Goal: Task Accomplishment & Management: Manage account settings

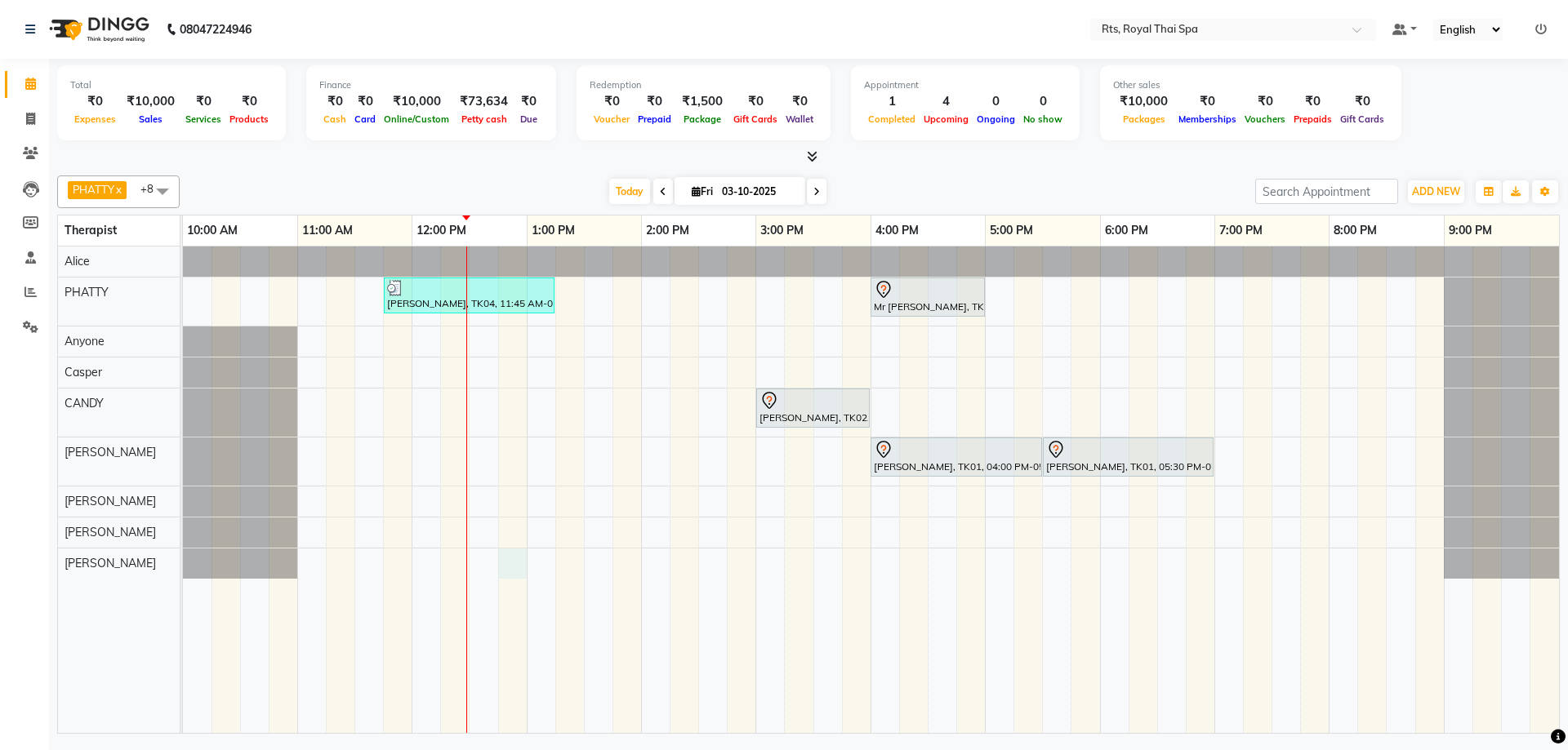
click at [509, 569] on div "[PERSON_NAME], TK04, 11:45 AM-01:15 PM, ROYAL SIGNATURE THERAPY 90min. Mr [PERS…" at bounding box center [871, 490] width 1376 height 487
select select "91270"
select select "tentative"
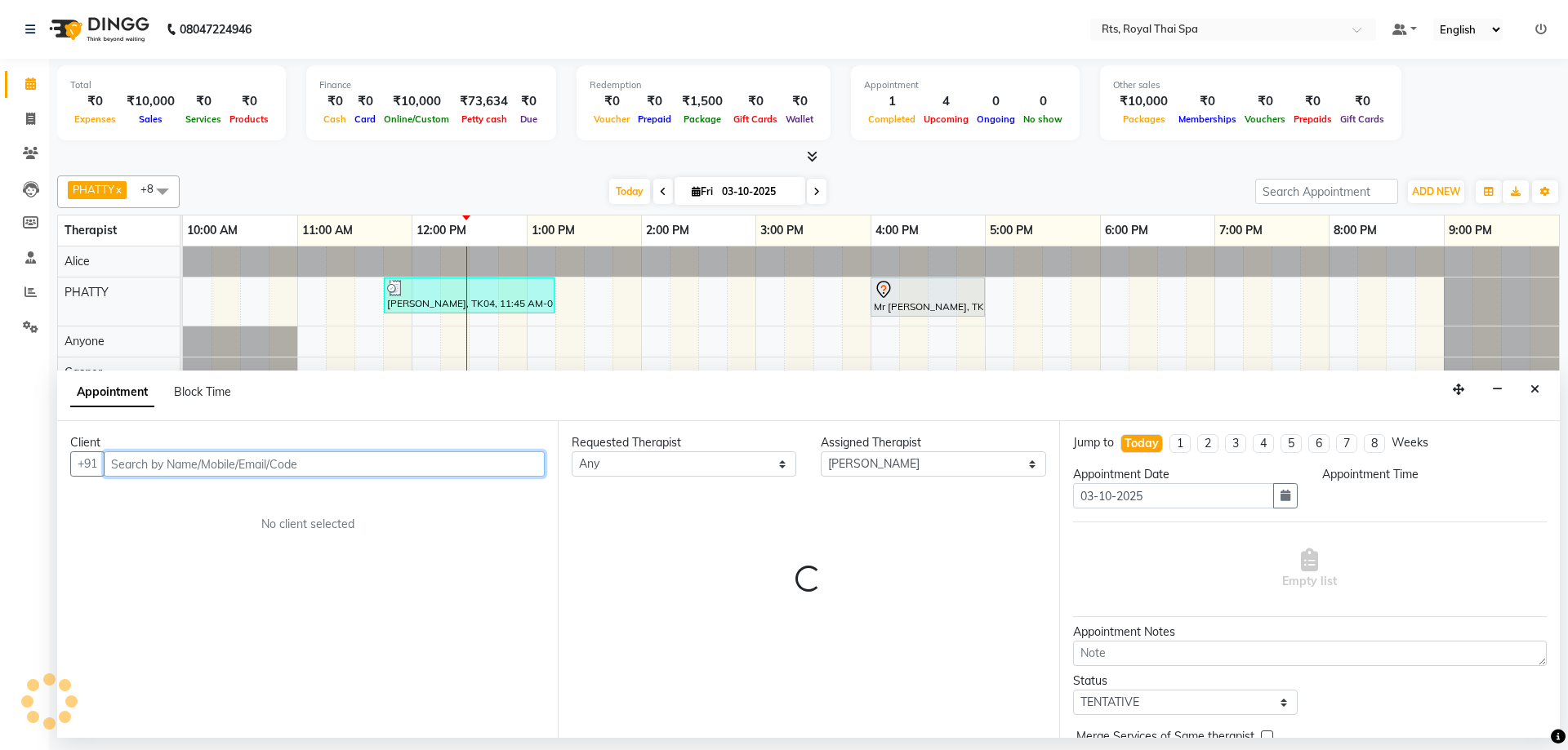
select select "765"
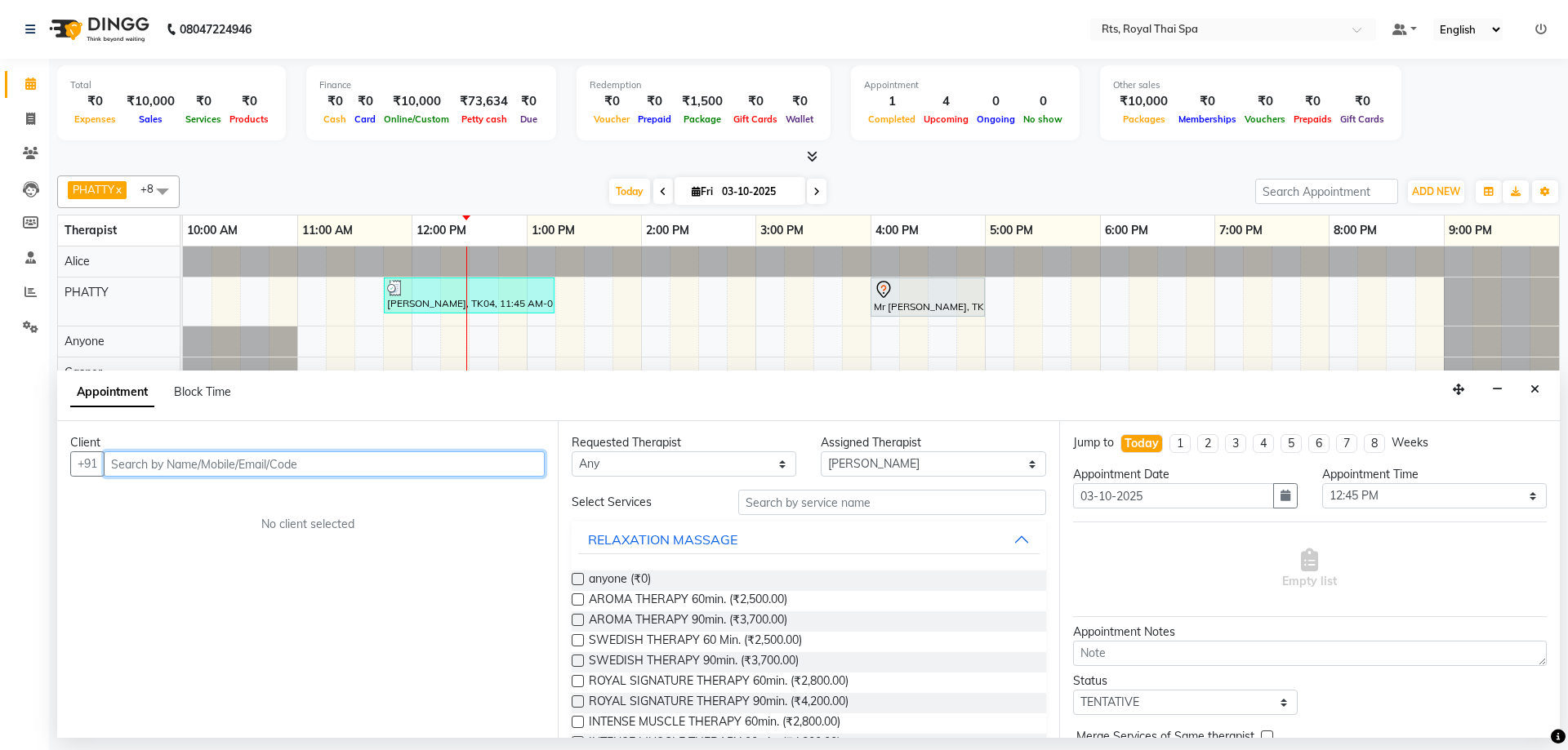
drag, startPoint x: 347, startPoint y: 464, endPoint x: 352, endPoint y: 431, distance: 33.4
click at [348, 462] on input "text" at bounding box center [324, 464] width 441 height 25
type input "7892002925"
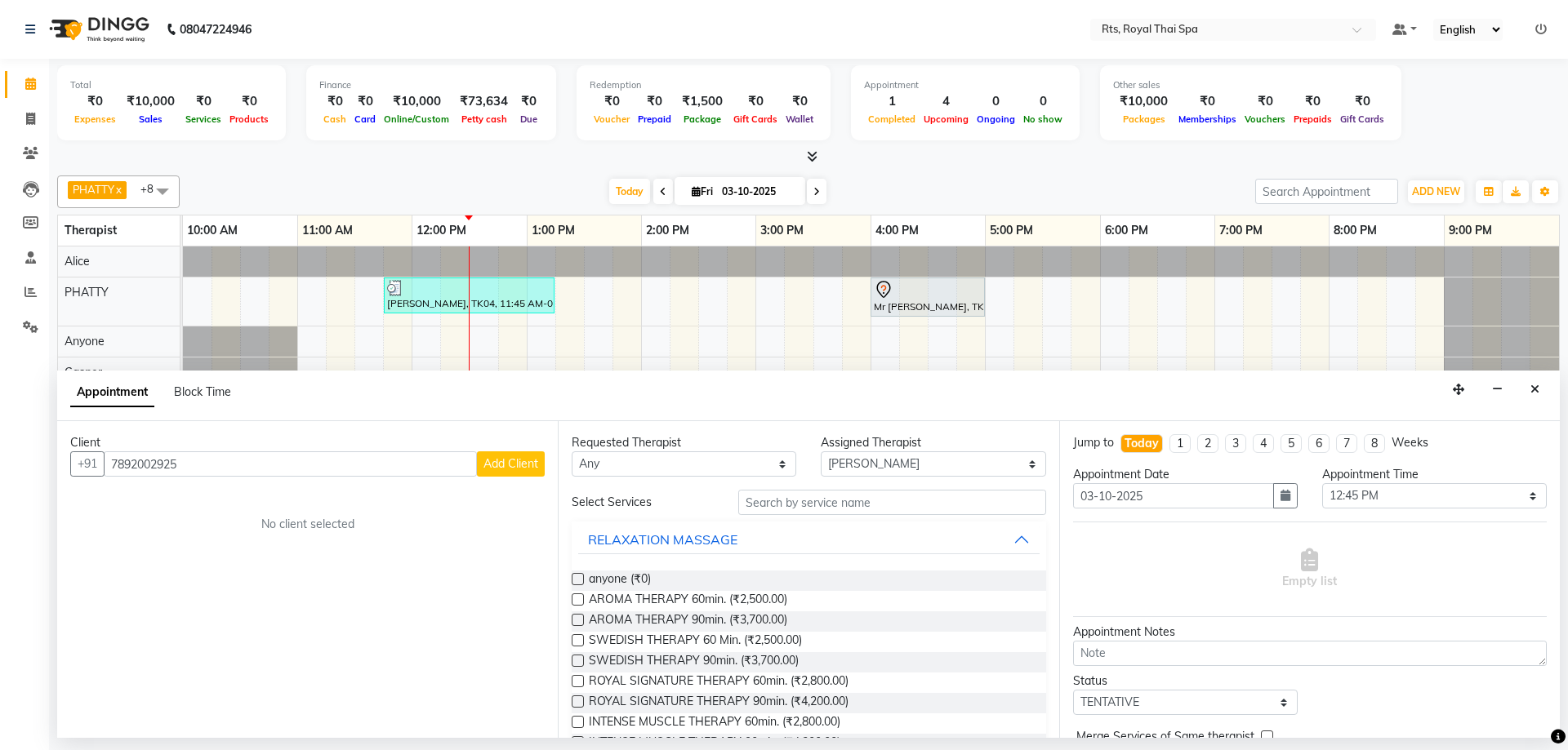
click at [517, 459] on span "Add Client" at bounding box center [511, 464] width 55 height 15
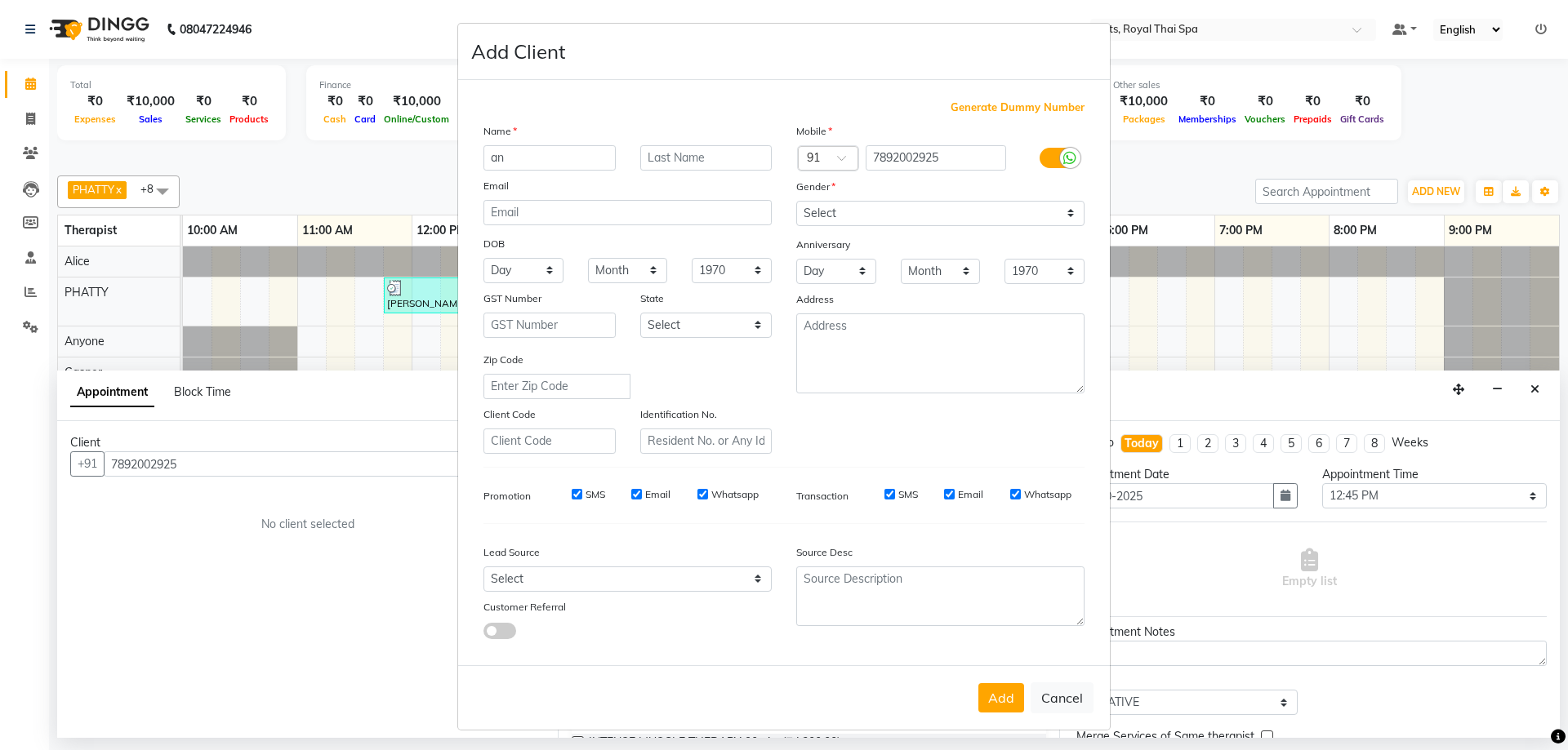
type input "a"
type input "ANIL K"
click at [939, 207] on select "Select [DEMOGRAPHIC_DATA] [DEMOGRAPHIC_DATA] Other Prefer Not To Say" at bounding box center [940, 213] width 288 height 25
select select "[DEMOGRAPHIC_DATA]"
click at [796, 201] on select "Select [DEMOGRAPHIC_DATA] [DEMOGRAPHIC_DATA] Other Prefer Not To Say" at bounding box center [940, 213] width 288 height 25
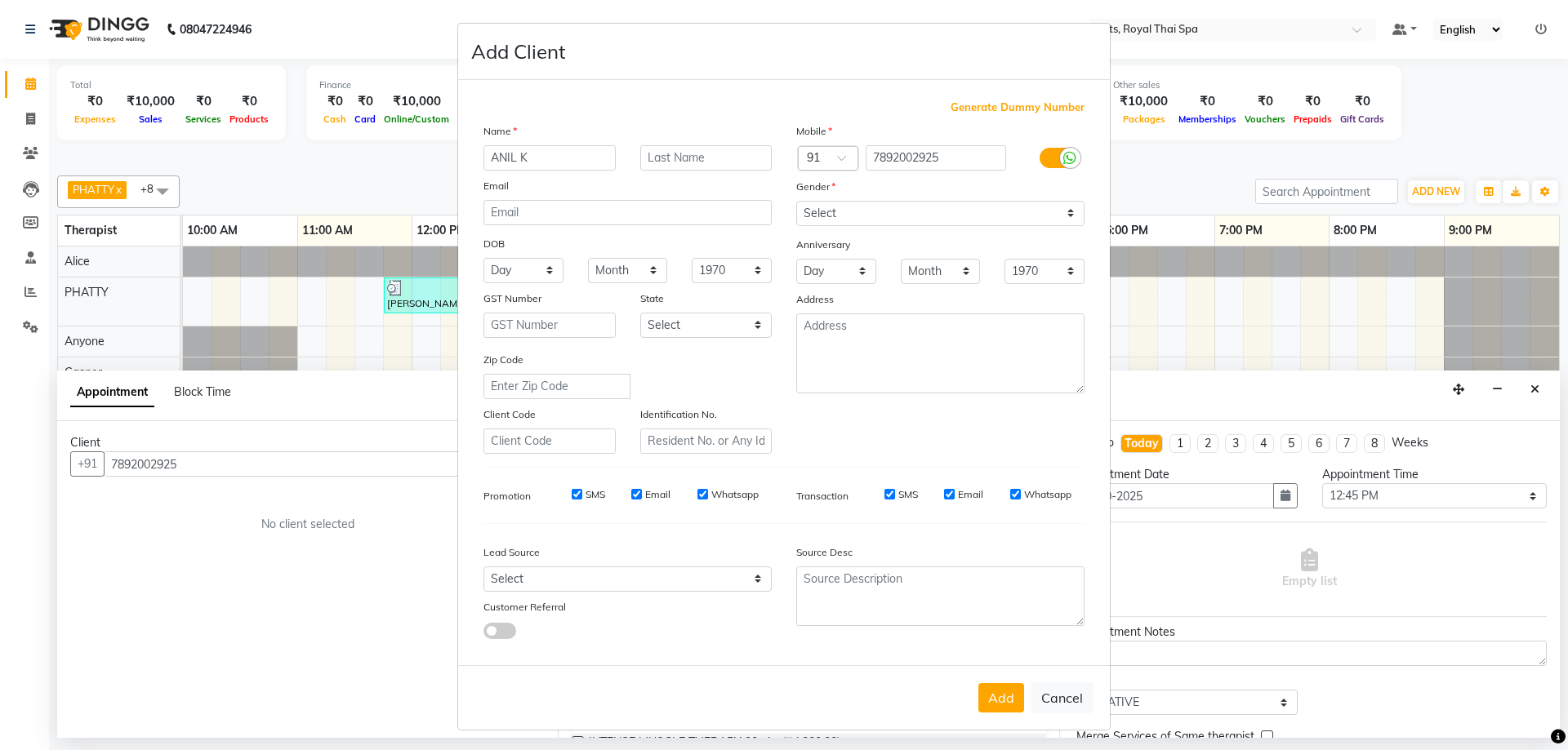
click at [697, 497] on input "Whatsapp" at bounding box center [702, 494] width 10 height 10
checkbox input "false"
click at [631, 490] on input "Email" at bounding box center [636, 494] width 10 height 10
checkbox input "false"
click at [571, 494] on input "SMS" at bounding box center [576, 494] width 10 height 10
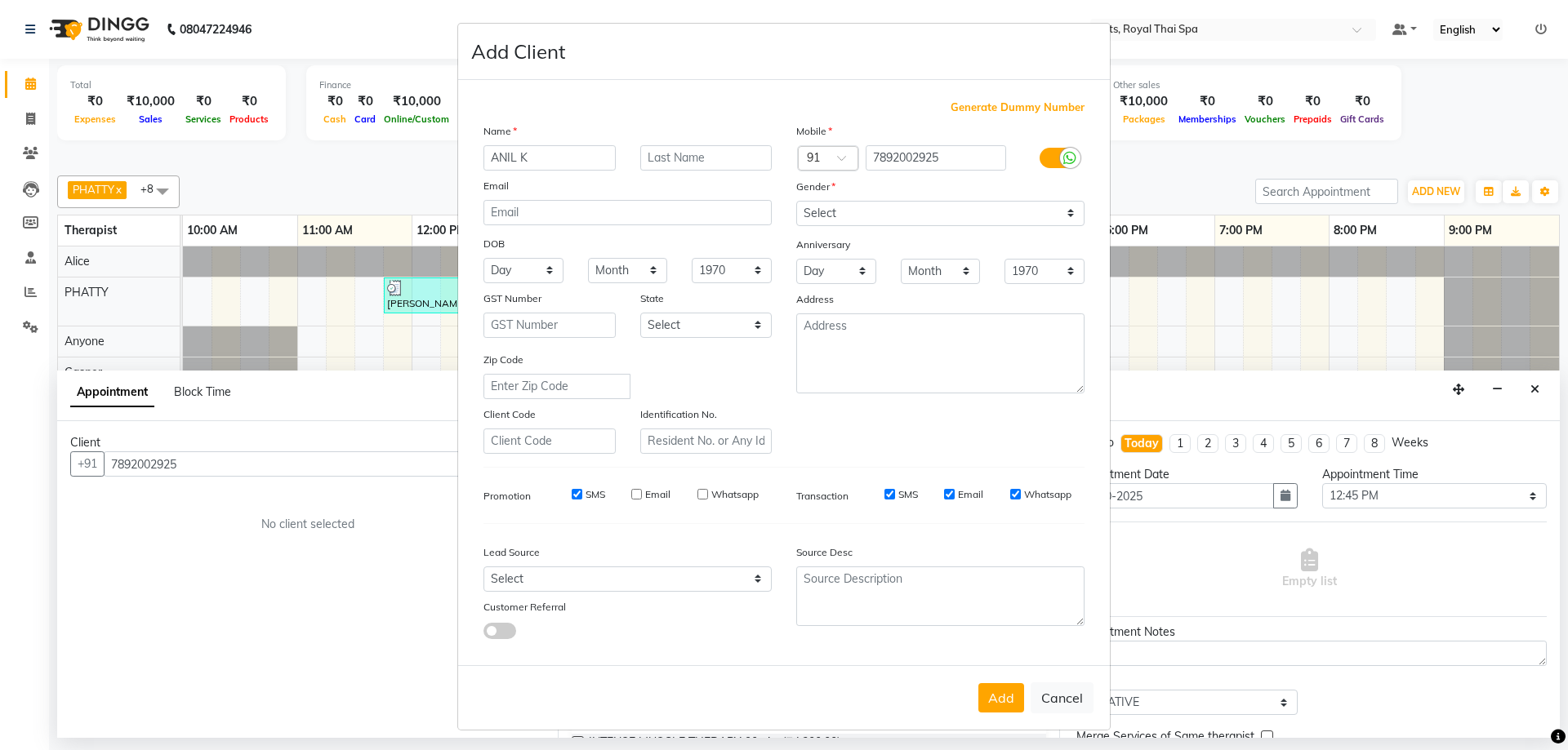
checkbox input "false"
click at [884, 494] on input "SMS" at bounding box center [889, 494] width 10 height 10
checkbox input "false"
click at [946, 498] on input "Email" at bounding box center [949, 494] width 10 height 10
checkbox input "false"
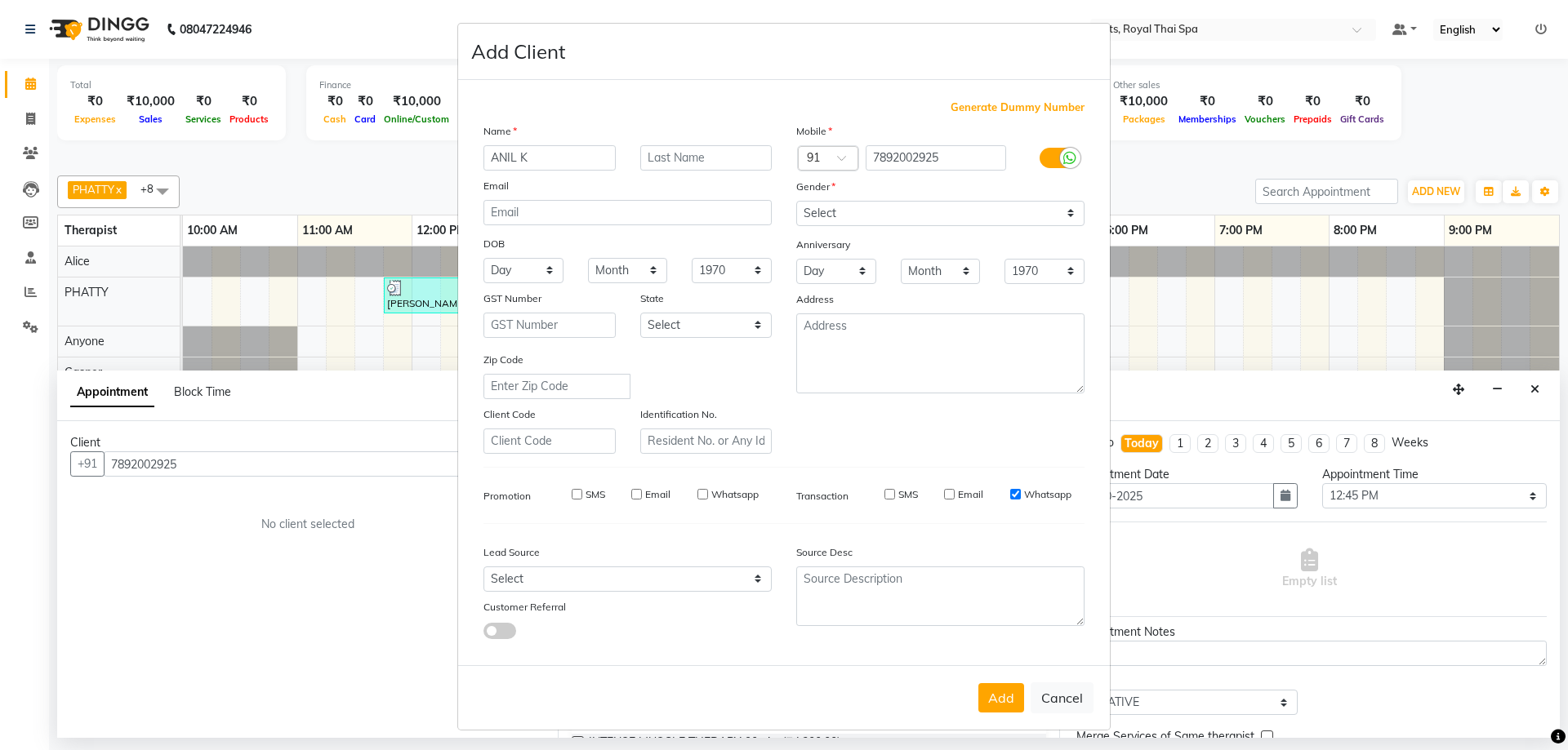
click at [1011, 494] on input "Whatsapp" at bounding box center [1015, 494] width 10 height 10
checkbox input "false"
click at [990, 706] on button "Add" at bounding box center [1001, 698] width 46 height 30
select select
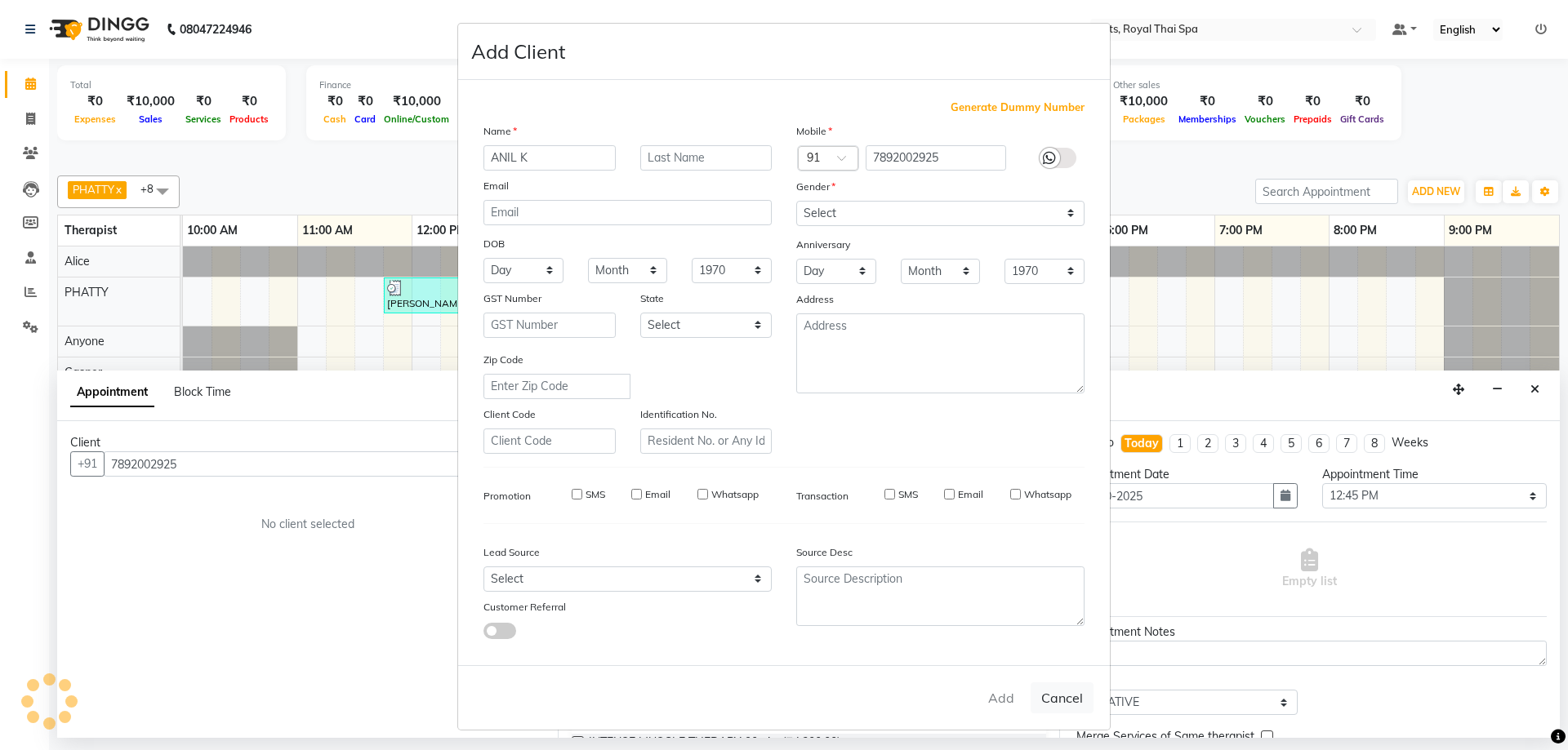
select select
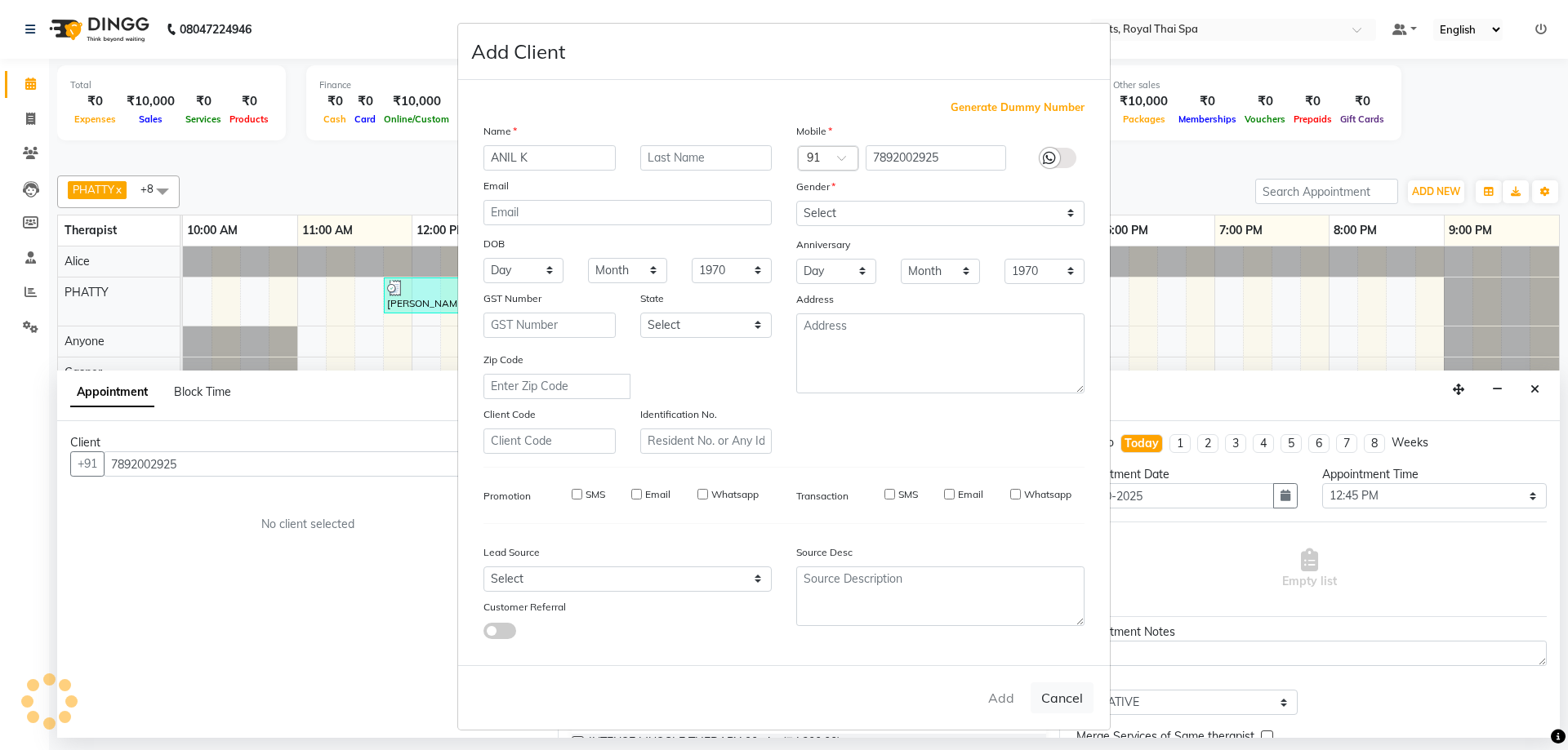
checkbox input "false"
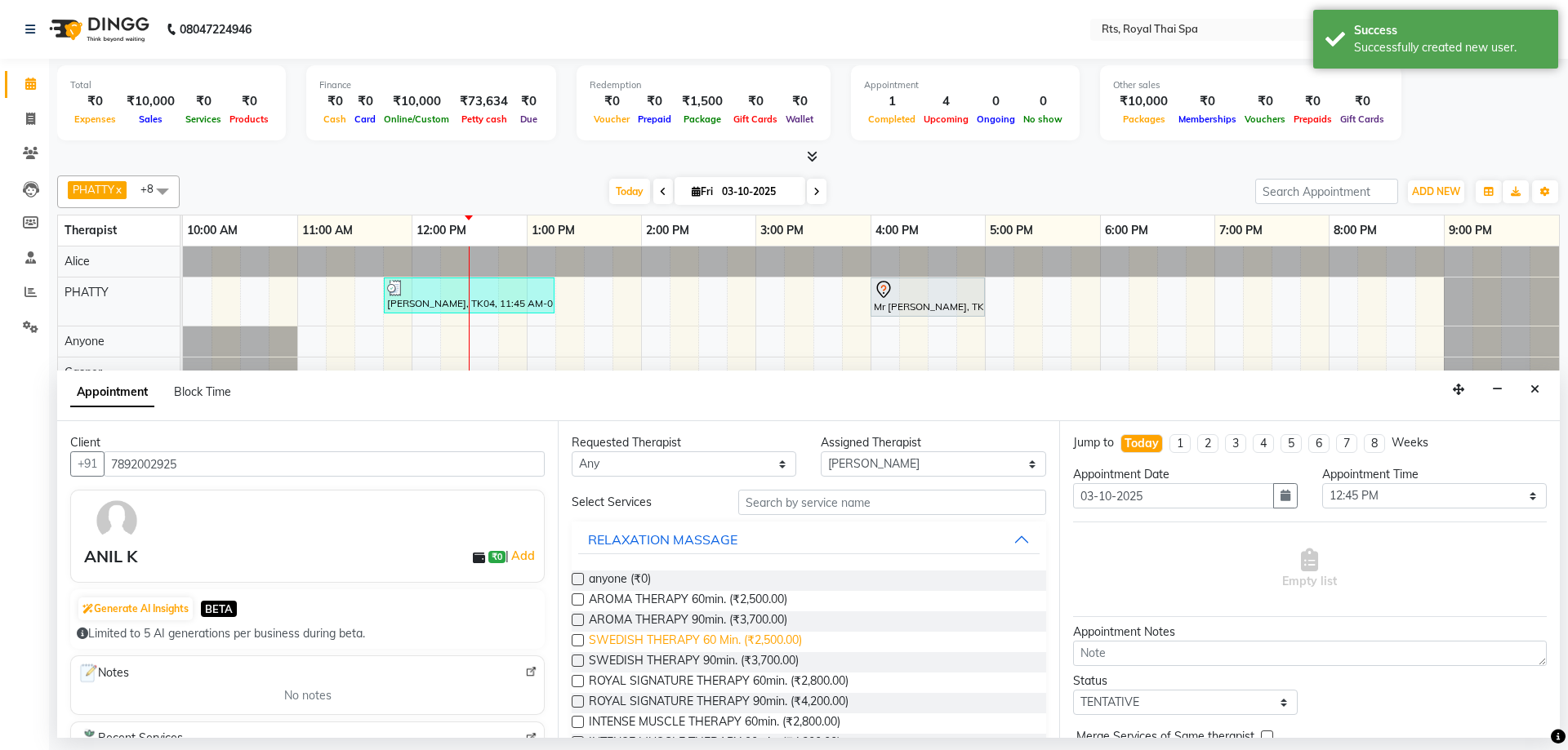
click at [780, 639] on span "SWEDISH THERAPY 60 Min. (₹2,500.00)" at bounding box center [695, 642] width 213 height 21
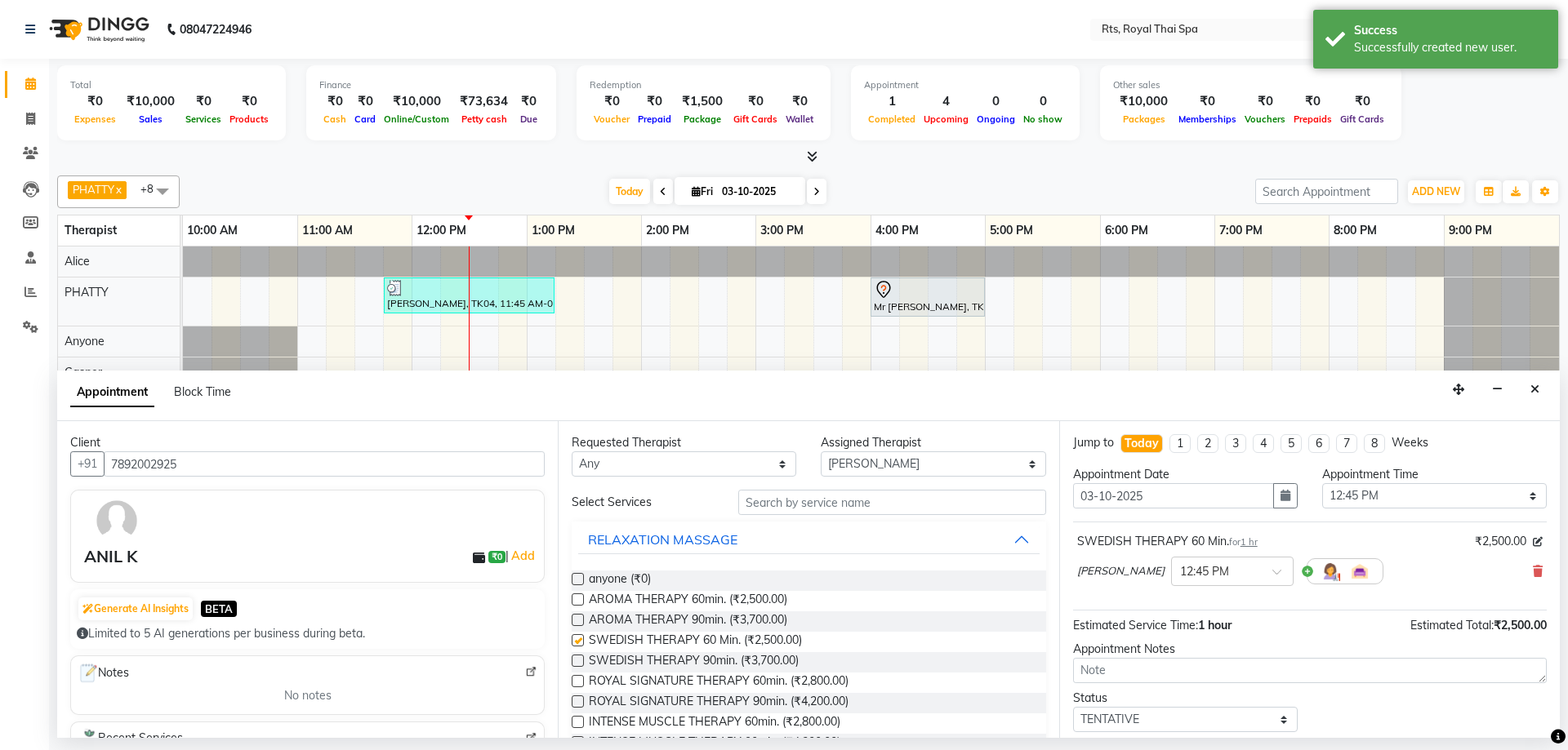
checkbox input "false"
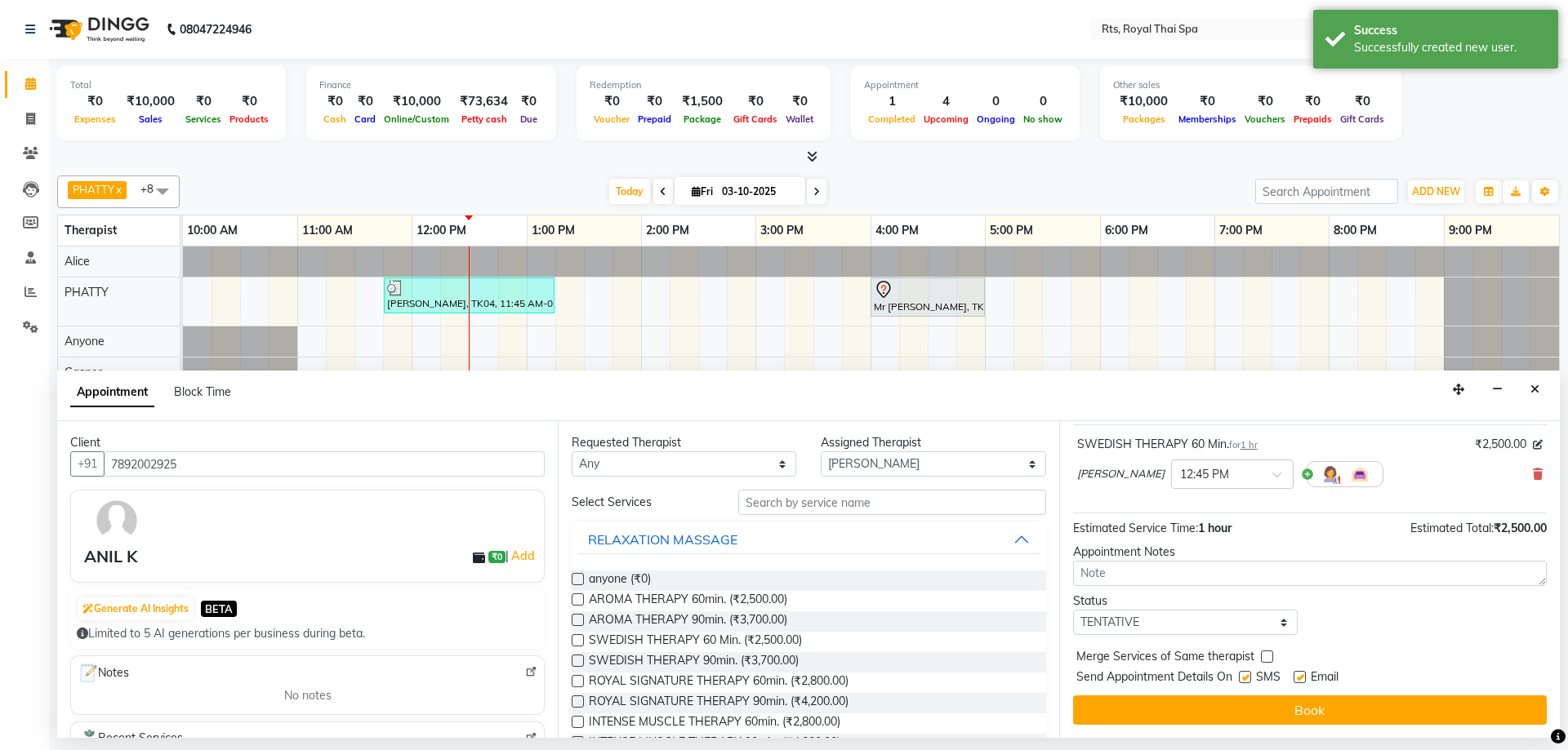
click at [1250, 677] on label at bounding box center [1245, 677] width 12 height 12
click at [1249, 677] on input "checkbox" at bounding box center [1244, 679] width 10 height 10
checkbox input "false"
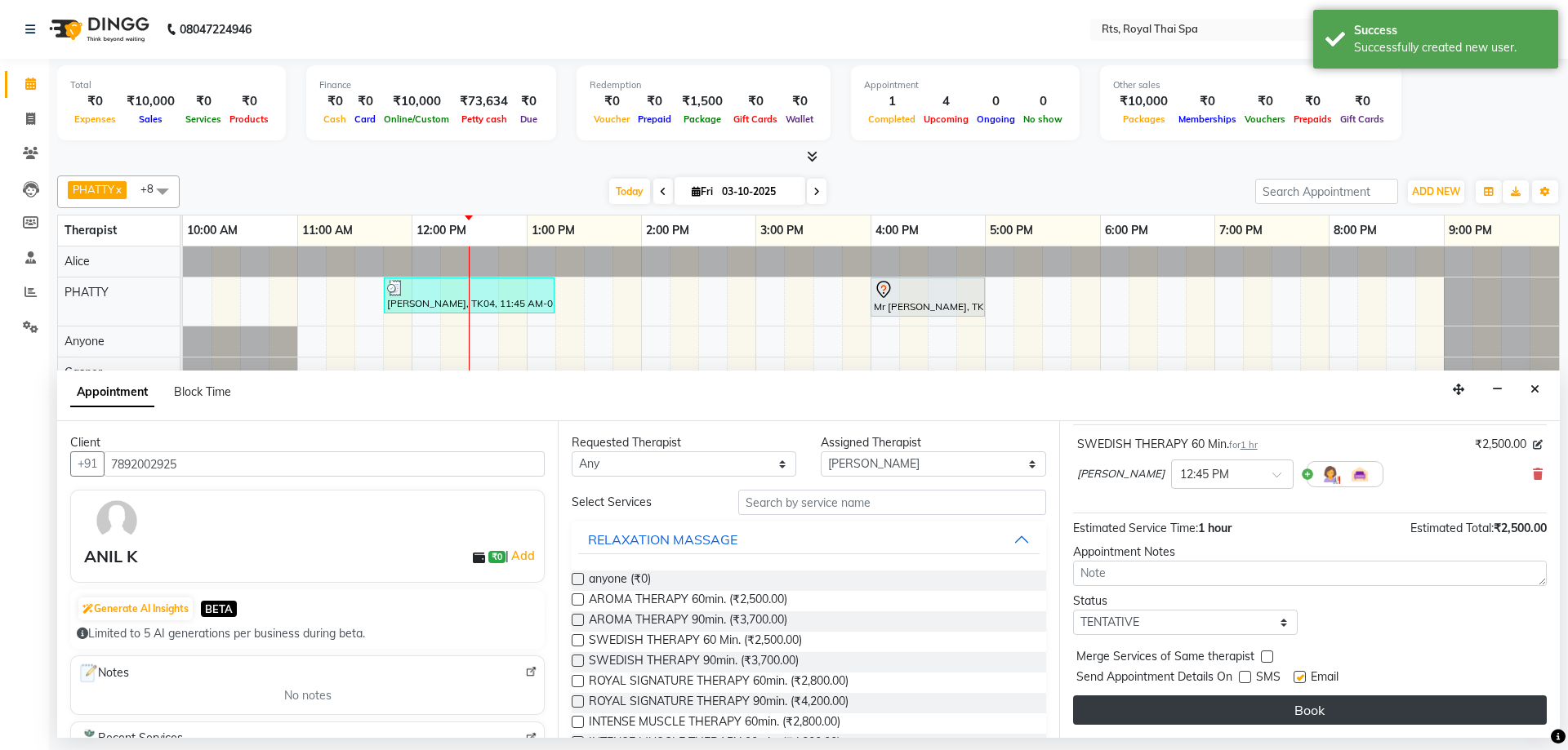
click at [1255, 698] on button "Book" at bounding box center [1309, 710] width 473 height 30
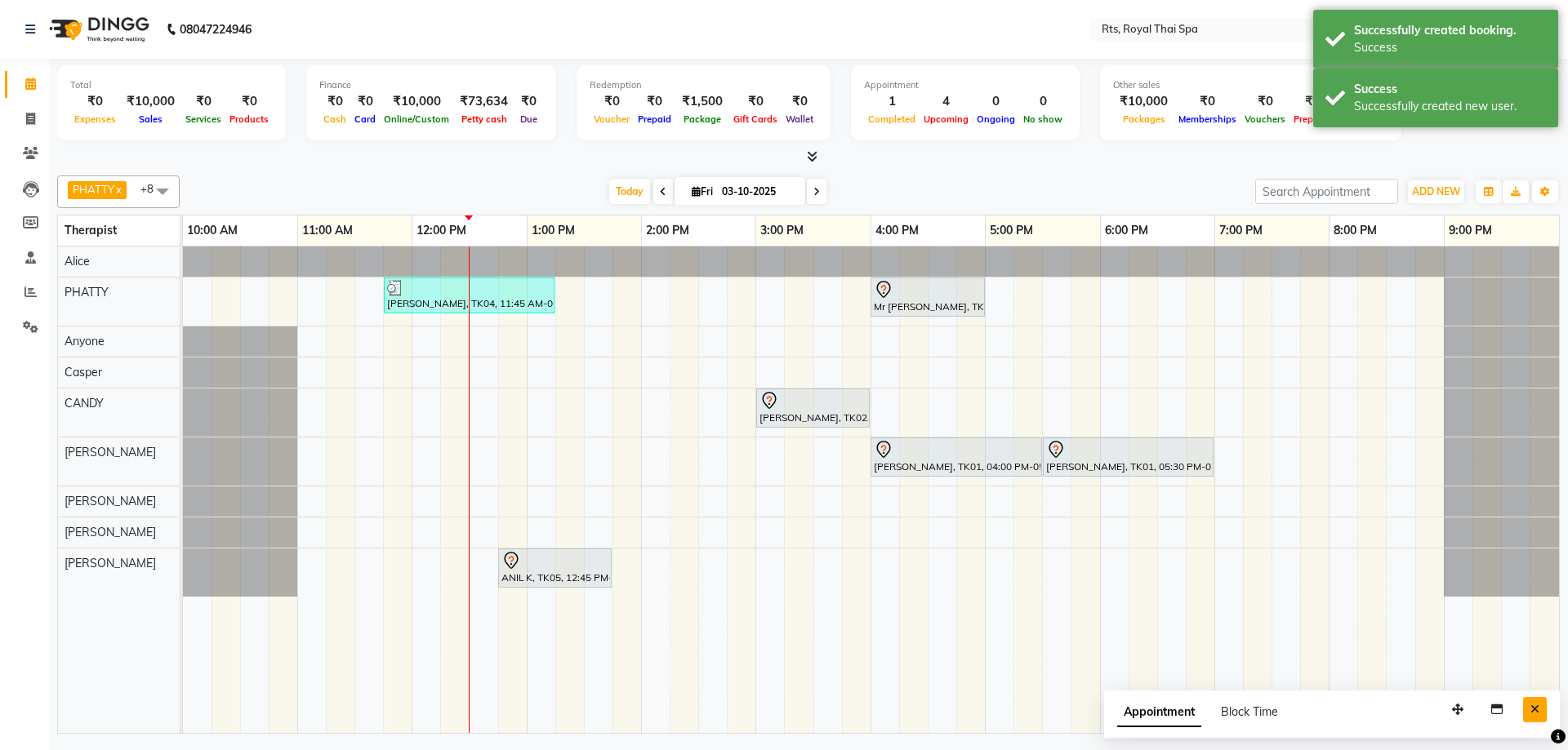
click at [1534, 709] on icon "Close" at bounding box center [1534, 709] width 9 height 11
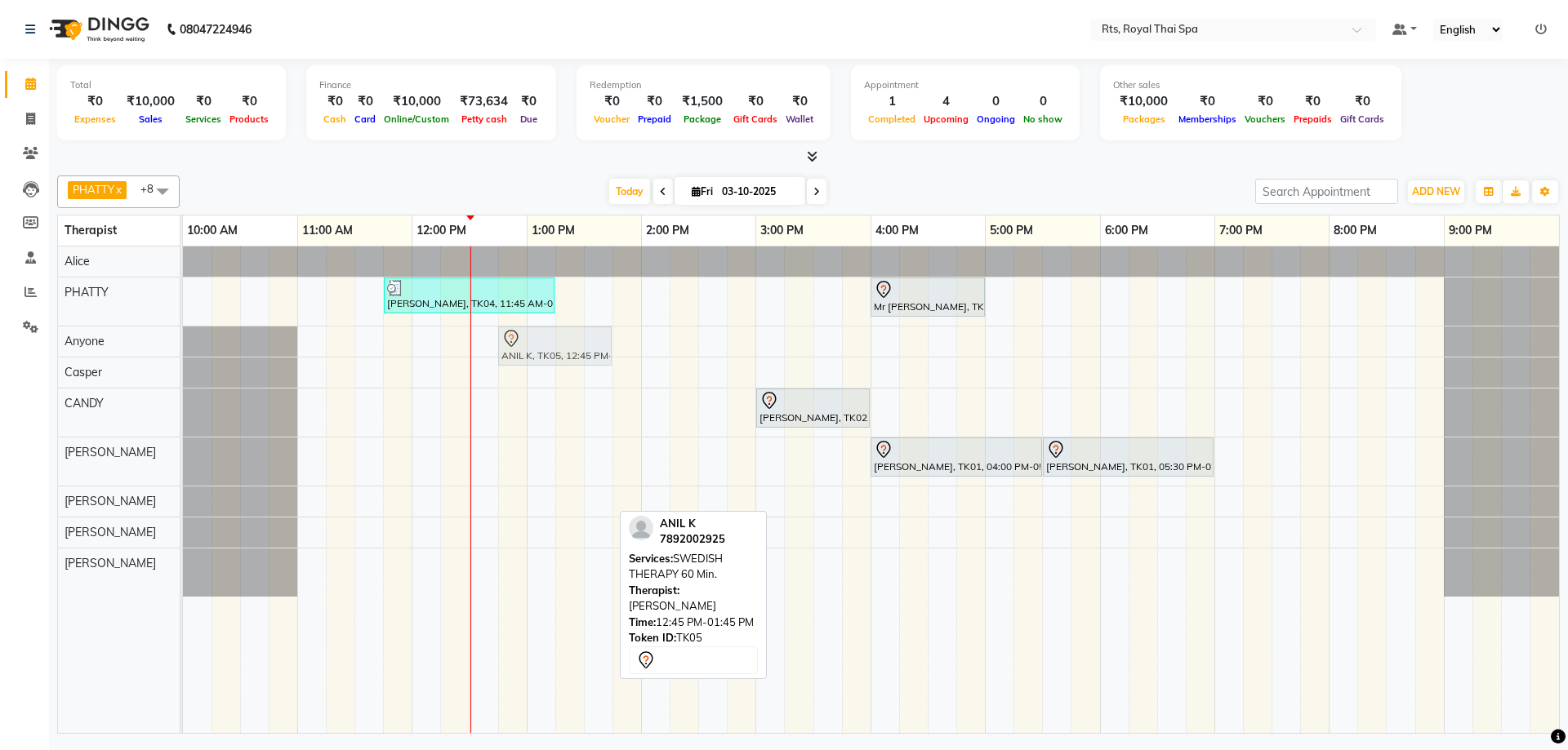
drag, startPoint x: 517, startPoint y: 563, endPoint x: 524, endPoint y: 340, distance: 223.1
click at [524, 340] on tbody "[PERSON_NAME], TK04, 11:45 AM-01:15 PM, ROYAL SIGNATURE THERAPY 90min. Mr [PERS…" at bounding box center [871, 421] width 1376 height 350
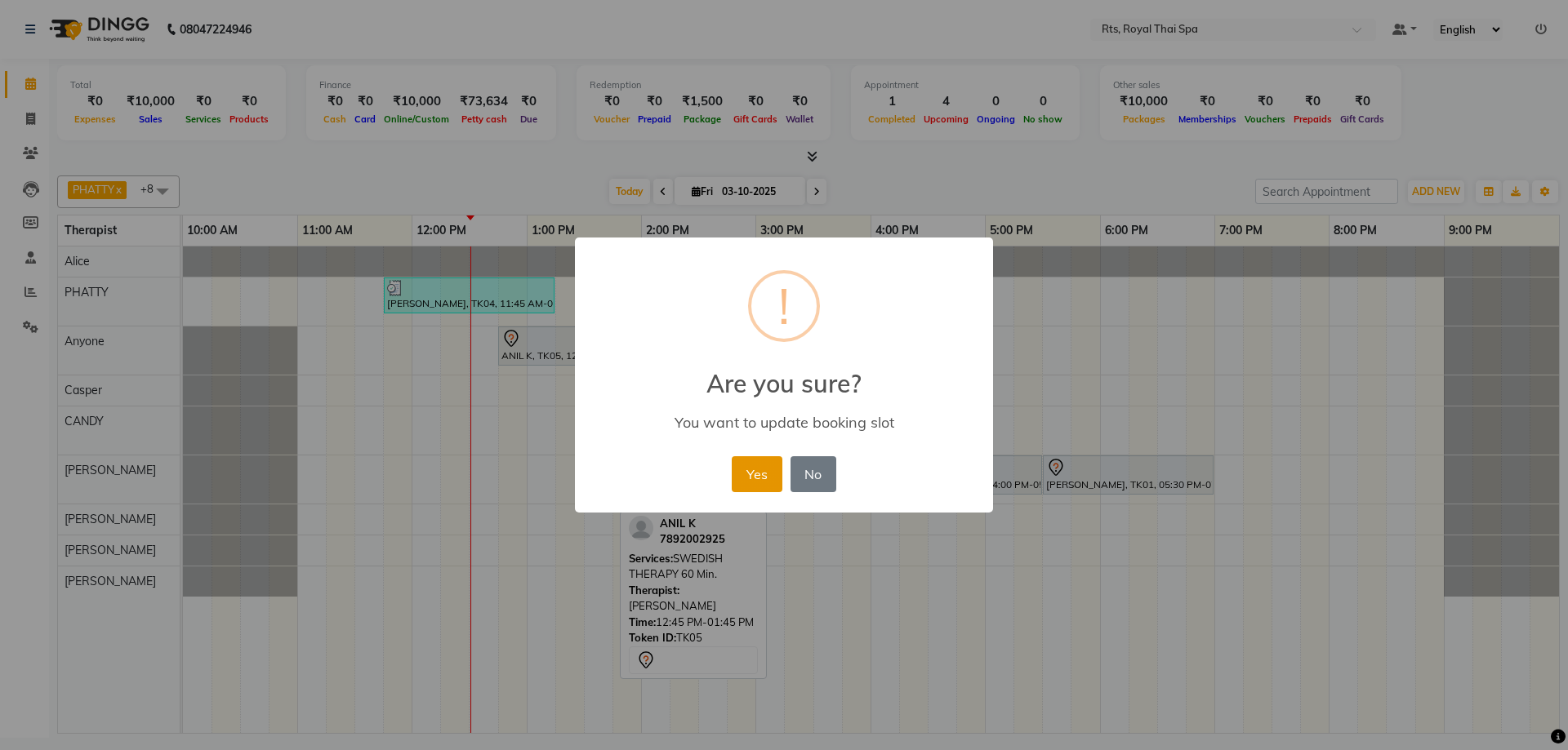
click at [748, 477] on button "Yes" at bounding box center [756, 474] width 49 height 36
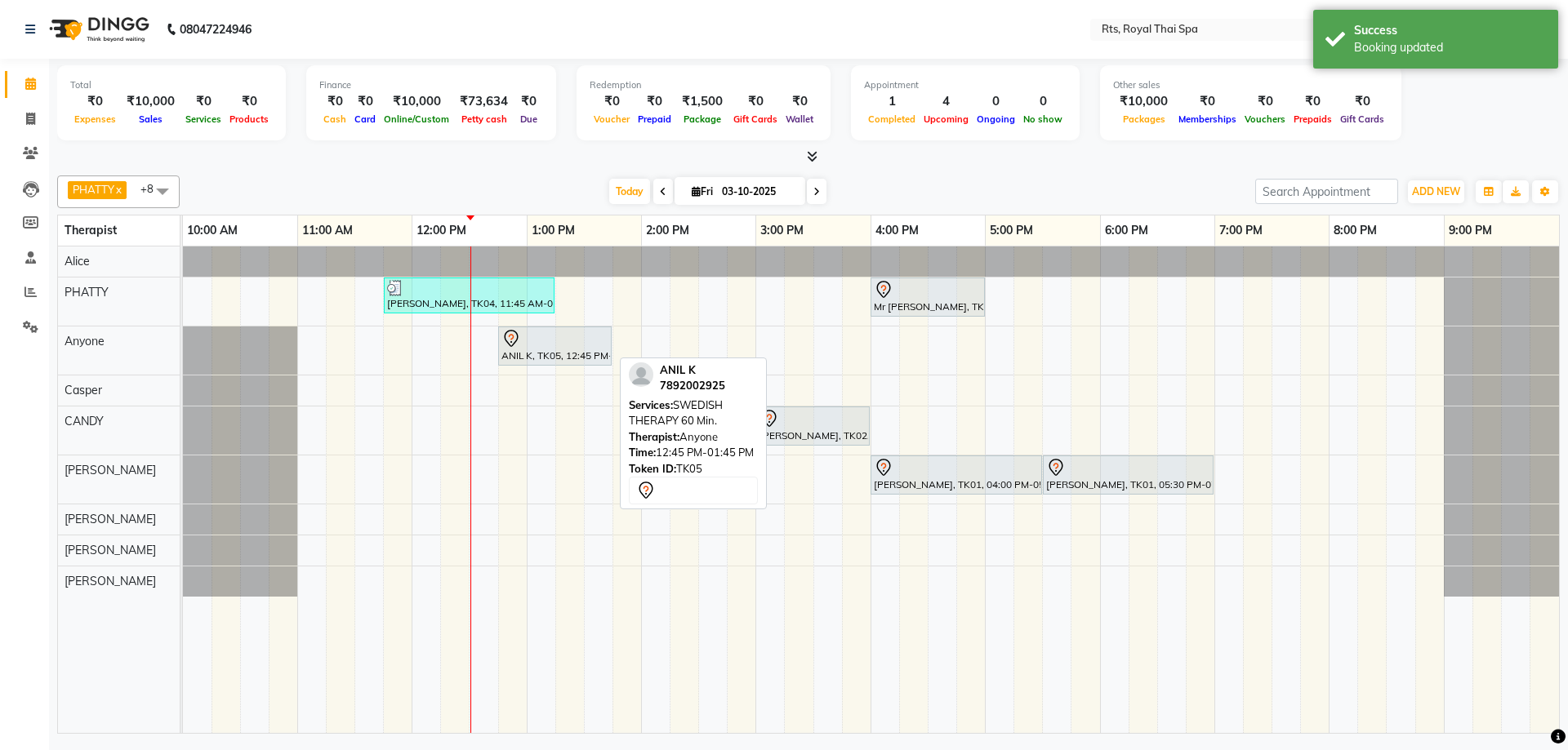
click at [564, 350] on div "ANIL K, TK05, 12:45 PM-01:45 PM, SWEDISH THERAPY 60 Min." at bounding box center [555, 345] width 110 height 34
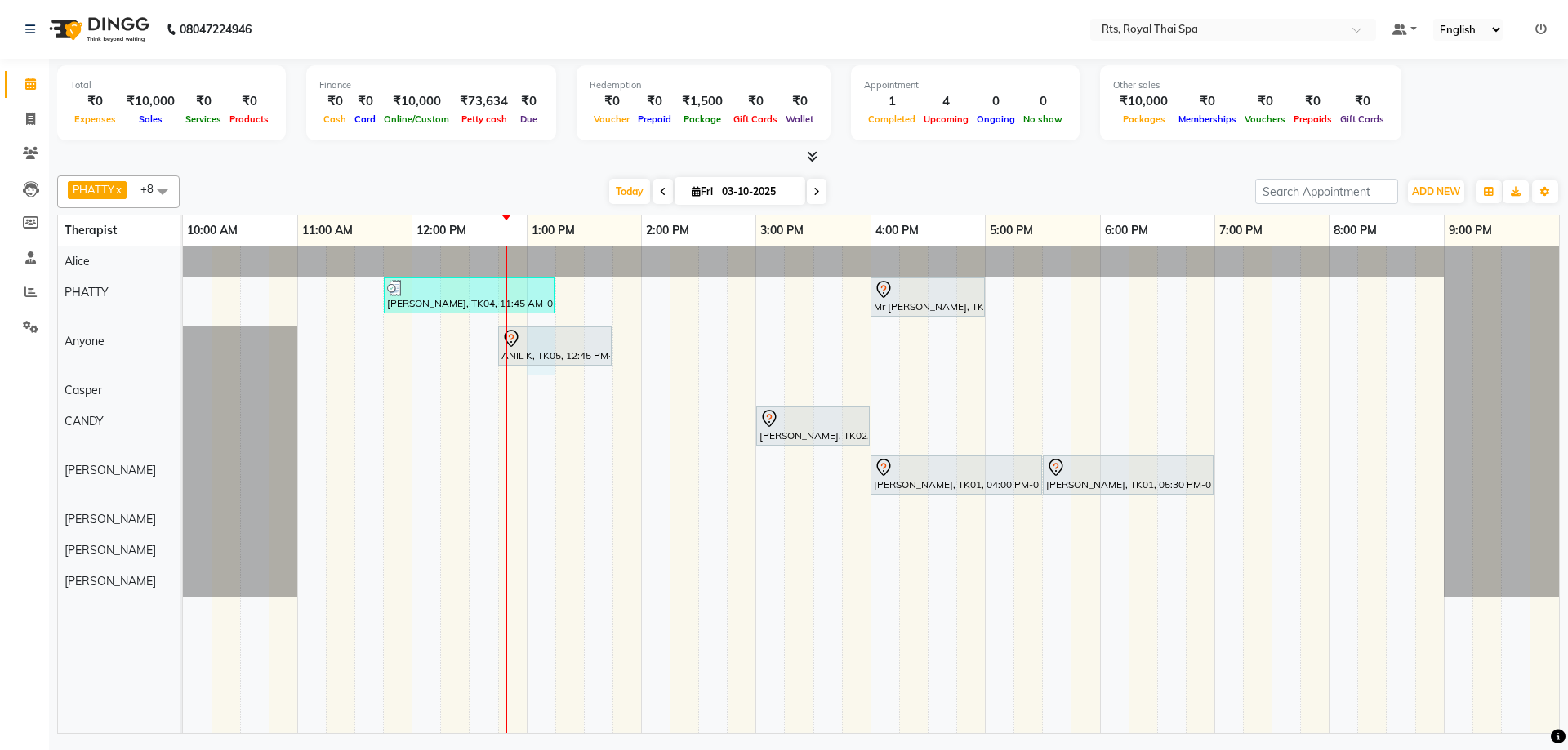
click at [550, 373] on div "[PERSON_NAME], TK04, 11:45 AM-01:15 PM, ROYAL SIGNATURE THERAPY 90min. Mr [PERS…" at bounding box center [871, 490] width 1376 height 487
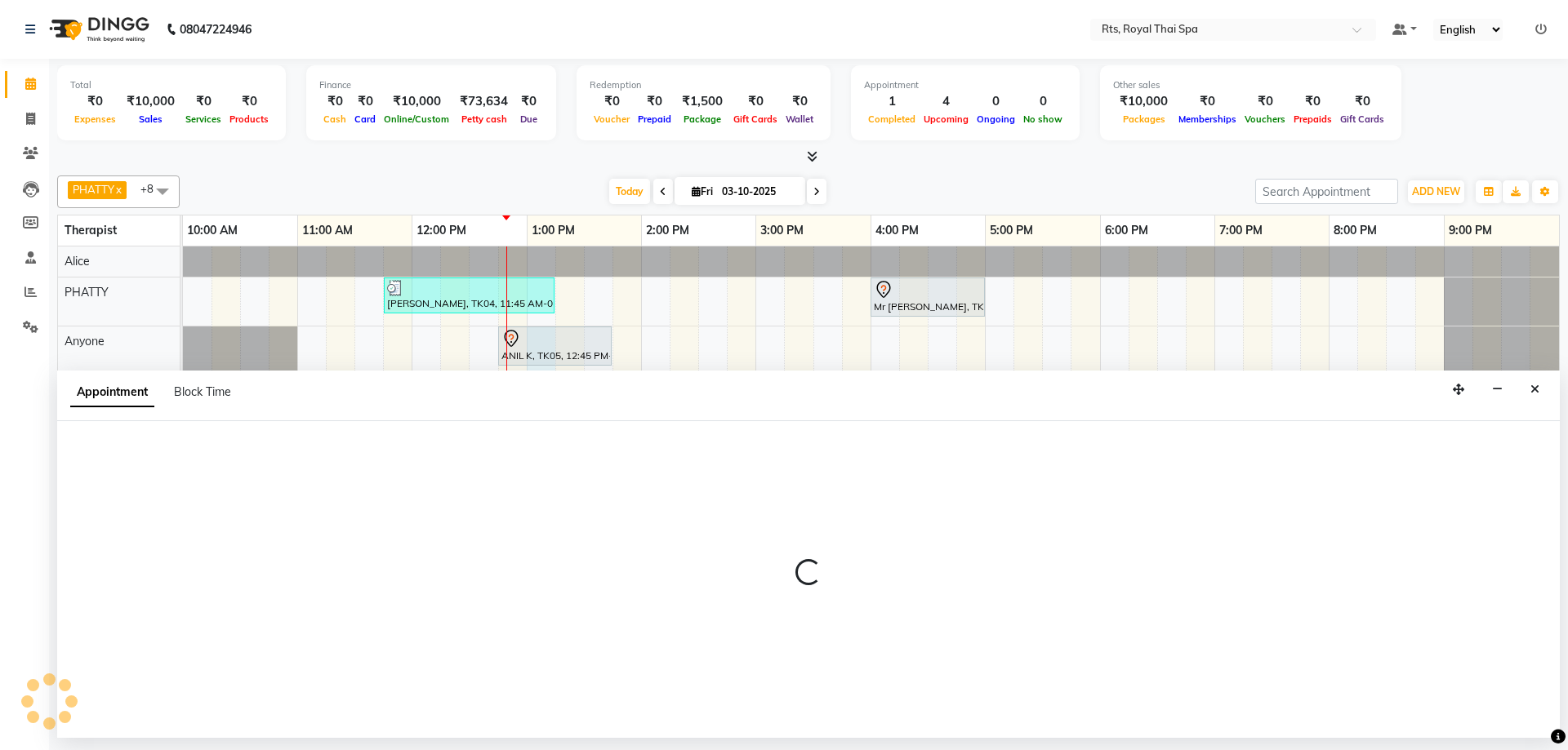
select select "39979"
select select "780"
select select "tentative"
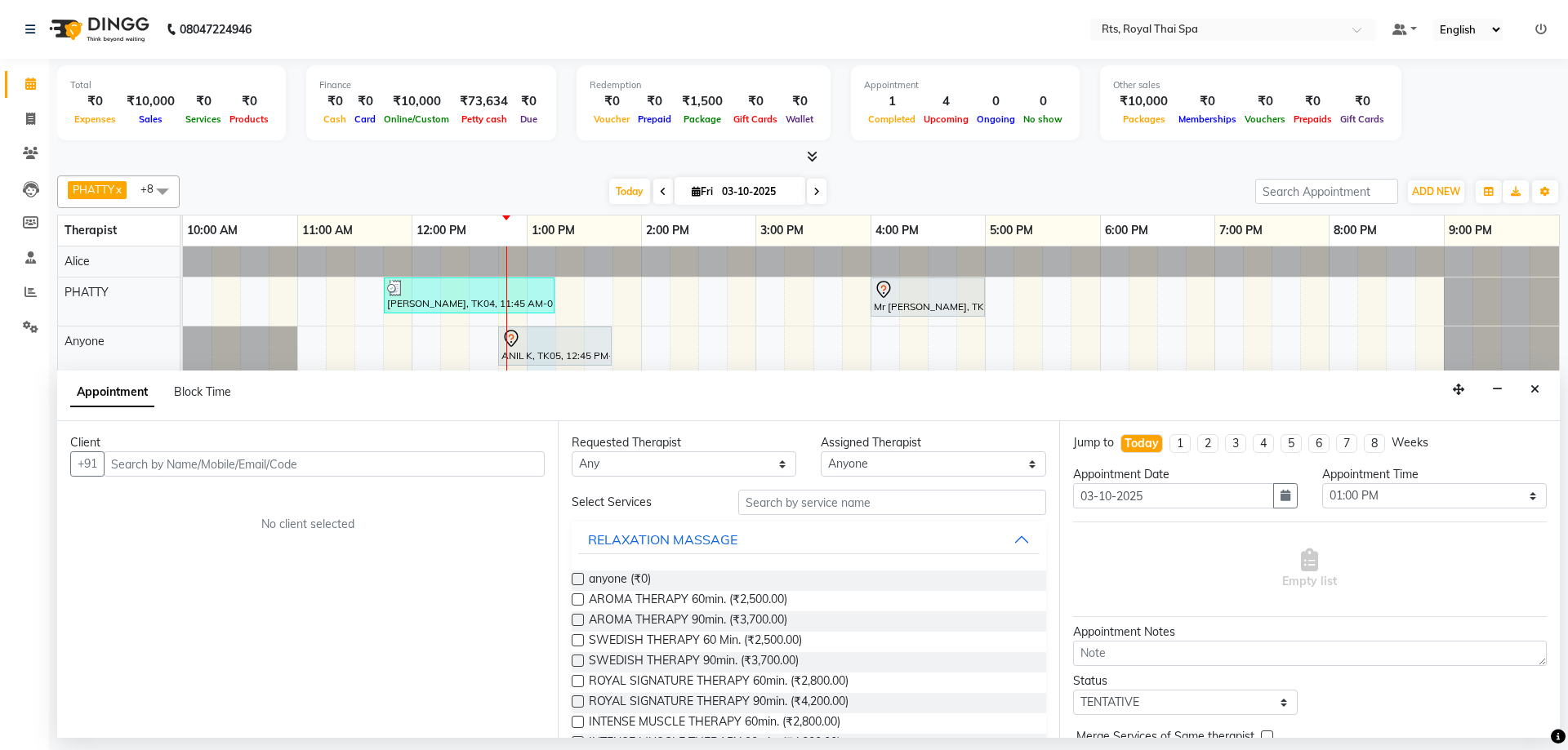
click at [373, 461] on input "text" at bounding box center [324, 464] width 441 height 25
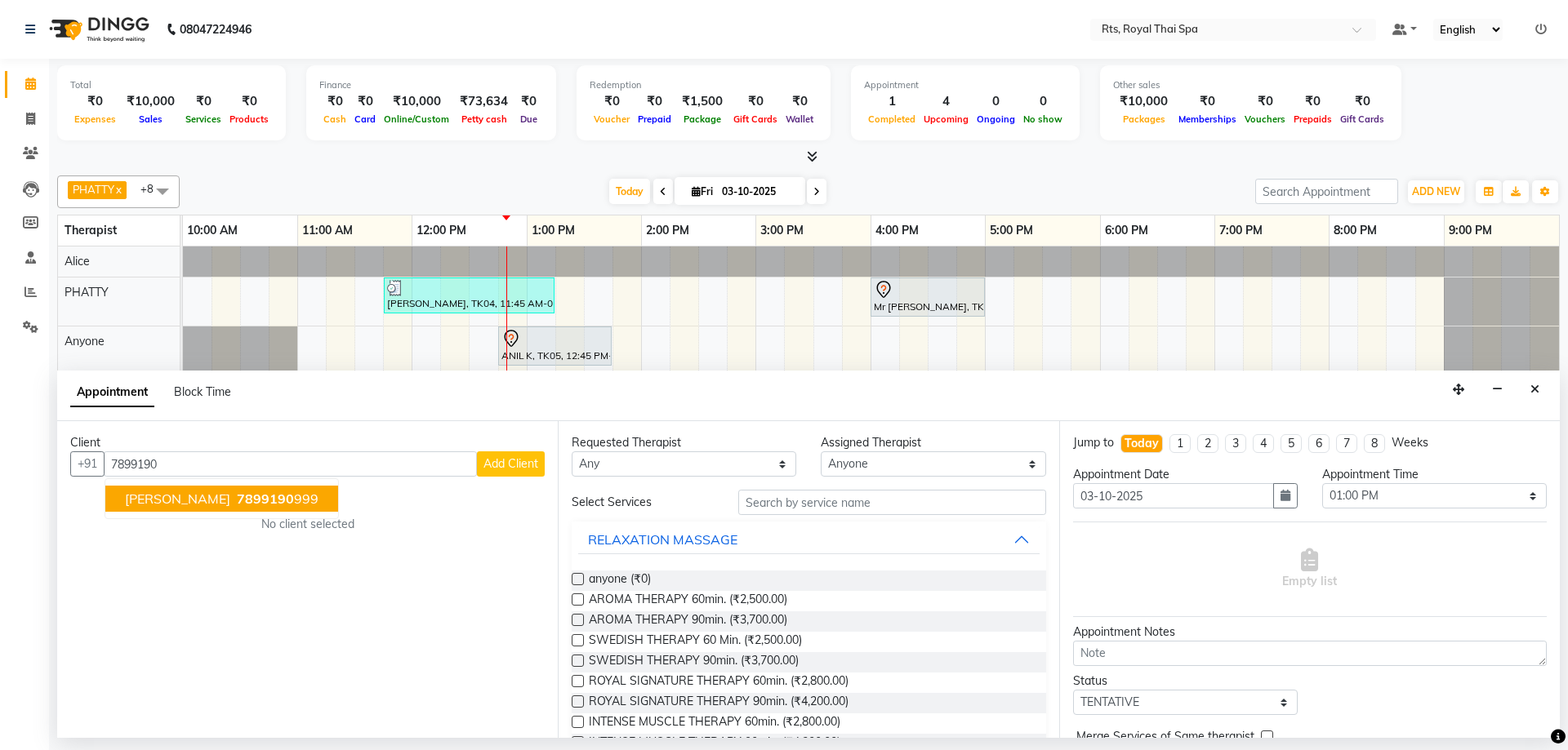
click at [269, 503] on button "[PERSON_NAME] 7899190 999" at bounding box center [221, 499] width 233 height 26
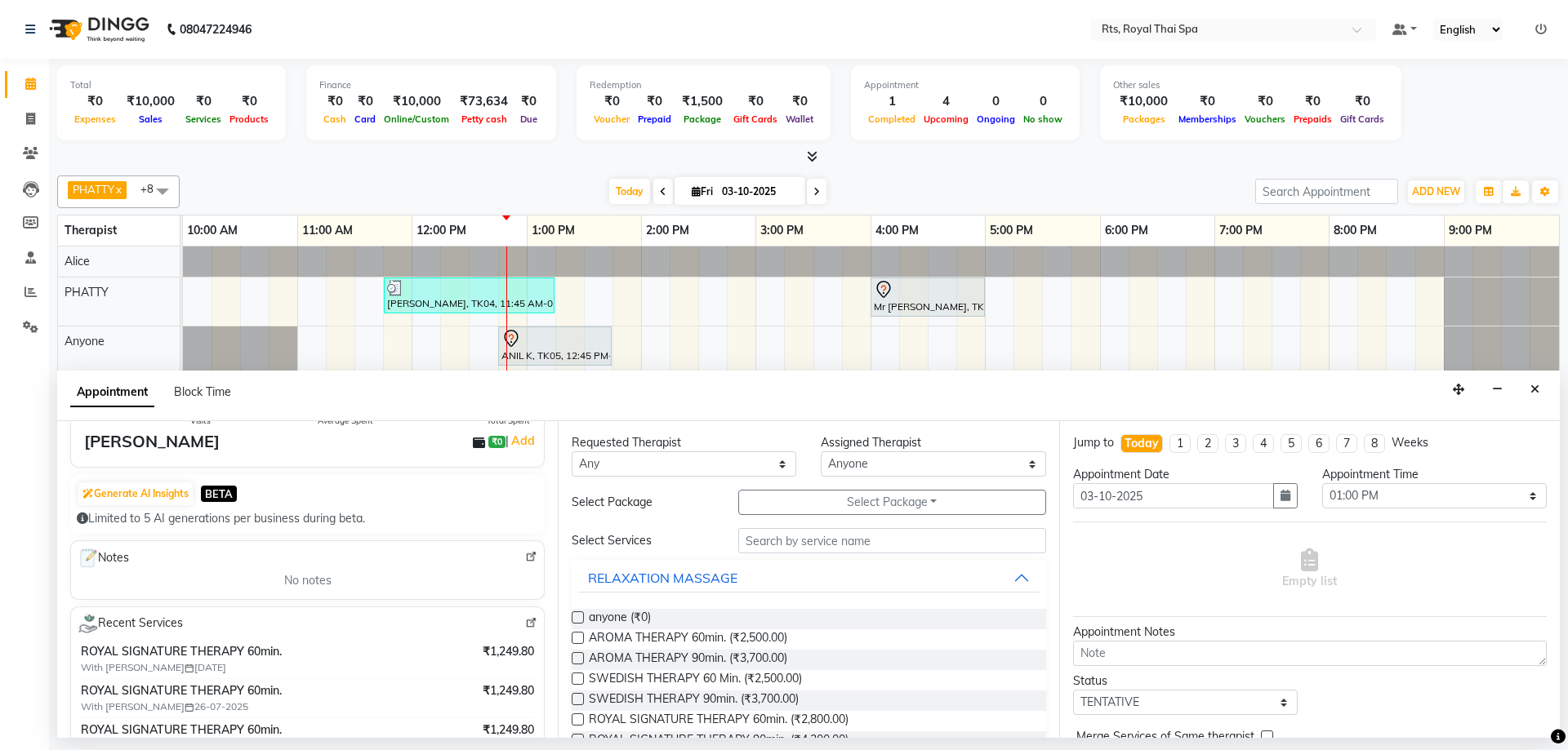
scroll to position [0, 0]
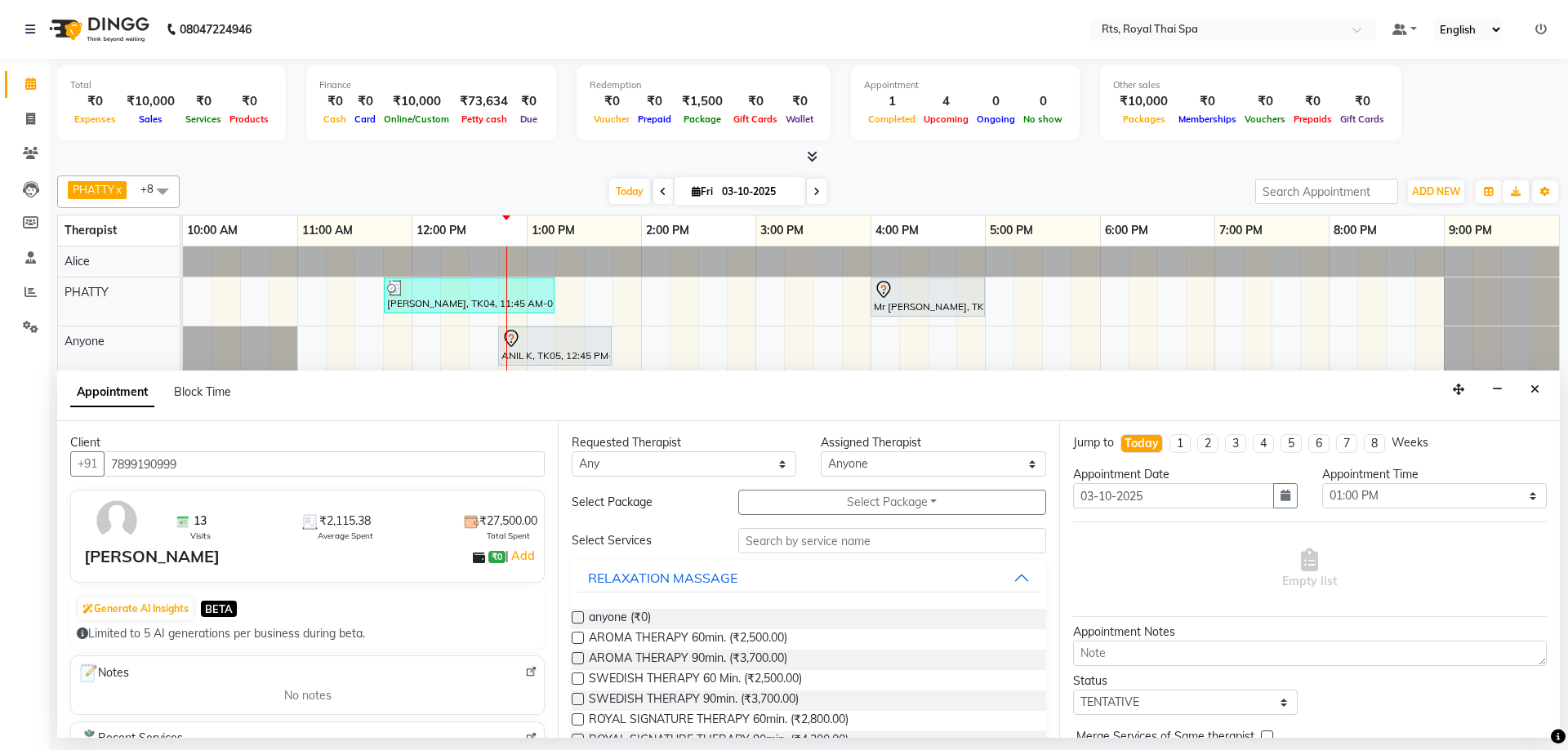
drag, startPoint x: 213, startPoint y: 465, endPoint x: 80, endPoint y: 442, distance: 135.0
click at [80, 442] on div "Client +91 7899190999 13 Visits ₹2,115.38 Average Spent ₹27,500.00 Total Spent …" at bounding box center [307, 579] width 500 height 317
type input "7899190999"
click at [1141, 651] on textarea at bounding box center [1309, 653] width 473 height 25
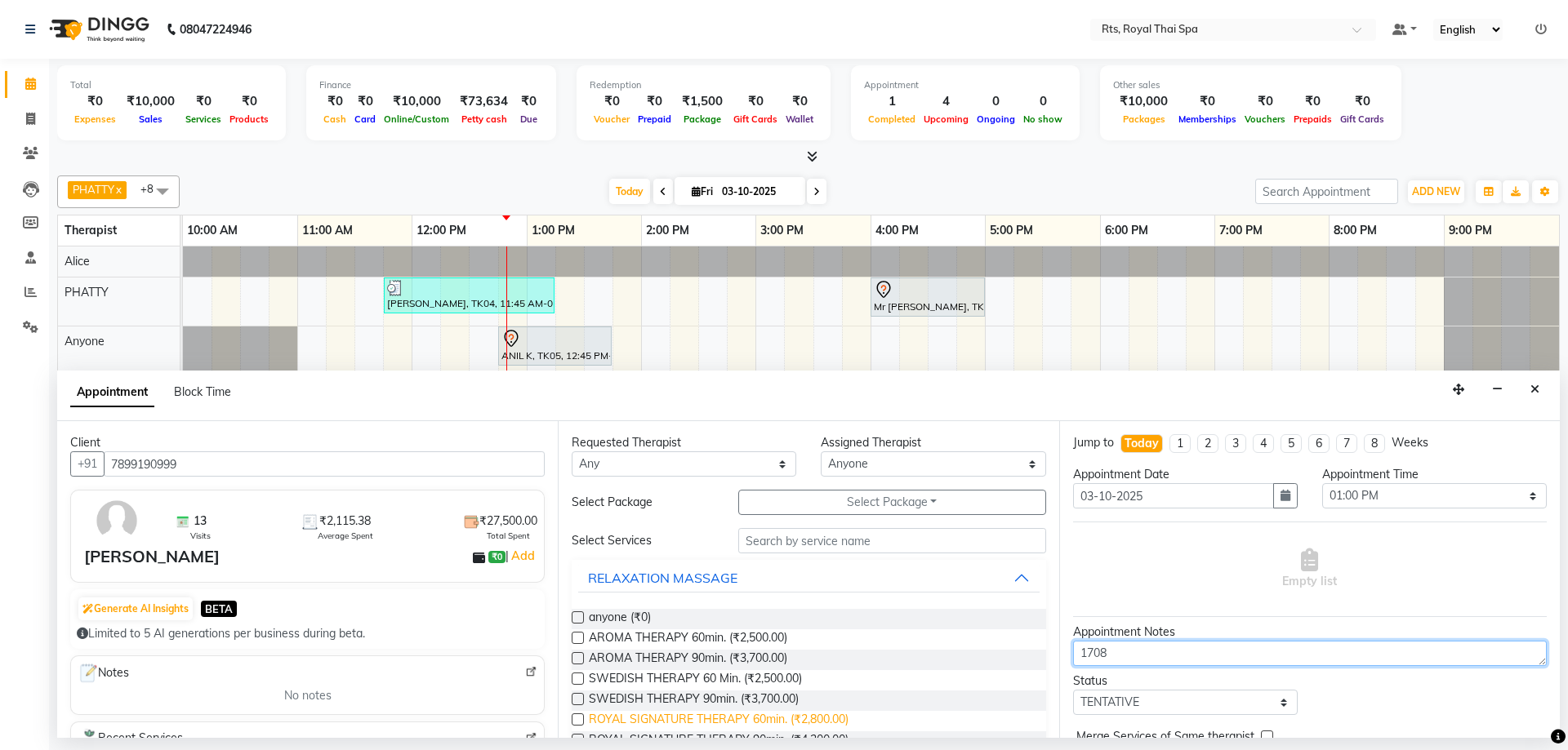
type textarea "1708"
click at [801, 718] on span "ROYAL SIGNATURE THERAPY 60min. (₹2,800.00)" at bounding box center [718, 721] width 260 height 21
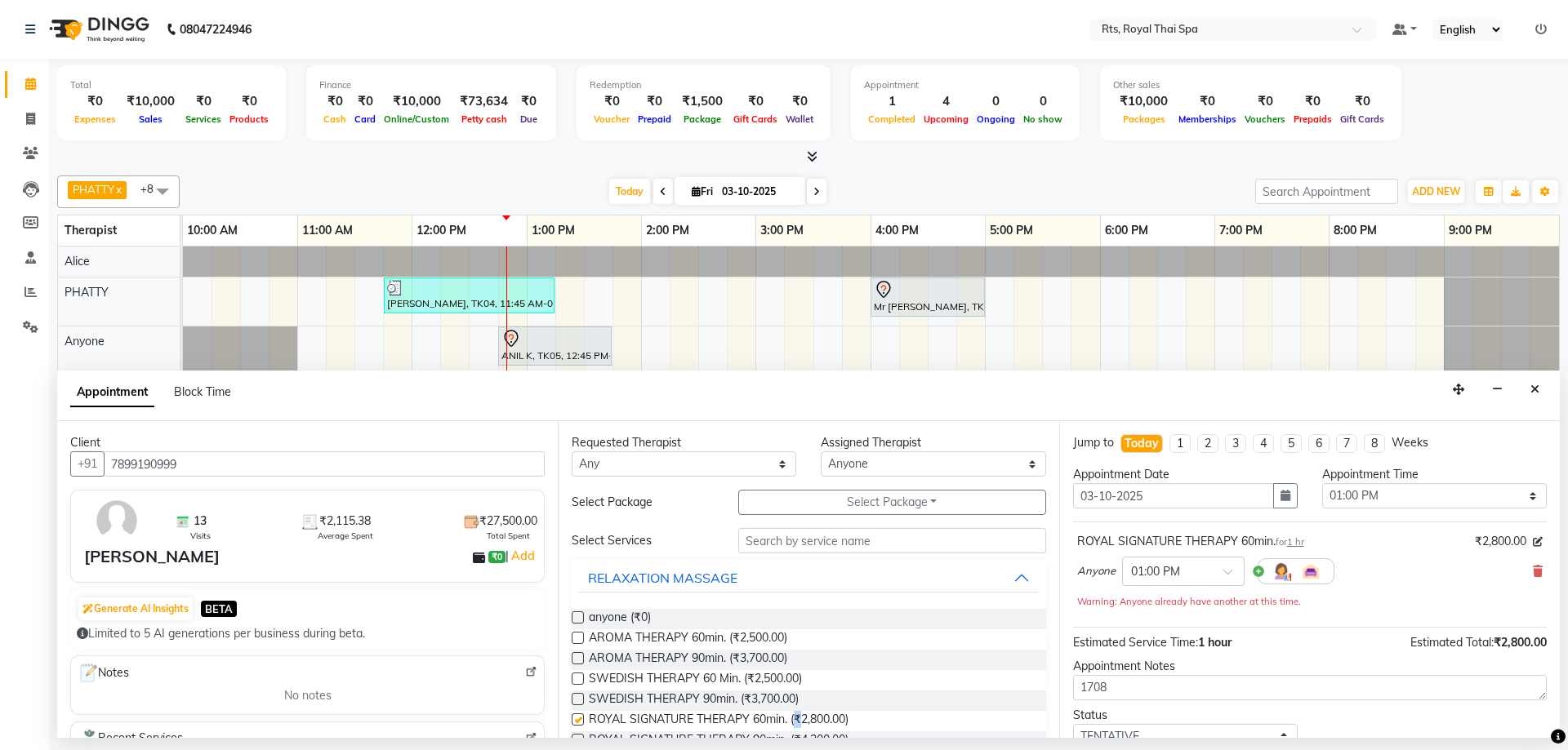
checkbox input "false"
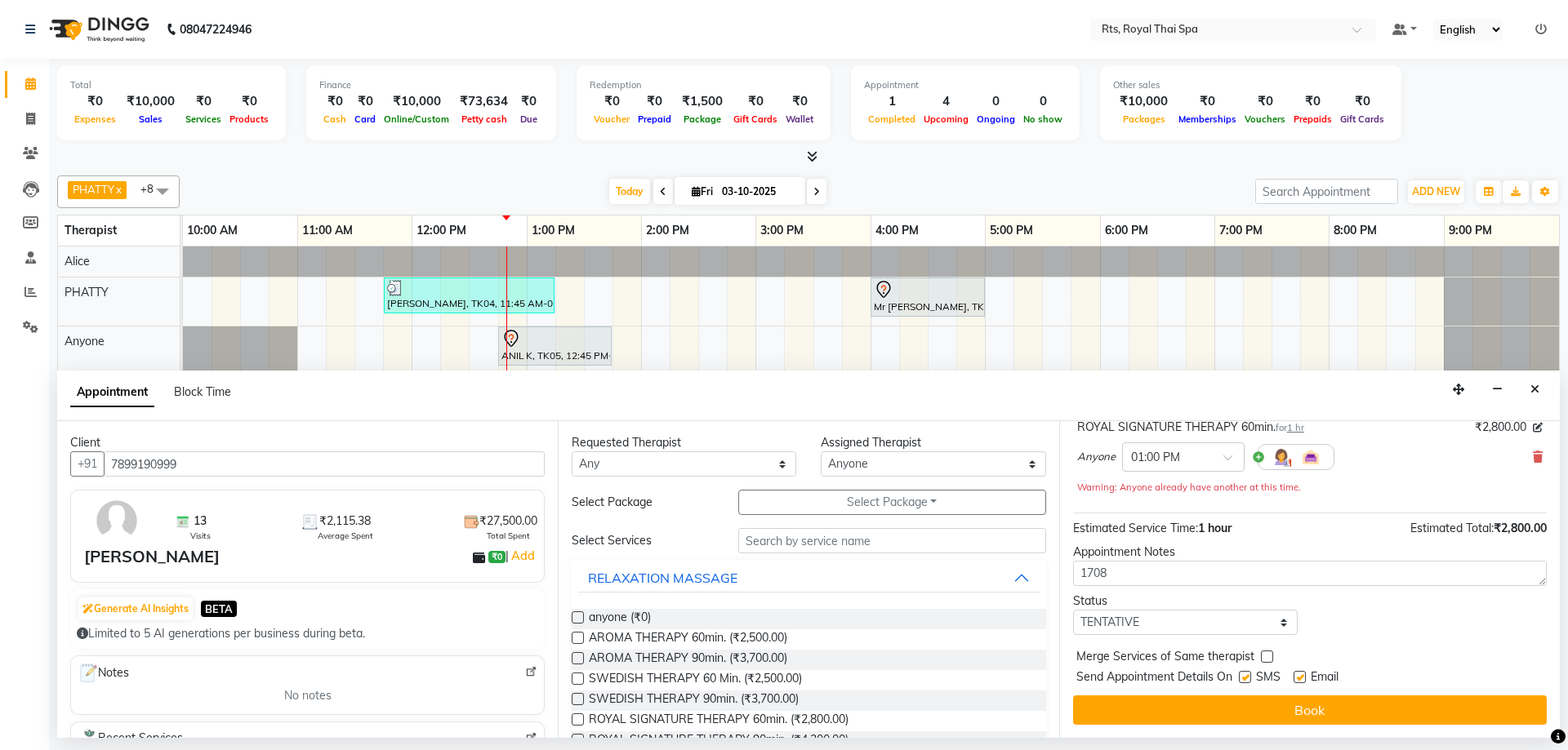
click at [1247, 676] on label at bounding box center [1245, 677] width 12 height 12
click at [1247, 676] on input "checkbox" at bounding box center [1244, 679] width 10 height 10
checkbox input "false"
click at [1242, 704] on button "Book" at bounding box center [1309, 710] width 473 height 30
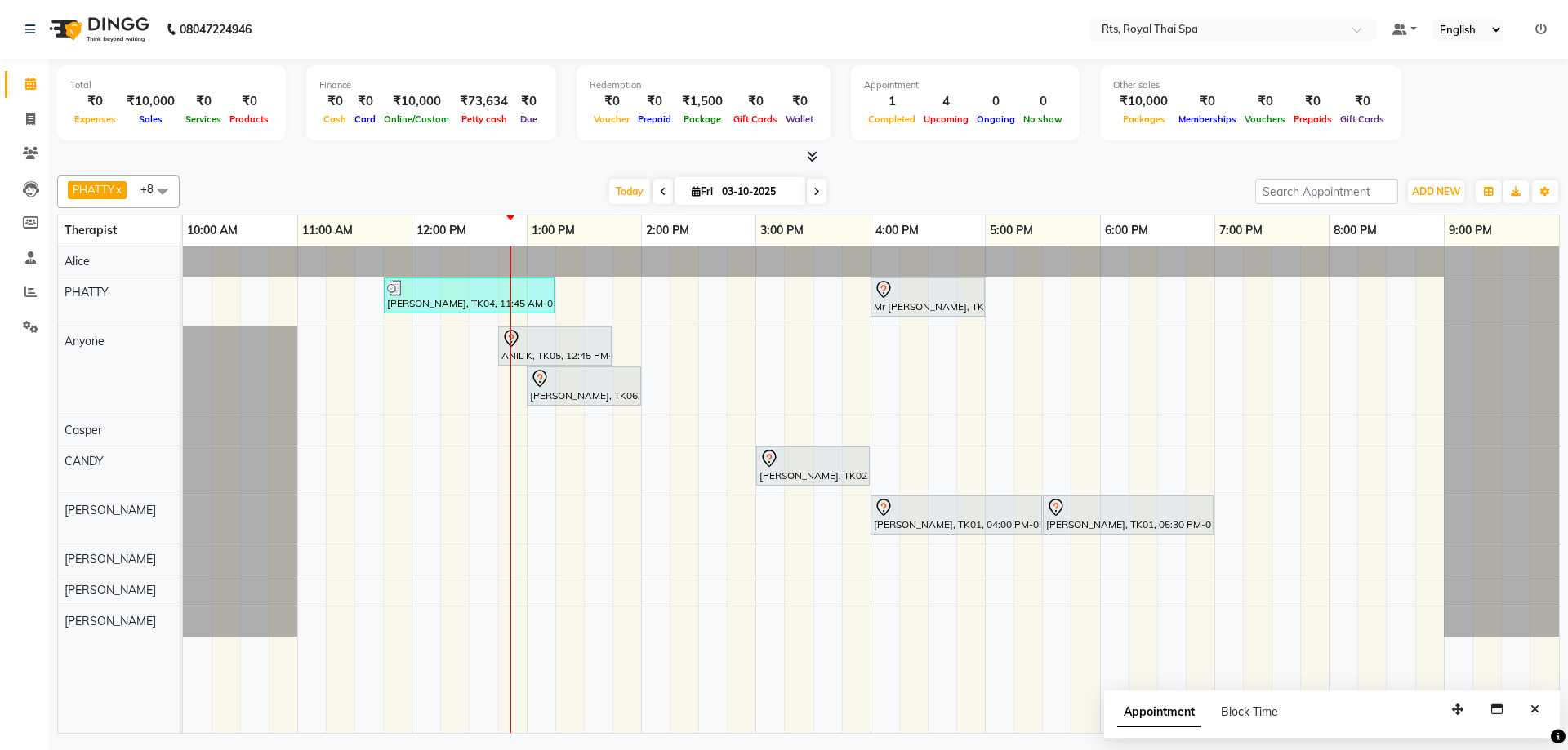
click at [547, 409] on div "[PERSON_NAME], TK04, 11:45 AM-01:15 PM, ROYAL SIGNATURE THERAPY 90min. Mr [PERS…" at bounding box center [871, 490] width 1376 height 487
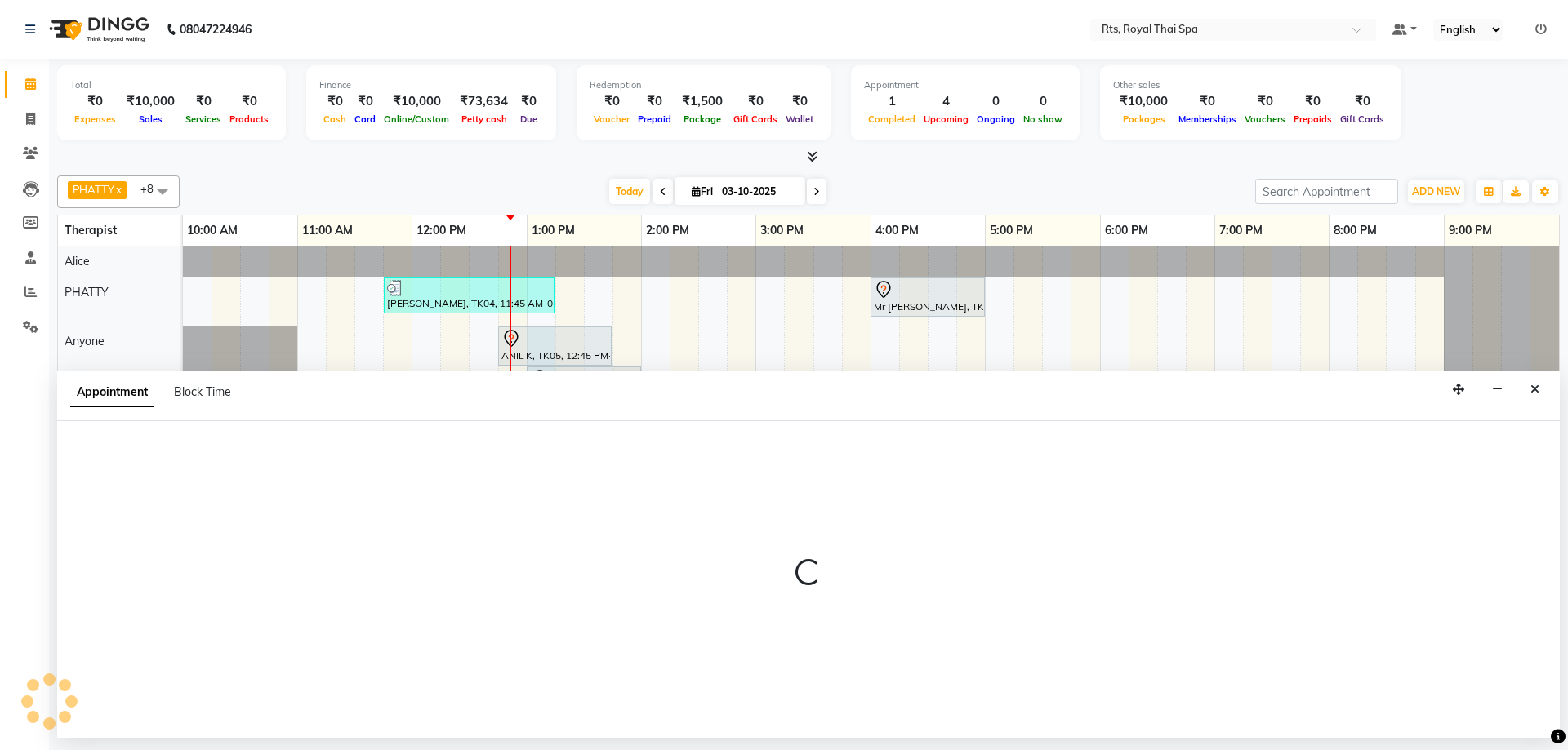
select select "39979"
select select "780"
select select "tentative"
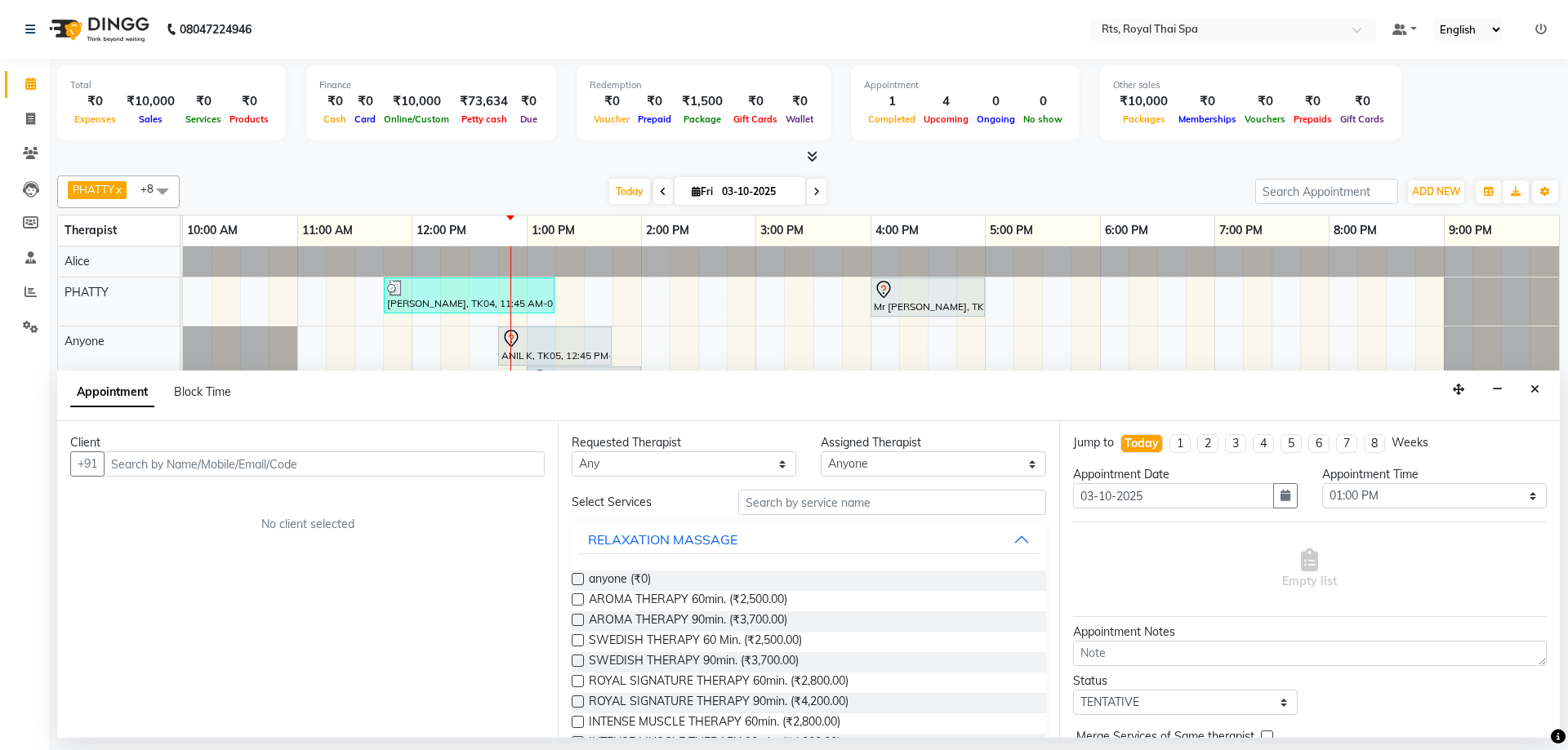
click at [377, 468] on input "text" at bounding box center [324, 464] width 441 height 25
click at [234, 502] on span "63612738" at bounding box center [216, 498] width 65 height 16
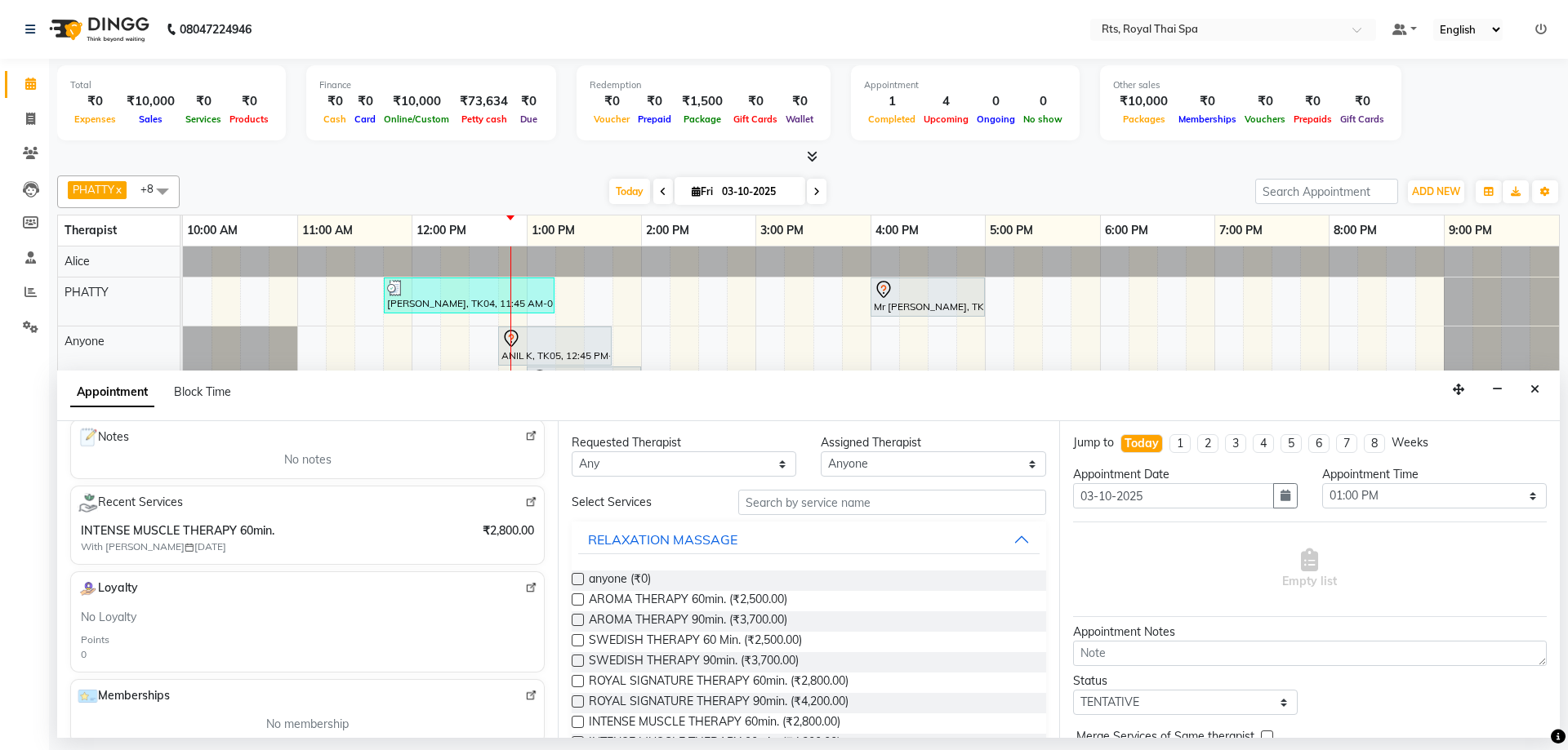
scroll to position [245, 0]
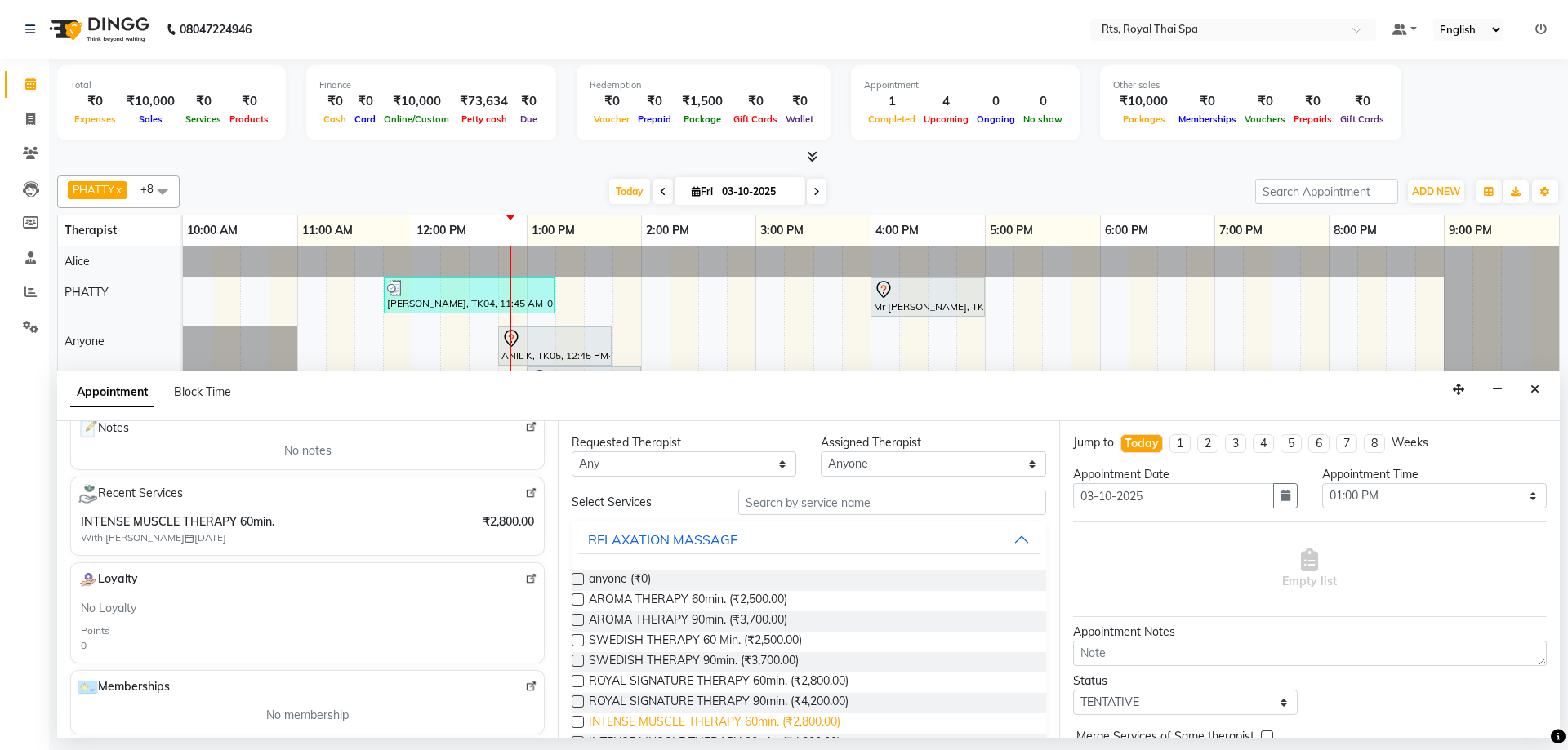
type input "6361273852"
click at [831, 725] on span "INTENSE MUSCLE THERAPY 60min. (₹2,800.00)" at bounding box center [715, 724] width 252 height 21
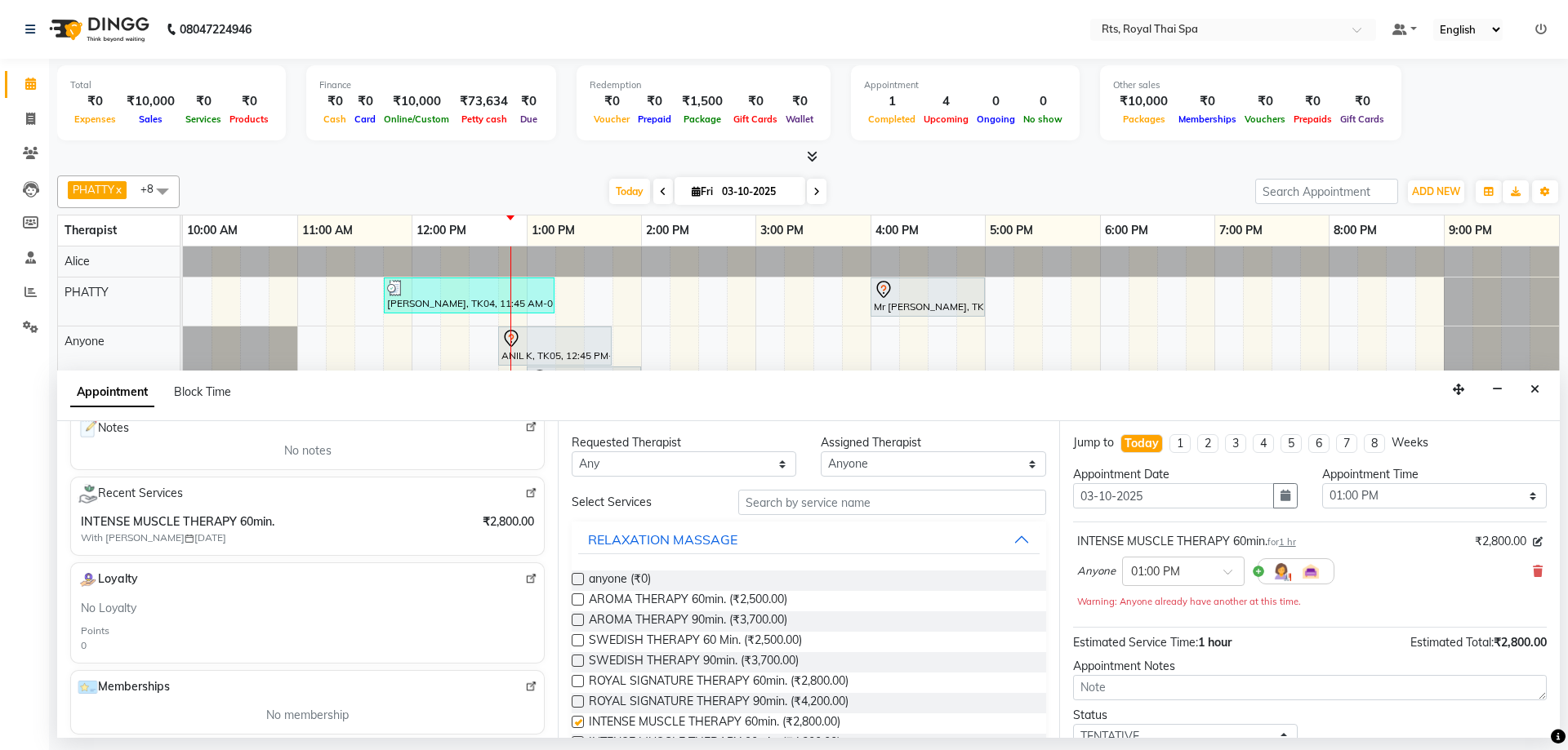
checkbox input "false"
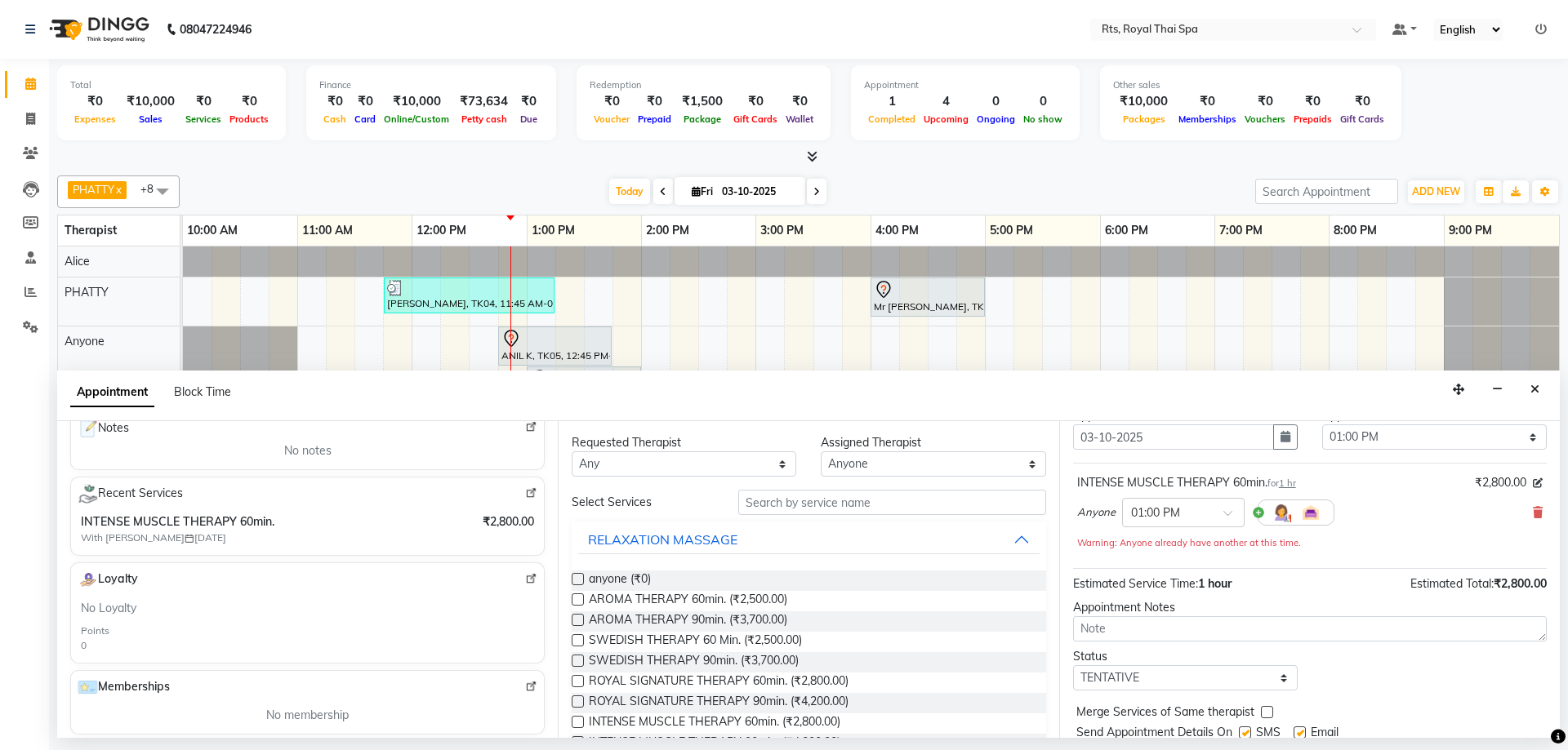
scroll to position [115, 0]
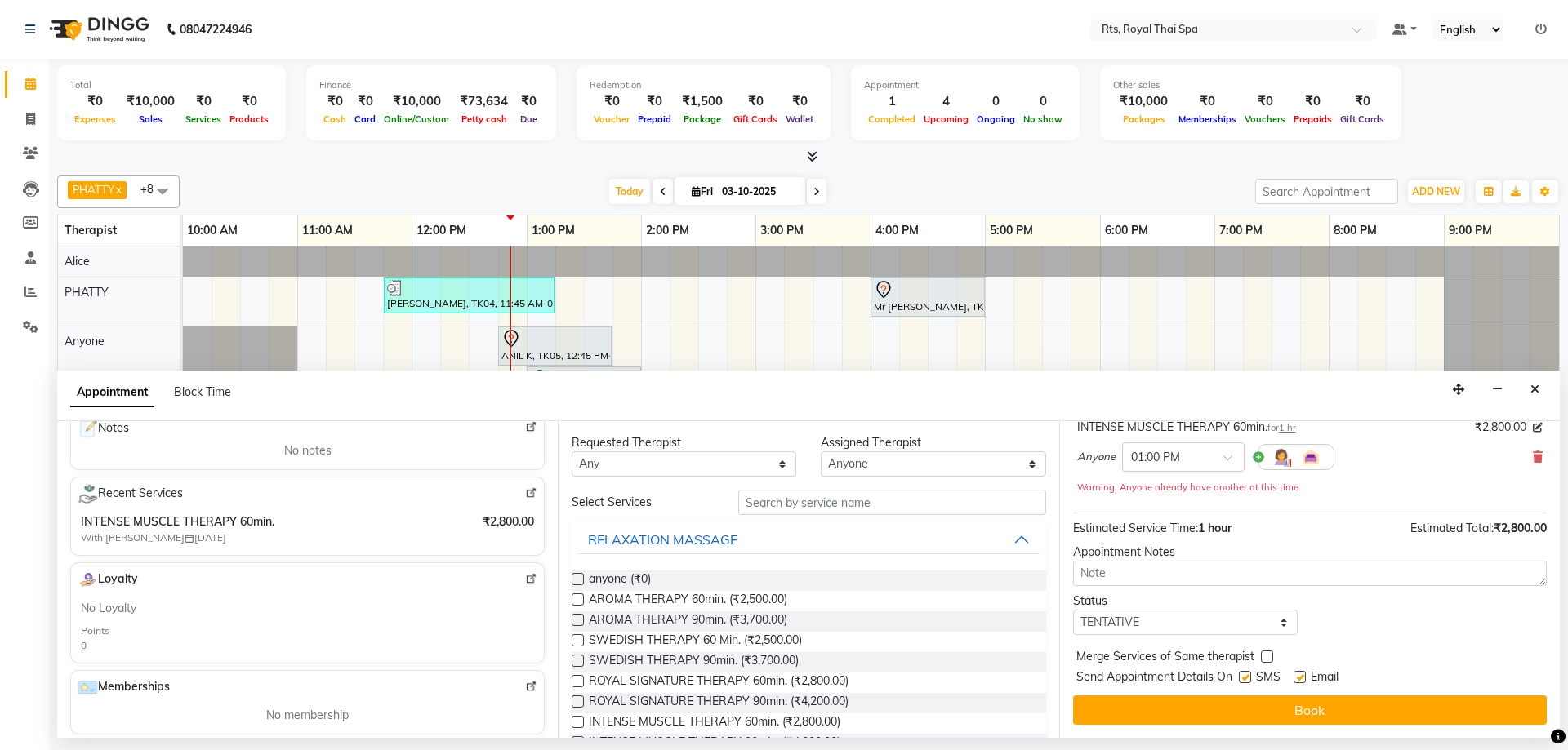
drag, startPoint x: 1248, startPoint y: 677, endPoint x: 1249, endPoint y: 693, distance: 16.0
click at [1248, 677] on label at bounding box center [1245, 677] width 12 height 12
click at [1248, 677] on input "checkbox" at bounding box center [1244, 679] width 10 height 10
checkbox input "false"
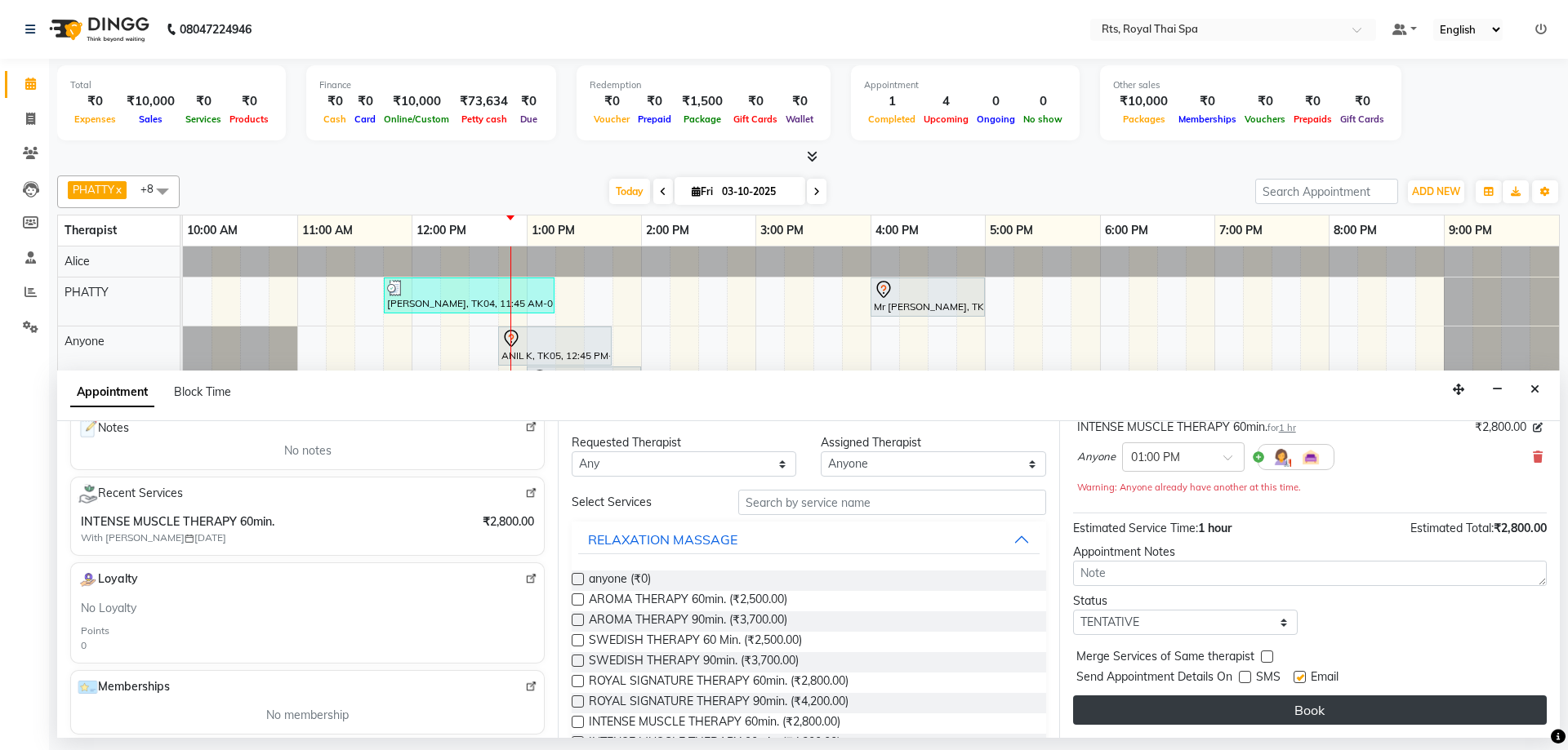
click at [1251, 707] on button "Book" at bounding box center [1309, 710] width 473 height 30
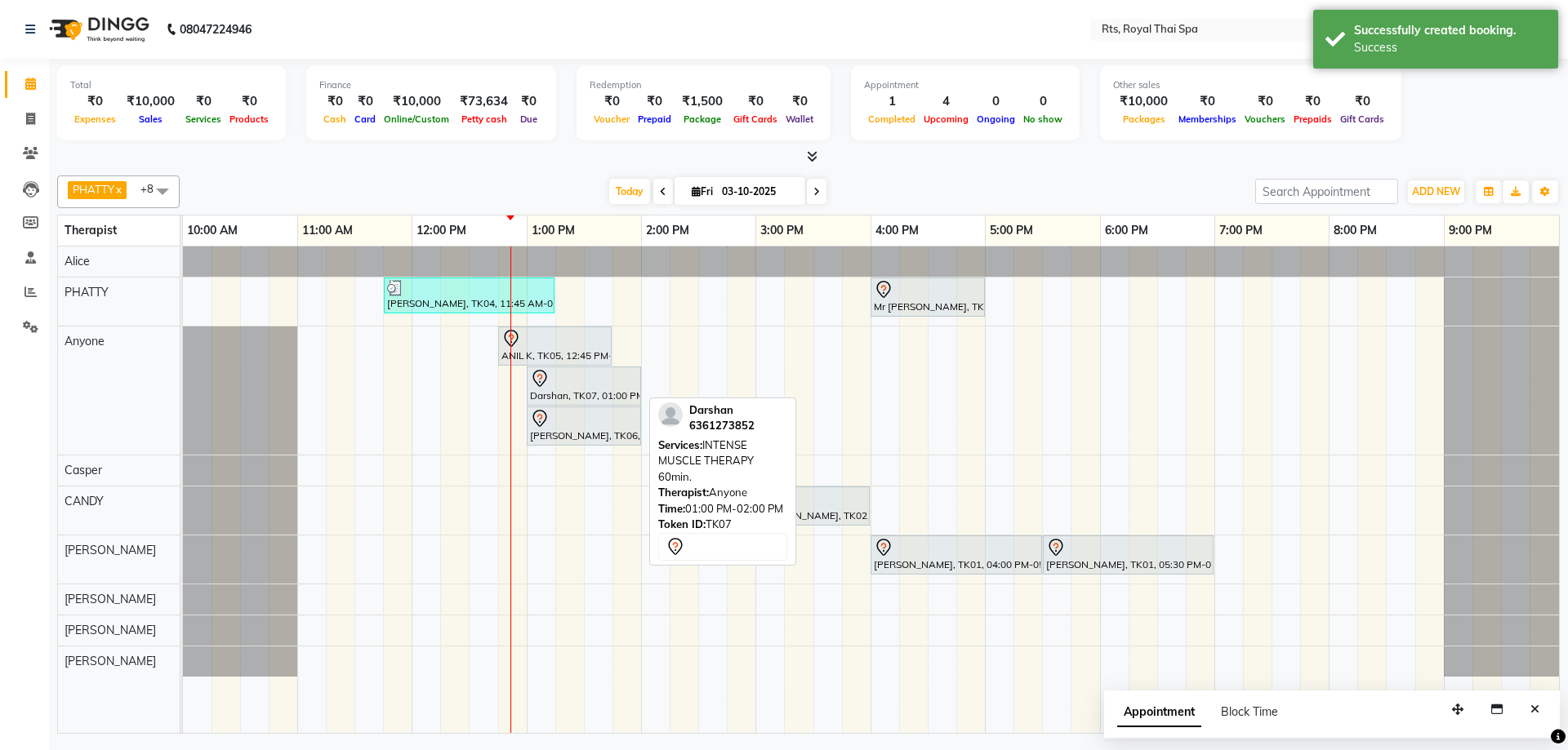
click at [564, 391] on div "Darshan, TK07, 01:00 PM-02:00 PM, INTENSE MUSCLE THERAPY 60min." at bounding box center [583, 385] width 111 height 34
select select "7"
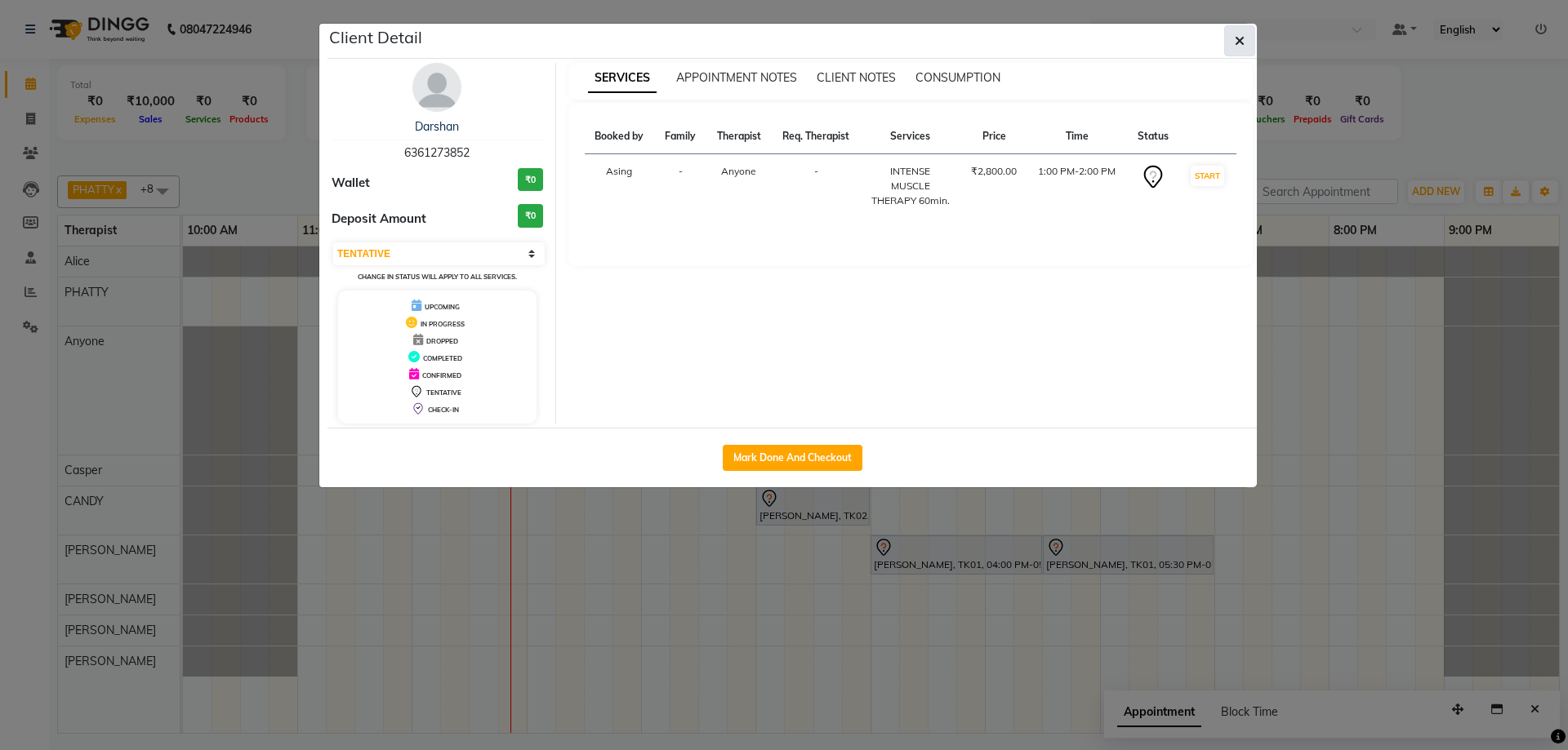
click at [1240, 41] on icon "button" at bounding box center [1239, 40] width 10 height 13
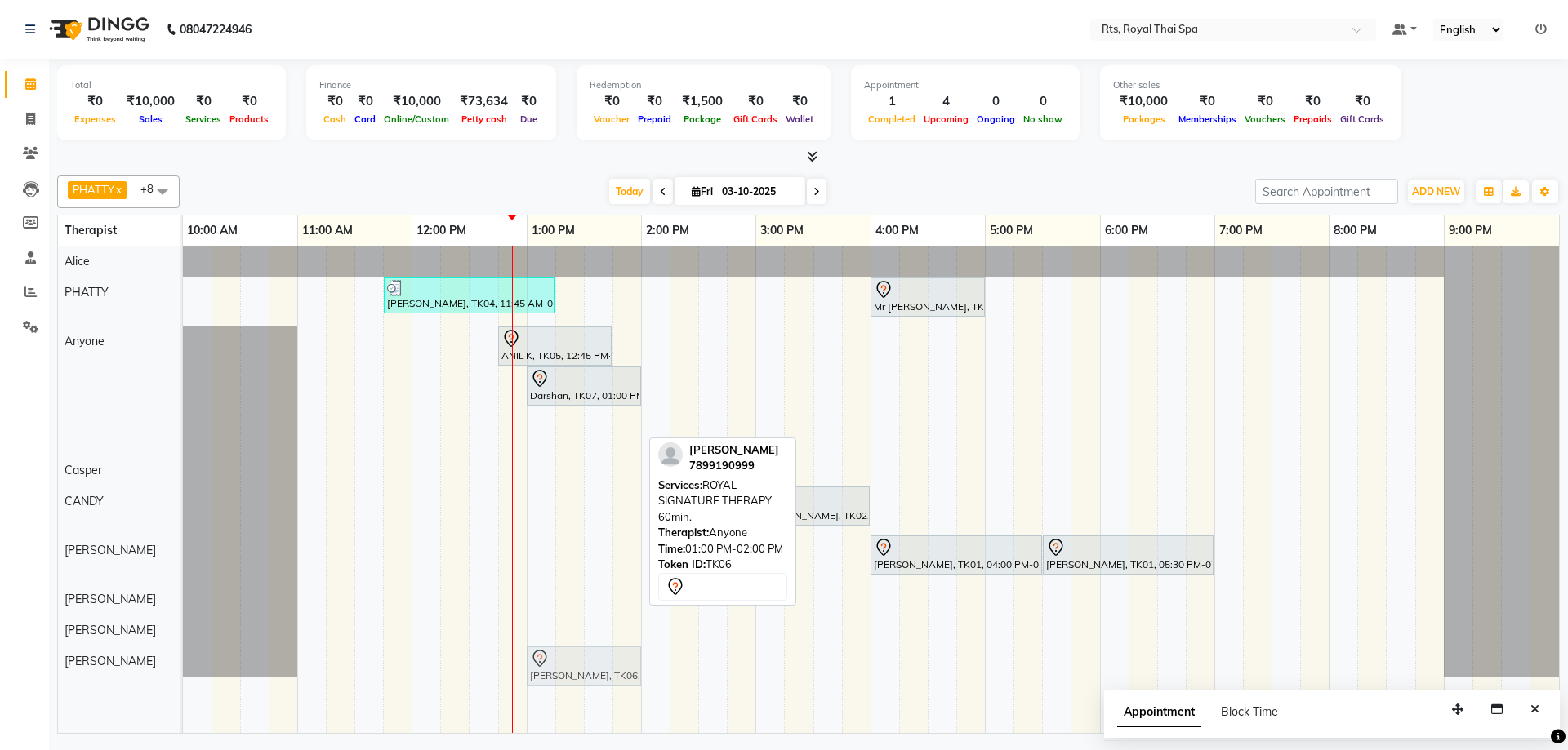
drag, startPoint x: 559, startPoint y: 431, endPoint x: 555, endPoint y: 654, distance: 223.0
click at [555, 654] on tbody "[PERSON_NAME], TK04, 11:45 AM-01:15 PM, ROYAL SIGNATURE THERAPY 90min. Mr [PERS…" at bounding box center [871, 462] width 1376 height 431
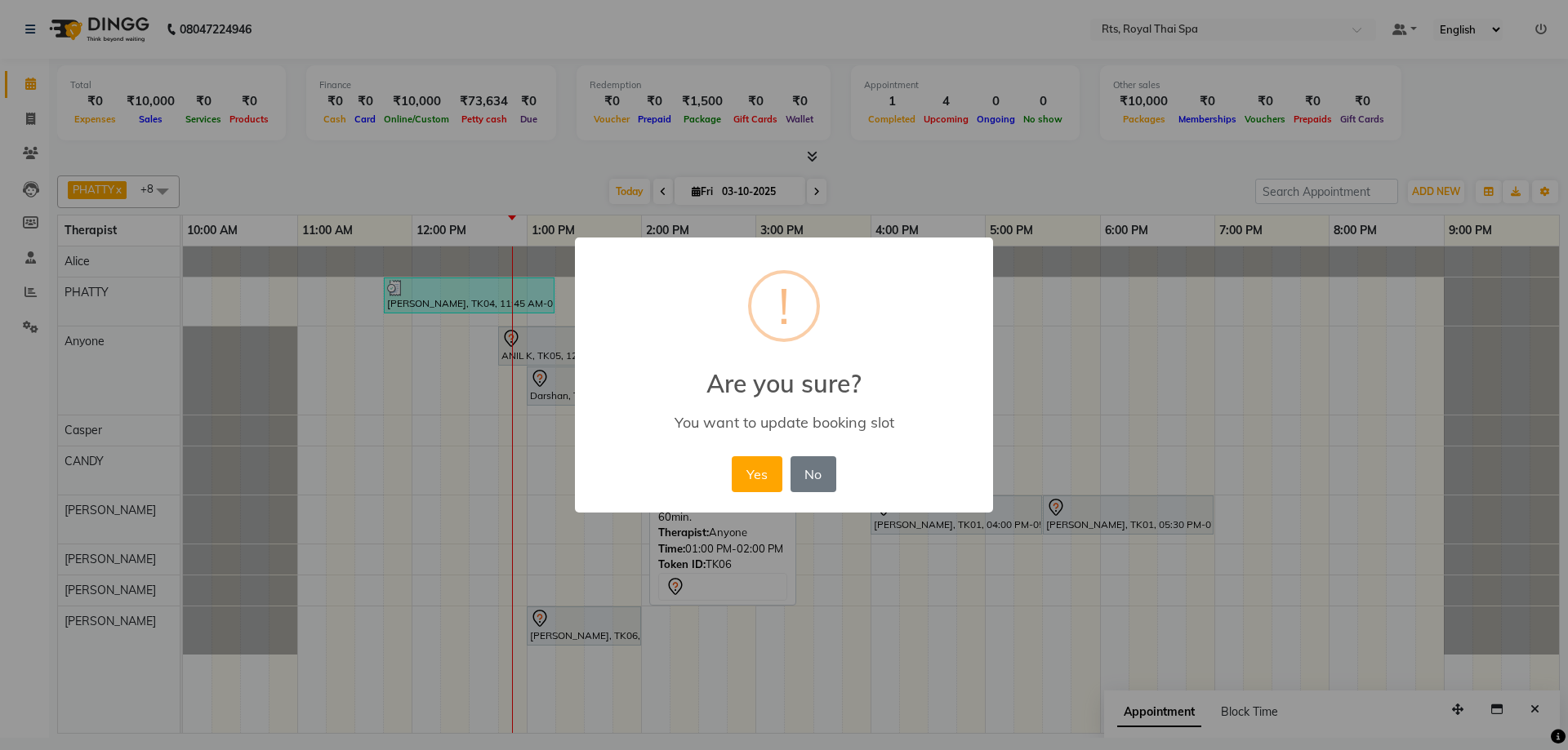
drag, startPoint x: 761, startPoint y: 475, endPoint x: 677, endPoint y: 441, distance: 90.6
click at [761, 475] on button "Yes" at bounding box center [756, 474] width 49 height 36
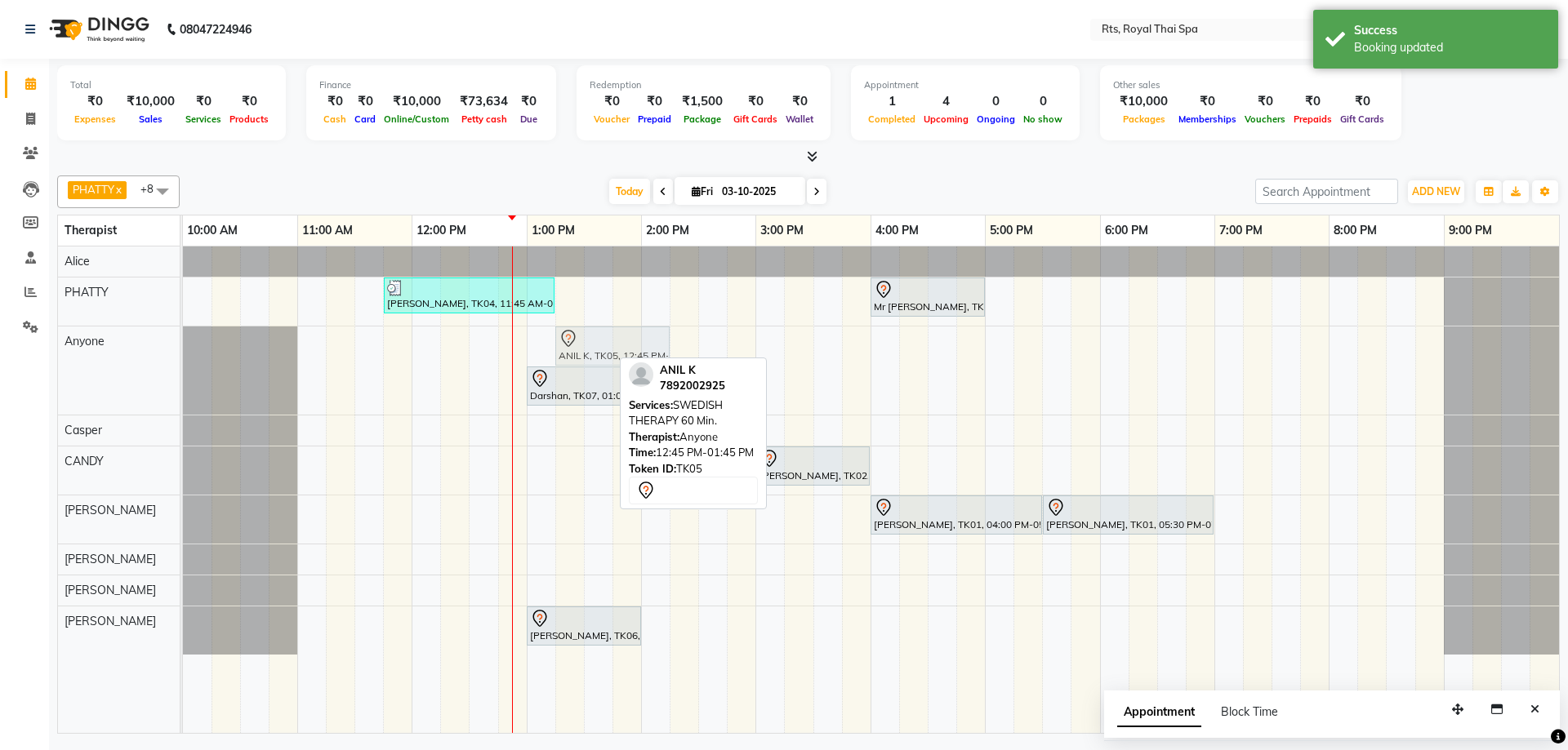
drag, startPoint x: 529, startPoint y: 352, endPoint x: 595, endPoint y: 345, distance: 66.4
click at [183, 345] on div "ANIL K, TK05, 12:45 PM-01:45 PM, SWEDISH THERAPY 60 Min. [PERSON_NAME], TK07, 0…" at bounding box center [183, 371] width 0 height 89
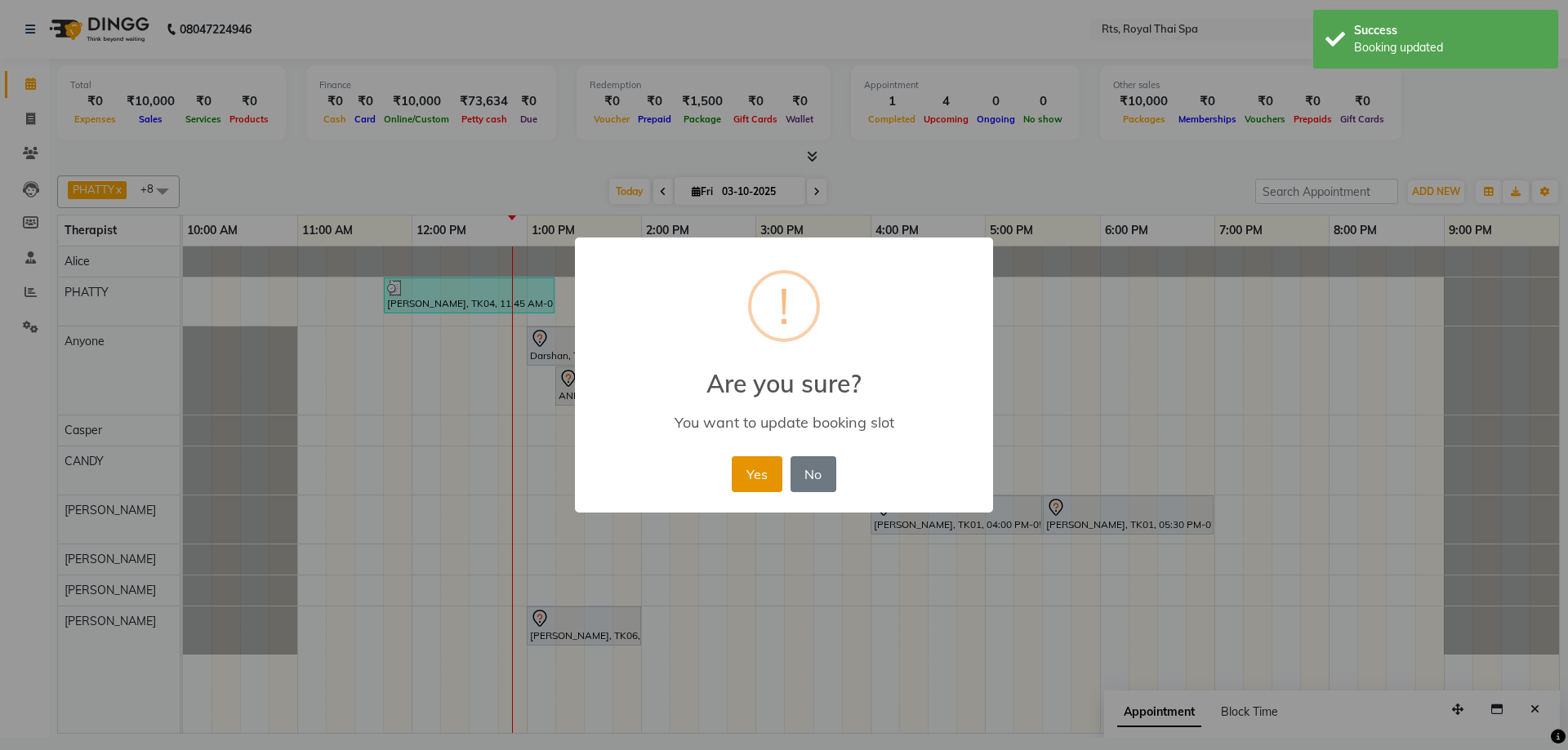
click at [758, 477] on button "Yes" at bounding box center [756, 474] width 49 height 36
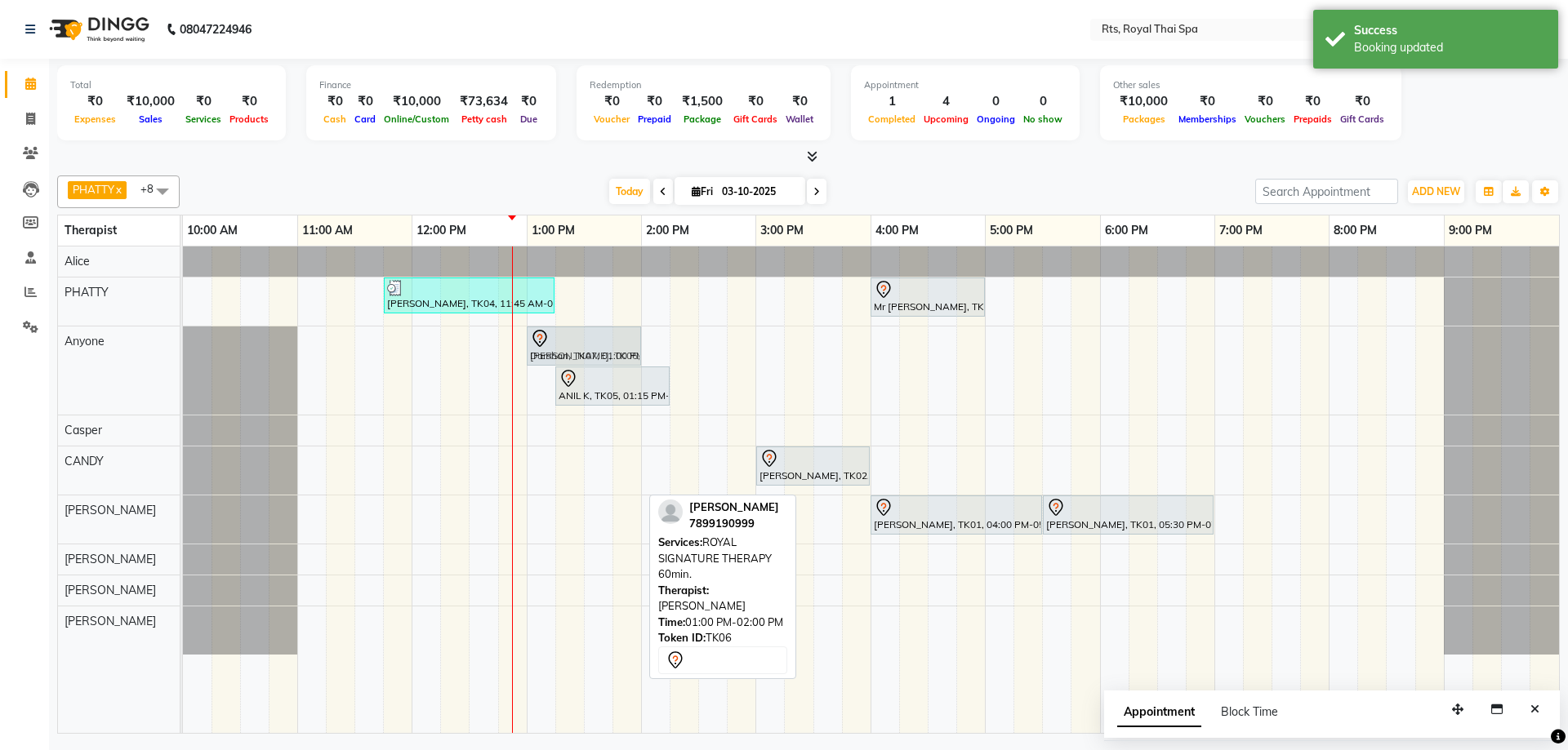
drag, startPoint x: 548, startPoint y: 635, endPoint x: 550, endPoint y: 417, distance: 218.0
click at [550, 417] on div "[PERSON_NAME], TK04, 11:45 AM-01:15 PM, ROYAL SIGNATURE THERAPY 90min. Mr [PERS…" at bounding box center [871, 490] width 1376 height 487
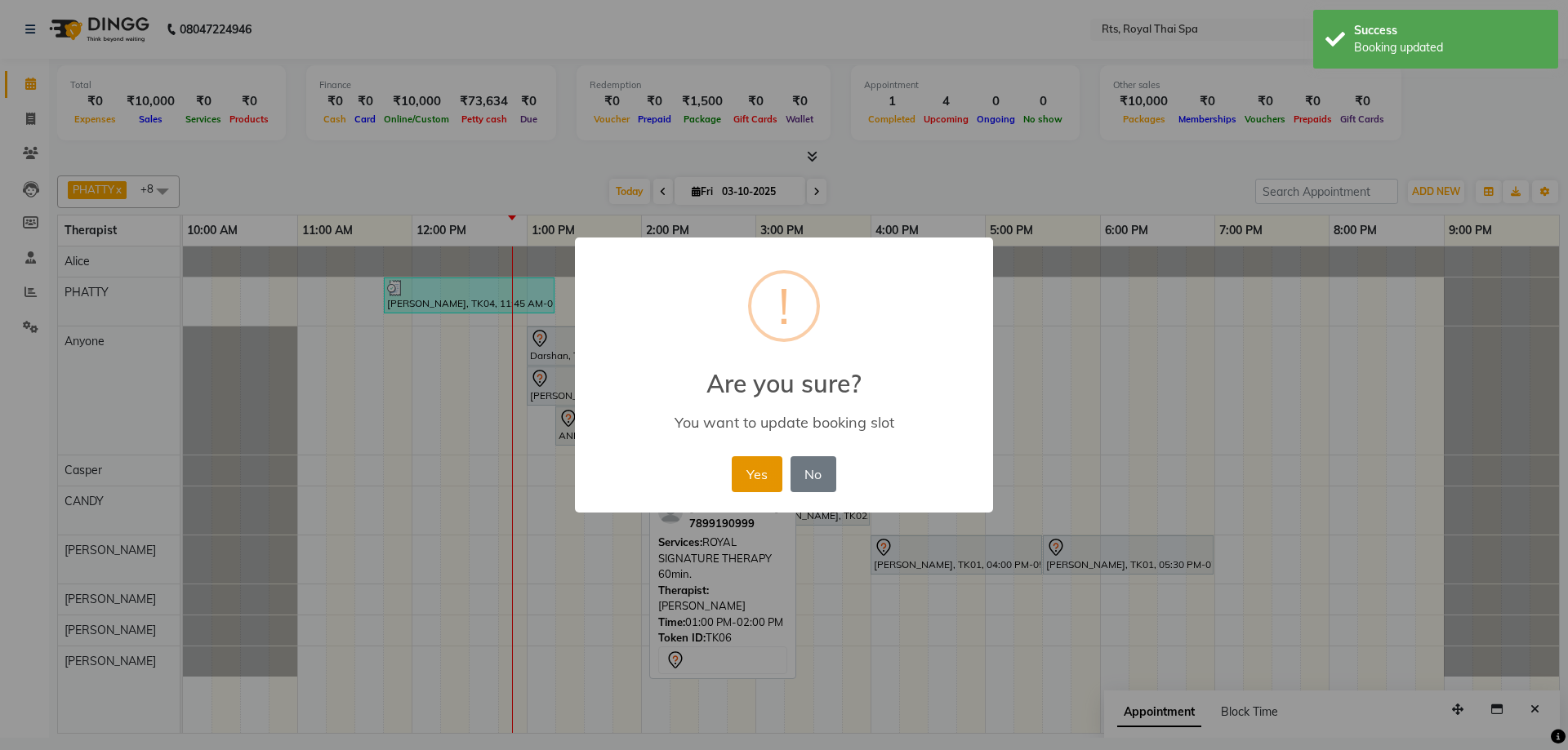
click at [754, 467] on button "Yes" at bounding box center [756, 474] width 49 height 36
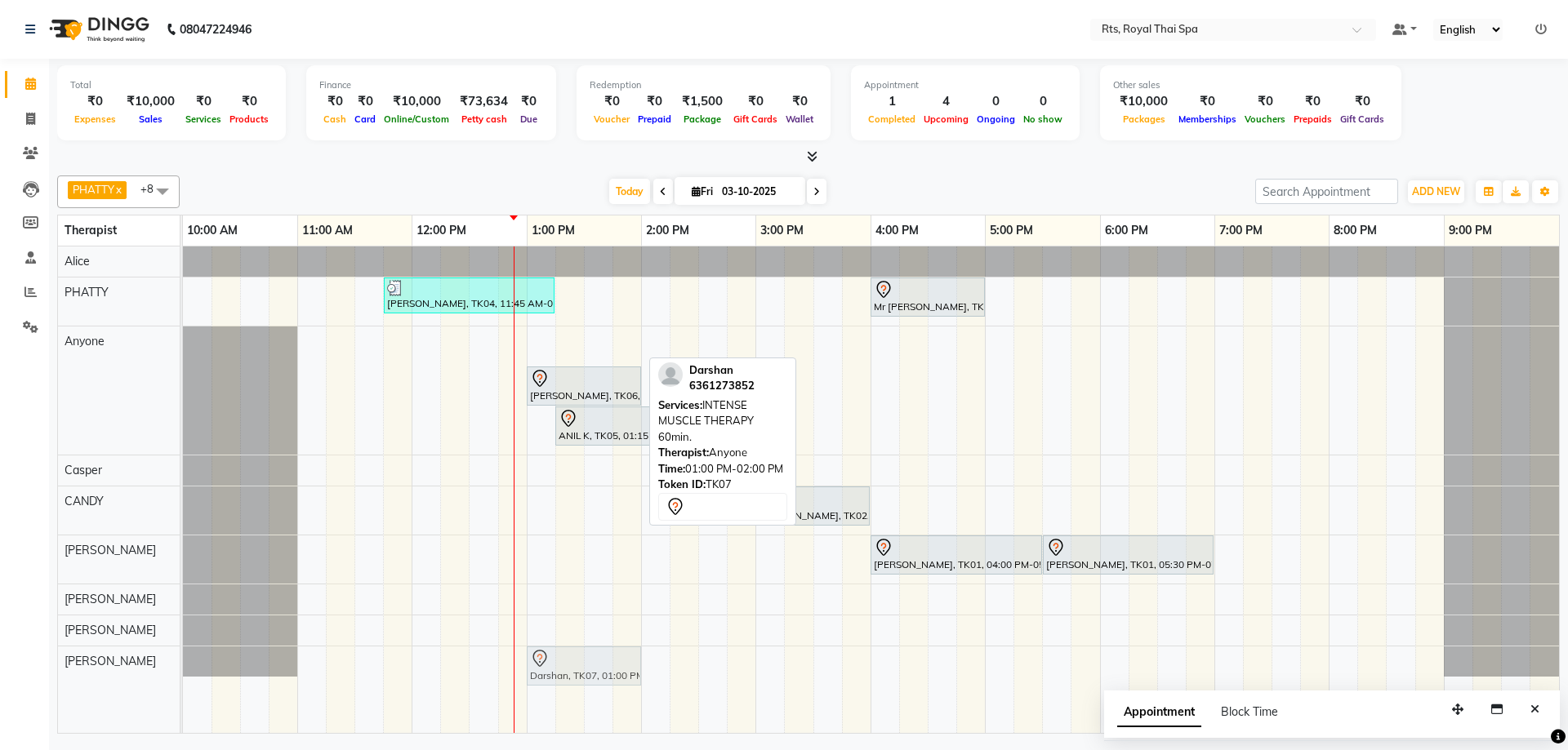
drag, startPoint x: 547, startPoint y: 348, endPoint x: 558, endPoint y: 649, distance: 301.2
click at [558, 650] on tbody "[PERSON_NAME], TK04, 11:45 AM-01:15 PM, ROYAL SIGNATURE THERAPY 90min. Mr [PERS…" at bounding box center [871, 462] width 1376 height 431
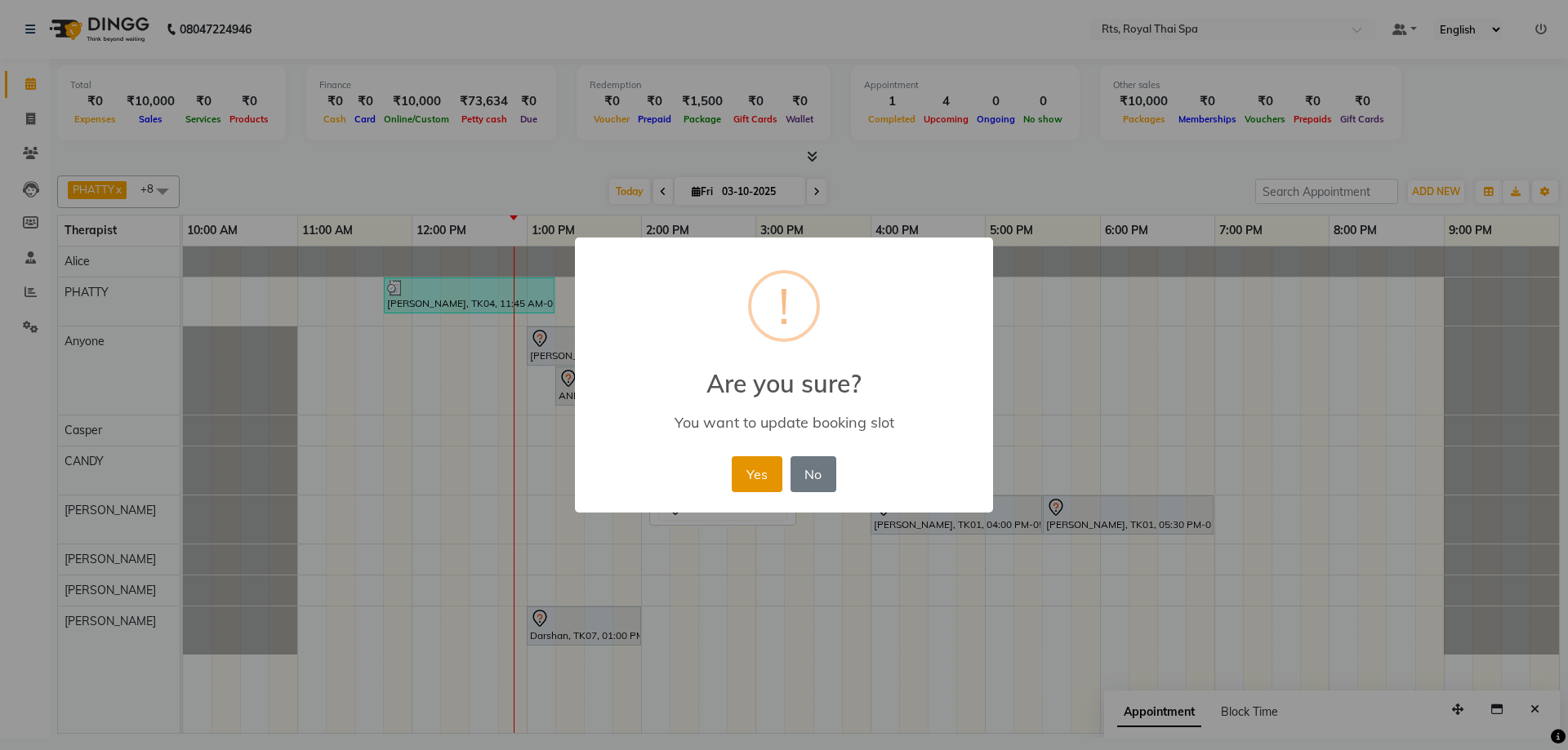
click at [745, 474] on button "Yes" at bounding box center [756, 474] width 49 height 36
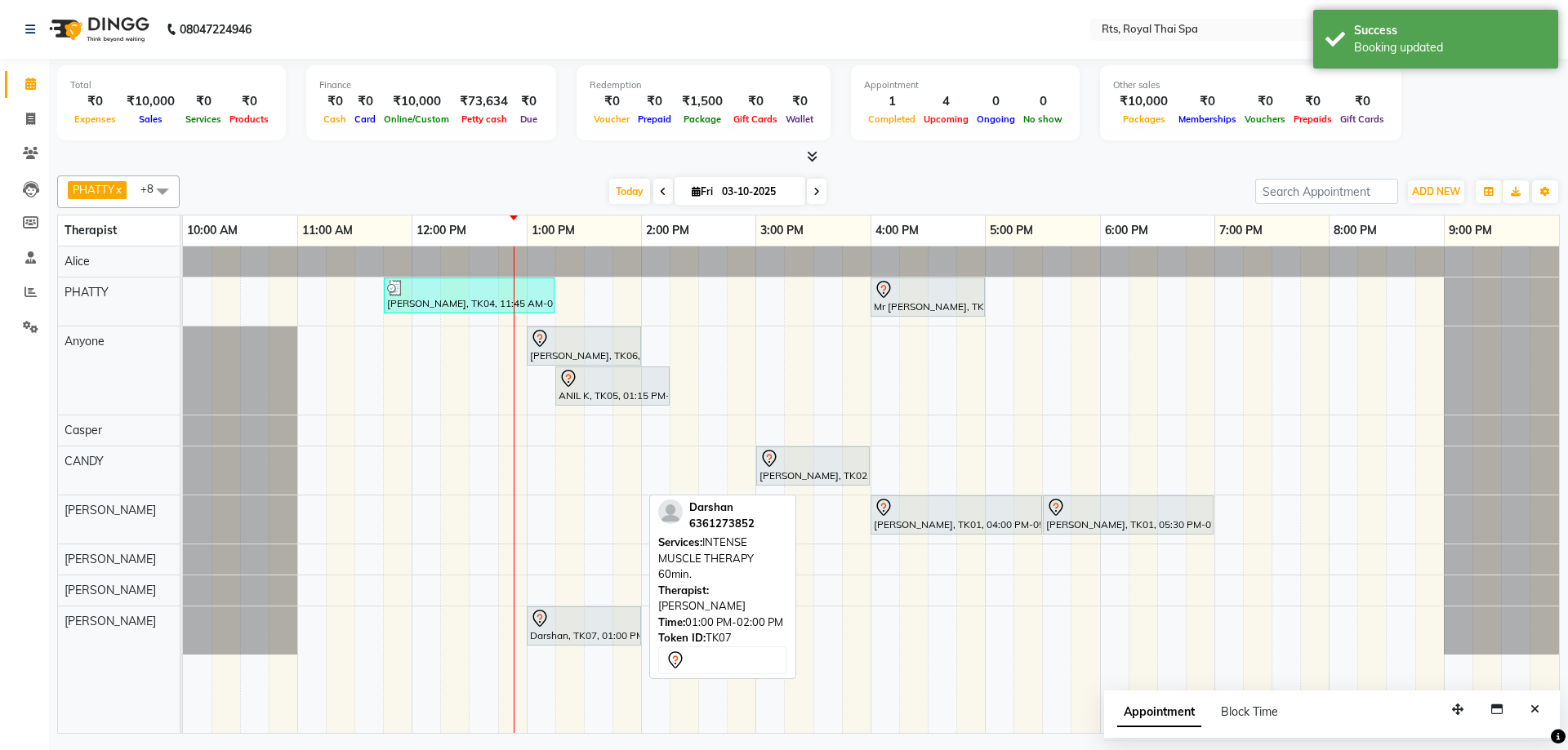
click at [576, 610] on div at bounding box center [583, 619] width 108 height 20
click at [578, 629] on div "Darshan, TK07, 01:00 PM-02:00 PM, INTENSE MUSCLE THERAPY 60min." at bounding box center [583, 626] width 111 height 34
select select "7"
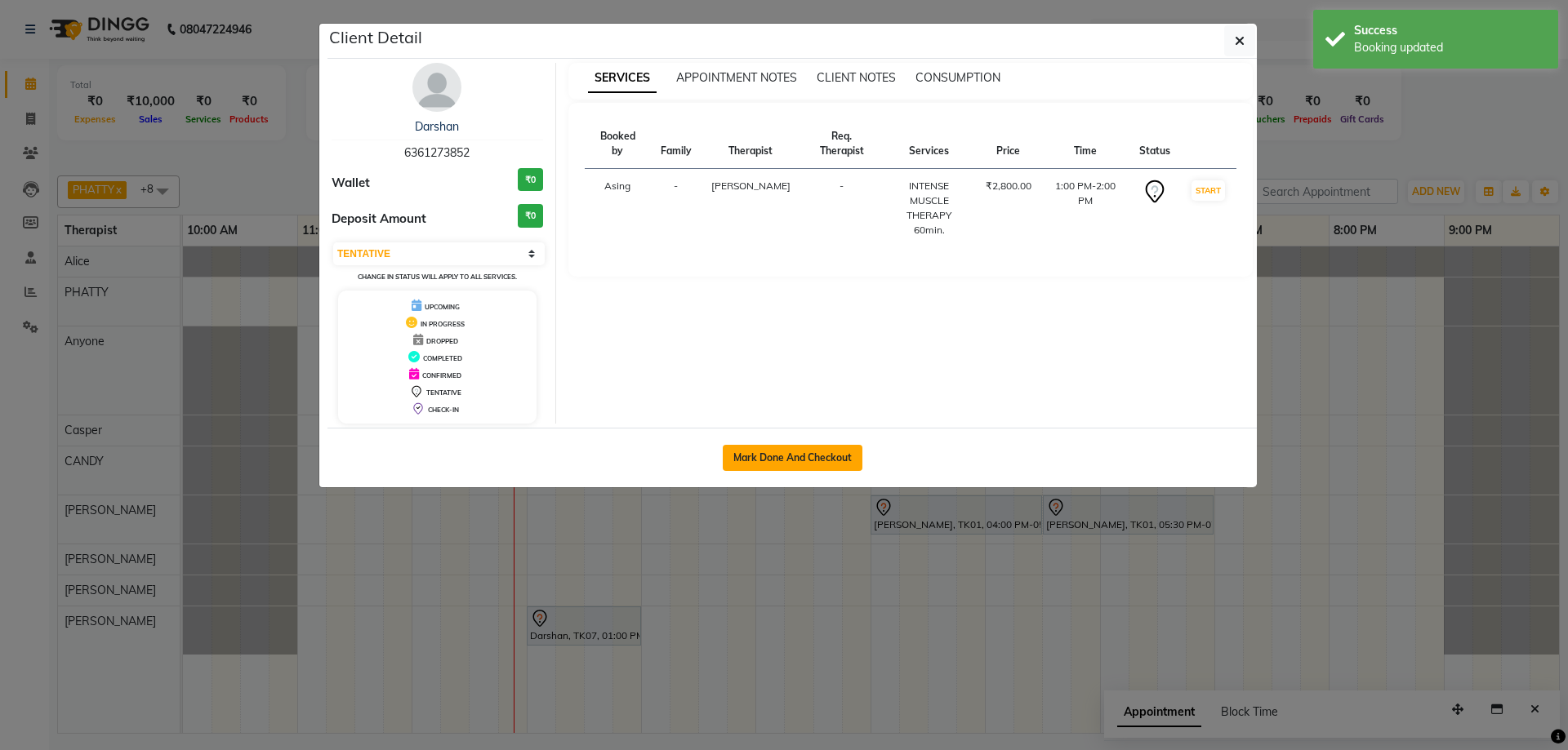
click at [761, 468] on button "Mark Done And Checkout" at bounding box center [792, 458] width 140 height 26
select select "service"
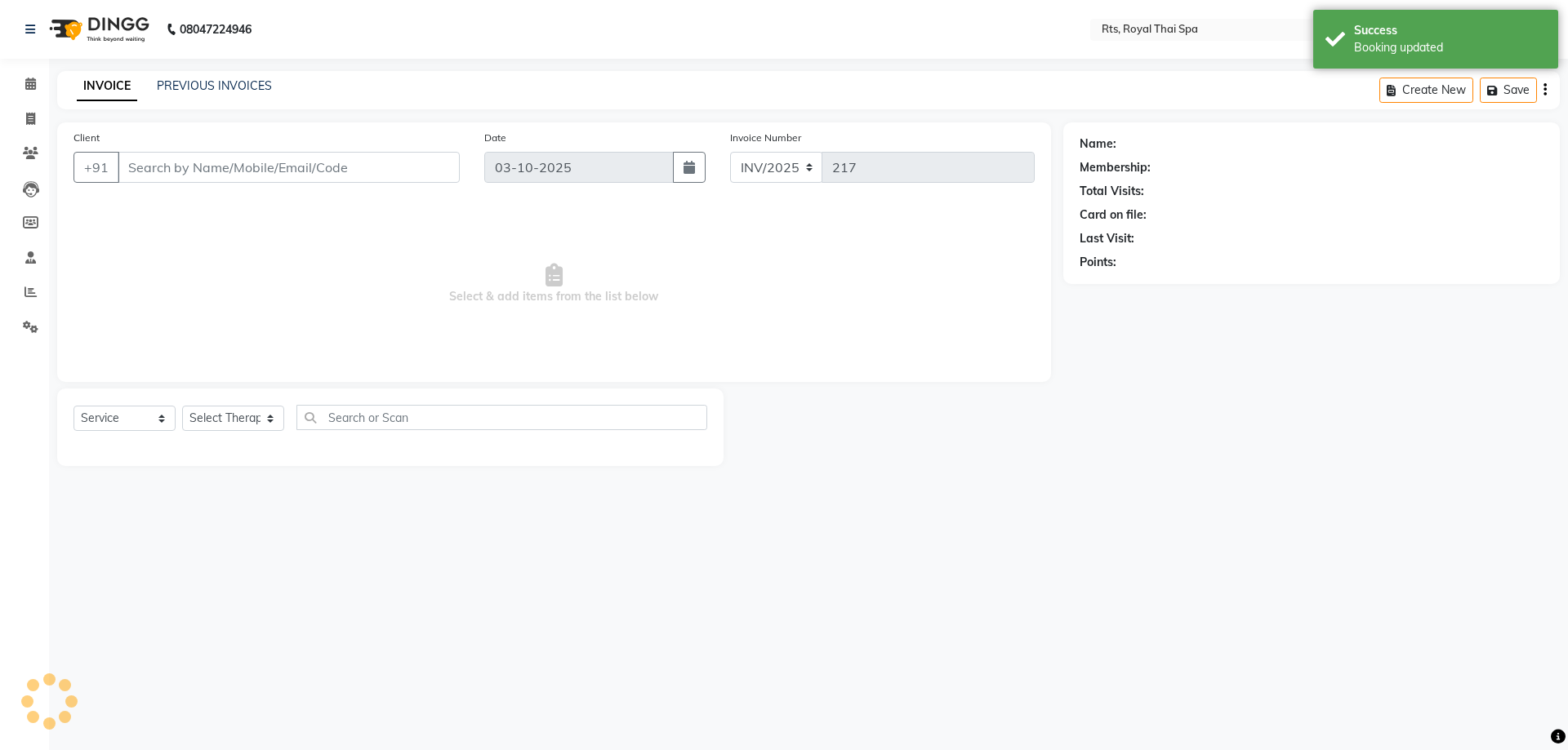
select select "3"
type input "6361273852"
select select "91270"
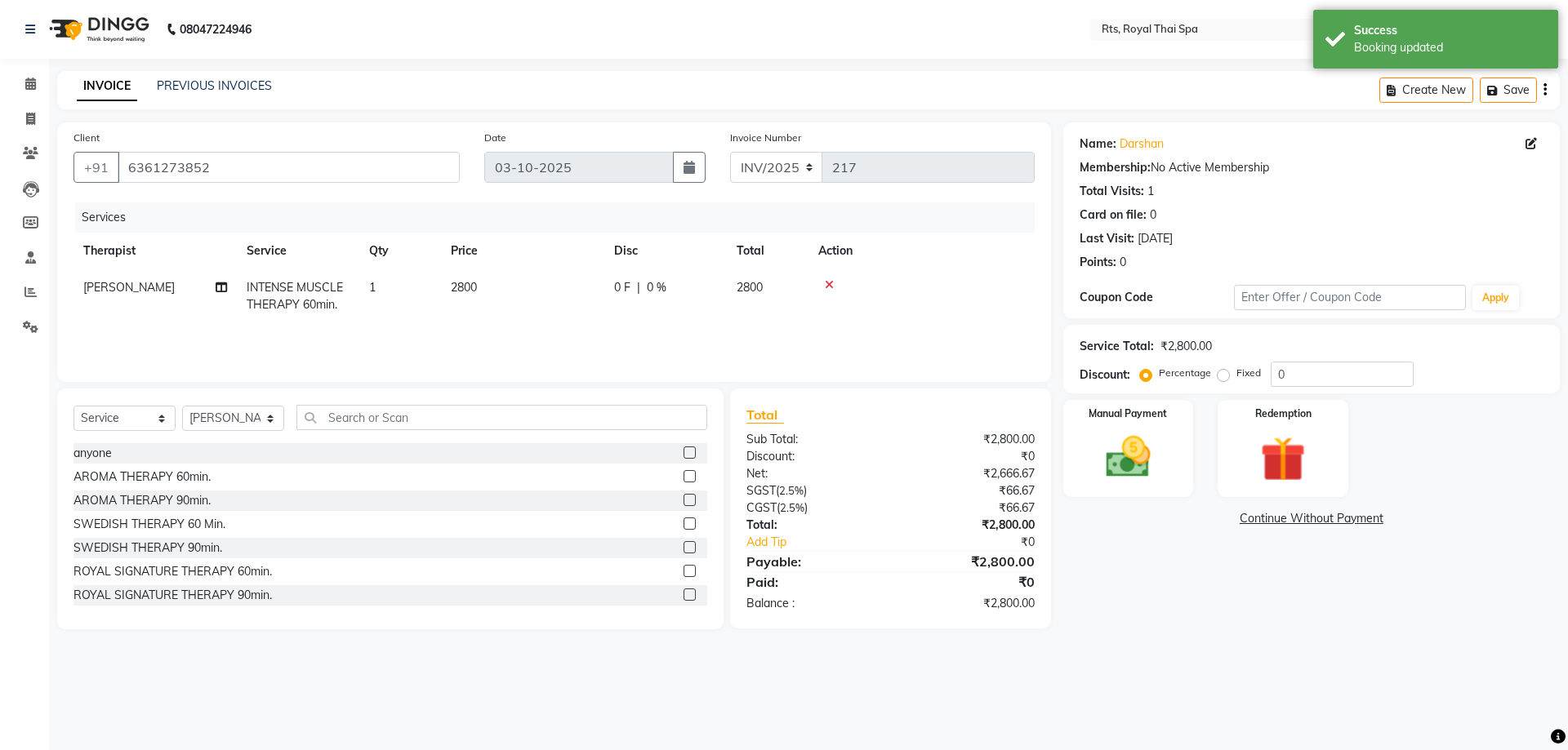
click at [829, 284] on icon at bounding box center [829, 285] width 9 height 11
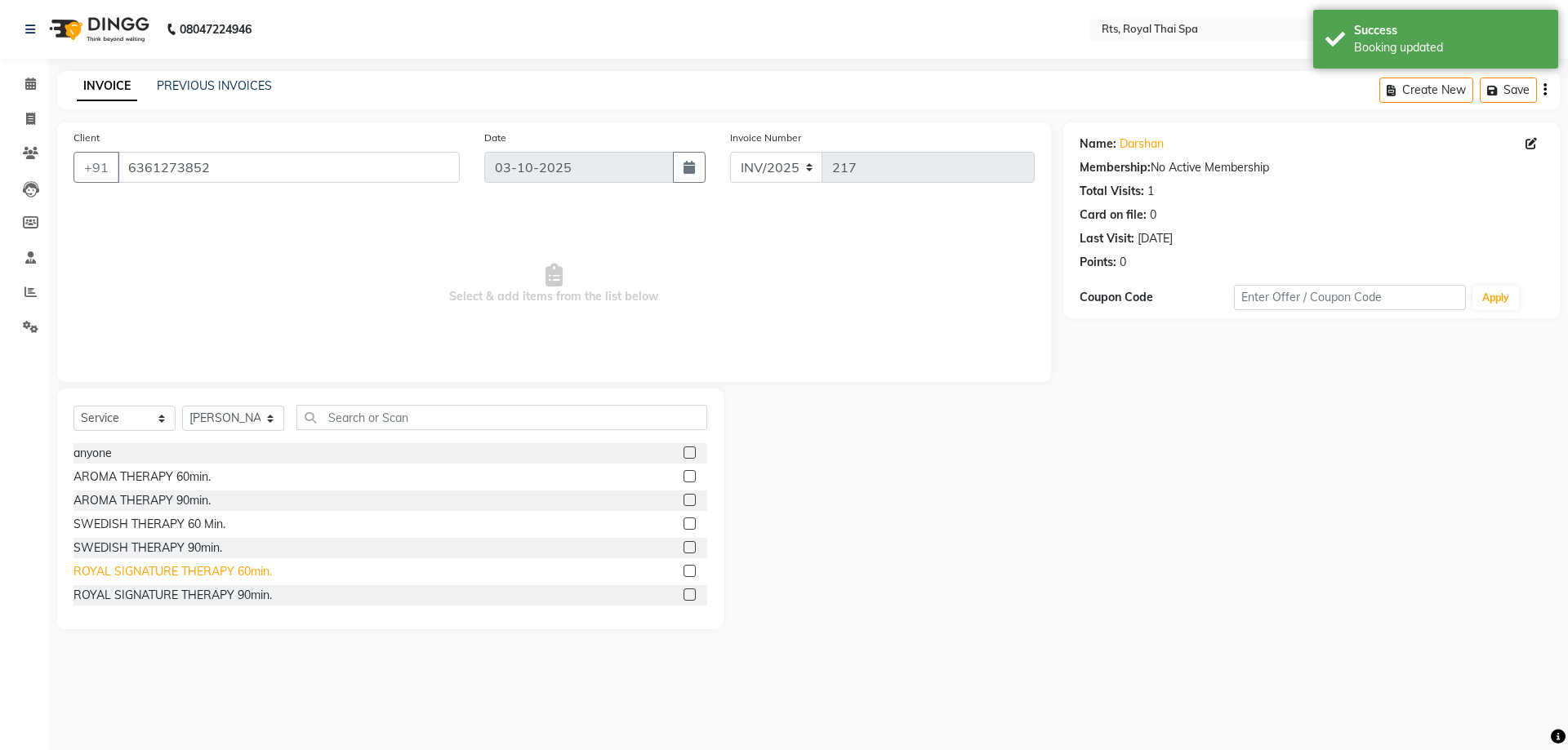
click at [253, 573] on div "ROYAL SIGNATURE THERAPY 60min." at bounding box center [173, 572] width 199 height 17
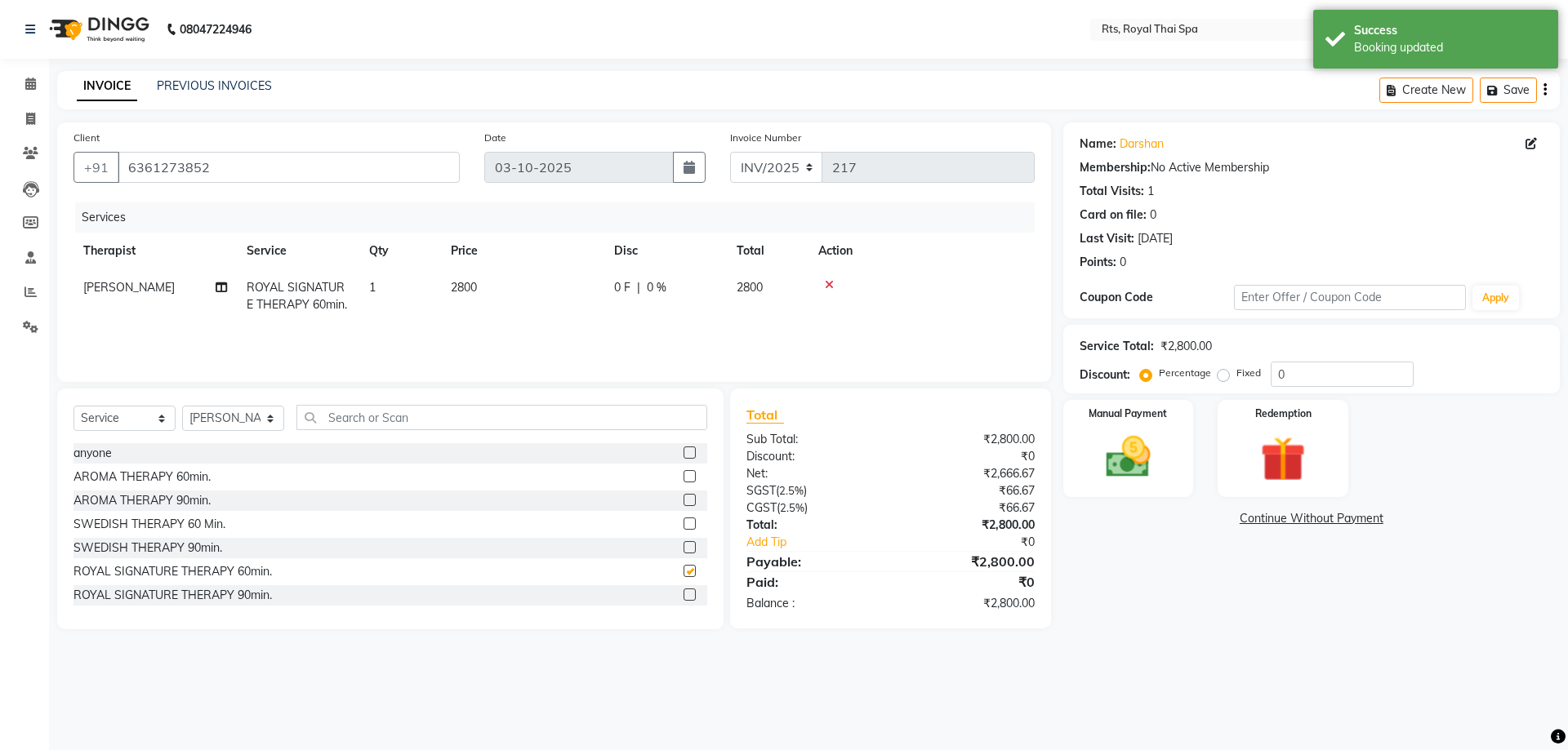
checkbox input "false"
click at [1165, 467] on img at bounding box center [1127, 457] width 76 height 54
click at [1263, 519] on span "CASH" at bounding box center [1272, 520] width 35 height 19
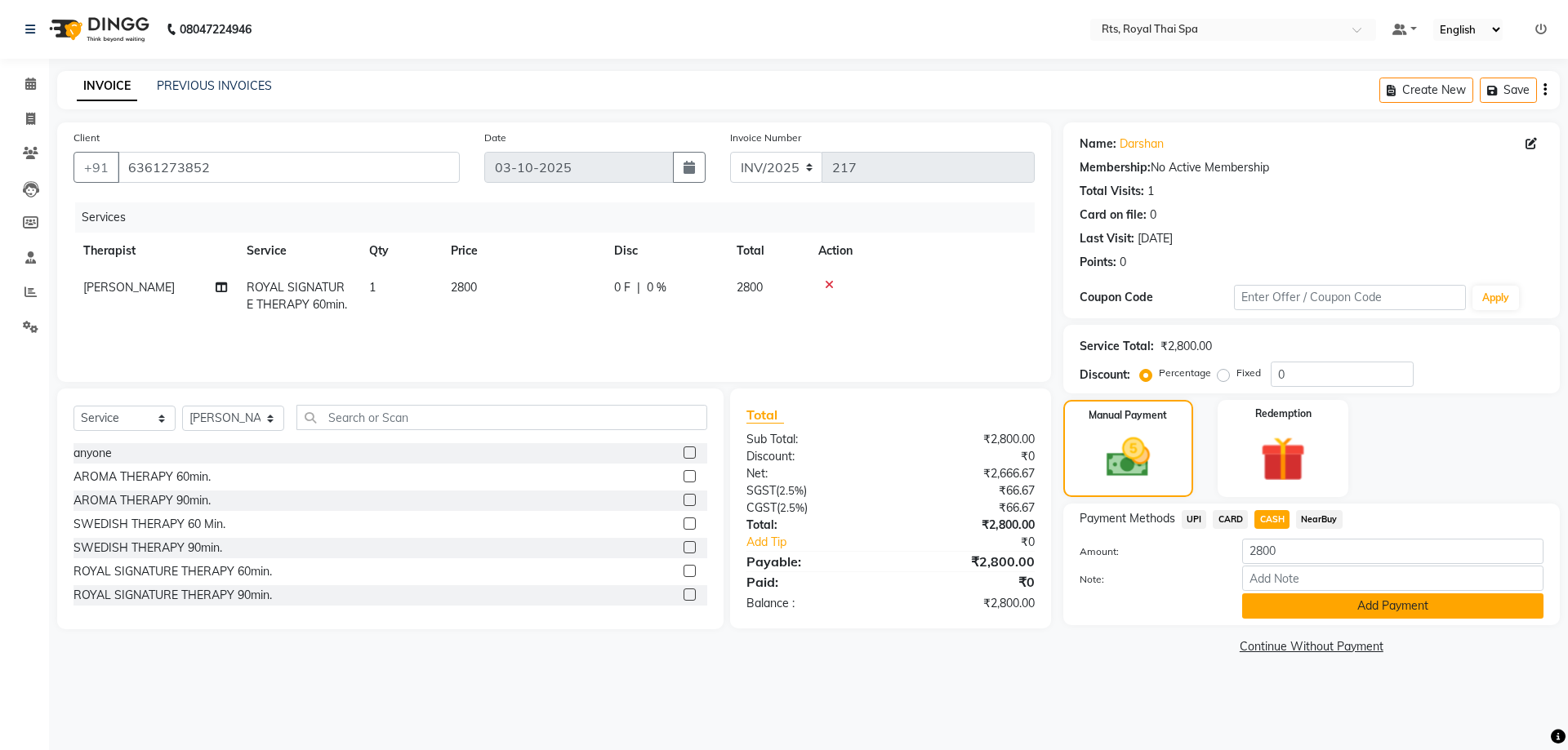
click at [1282, 610] on button "Add Payment" at bounding box center [1392, 606] width 301 height 25
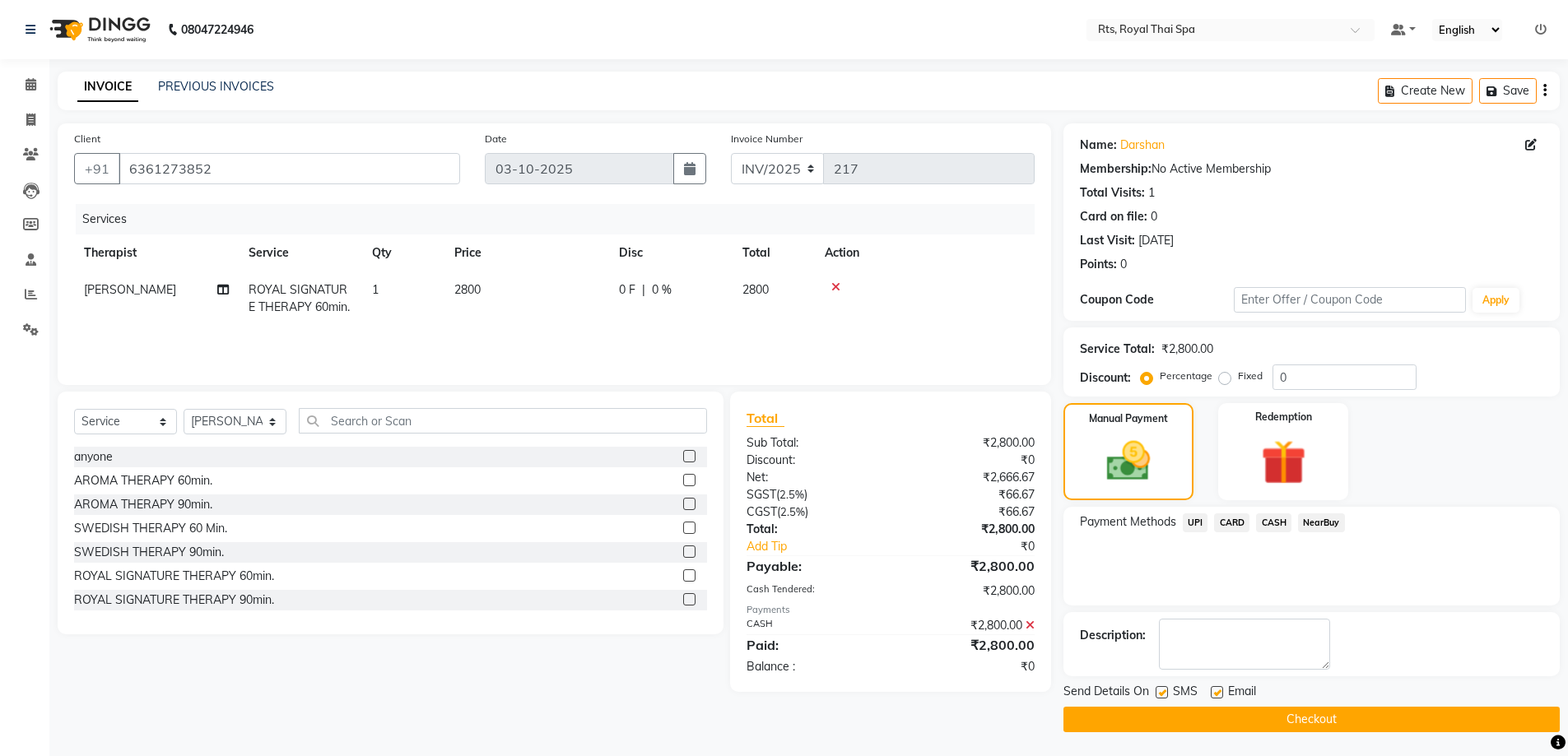
click at [1160, 694] on label at bounding box center [1161, 692] width 12 height 12
click at [1160, 694] on input "checkbox" at bounding box center [1160, 693] width 10 height 10
checkbox input "false"
click at [1155, 717] on button "Checkout" at bounding box center [1311, 719] width 496 height 25
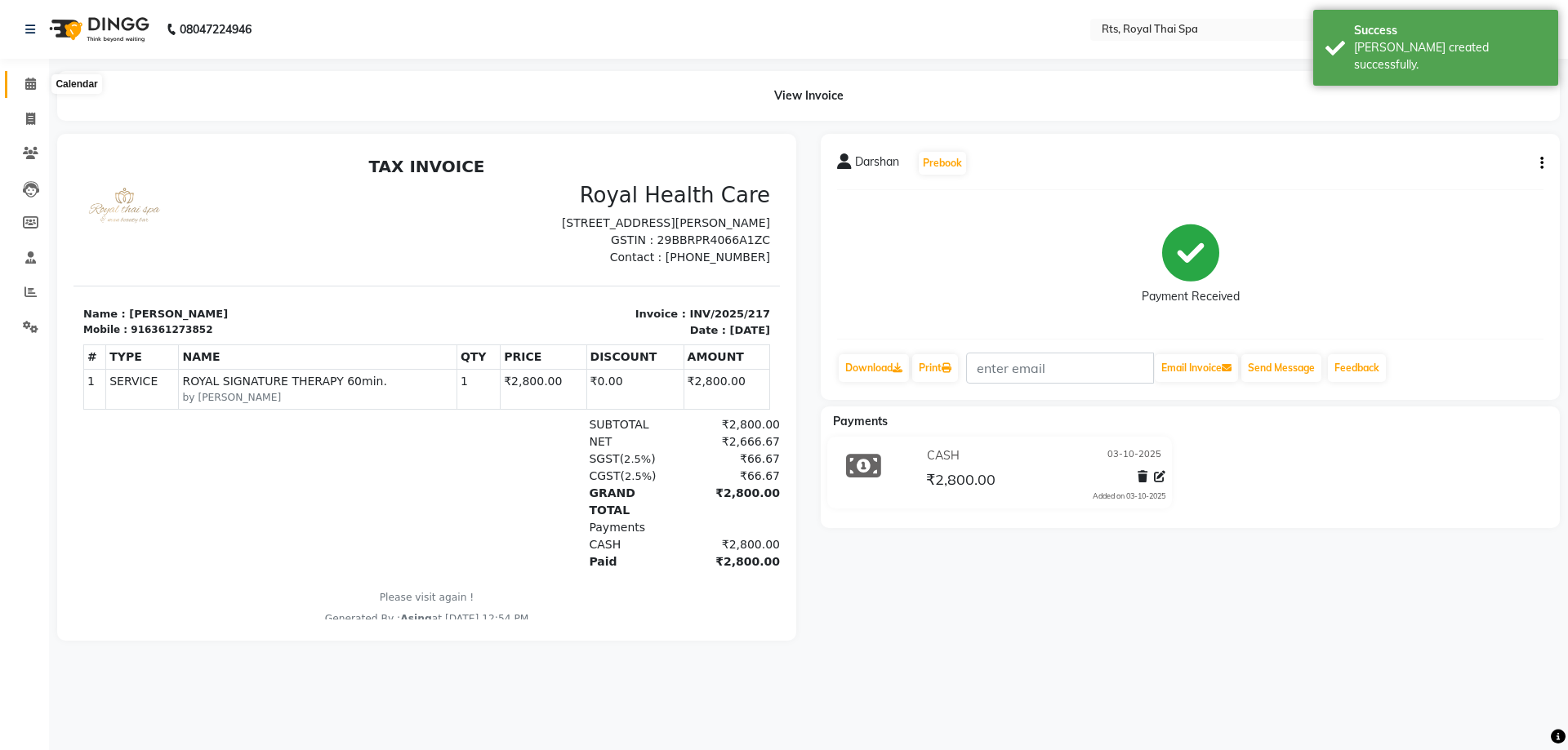
click at [30, 82] on icon at bounding box center [30, 83] width 10 height 12
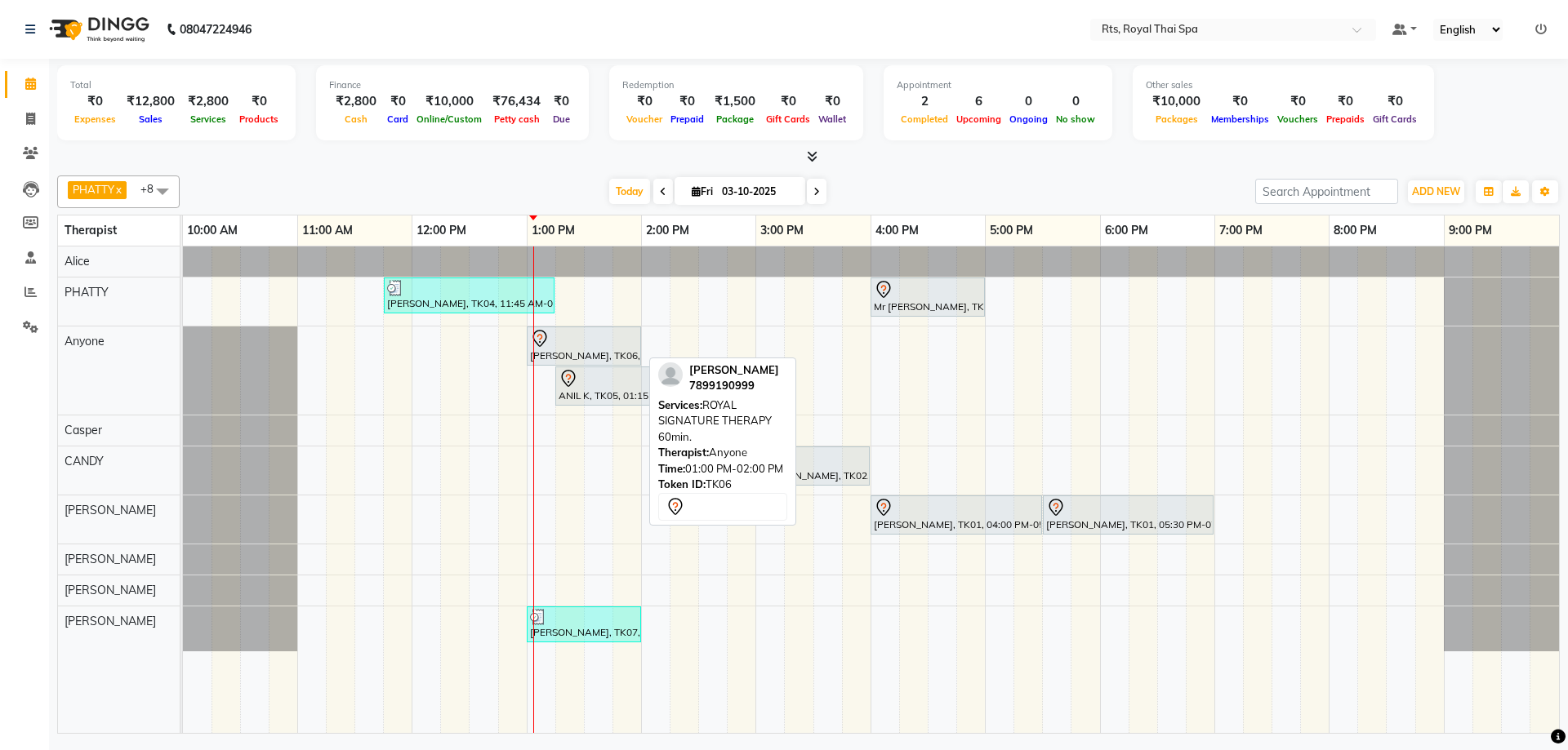
click at [592, 354] on div "[PERSON_NAME], TK06, 01:00 PM-02:00 PM, ROYAL SIGNATURE THERAPY 60min." at bounding box center [583, 345] width 111 height 34
select select "7"
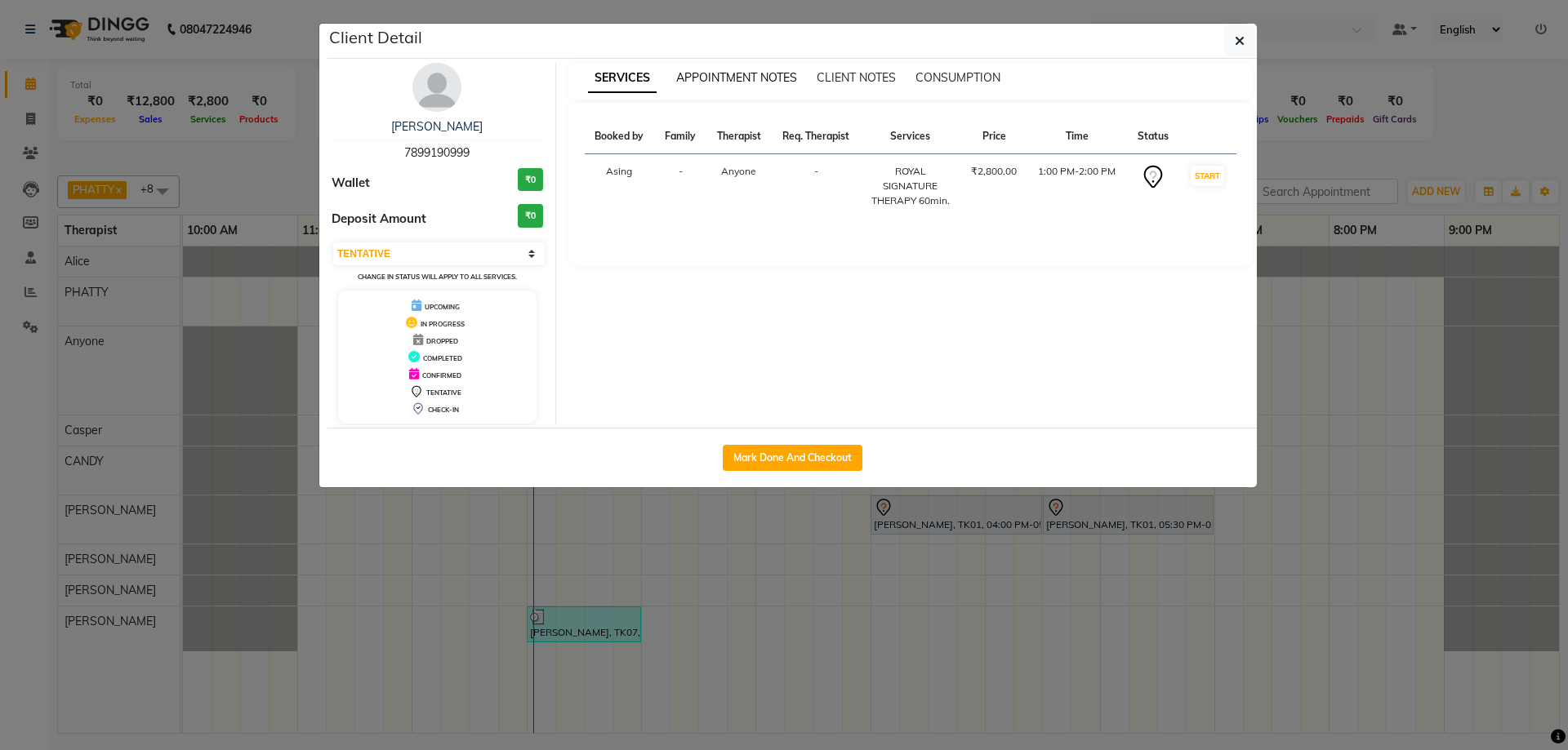
click at [717, 73] on span "APPOINTMENT NOTES" at bounding box center [736, 77] width 121 height 15
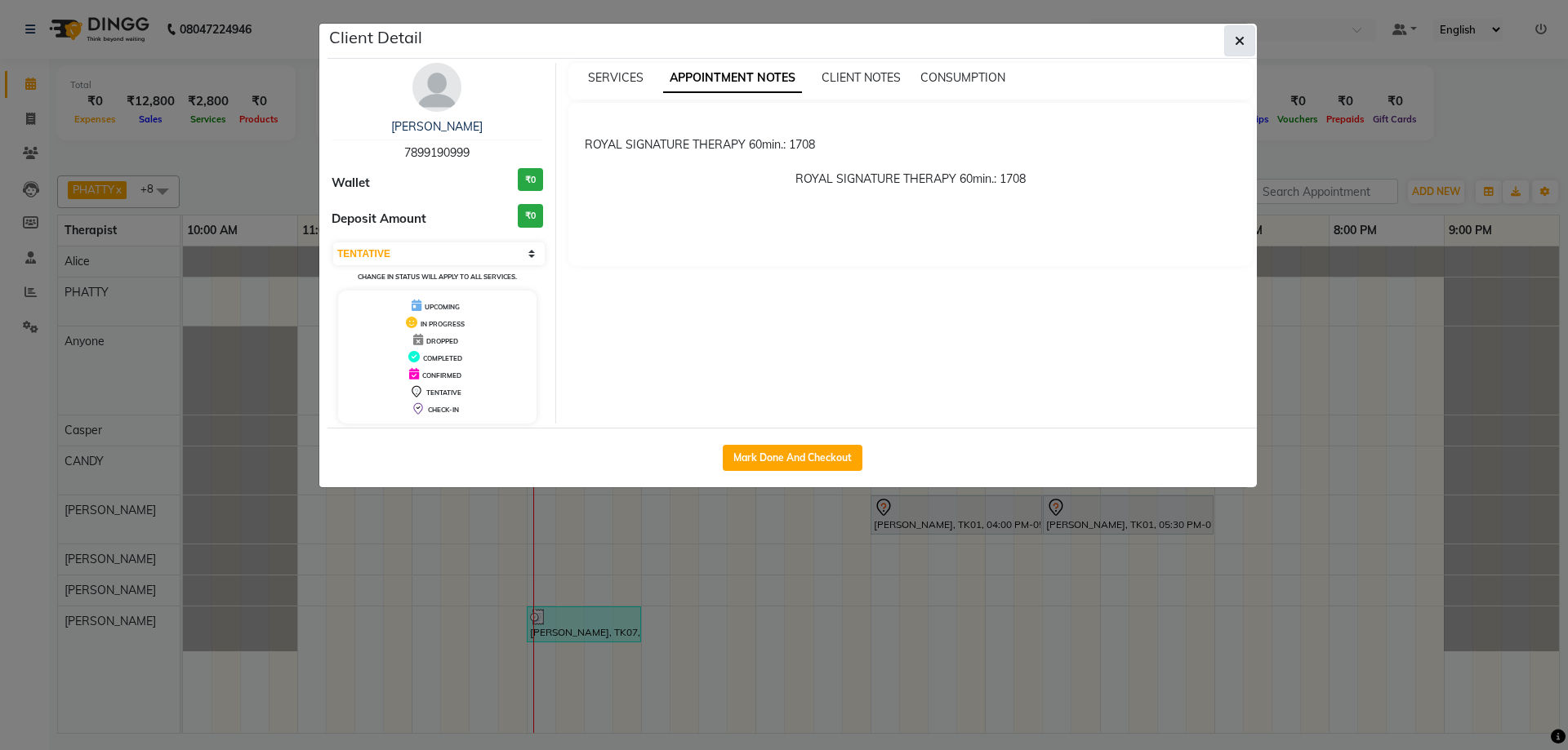
click at [1243, 36] on icon "button" at bounding box center [1239, 40] width 10 height 13
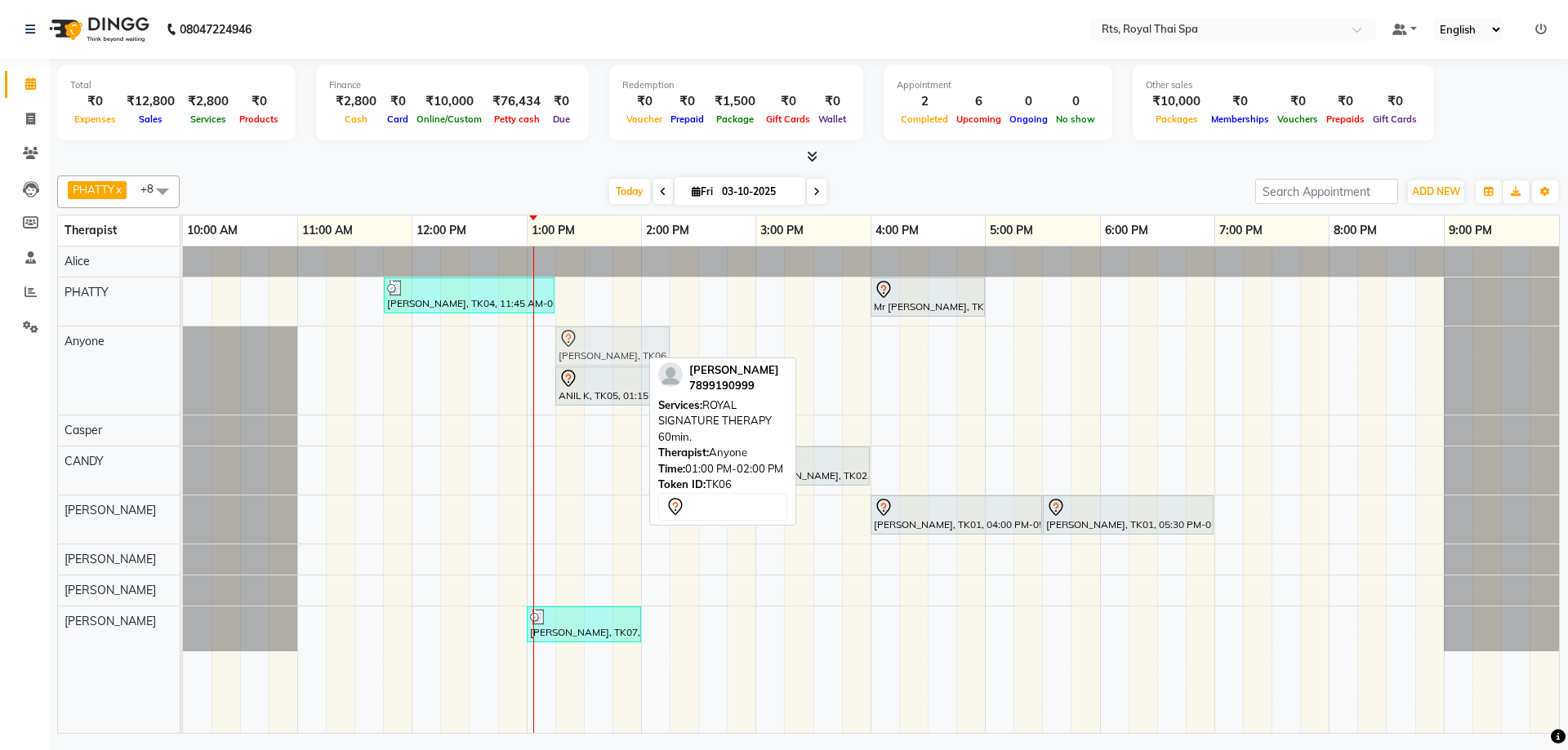
click at [183, 343] on div "[PERSON_NAME], TK06, 01:00 PM-02:00 PM, ROYAL SIGNATURE THERAPY 60min. [PERSON_…" at bounding box center [183, 371] width 0 height 89
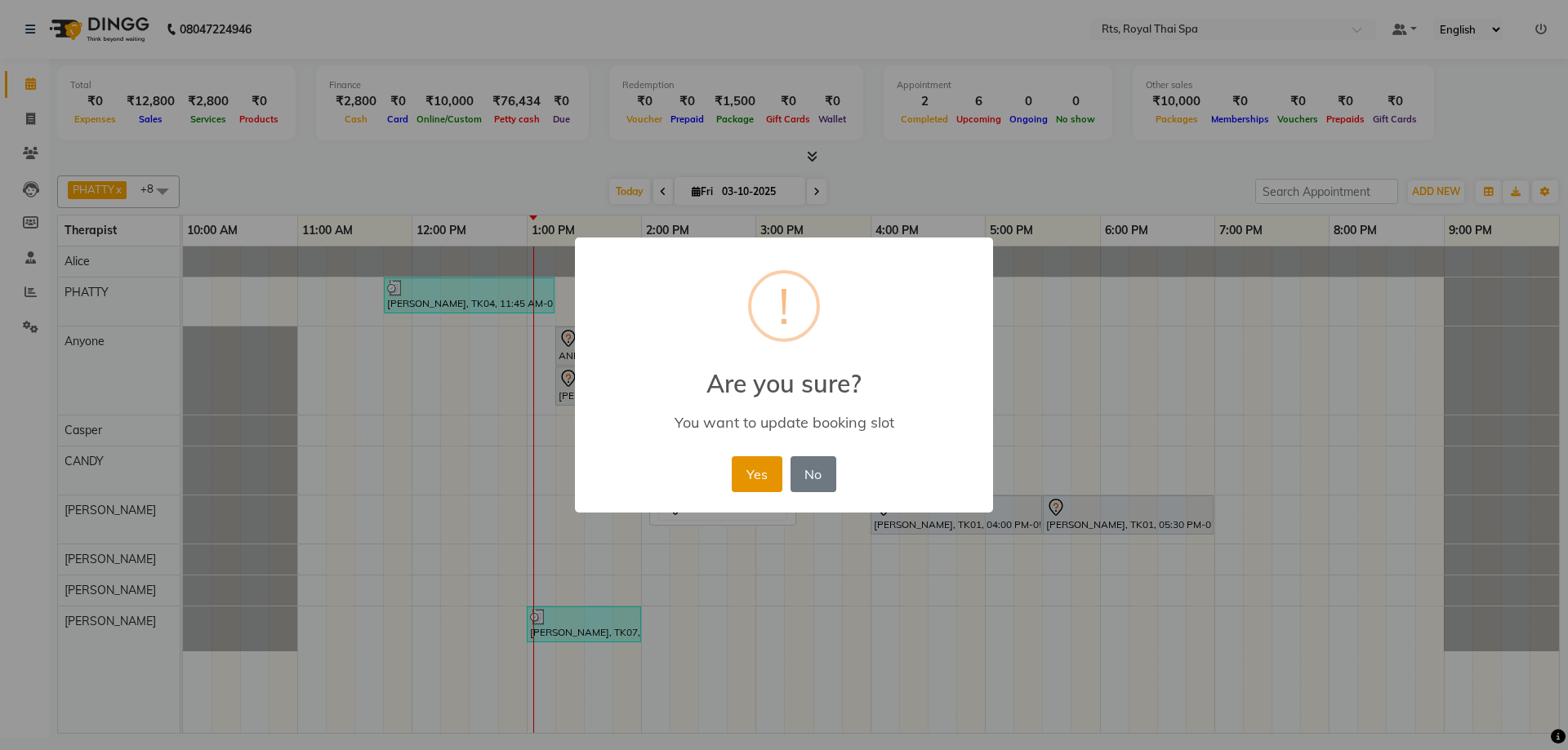
click at [776, 473] on button "Yes" at bounding box center [756, 474] width 49 height 36
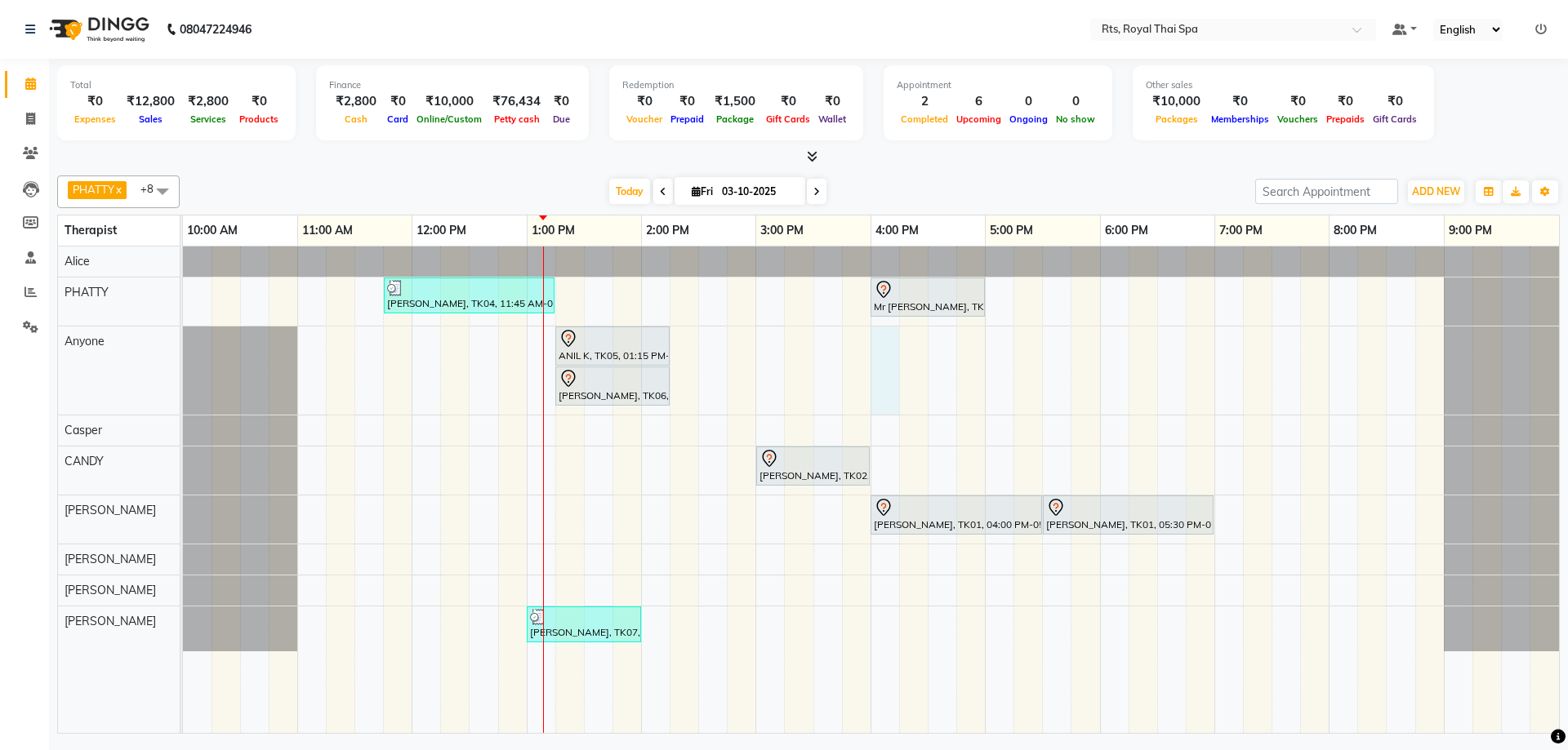
drag, startPoint x: 886, startPoint y: 378, endPoint x: 878, endPoint y: 386, distance: 11.3
click at [878, 386] on div "[PERSON_NAME], TK04, 11:45 AM-01:15 PM, ROYAL SIGNATURE THERAPY 90min. Mr [PERS…" at bounding box center [871, 490] width 1376 height 487
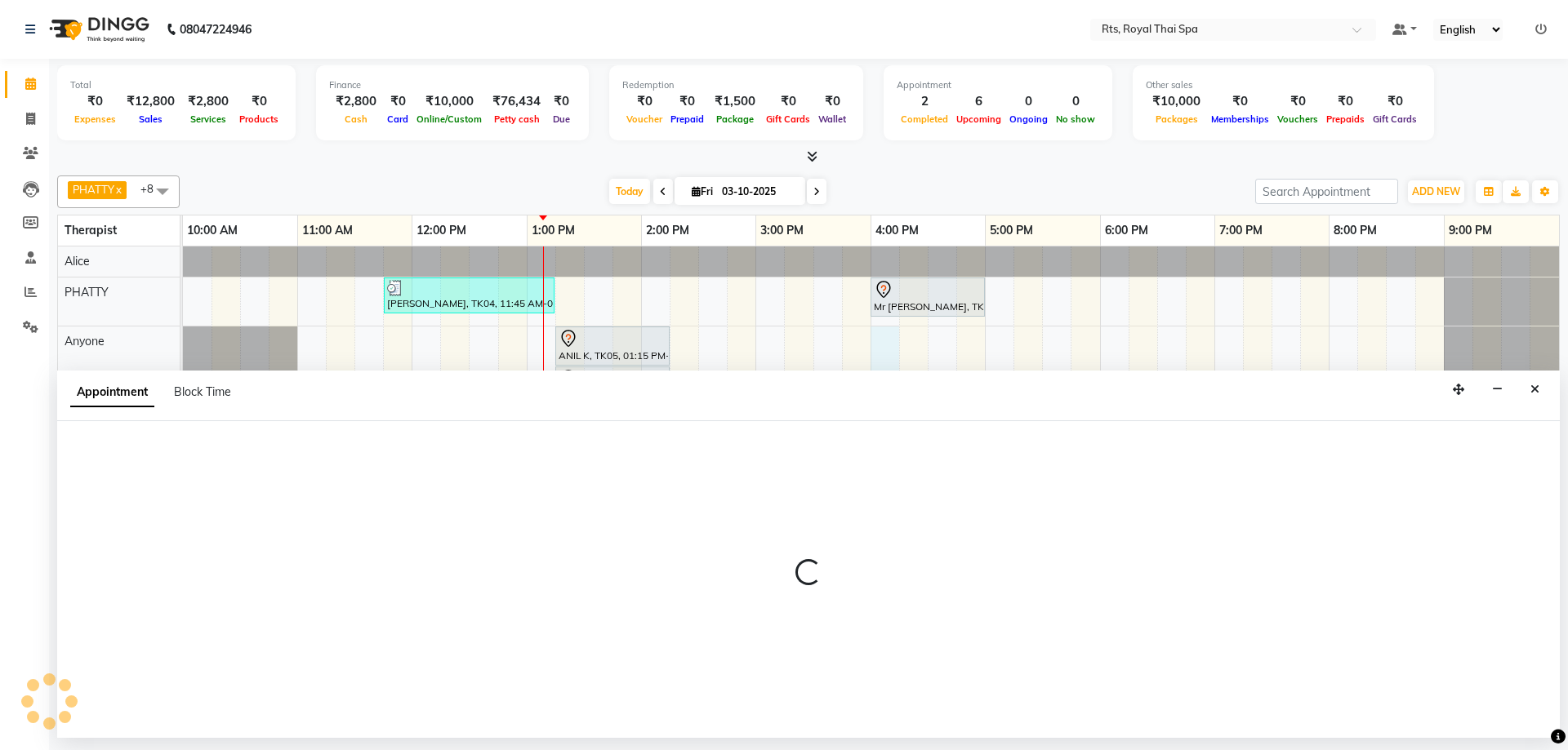
select select "39979"
select select "960"
select select "tentative"
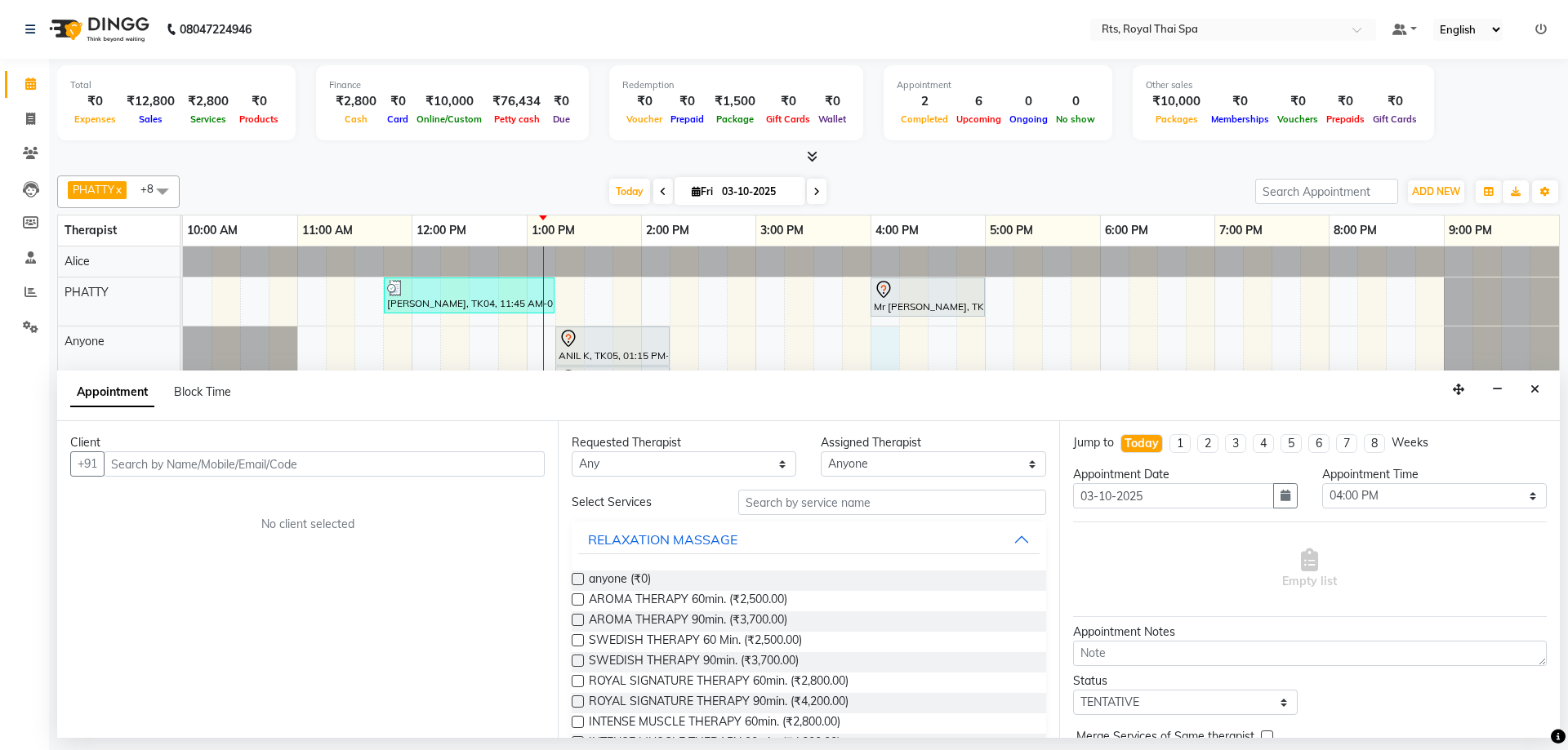
click at [437, 467] on input "text" at bounding box center [324, 464] width 441 height 25
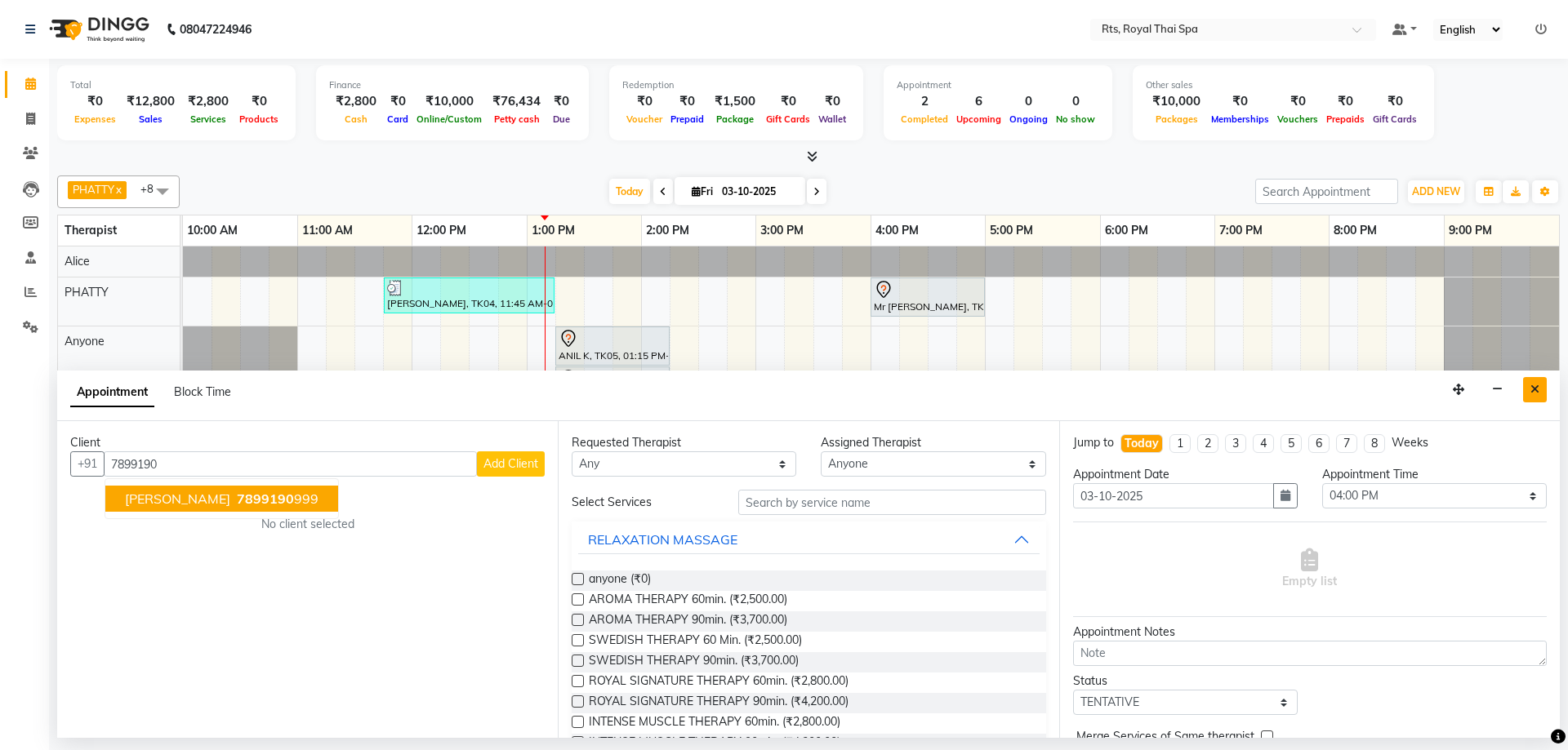
type input "7899190"
drag, startPoint x: 1528, startPoint y: 393, endPoint x: 1144, endPoint y: 397, distance: 384.0
click at [1529, 394] on button "Close" at bounding box center [1534, 389] width 23 height 25
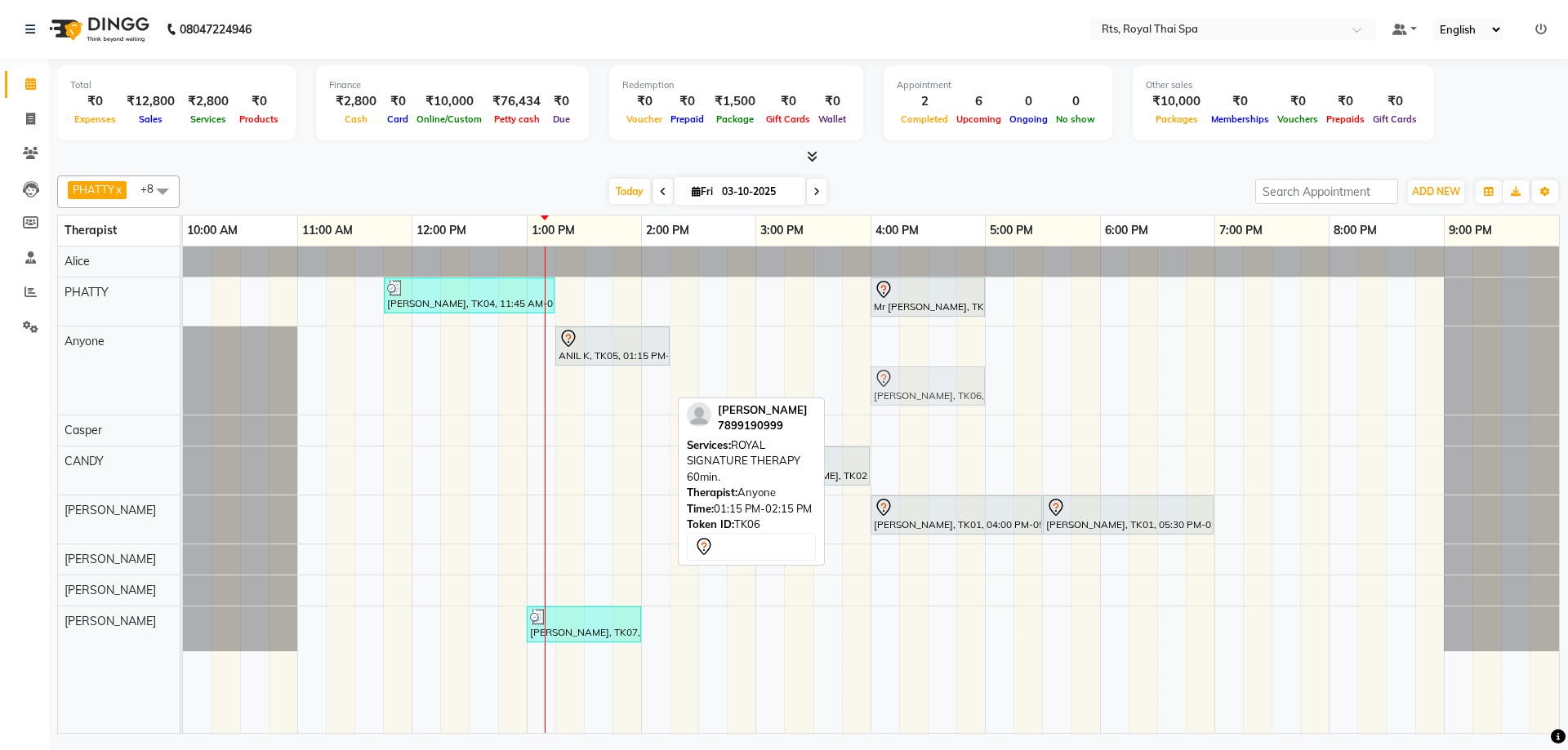
drag, startPoint x: 593, startPoint y: 391, endPoint x: 901, endPoint y: 362, distance: 309.4
click at [901, 362] on div "[PERSON_NAME], TK04, 11:45 AM-01:15 PM, ROYAL SIGNATURE THERAPY 90min. Mr [PERS…" at bounding box center [871, 490] width 1376 height 487
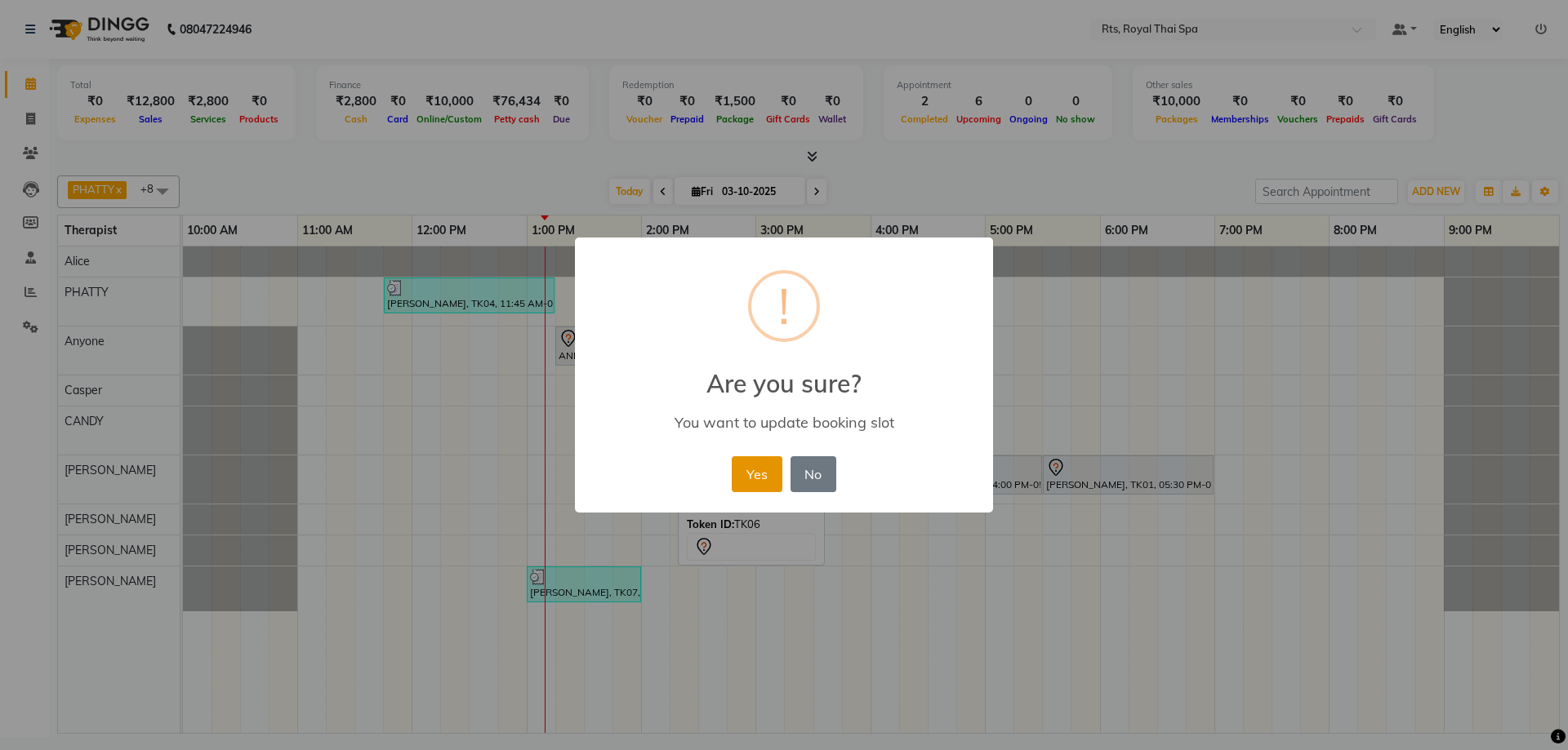
click at [755, 475] on button "Yes" at bounding box center [756, 474] width 49 height 36
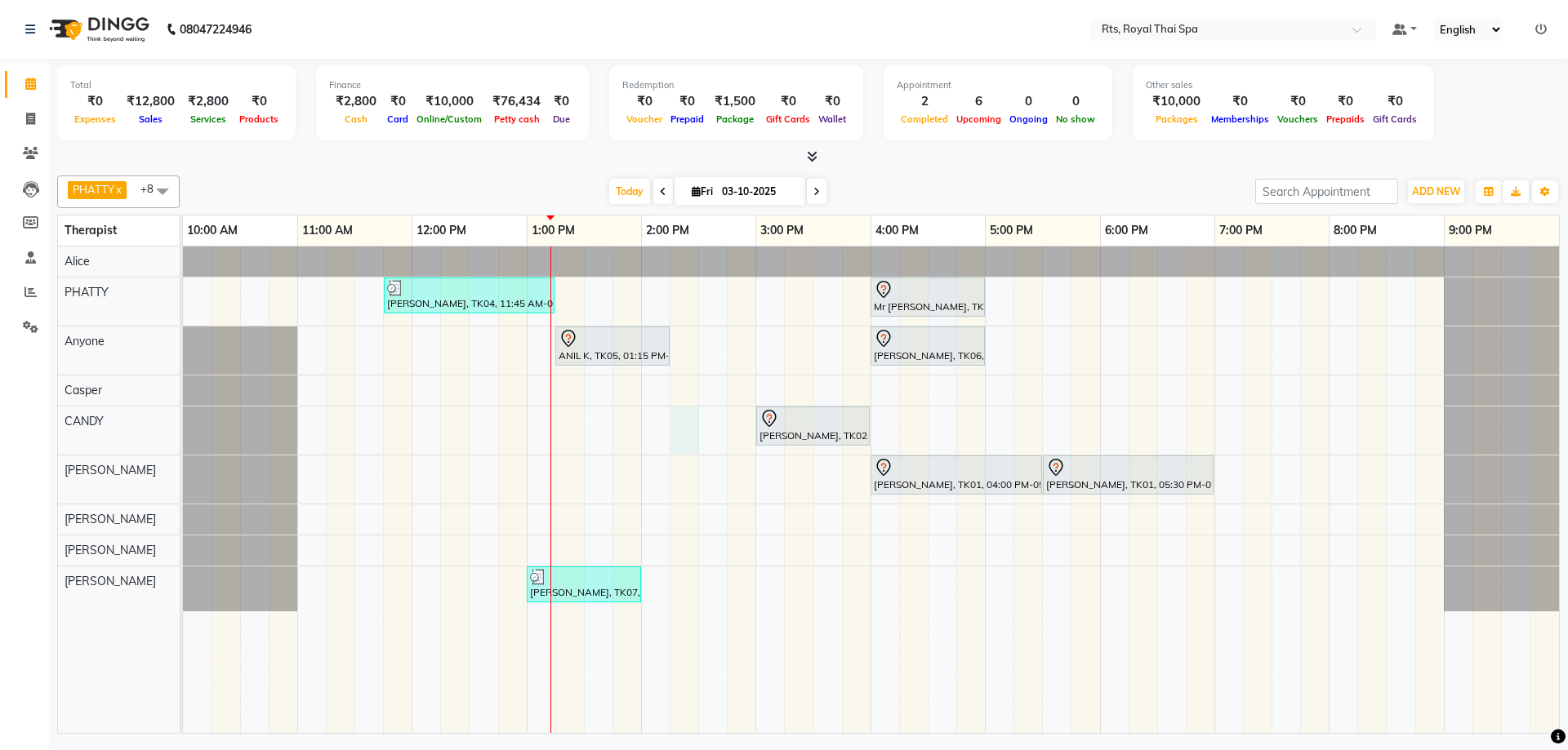
click at [675, 427] on div "[PERSON_NAME], TK04, 11:45 AM-01:15 PM, ROYAL SIGNATURE THERAPY 90min. Mr [PERS…" at bounding box center [871, 490] width 1376 height 487
select select "50979"
select select "tentative"
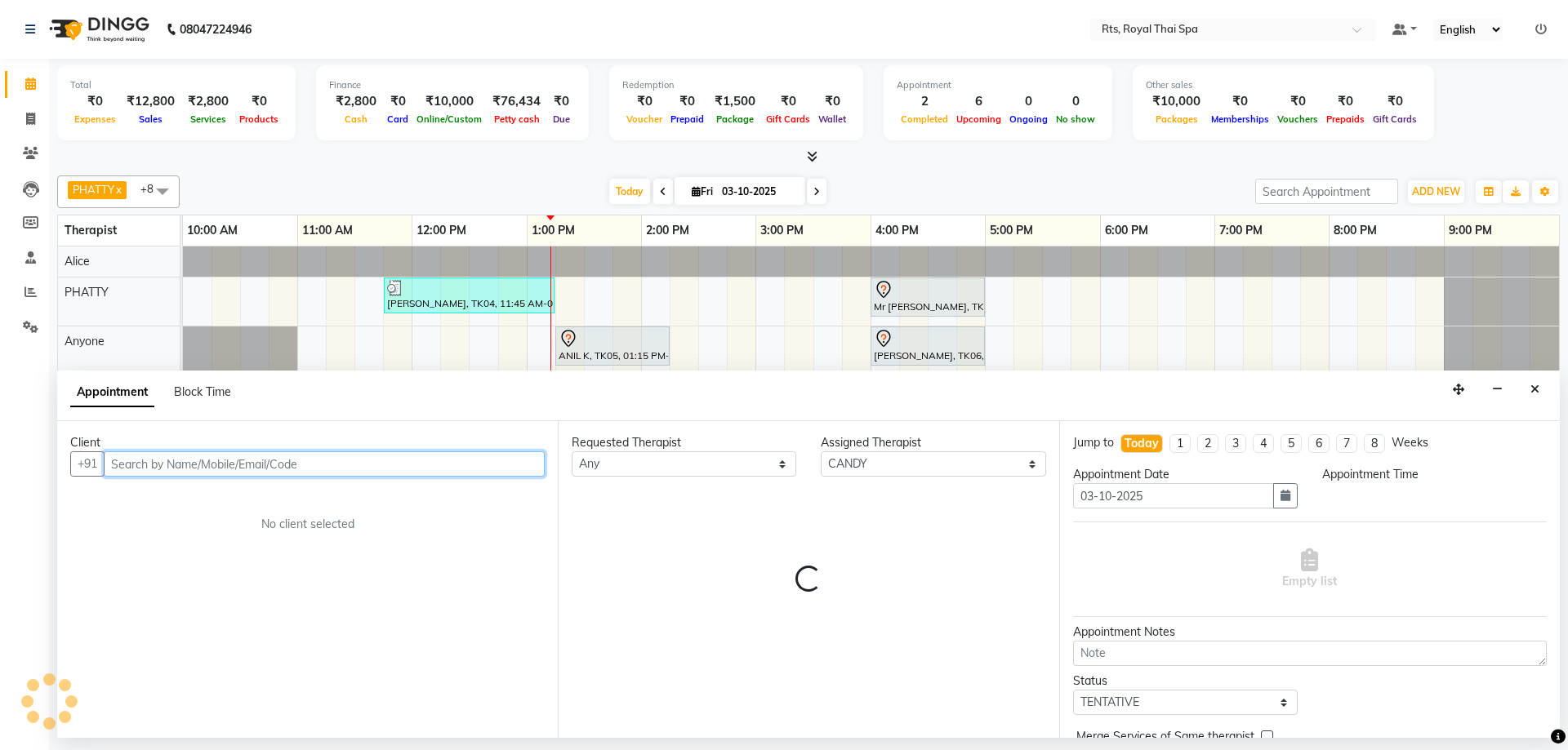
select select "855"
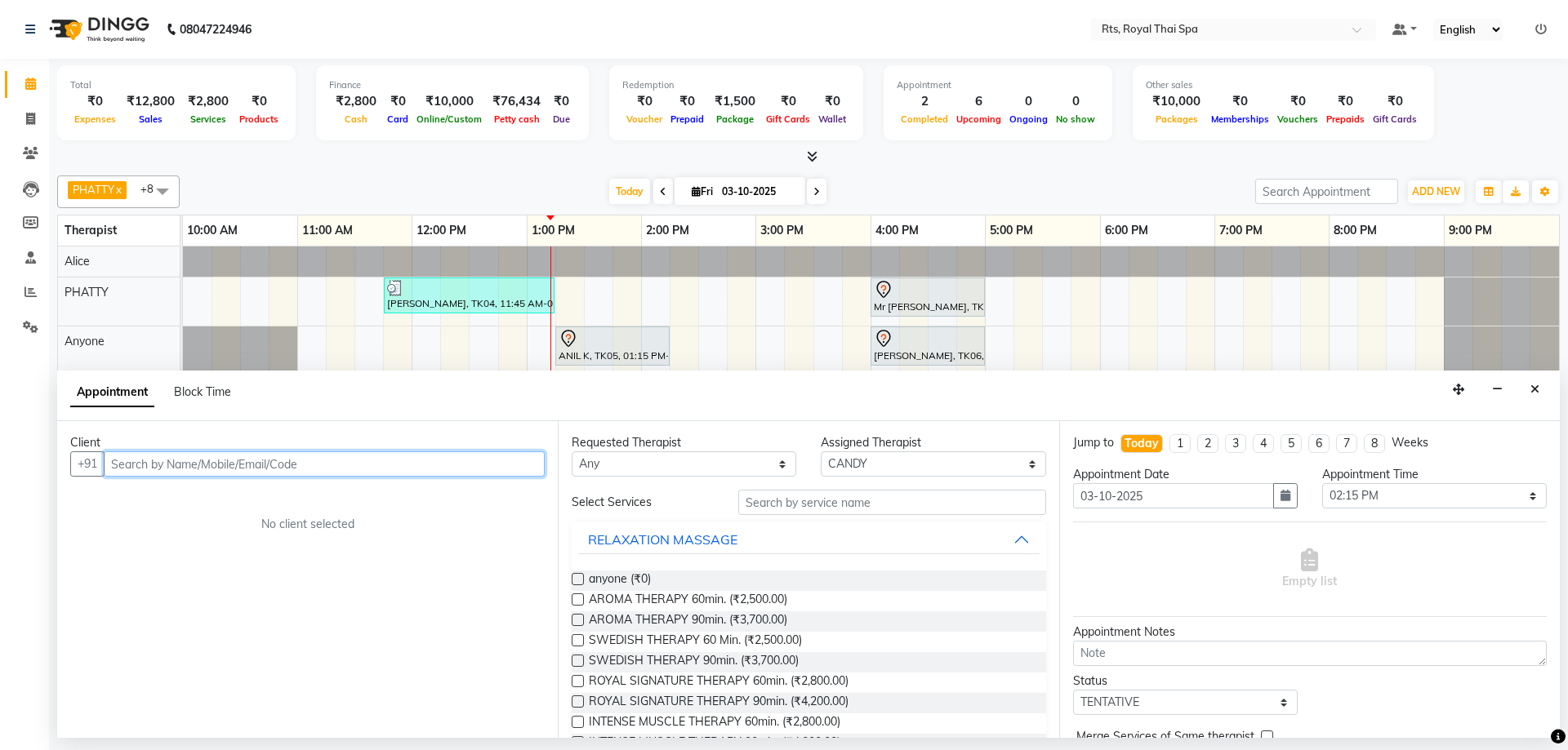
click at [338, 464] on input "text" at bounding box center [324, 464] width 441 height 25
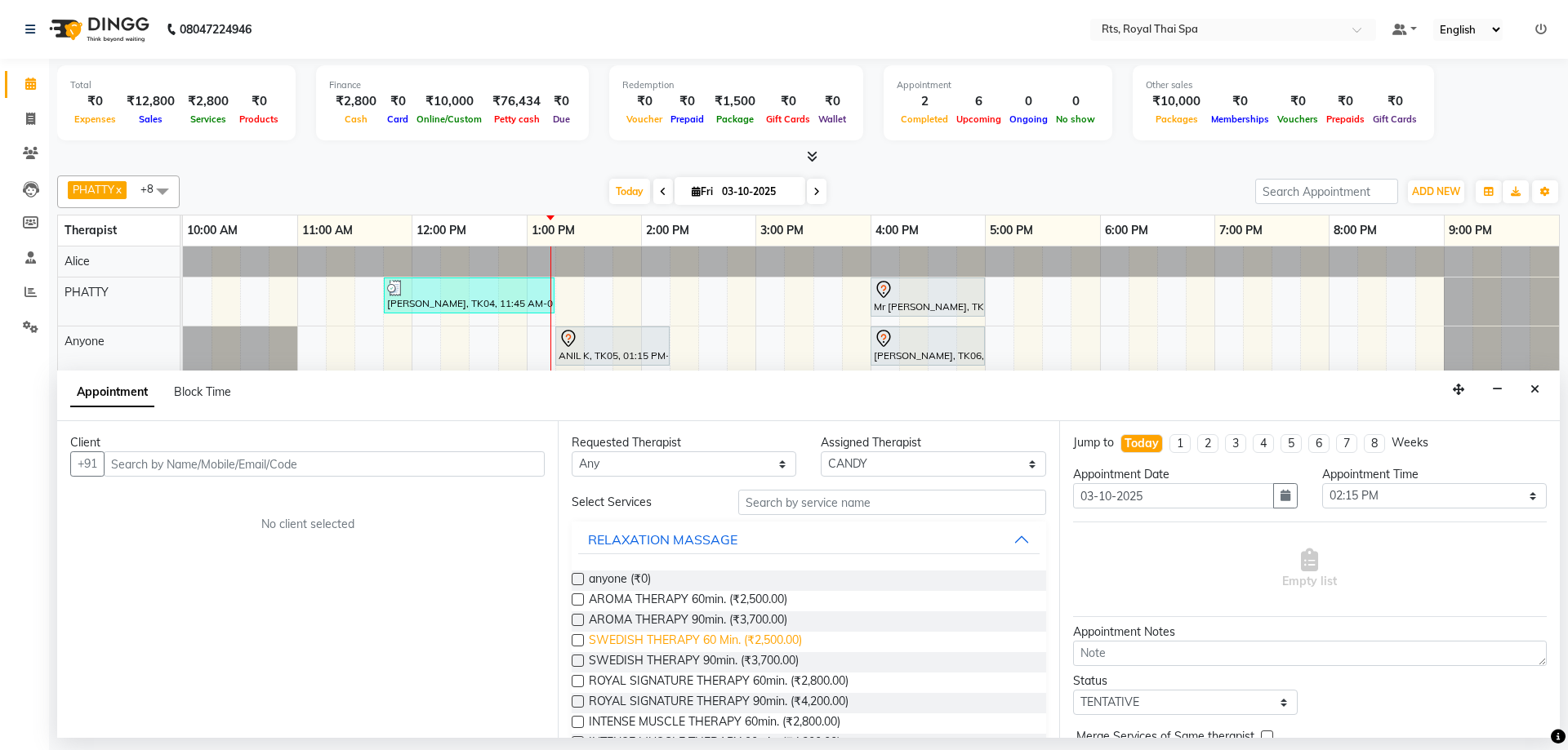
click at [763, 640] on span "SWEDISH THERAPY 60 Min. (₹2,500.00)" at bounding box center [695, 642] width 213 height 21
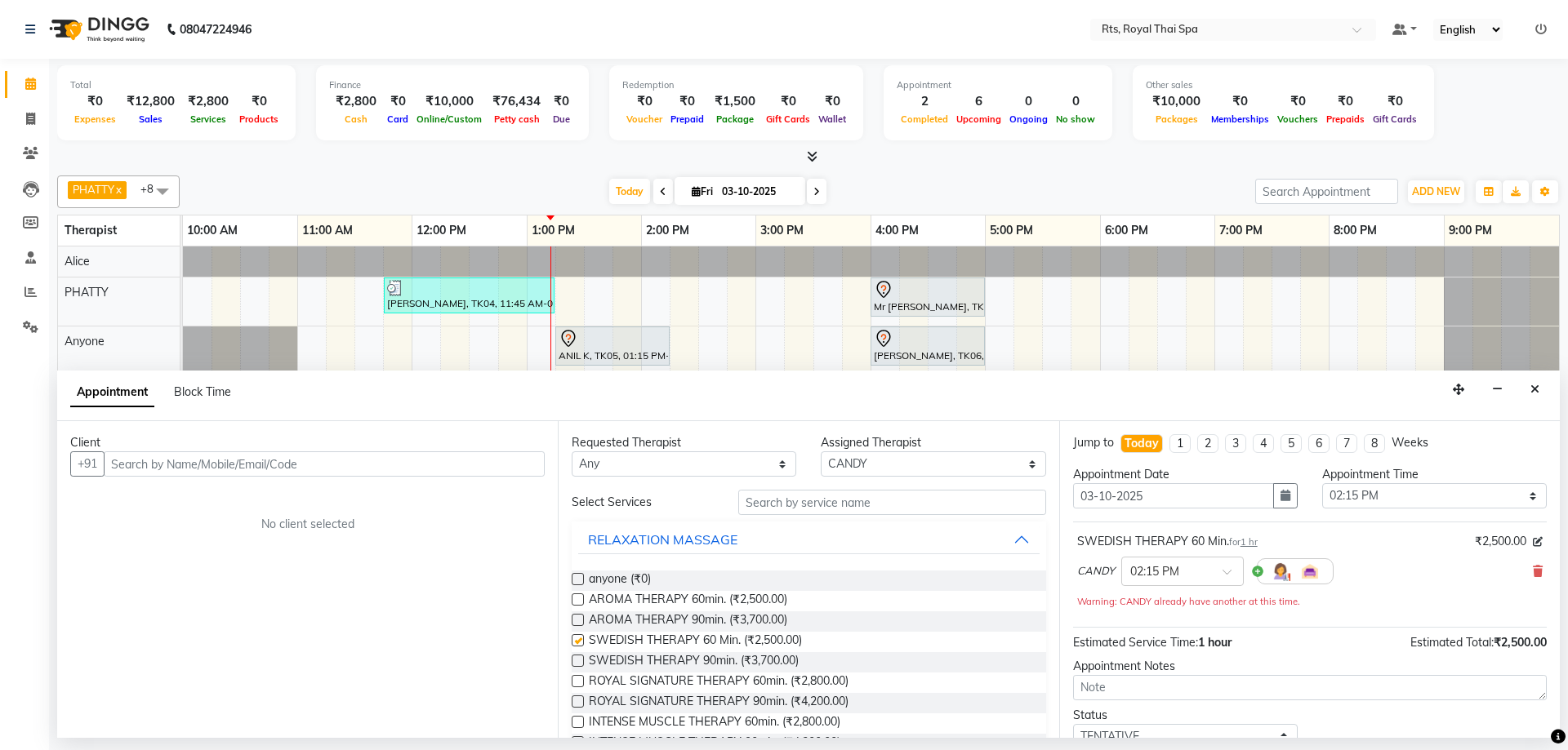
checkbox input "false"
click at [425, 472] on input "text" at bounding box center [324, 464] width 441 height 25
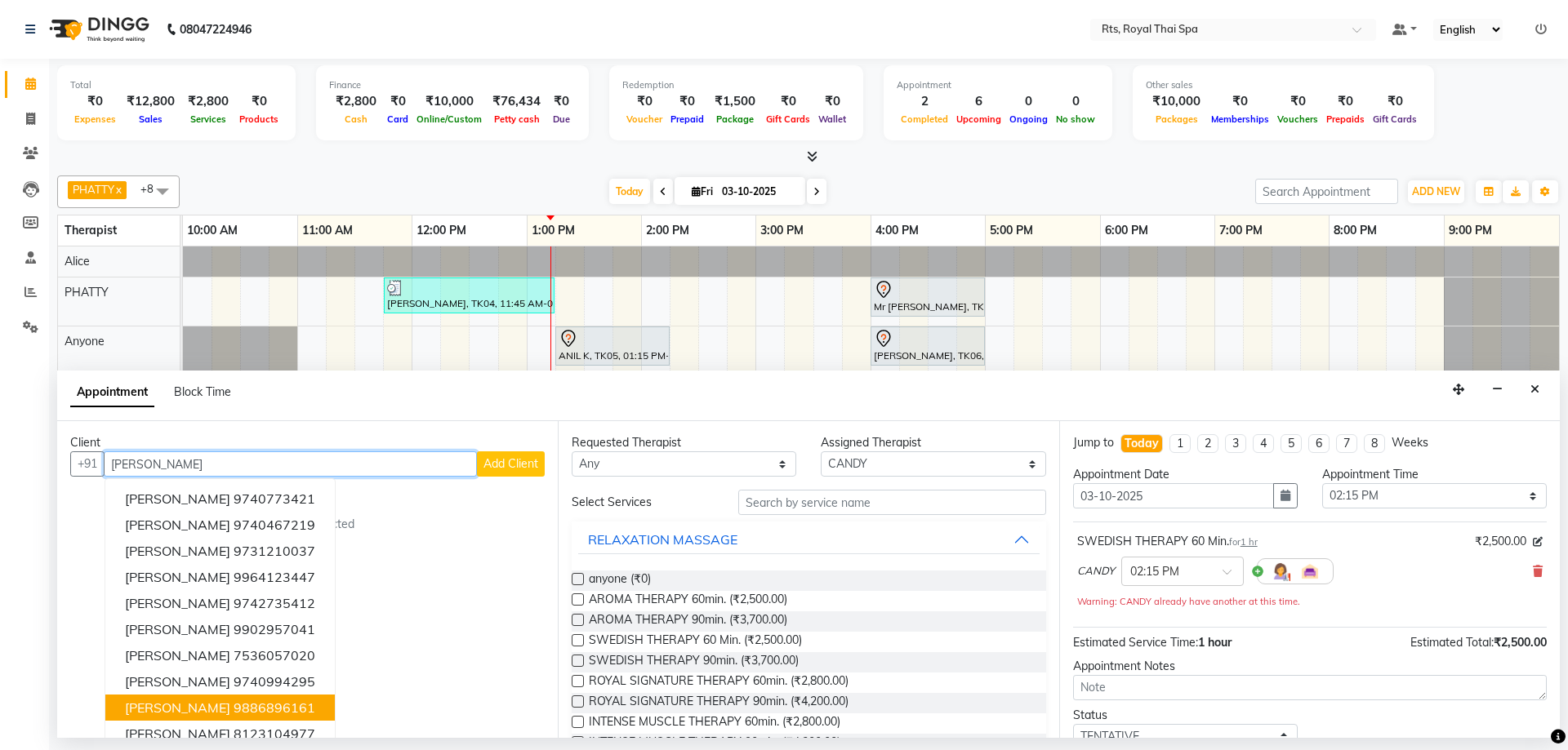
click at [254, 707] on ngb-highlight "9886896161" at bounding box center [274, 707] width 82 height 16
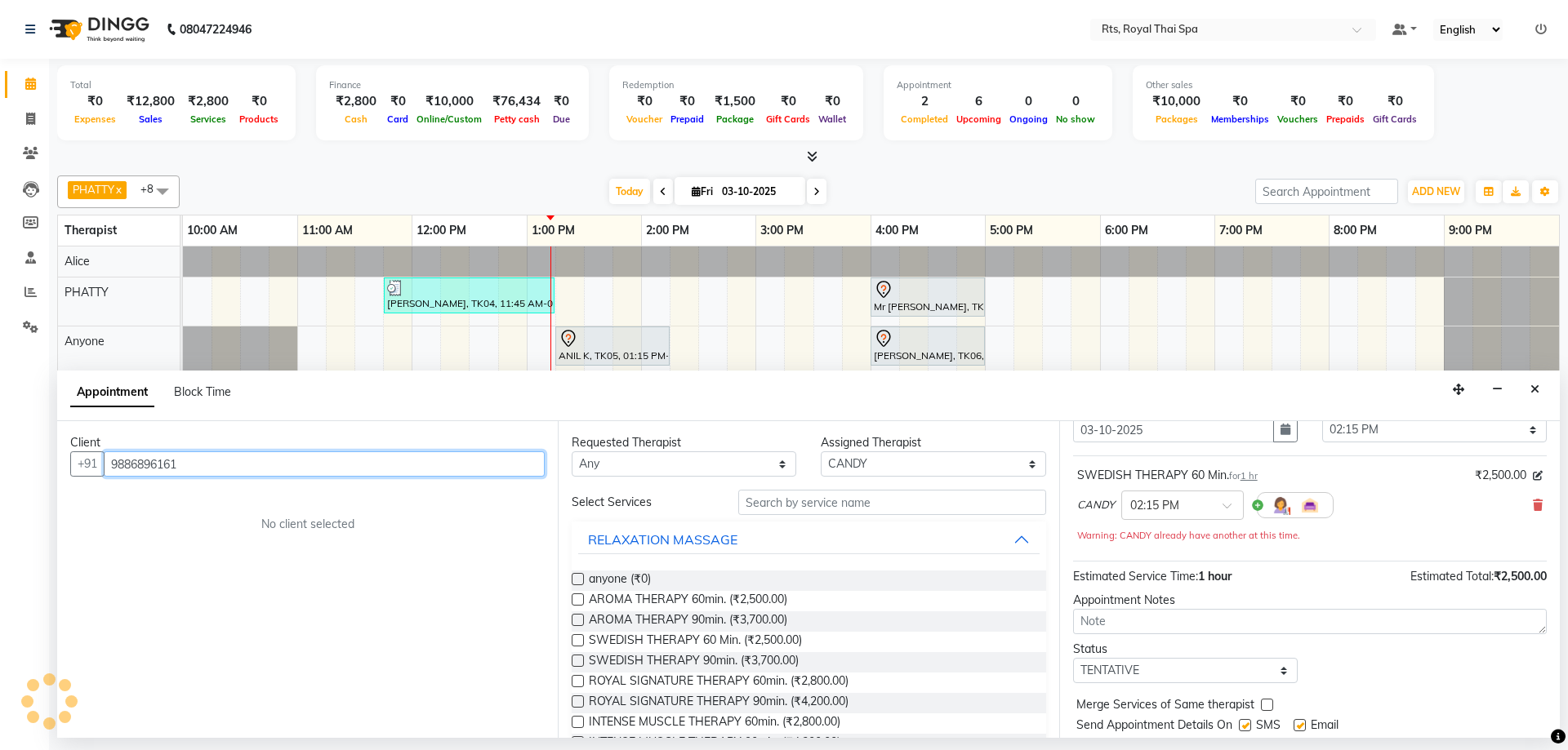
scroll to position [115, 0]
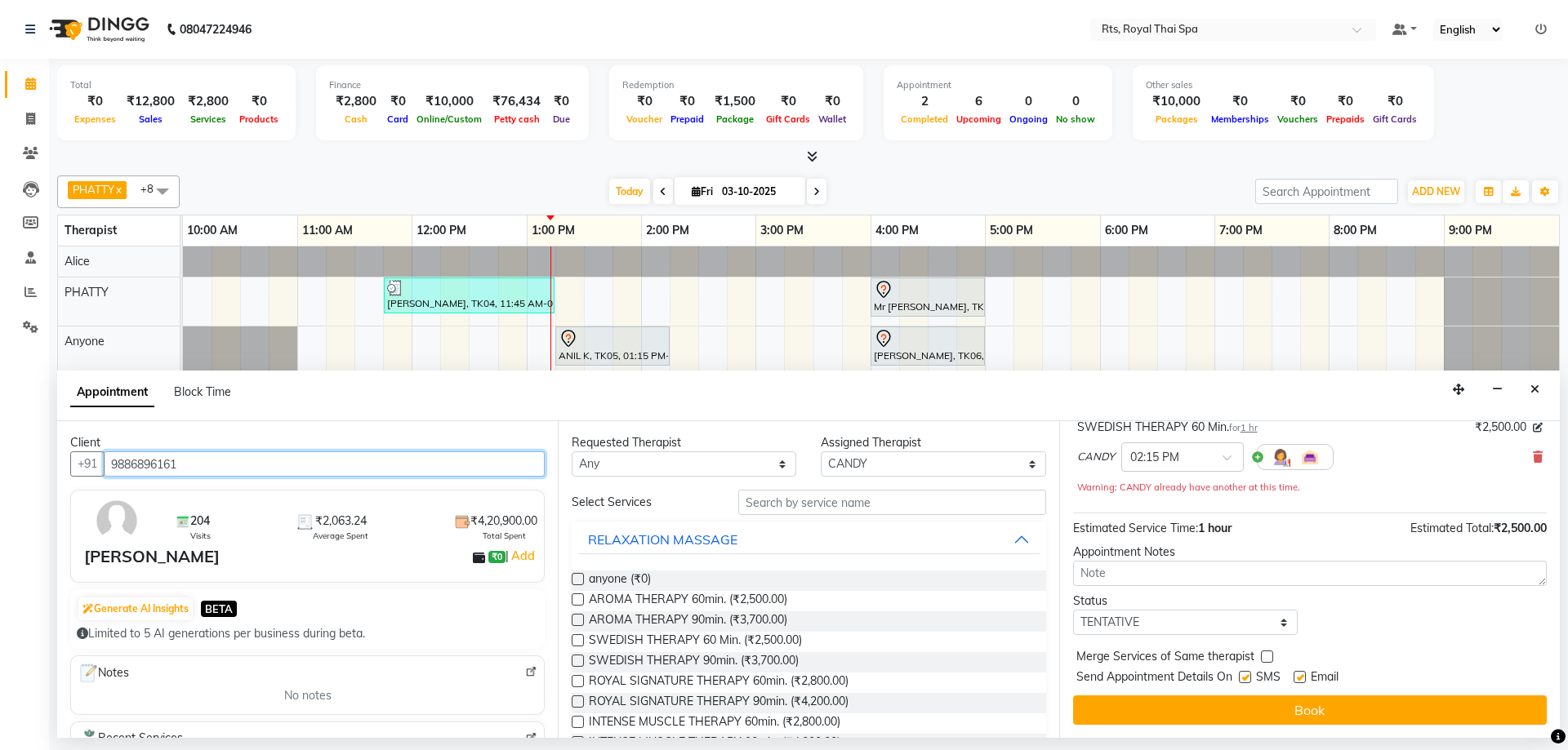
type input "9886896161"
click at [1244, 679] on label at bounding box center [1245, 677] width 12 height 12
click at [1244, 679] on input "checkbox" at bounding box center [1244, 679] width 10 height 10
checkbox input "false"
click at [1242, 707] on button "Book" at bounding box center [1309, 710] width 473 height 30
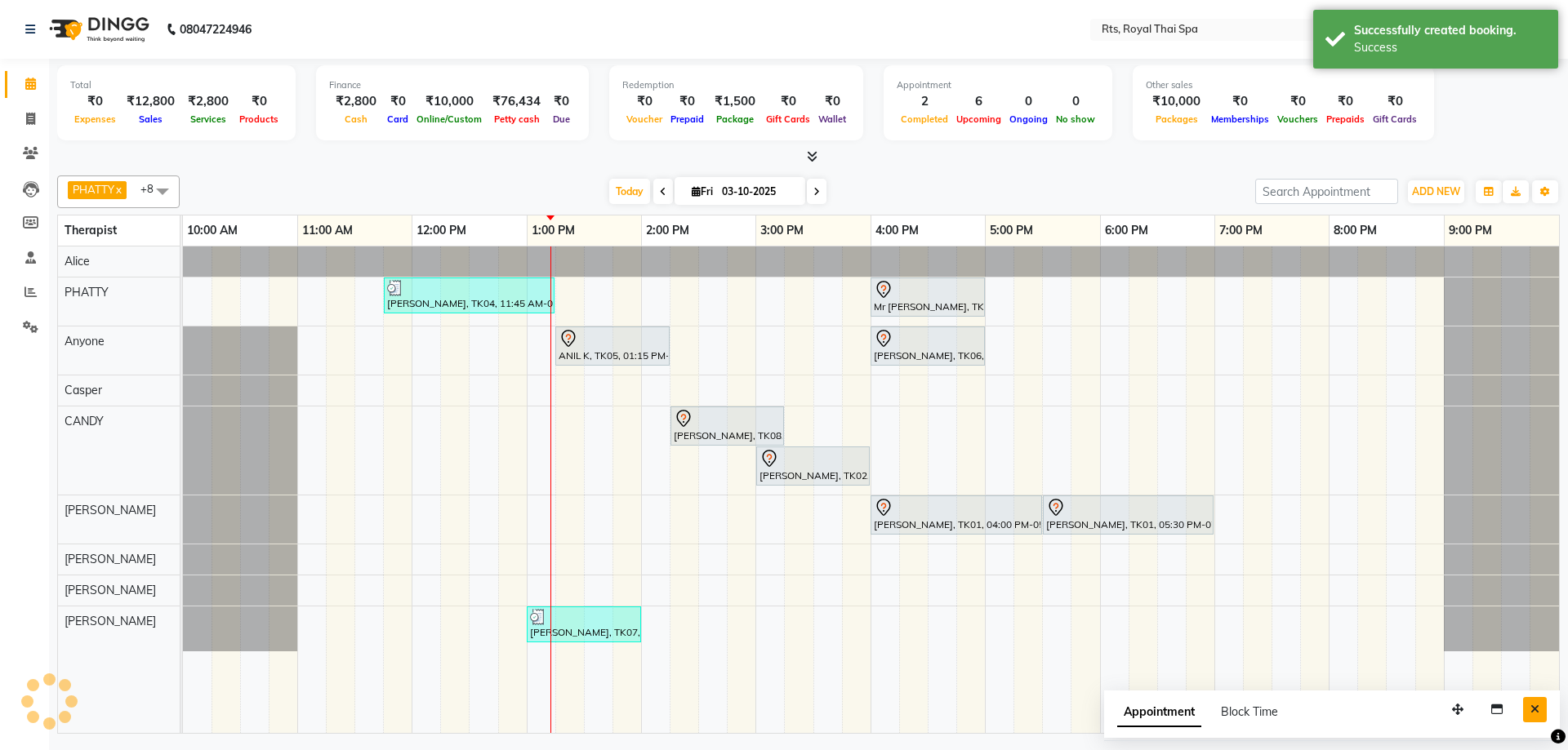
click at [1536, 706] on icon "Close" at bounding box center [1534, 709] width 9 height 11
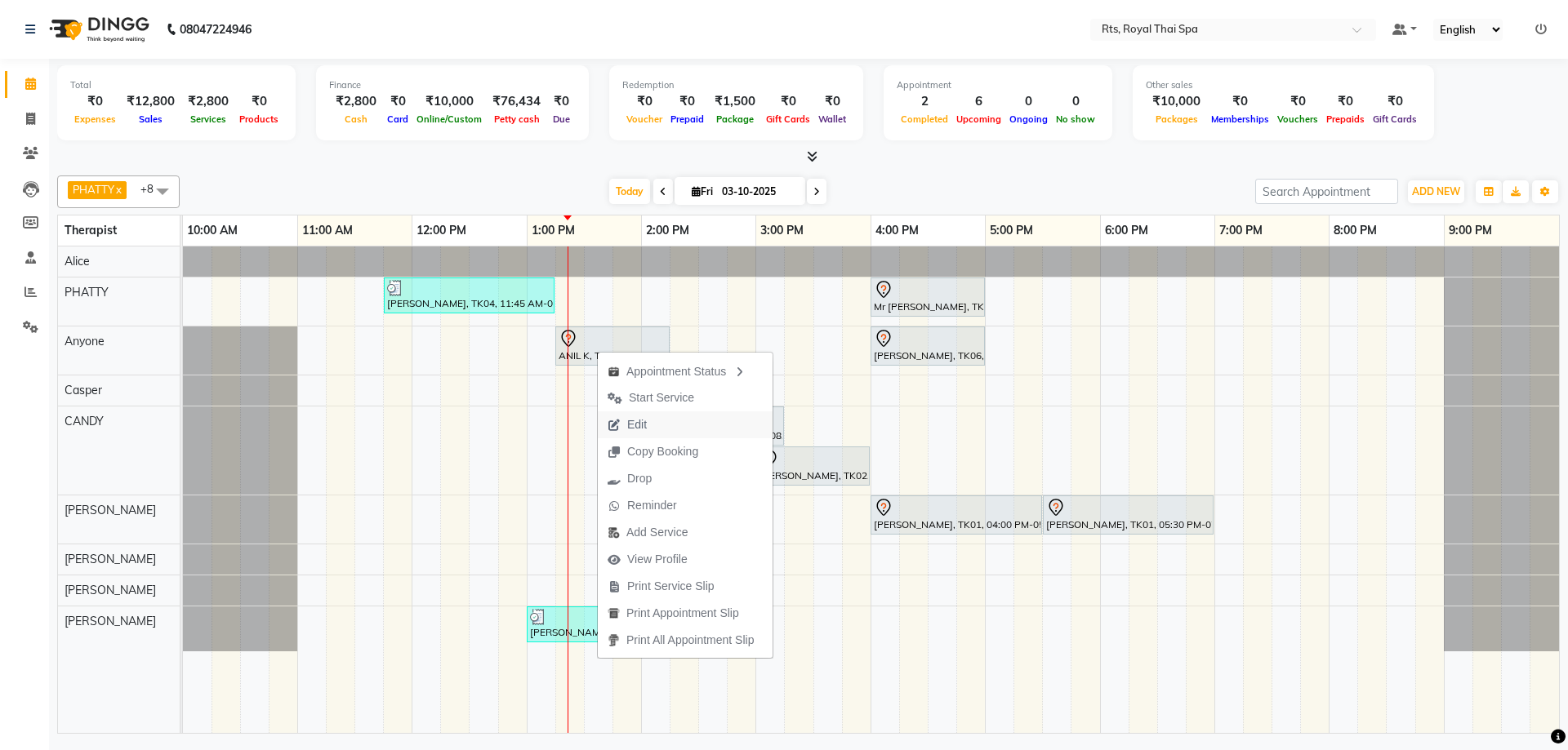
click at [638, 428] on span "Edit" at bounding box center [636, 425] width 20 height 17
select select "tentative"
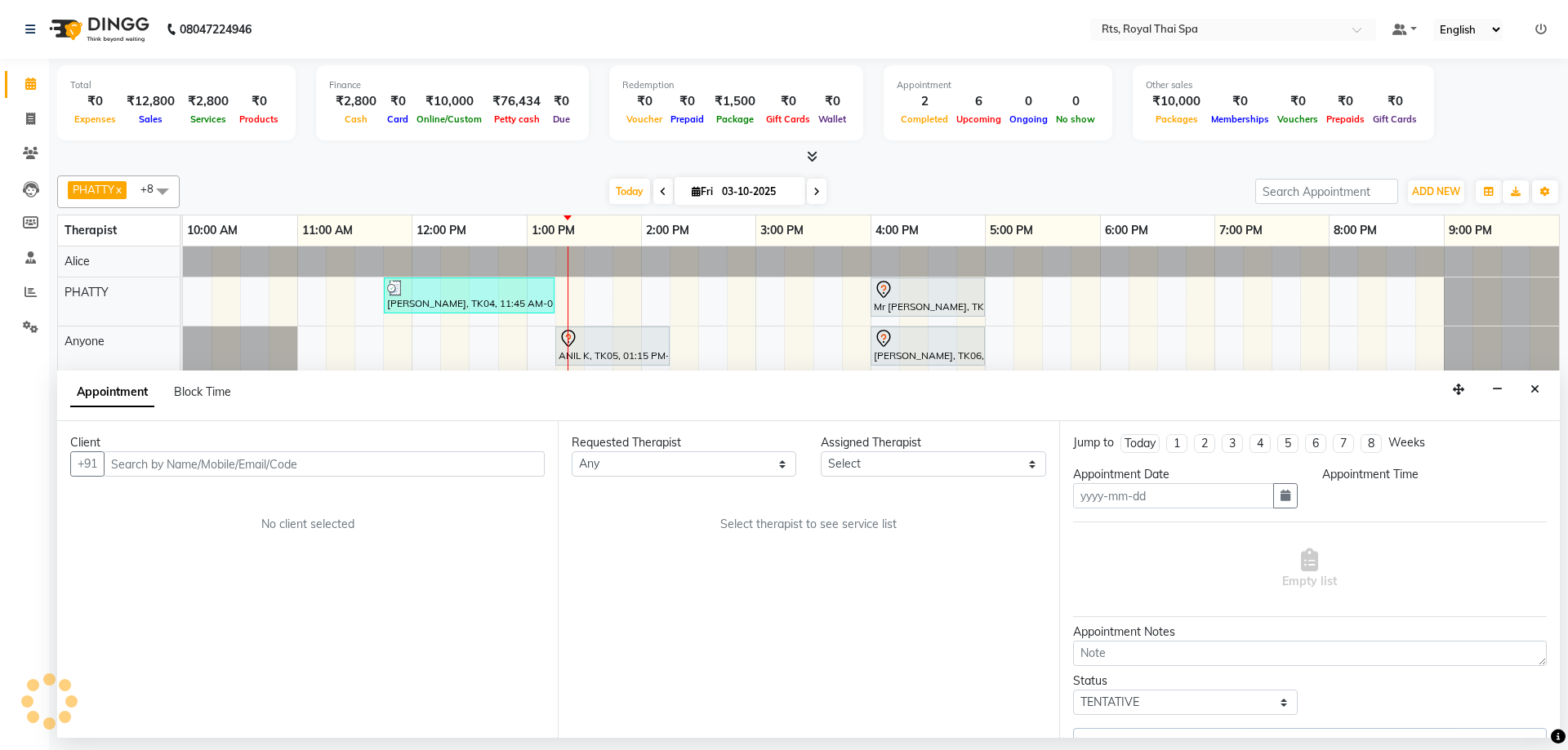
type input "03-10-2025"
select select "39979"
select select "795"
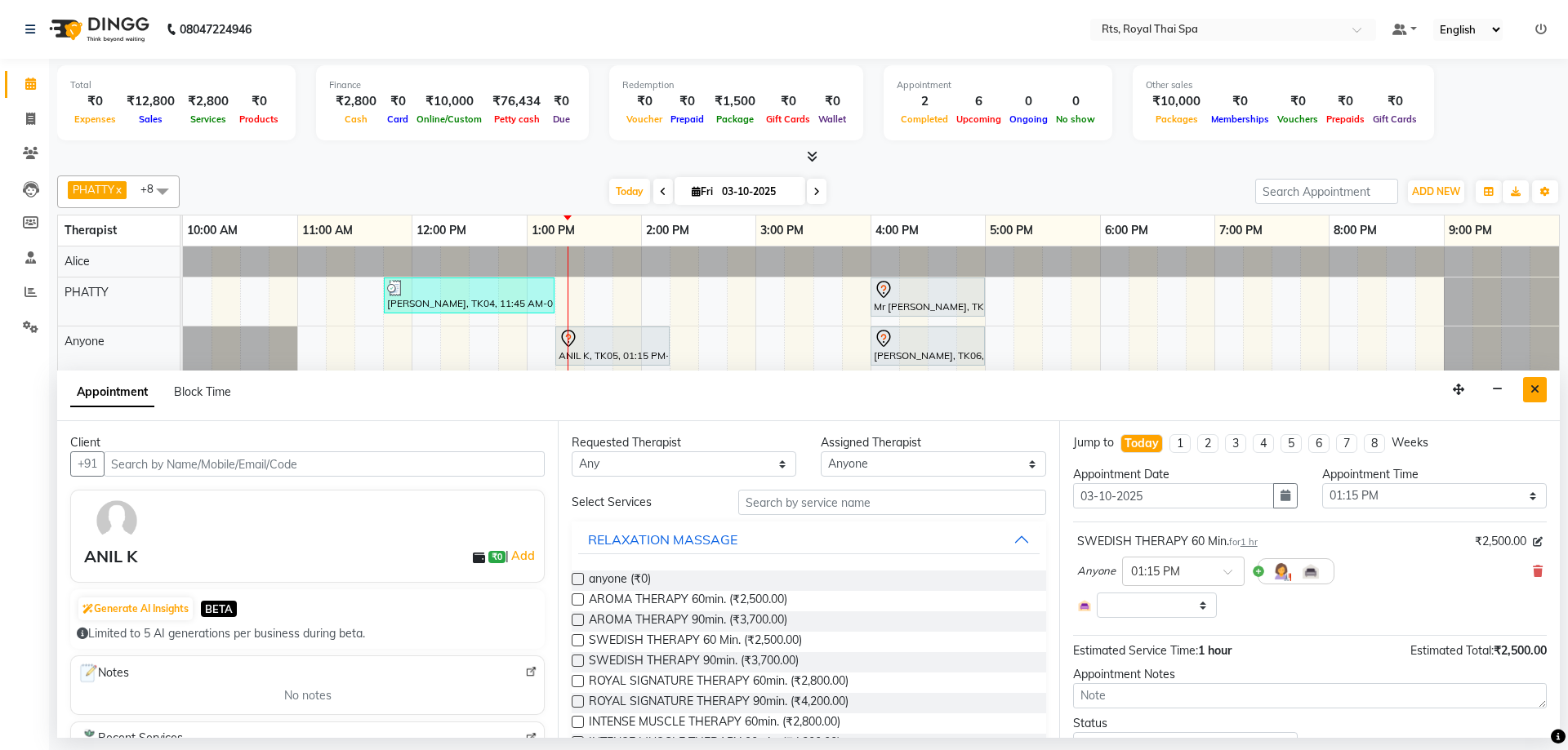
select select "2395"
drag, startPoint x: 1534, startPoint y: 392, endPoint x: 1268, endPoint y: 380, distance: 266.3
click at [1533, 392] on icon "Close" at bounding box center [1534, 389] width 9 height 11
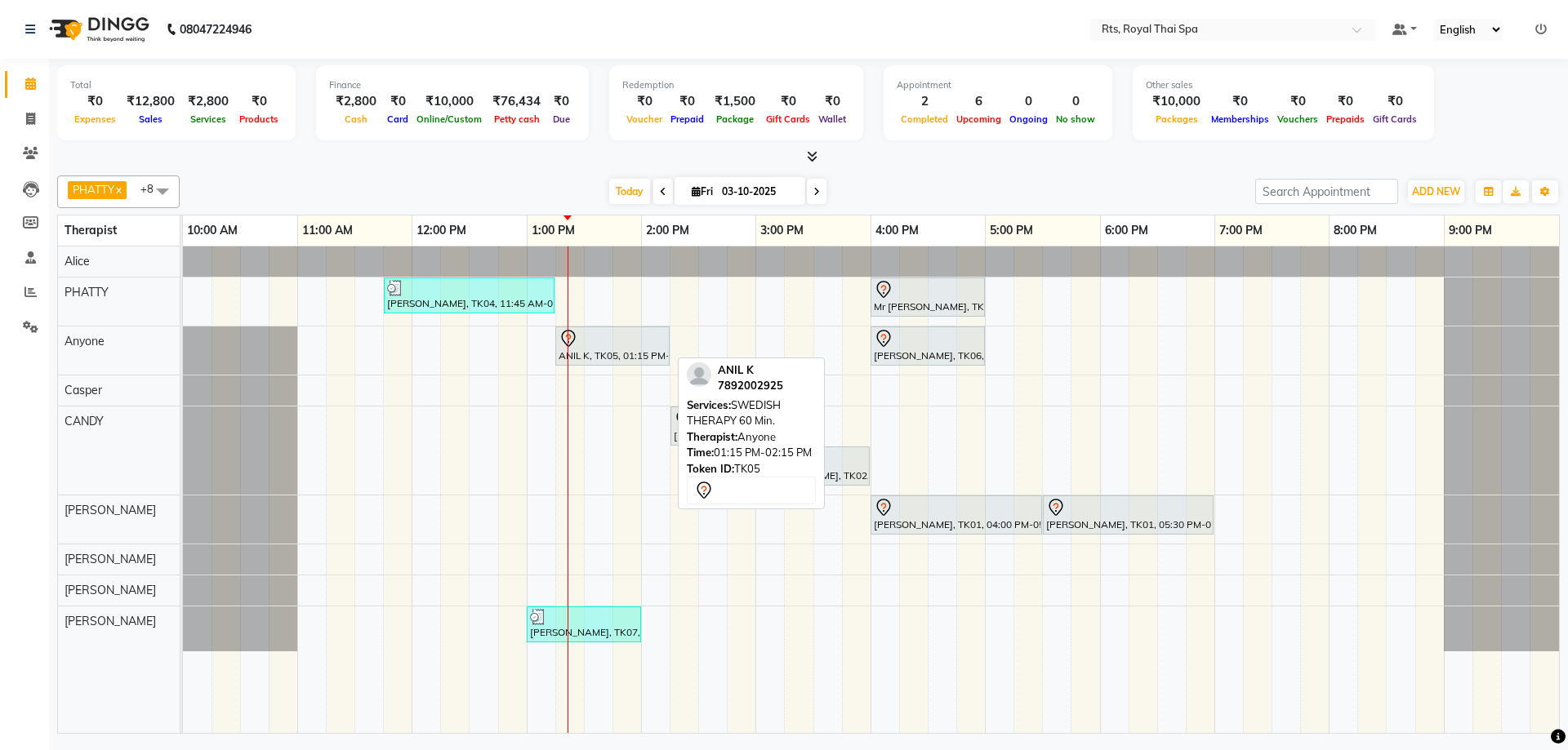
click at [608, 339] on div at bounding box center [612, 339] width 108 height 20
click at [607, 339] on div at bounding box center [612, 339] width 108 height 20
select select "7"
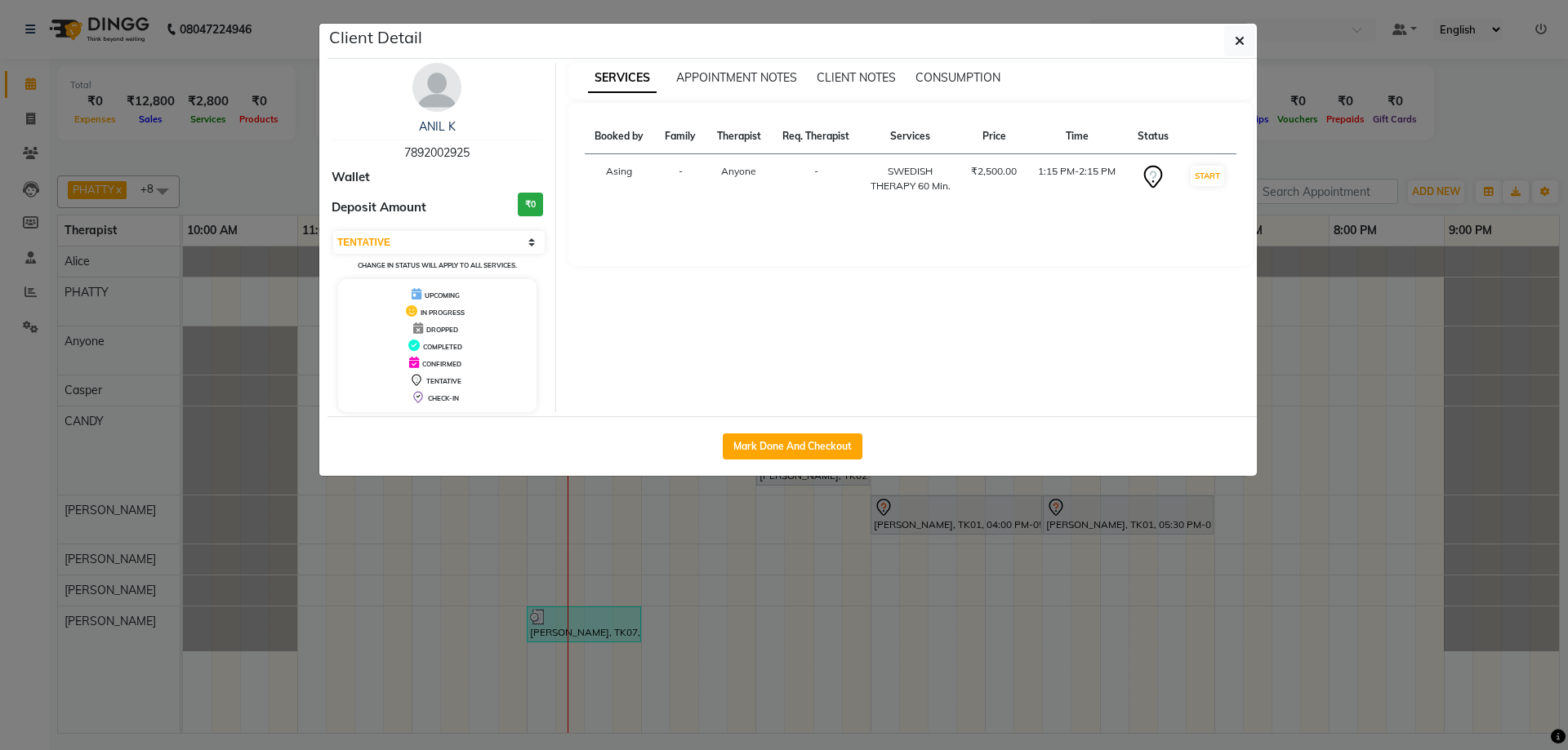
click at [445, 90] on img at bounding box center [437, 87] width 49 height 49
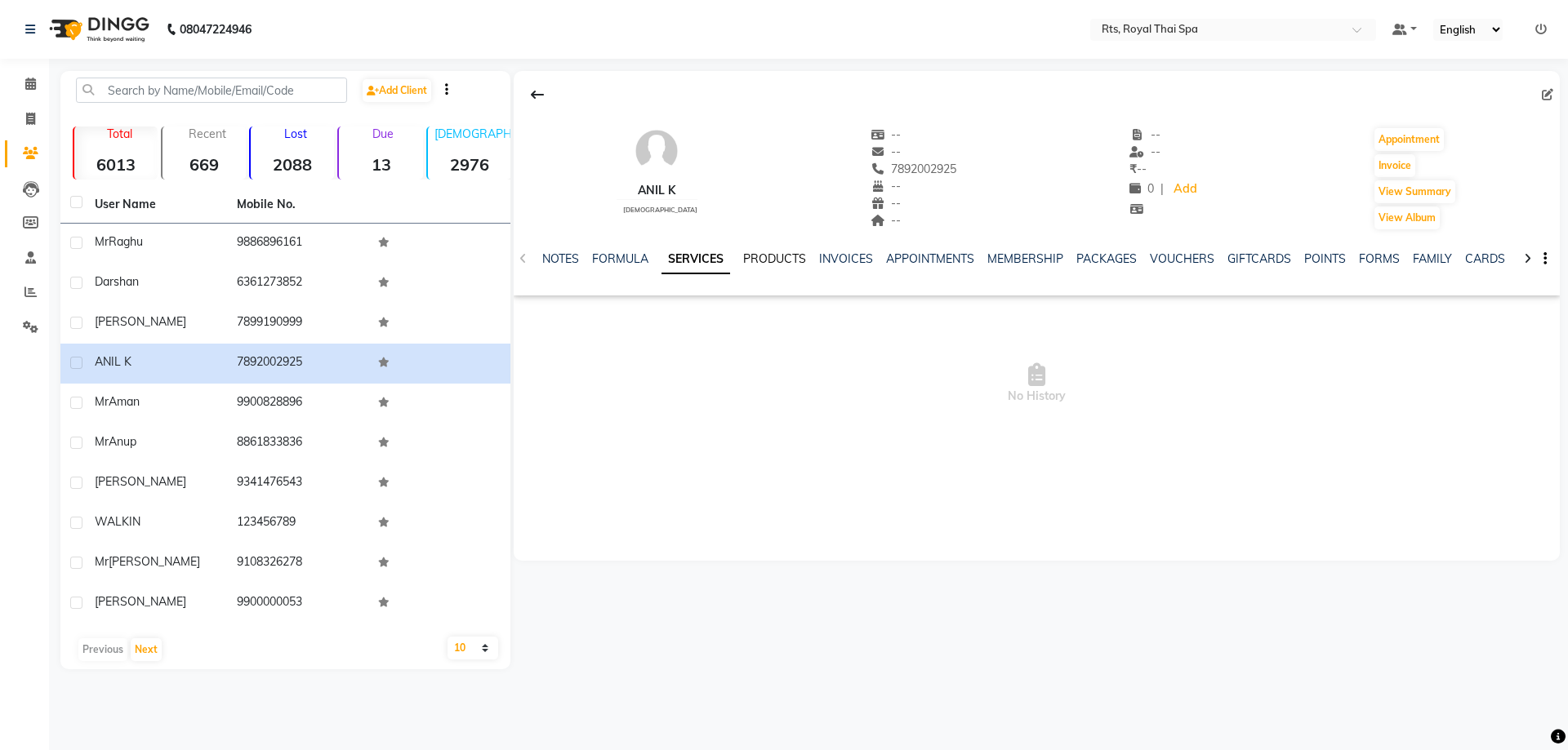
click at [760, 256] on link "PRODUCTS" at bounding box center [774, 259] width 63 height 15
click at [576, 256] on link "FORMULA" at bounding box center [594, 259] width 56 height 15
click at [1550, 89] on icon at bounding box center [1547, 95] width 11 height 11
select select "[DEMOGRAPHIC_DATA]"
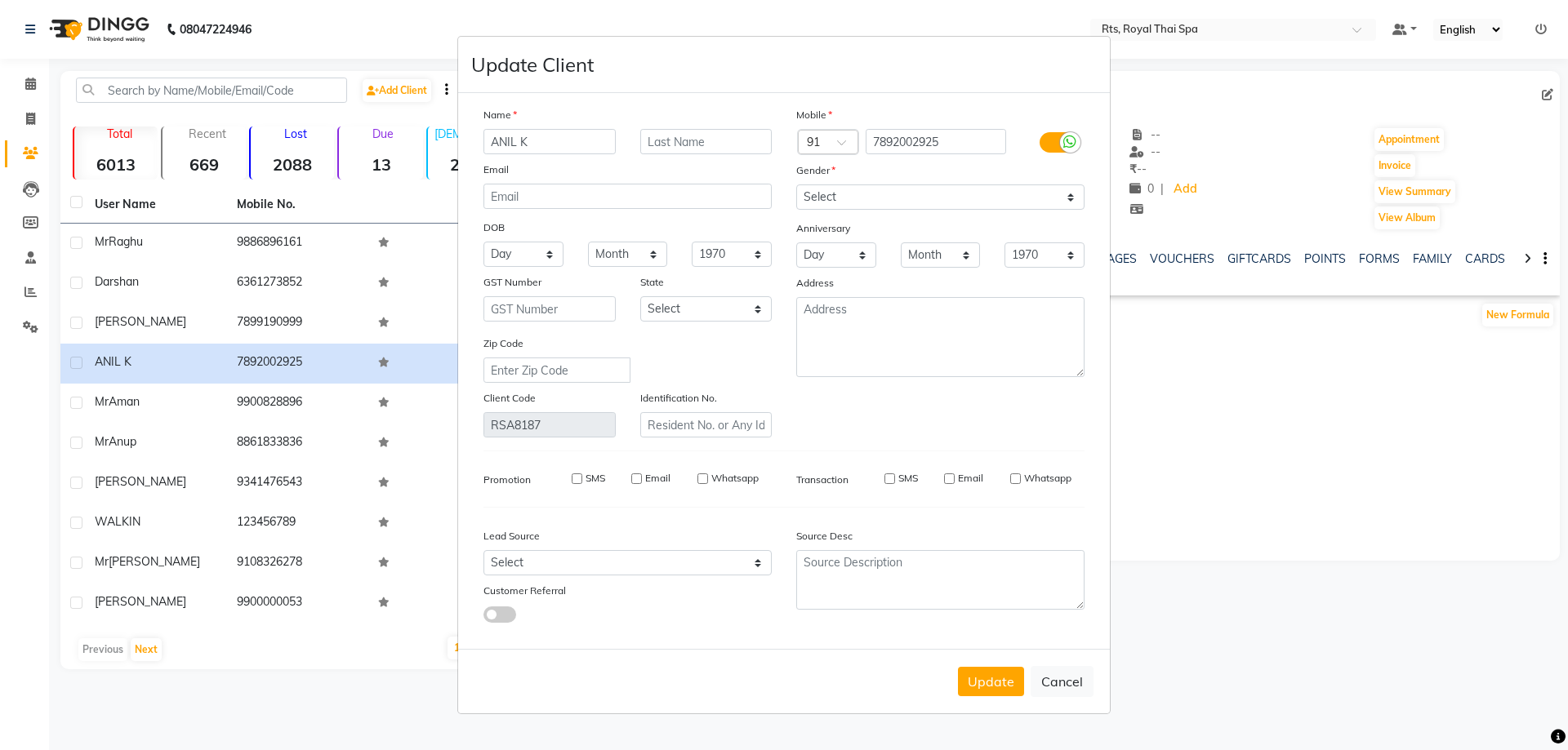
drag, startPoint x: 583, startPoint y: 139, endPoint x: 486, endPoint y: 117, distance: 99.5
click at [486, 117] on div "Name ANIL K Email DOB Day 01 02 03 04 05 06 07 08 09 10 11 12 13 14 15 16 17 18…" at bounding box center [628, 272] width 313 height 332
type input "UMANG"
click at [993, 679] on button "Update" at bounding box center [991, 681] width 66 height 30
select select
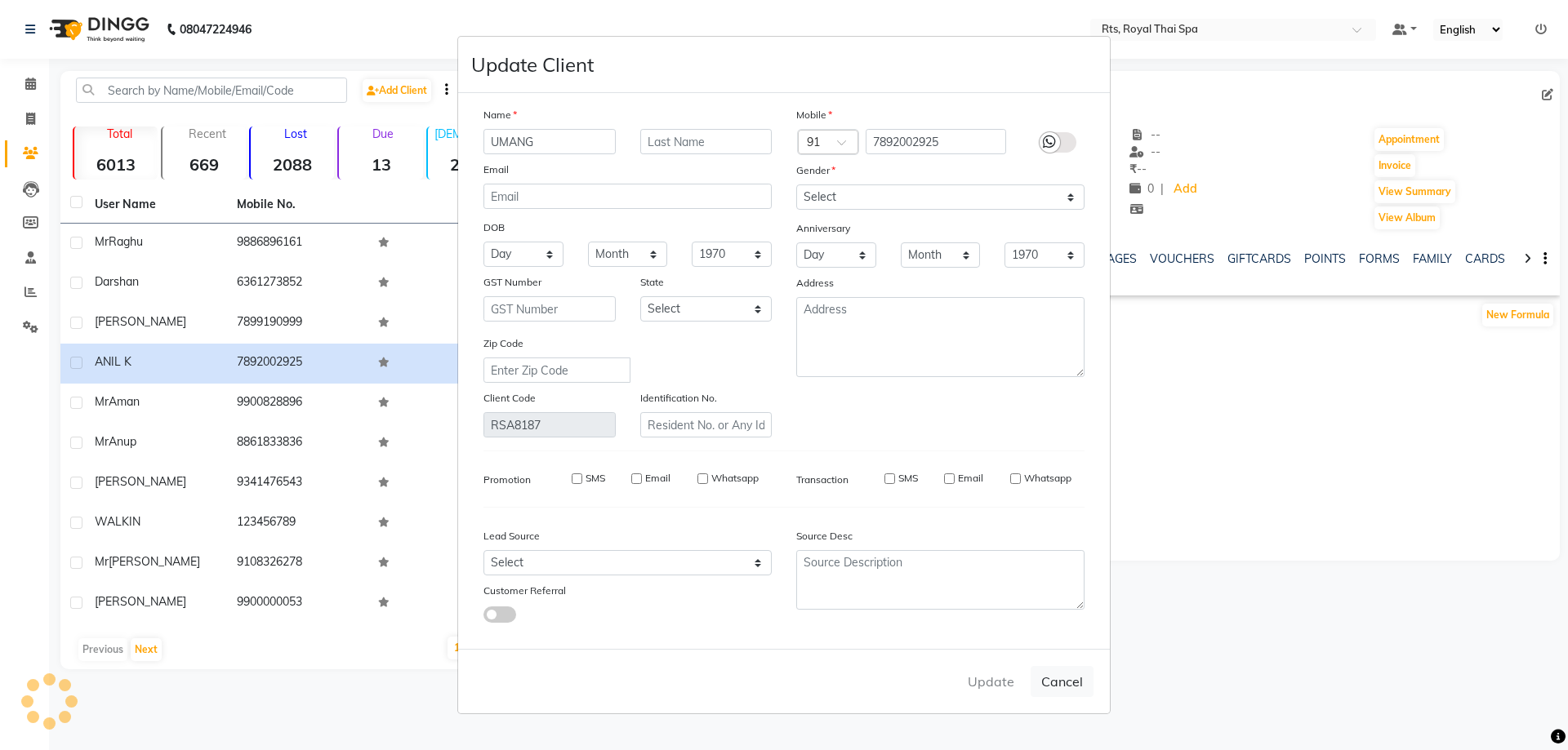
select select
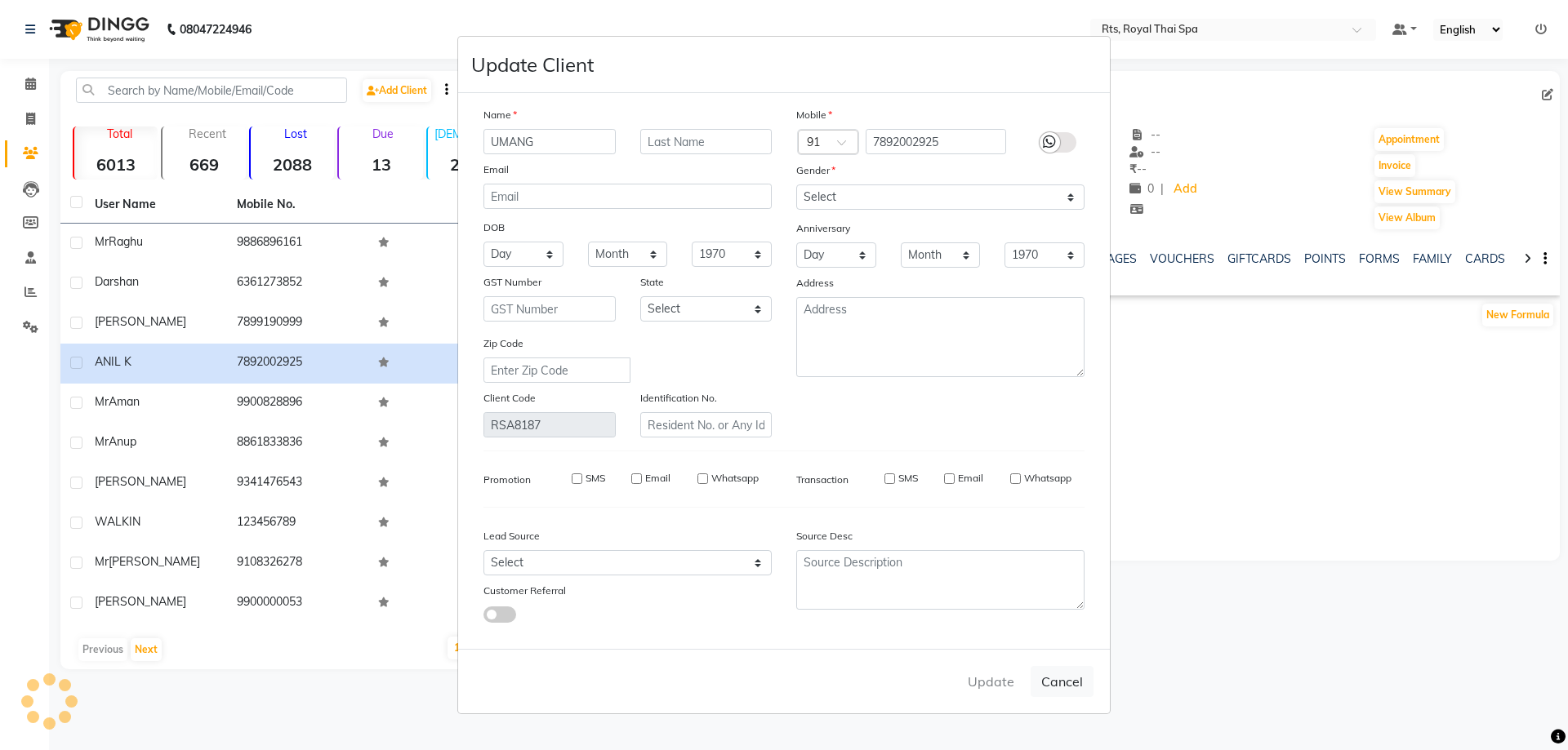
select select
checkbox input "false"
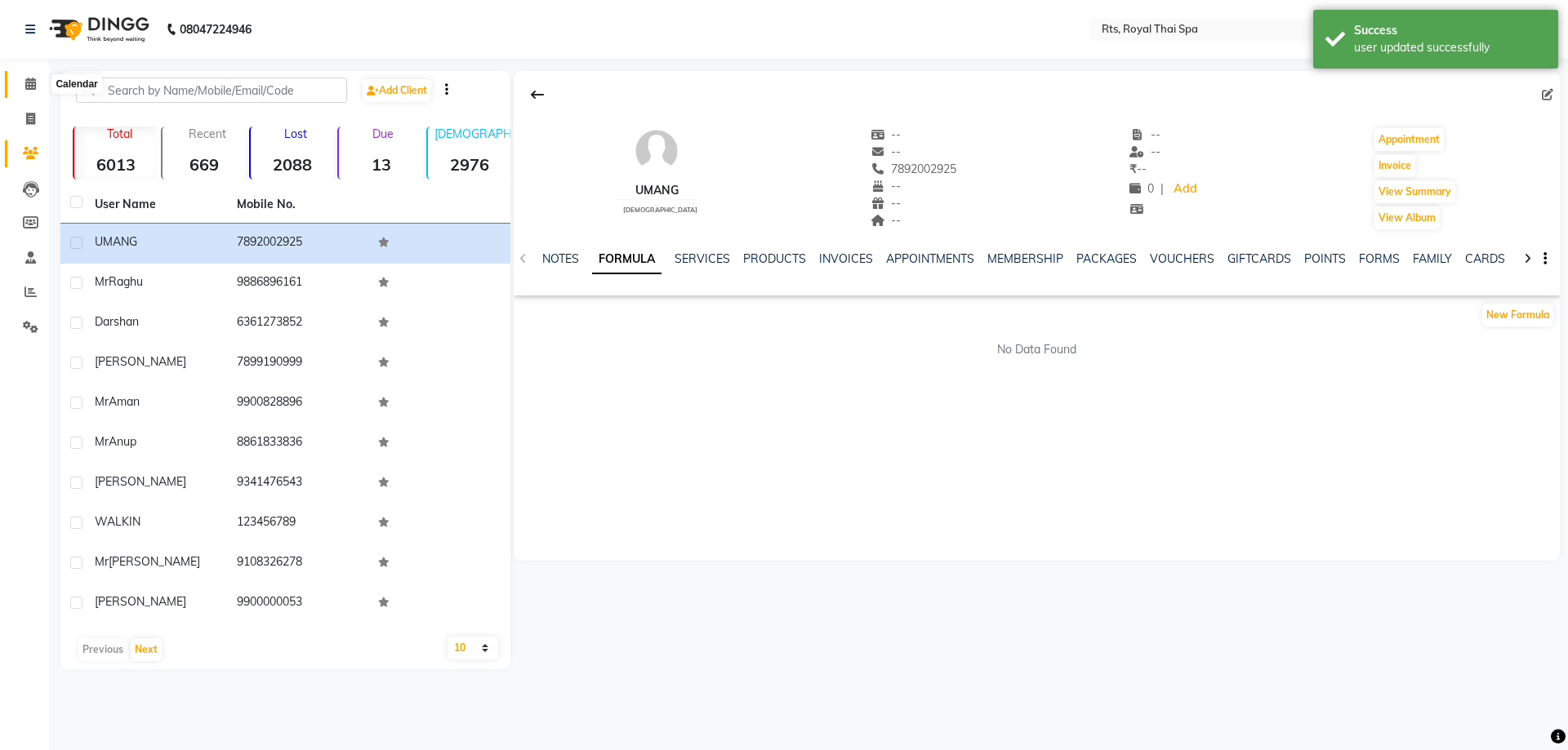
click at [31, 88] on icon at bounding box center [30, 83] width 10 height 12
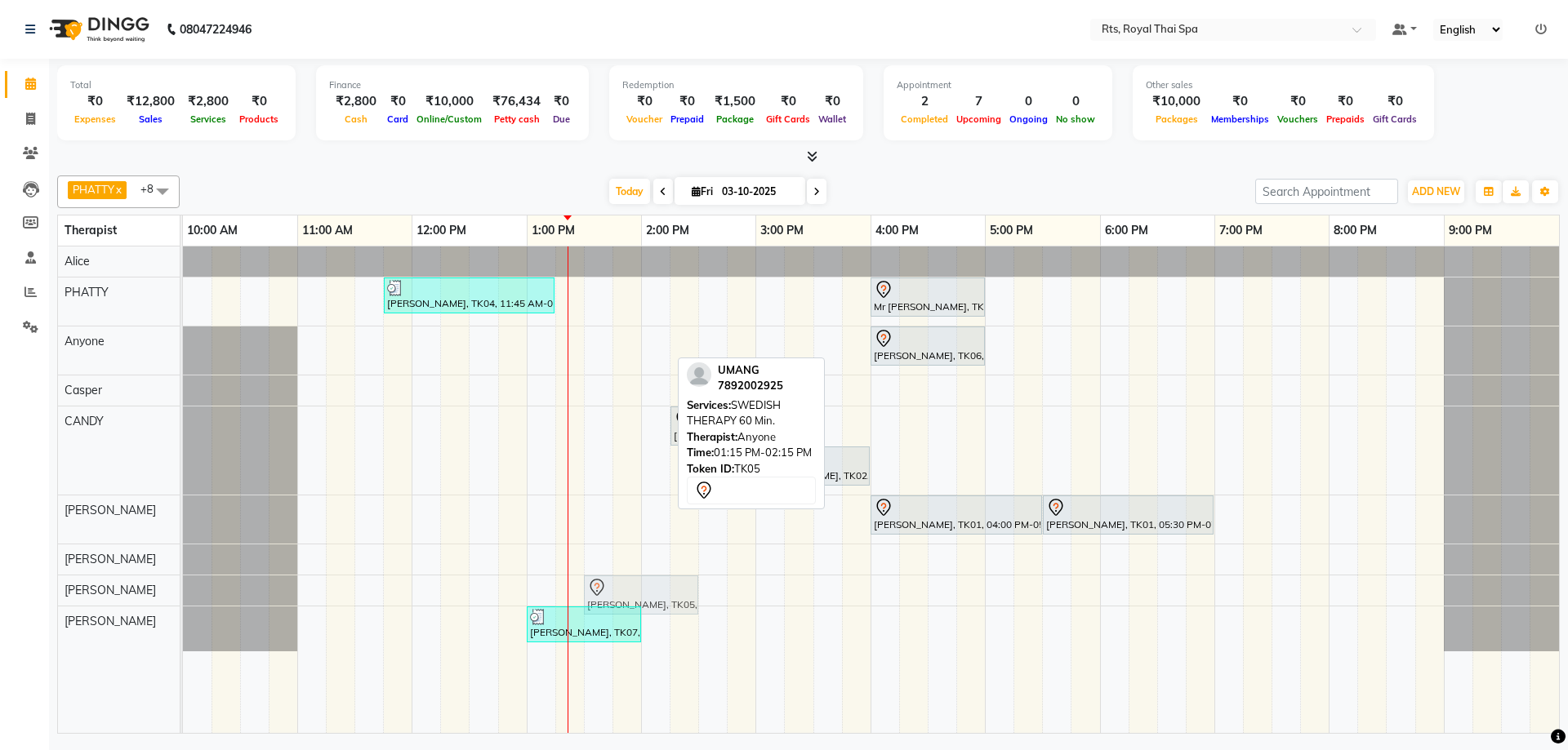
drag, startPoint x: 587, startPoint y: 346, endPoint x: 620, endPoint y: 580, distance: 236.3
click at [620, 580] on tbody "[PERSON_NAME], TK04, 11:45 AM-01:15 PM, ROYAL SIGNATURE THERAPY 90min. Mr [PERS…" at bounding box center [871, 449] width 1376 height 405
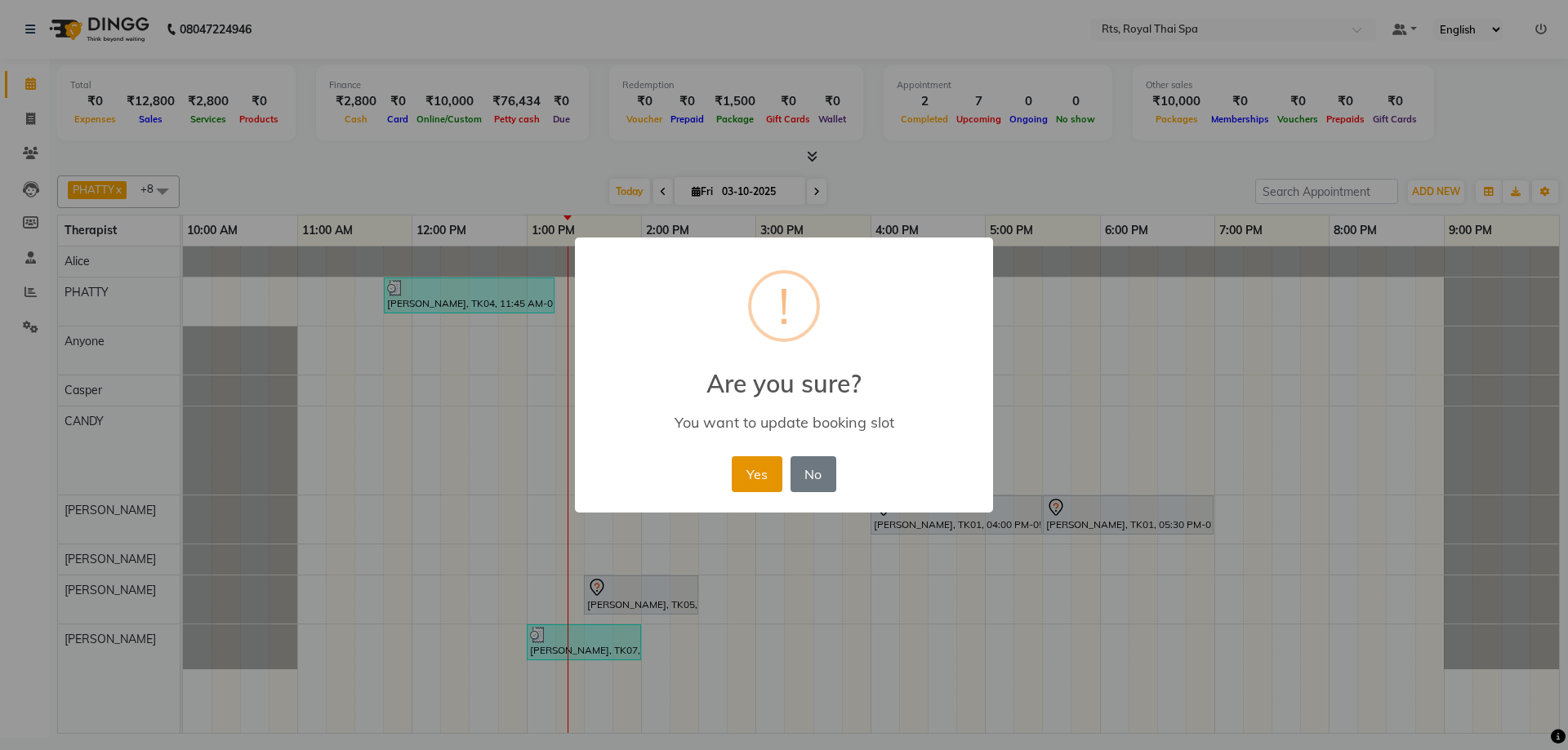
click at [753, 470] on button "Yes" at bounding box center [756, 474] width 49 height 36
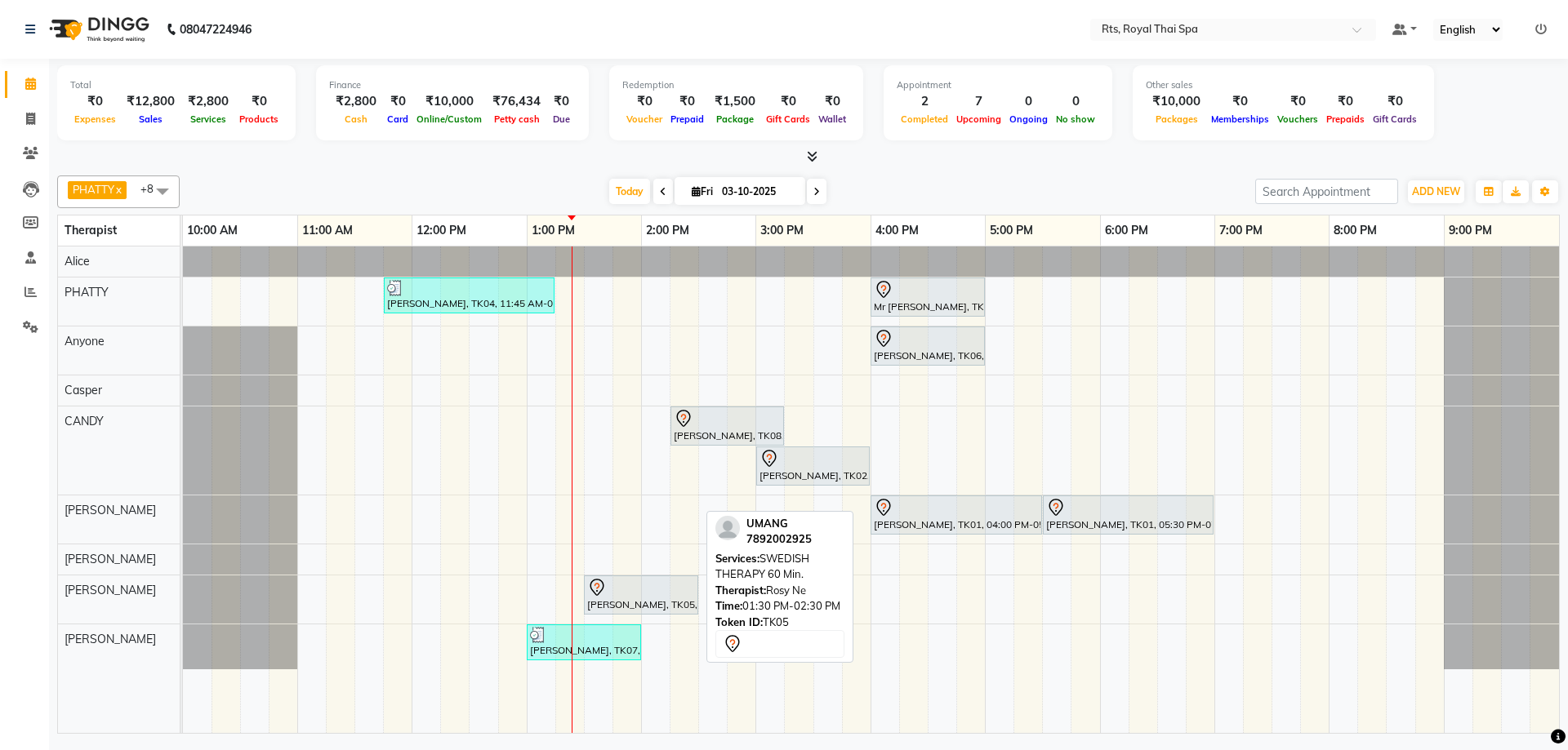
click at [610, 597] on div "[PERSON_NAME], TK05, 01:30 PM-02:30 PM, SWEDISH THERAPY 60 Min." at bounding box center [641, 595] width 111 height 34
click at [634, 593] on div at bounding box center [641, 588] width 108 height 20
select select "7"
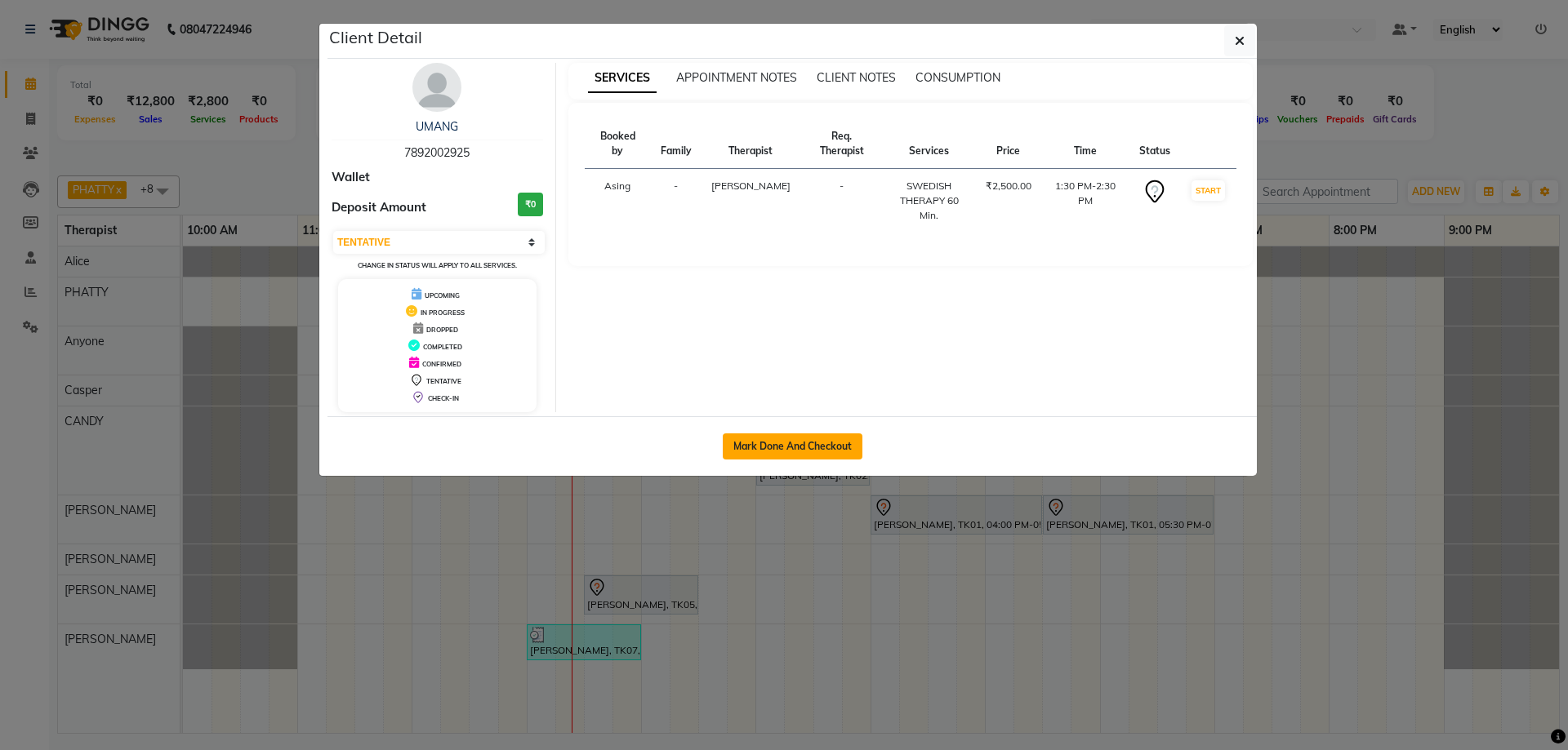
click at [836, 444] on button "Mark Done And Checkout" at bounding box center [792, 446] width 140 height 26
select select "service"
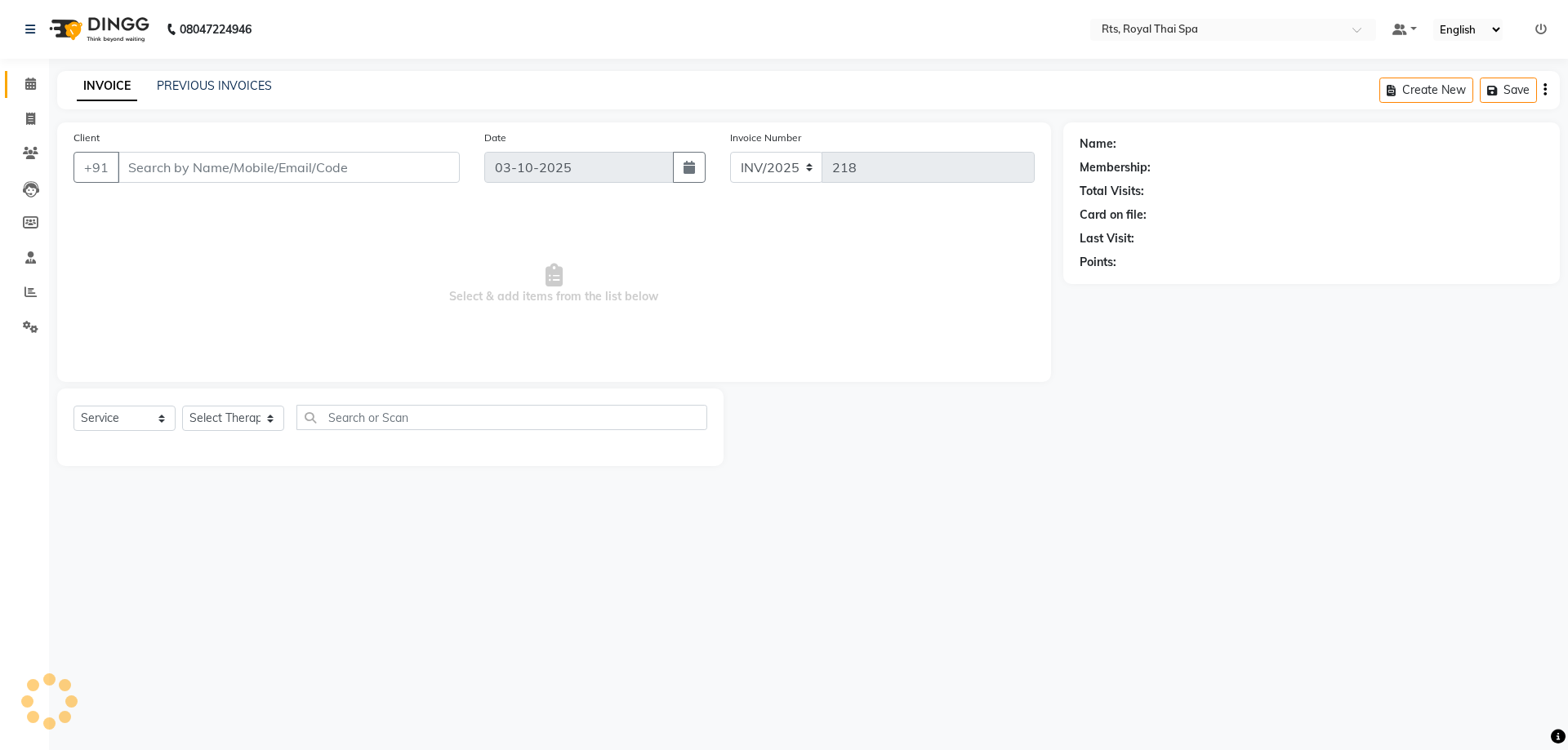
type input "7892002925"
select select "91169"
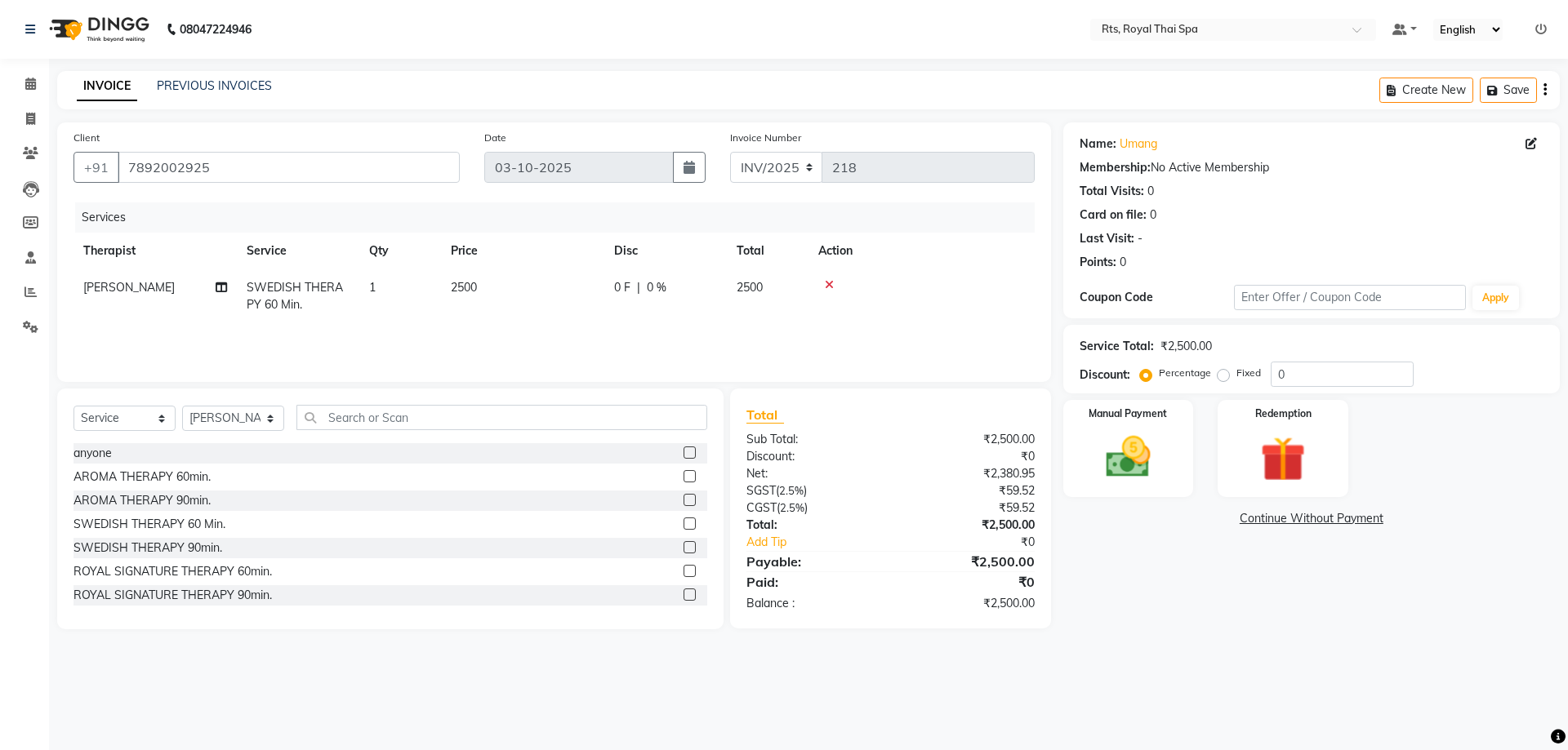
click at [827, 284] on icon at bounding box center [829, 285] width 9 height 11
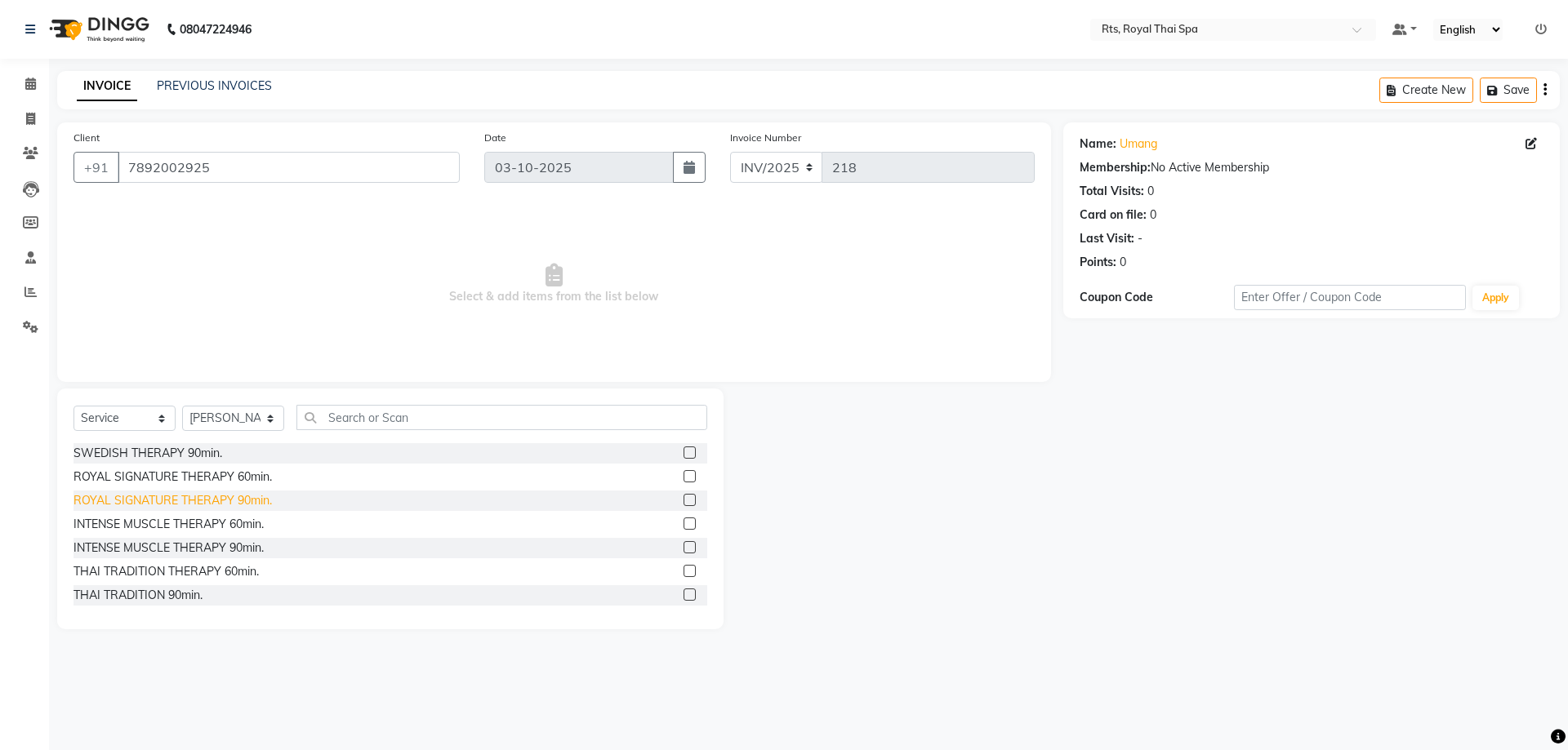
scroll to position [163, 0]
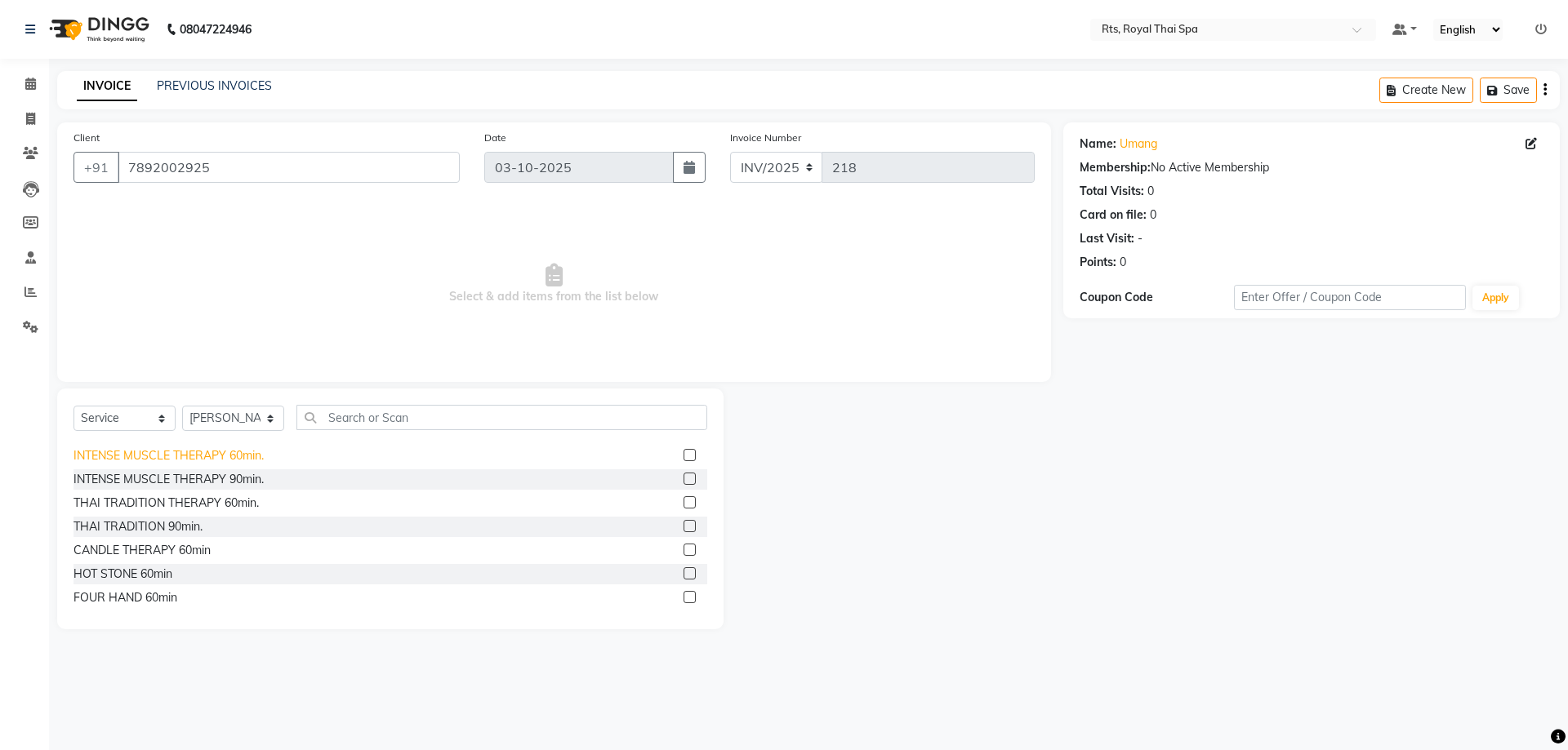
click at [253, 457] on div "INTENSE MUSCLE THERAPY 60min." at bounding box center [168, 456] width 190 height 17
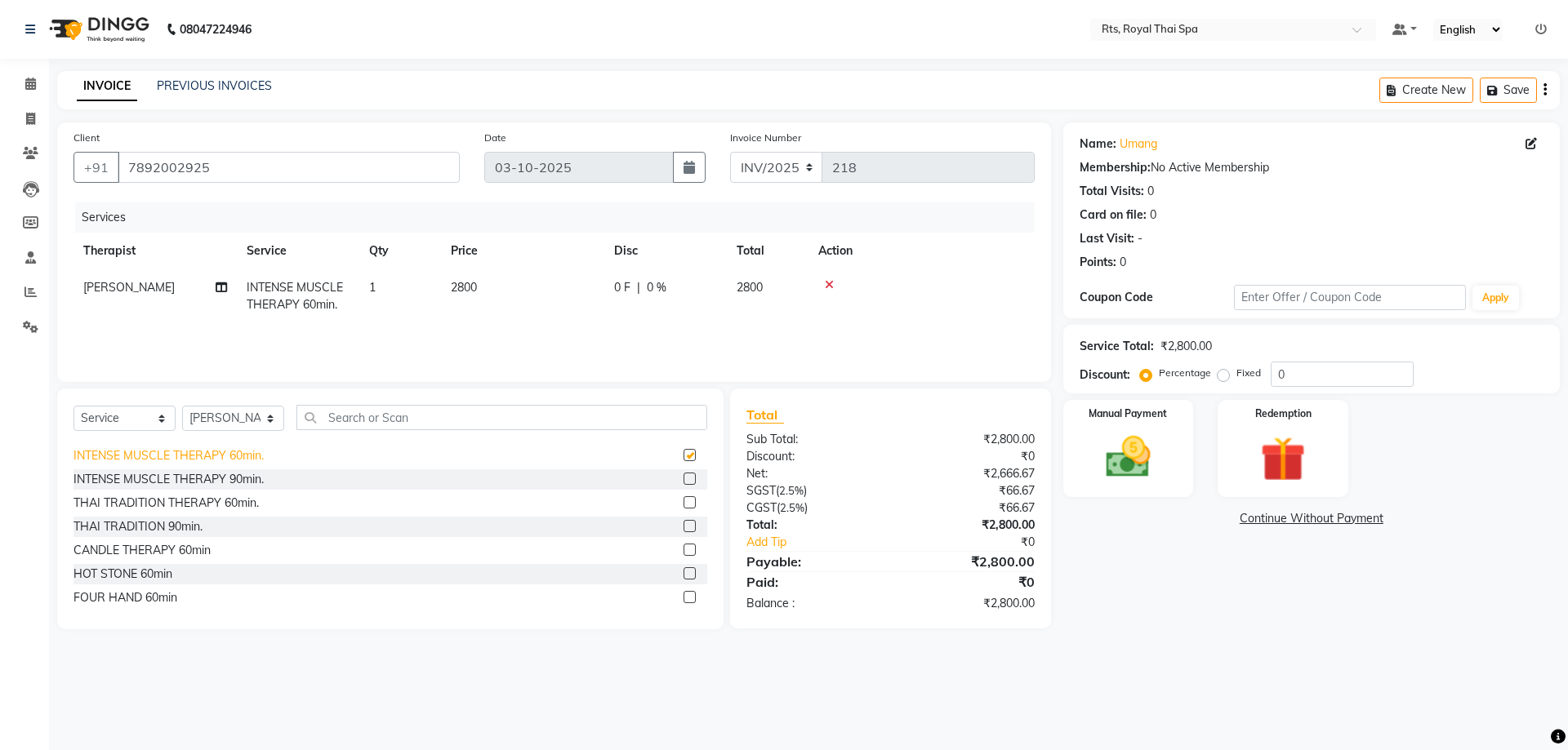
checkbox input "false"
click at [1172, 464] on div "Manual Payment" at bounding box center [1128, 449] width 135 height 101
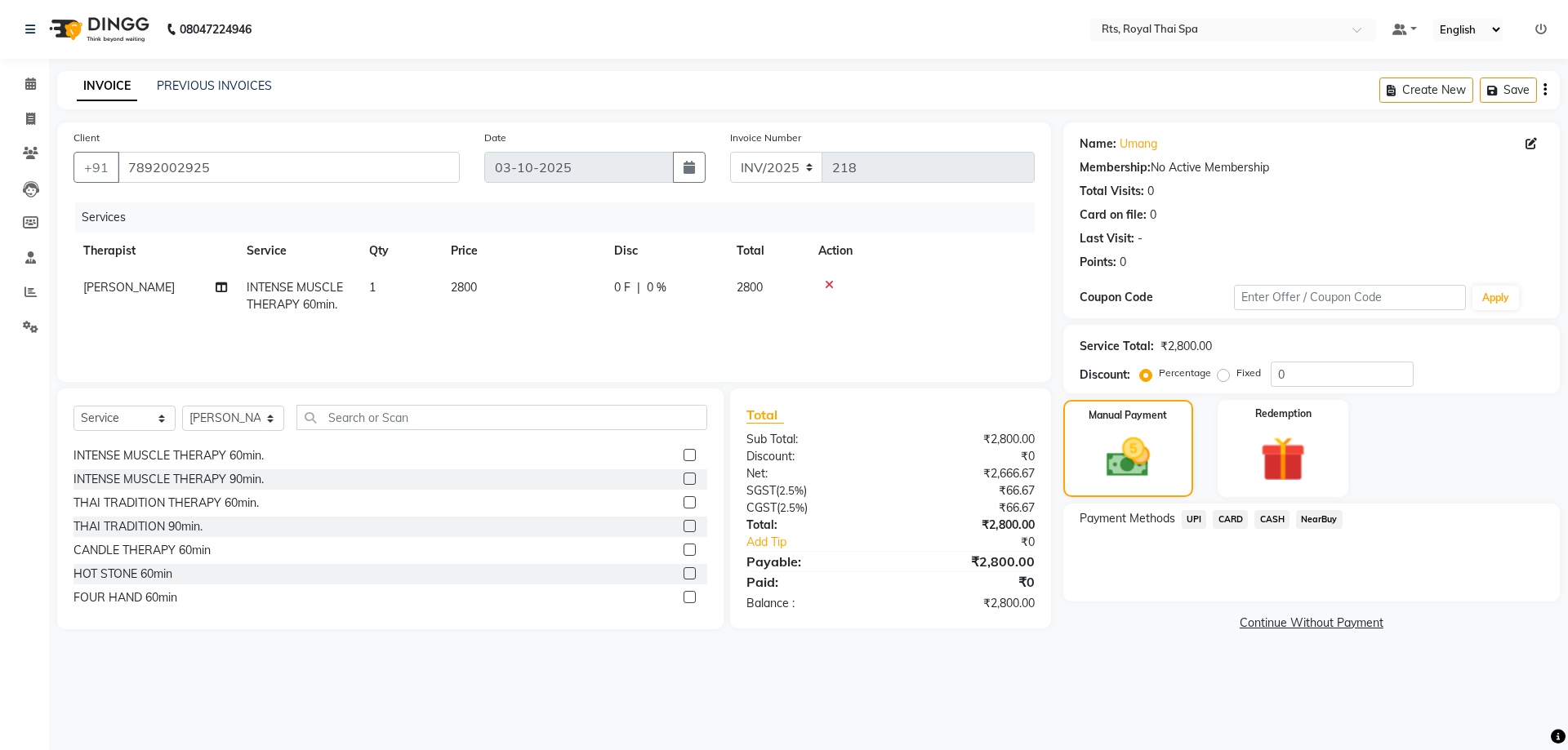
click at [1191, 516] on span "UPI" at bounding box center [1194, 520] width 25 height 19
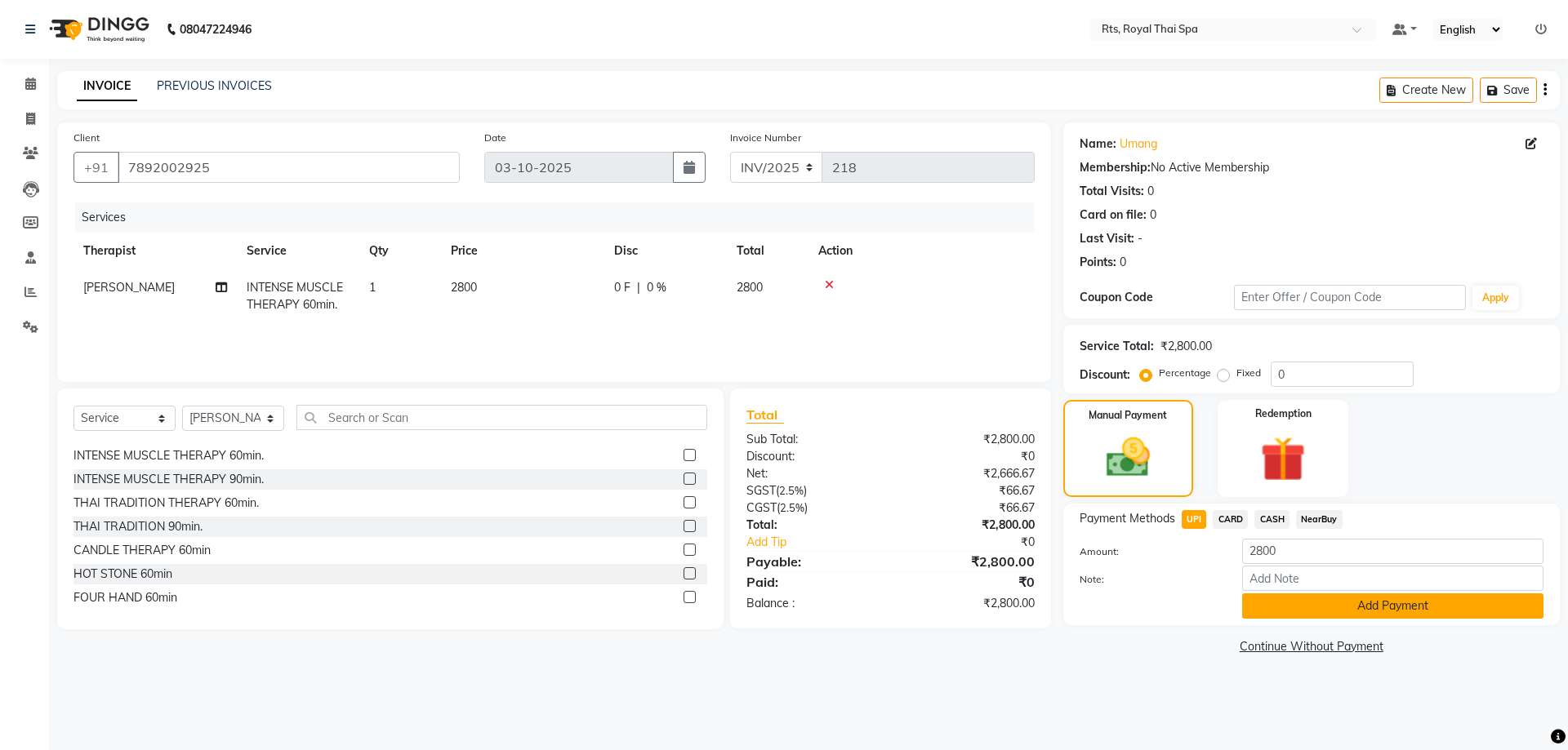
click at [1281, 604] on button "Add Payment" at bounding box center [1392, 606] width 301 height 25
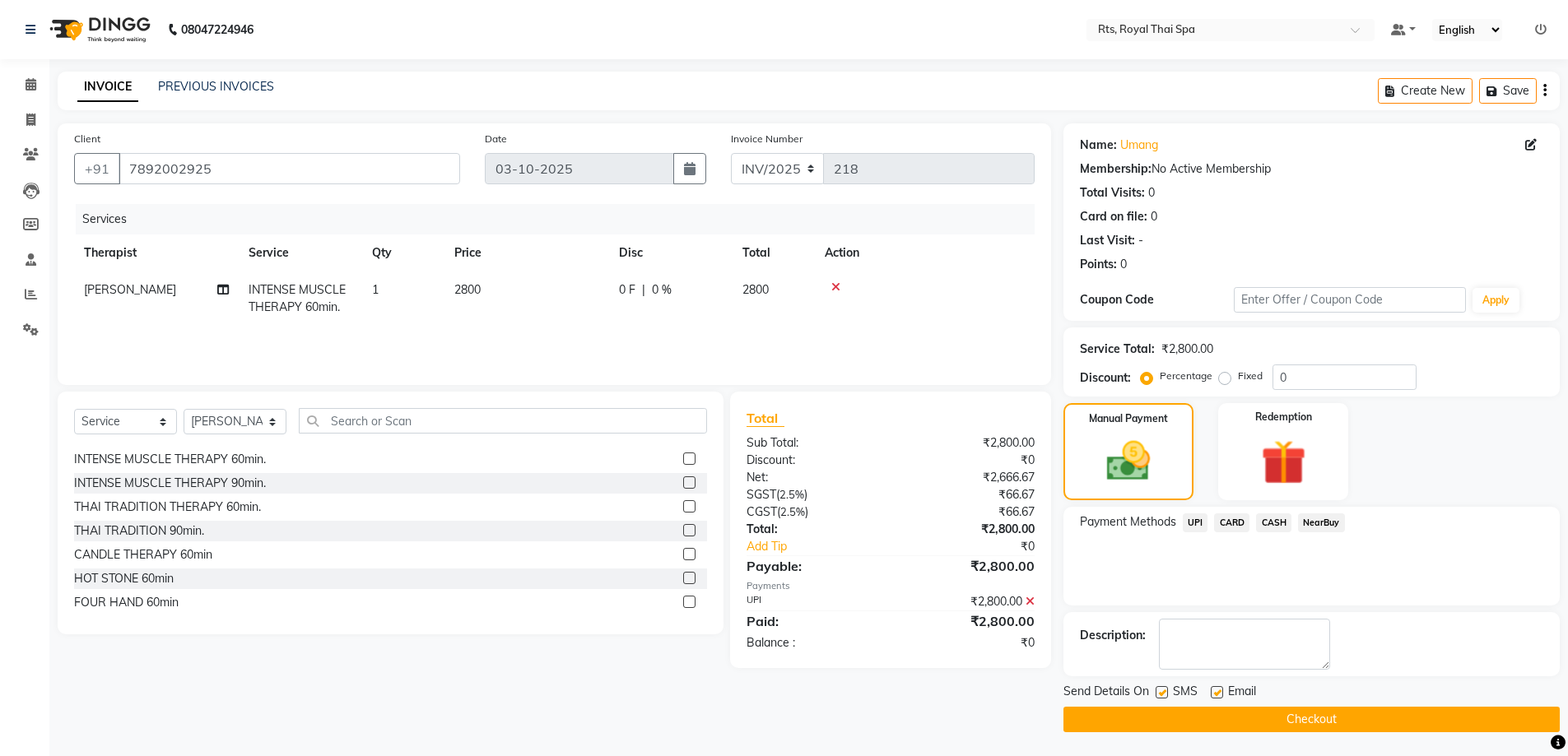
click at [1229, 522] on span "CARD" at bounding box center [1231, 523] width 35 height 19
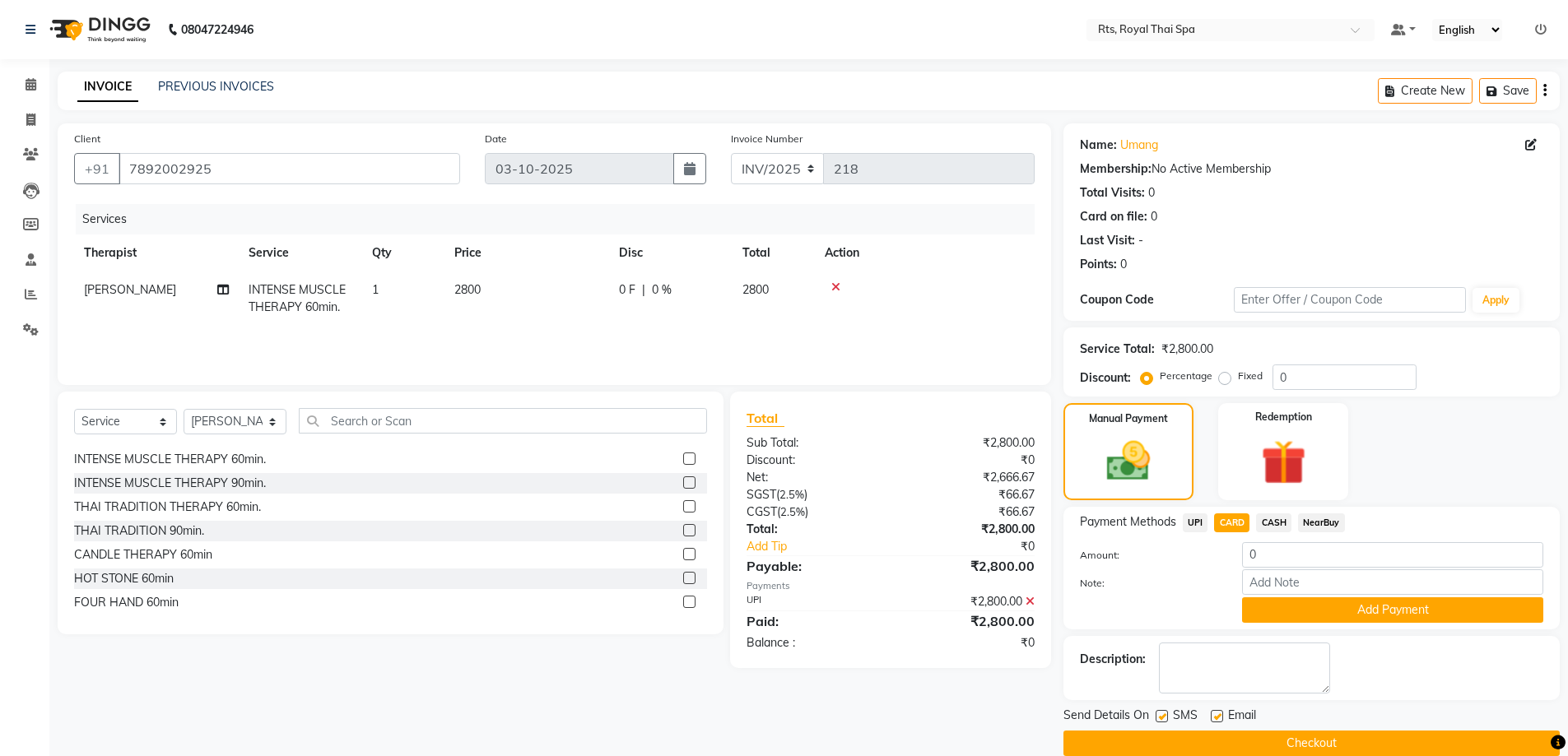
click at [1026, 604] on div "₹2,800.00" at bounding box center [969, 602] width 157 height 18
click at [1027, 601] on icon at bounding box center [1030, 601] width 9 height 11
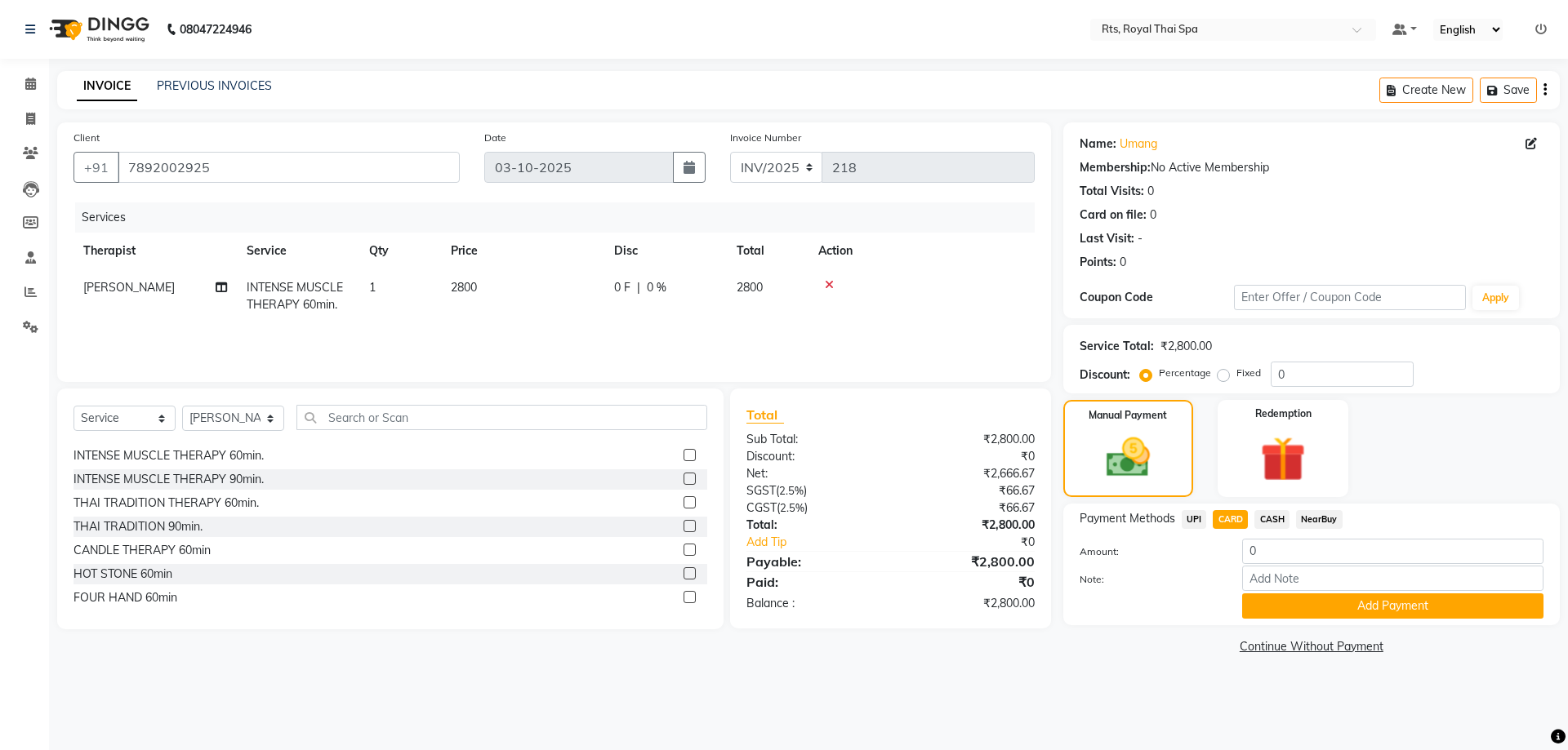
click at [1185, 514] on span "UPI" at bounding box center [1194, 520] width 25 height 19
type input "2800"
click at [1229, 518] on span "CARD" at bounding box center [1230, 520] width 35 height 19
click at [1295, 609] on button "Add Payment" at bounding box center [1392, 606] width 301 height 25
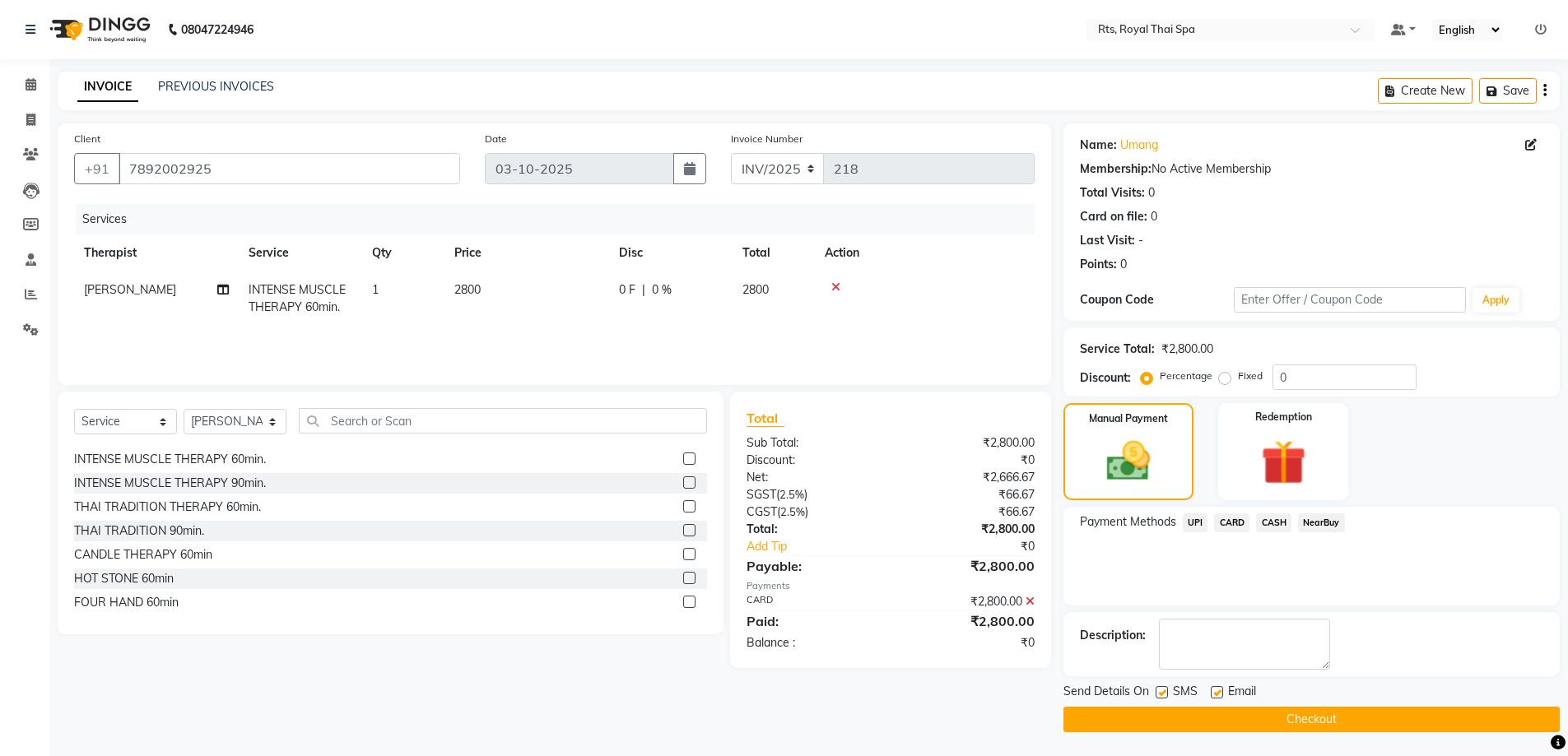
click at [1160, 692] on label at bounding box center [1161, 692] width 12 height 12
click at [1160, 692] on input "checkbox" at bounding box center [1160, 693] width 10 height 10
checkbox input "false"
click at [1164, 712] on button "Checkout" at bounding box center [1311, 719] width 496 height 25
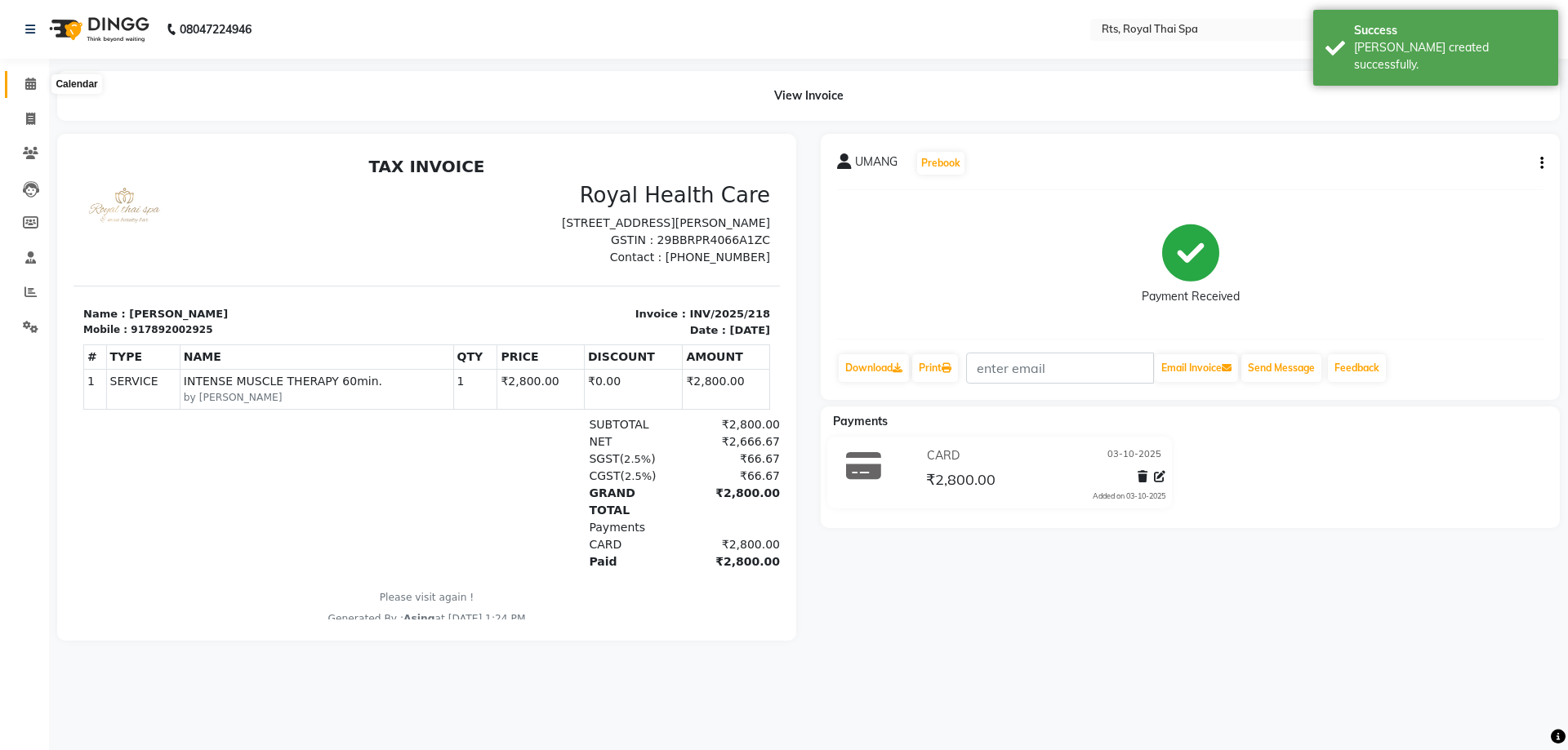
click at [26, 81] on icon at bounding box center [30, 83] width 10 height 12
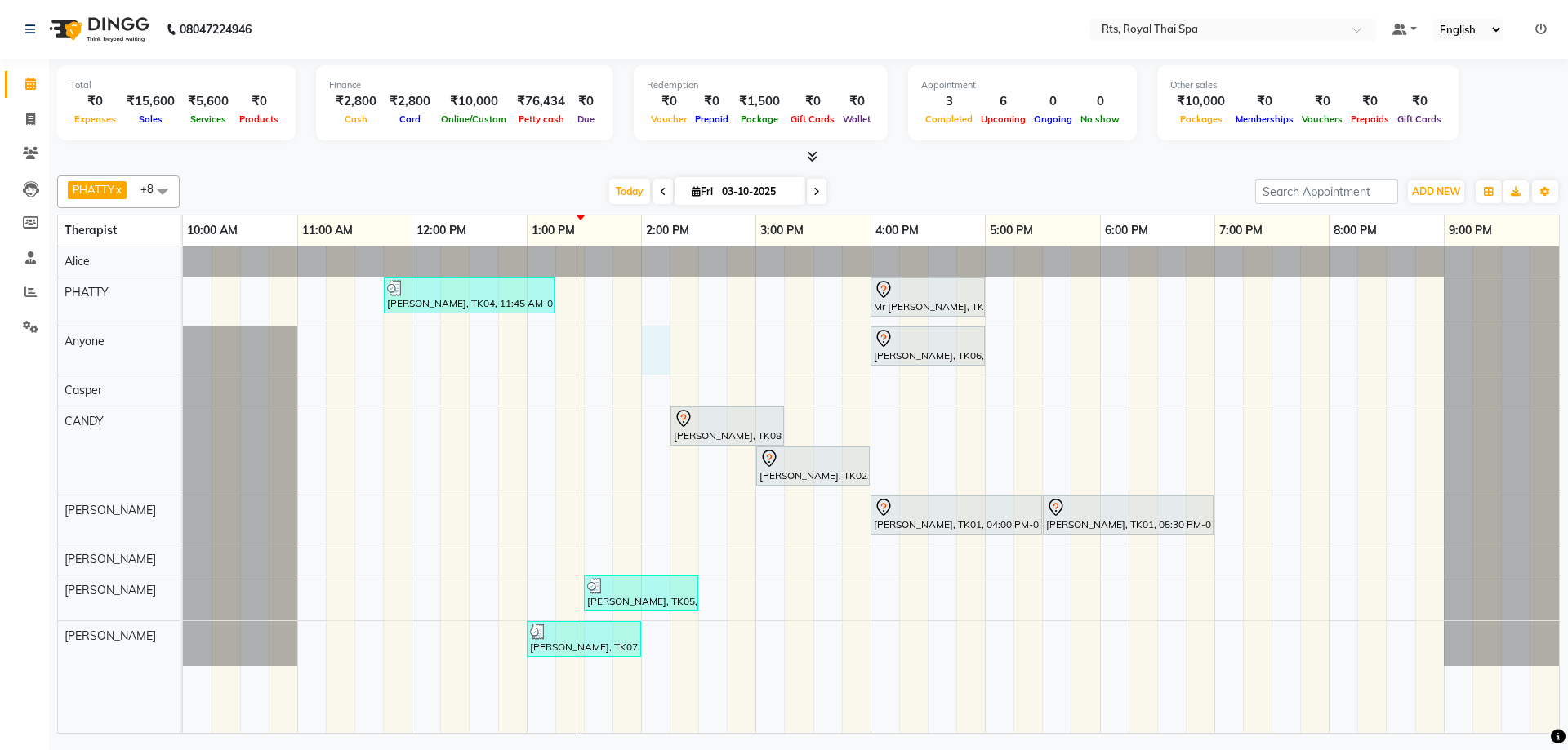
click at [661, 357] on div "[PERSON_NAME], TK04, 11:45 AM-01:15 PM, ROYAL SIGNATURE THERAPY 90min. Mr [PERS…" at bounding box center [871, 490] width 1376 height 487
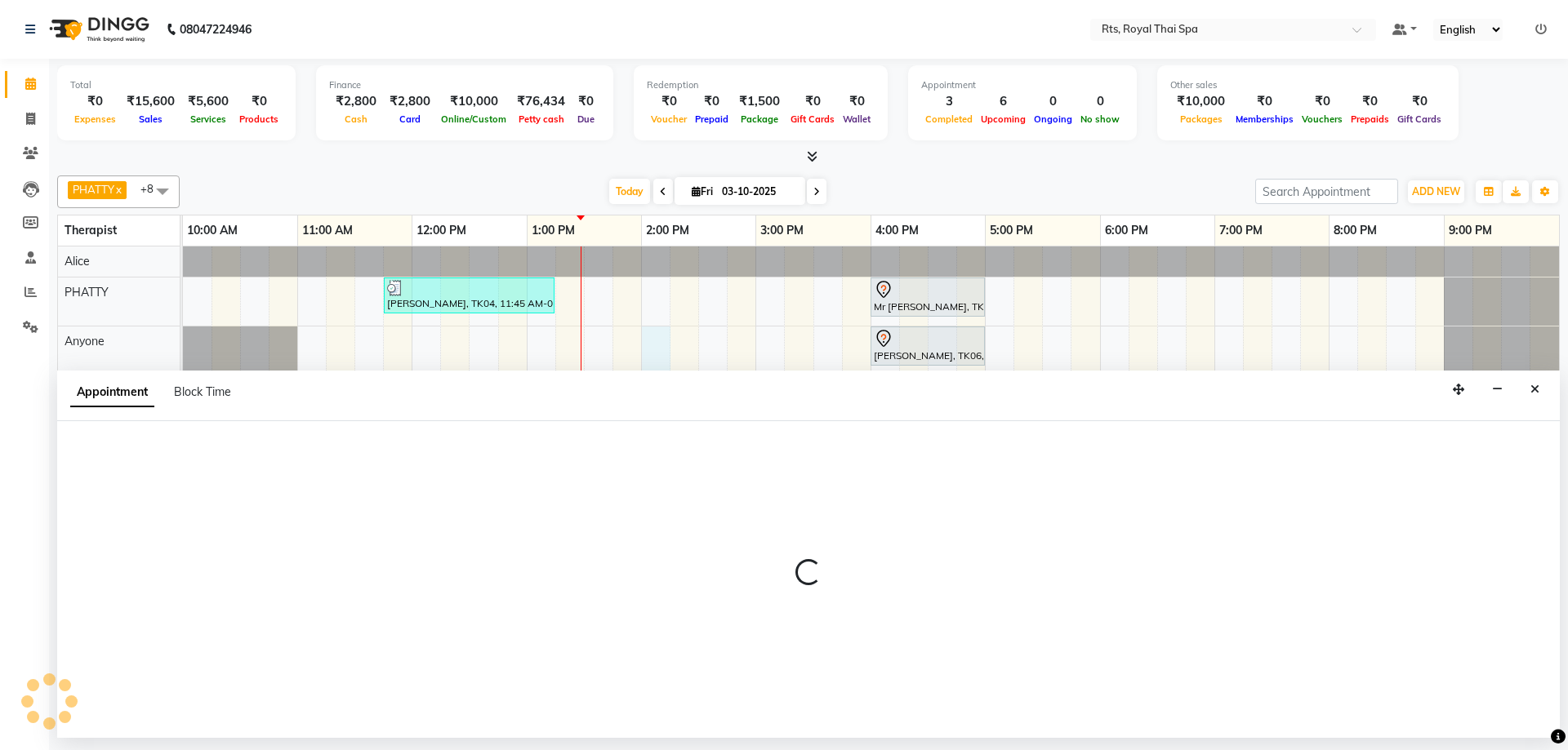
select select "39979"
select select "840"
select select "tentative"
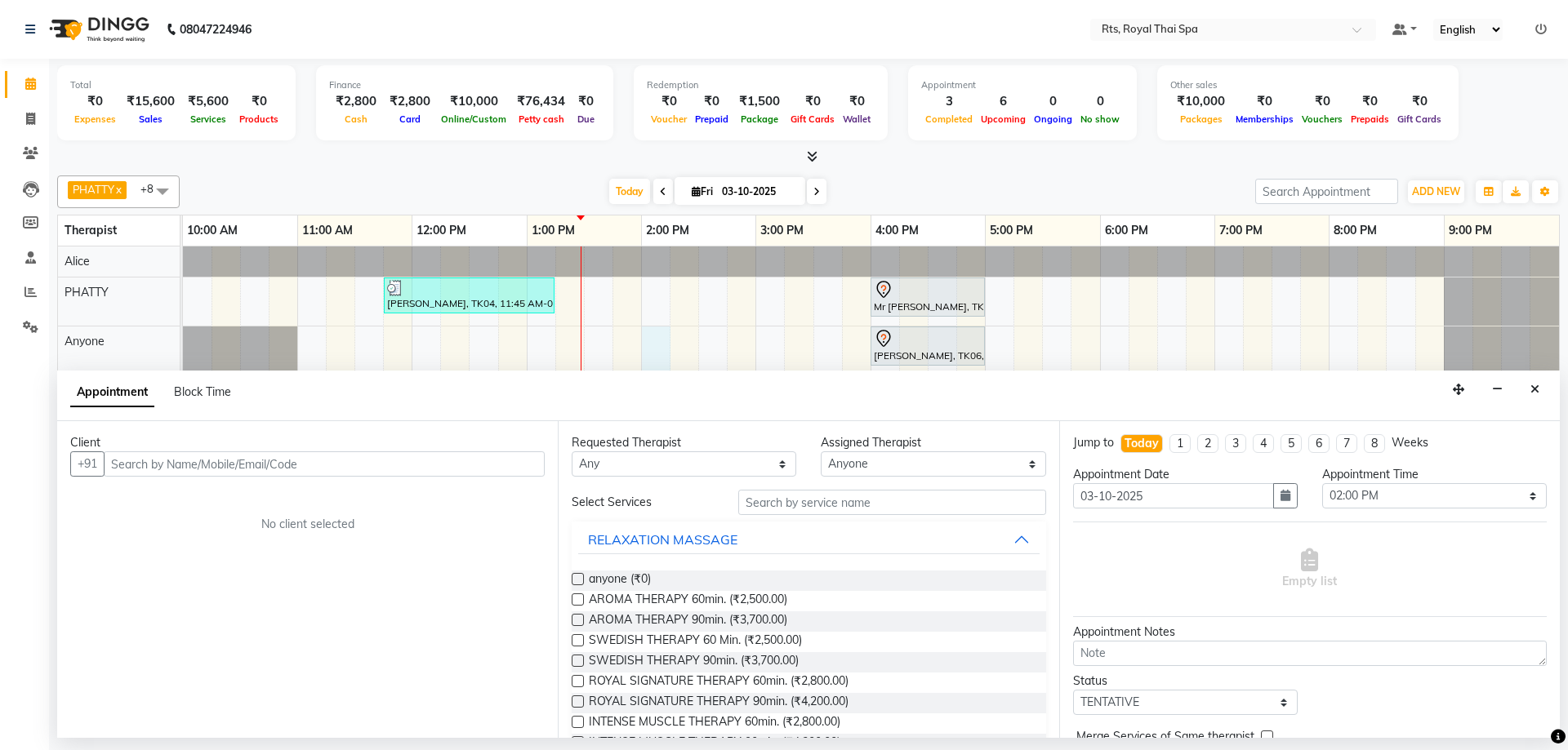
click at [382, 466] on input "text" at bounding box center [324, 464] width 441 height 25
click at [127, 467] on input "782536" at bounding box center [290, 464] width 373 height 25
click at [192, 464] on input "7892536" at bounding box center [290, 464] width 373 height 25
type input "7892536276"
click at [526, 462] on span "Add Client" at bounding box center [511, 464] width 55 height 15
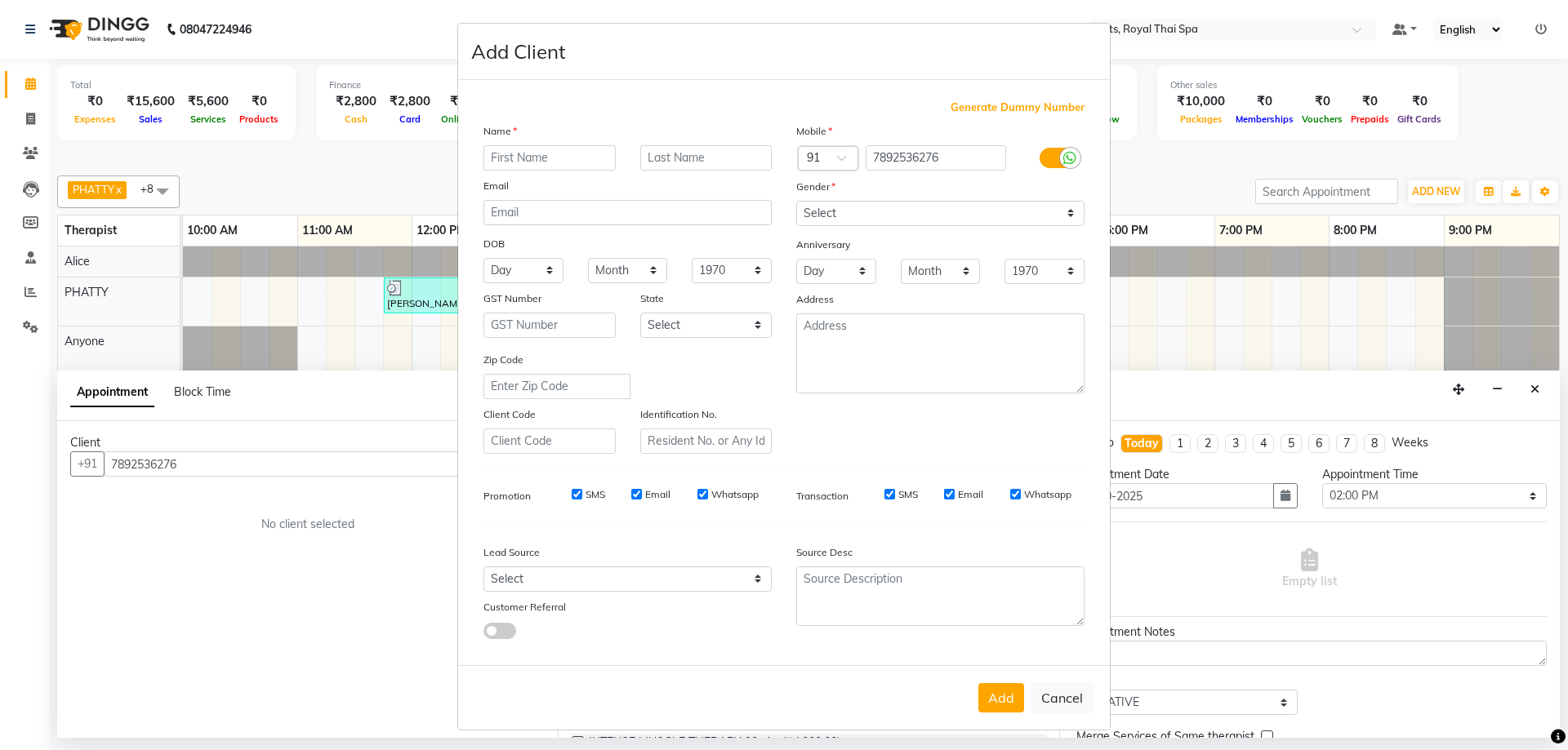
click at [558, 155] on input "text" at bounding box center [550, 157] width 132 height 25
type input "M"
type input "NA"
click at [882, 210] on select "Select [DEMOGRAPHIC_DATA] [DEMOGRAPHIC_DATA] Other Prefer Not To Say" at bounding box center [940, 213] width 288 height 25
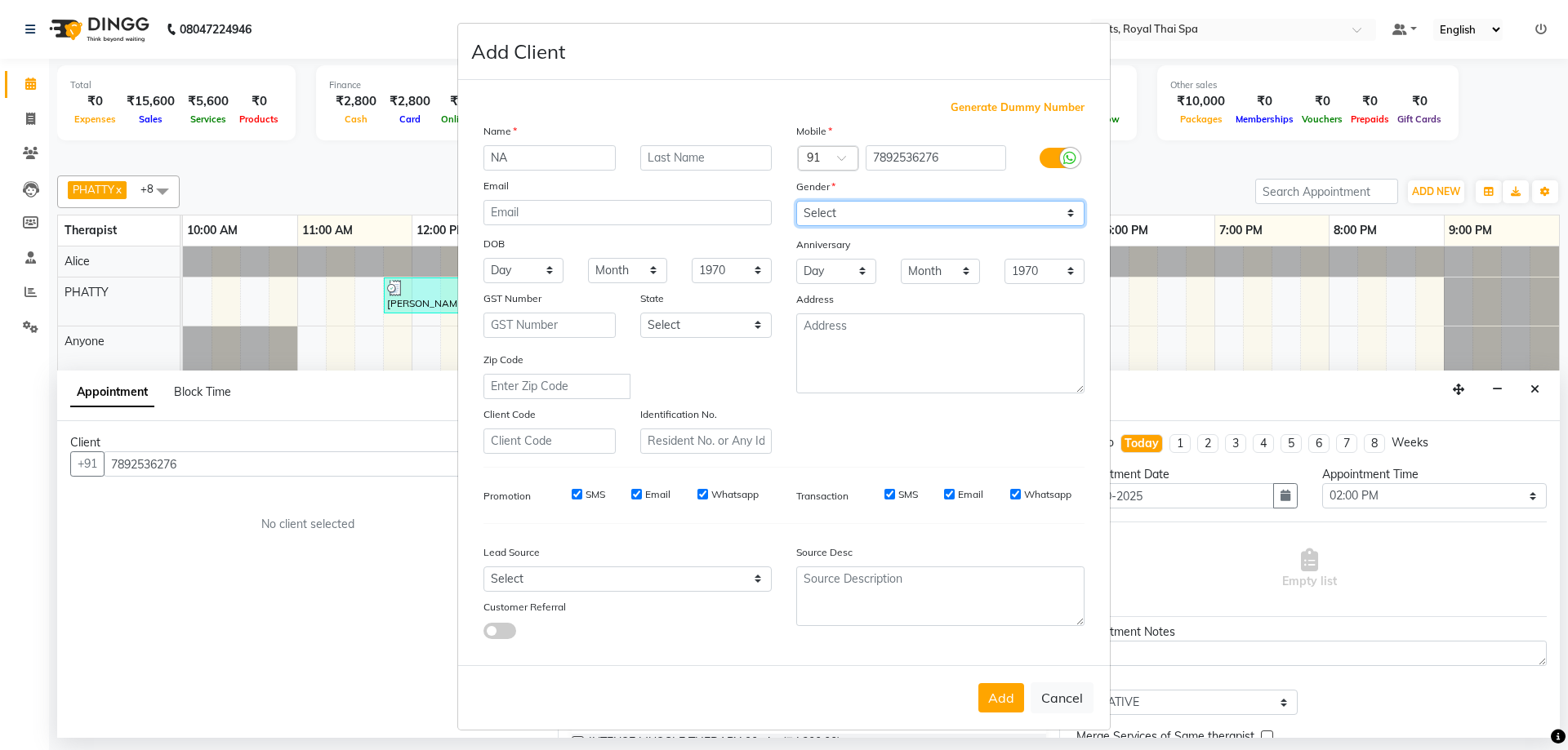
select select "[DEMOGRAPHIC_DATA]"
click at [796, 201] on select "Select [DEMOGRAPHIC_DATA] [DEMOGRAPHIC_DATA] Other Prefer Not To Say" at bounding box center [940, 213] width 288 height 25
click at [697, 500] on div "Whatsapp" at bounding box center [728, 494] width 62 height 15
click at [633, 496] on input "Email" at bounding box center [636, 494] width 10 height 10
checkbox input "false"
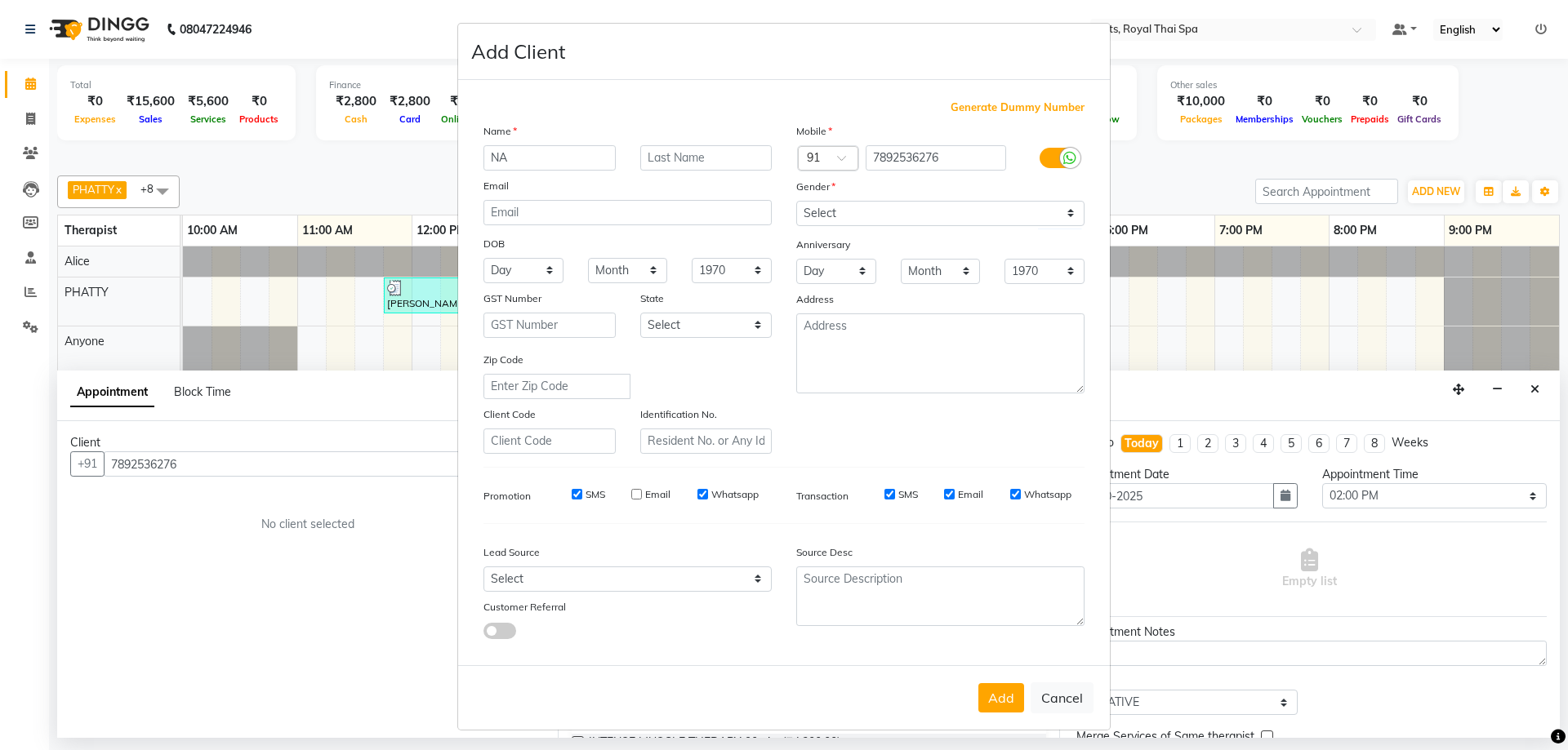
click at [571, 494] on input "SMS" at bounding box center [576, 494] width 10 height 10
checkbox input "false"
click at [697, 498] on input "Whatsapp" at bounding box center [702, 494] width 10 height 10
checkbox input "false"
click at [884, 494] on input "SMS" at bounding box center [889, 494] width 10 height 10
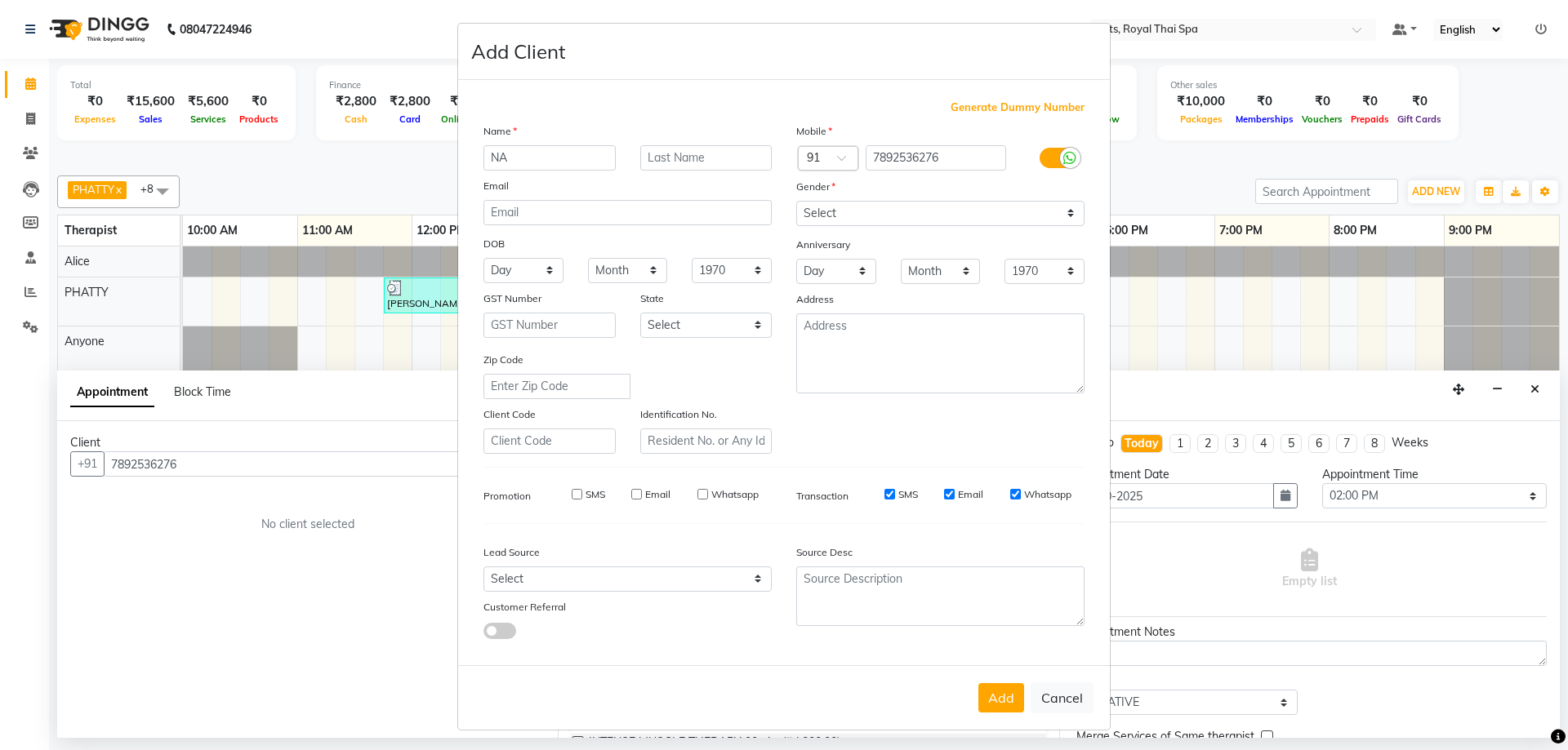
checkbox input "false"
click at [938, 491] on div "SMS Email Whatsapp" at bounding box center [966, 494] width 236 height 15
click at [944, 496] on input "Email" at bounding box center [949, 494] width 10 height 10
checkbox input "false"
click at [1010, 493] on input "Whatsapp" at bounding box center [1015, 494] width 10 height 10
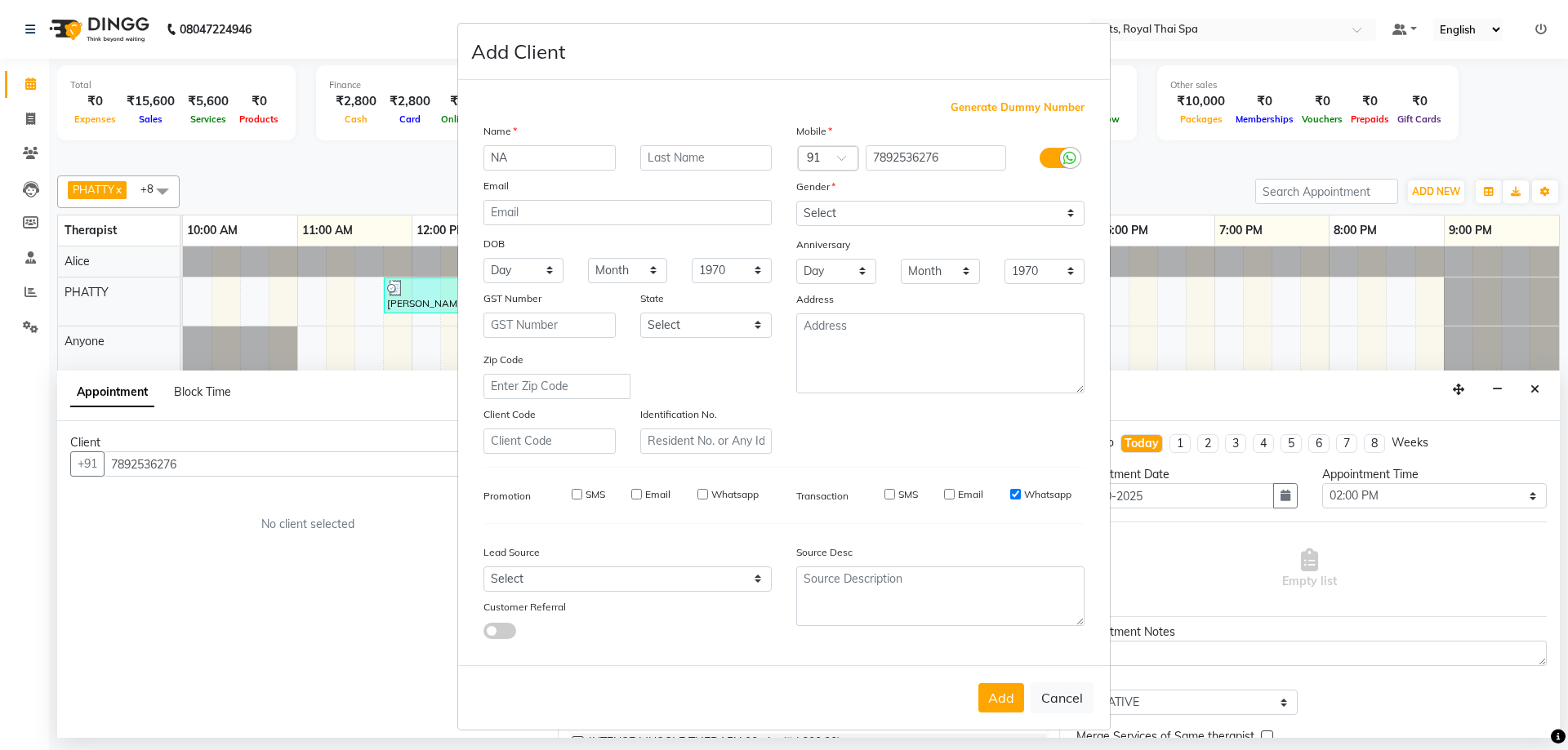
checkbox input "false"
click at [993, 698] on button "Add" at bounding box center [1001, 698] width 46 height 30
select select
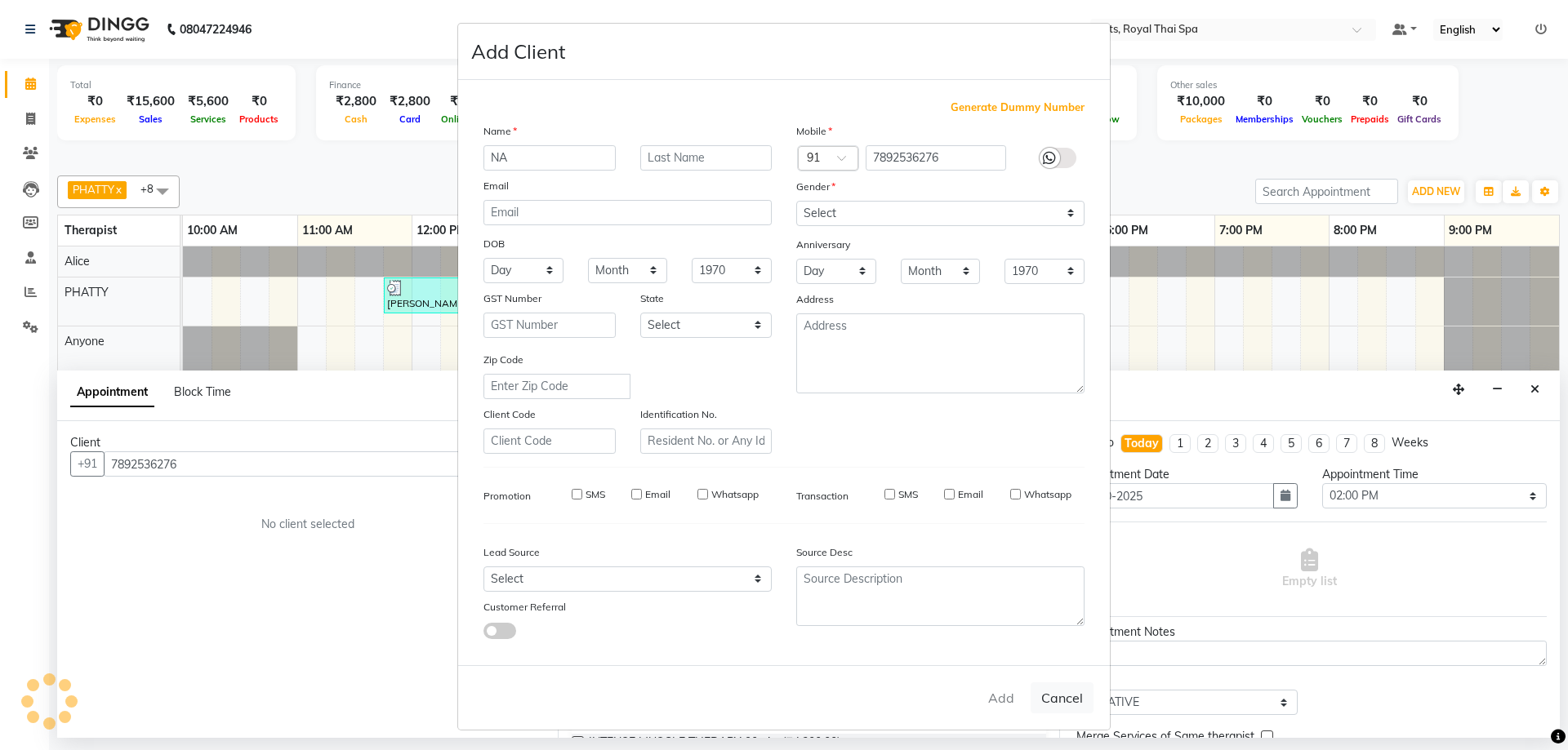
select select
checkbox input "false"
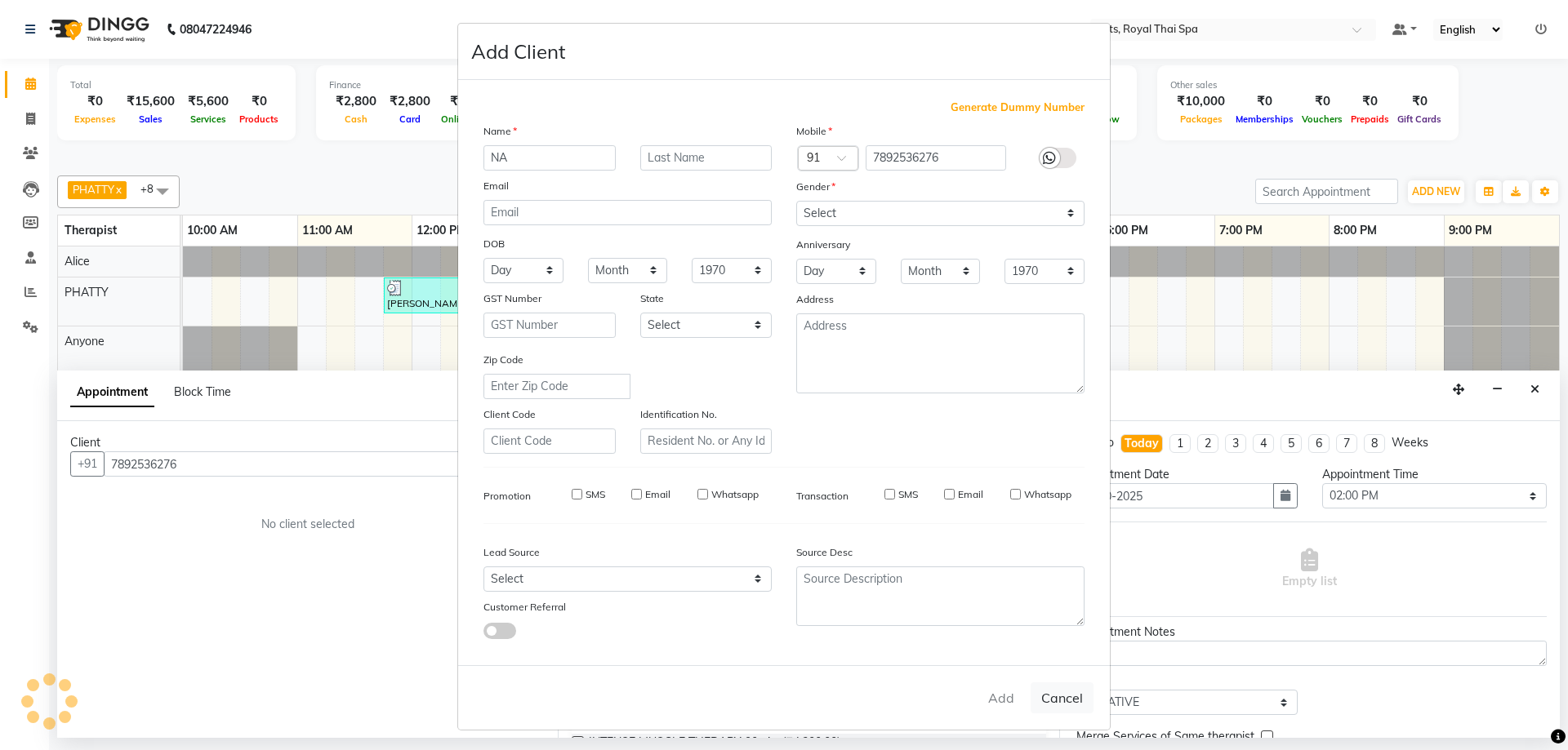
checkbox input "false"
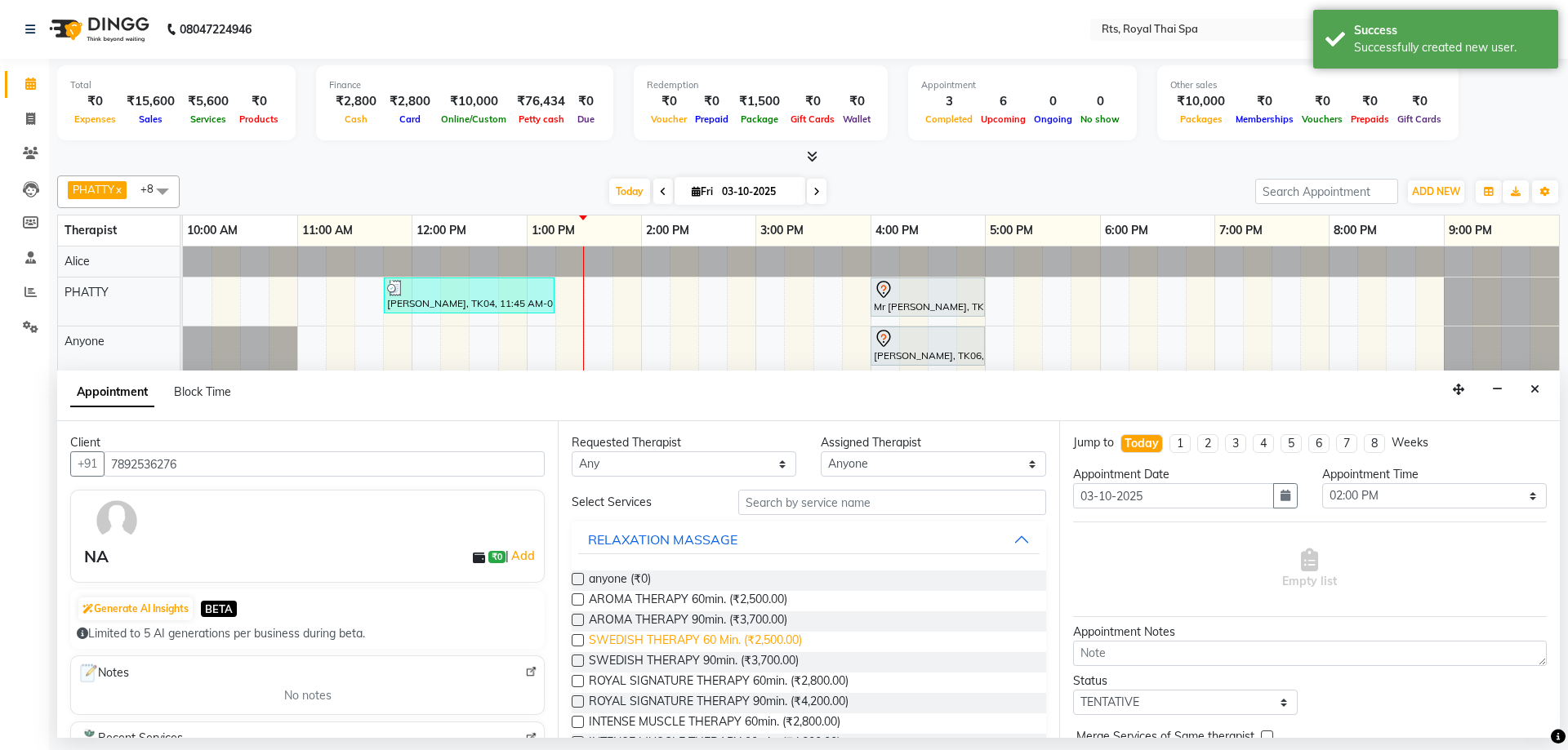
click at [760, 641] on span "SWEDISH THERAPY 60 Min. (₹2,500.00)" at bounding box center [695, 642] width 213 height 21
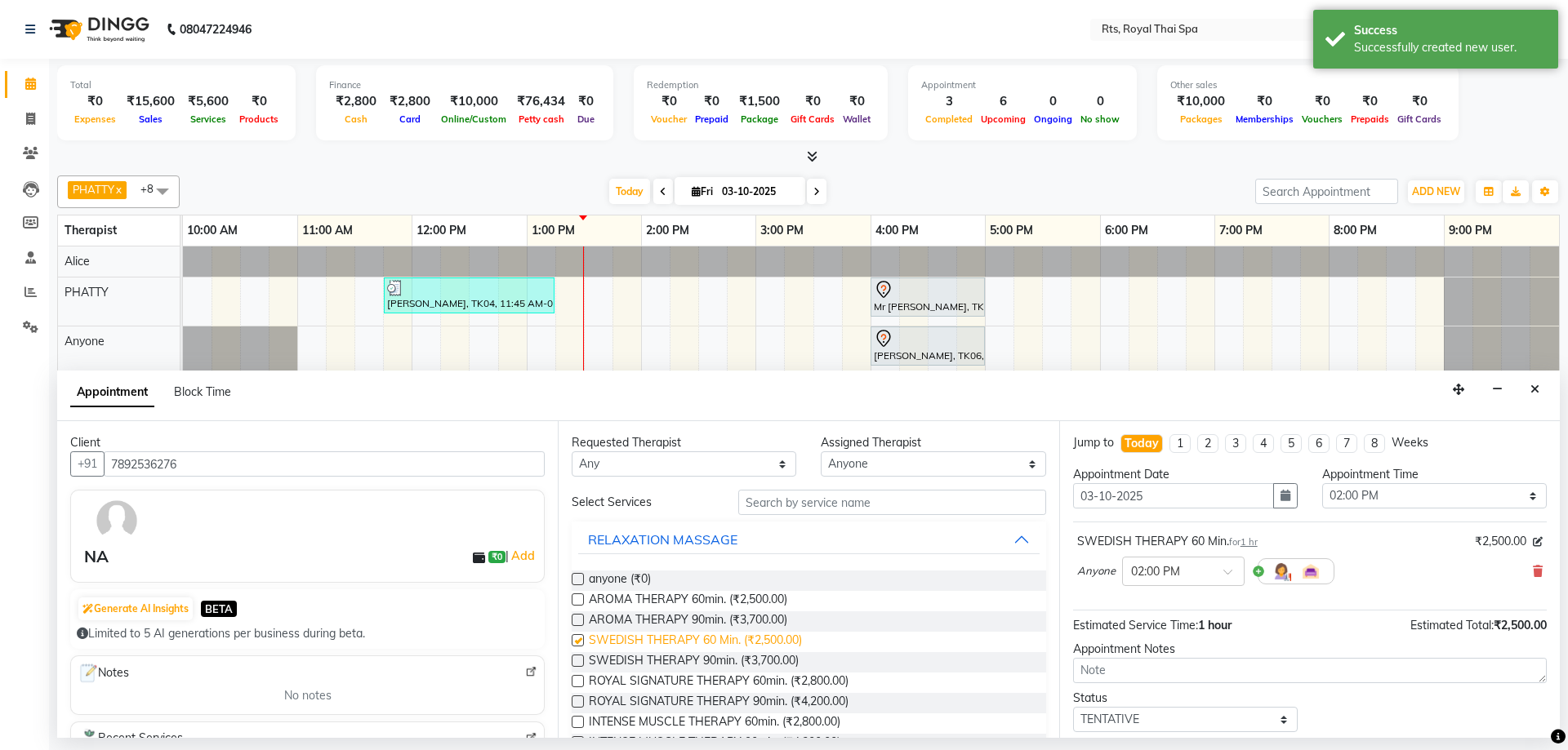
checkbox input "false"
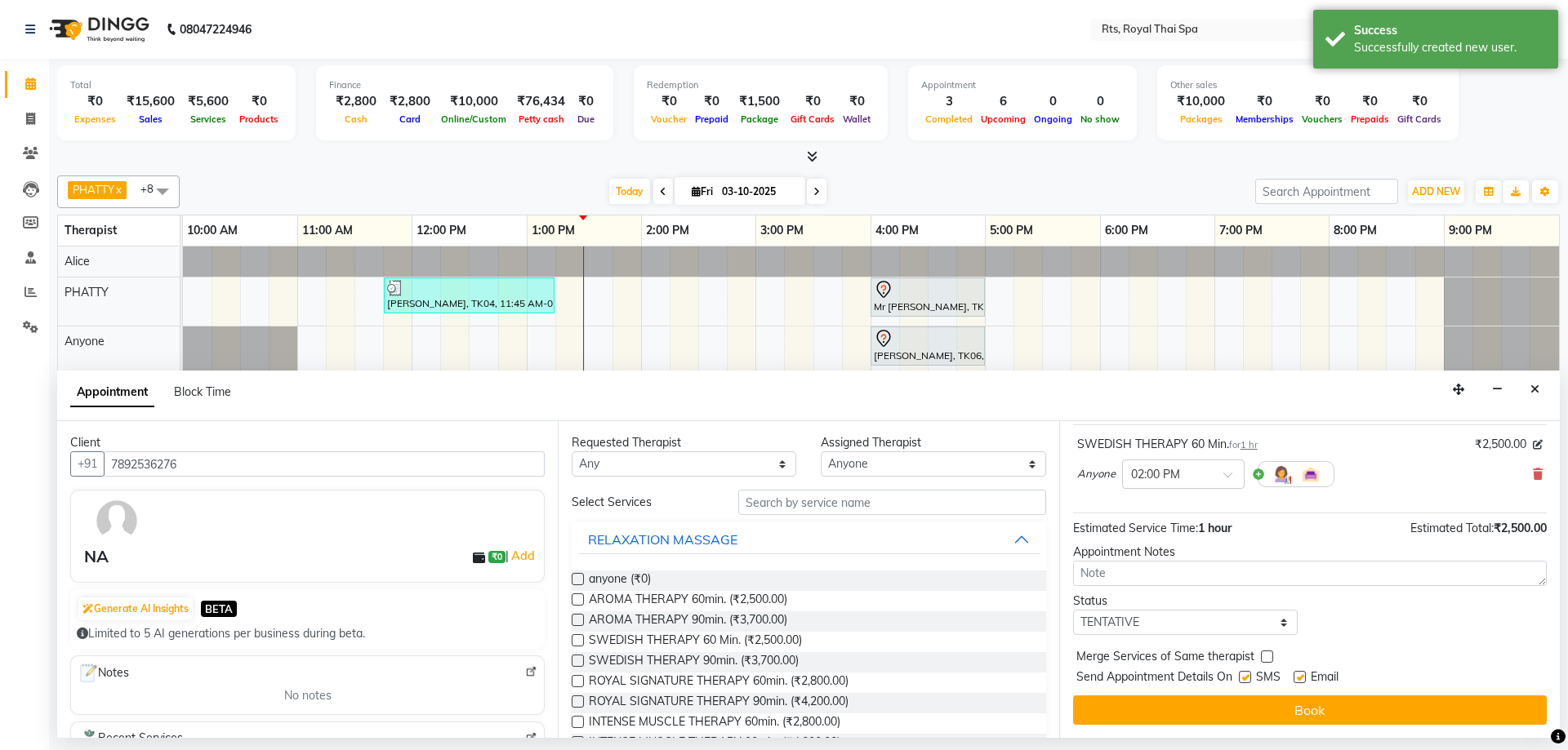
click at [1244, 678] on label at bounding box center [1245, 677] width 12 height 12
click at [1244, 678] on input "checkbox" at bounding box center [1244, 679] width 10 height 10
checkbox input "false"
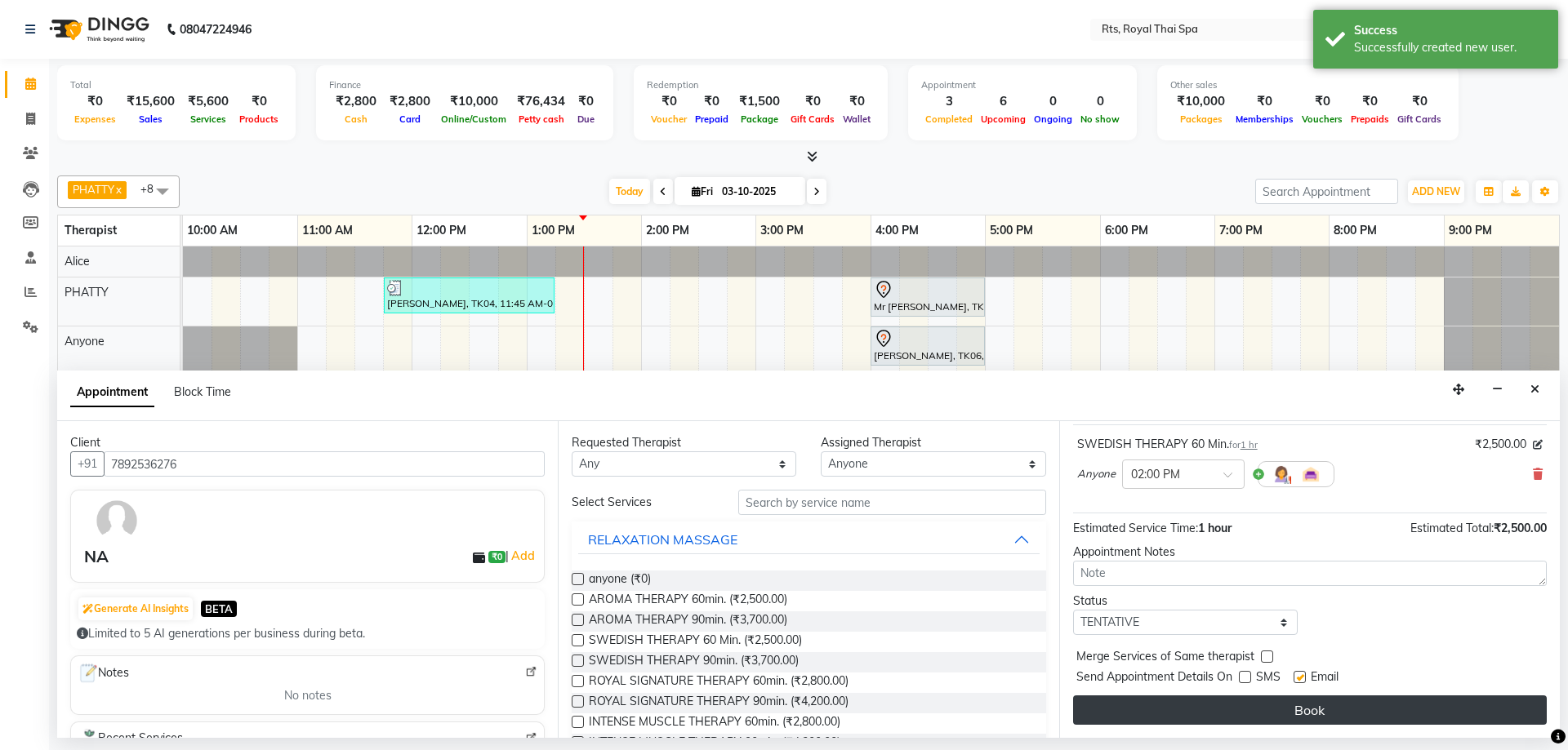
click at [1250, 695] on button "Book" at bounding box center [1309, 710] width 473 height 30
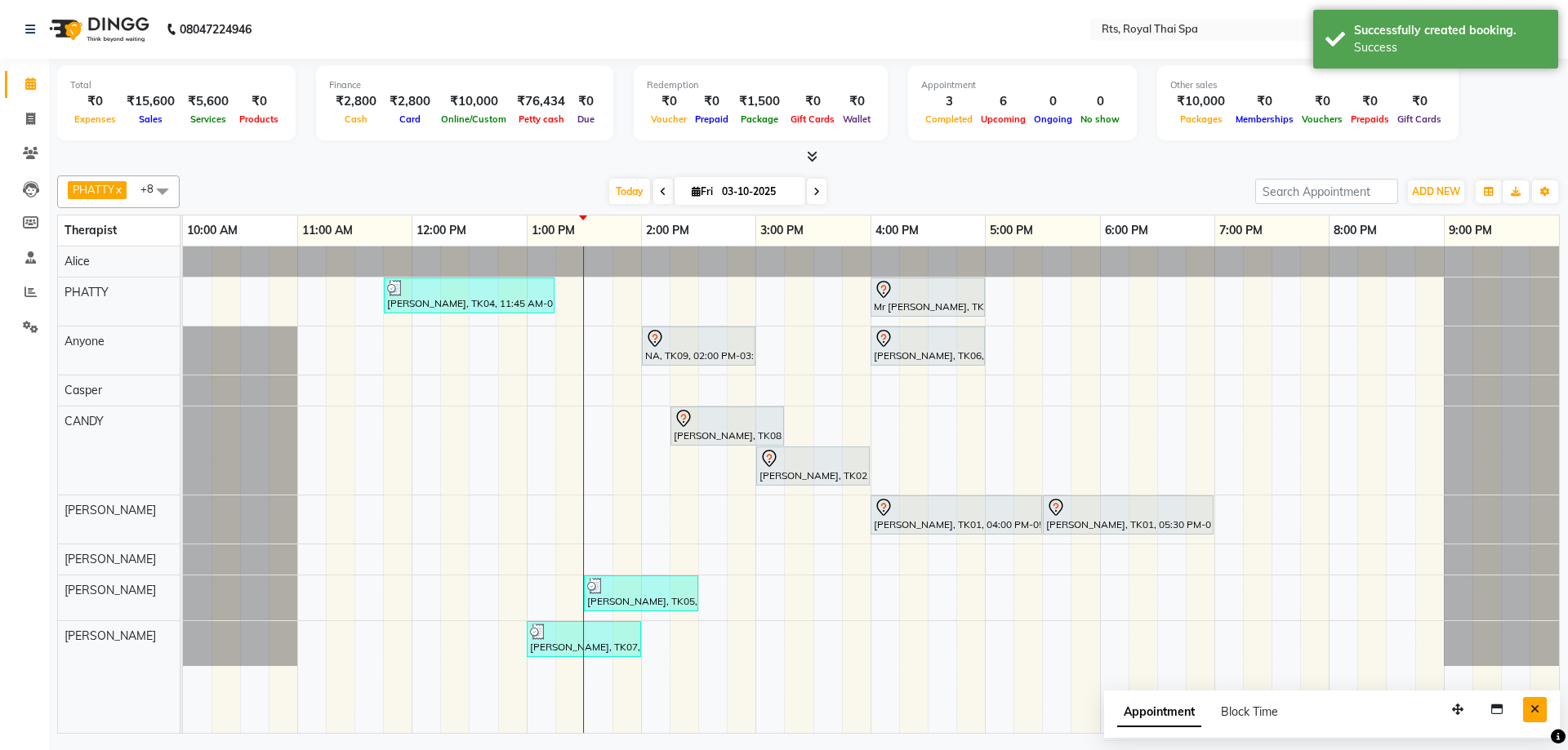
click at [1534, 709] on icon "Close" at bounding box center [1534, 709] width 9 height 11
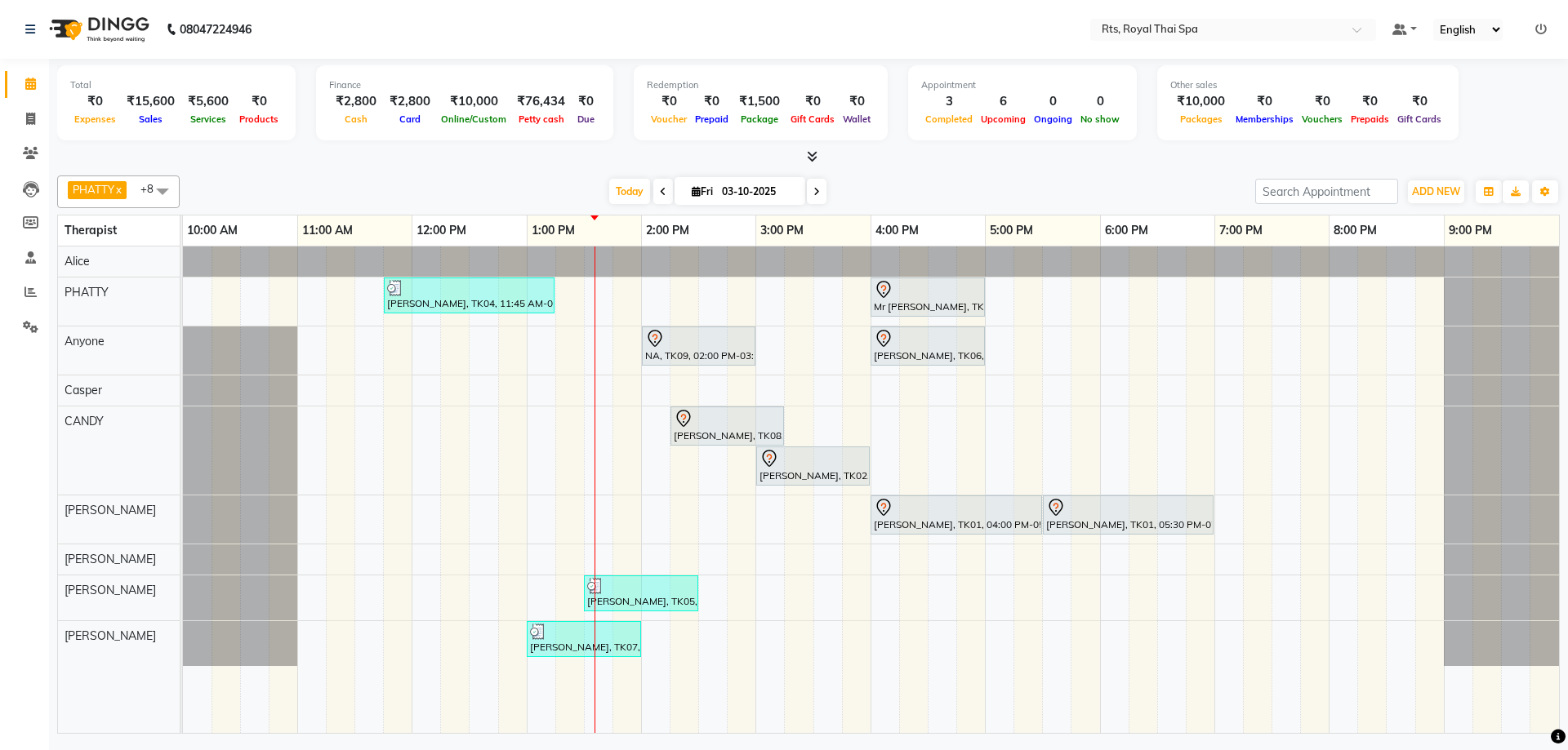
click at [814, 191] on icon at bounding box center [817, 191] width 7 height 10
type input "04-10-2025"
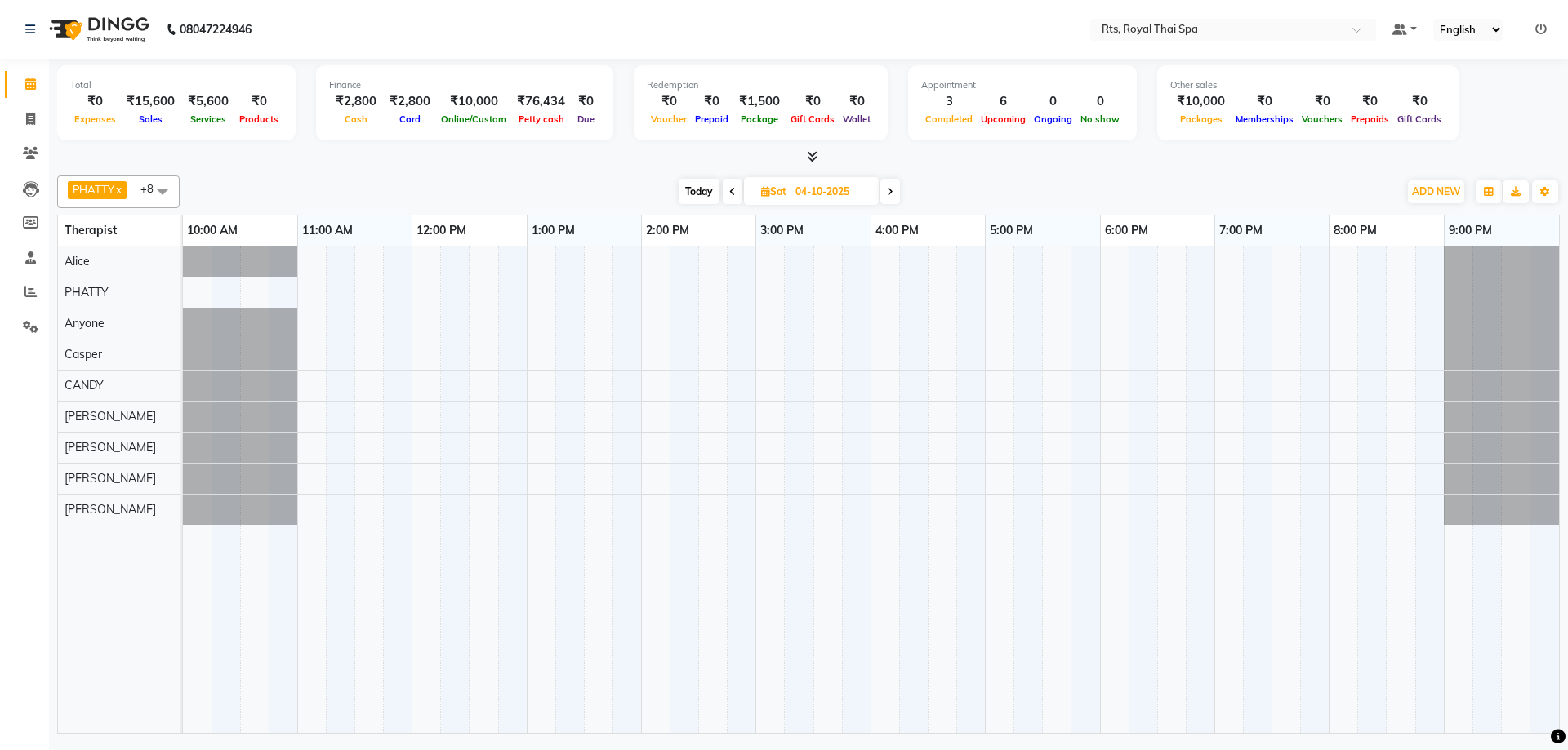
click at [536, 418] on div at bounding box center [871, 490] width 1376 height 487
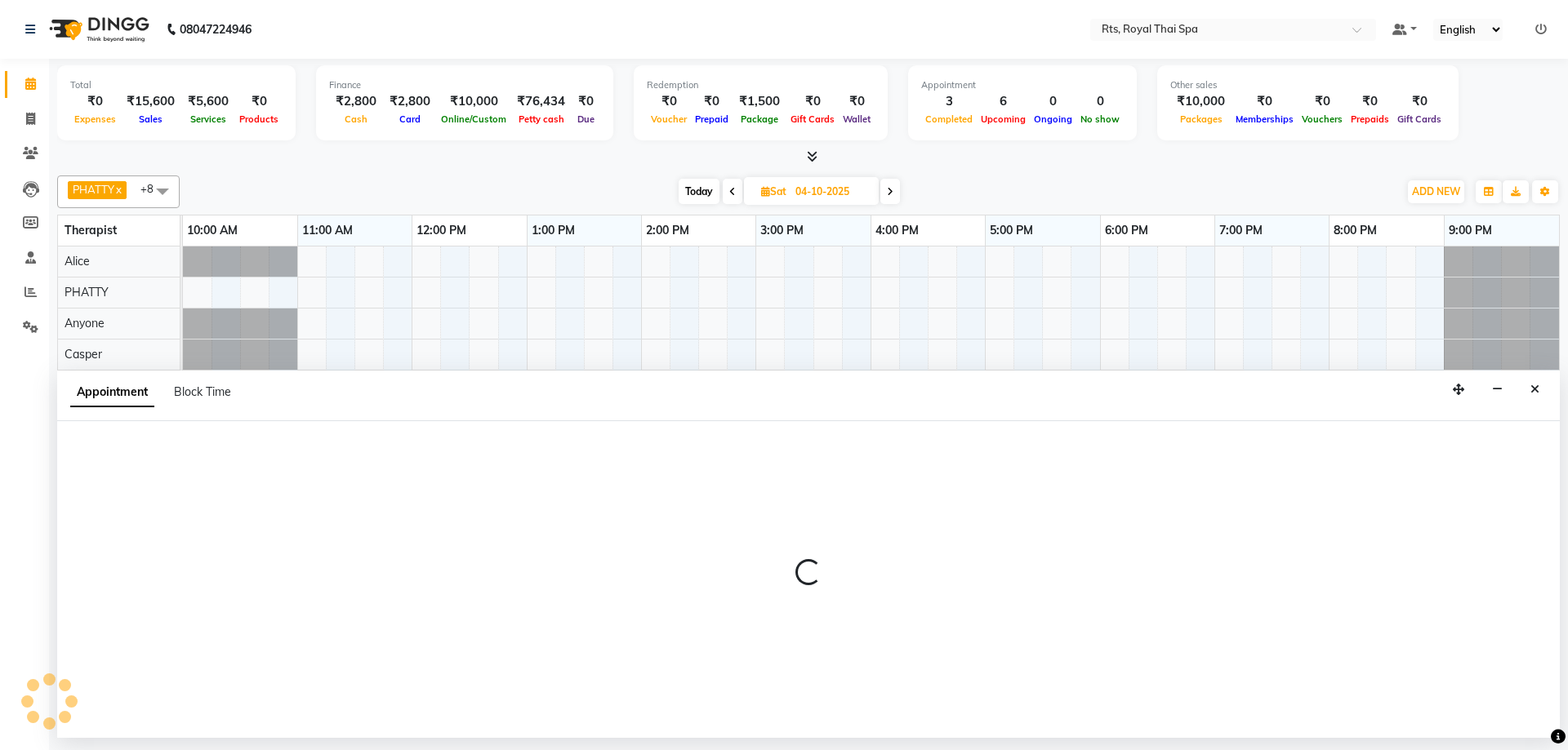
select select "65624"
select select "780"
select select "tentative"
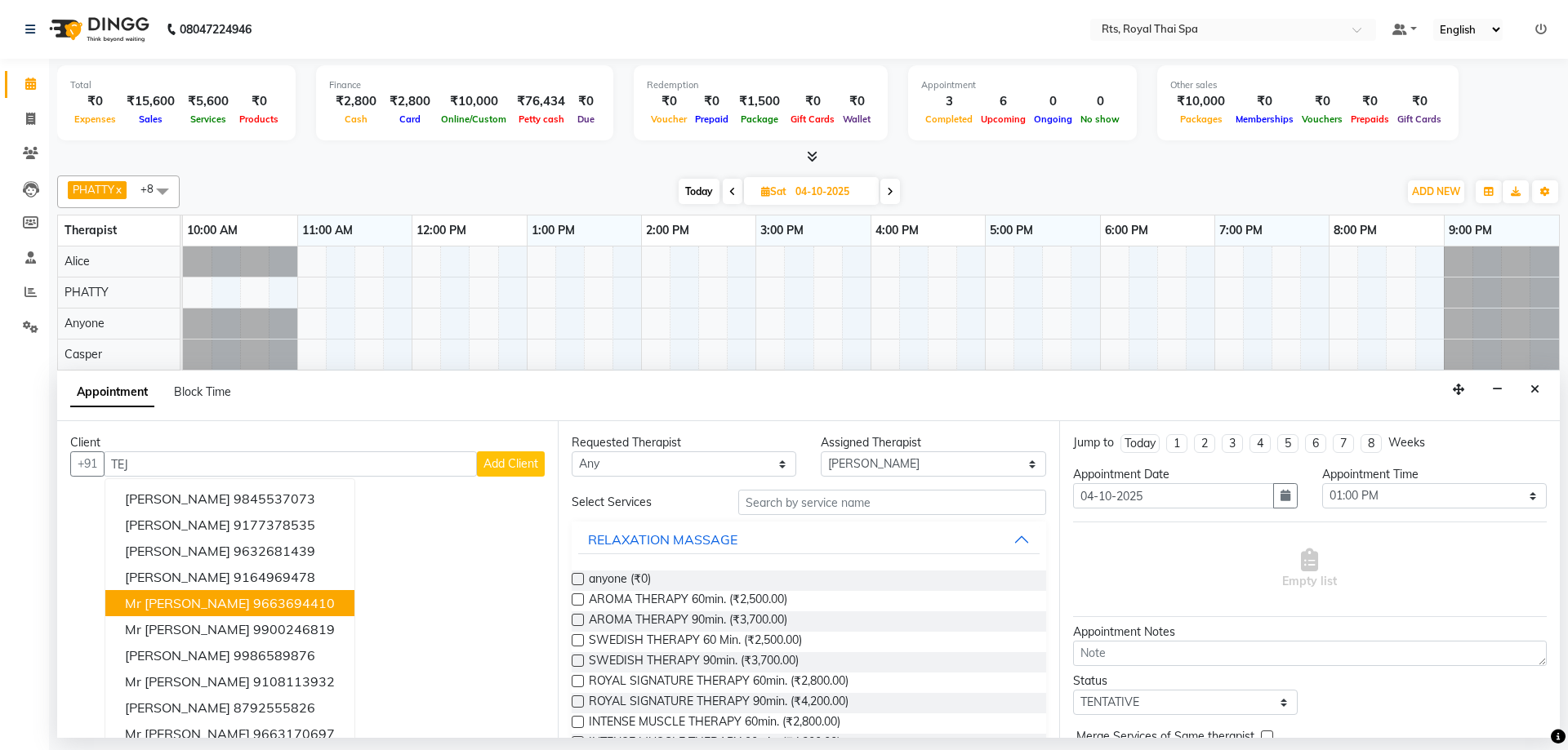
click at [254, 604] on ngb-highlight "9663694410" at bounding box center [294, 603] width 82 height 16
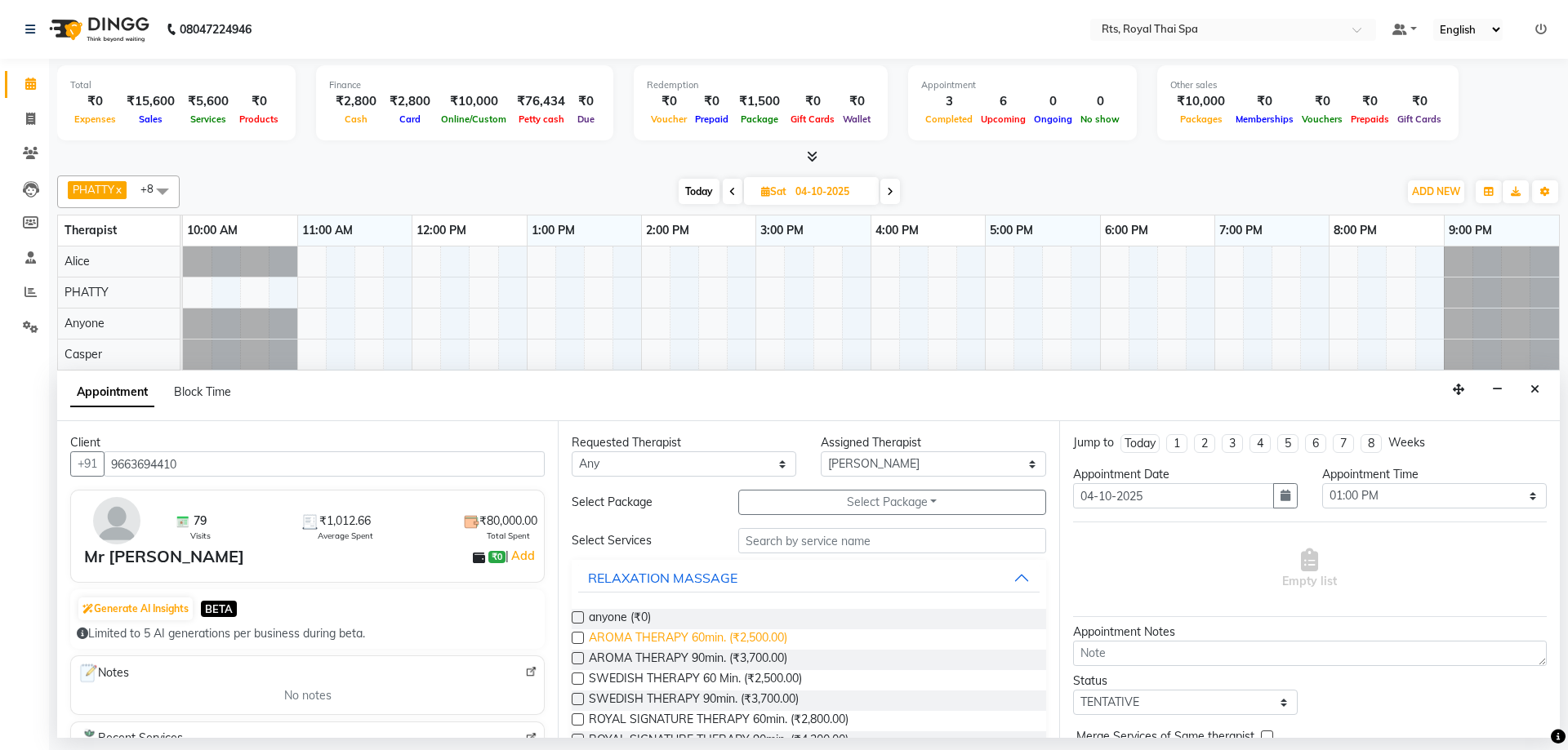
type input "9663694410"
click at [778, 642] on span "AROMA THERAPY 60min. (₹2,500.00)" at bounding box center [688, 640] width 199 height 21
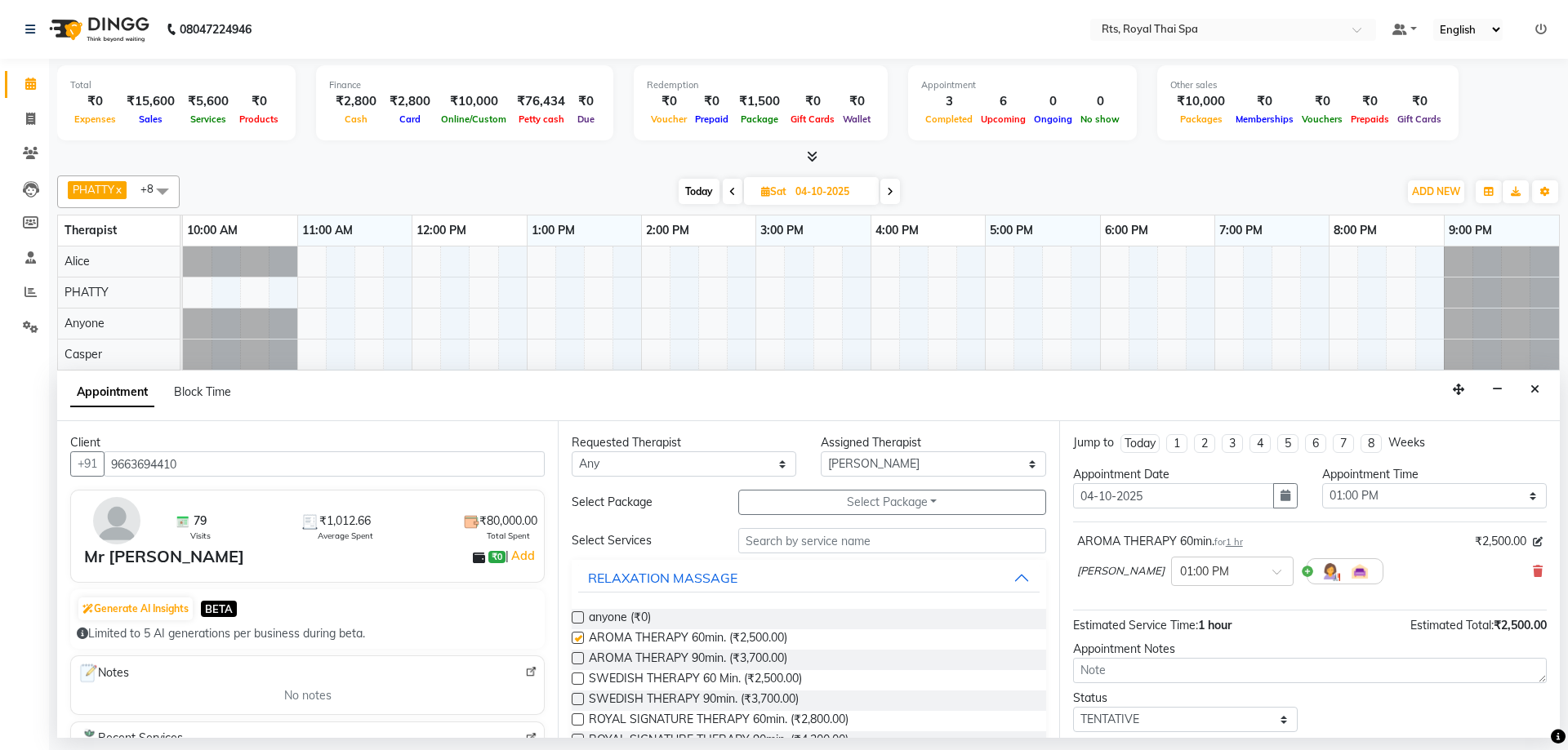
checkbox input "false"
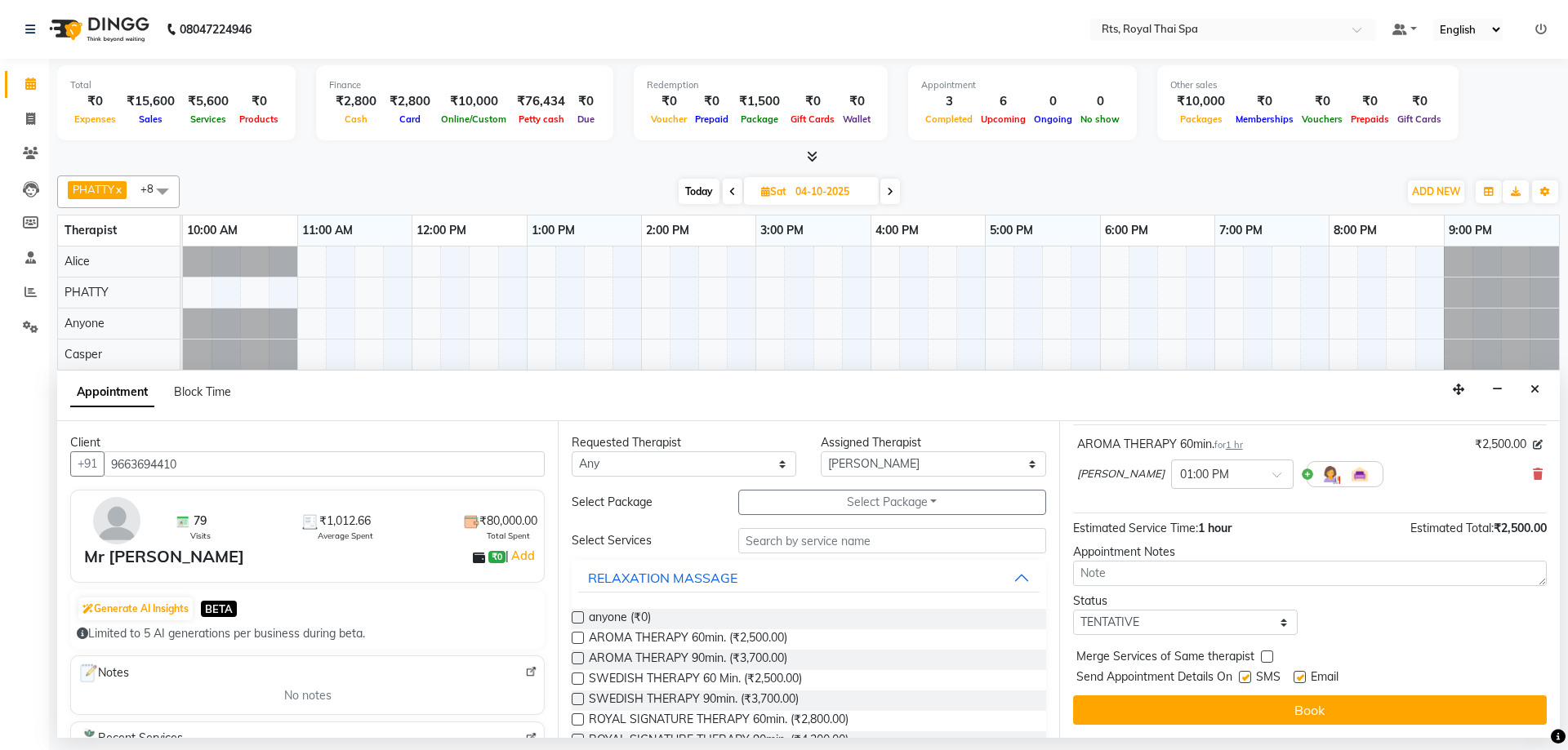
click at [1244, 677] on label at bounding box center [1245, 677] width 12 height 12
click at [1244, 677] on input "checkbox" at bounding box center [1244, 679] width 10 height 10
checkbox input "false"
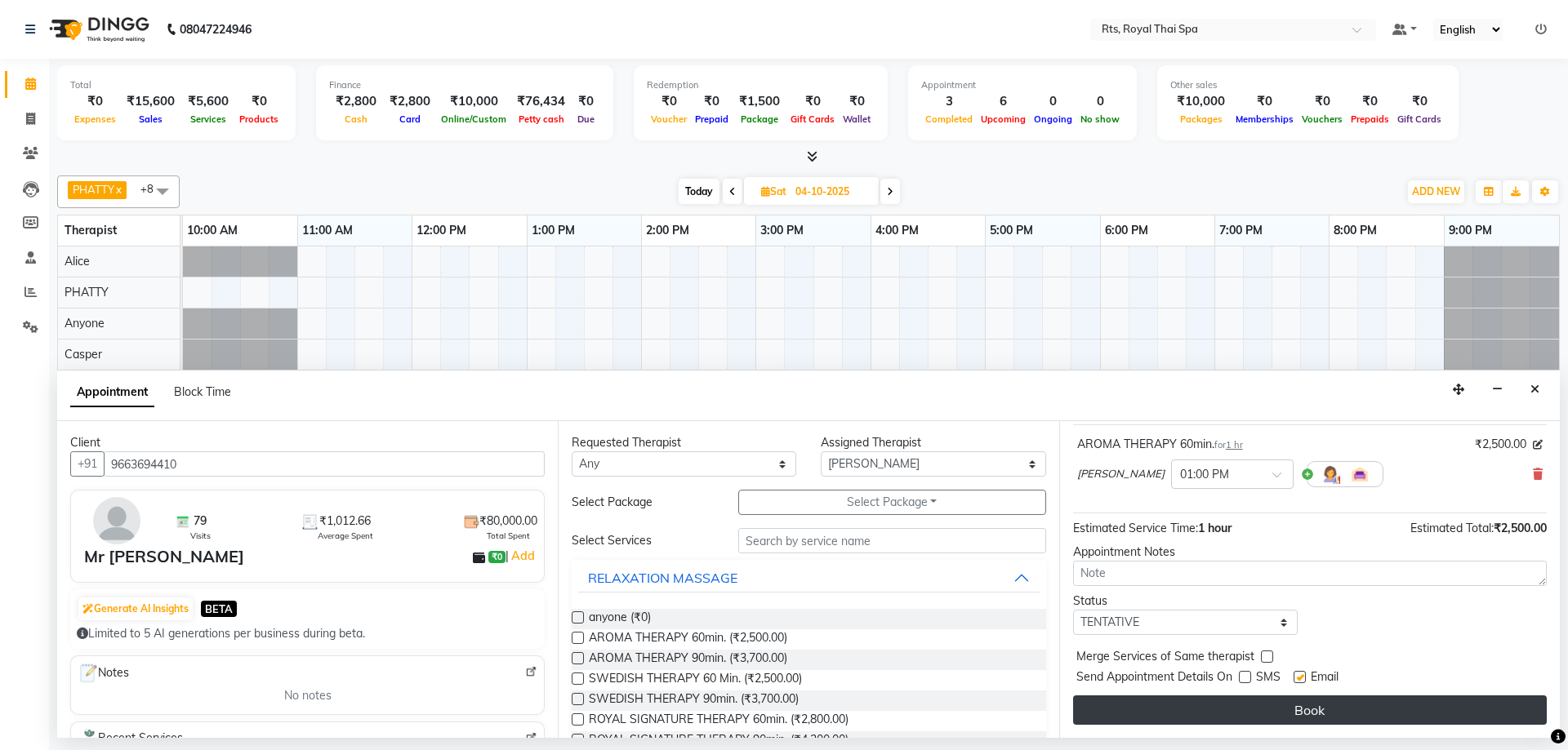
click at [1241, 705] on button "Book" at bounding box center [1309, 710] width 473 height 30
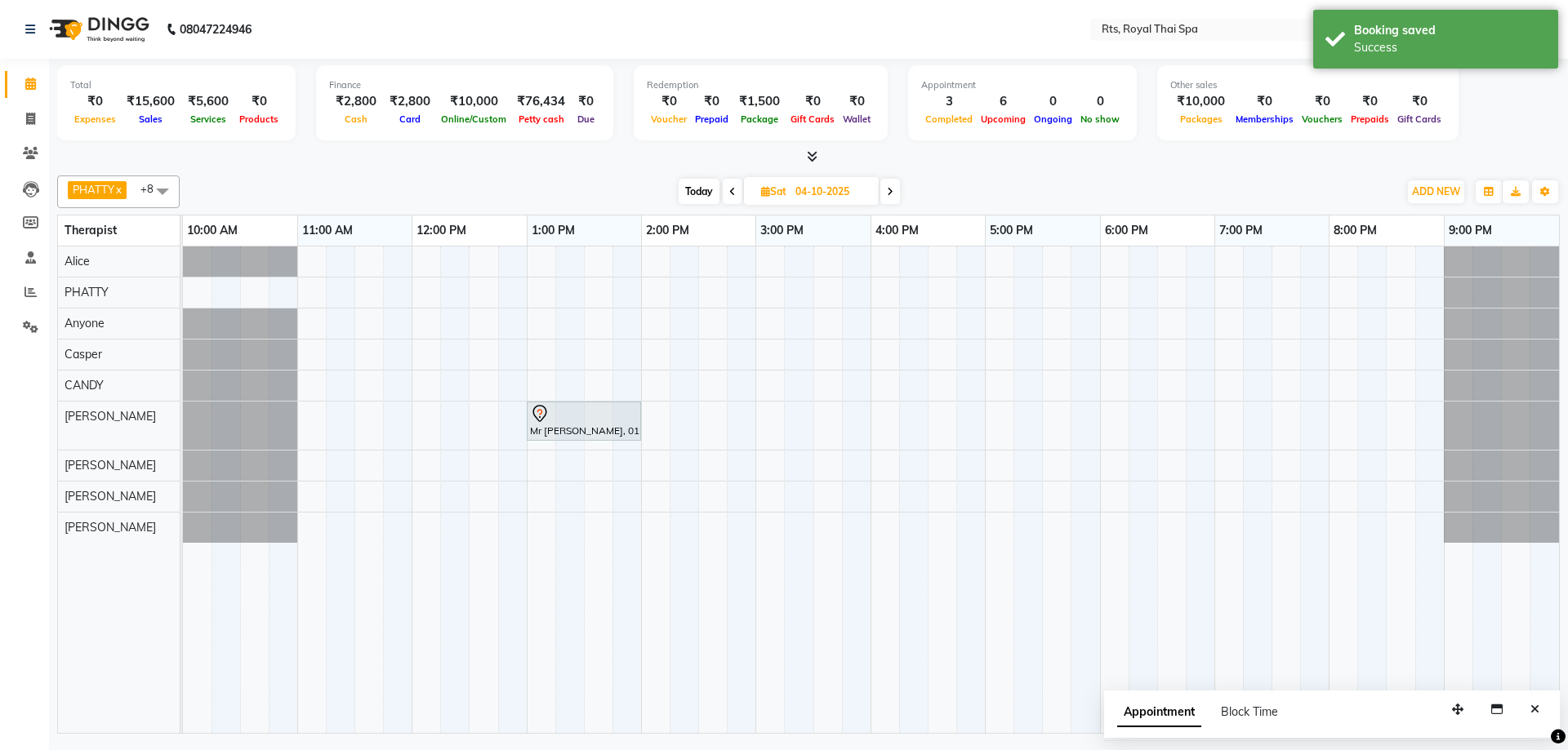
click at [706, 191] on span "Today" at bounding box center [699, 191] width 41 height 25
type input "03-10-2025"
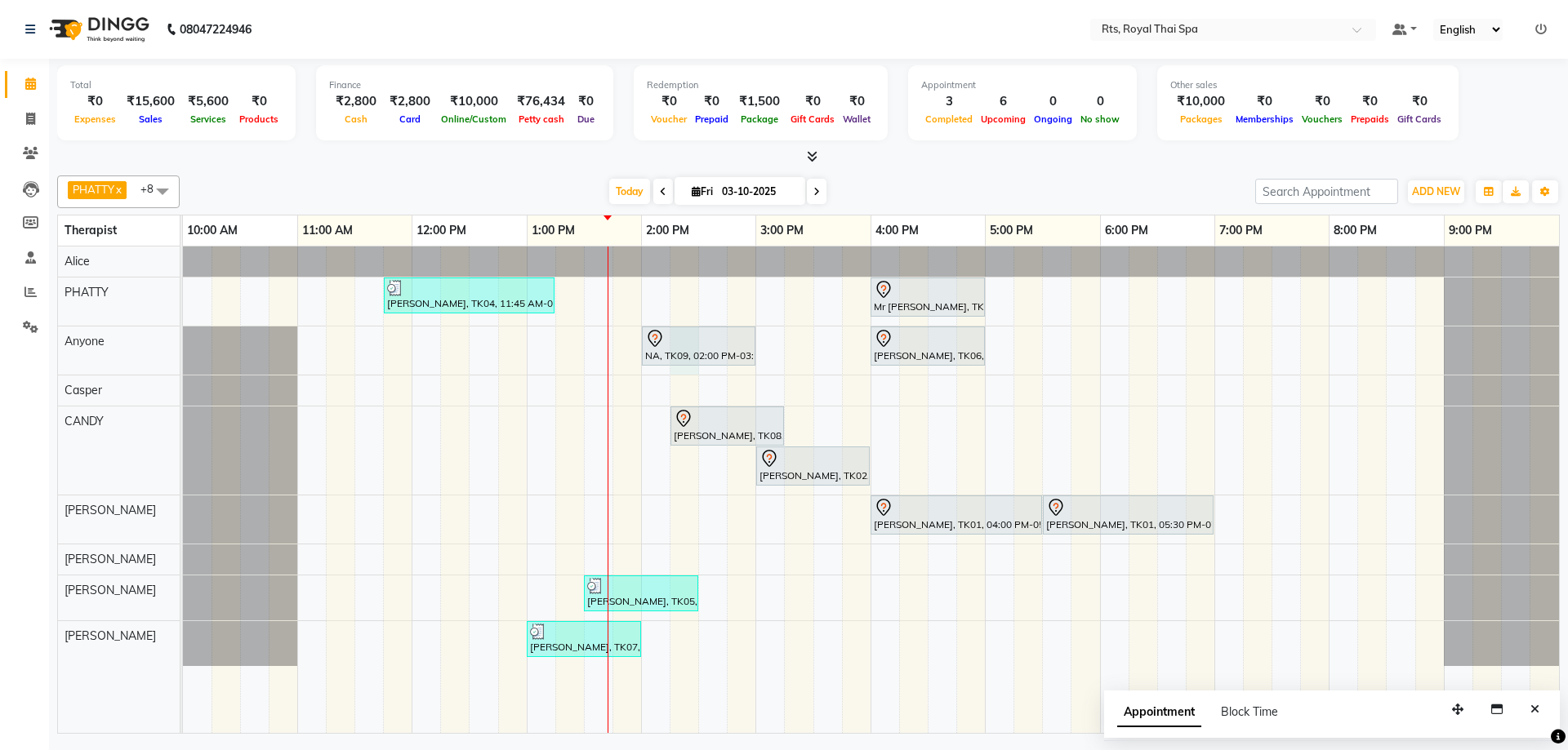
click at [684, 372] on div "[PERSON_NAME], TK04, 11:45 AM-01:15 PM, ROYAL SIGNATURE THERAPY 90min. Mr [PERS…" at bounding box center [871, 490] width 1376 height 487
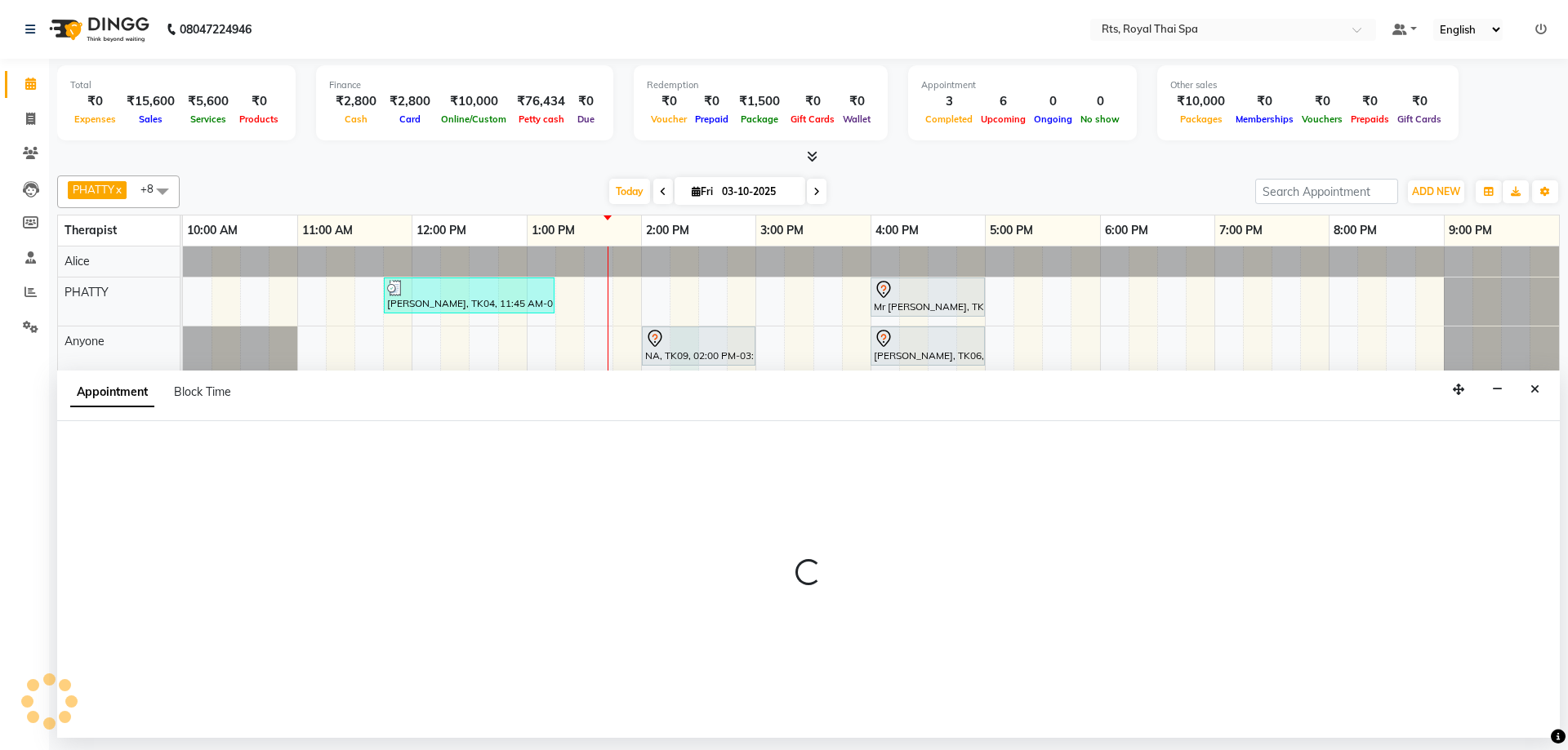
select select "39979"
select select "855"
select select "tentative"
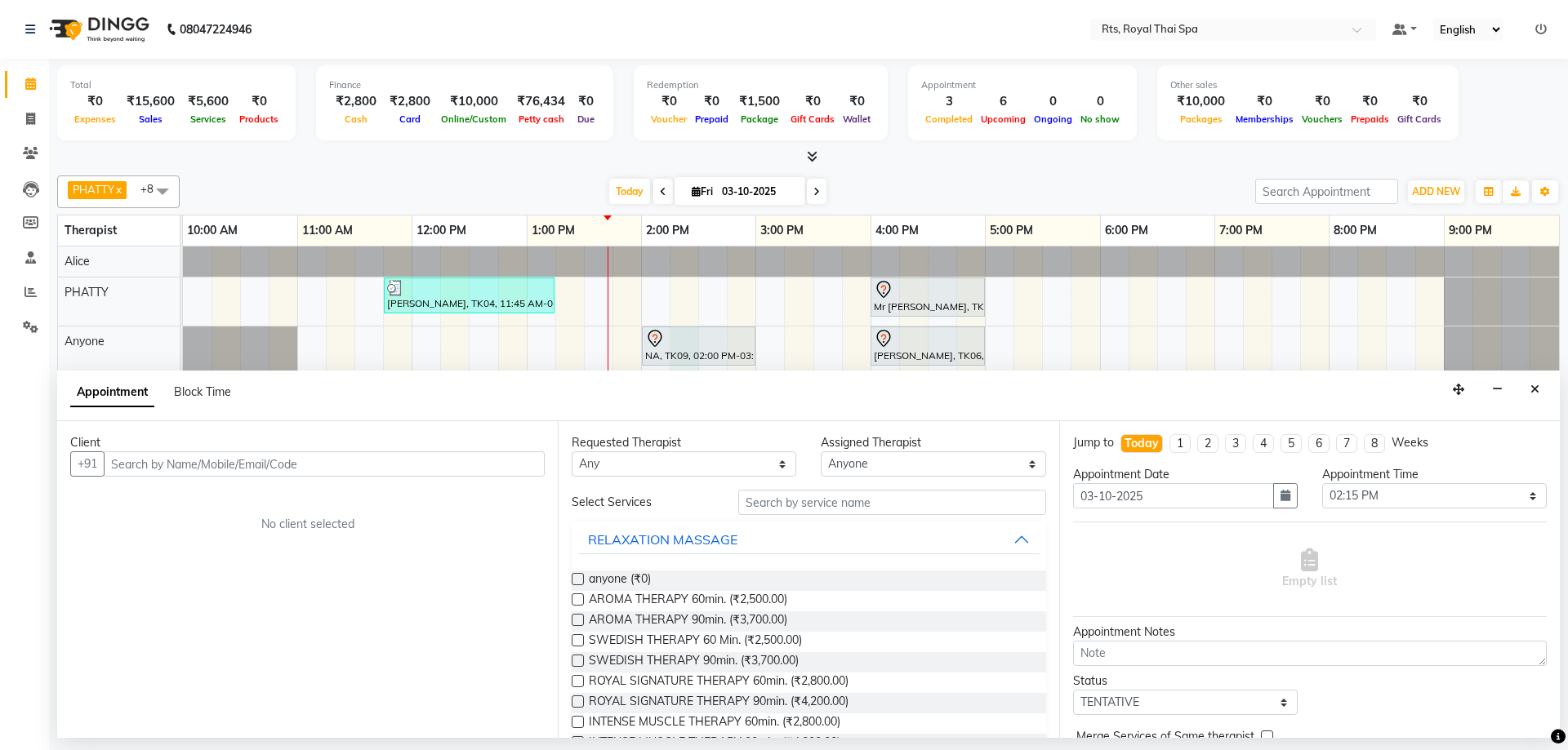
click at [261, 466] on input "text" at bounding box center [324, 464] width 441 height 25
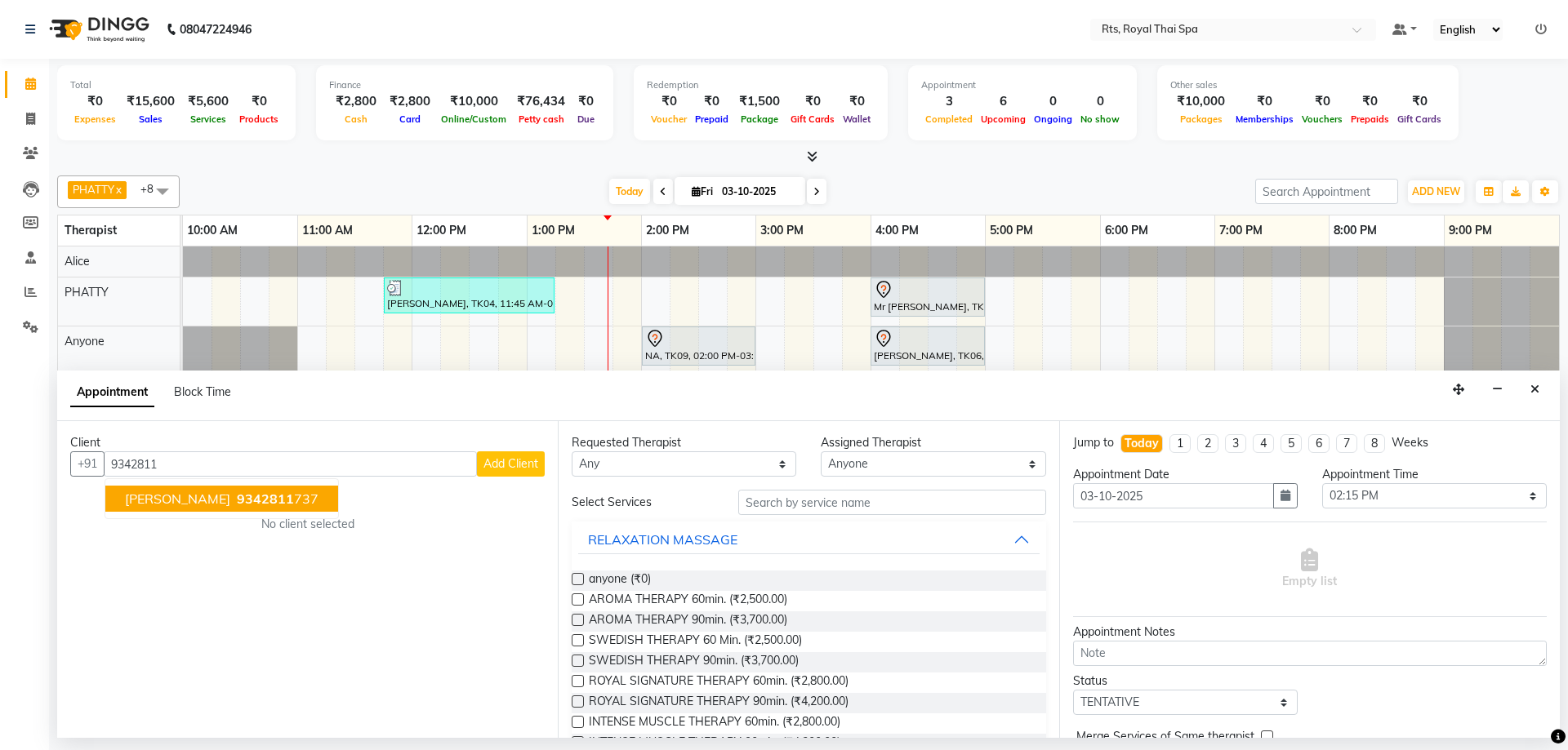
click at [254, 505] on button "Kumar 9342811 737" at bounding box center [221, 499] width 233 height 26
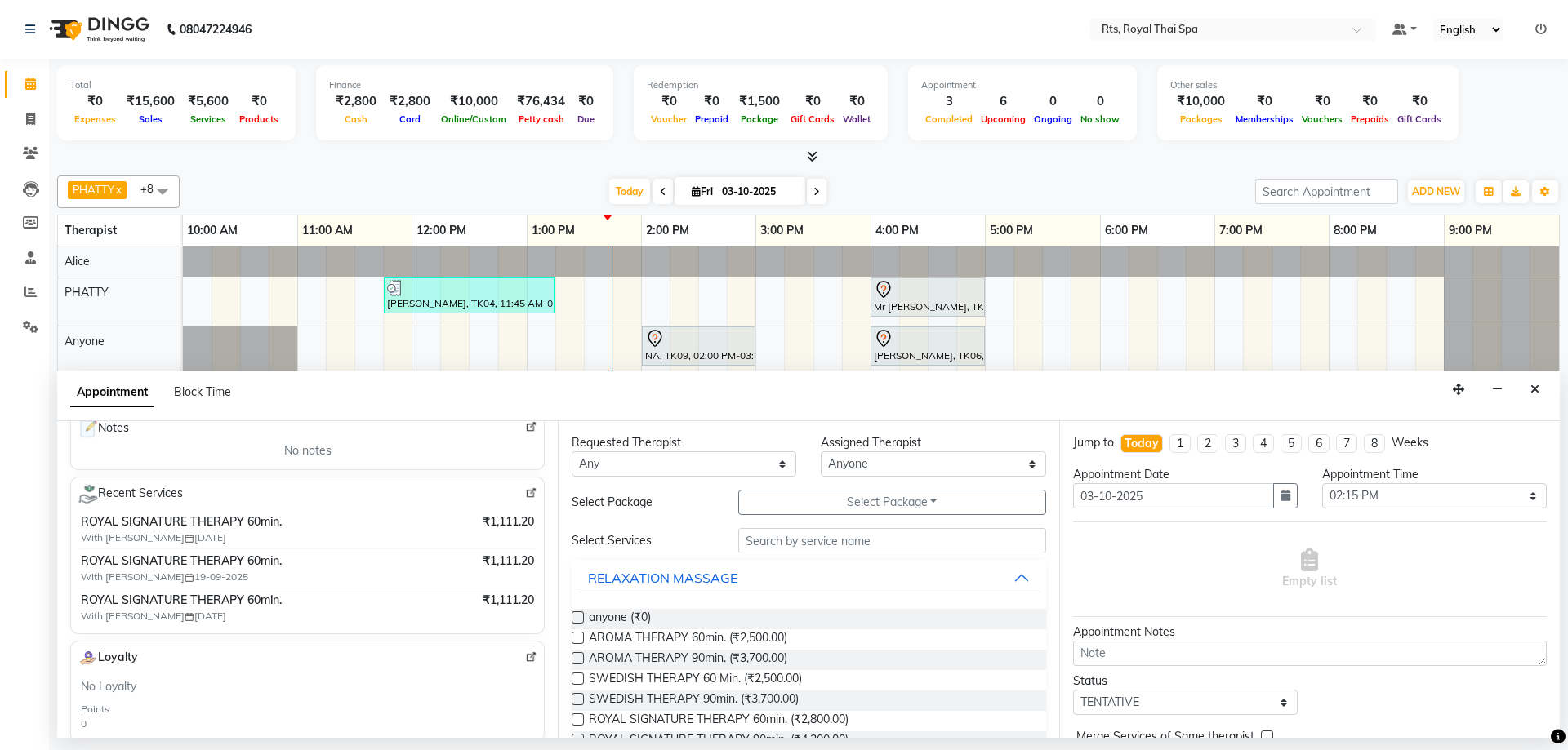
scroll to position [0, 0]
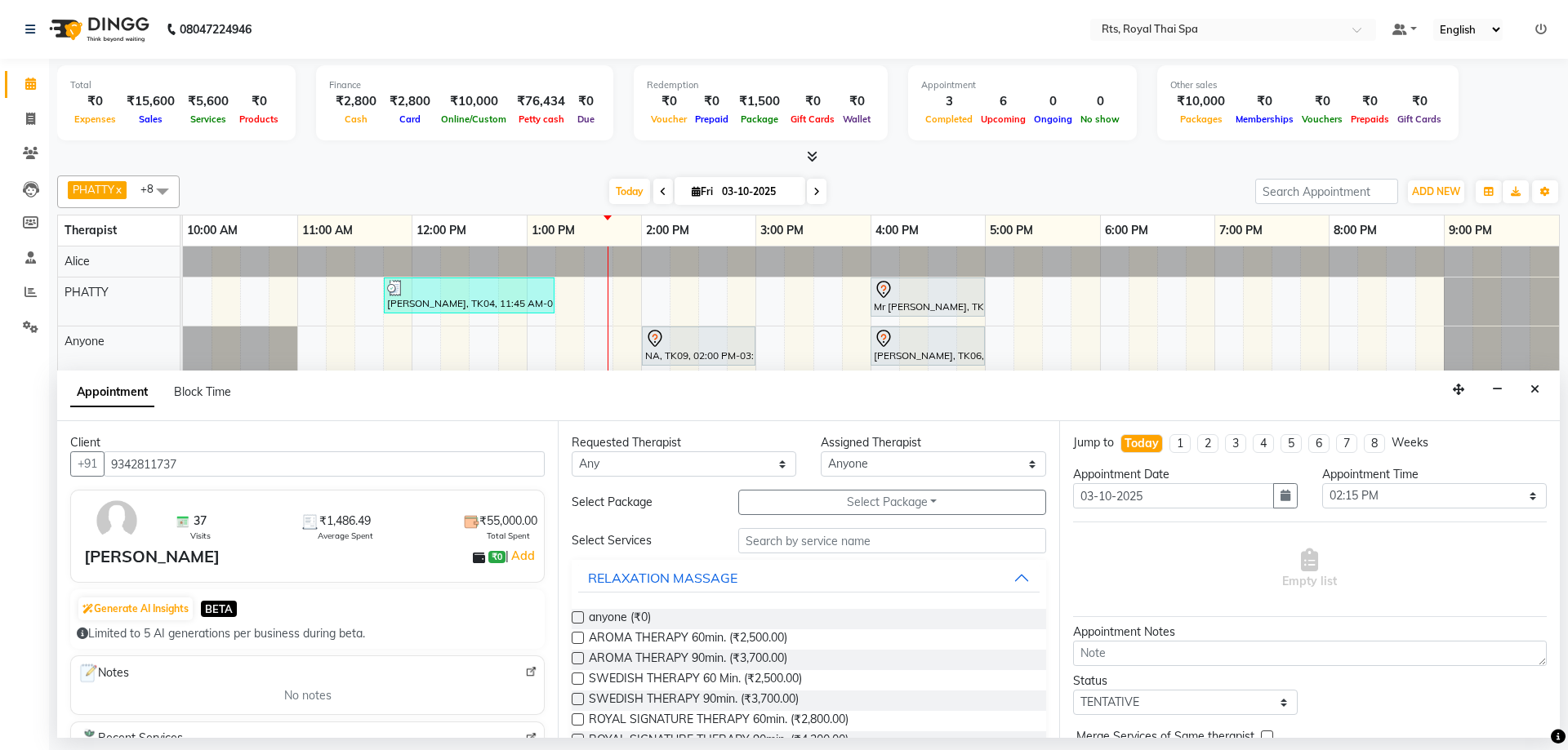
drag, startPoint x: 201, startPoint y: 453, endPoint x: 73, endPoint y: 438, distance: 128.9
click at [73, 438] on div "Client +91 9342811737 37 Visits ₹1,486.49 Average Spent ₹55,000.00 Total Spent …" at bounding box center [307, 579] width 500 height 317
type input "9342811737"
click at [1142, 658] on textarea at bounding box center [1309, 653] width 473 height 25
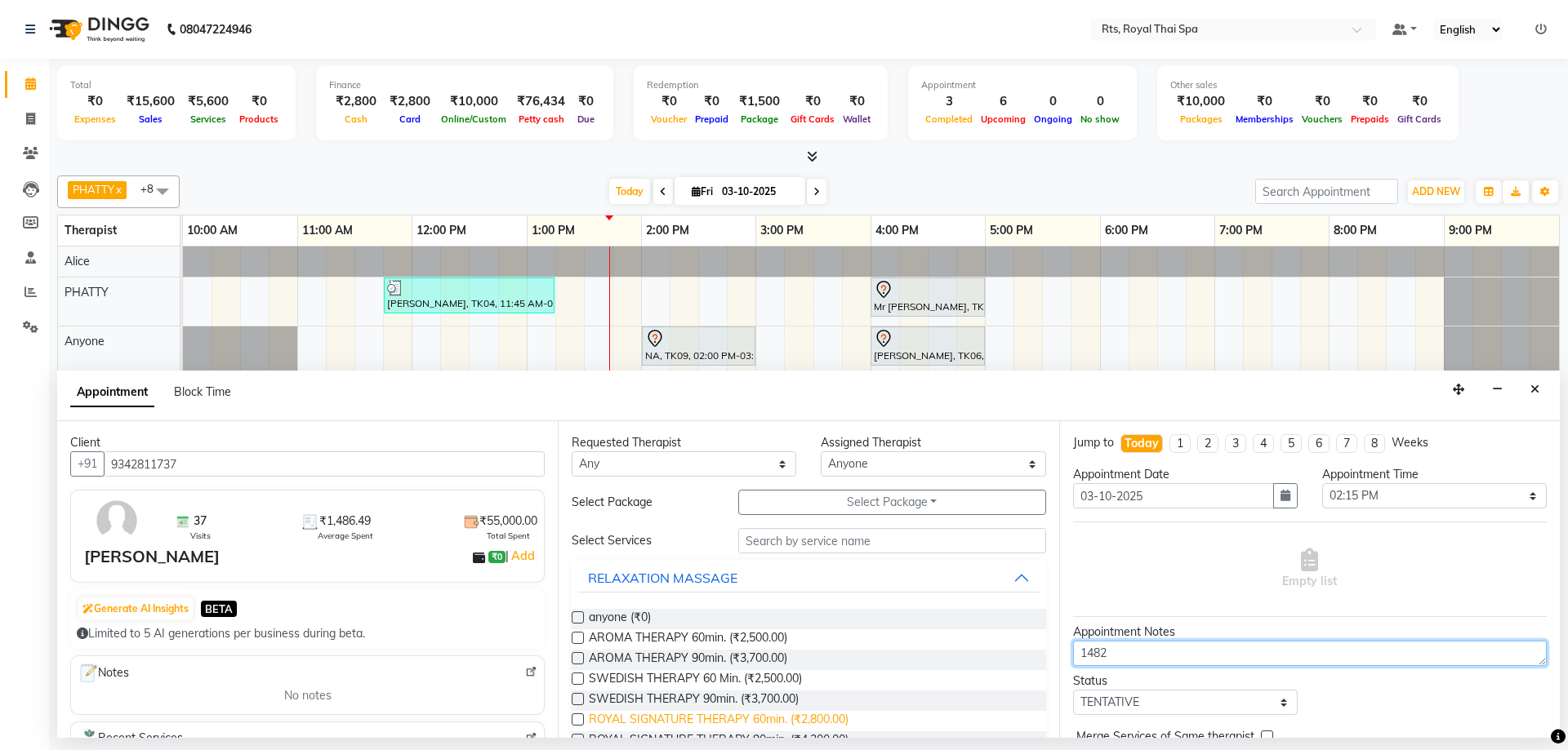
type textarea "1482"
click at [788, 718] on span "ROYAL SIGNATURE THERAPY 60min. (₹2,800.00)" at bounding box center [718, 721] width 260 height 21
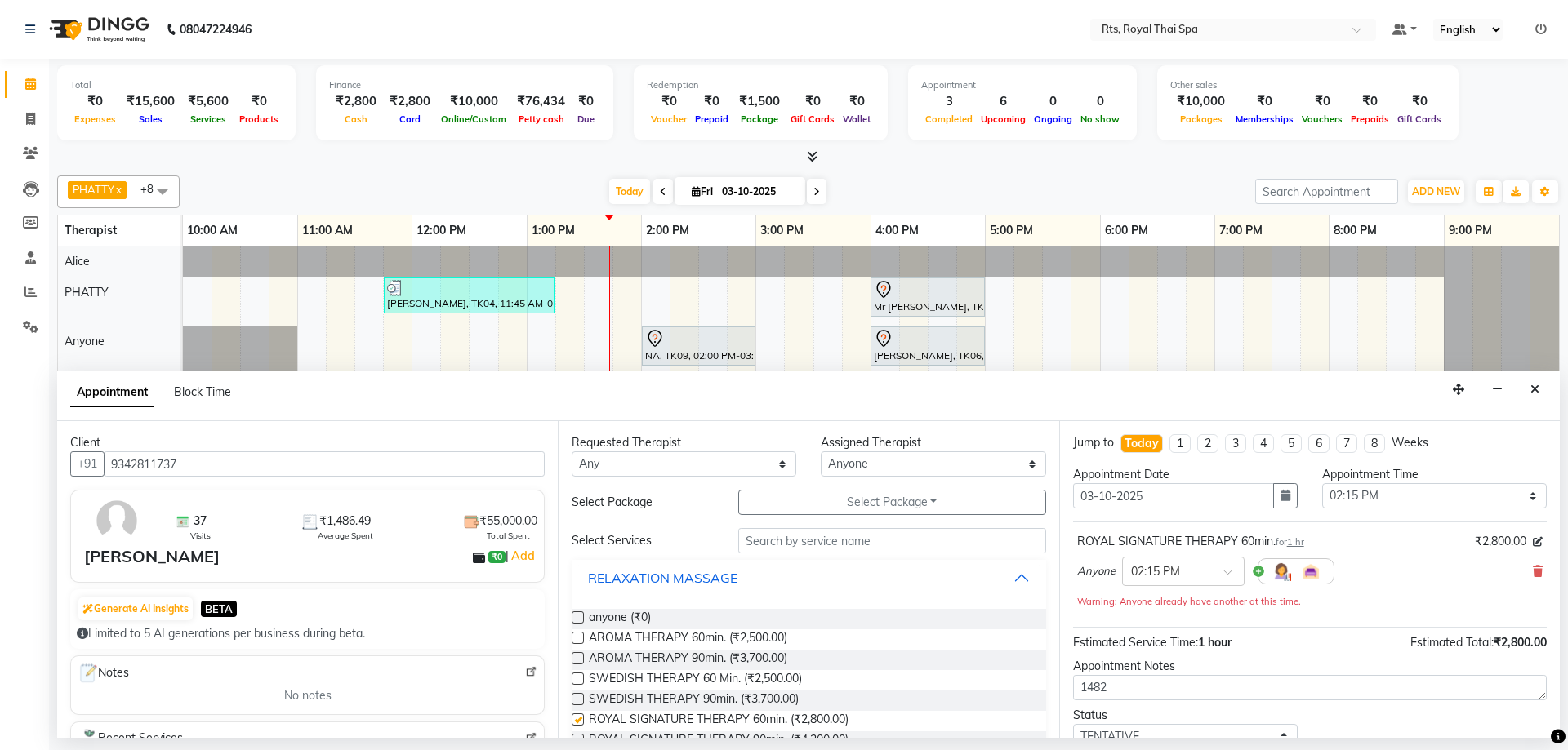
checkbox input "false"
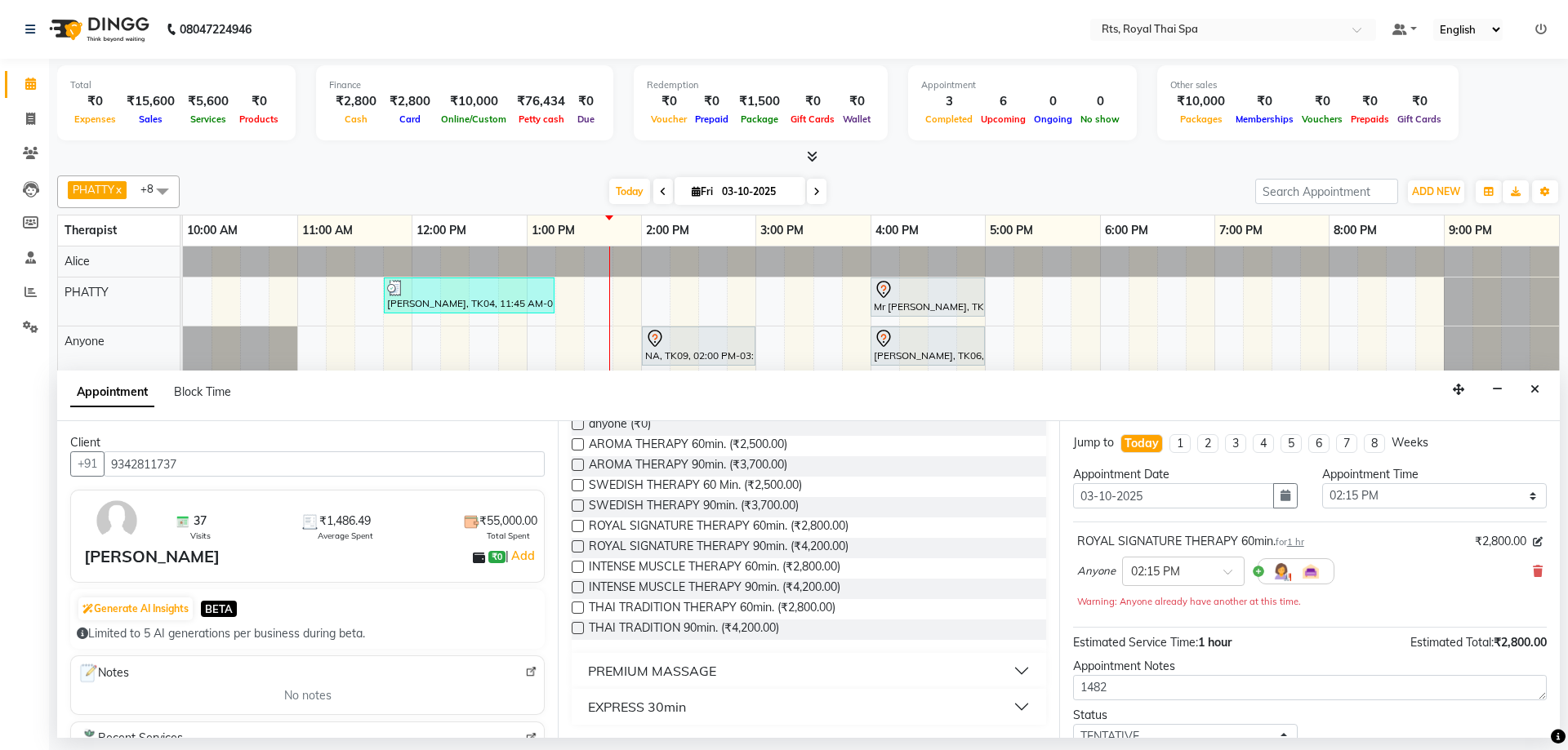
scroll to position [115, 0]
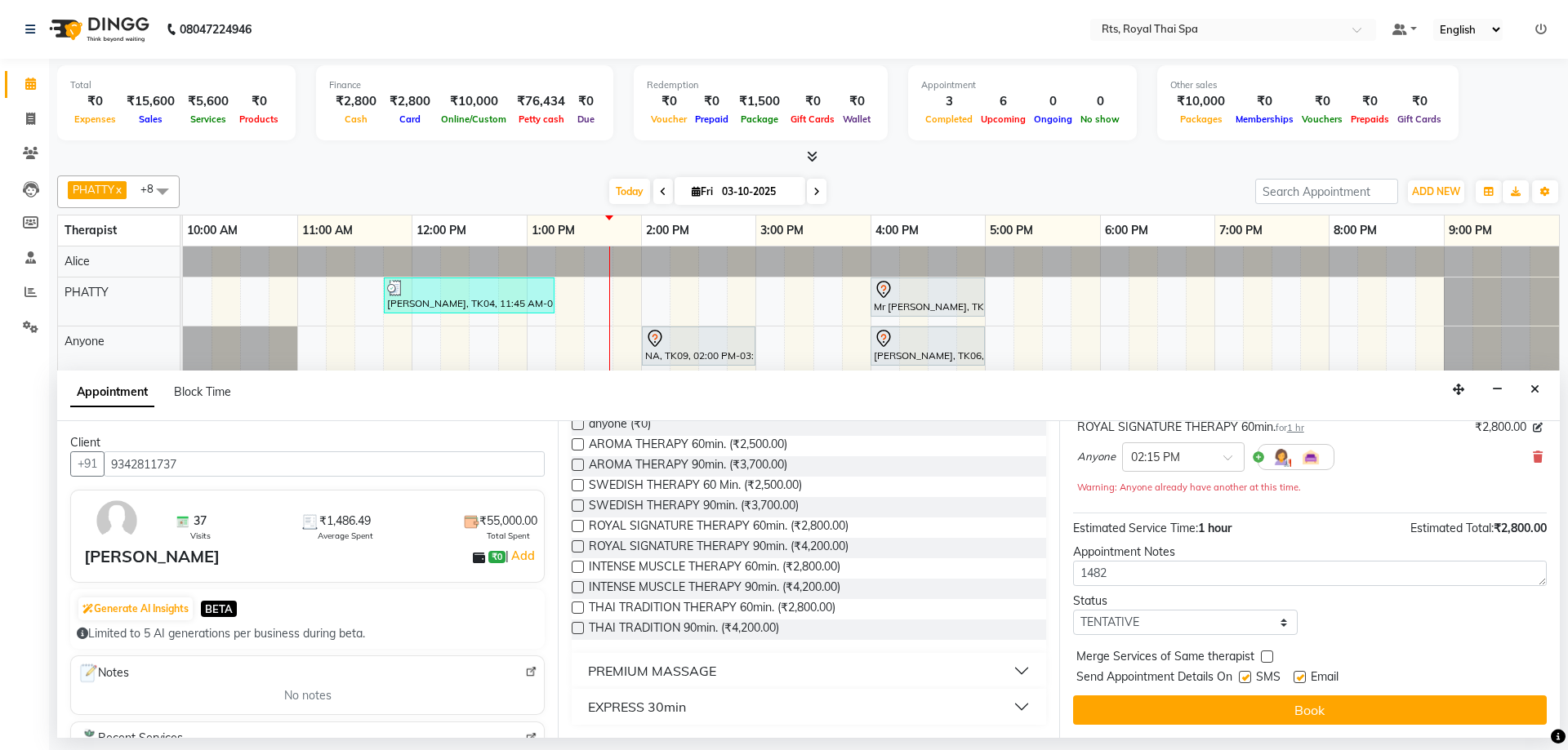
click at [1246, 675] on label at bounding box center [1245, 677] width 12 height 12
click at [1246, 675] on input "checkbox" at bounding box center [1244, 679] width 10 height 10
checkbox input "false"
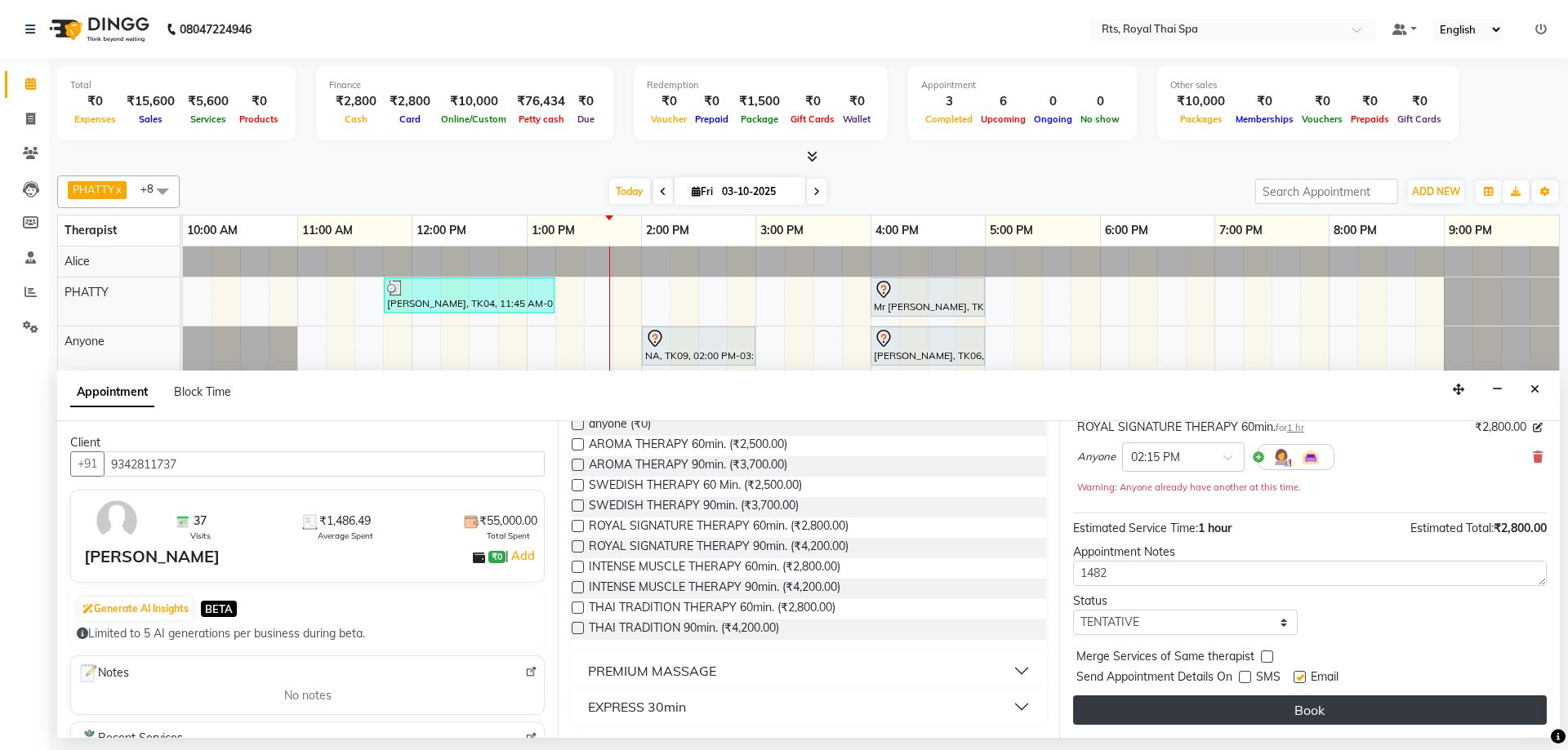
click at [1247, 706] on button "Book" at bounding box center [1309, 710] width 473 height 30
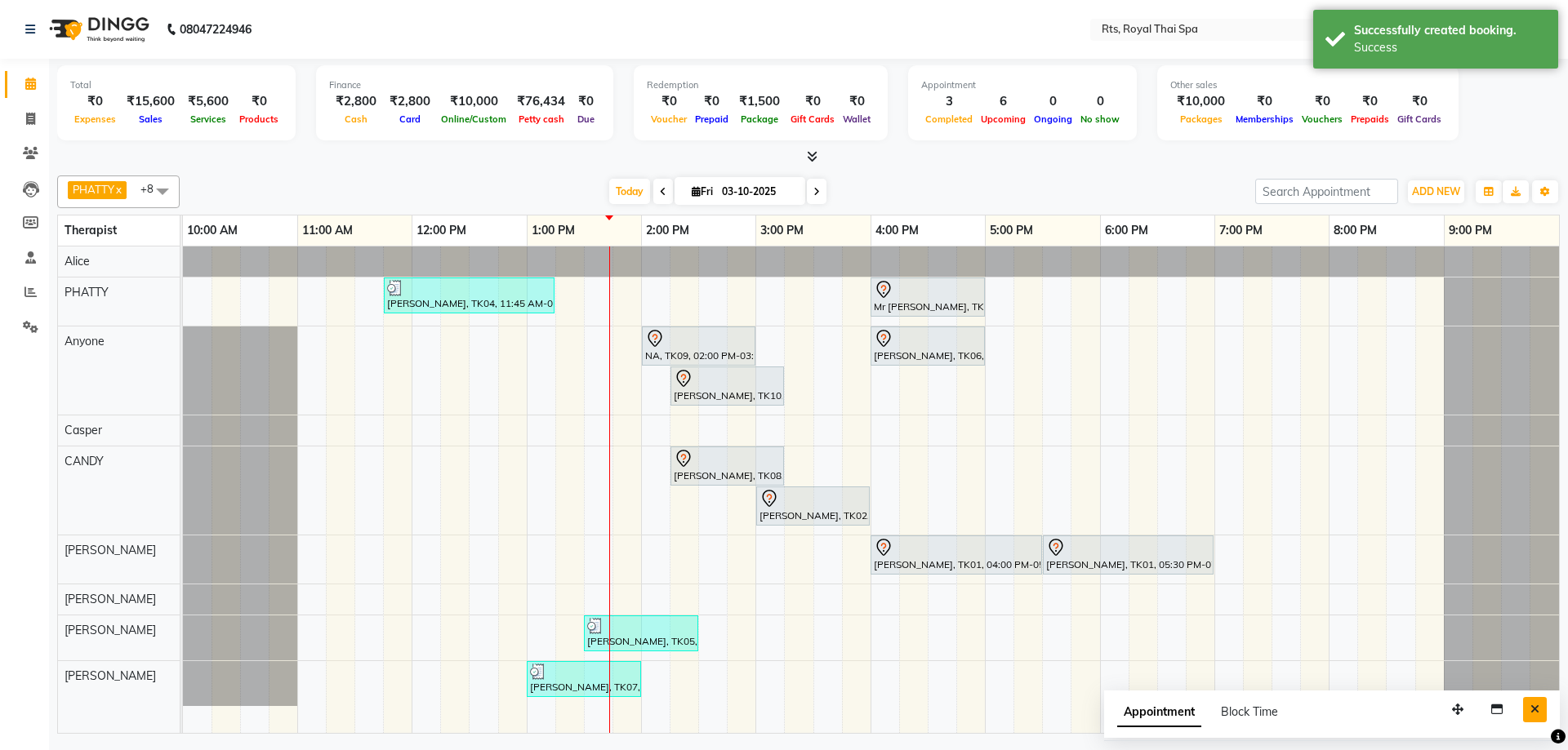
click at [1534, 708] on icon "Close" at bounding box center [1534, 709] width 9 height 11
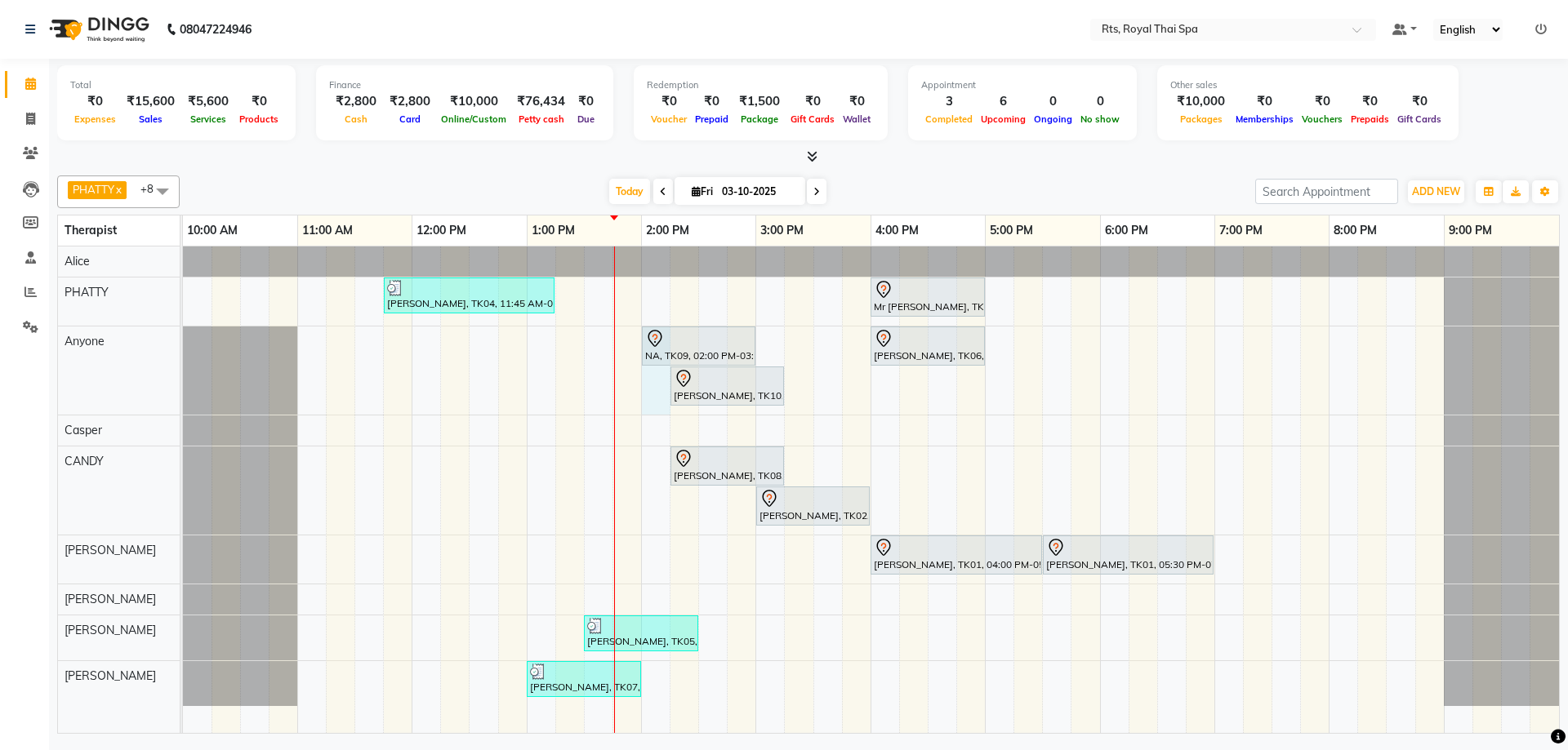
click at [653, 400] on div "[PERSON_NAME], TK04, 11:45 AM-01:15 PM, ROYAL SIGNATURE THERAPY 90min. Mr [PERS…" at bounding box center [871, 490] width 1376 height 487
select select "39979"
select select "tentative"
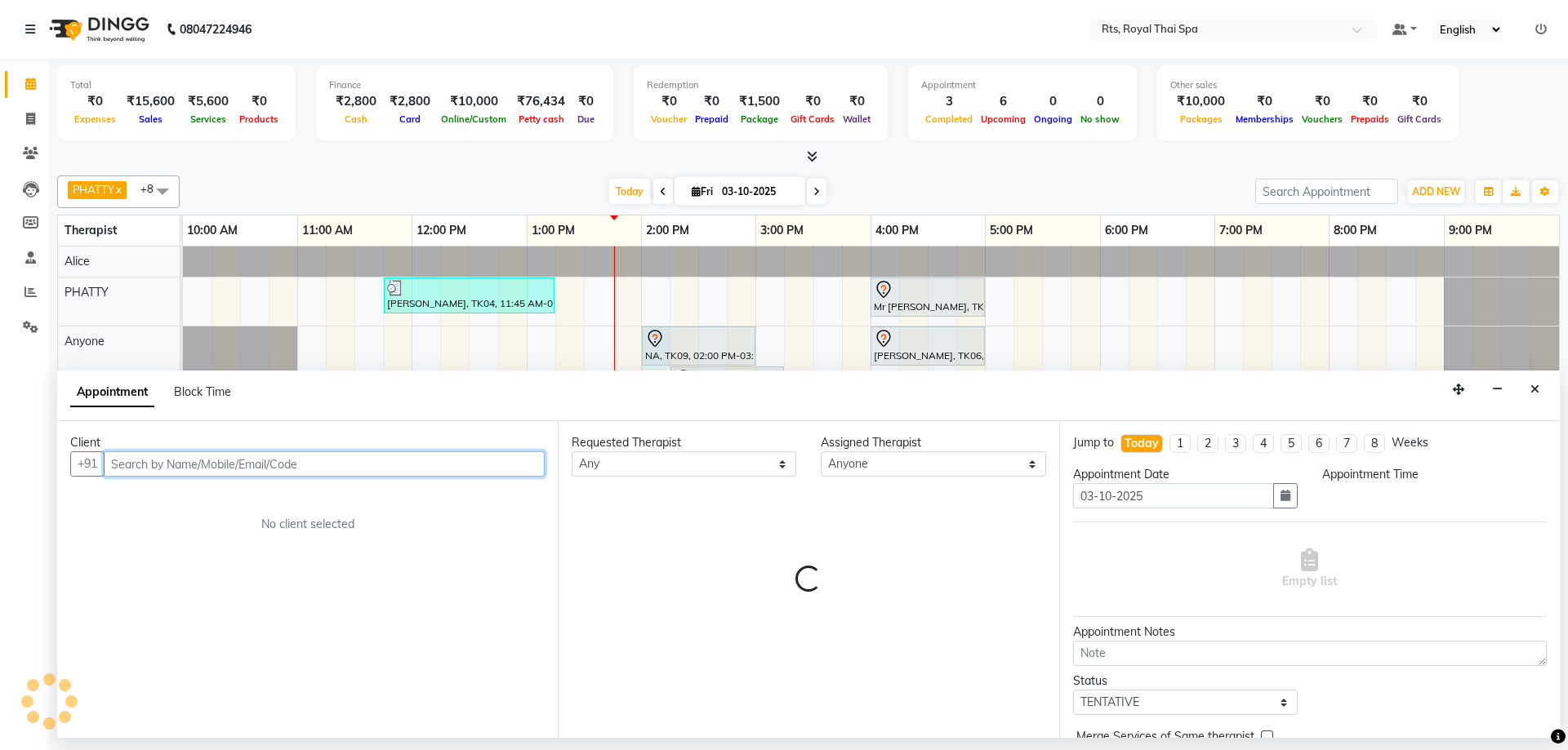
select select "840"
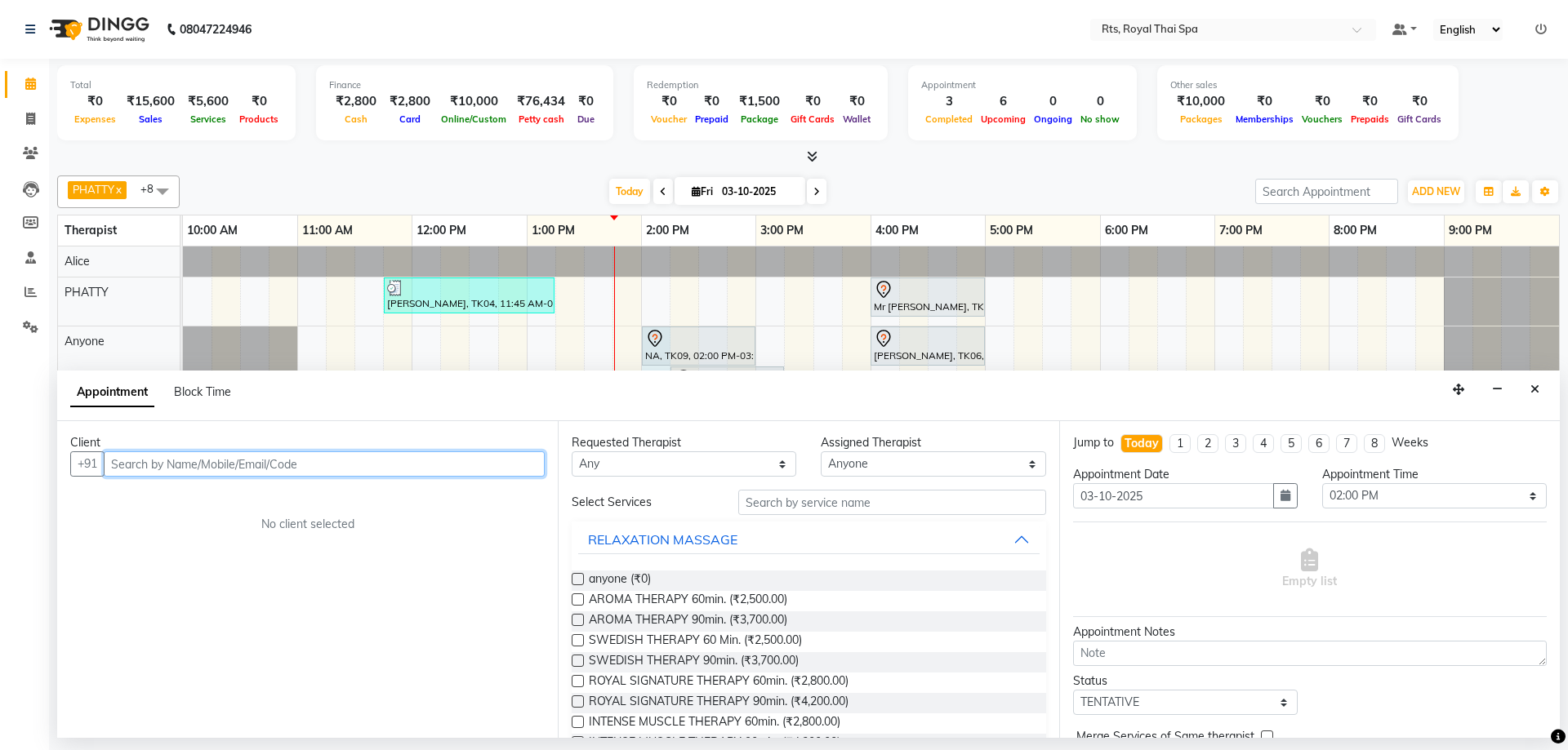
click at [481, 464] on input "text" at bounding box center [324, 464] width 441 height 25
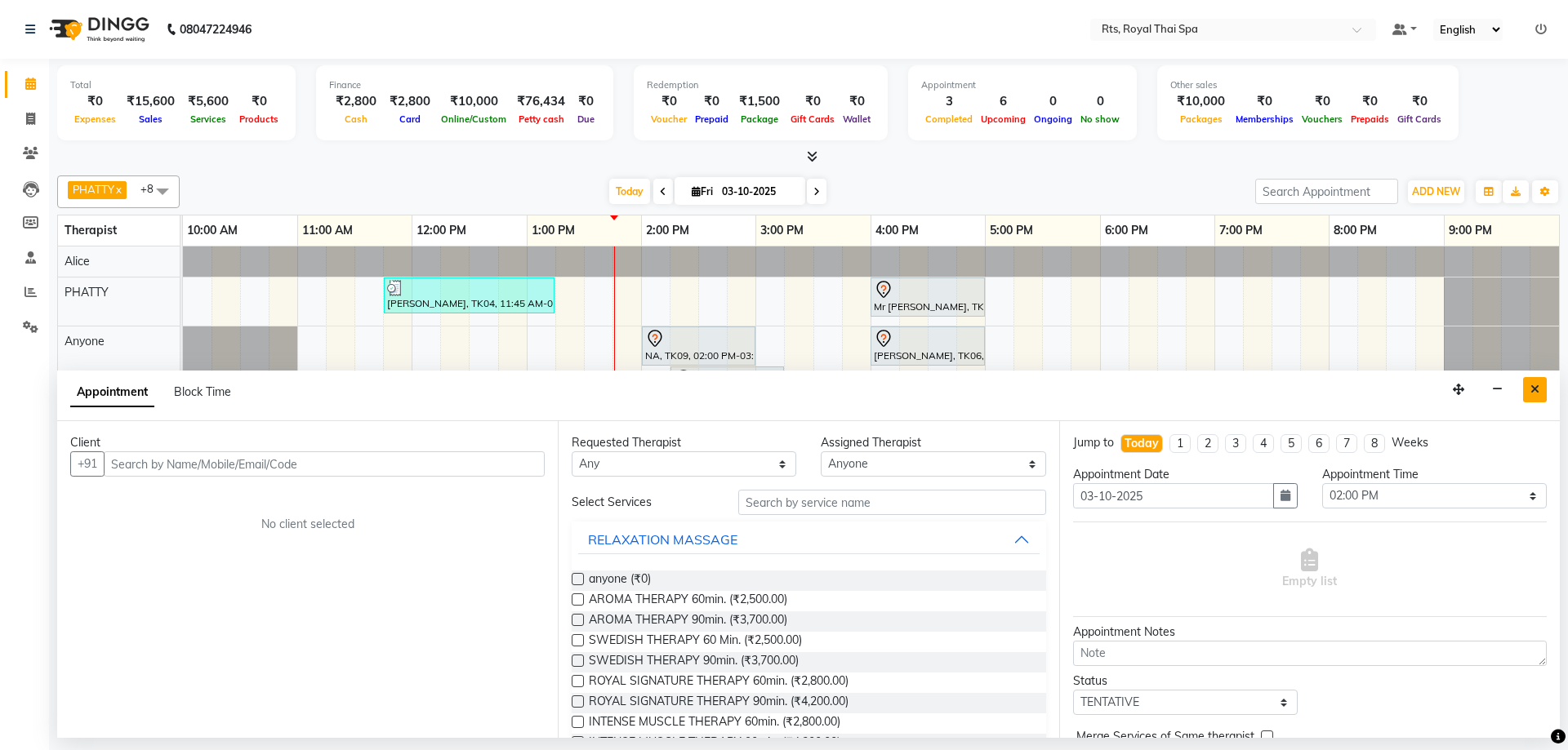
click at [1537, 391] on icon "Close" at bounding box center [1534, 389] width 9 height 11
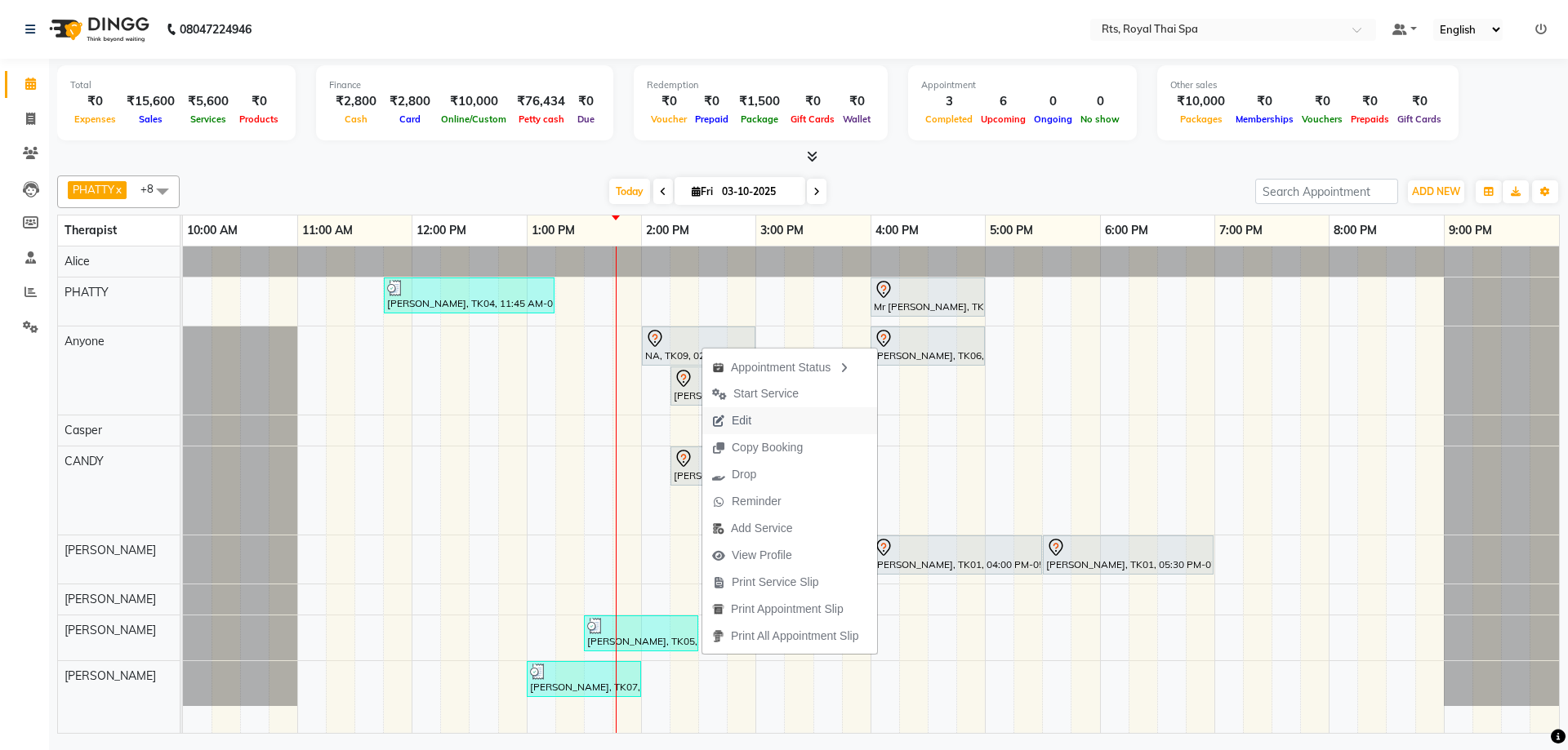
click at [746, 425] on span "Edit" at bounding box center [741, 421] width 20 height 17
select select "tentative"
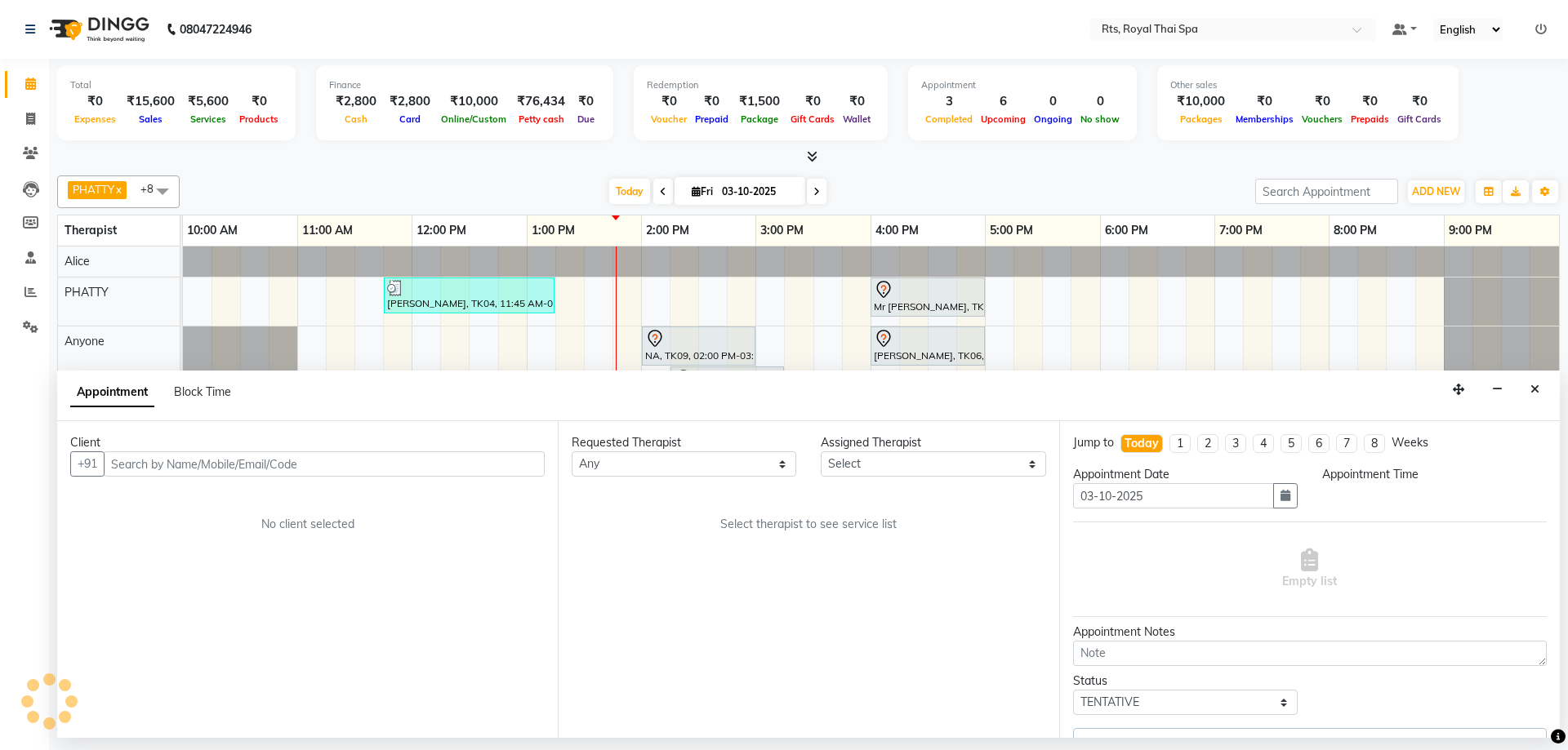
select select "39979"
select select "840"
select select "2393"
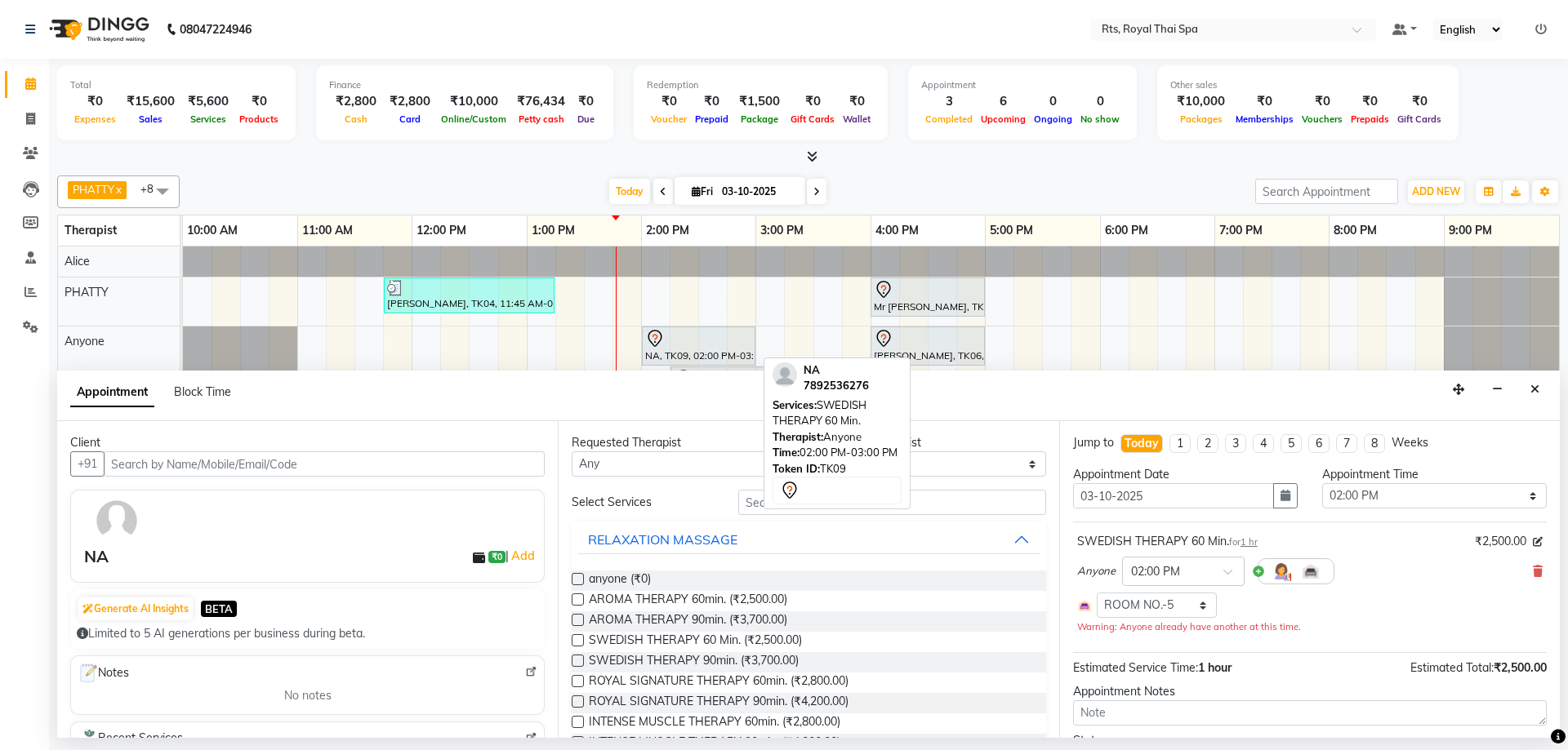
click at [701, 346] on div at bounding box center [698, 339] width 107 height 20
select select "7"
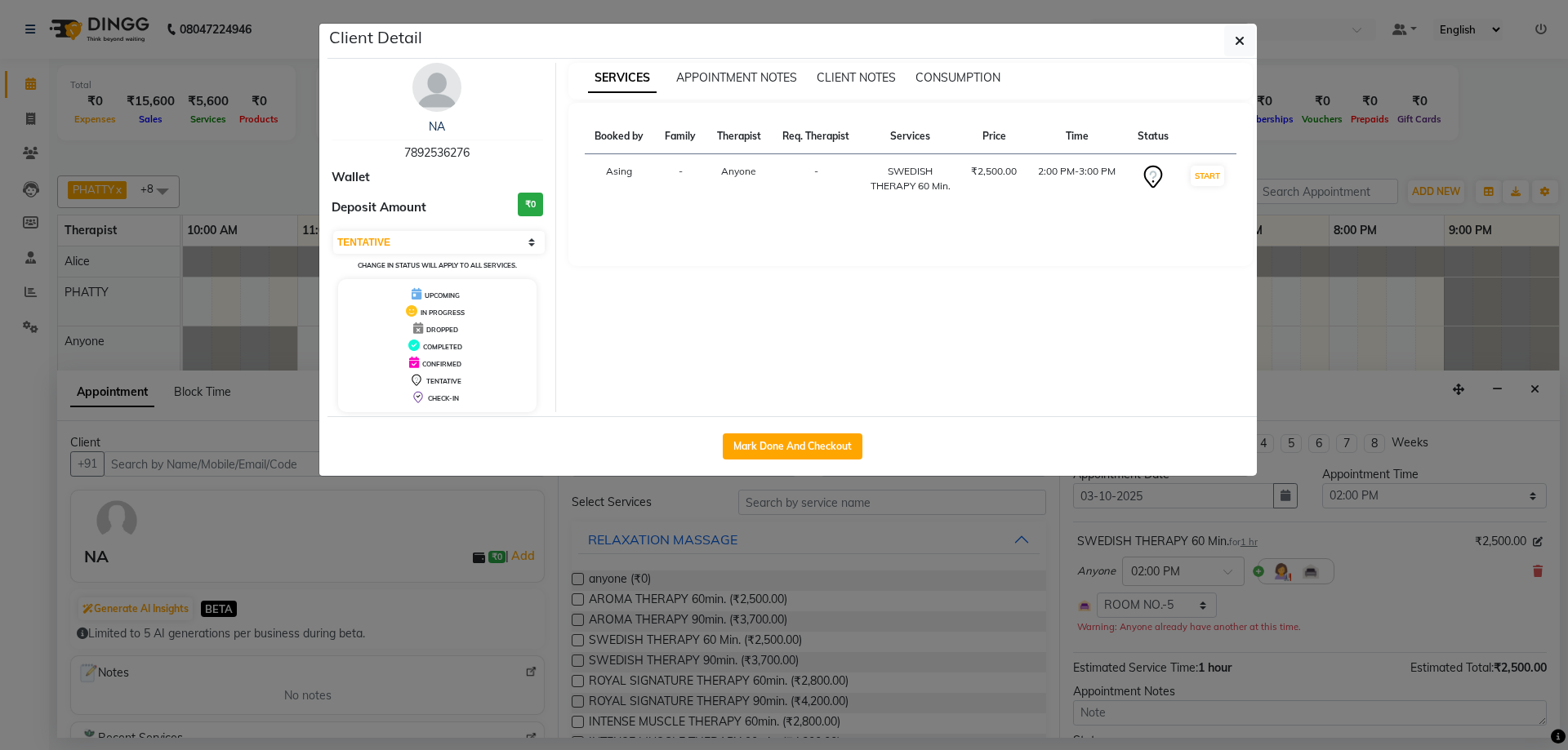
click at [434, 95] on img at bounding box center [437, 87] width 49 height 49
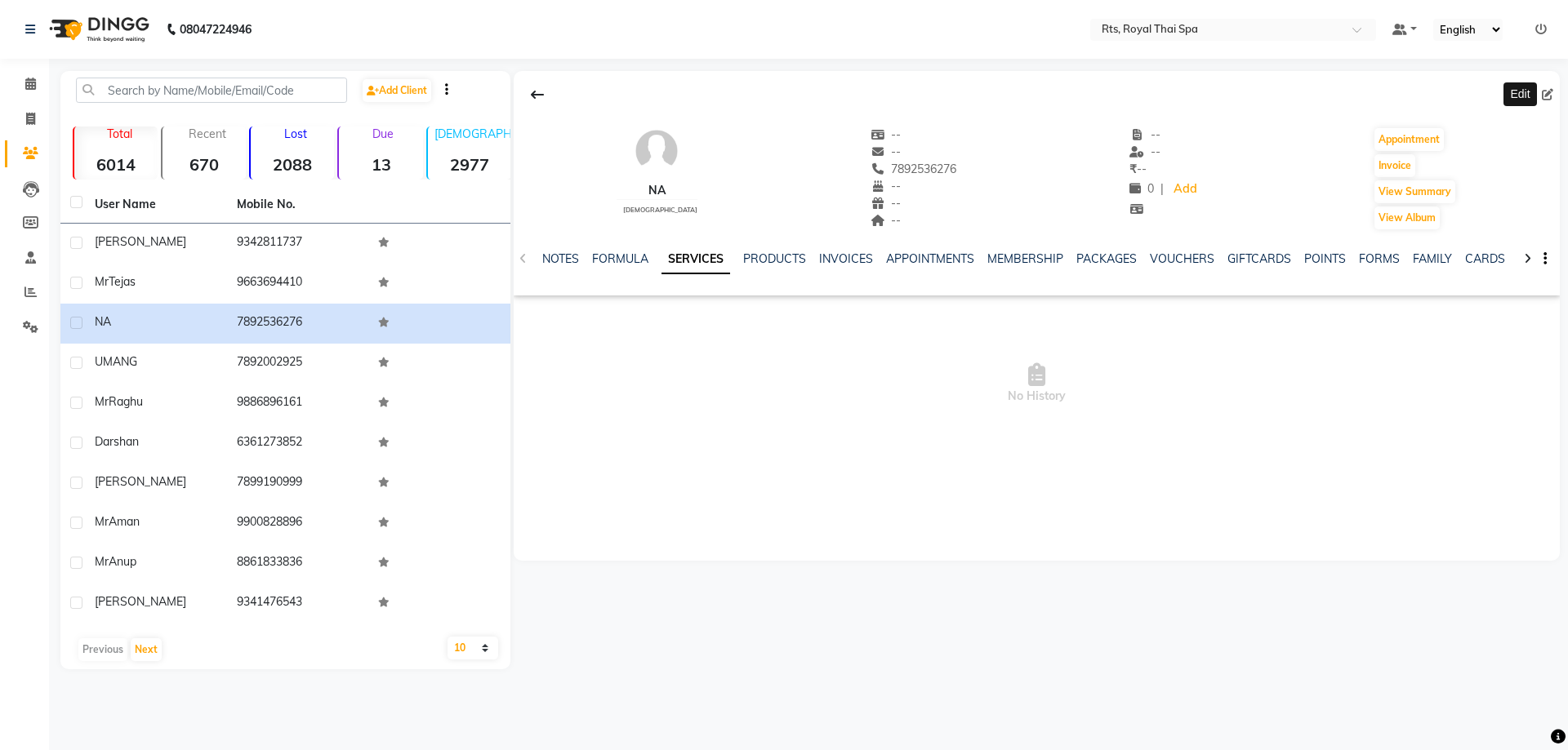
click at [1544, 95] on icon at bounding box center [1547, 95] width 11 height 11
select select "[DEMOGRAPHIC_DATA]"
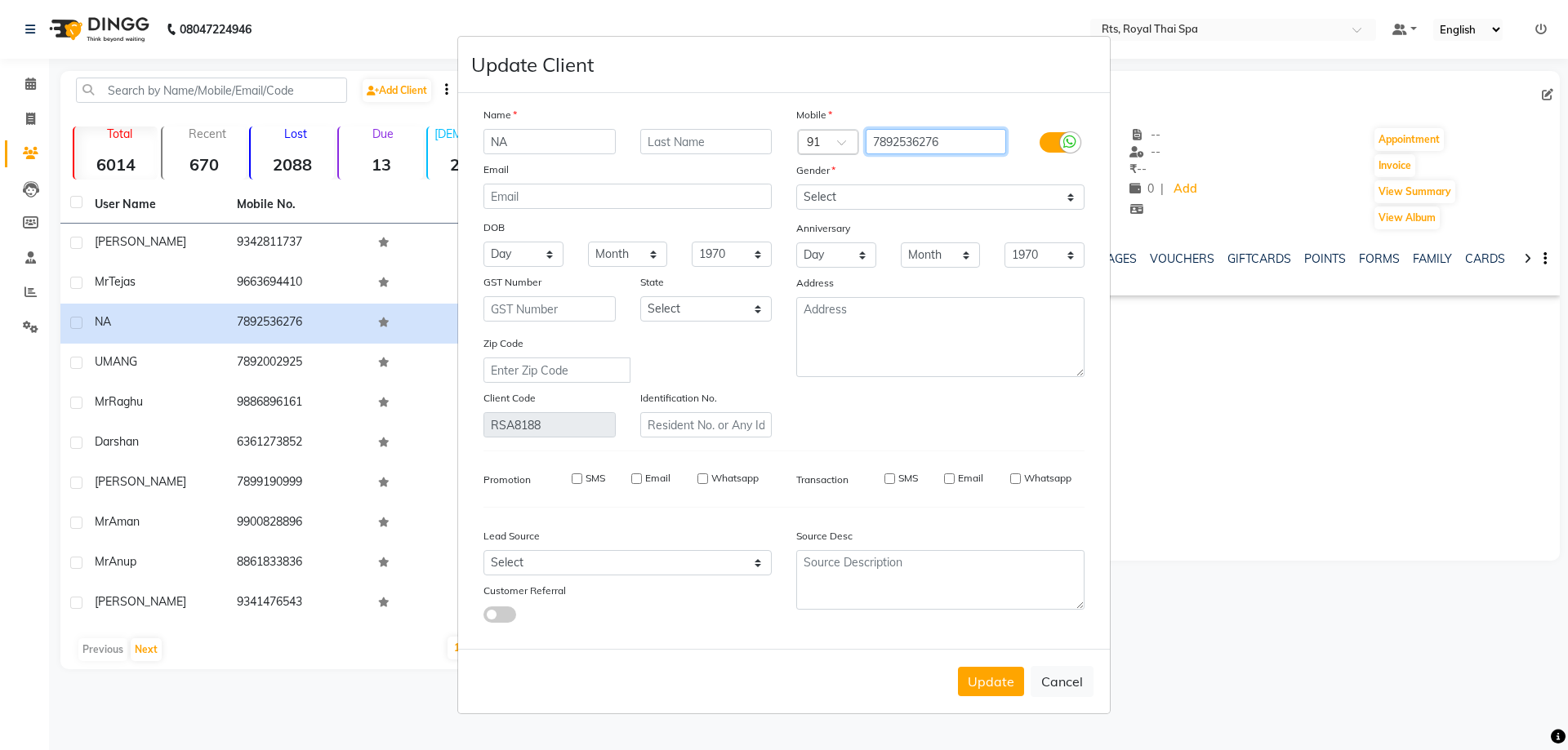
drag, startPoint x: 948, startPoint y: 144, endPoint x: 846, endPoint y: 130, distance: 103.0
click at [847, 130] on div "Country Code × 91 7892536276" at bounding box center [940, 142] width 313 height 26
type input "9900"
click at [23, 123] on ngb-modal-window "Update Client Name NA Email DOB Day 01 02 03 04 05 06 07 08 09 10 11 12 13 14 1…" at bounding box center [784, 375] width 1568 height 750
click at [31, 117] on ngb-modal-window "Update Client Name NA Email DOB Day 01 02 03 04 05 06 07 08 09 10 11 12 13 14 1…" at bounding box center [784, 375] width 1568 height 750
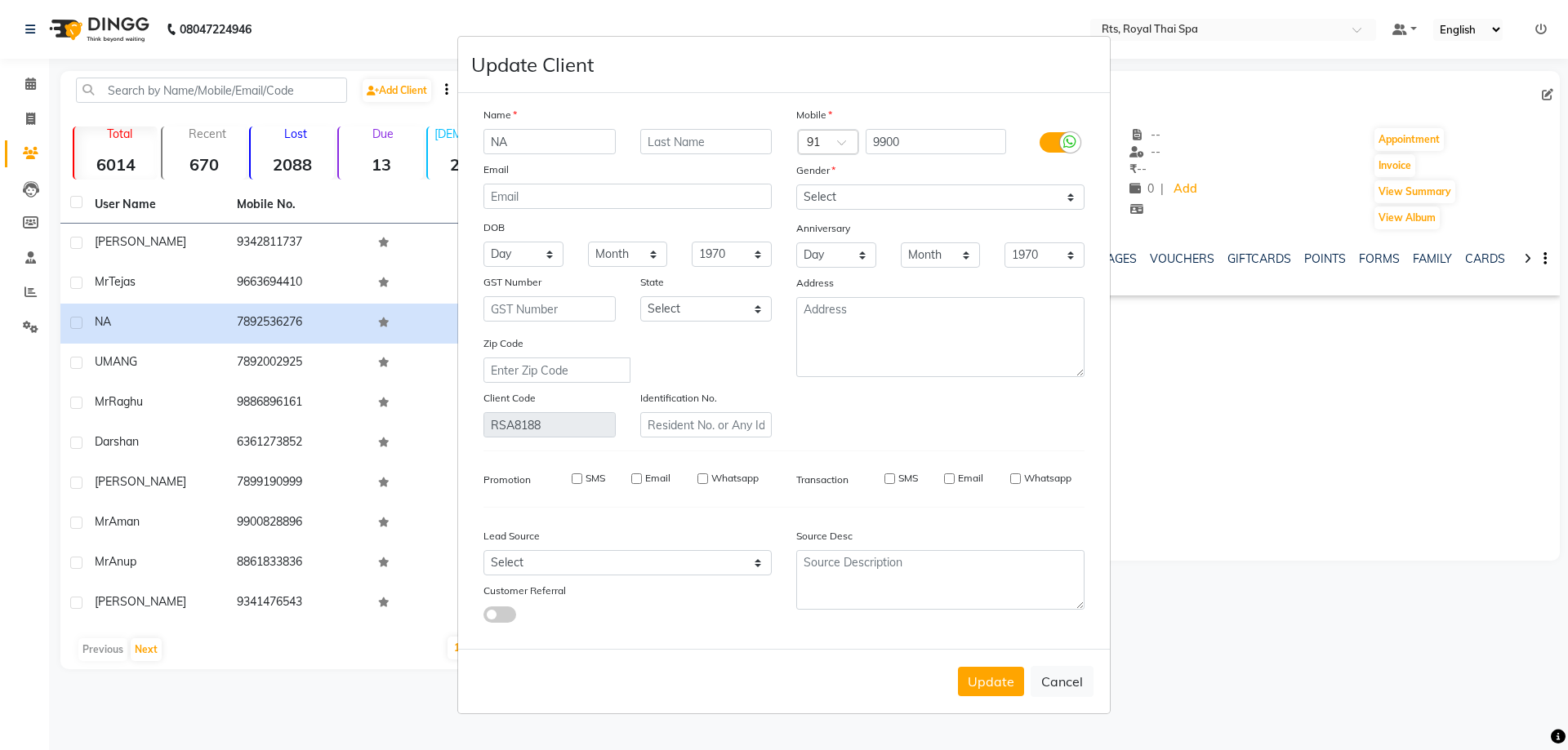
click at [30, 76] on ngb-modal-window "Update Client Name NA Email DOB Day 01 02 03 04 05 06 07 08 09 10 11 12 13 14 1…" at bounding box center [784, 375] width 1568 height 750
click at [1077, 686] on button "Cancel" at bounding box center [1062, 681] width 63 height 31
select select
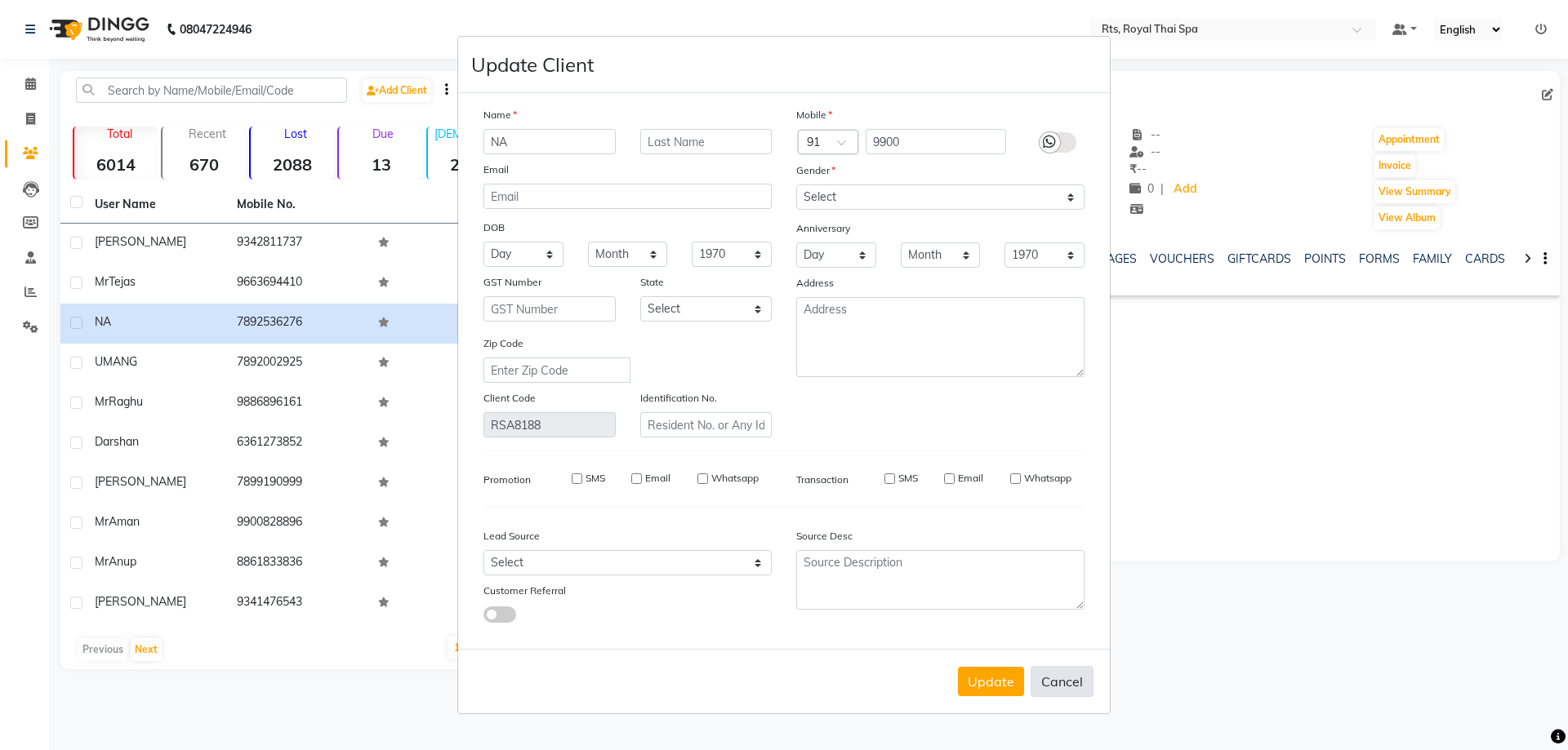
select select
checkbox input "false"
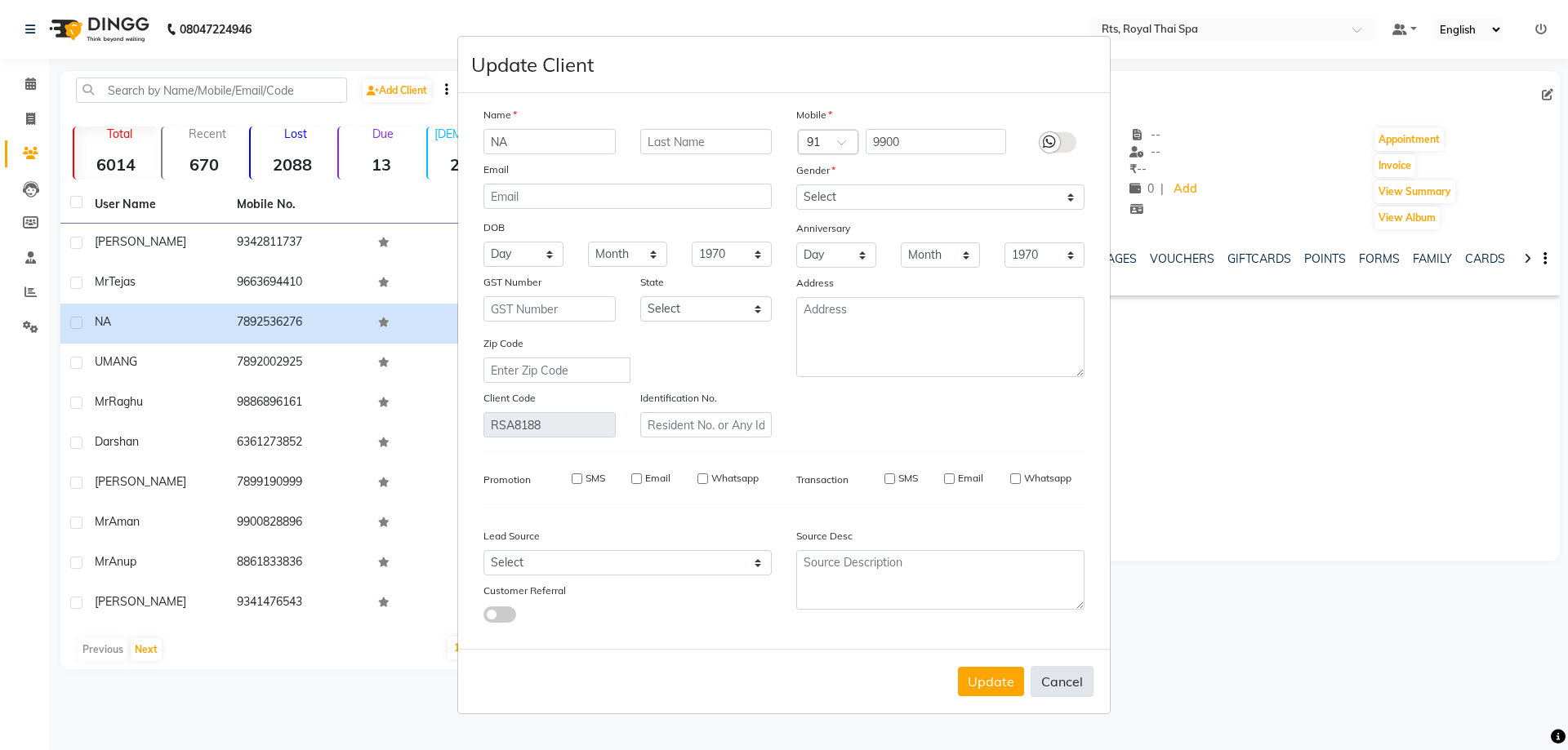
checkbox input "false"
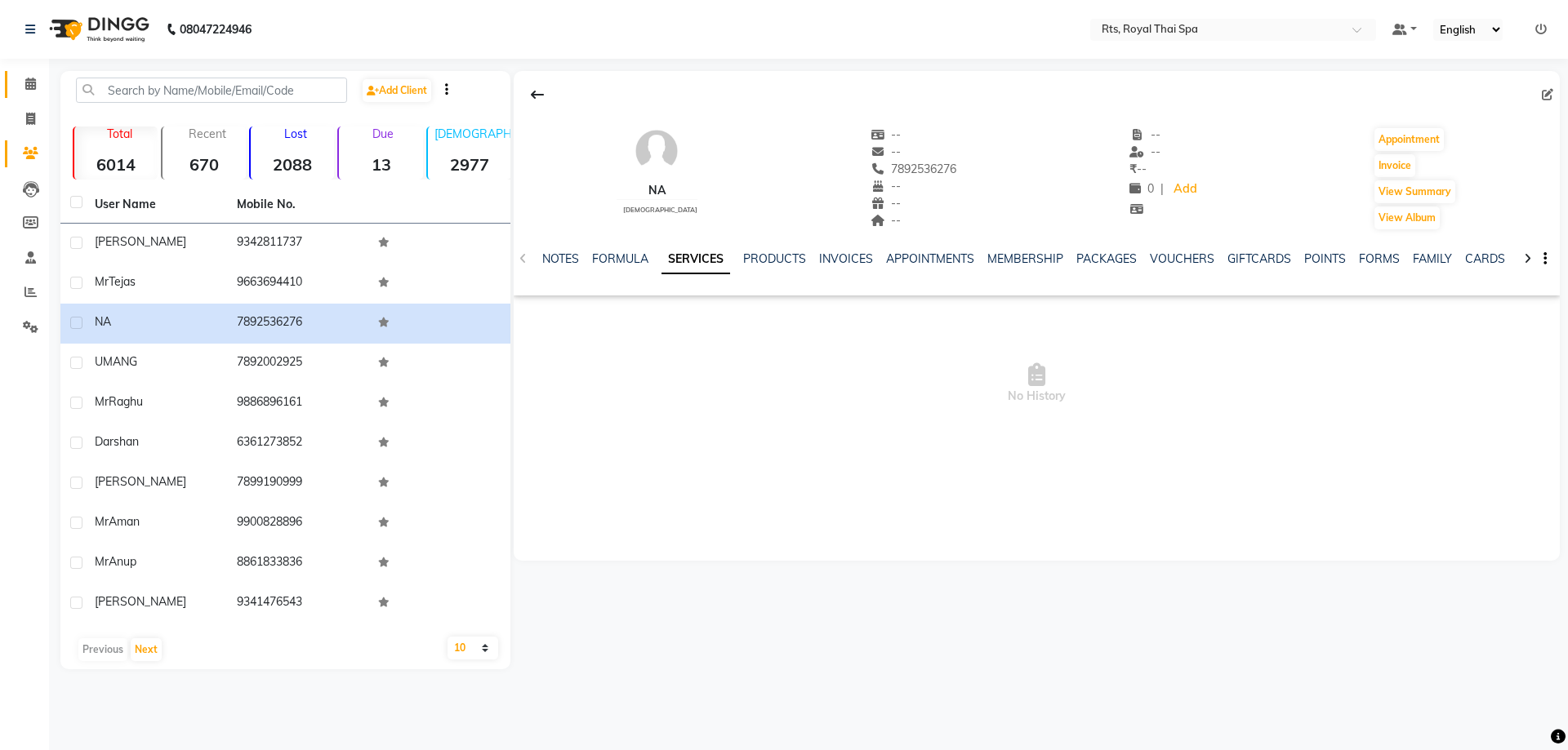
click at [35, 74] on link "Calendar" at bounding box center [24, 84] width 39 height 27
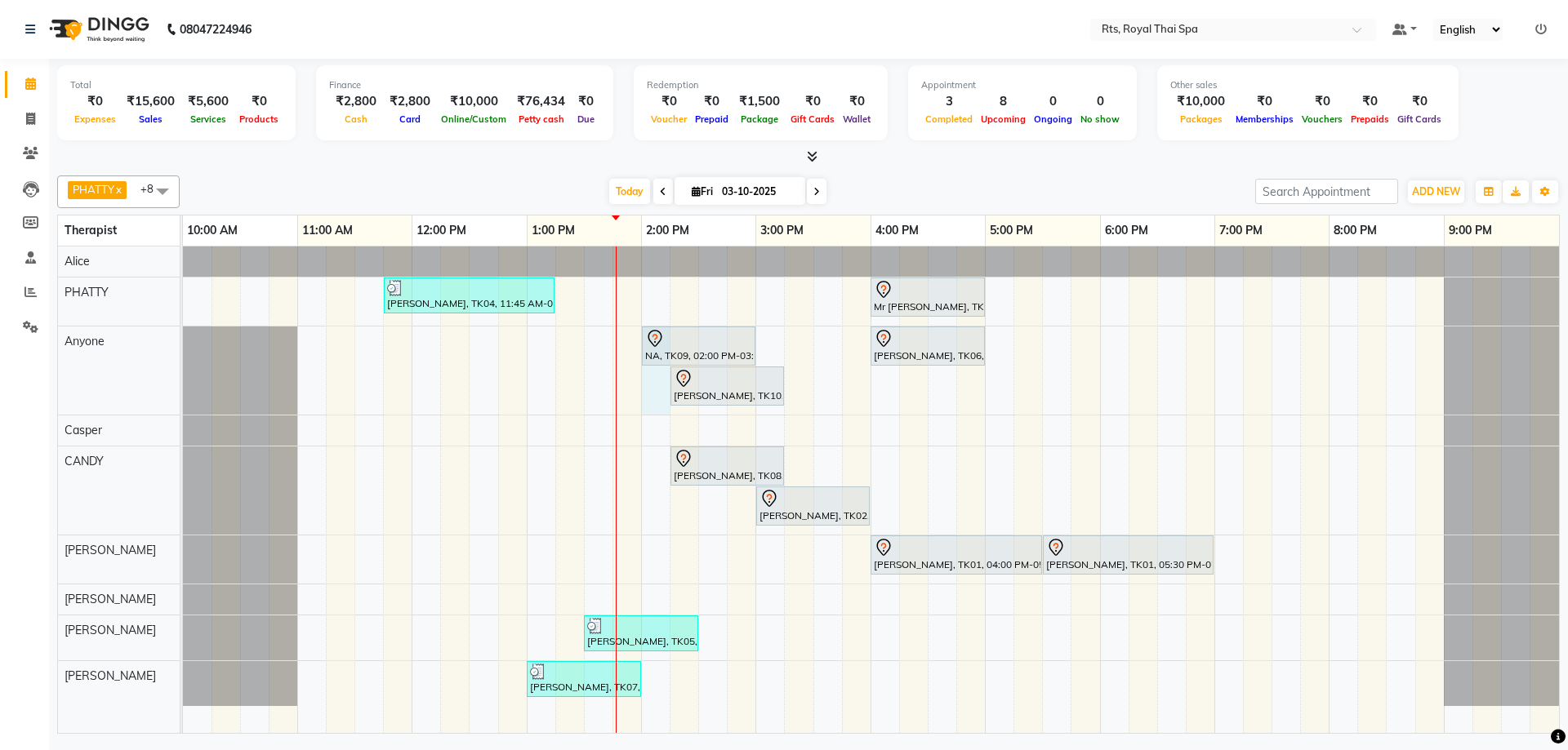
click at [653, 403] on div "[PERSON_NAME], TK04, 11:45 AM-01:15 PM, ROYAL SIGNATURE THERAPY 90min. Mr [PERS…" at bounding box center [871, 490] width 1376 height 487
select select "39979"
select select "840"
select select "tentative"
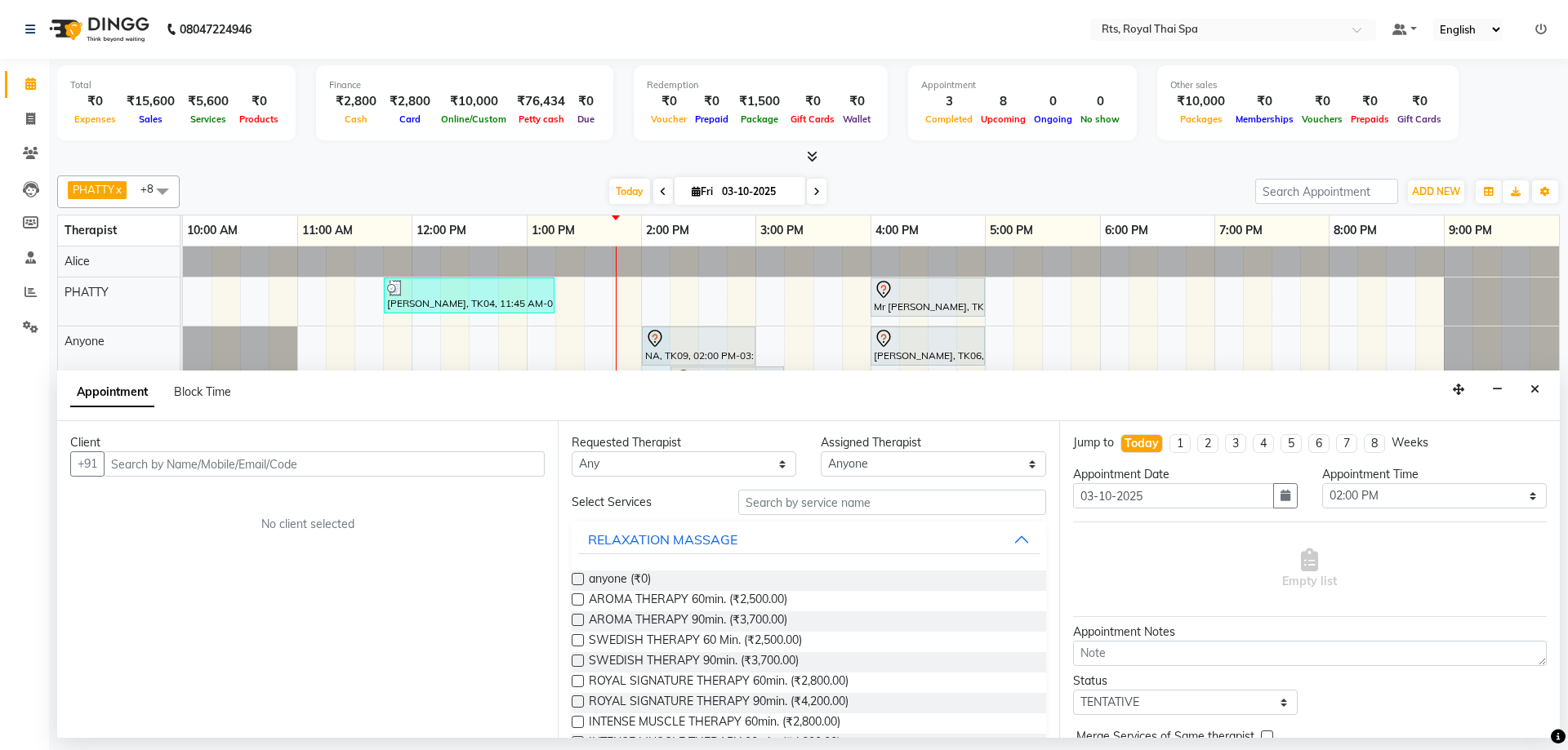
drag, startPoint x: 458, startPoint y: 466, endPoint x: 452, endPoint y: 458, distance: 10.0
click at [452, 458] on input "text" at bounding box center [324, 464] width 441 height 25
type input "9900218457"
click at [511, 462] on span "Add Client" at bounding box center [511, 464] width 55 height 15
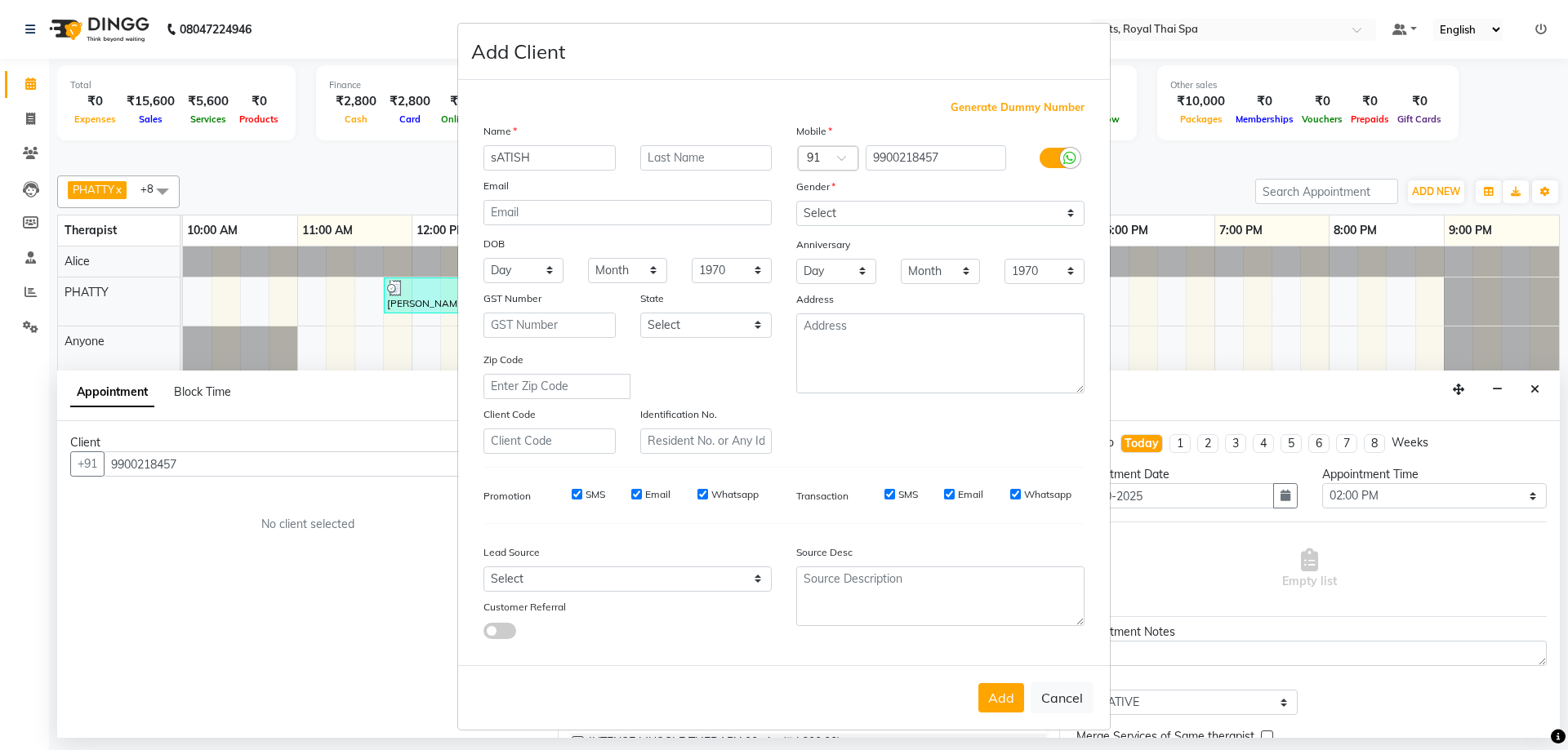
drag, startPoint x: 570, startPoint y: 155, endPoint x: 235, endPoint y: 110, distance: 338.0
click at [240, 107] on ngb-modal-window "Add Client Generate Dummy Number Name [PERSON_NAME] Email DOB Day 01 02 03 04 0…" at bounding box center [784, 375] width 1568 height 750
type input "Satish"
click at [926, 207] on select "Select [DEMOGRAPHIC_DATA] [DEMOGRAPHIC_DATA] Other Prefer Not To Say" at bounding box center [940, 213] width 288 height 25
select select "[DEMOGRAPHIC_DATA]"
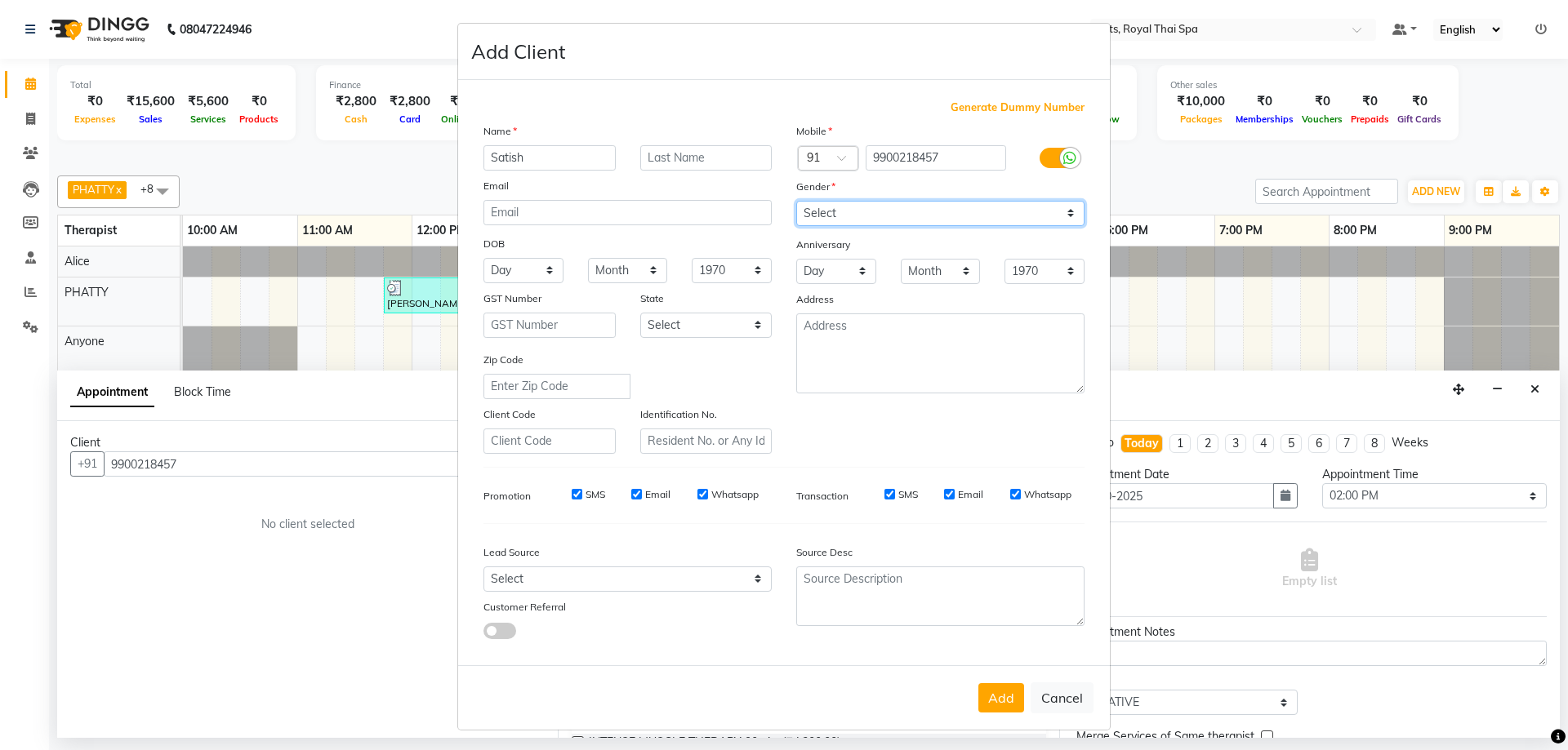
click at [796, 201] on select "Select [DEMOGRAPHIC_DATA] [DEMOGRAPHIC_DATA] Other Prefer Not To Say" at bounding box center [940, 213] width 288 height 25
click at [697, 497] on input "Whatsapp" at bounding box center [702, 494] width 10 height 10
checkbox input "false"
click at [631, 490] on input "Email" at bounding box center [636, 494] width 10 height 10
checkbox input "false"
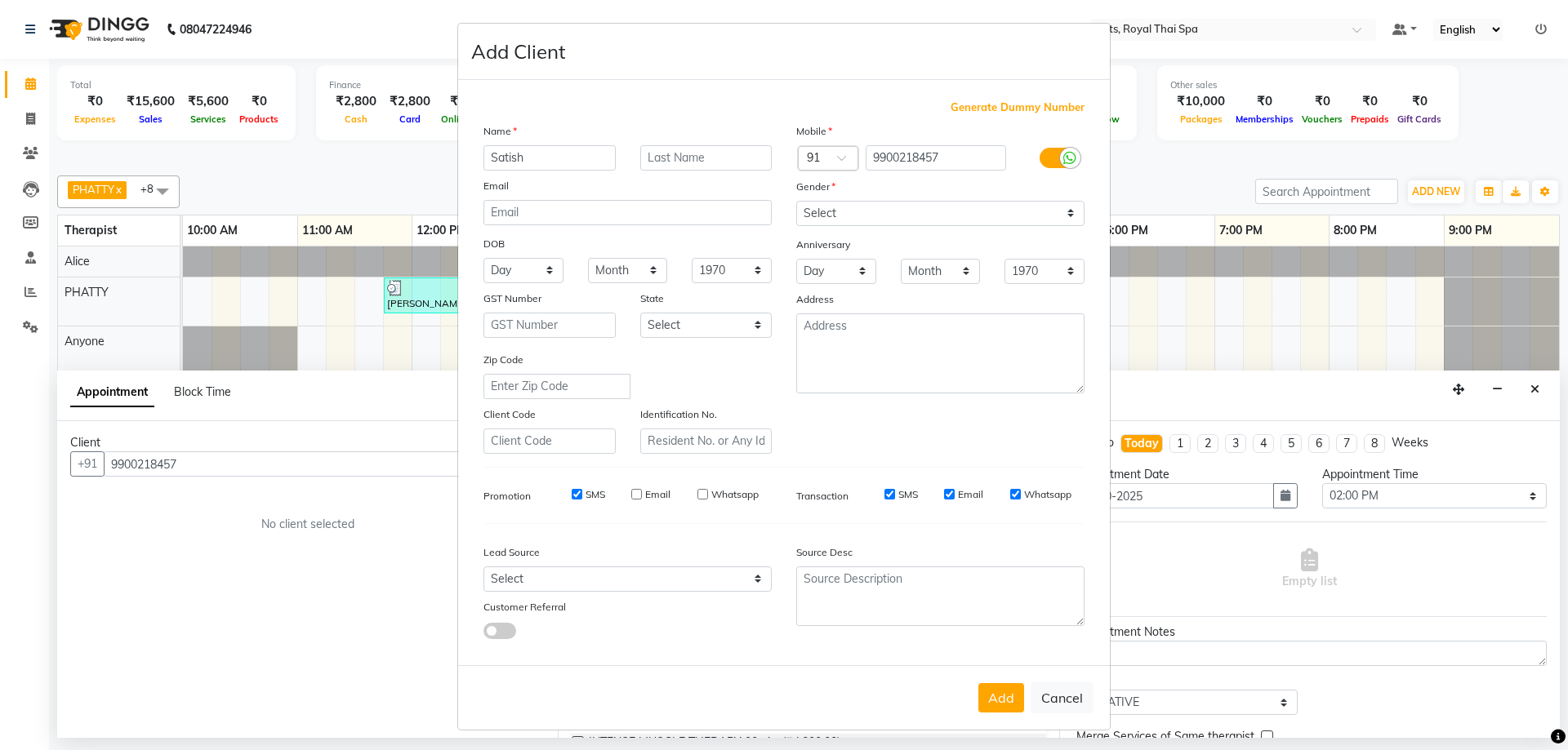
click at [573, 496] on input "SMS" at bounding box center [576, 494] width 10 height 10
checkbox input "false"
click at [886, 496] on input "SMS" at bounding box center [889, 494] width 10 height 10
checkbox input "false"
click at [944, 495] on input "Email" at bounding box center [949, 494] width 10 height 10
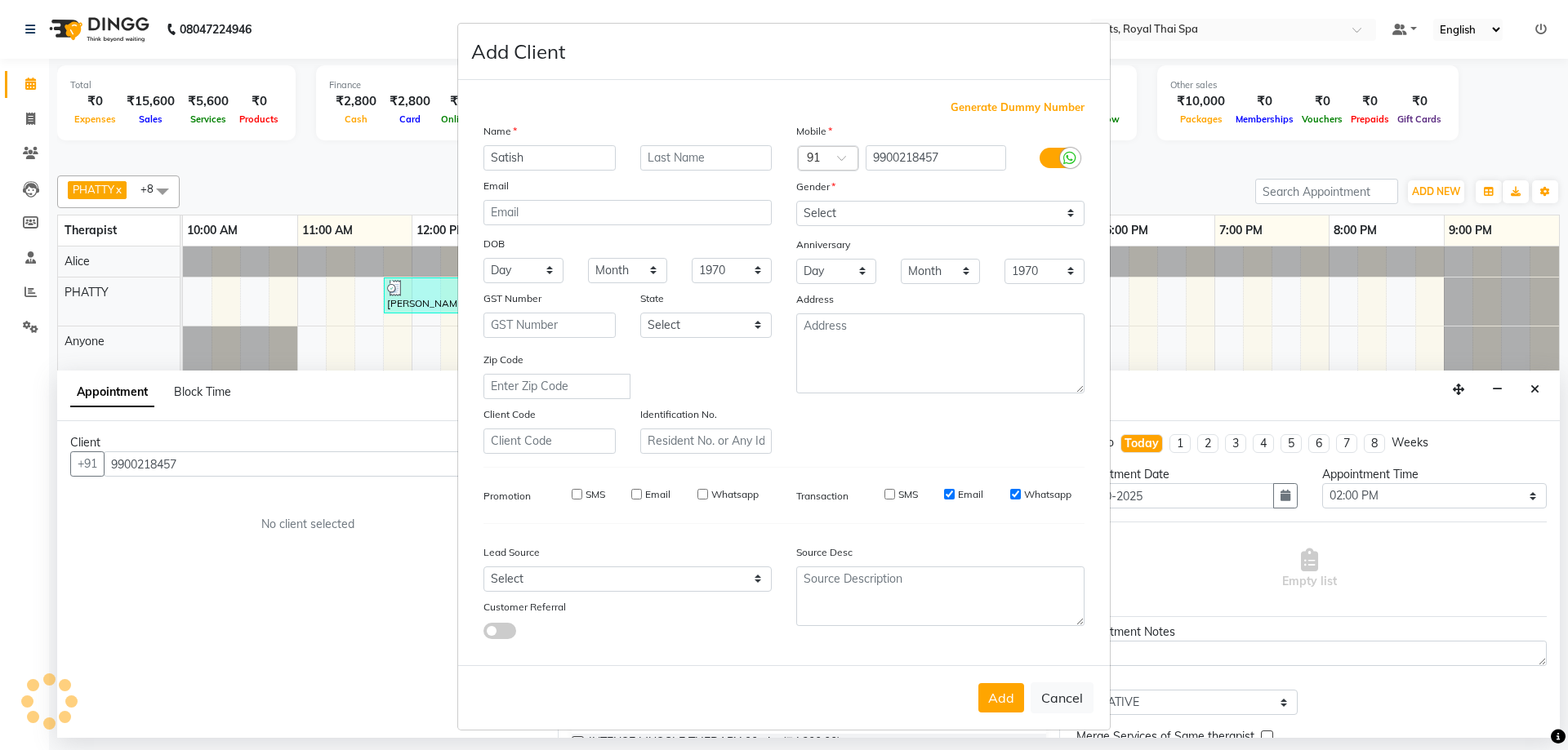
checkbox input "false"
click at [1010, 495] on input "Whatsapp" at bounding box center [1015, 494] width 10 height 10
checkbox input "false"
click at [1005, 701] on button "Add" at bounding box center [1001, 698] width 46 height 30
select select
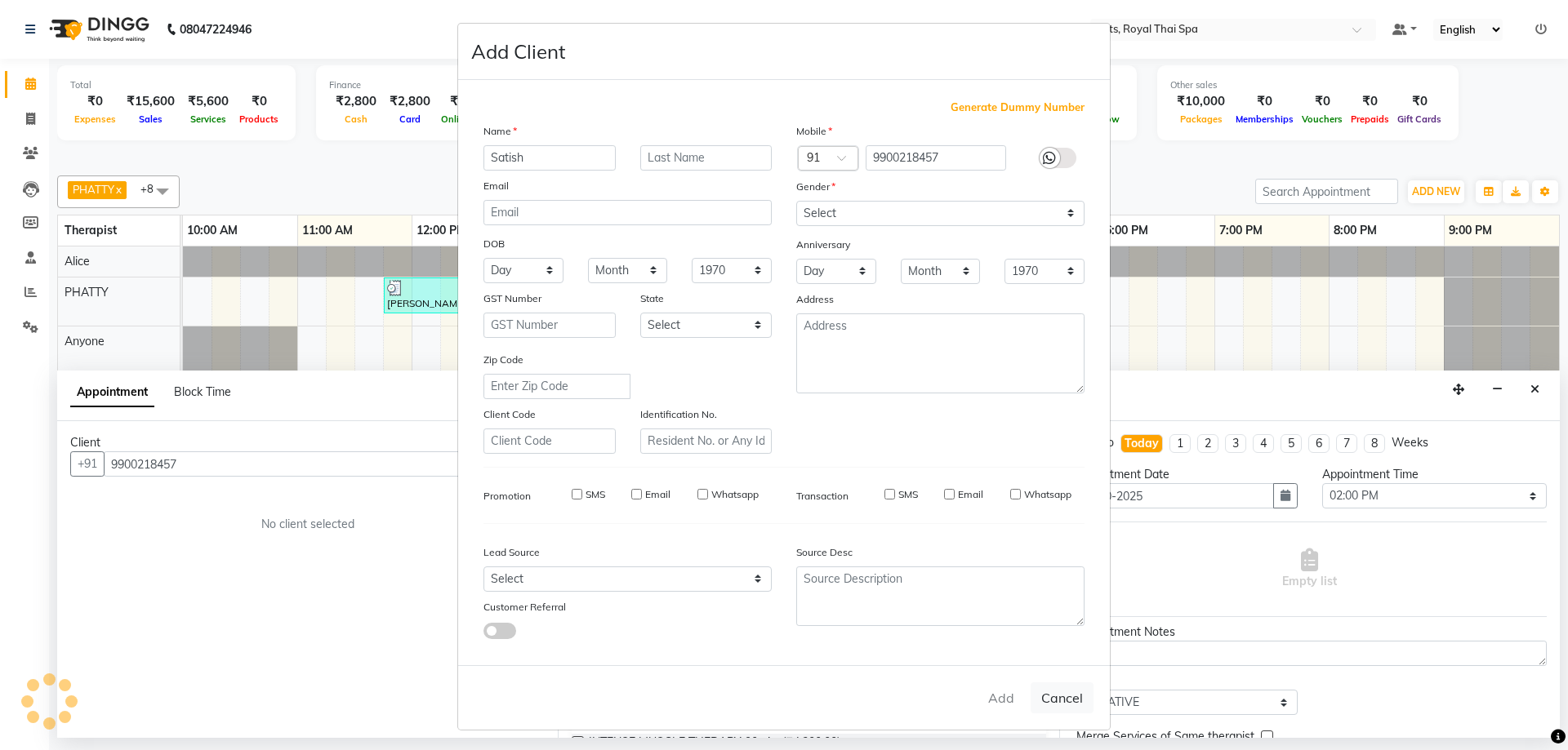
select select
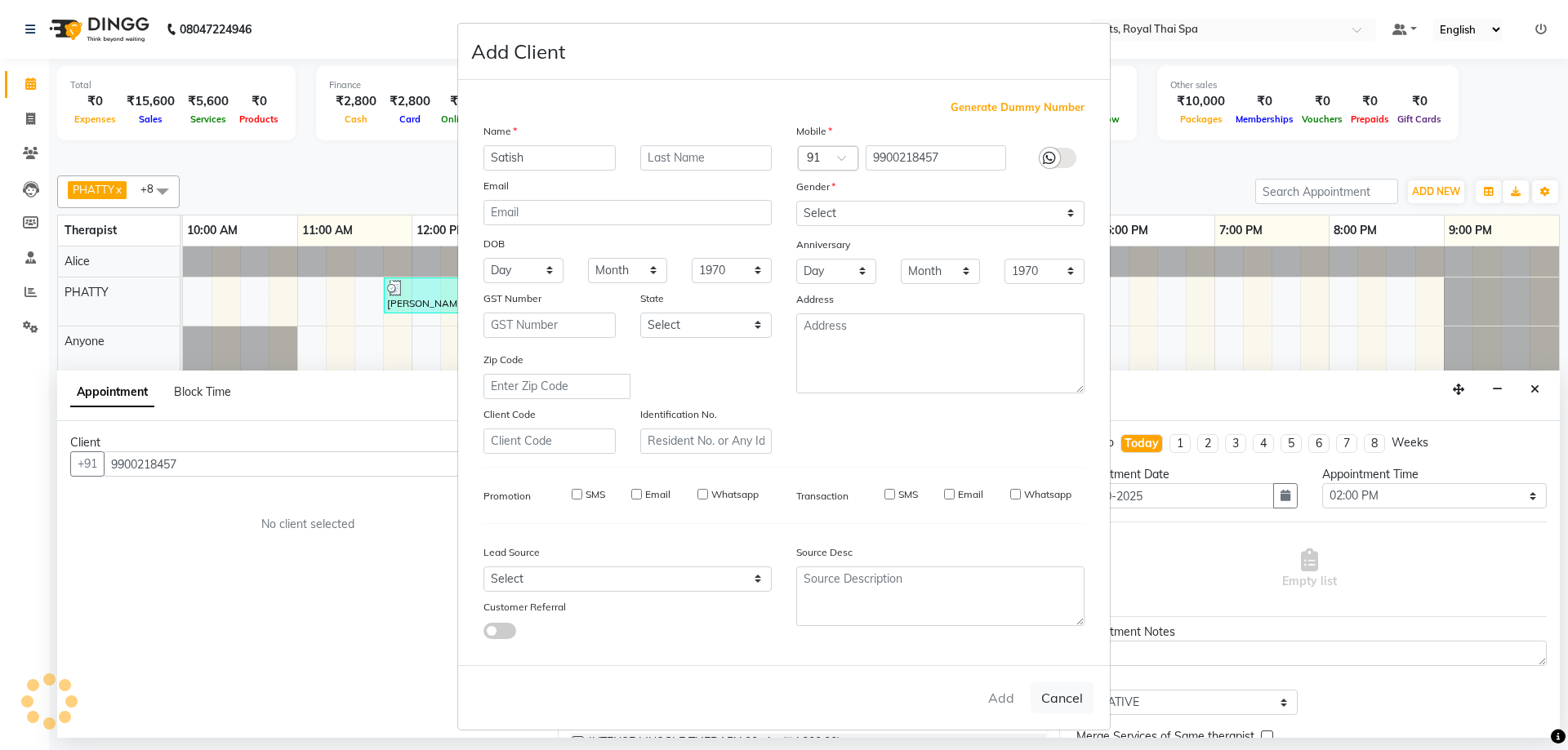
select select
checkbox input "false"
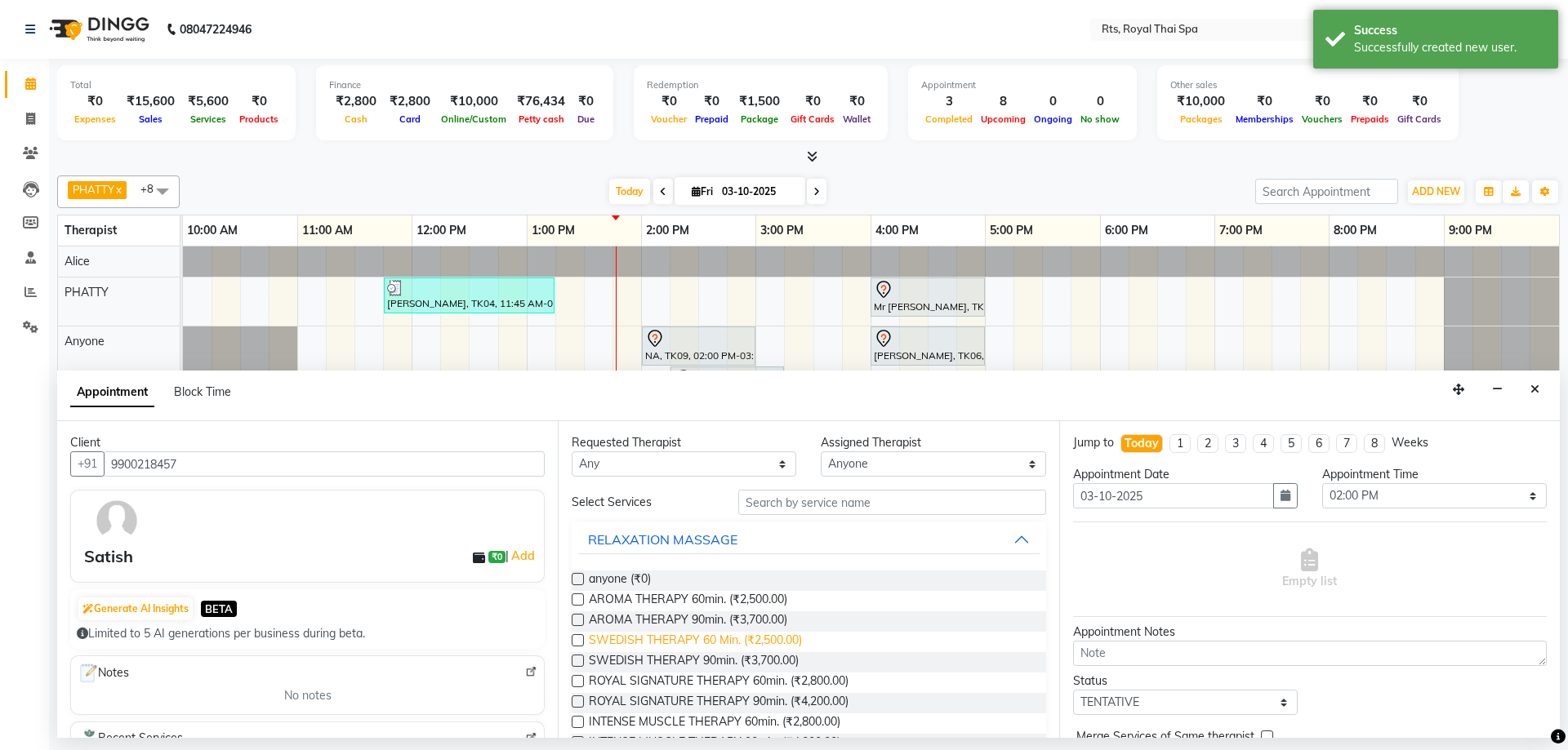
click at [785, 641] on span "SWEDISH THERAPY 60 Min. (₹2,500.00)" at bounding box center [695, 642] width 213 height 21
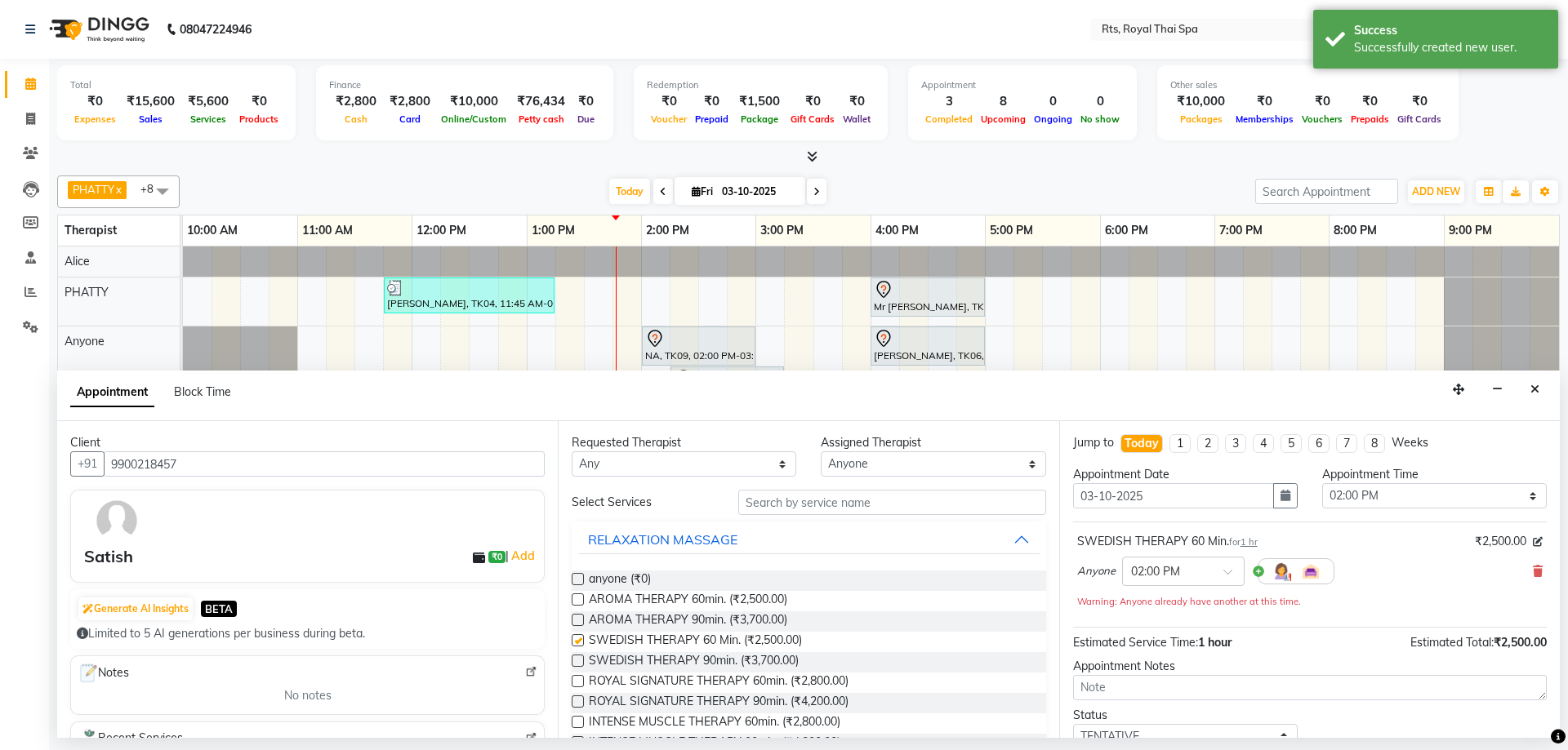
checkbox input "false"
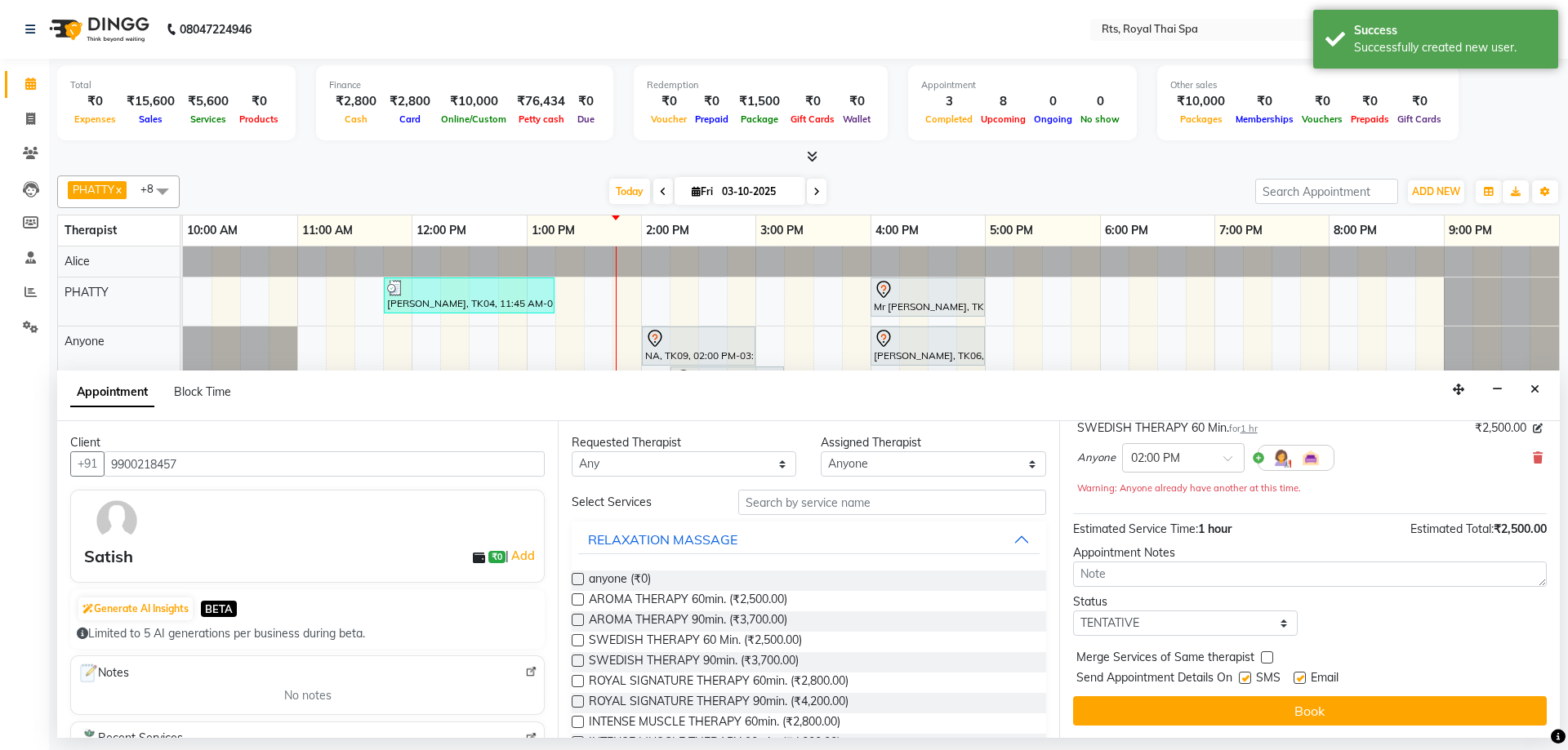
scroll to position [115, 0]
click at [1246, 679] on label at bounding box center [1245, 677] width 12 height 12
click at [1246, 679] on input "checkbox" at bounding box center [1244, 679] width 10 height 10
checkbox input "false"
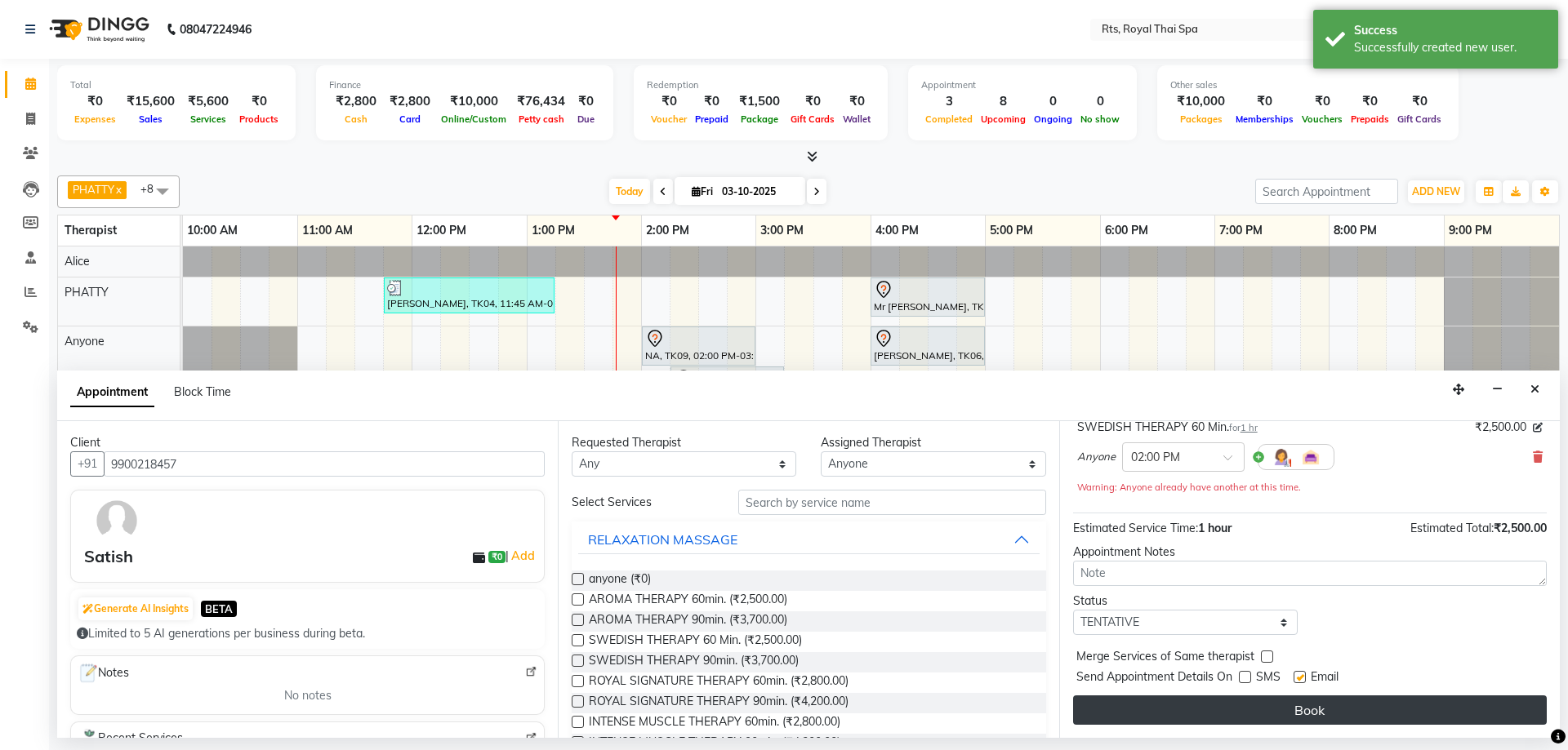
click at [1230, 714] on button "Book" at bounding box center [1309, 710] width 473 height 30
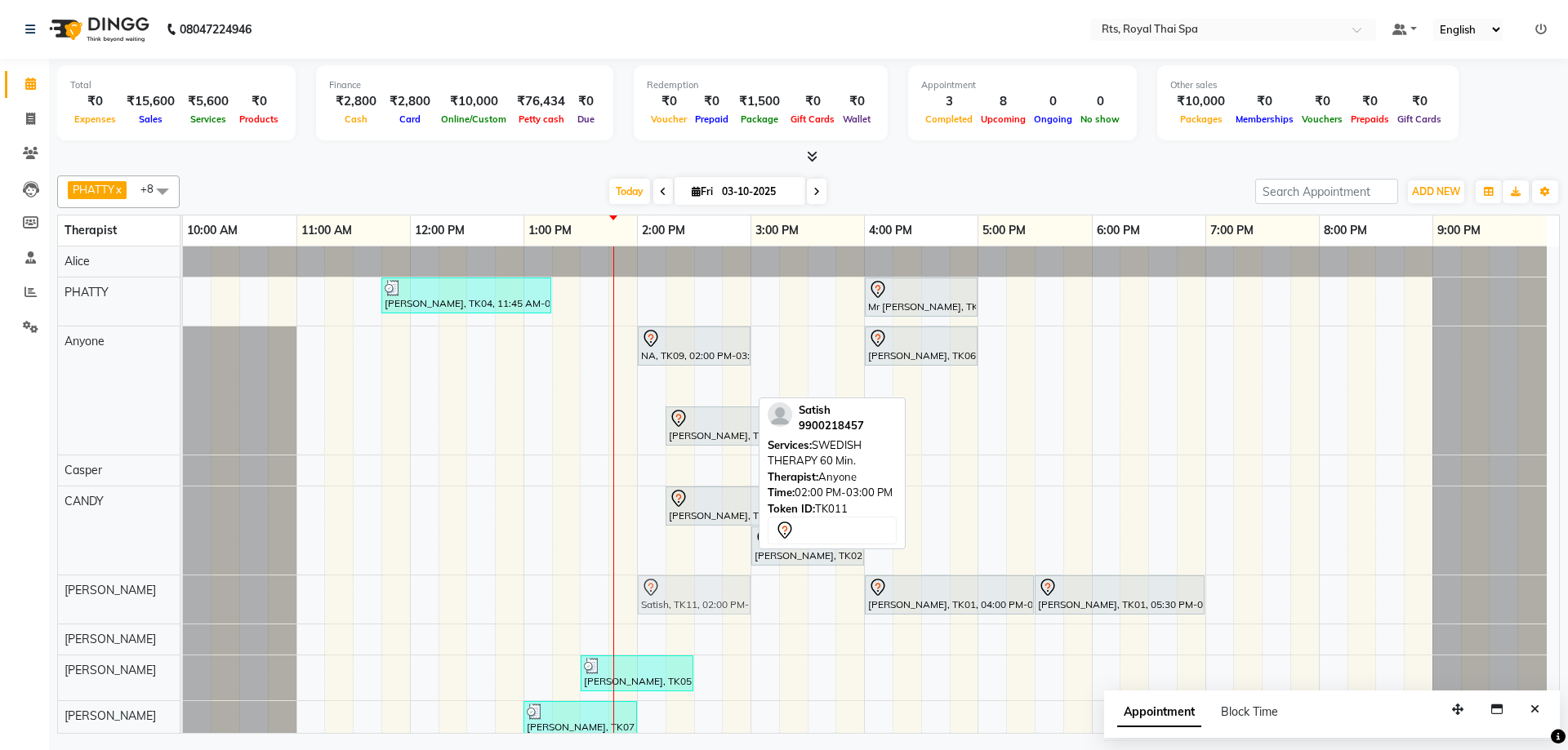
drag, startPoint x: 665, startPoint y: 385, endPoint x: 679, endPoint y: 606, distance: 221.4
click at [679, 606] on tbody "[PERSON_NAME], TK04, 11:45 AM-01:15 PM, ROYAL SIGNATURE THERAPY 90min. Mr [PERS…" at bounding box center [865, 497] width 1364 height 500
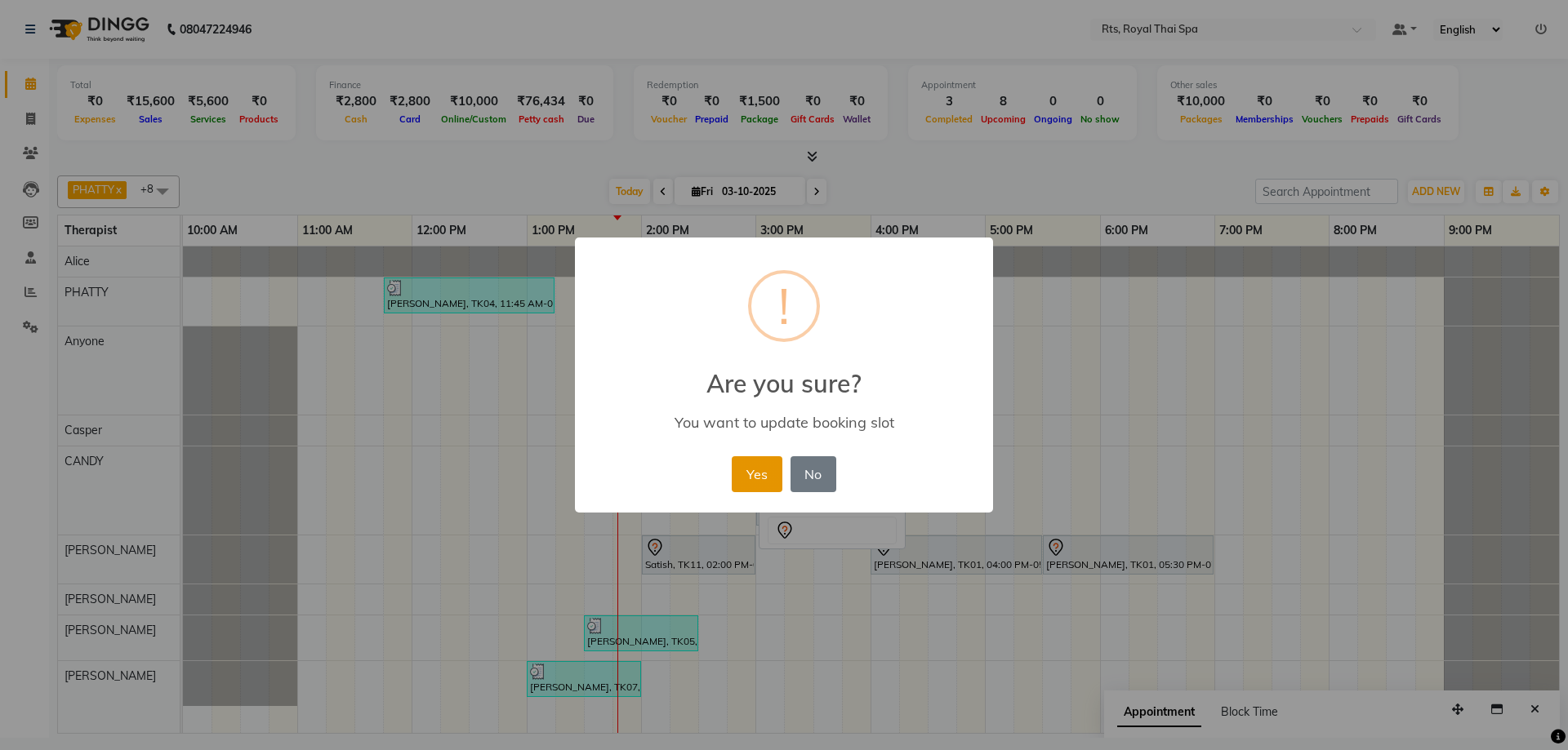
click at [757, 472] on button "Yes" at bounding box center [756, 474] width 49 height 36
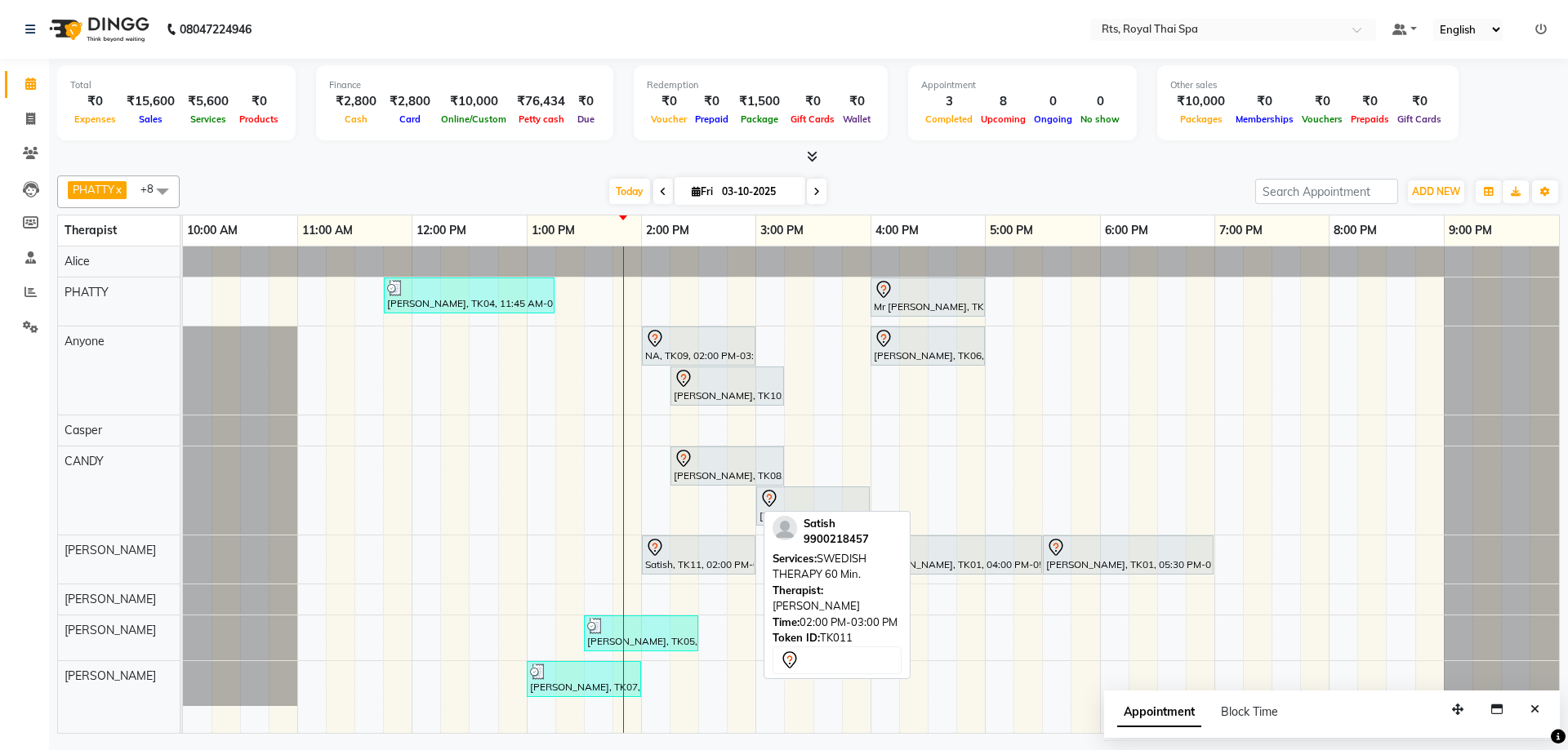
click at [666, 557] on div "Satish, TK11, 02:00 PM-03:00 PM, SWEDISH THERAPY 60 Min." at bounding box center [698, 555] width 110 height 34
select select "7"
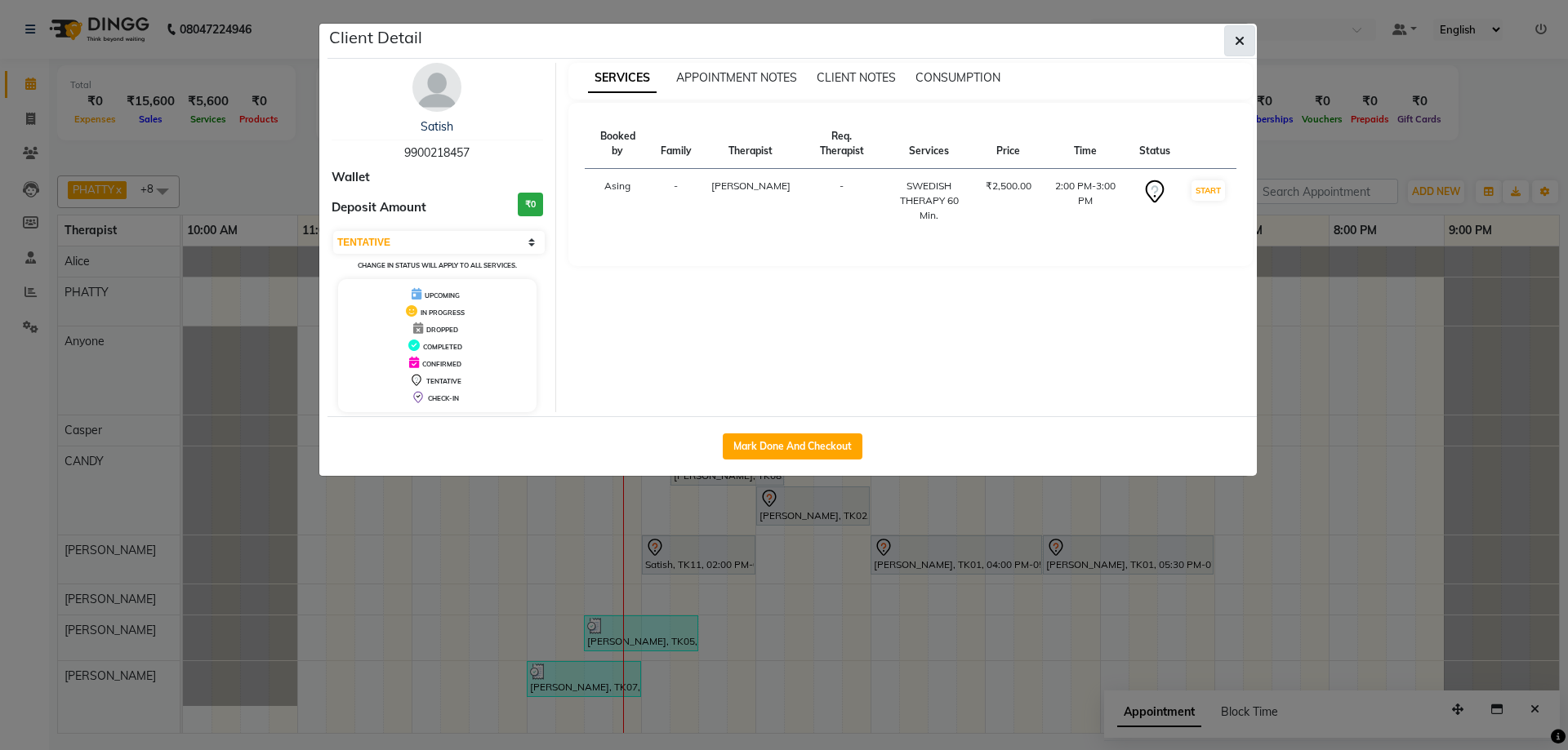
click at [1232, 45] on button "button" at bounding box center [1240, 41] width 31 height 31
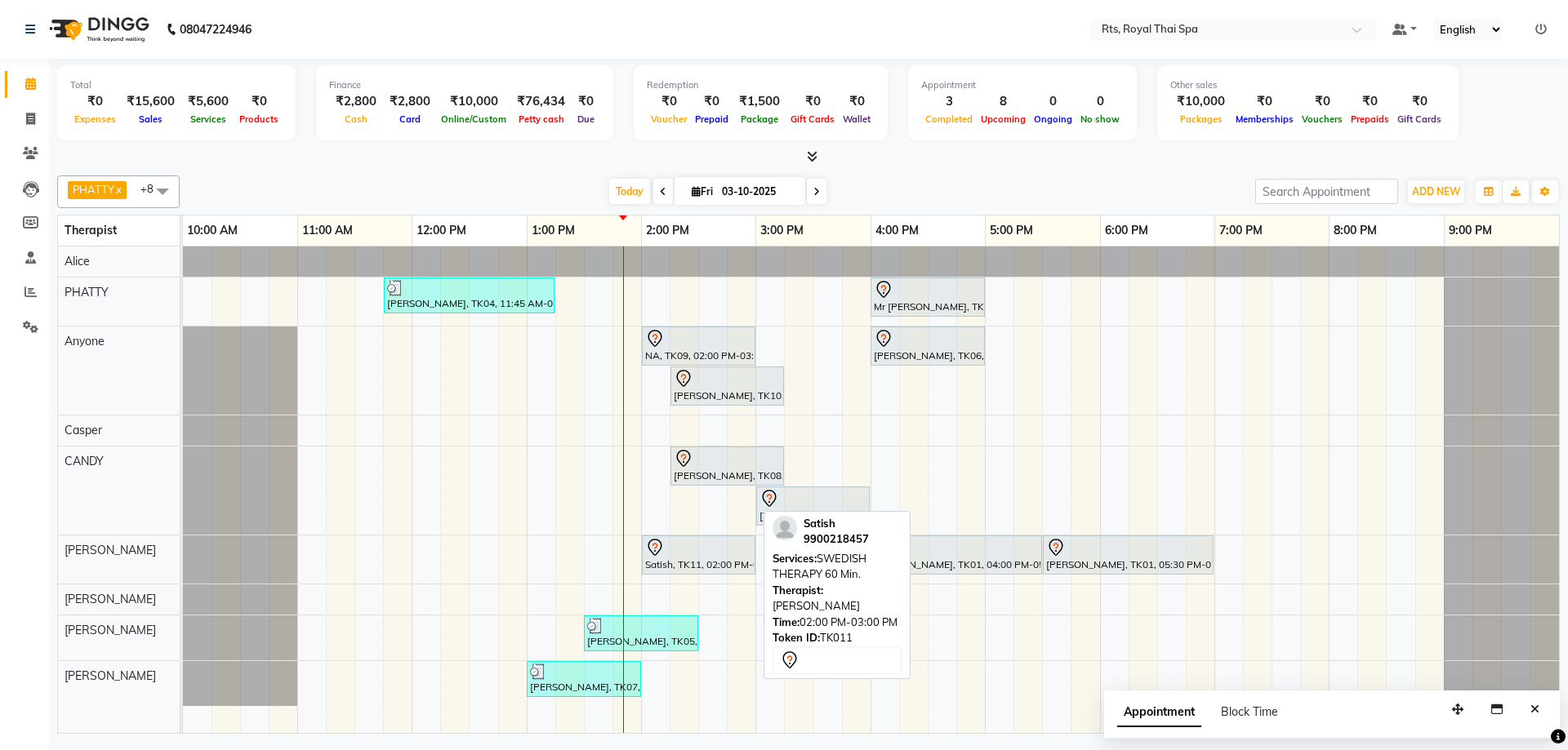
click at [666, 558] on div "Satish, TK11, 02:00 PM-03:00 PM, SWEDISH THERAPY 60 Min." at bounding box center [698, 555] width 110 height 34
select select "7"
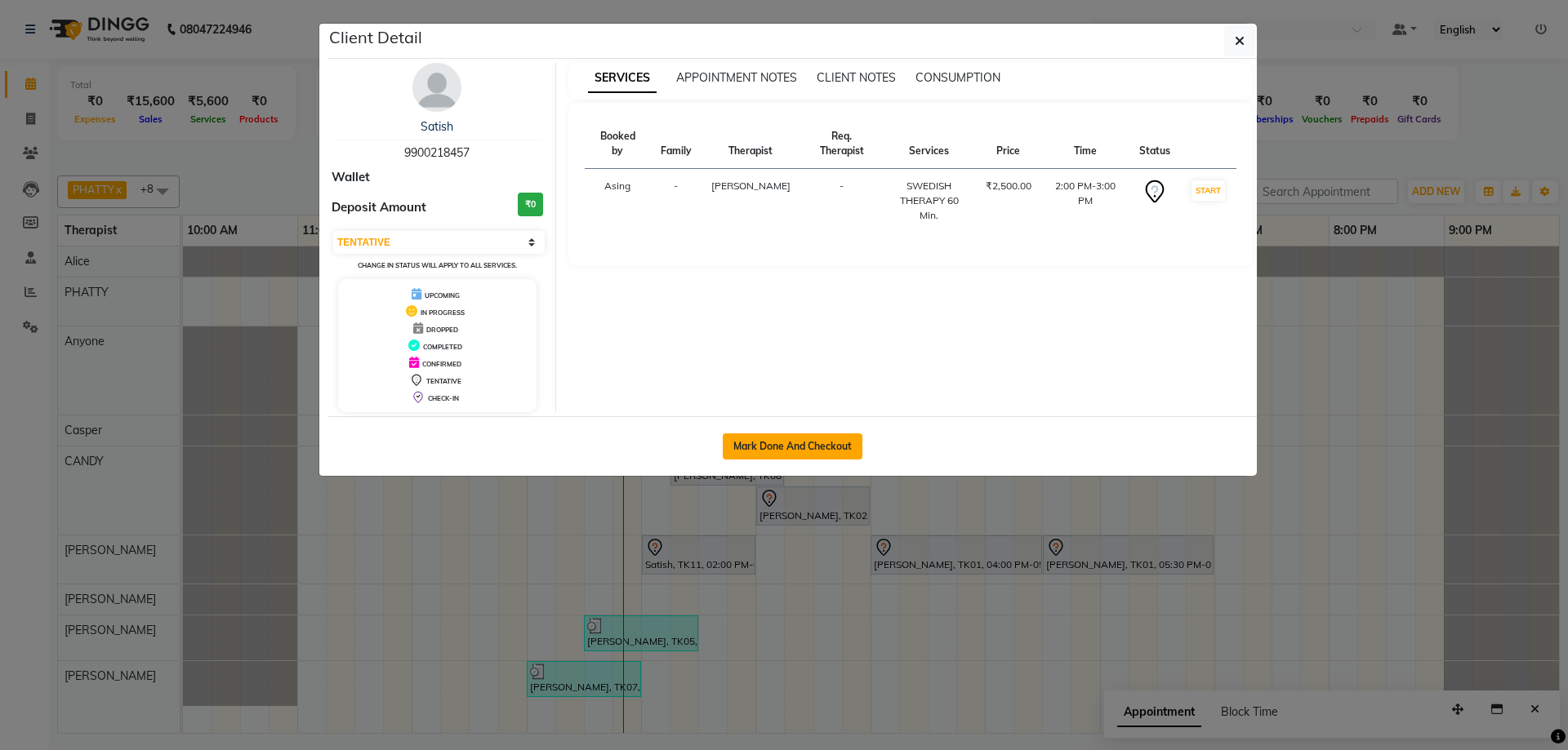
click at [811, 445] on button "Mark Done And Checkout" at bounding box center [792, 446] width 140 height 26
select select "service"
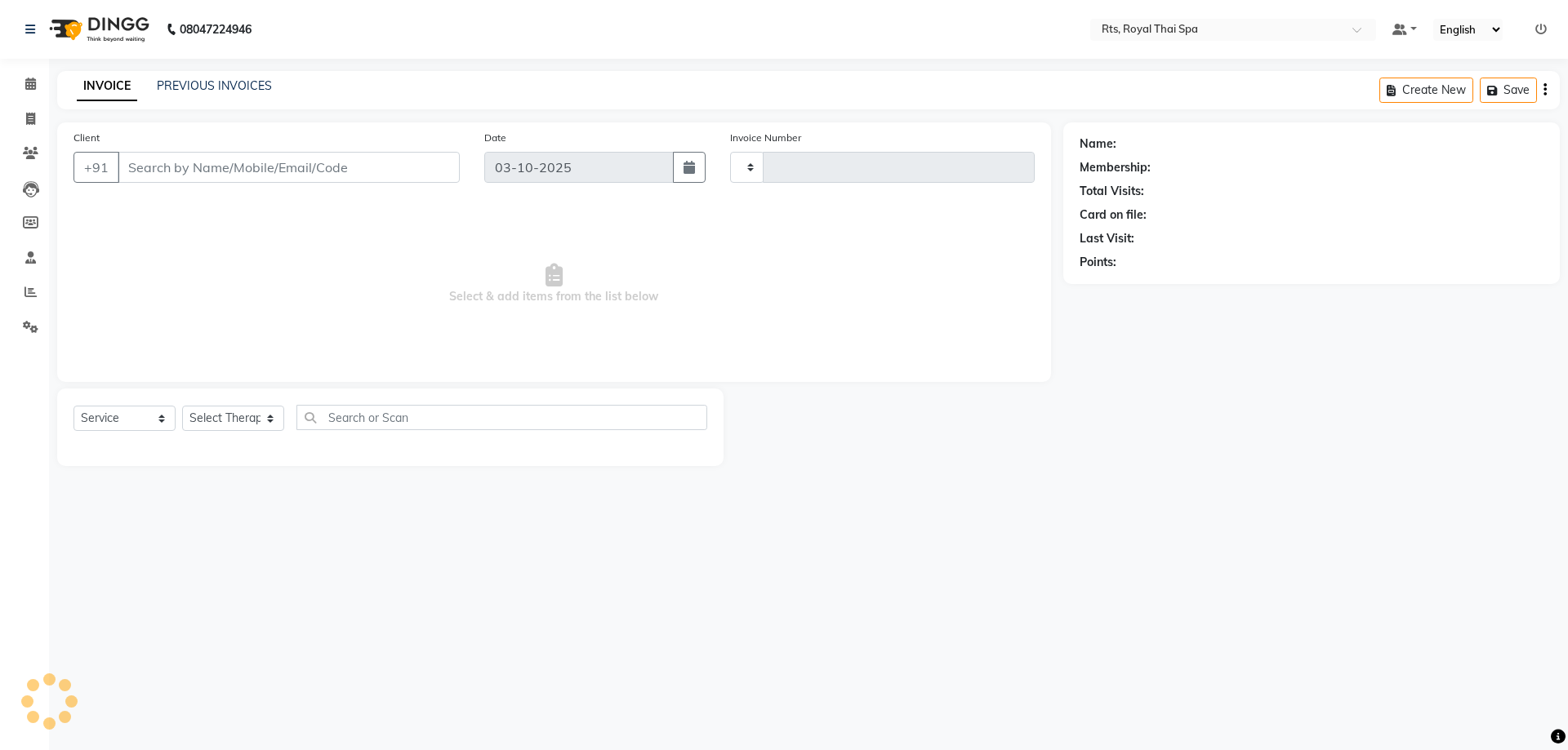
type input "219"
select select "9068"
type input "9900218457"
select select "65624"
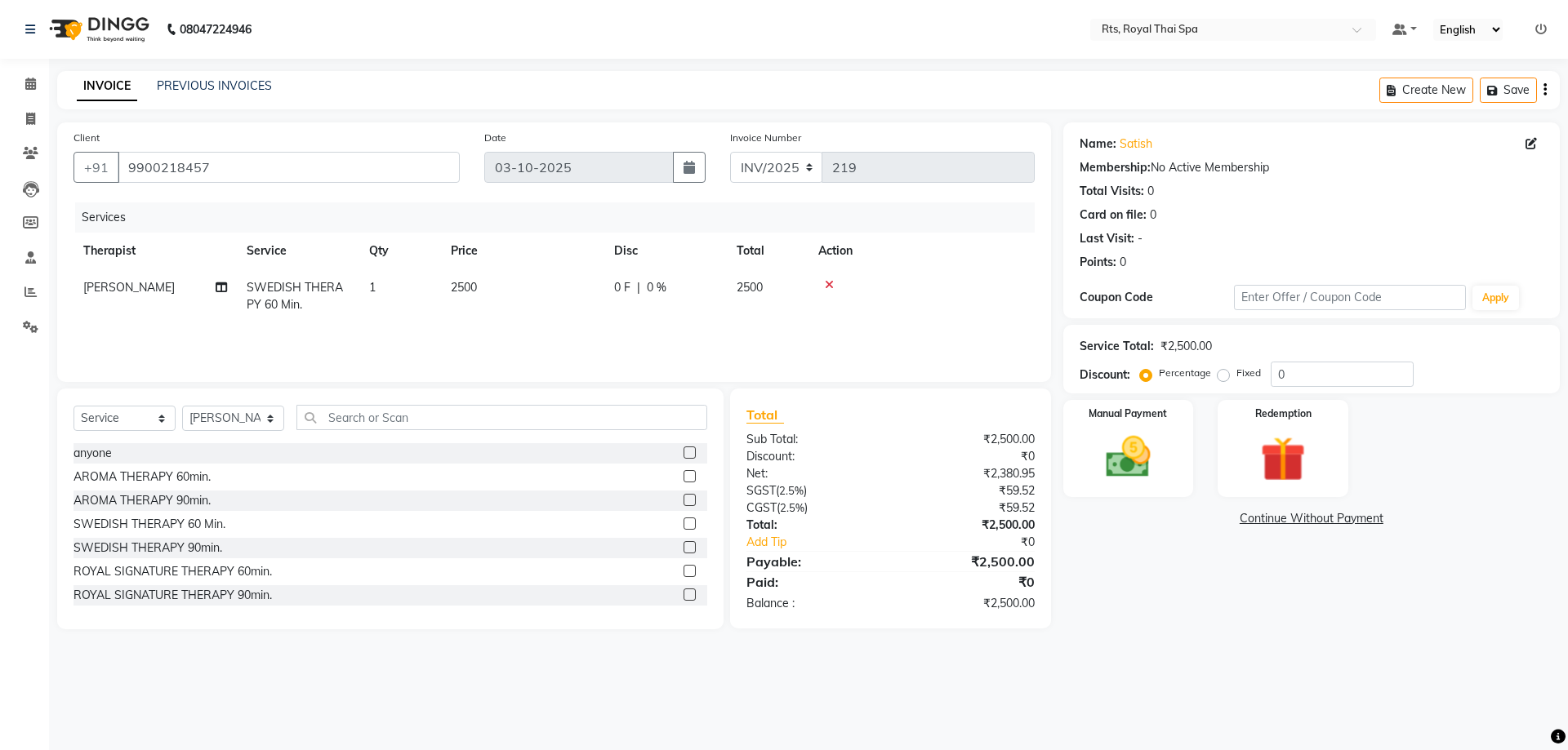
click at [821, 281] on div at bounding box center [921, 285] width 207 height 11
click at [829, 284] on icon at bounding box center [829, 285] width 9 height 11
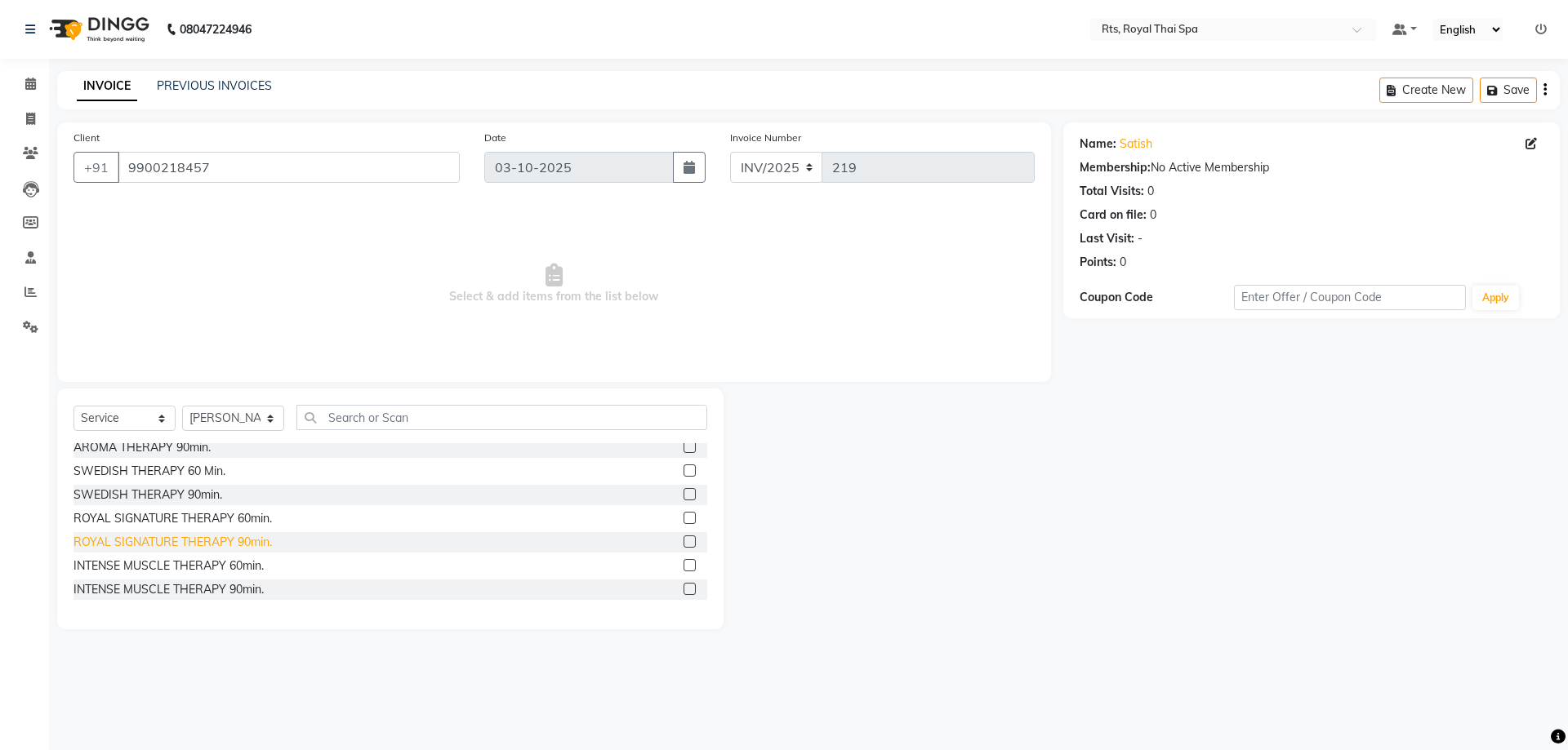
scroll to position [82, 0]
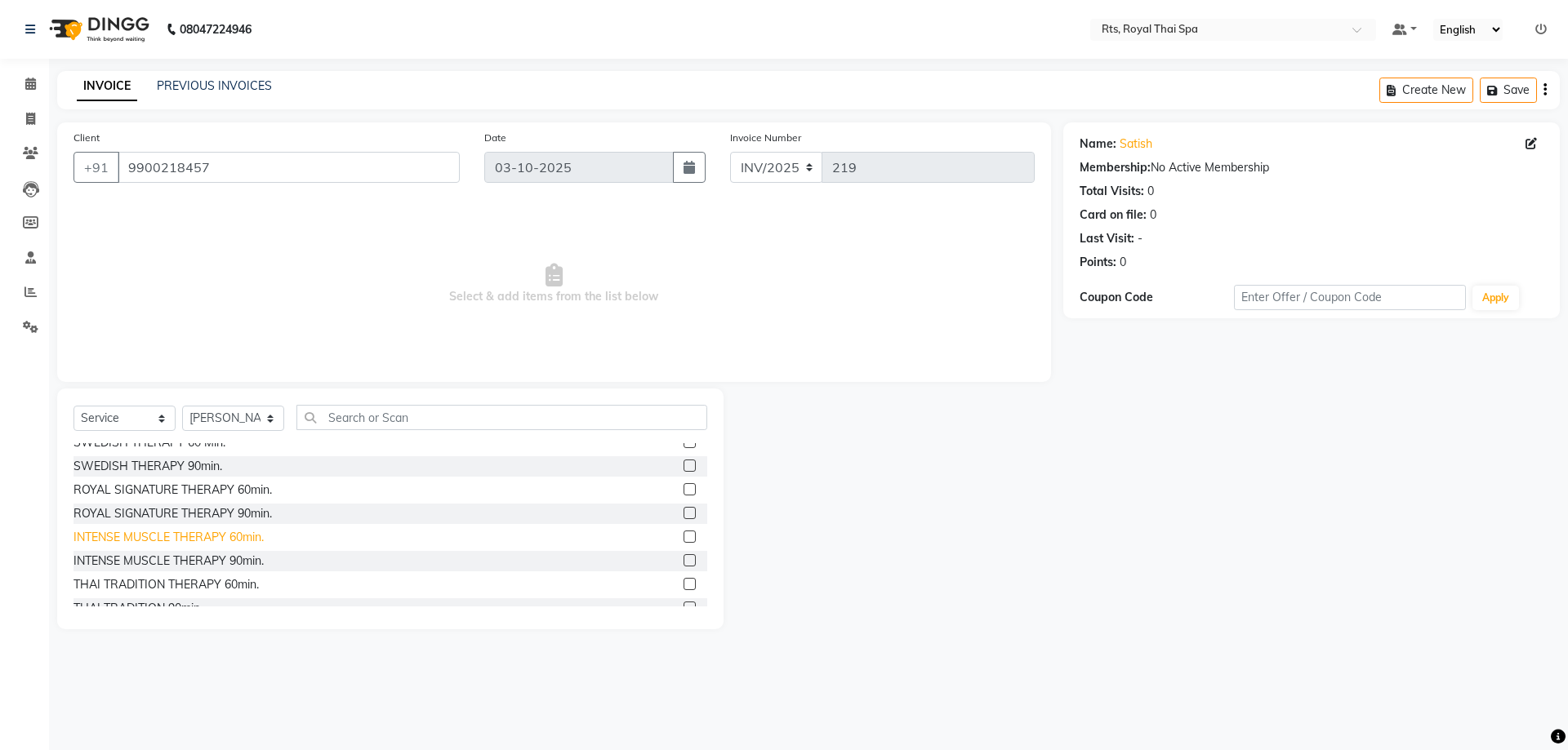
click at [225, 539] on div "INTENSE MUSCLE THERAPY 60min." at bounding box center [168, 537] width 190 height 17
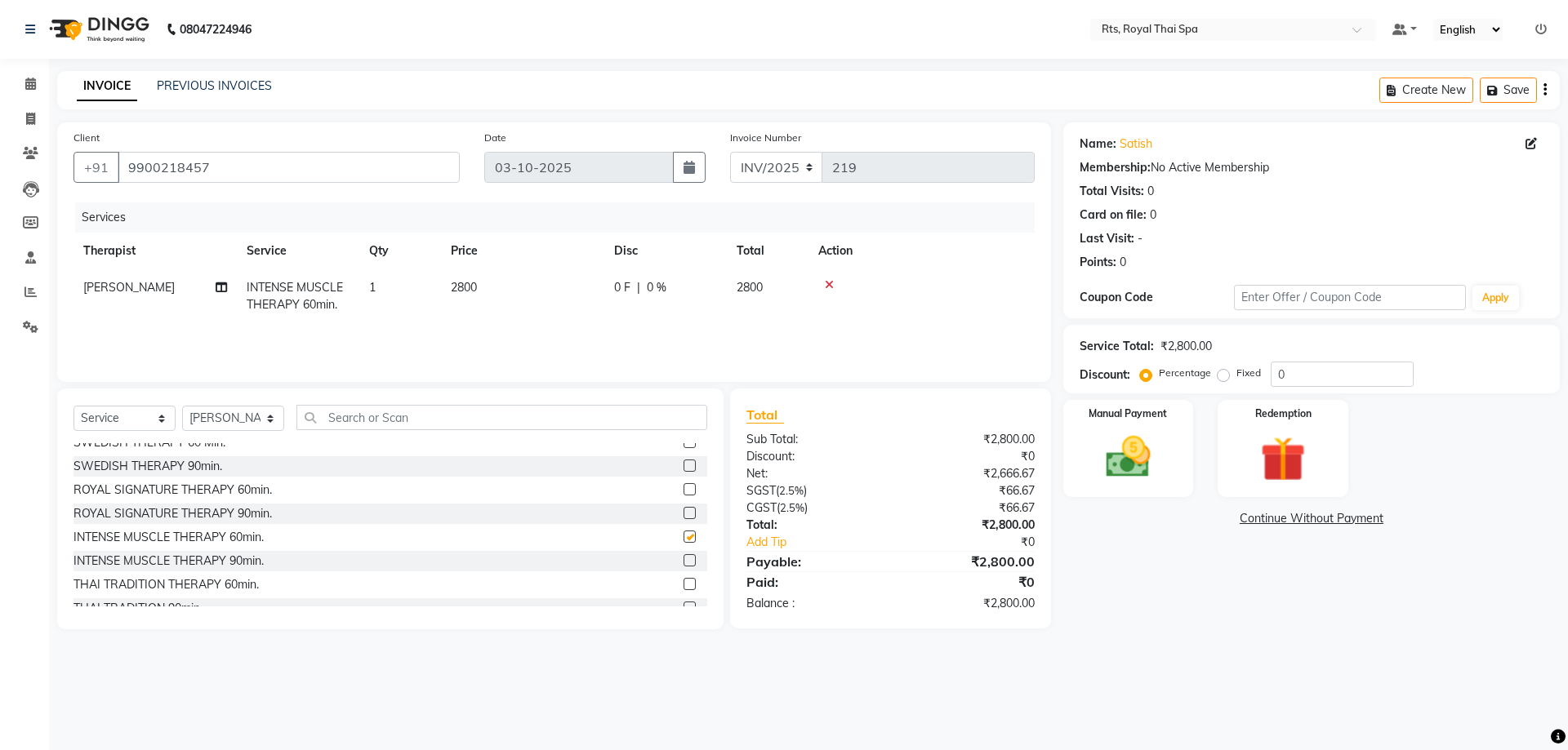
checkbox input "false"
click at [1150, 476] on img at bounding box center [1127, 457] width 76 height 54
click at [1233, 519] on span "CARD" at bounding box center [1230, 520] width 35 height 19
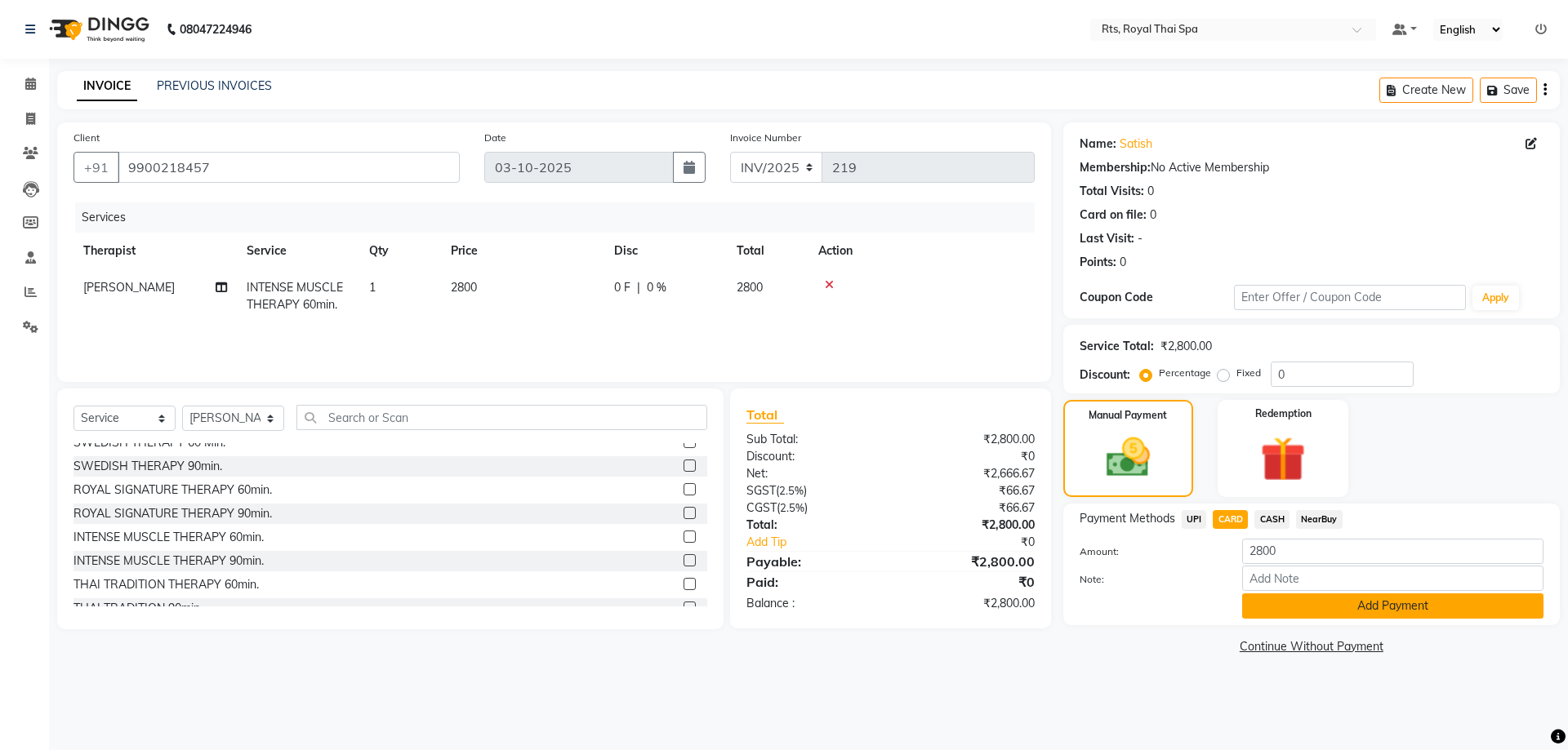
click at [1288, 608] on button "Add Payment" at bounding box center [1392, 606] width 301 height 25
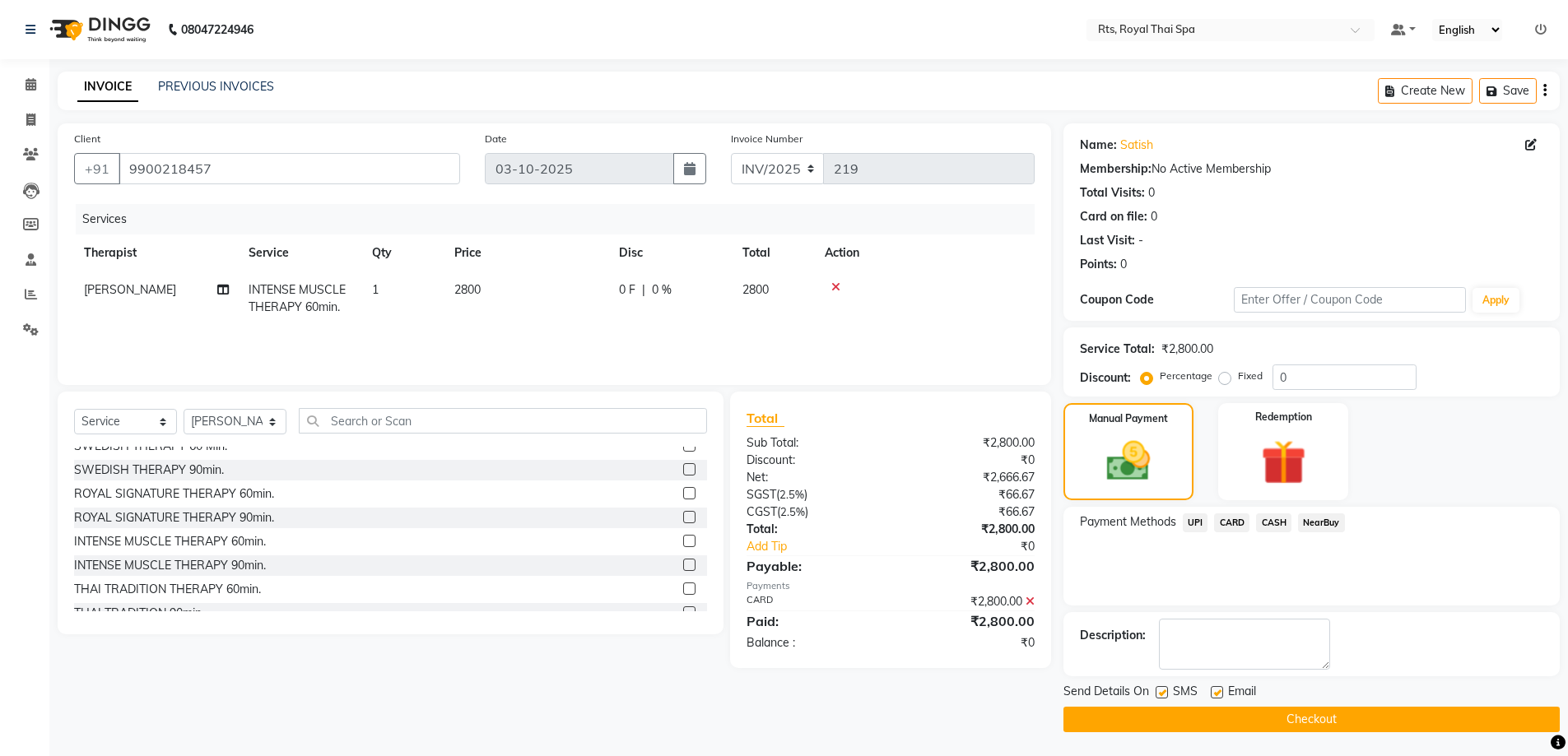
click at [1162, 695] on label at bounding box center [1161, 692] width 12 height 12
click at [1162, 695] on input "checkbox" at bounding box center [1160, 693] width 10 height 10
checkbox input "false"
click at [1162, 721] on button "Checkout" at bounding box center [1311, 719] width 496 height 25
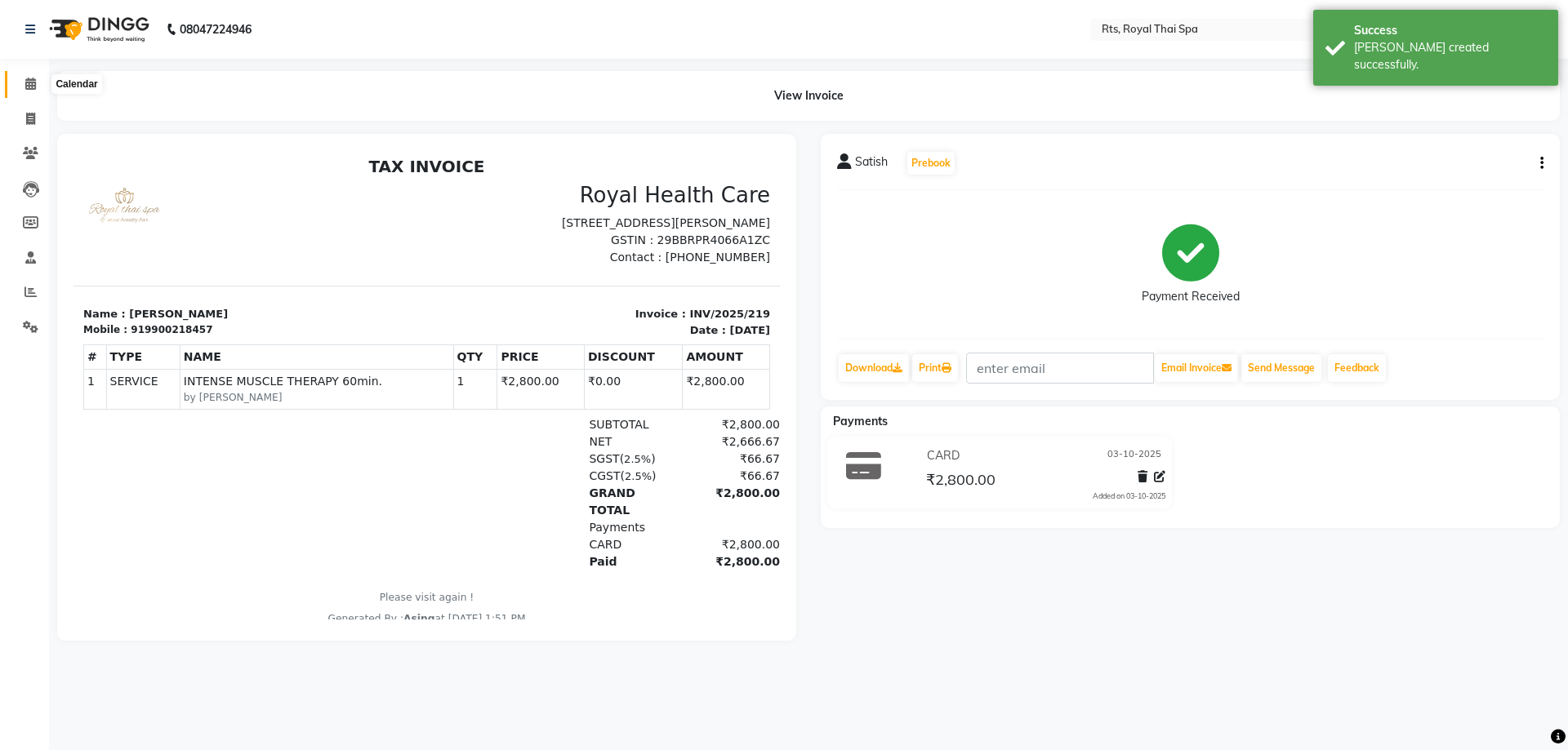
click at [31, 84] on icon at bounding box center [30, 83] width 10 height 12
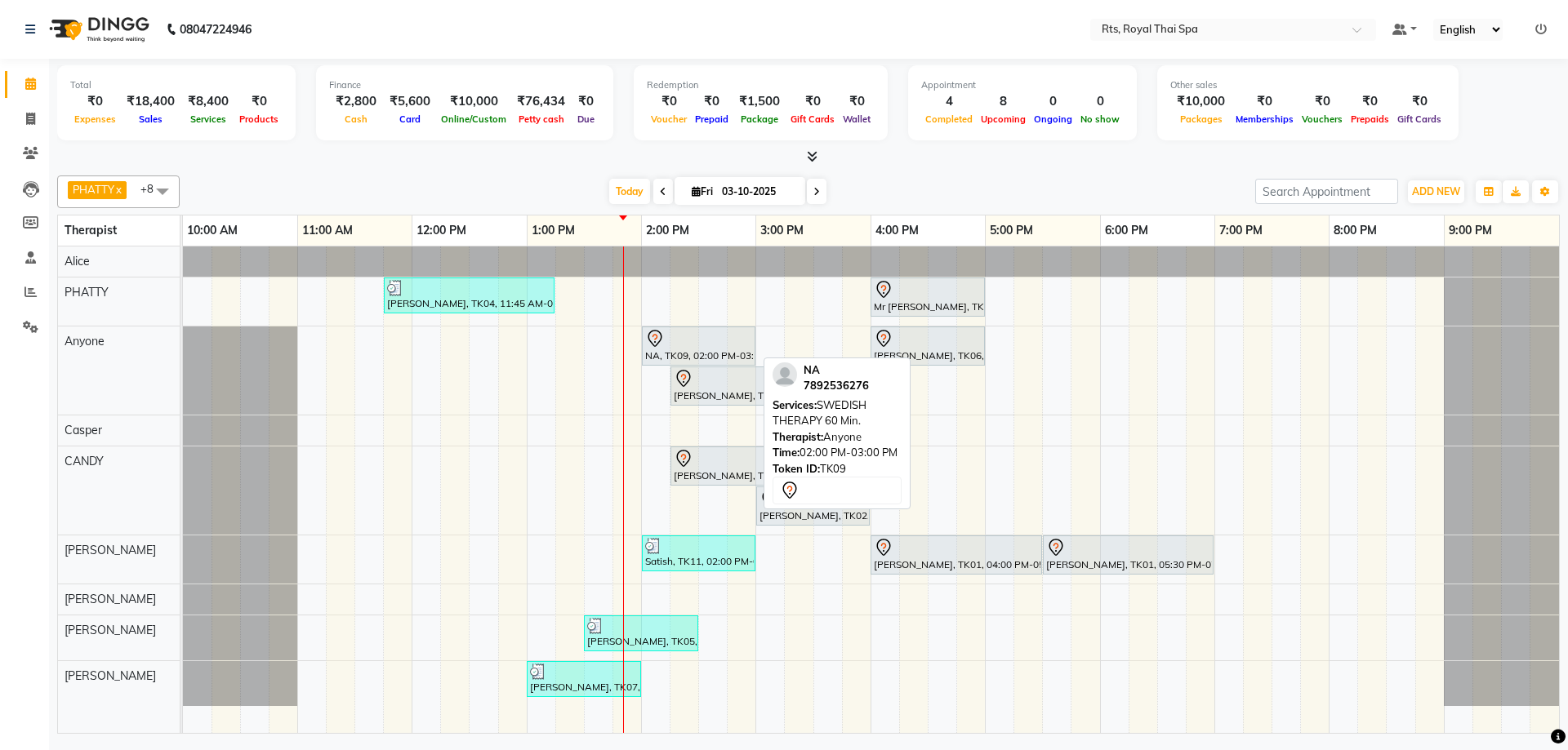
click at [664, 350] on div "NA, TK09, 02:00 PM-03:00 PM, SWEDISH THERAPY 60 Min." at bounding box center [698, 345] width 110 height 34
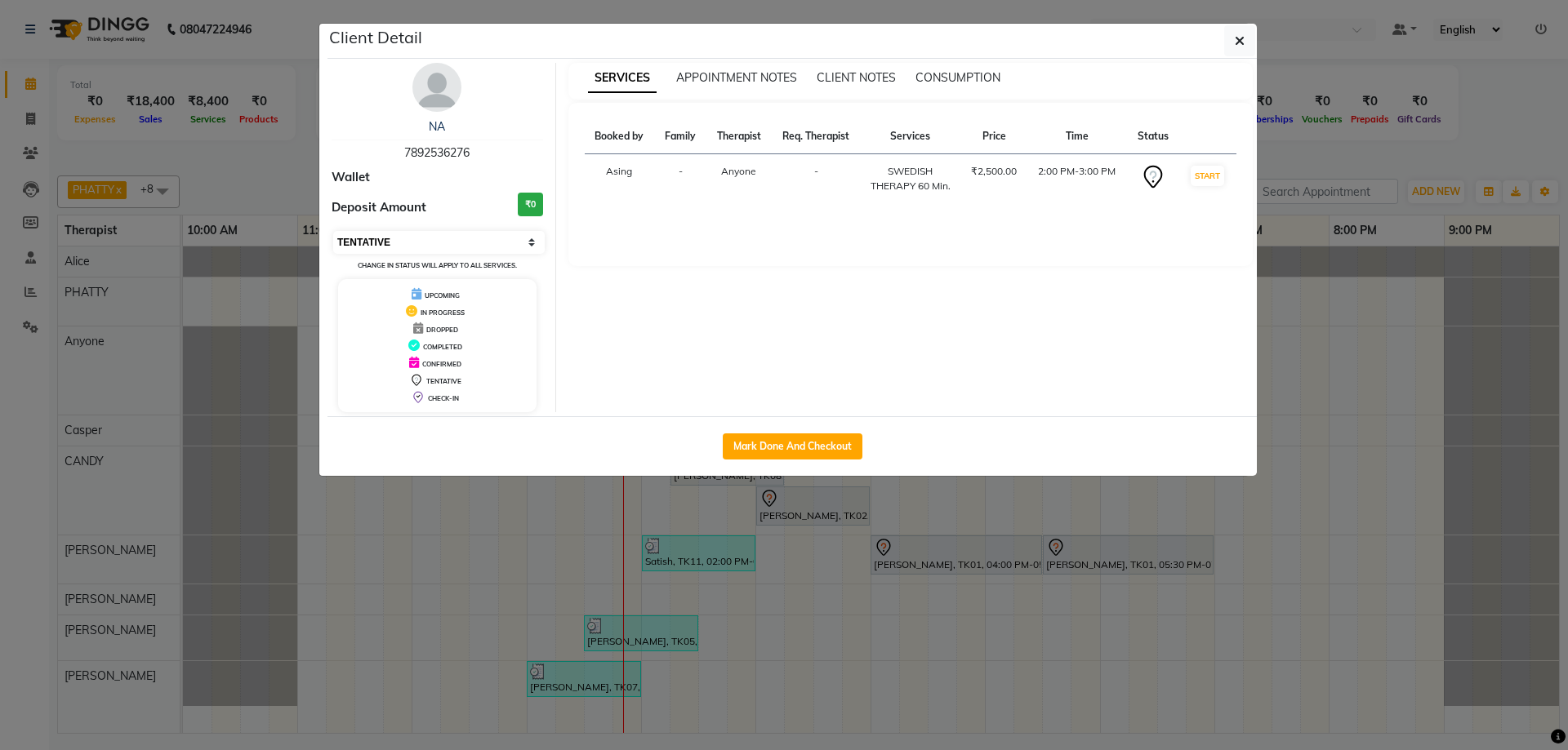
click at [451, 241] on select "Select IN SERVICE CONFIRMED TENTATIVE CHECK IN MARK DONE DROPPED UPCOMING" at bounding box center [439, 242] width 212 height 23
select select "2"
click at [333, 231] on select "Select IN SERVICE CONFIRMED TENTATIVE CHECK IN MARK DONE DROPPED UPCOMING" at bounding box center [439, 242] width 212 height 23
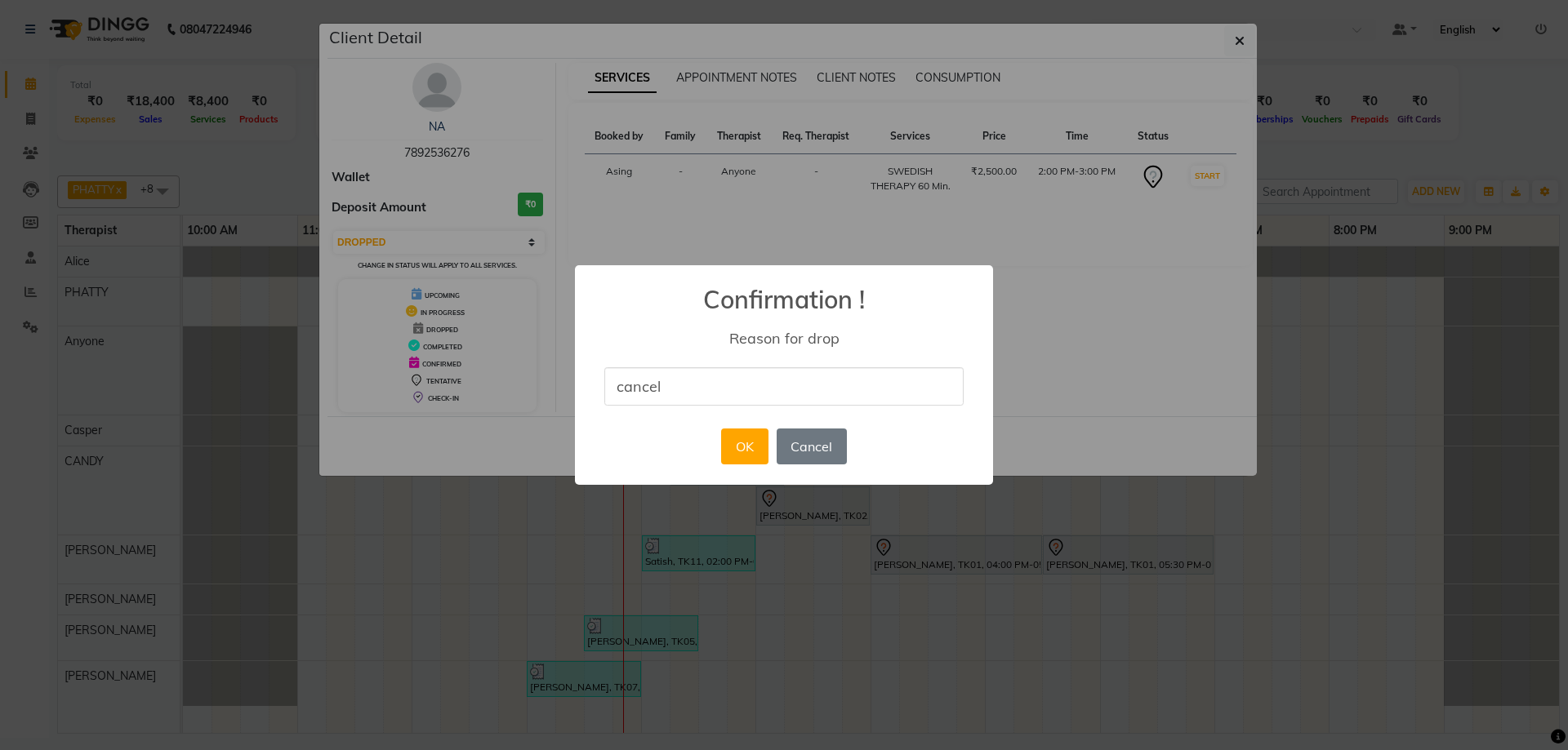
type input "CANCEL"
click at [735, 445] on button "OK" at bounding box center [744, 446] width 47 height 36
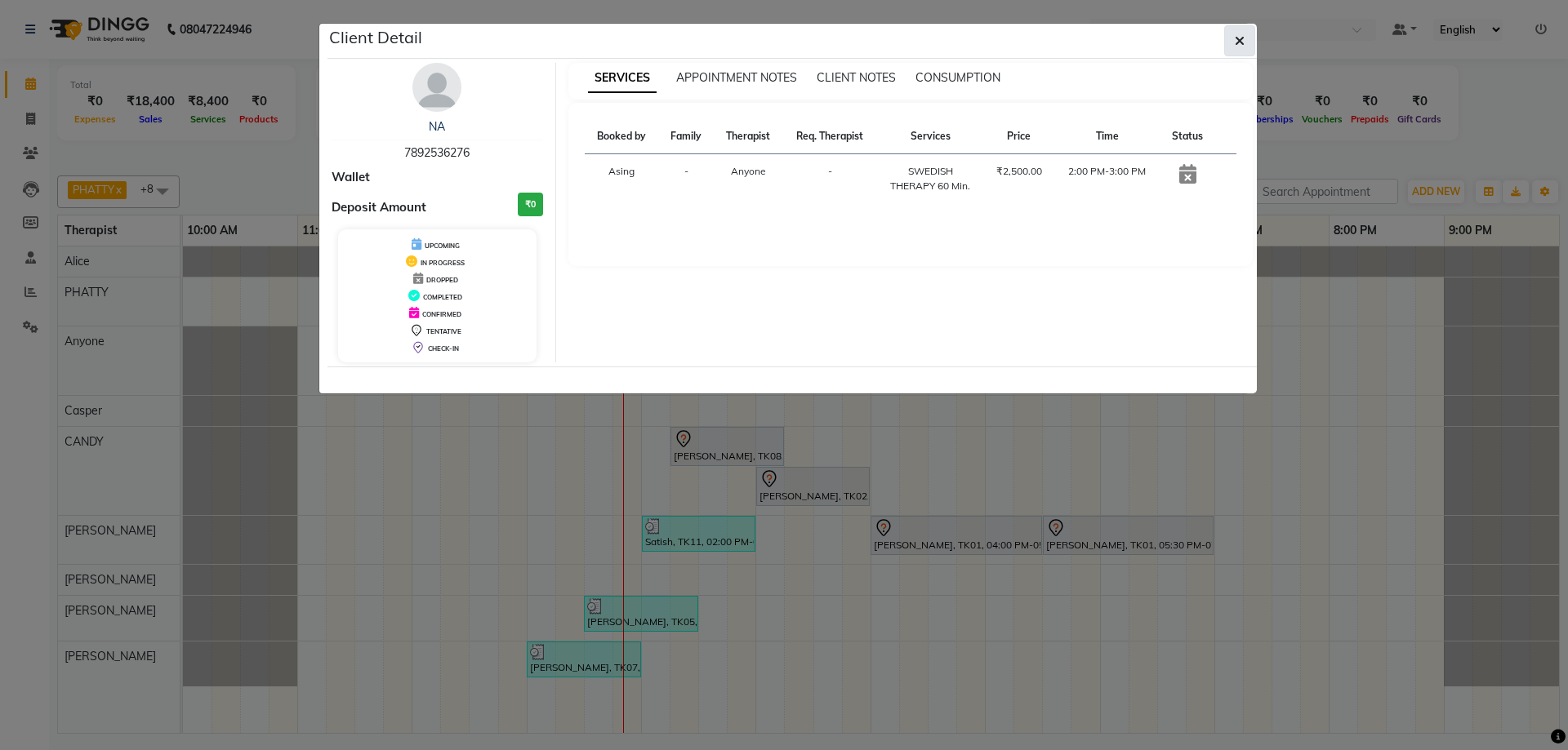
click at [1247, 43] on button "button" at bounding box center [1240, 41] width 31 height 31
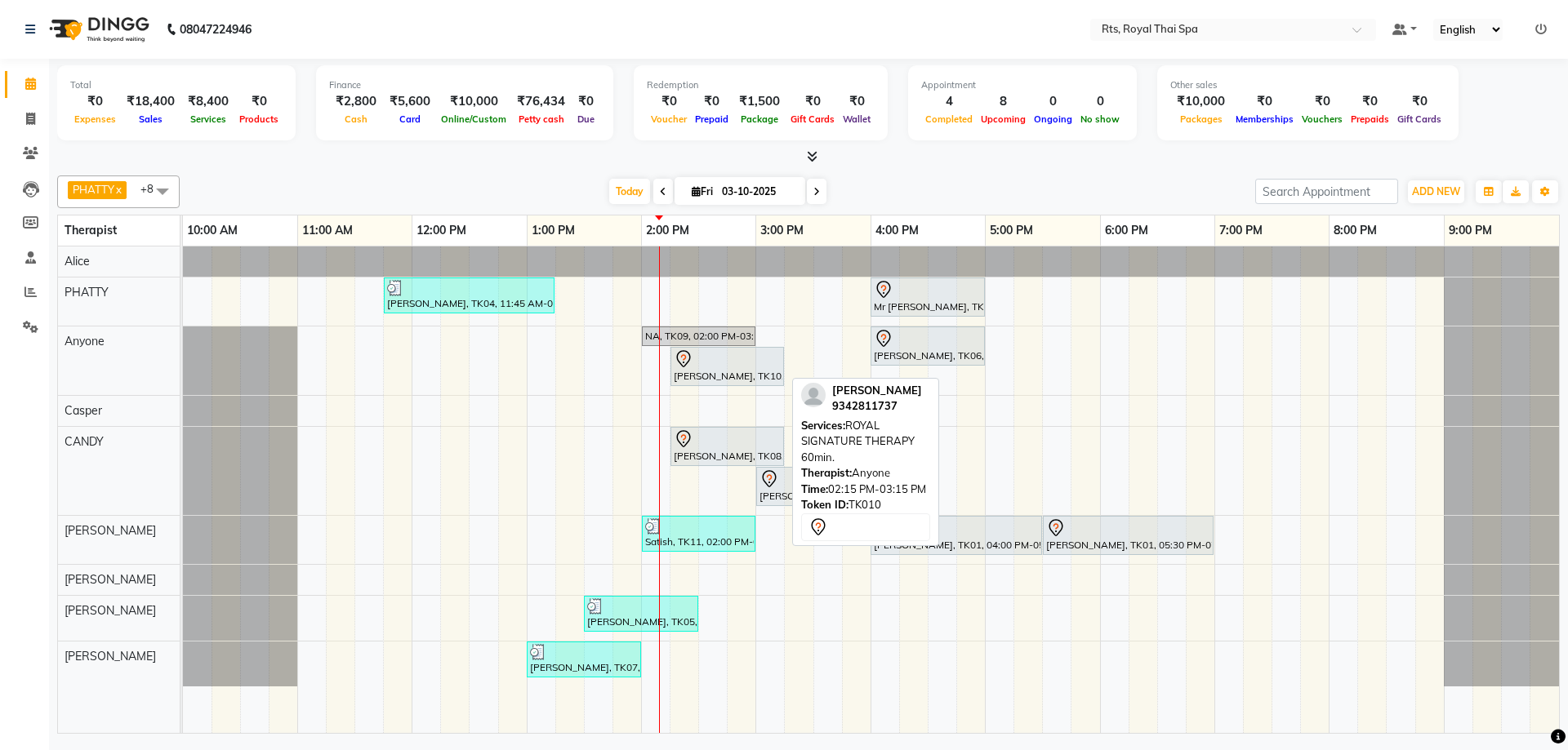
click at [719, 363] on div at bounding box center [727, 359] width 107 height 20
select select "7"
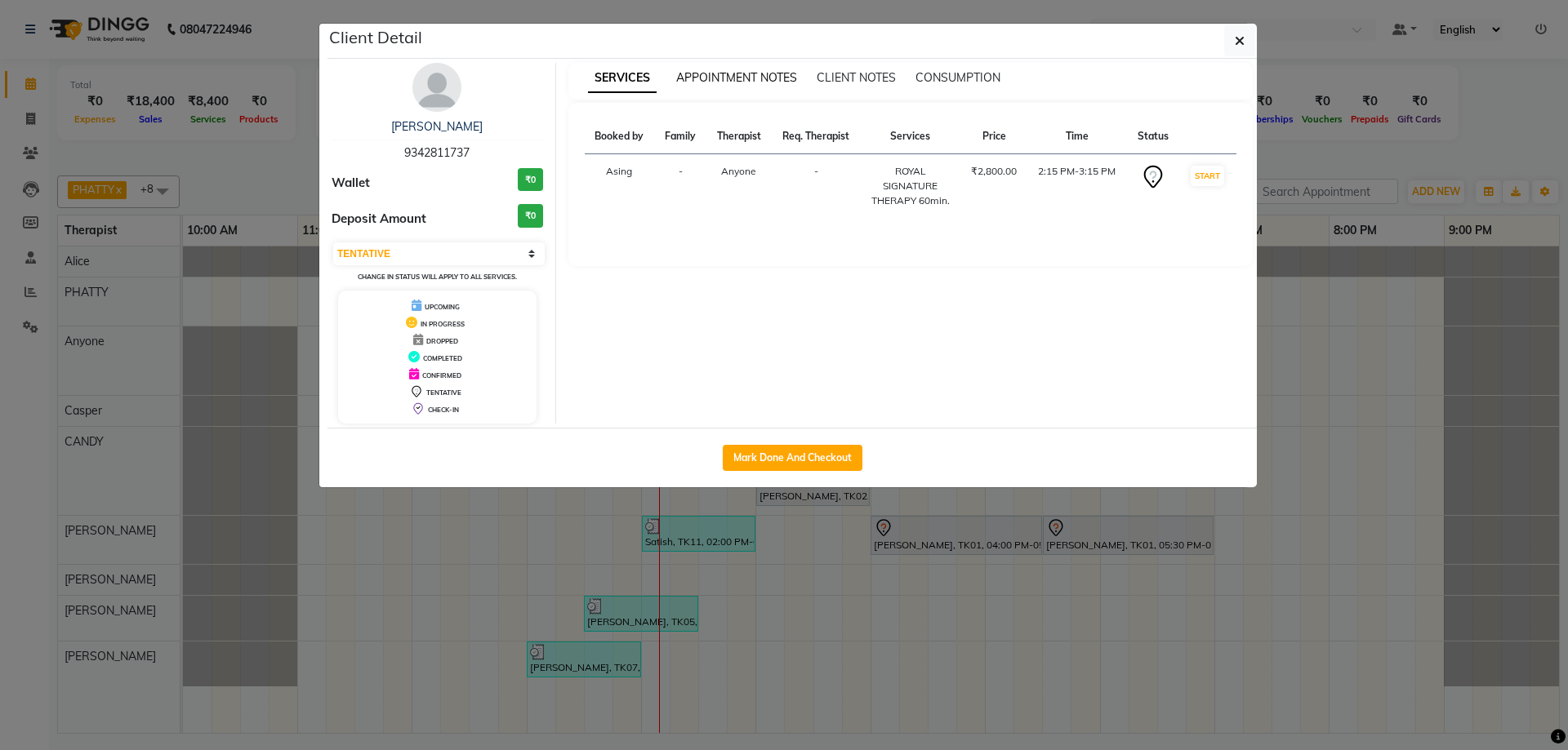
click at [744, 82] on span "APPOINTMENT NOTES" at bounding box center [736, 77] width 121 height 15
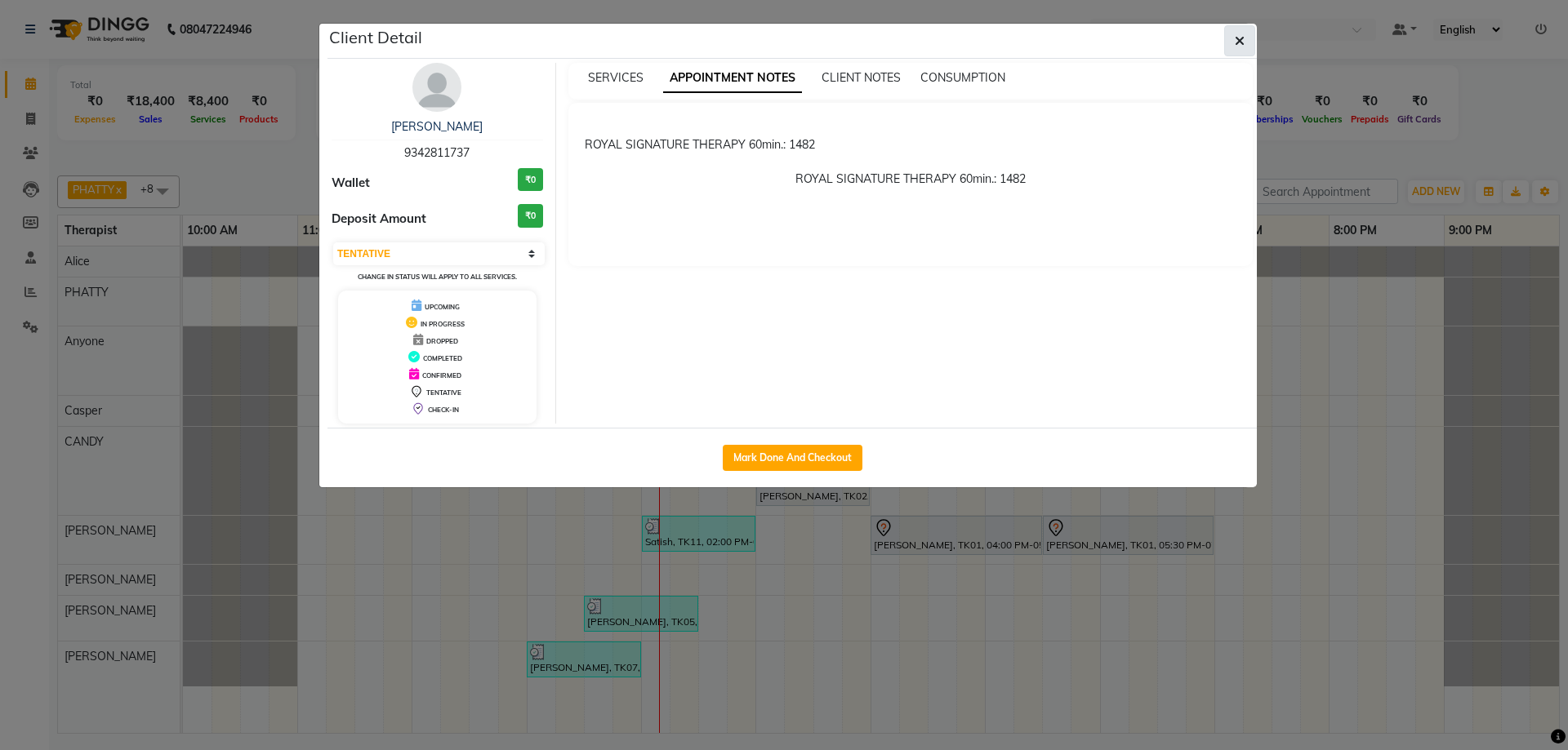
click at [1241, 36] on icon "button" at bounding box center [1239, 40] width 10 height 13
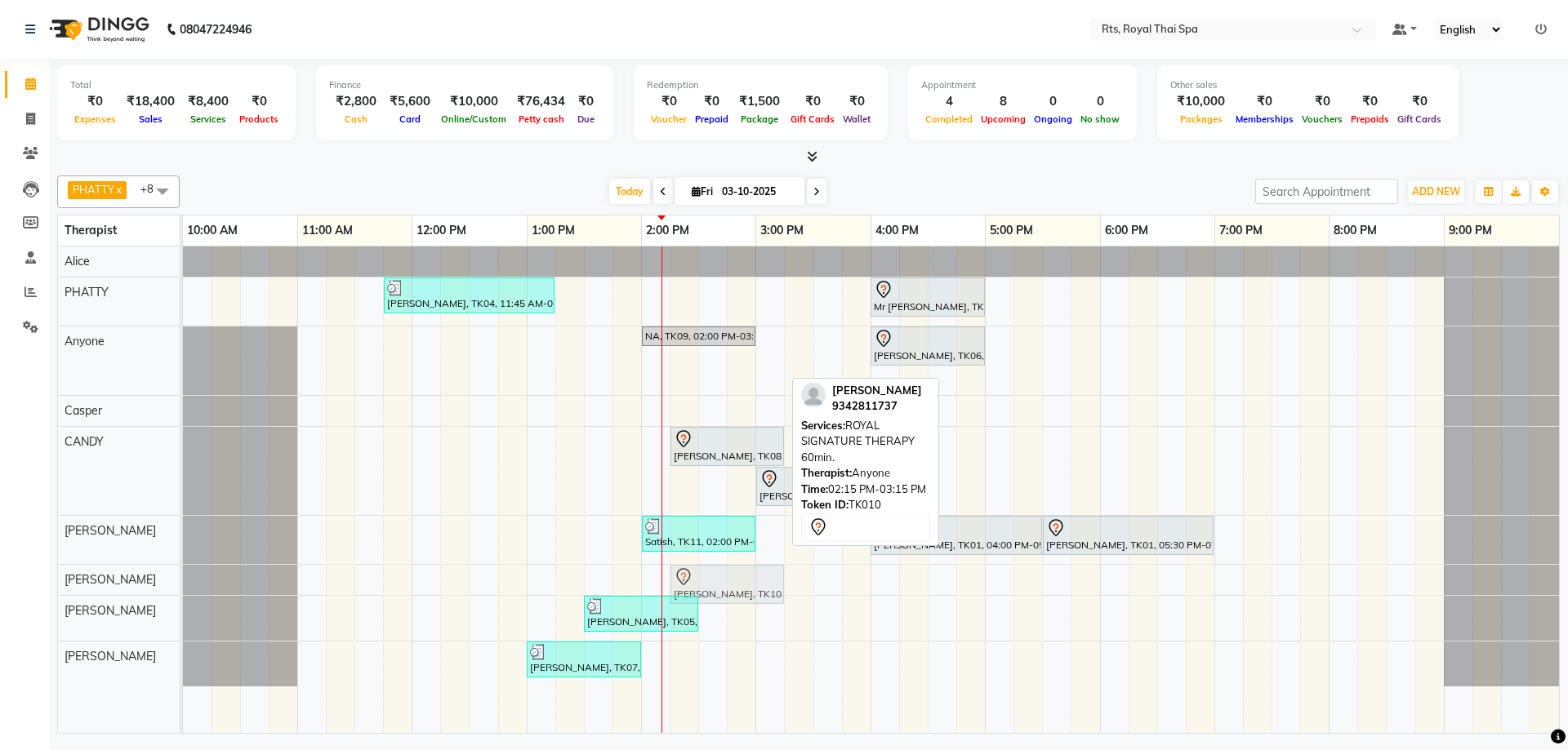
drag, startPoint x: 710, startPoint y: 371, endPoint x: 720, endPoint y: 584, distance: 213.2
click at [720, 584] on tbody "[PERSON_NAME], TK04, 11:45 AM-01:15 PM, ROYAL SIGNATURE THERAPY 90min. Mr [PERS…" at bounding box center [871, 466] width 1376 height 440
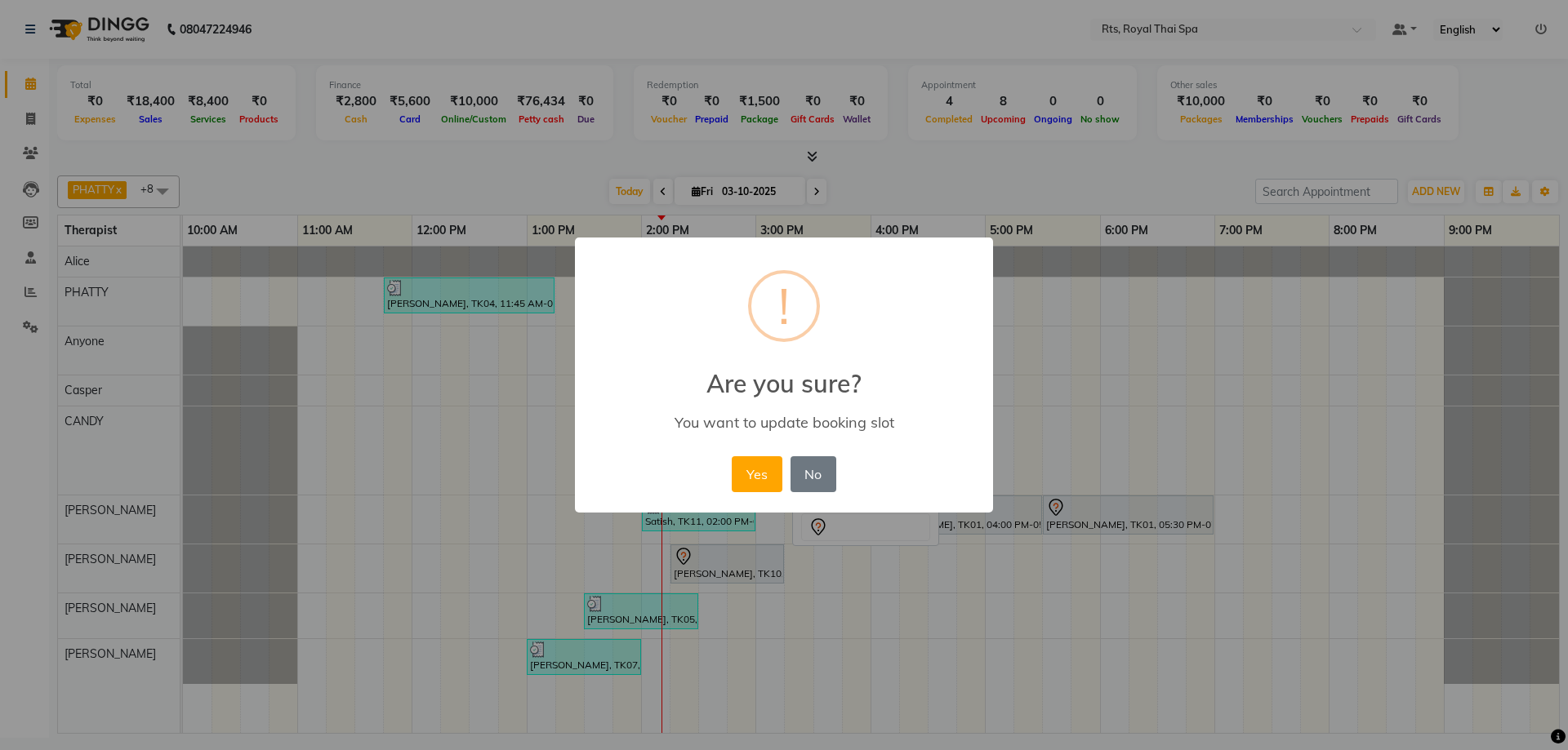
drag, startPoint x: 759, startPoint y: 474, endPoint x: 651, endPoint y: 499, distance: 110.9
click at [662, 495] on div "× ! Are you sure? You want to update booking slot Yes No No" at bounding box center [784, 376] width 418 height 276
click at [759, 464] on button "Yes" at bounding box center [756, 474] width 49 height 36
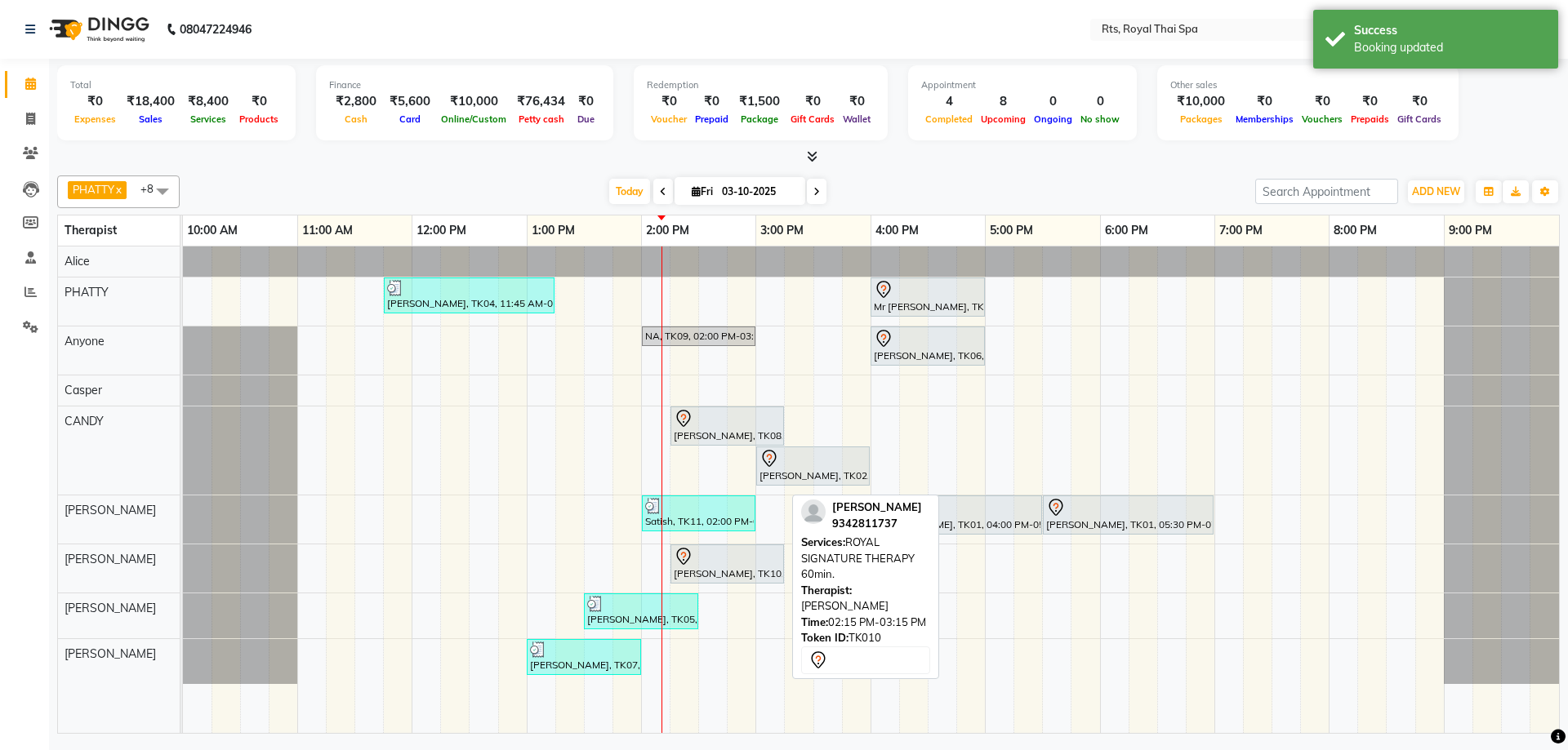
click at [726, 569] on div "[PERSON_NAME], TK10, 02:15 PM-03:15 PM, ROYAL SIGNATURE THERAPY 60min." at bounding box center [727, 563] width 110 height 34
select select "7"
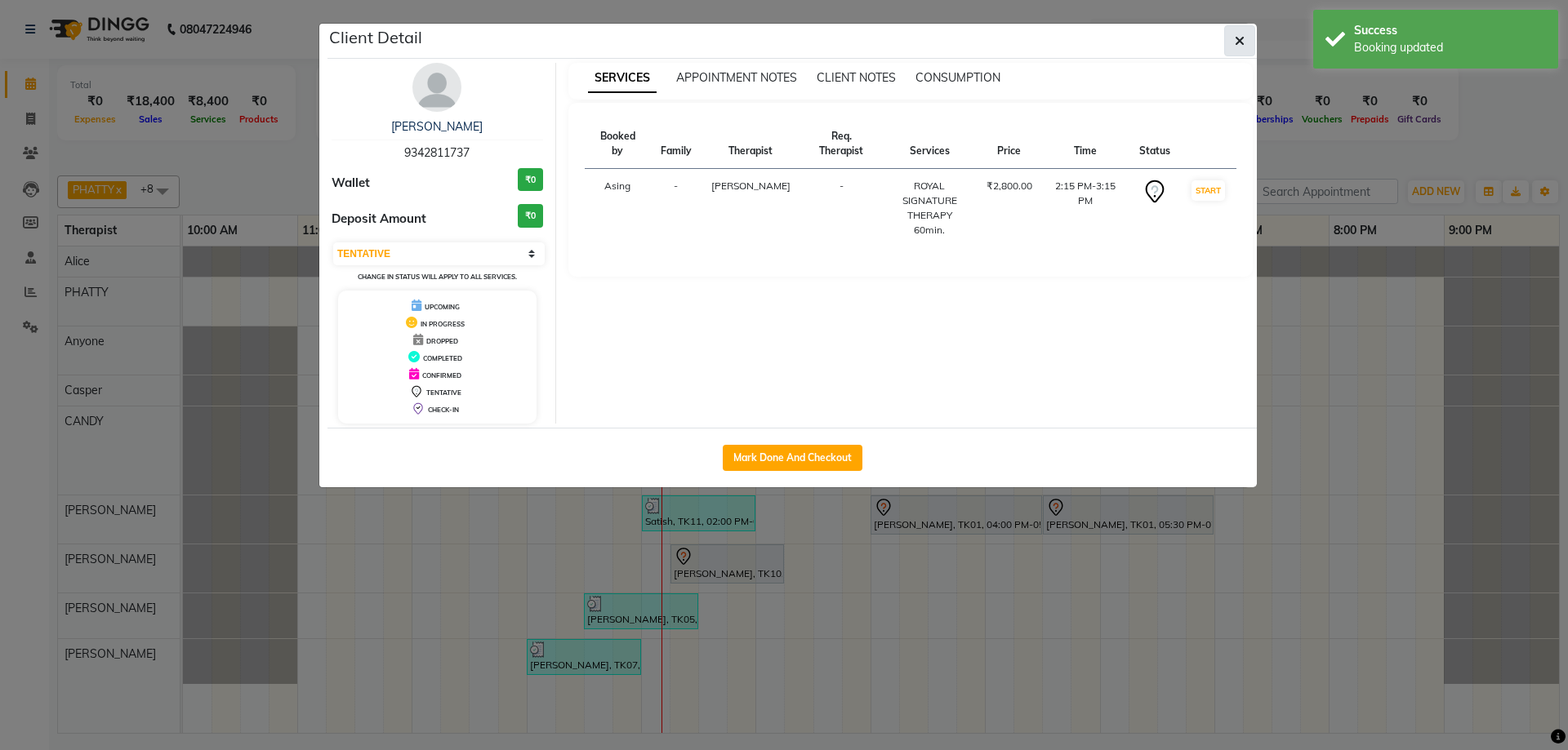
click at [1248, 45] on button "button" at bounding box center [1240, 41] width 31 height 31
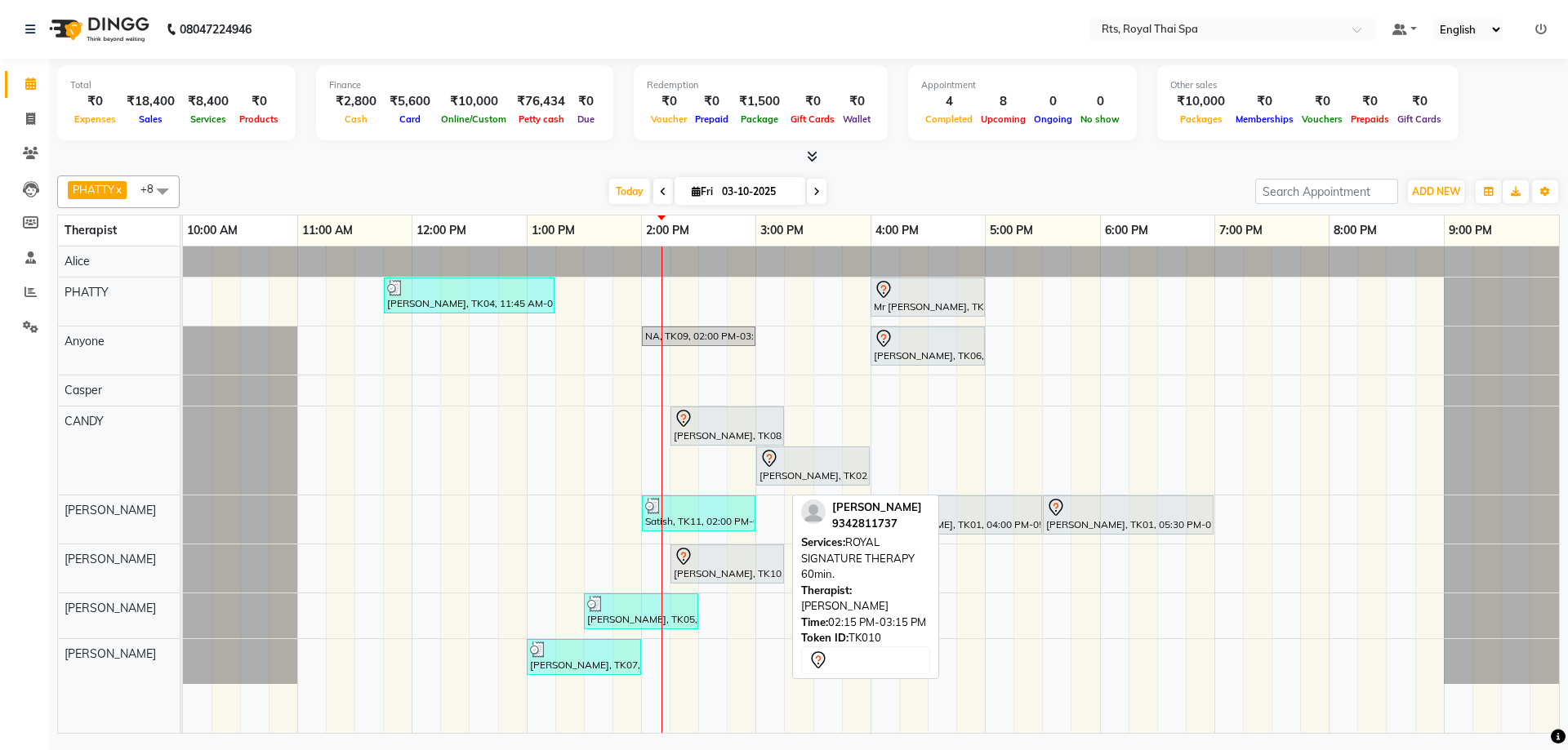
click at [702, 569] on div "[PERSON_NAME], TK10, 02:15 PM-03:15 PM, ROYAL SIGNATURE THERAPY 60min." at bounding box center [727, 563] width 110 height 34
select select "7"
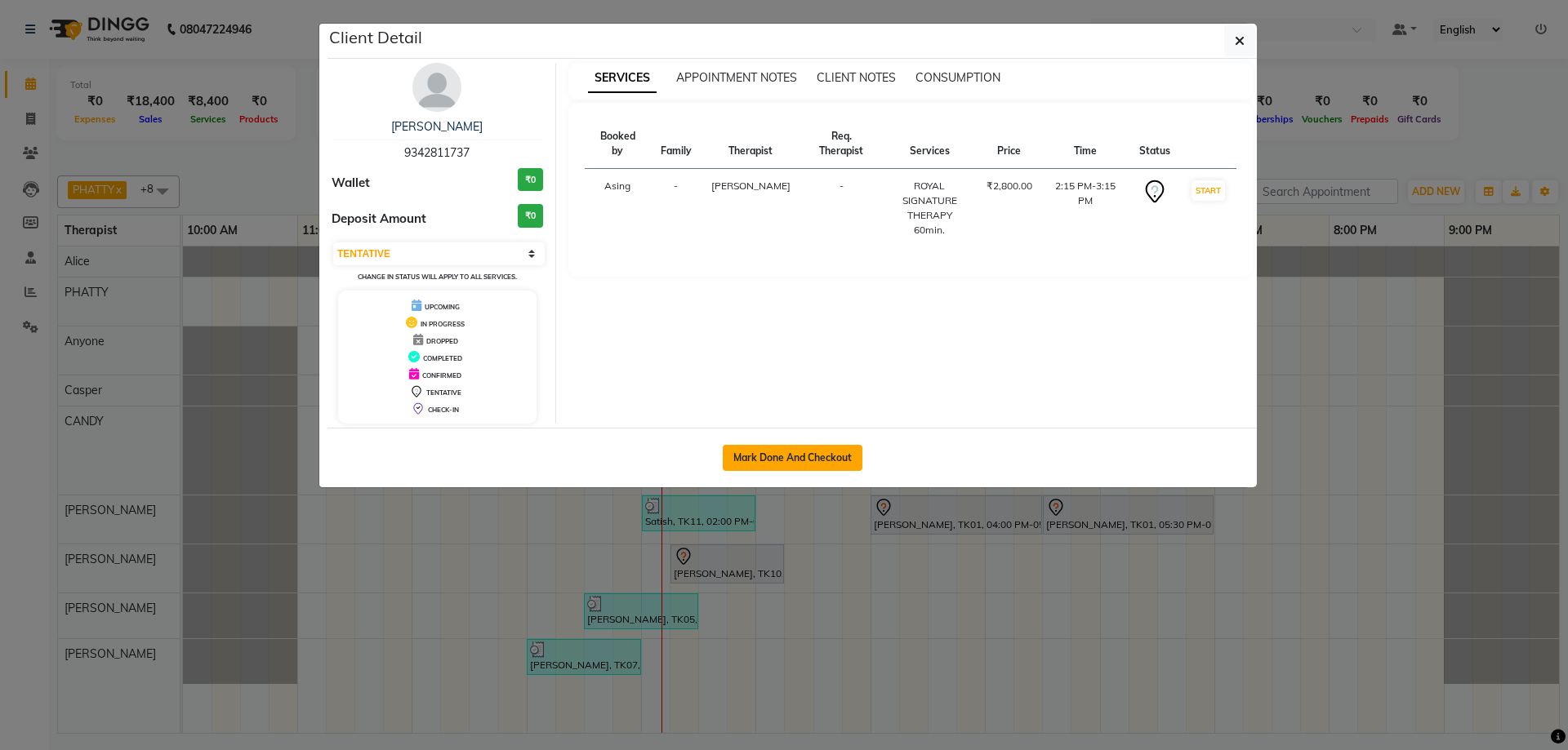
click at [810, 445] on button "Mark Done And Checkout" at bounding box center [792, 458] width 140 height 26
select select "service"
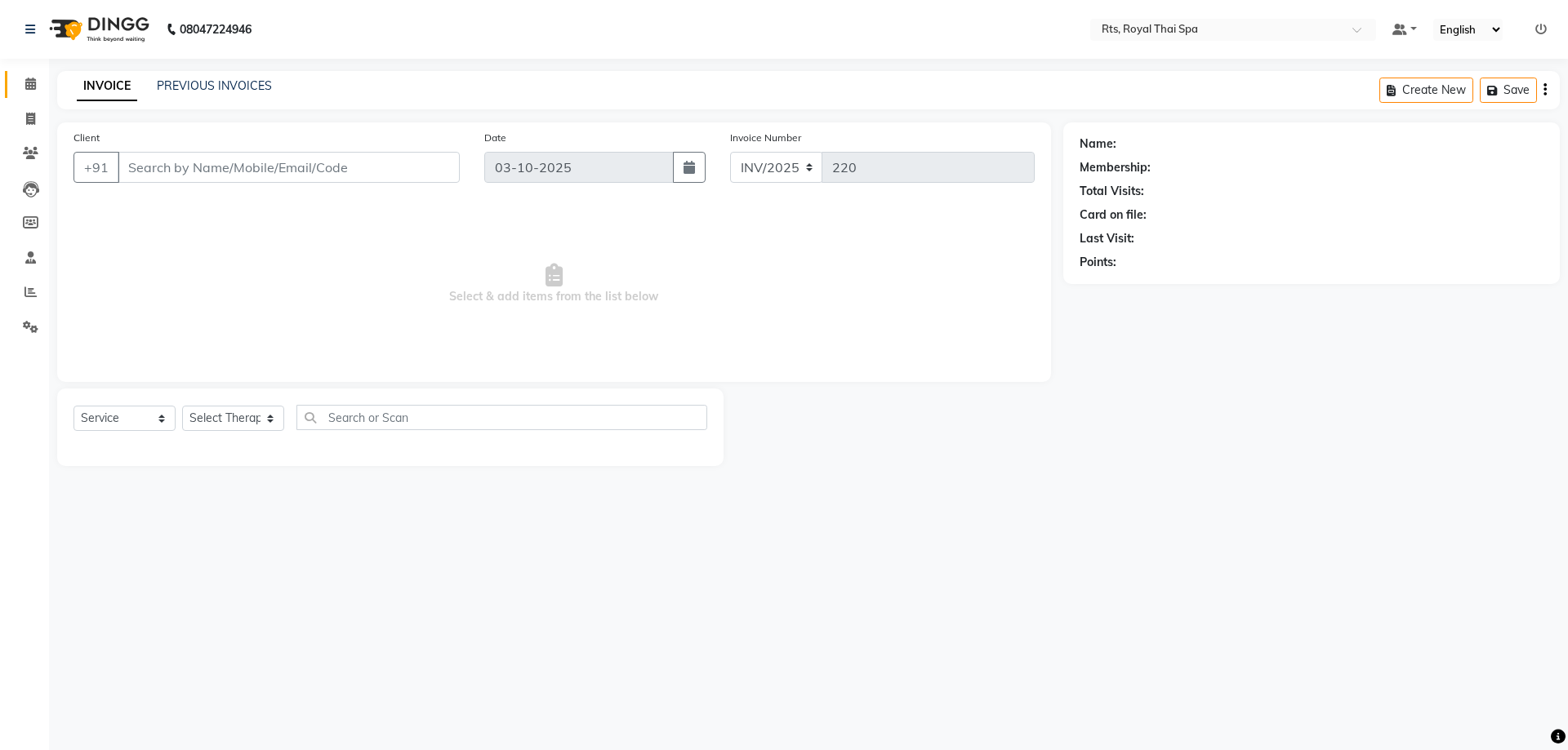
type input "9342811737"
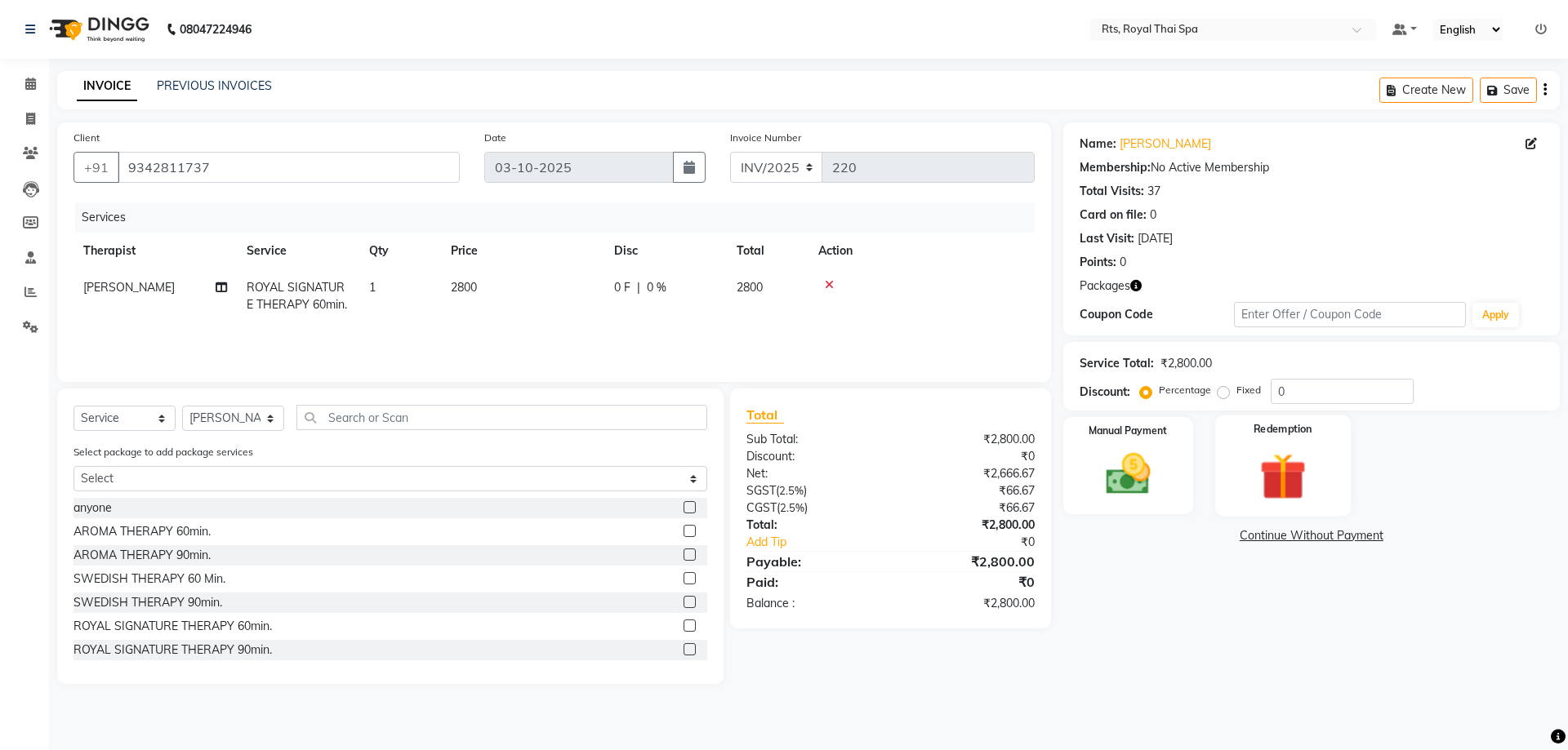
click at [1234, 463] on div "Redemption" at bounding box center [1282, 466] width 135 height 101
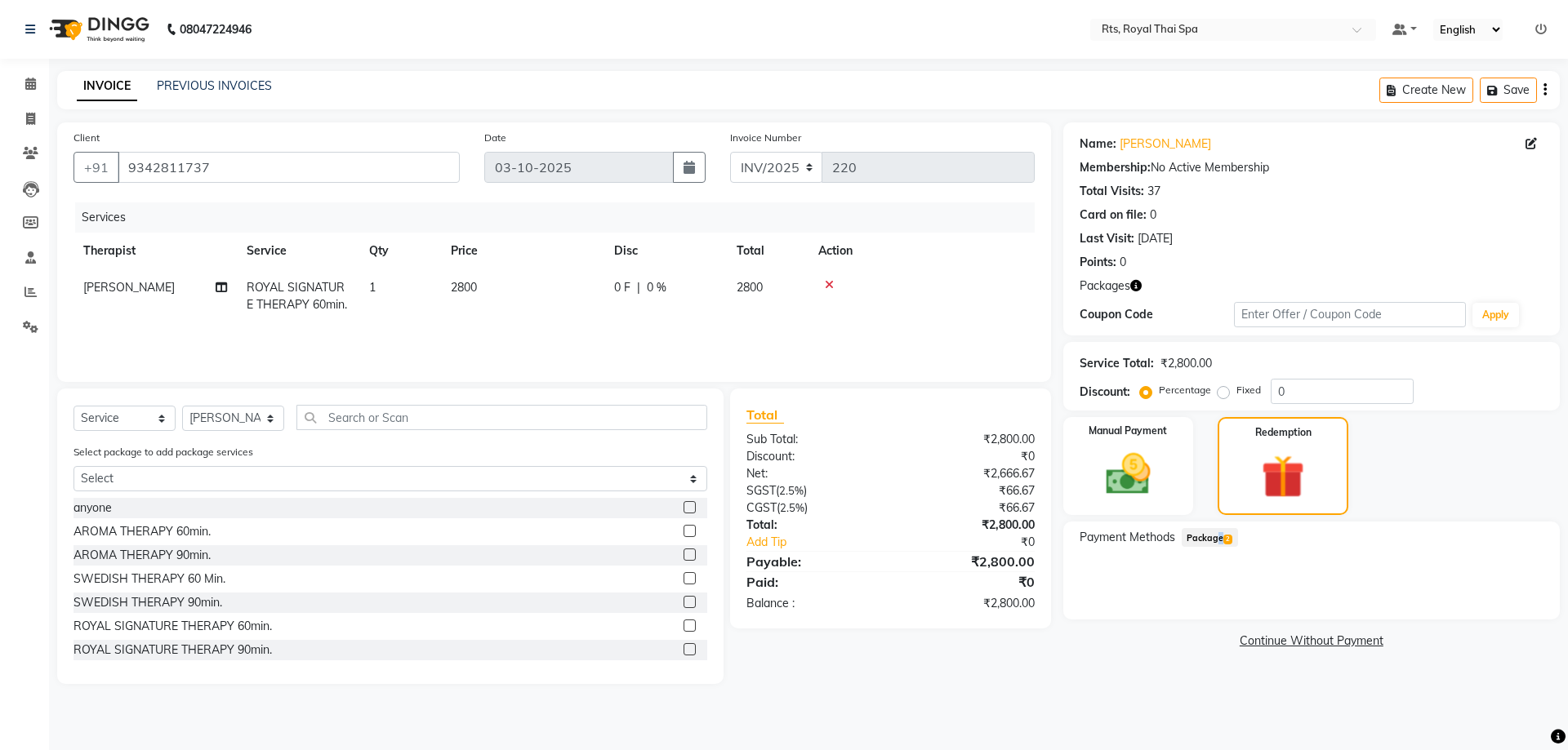
drag, startPoint x: 1215, startPoint y: 536, endPoint x: 1235, endPoint y: 537, distance: 20.0
click at [1214, 537] on span "Package 2" at bounding box center [1209, 537] width 56 height 19
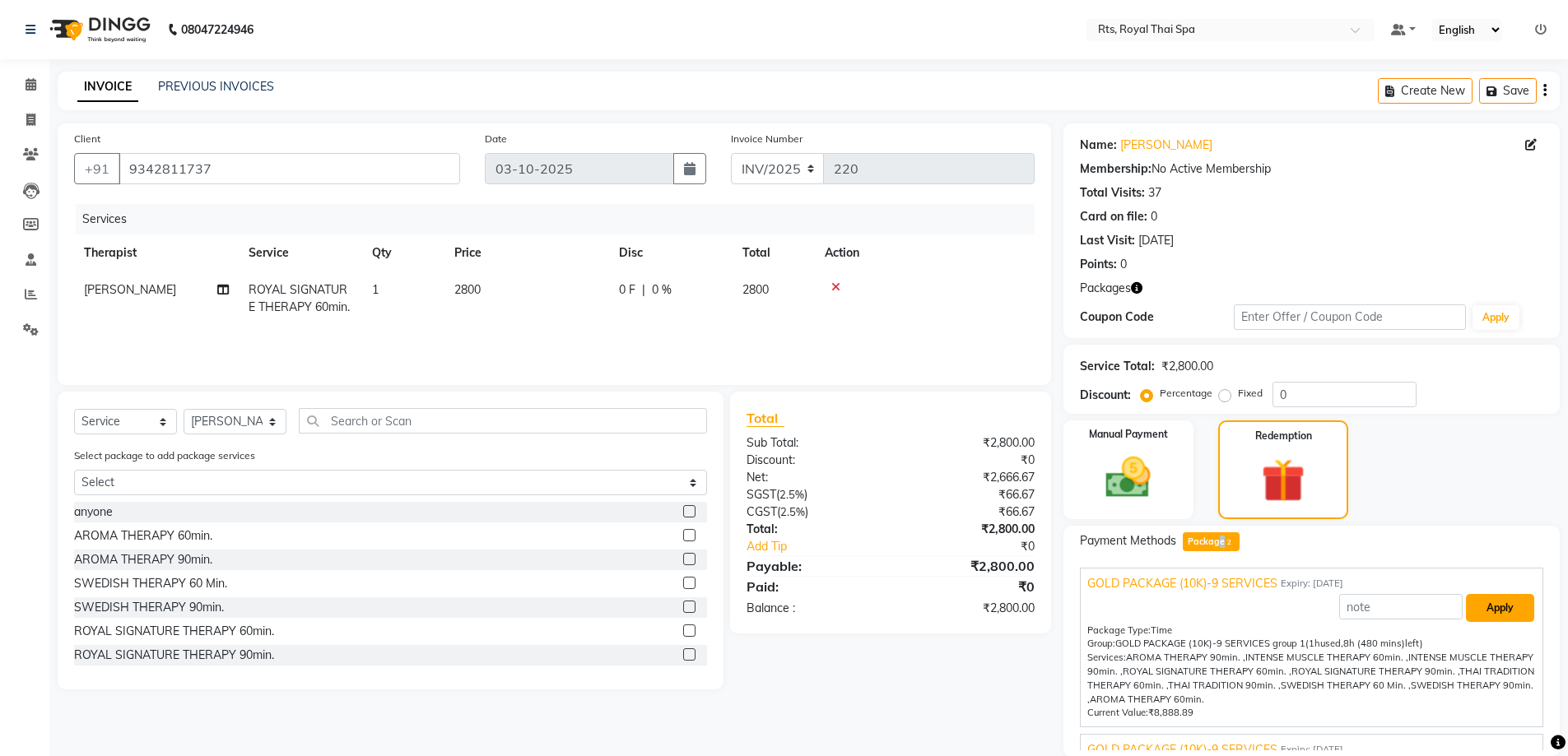
click at [1485, 612] on button "Apply" at bounding box center [1500, 608] width 68 height 28
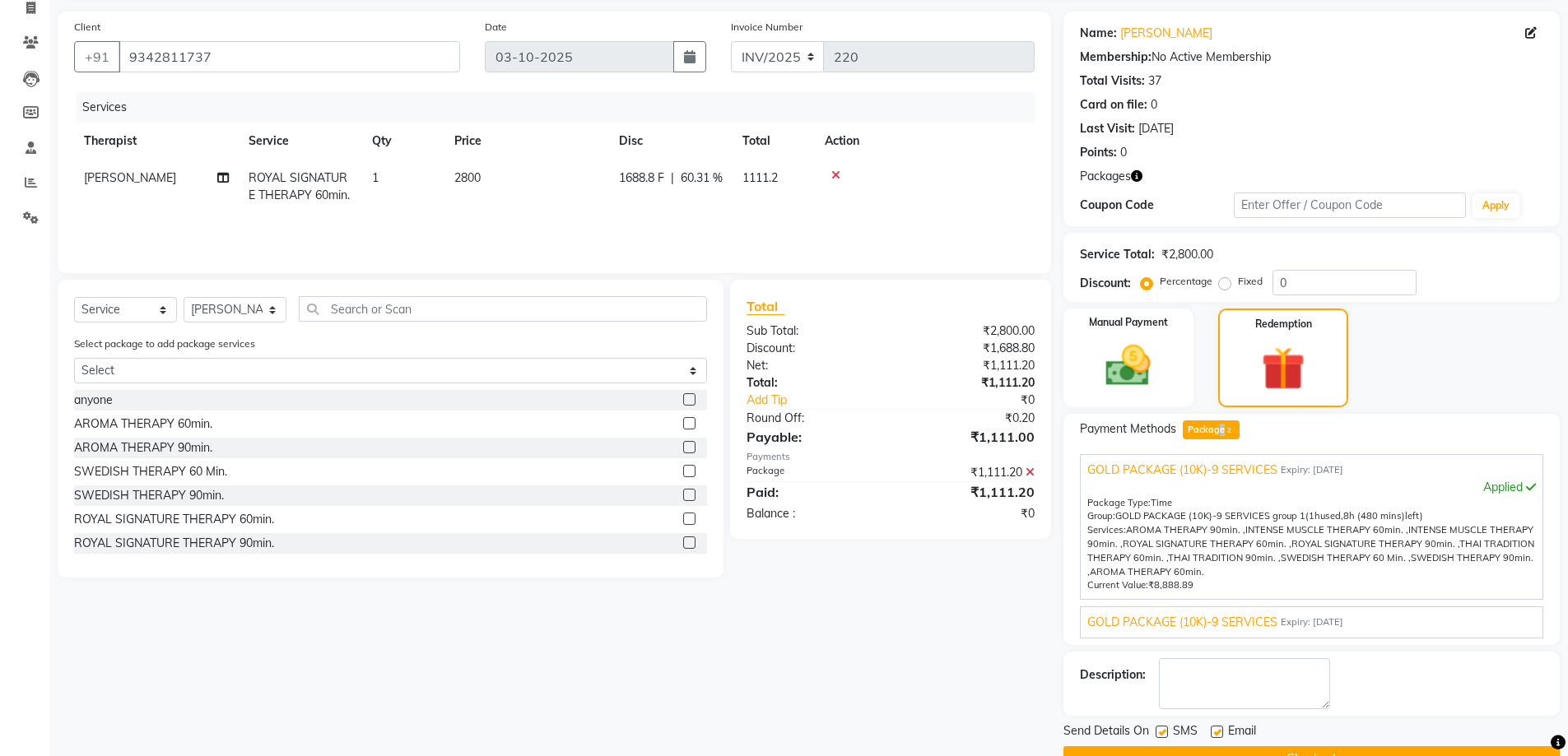
scroll to position [152, 0]
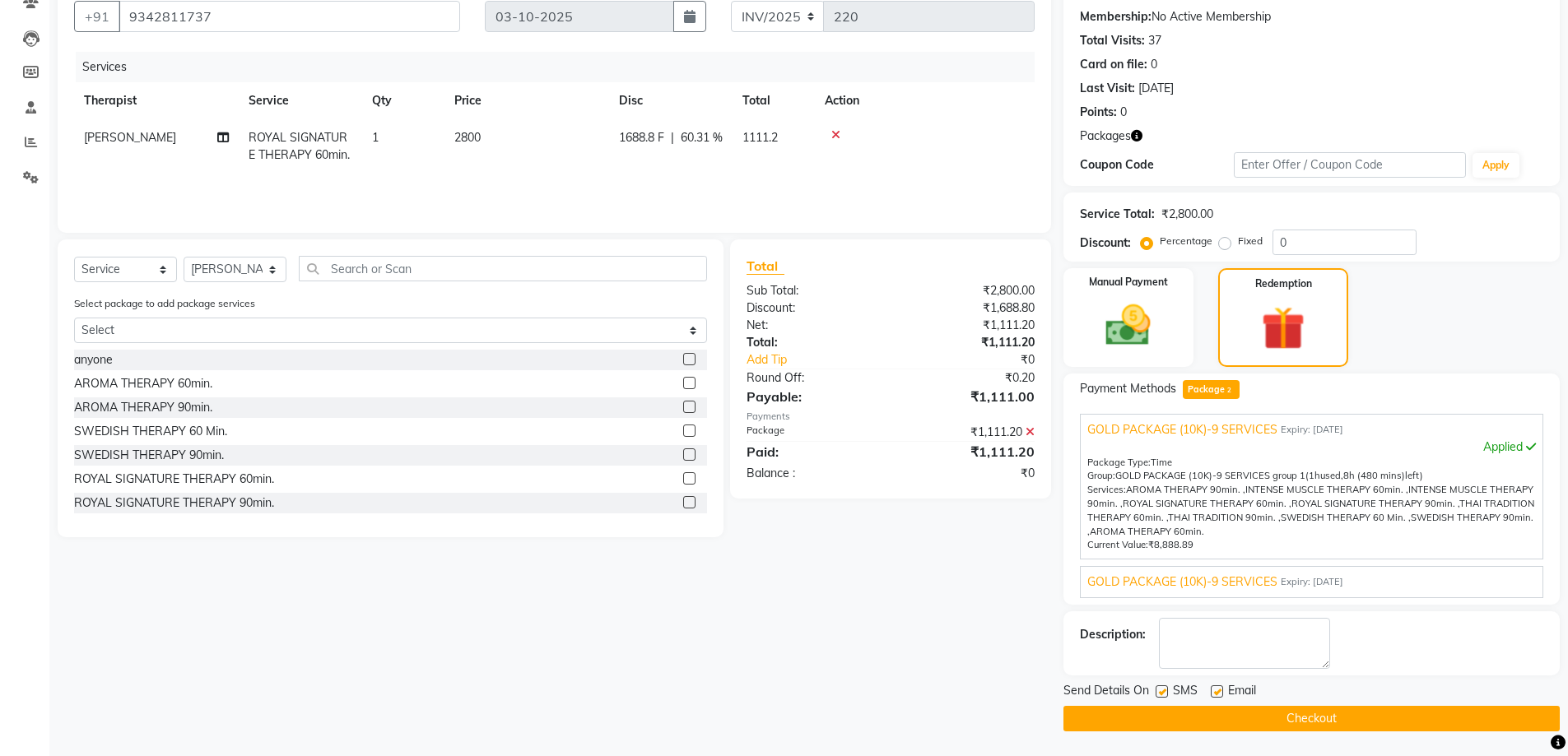
click at [1164, 696] on label at bounding box center [1161, 691] width 12 height 12
click at [1164, 696] on input "checkbox" at bounding box center [1160, 692] width 10 height 10
click at [1171, 718] on button "Checkout" at bounding box center [1311, 718] width 496 height 25
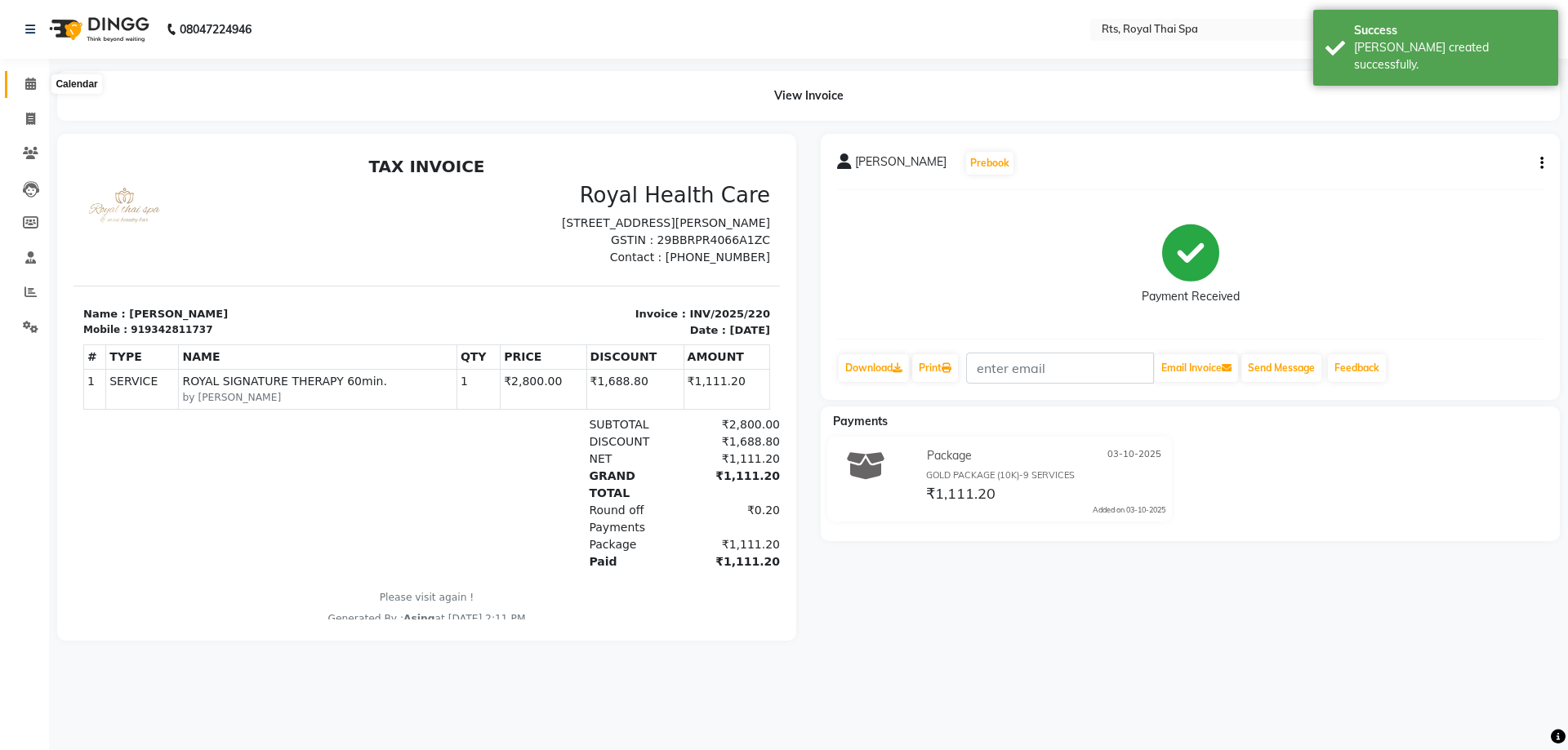
click at [42, 84] on span at bounding box center [30, 85] width 29 height 19
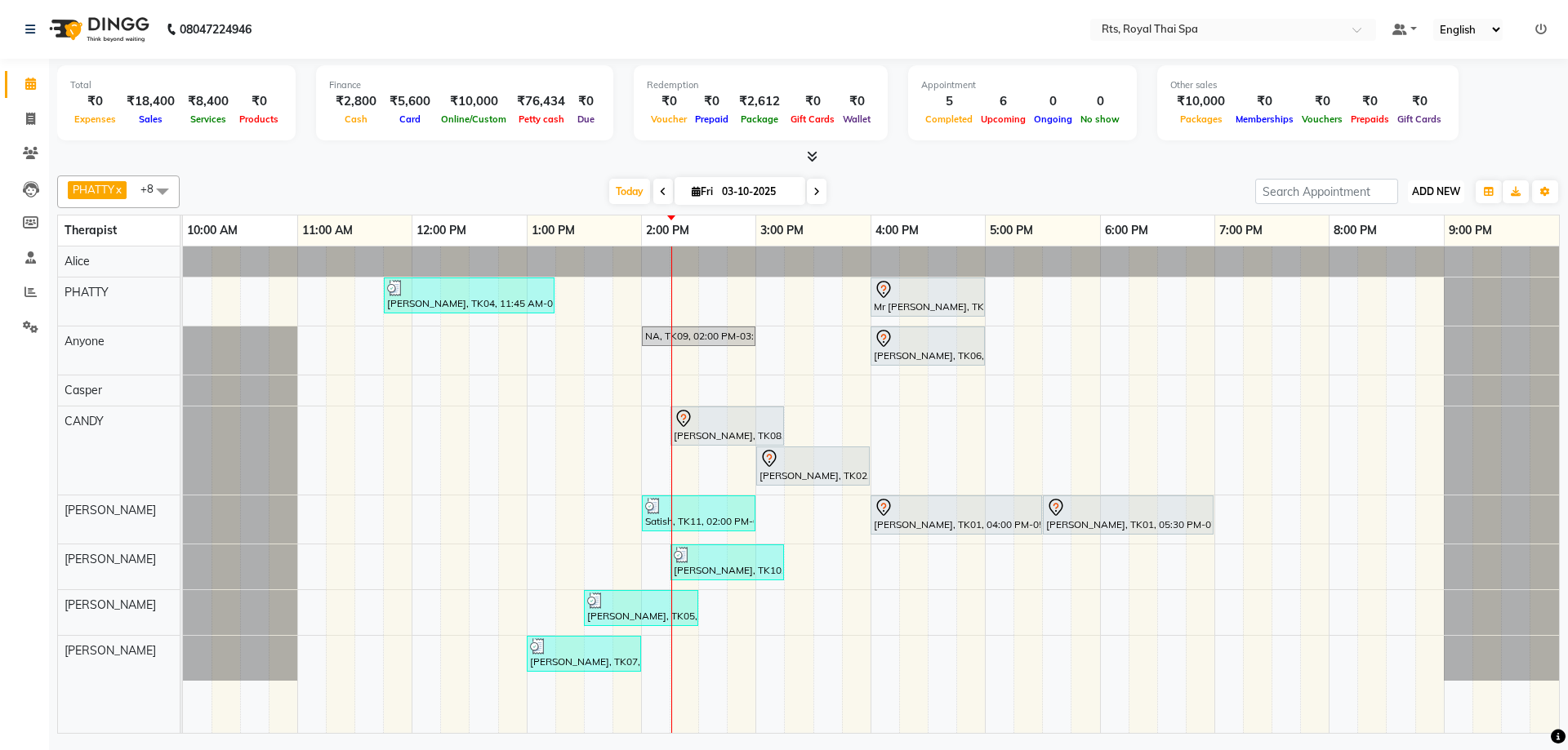
click at [1434, 181] on button "ADD NEW Toggle Dropdown" at bounding box center [1435, 192] width 56 height 23
click at [1401, 266] on link "Add Expense" at bounding box center [1399, 265] width 129 height 21
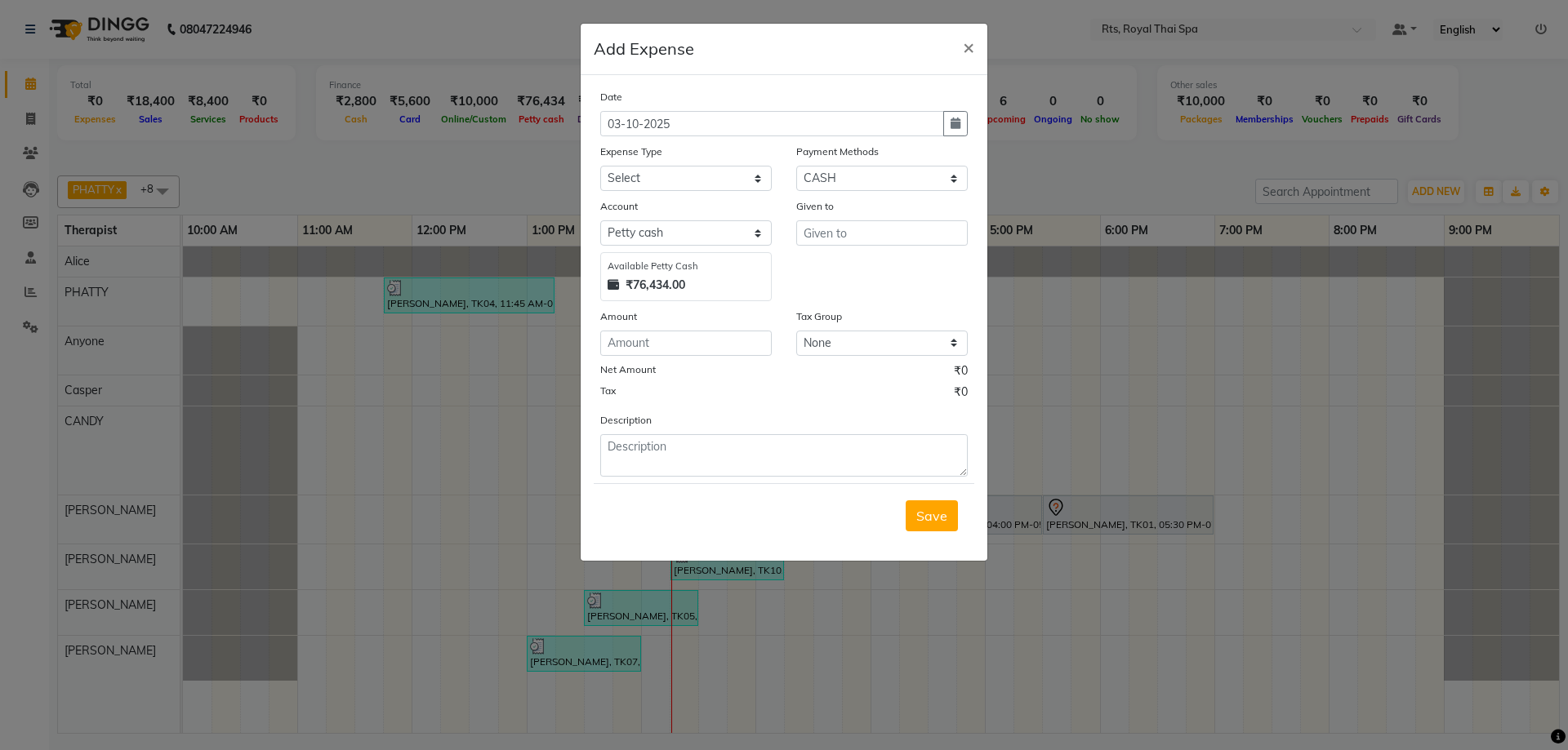
click at [683, 157] on div "Expense Type" at bounding box center [685, 155] width 171 height 23
click at [678, 182] on select "Select Bank charges Cleaning and products Donation Electric and water charge In…" at bounding box center [685, 178] width 171 height 25
click at [600, 166] on select "Select Bank charges Cleaning and products Donation Electric and water charge In…" at bounding box center [685, 178] width 171 height 25
click at [656, 354] on div "Date [DATE] Expense Type Select Bank charges Cleaning and products Donation Ele…" at bounding box center [783, 283] width 367 height 389
click at [662, 339] on input "number" at bounding box center [685, 343] width 171 height 25
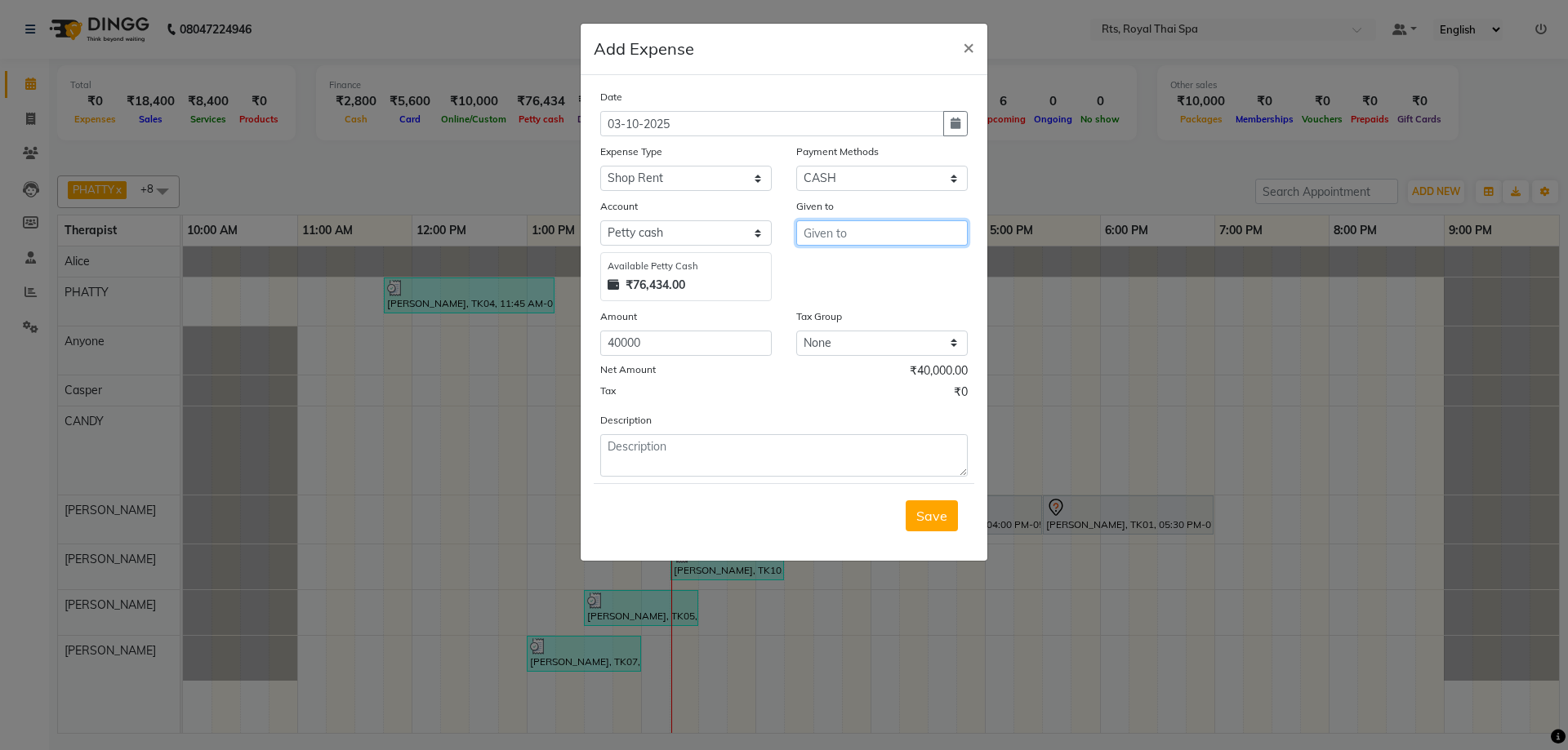
click at [860, 224] on input "text" at bounding box center [881, 233] width 171 height 25
drag, startPoint x: 906, startPoint y: 236, endPoint x: 717, endPoint y: 215, distance: 190.2
click at [717, 215] on div "Account Select [PERSON_NAME] cash Default account Handover Available [PERSON_NA…" at bounding box center [783, 249] width 392 height 103
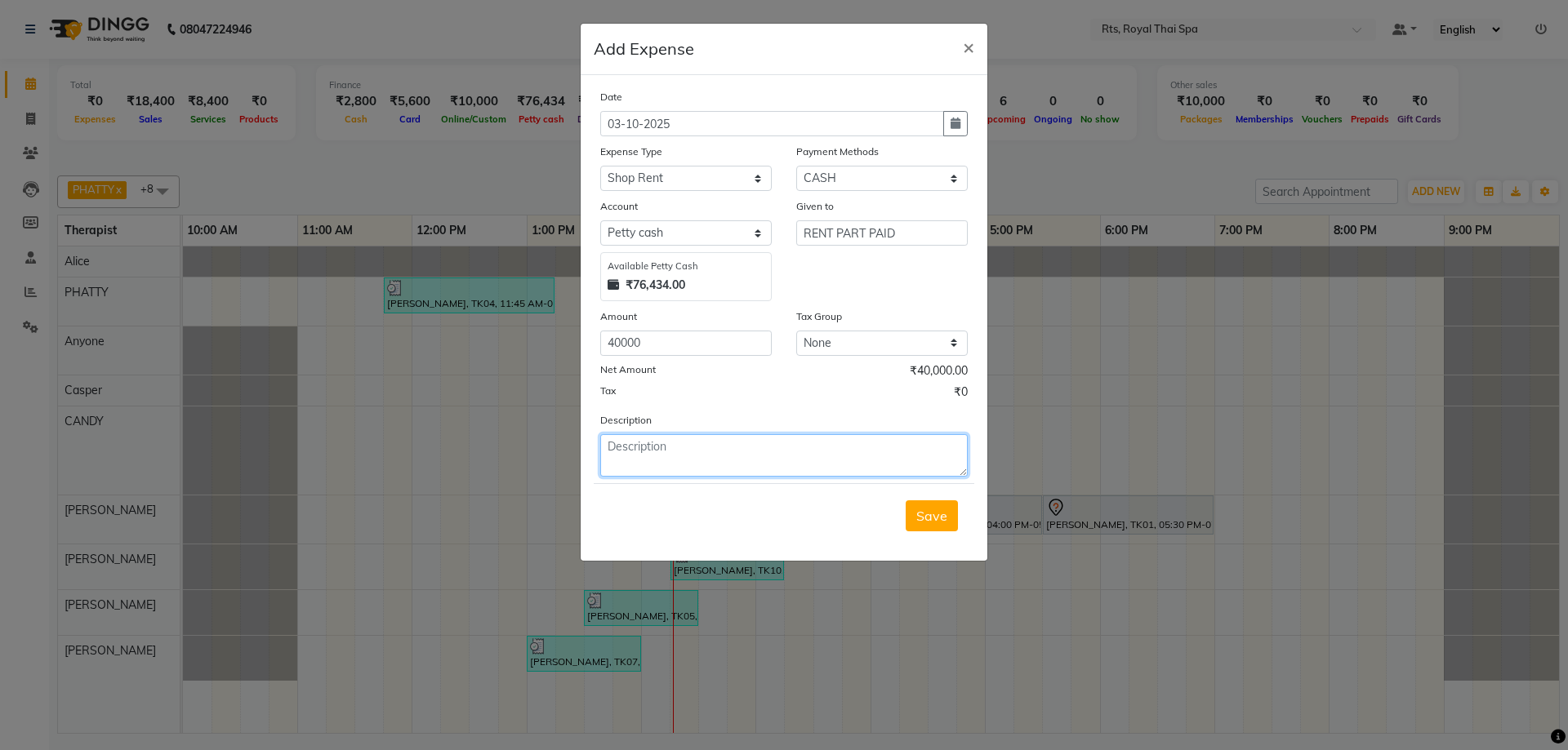
click at [651, 462] on textarea at bounding box center [783, 455] width 367 height 43
paste textarea "RENT PART PAID"
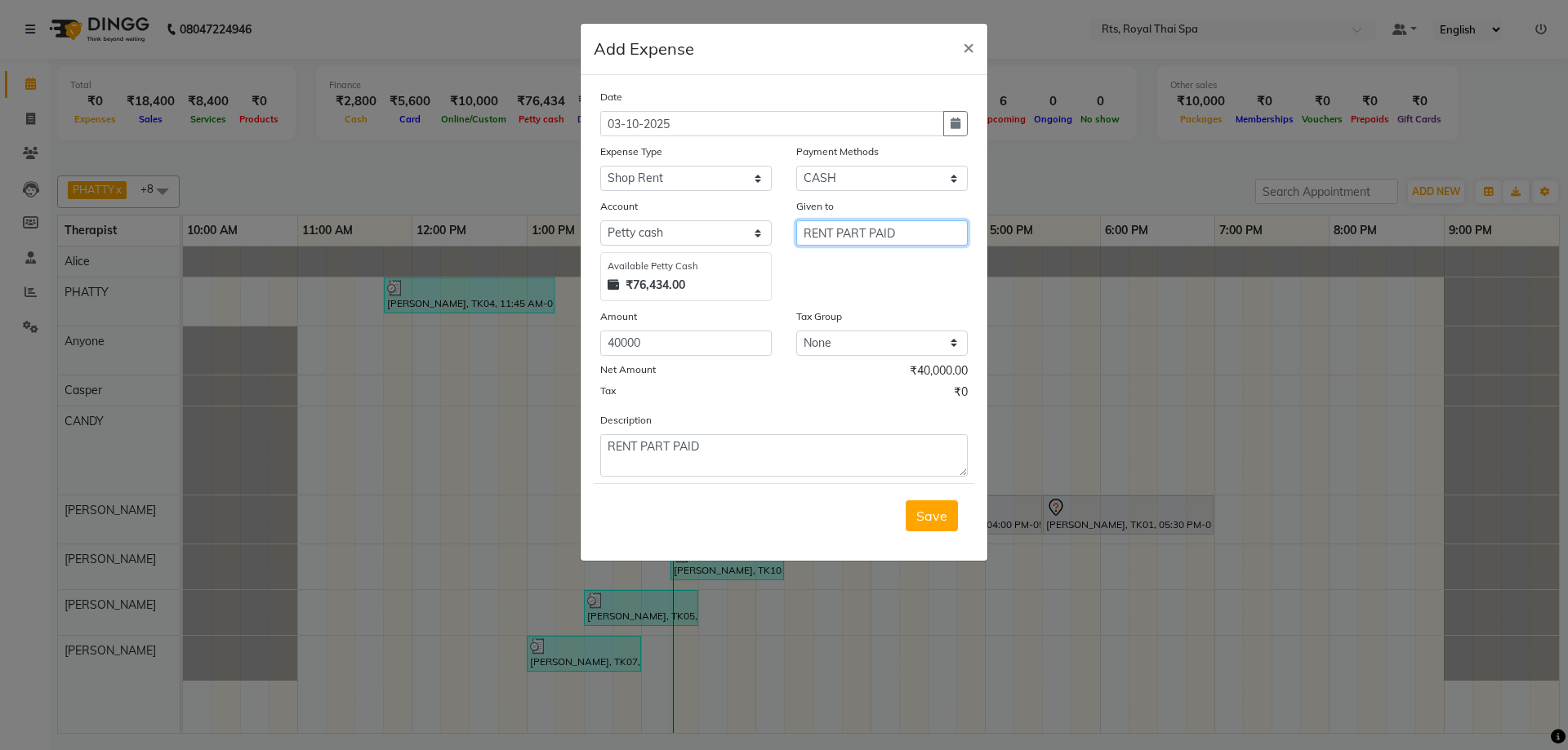
drag, startPoint x: 900, startPoint y: 227, endPoint x: 773, endPoint y: 227, distance: 127.0
click at [773, 227] on div "Account Select [PERSON_NAME] cash Default account Handover Available [PERSON_NA…" at bounding box center [783, 249] width 392 height 103
click at [907, 181] on select "Select UPI CARD CASH Package NearBuy" at bounding box center [881, 178] width 171 height 25
click at [796, 166] on select "Select UPI CARD CASH Package NearBuy" at bounding box center [881, 178] width 171 height 25
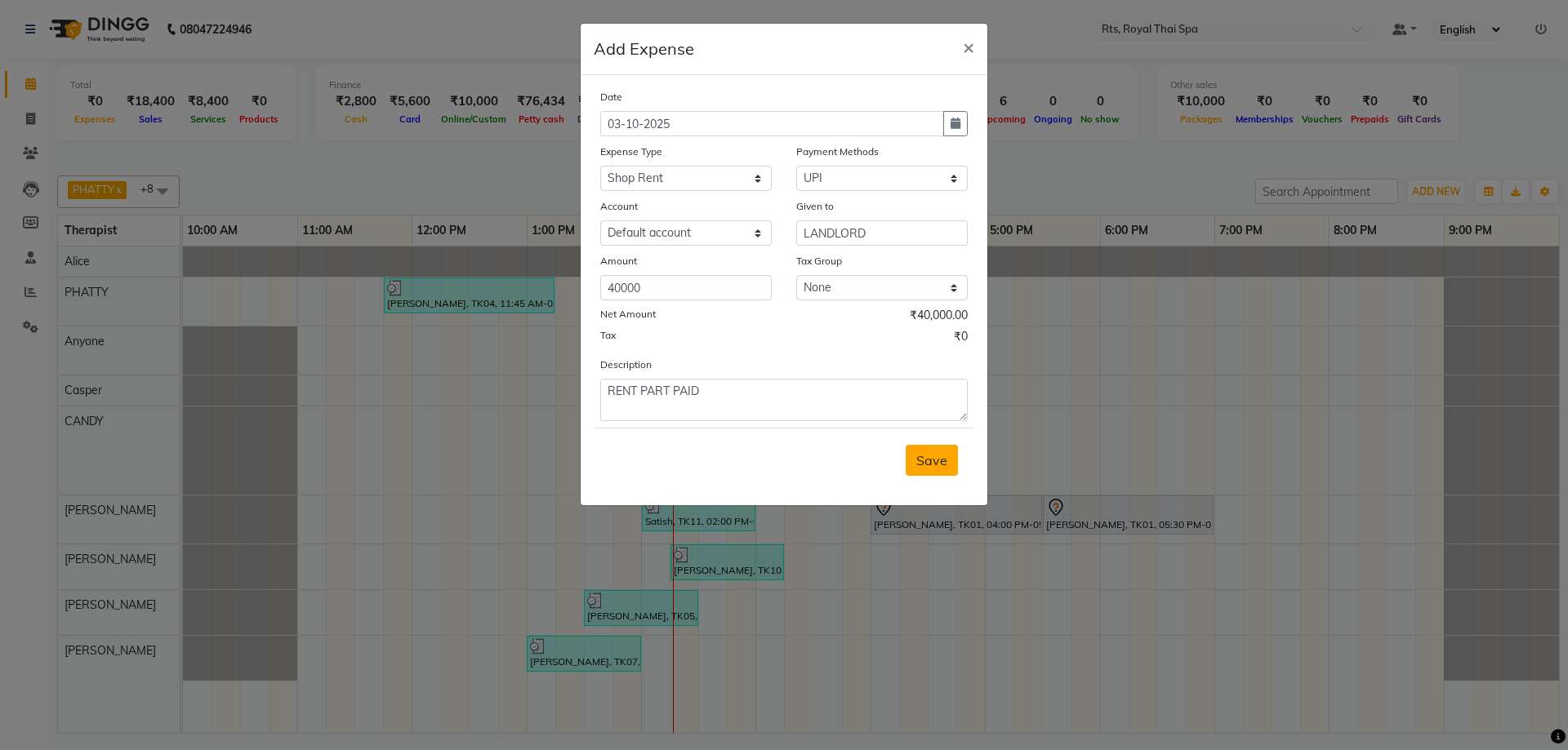
click at [924, 464] on span "Save" at bounding box center [932, 460] width 31 height 16
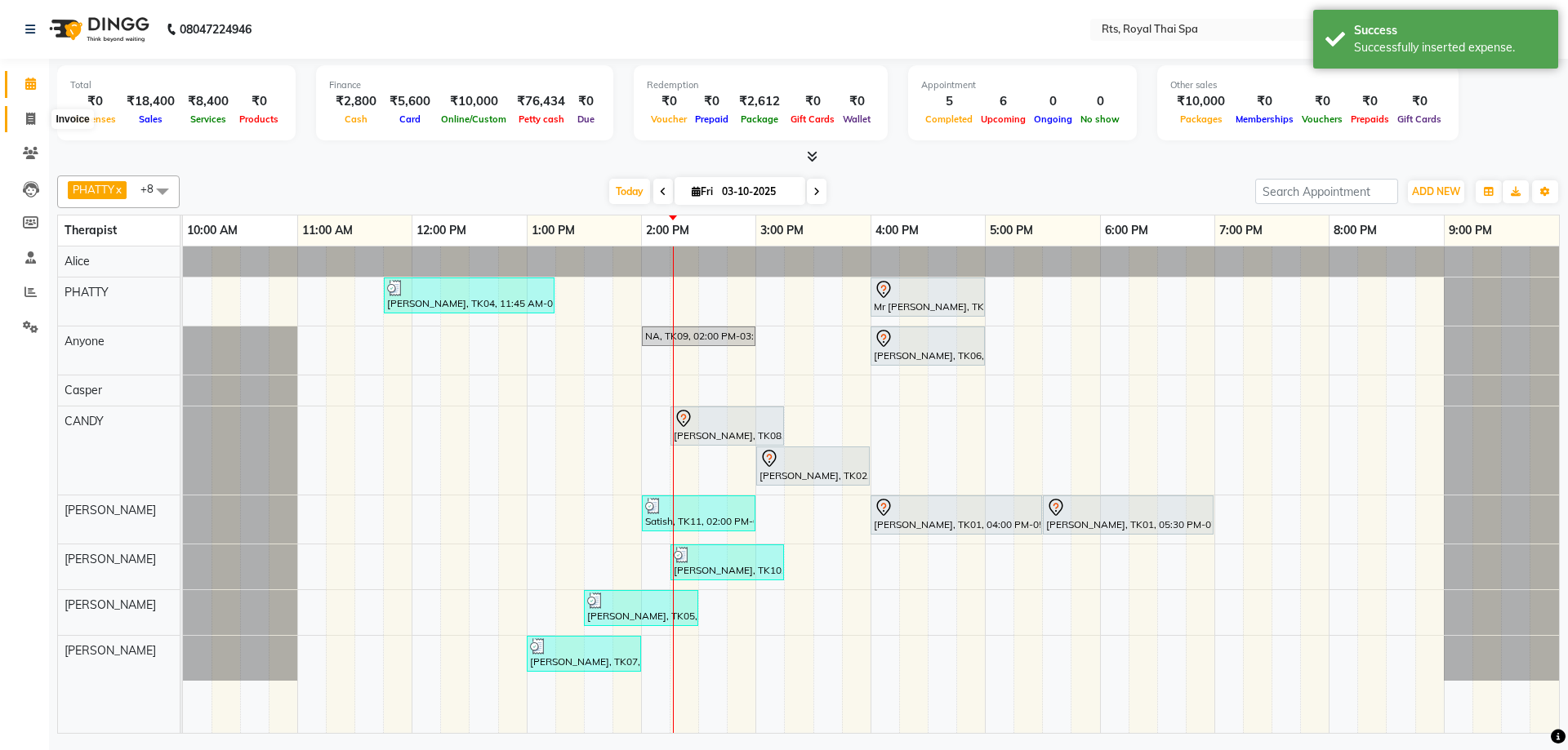
click at [28, 126] on span at bounding box center [30, 120] width 29 height 19
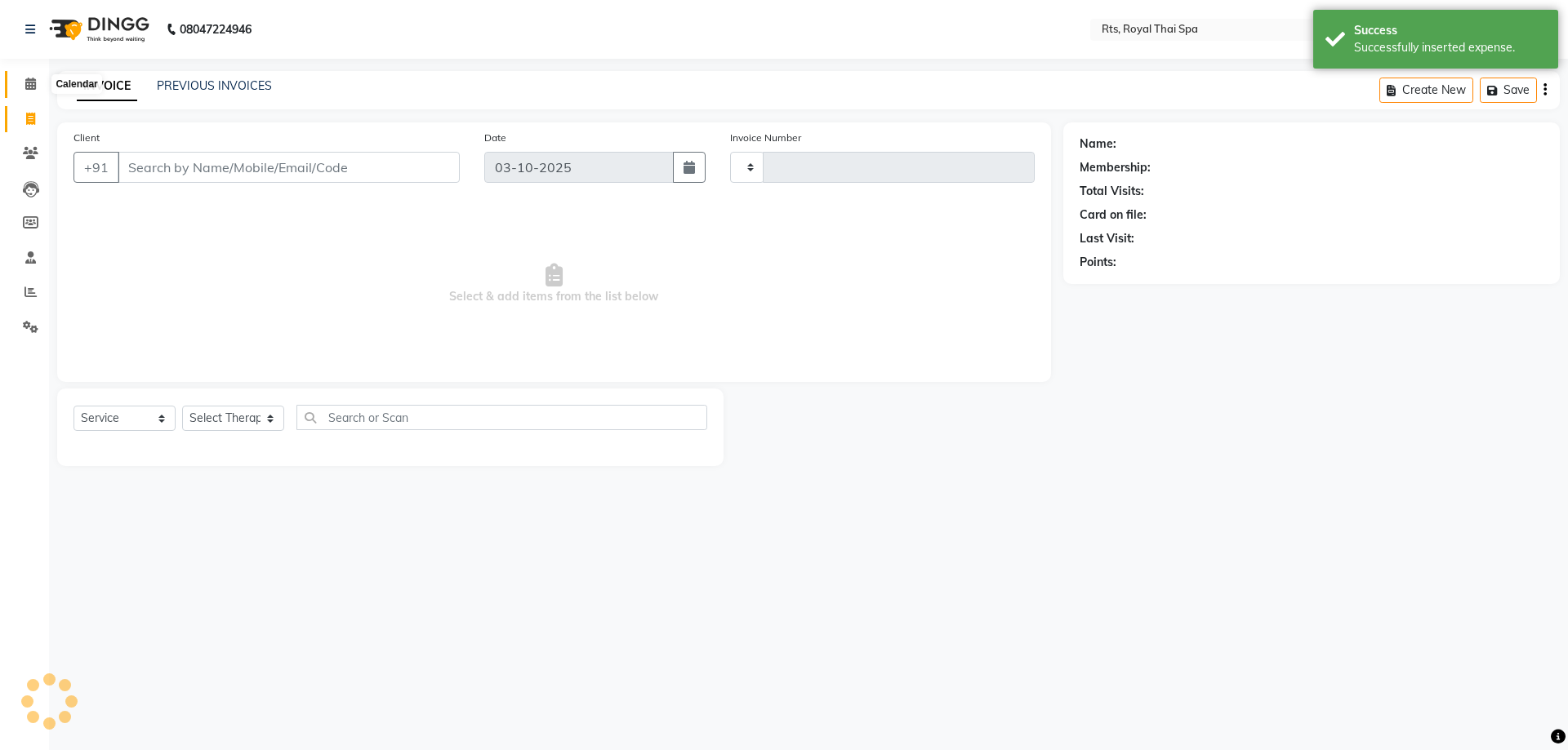
click at [31, 91] on span at bounding box center [30, 85] width 29 height 19
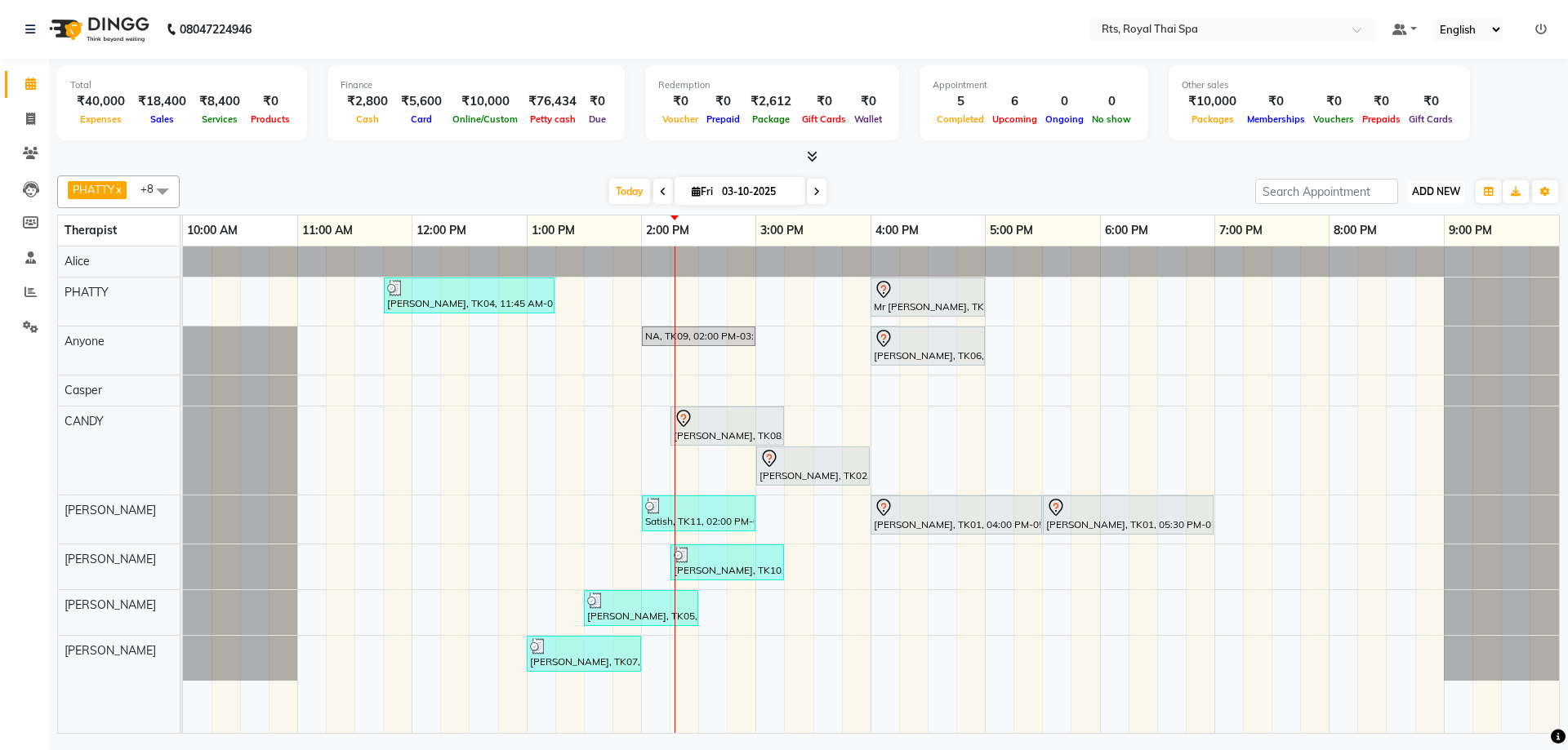
click at [1436, 184] on button "ADD NEW Toggle Dropdown" at bounding box center [1435, 192] width 56 height 23
click at [1395, 264] on link "Add Expense" at bounding box center [1399, 265] width 129 height 21
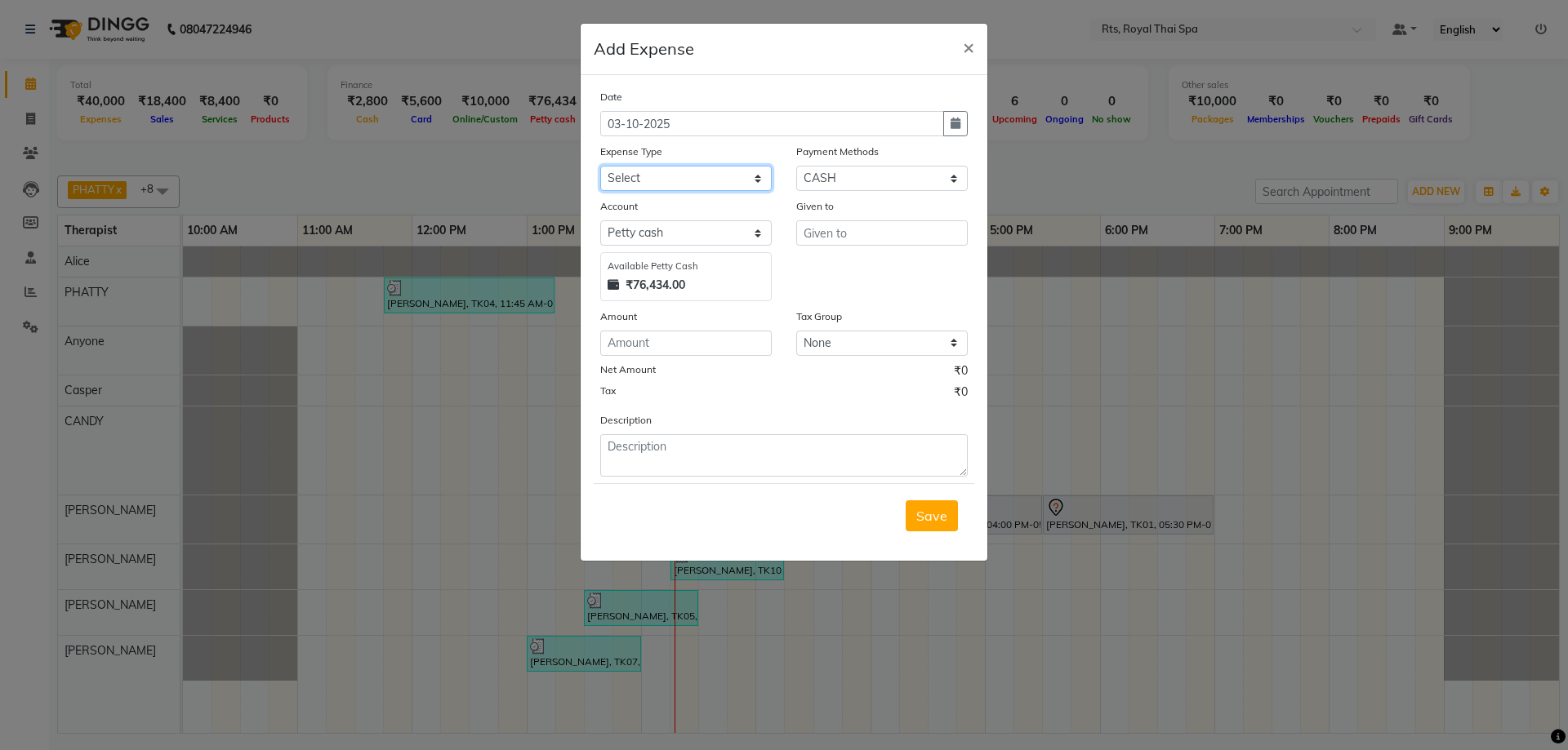
click at [652, 183] on select "Select Bank charges Cleaning and products Donation Electric and water charge In…" at bounding box center [685, 178] width 171 height 25
click at [600, 166] on select "Select Bank charges Cleaning and products Donation Electric and water charge In…" at bounding box center [685, 178] width 171 height 25
click at [652, 340] on input "number" at bounding box center [685, 343] width 171 height 25
click at [864, 232] on input "text" at bounding box center [881, 233] width 171 height 25
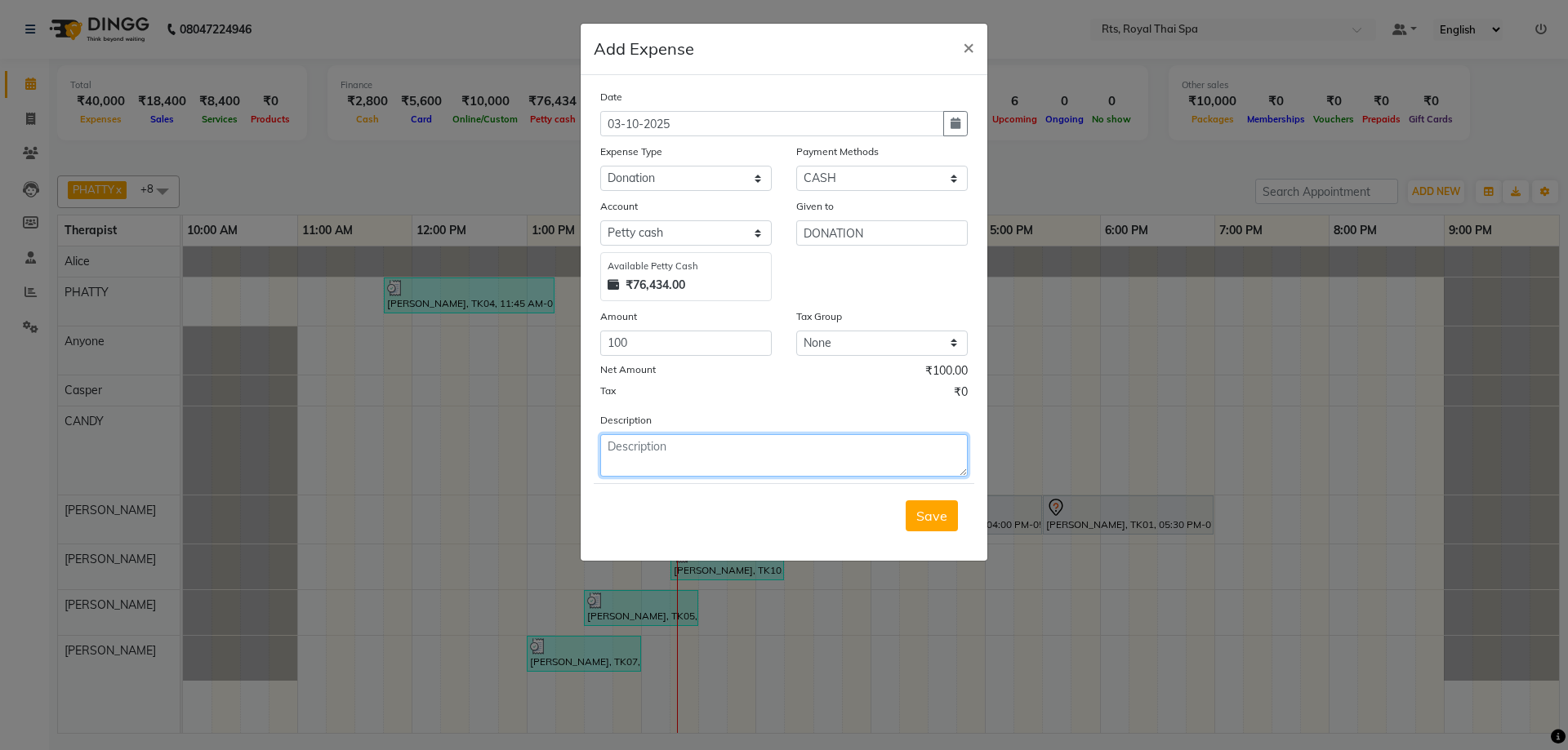
click at [721, 461] on textarea at bounding box center [783, 455] width 367 height 43
click at [940, 521] on span "Save" at bounding box center [932, 516] width 31 height 16
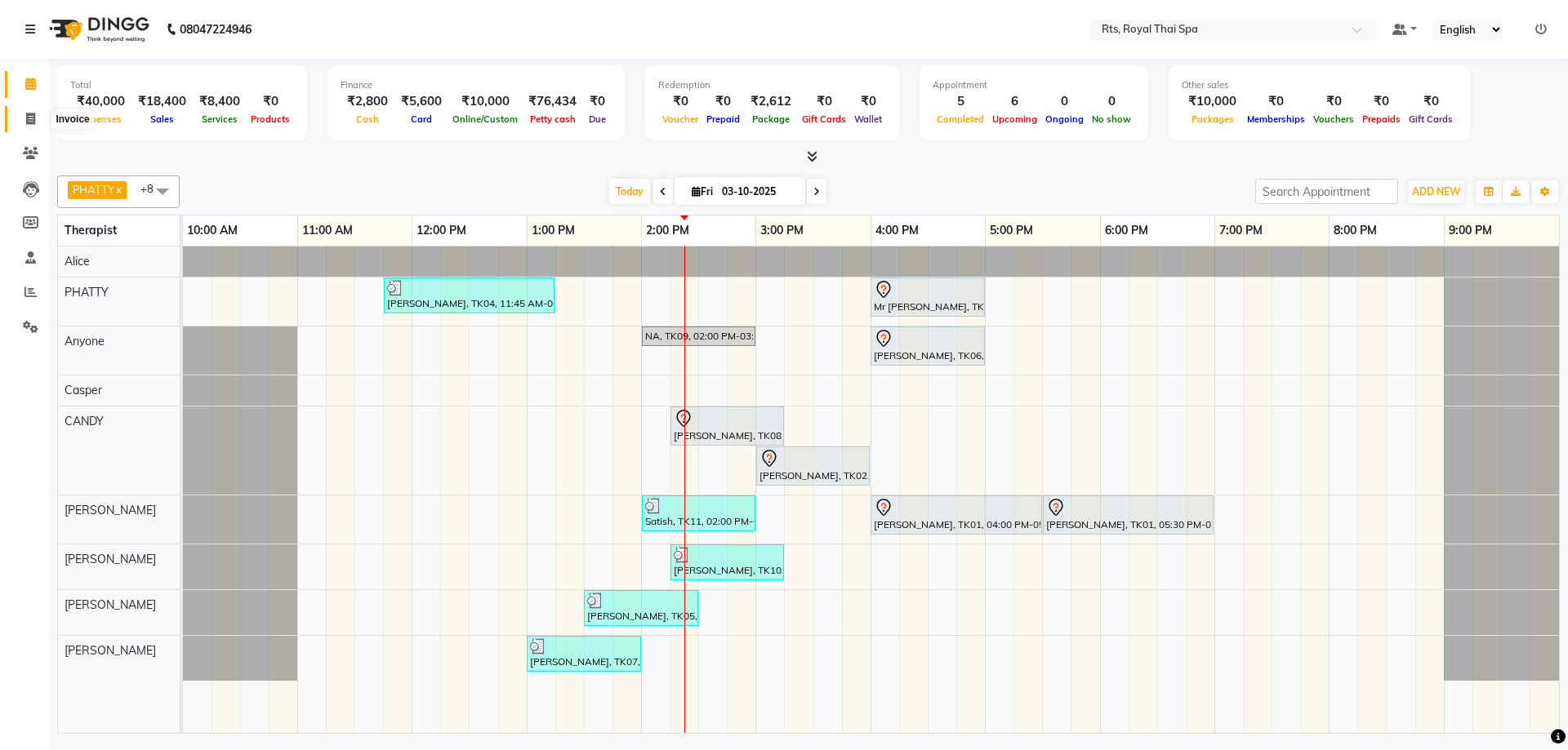
click at [34, 120] on icon at bounding box center [30, 119] width 9 height 12
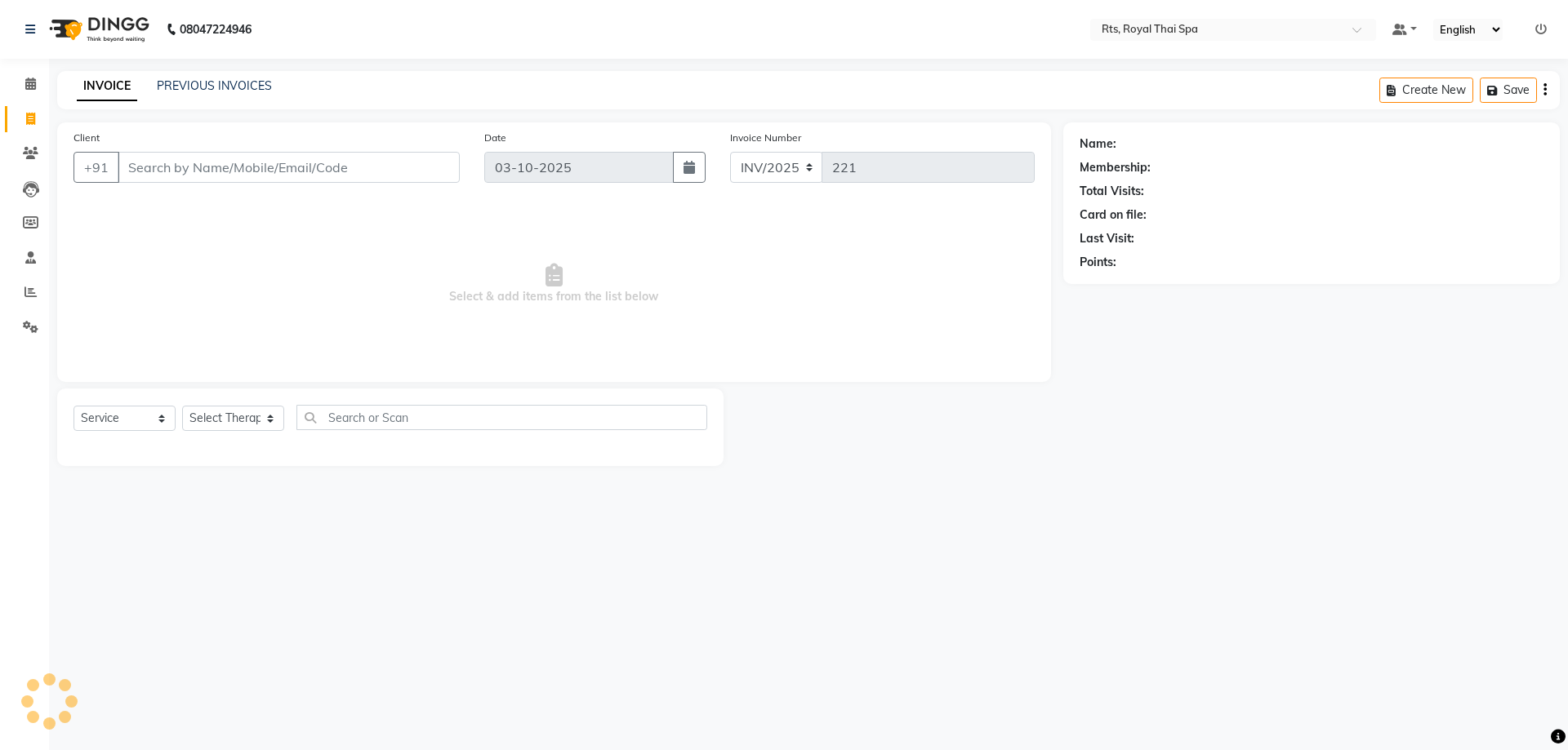
click at [155, 167] on input "Client" at bounding box center [288, 168] width 342 height 31
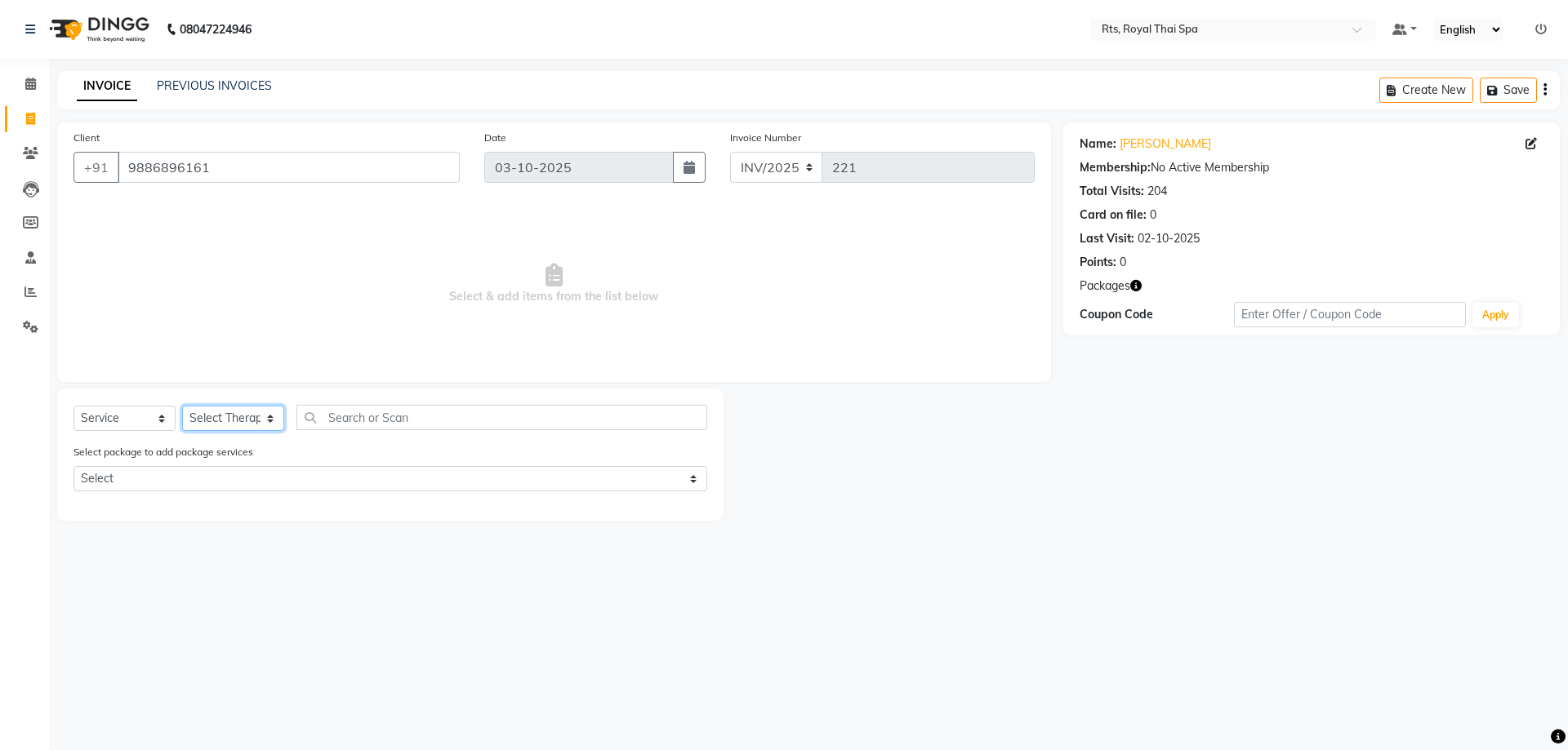
click at [243, 412] on select "Select Therapist [PERSON_NAME] APPLE N [PERSON_NAME] [PERSON_NAME] [PERSON_NAME…" at bounding box center [234, 418] width 102 height 25
click at [182, 405] on select "Select Therapist [PERSON_NAME] APPLE N [PERSON_NAME] [PERSON_NAME] [PERSON_NAME…" at bounding box center [234, 418] width 102 height 25
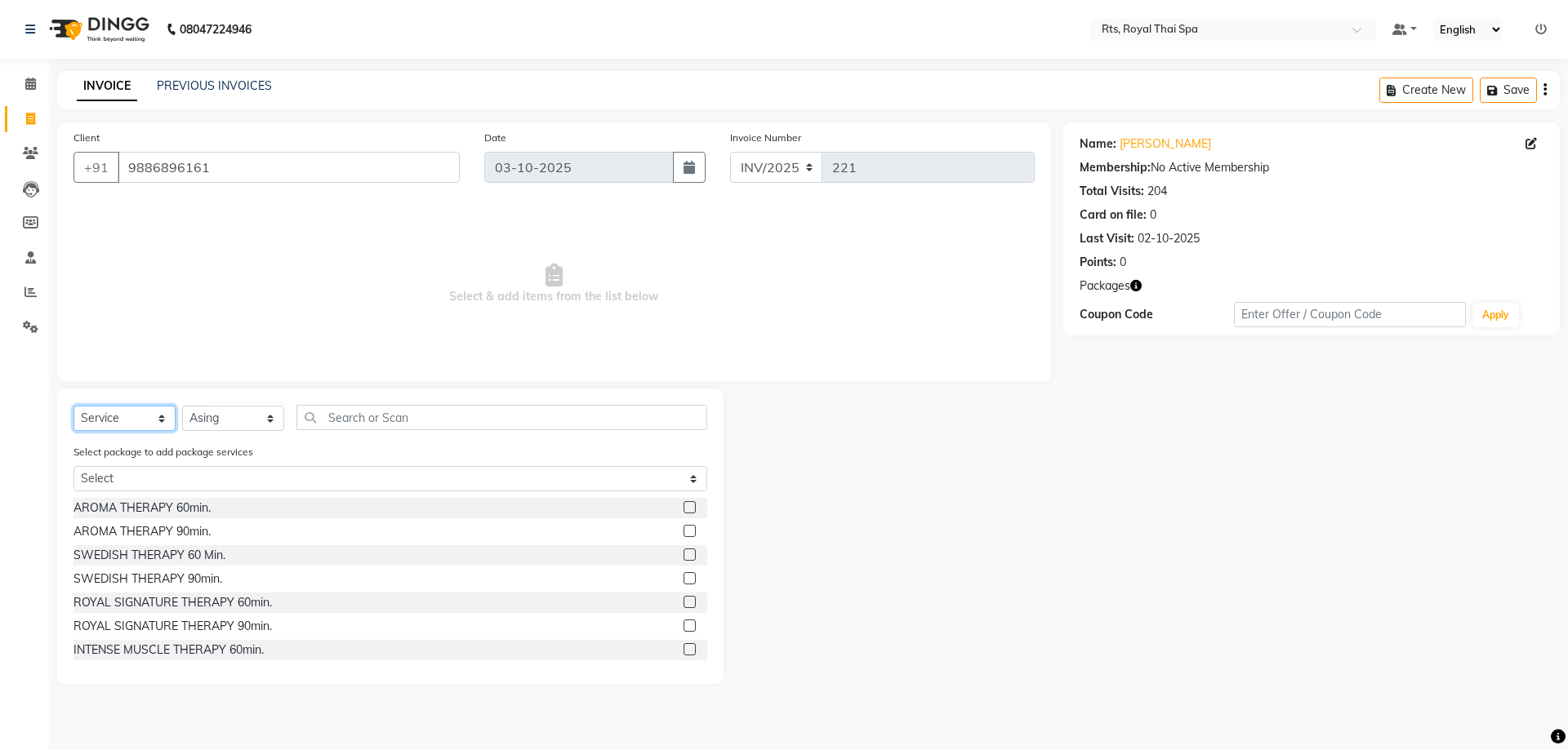
click at [130, 415] on select "Select Service Product Membership Package Voucher Prepaid Gift Card" at bounding box center [125, 418] width 102 height 25
click at [74, 405] on select "Select Service Product Membership Package Voucher Prepaid Gift Card" at bounding box center [125, 418] width 102 height 25
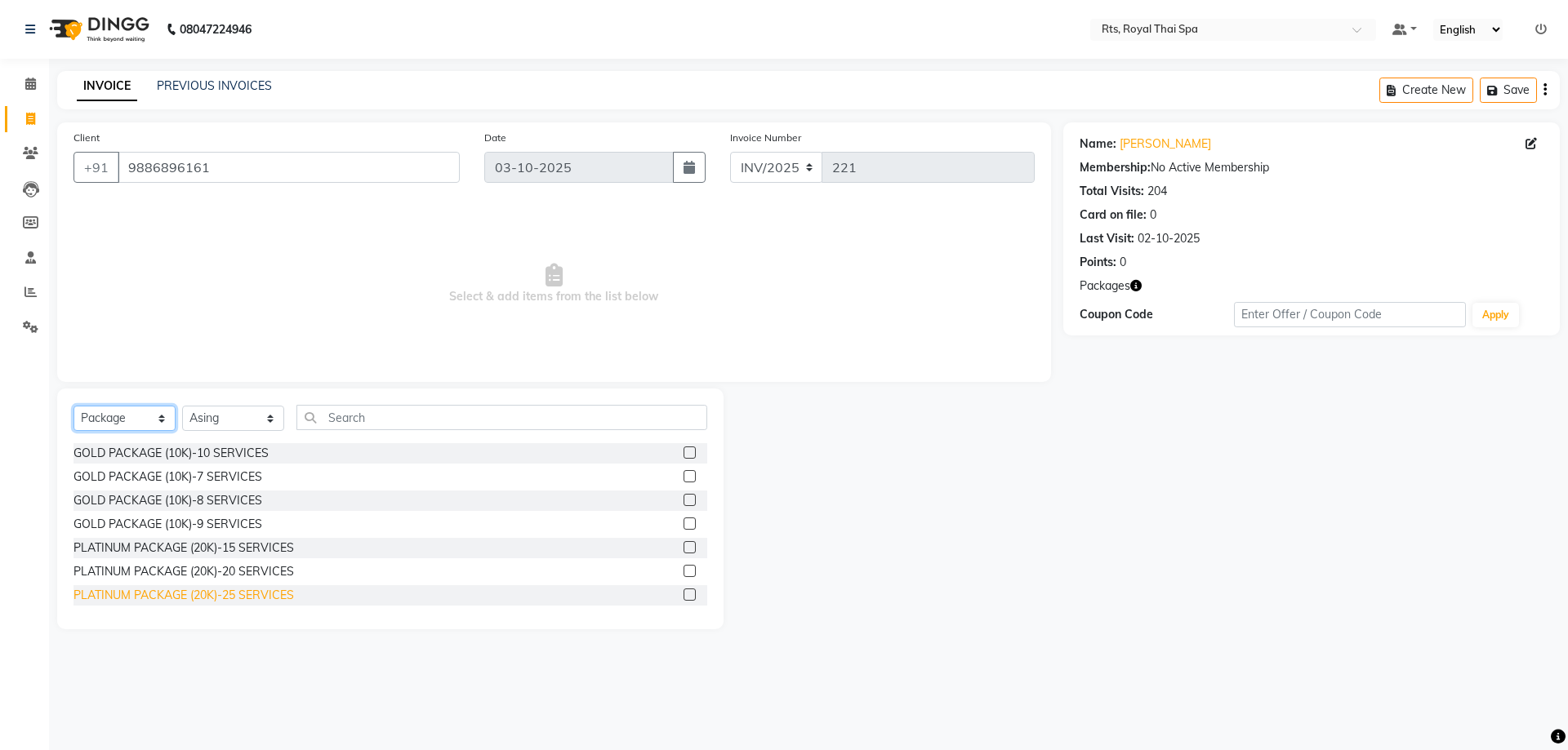
scroll to position [26, 0]
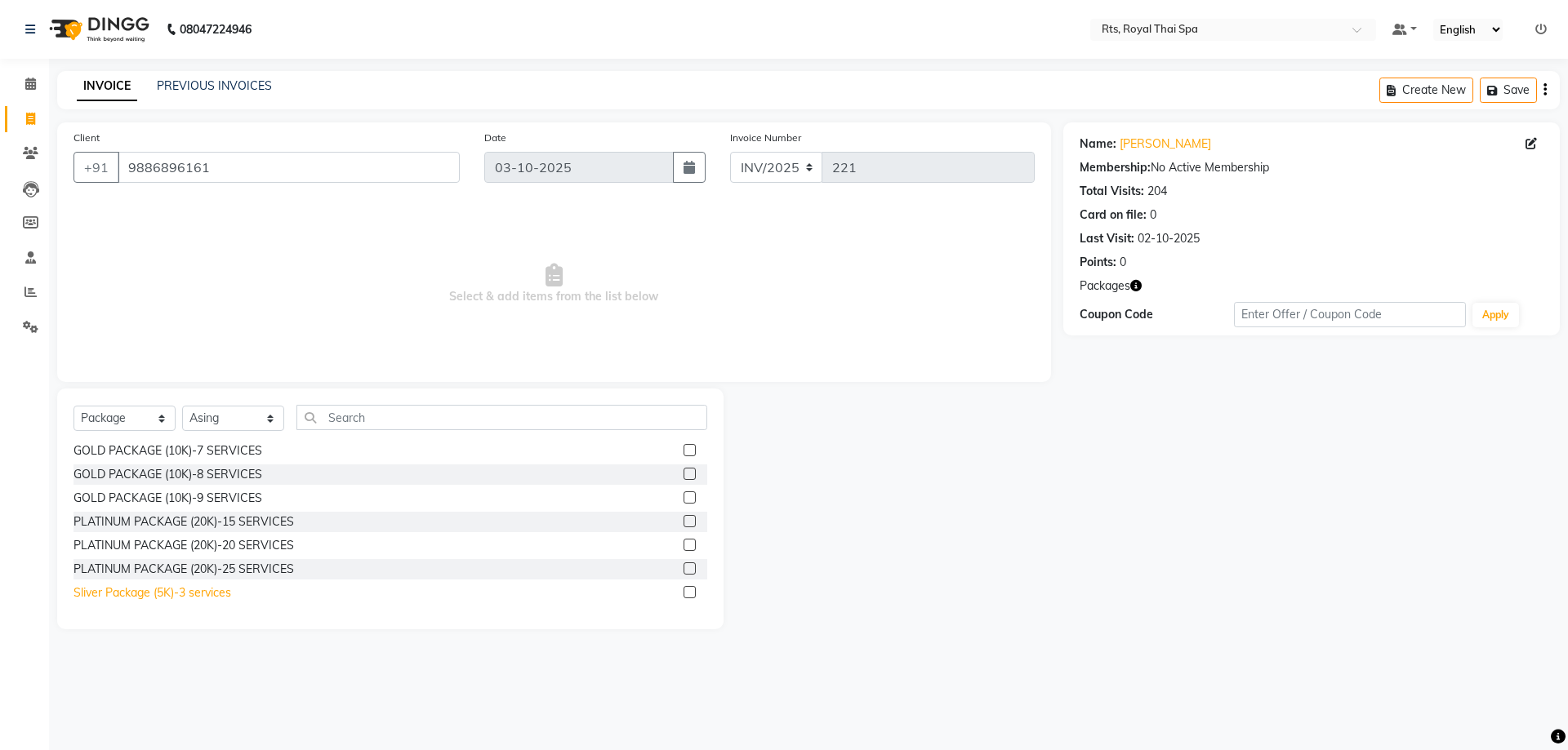
click at [208, 596] on div "Sliver Package (5K)-3 services" at bounding box center [153, 593] width 158 height 17
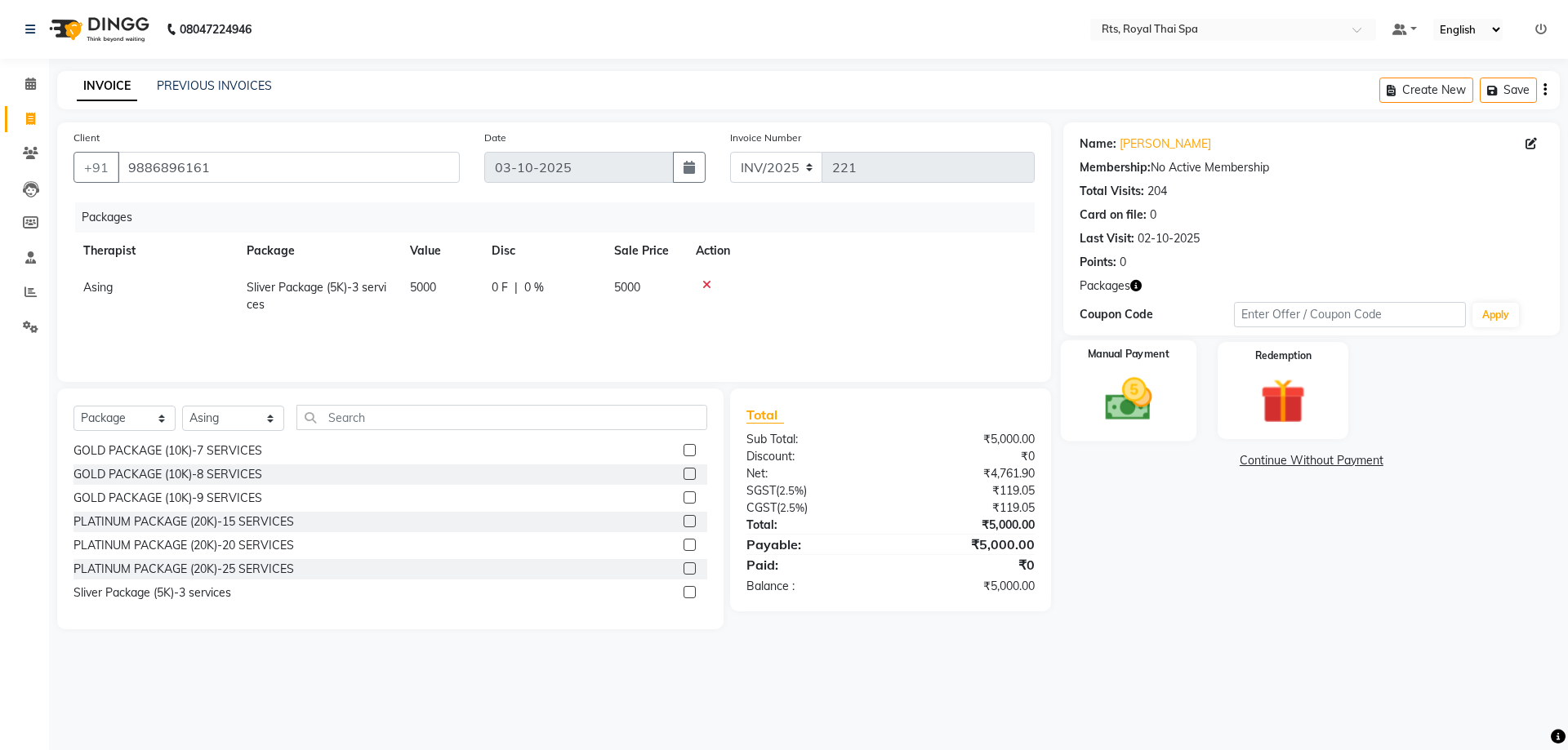
click at [1149, 427] on div "Manual Payment" at bounding box center [1128, 391] width 135 height 101
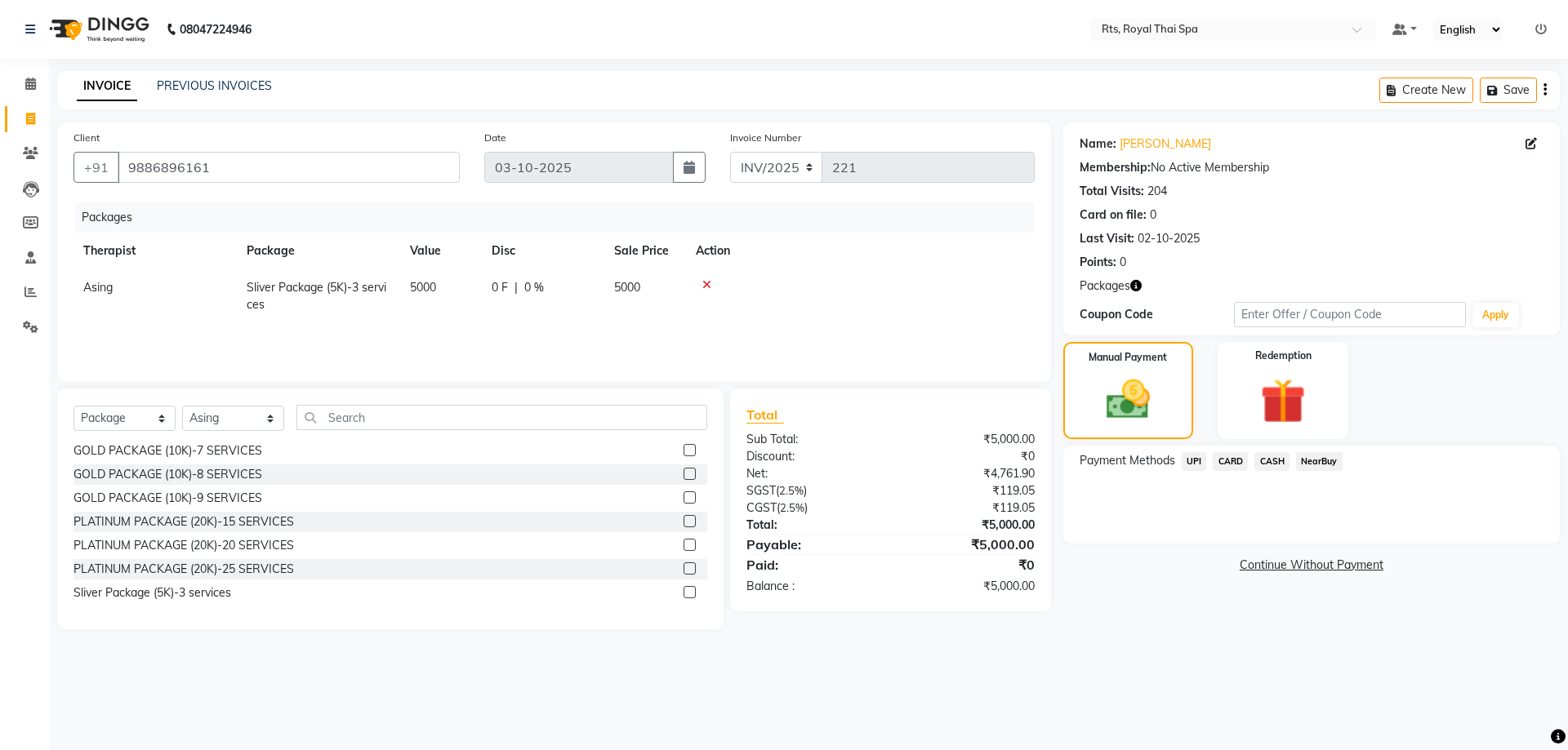
click at [1275, 464] on span "CASH" at bounding box center [1272, 462] width 35 height 19
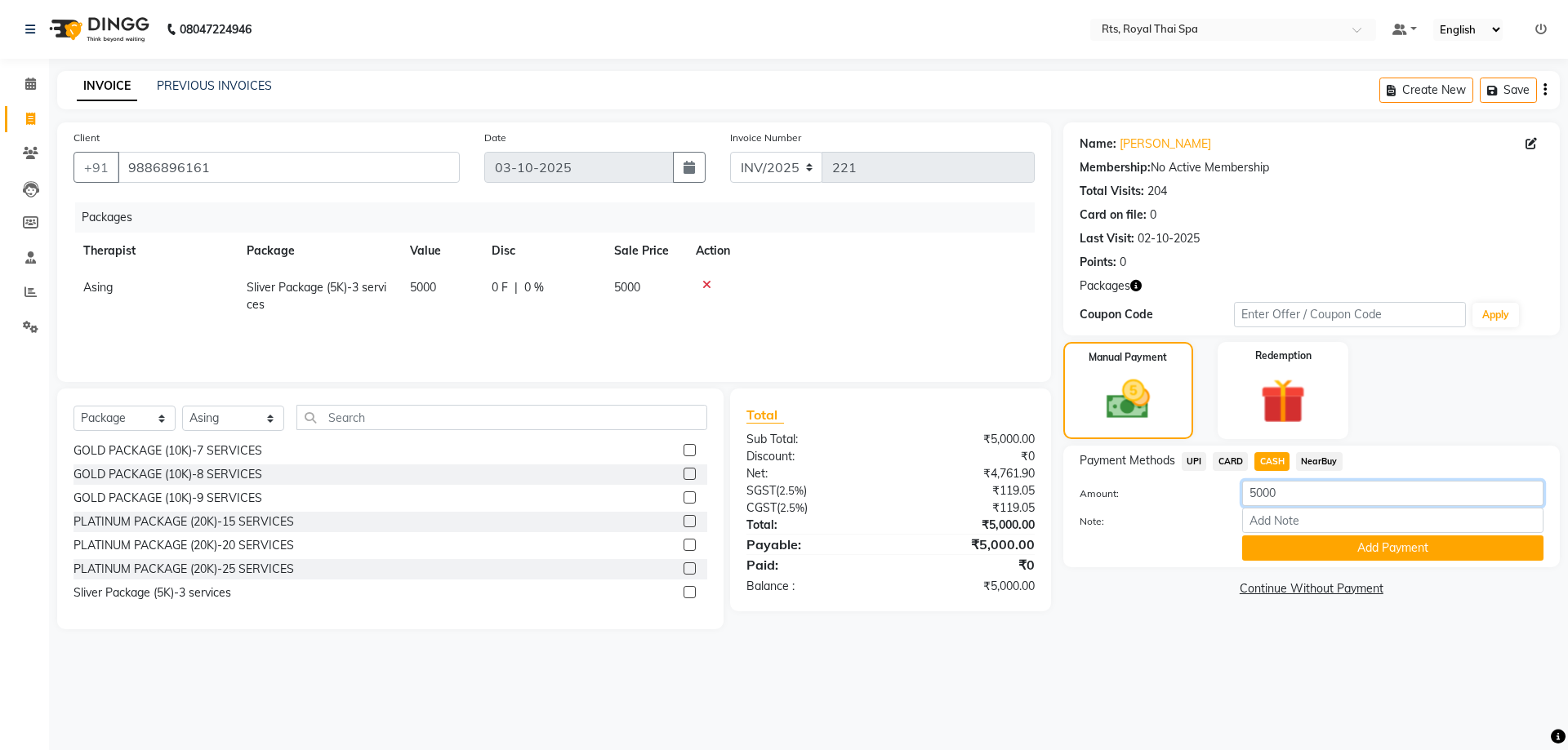
drag, startPoint x: 1274, startPoint y: 494, endPoint x: 1006, endPoint y: 492, distance: 268.0
click at [1006, 492] on div "Client [PHONE_NUMBER] Date [DATE] Invoice Number INV/2025 221 Packages Therapis…" at bounding box center [808, 376] width 1527 height 507
click at [1426, 536] on div "Amount: 2500 Note: Add Payment" at bounding box center [1311, 521] width 464 height 80
click at [1487, 546] on button "Add Payment" at bounding box center [1392, 548] width 301 height 25
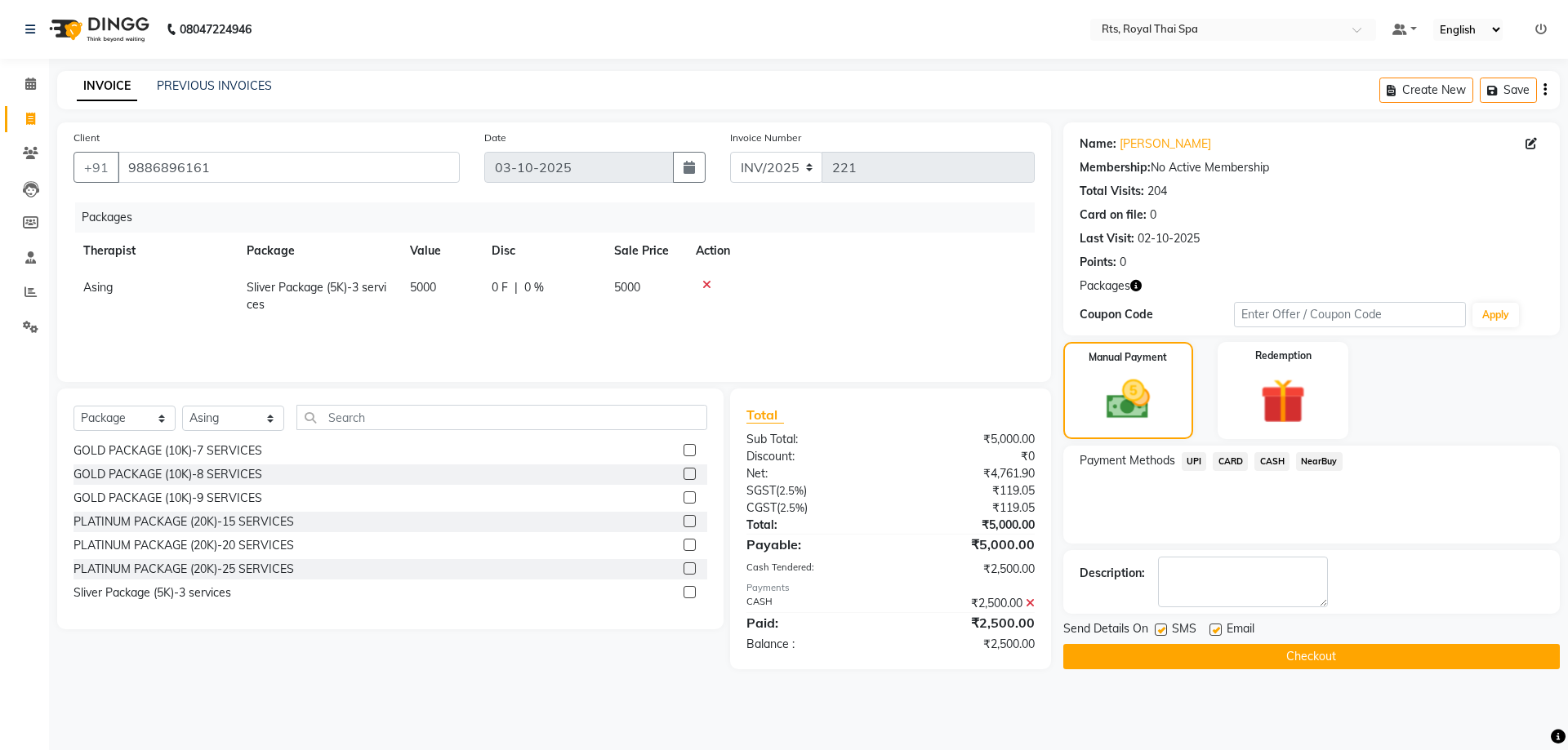
click at [1158, 630] on label at bounding box center [1161, 629] width 12 height 12
click at [1158, 630] on input "checkbox" at bounding box center [1160, 630] width 10 height 10
click at [1163, 652] on button "Checkout" at bounding box center [1311, 656] width 497 height 25
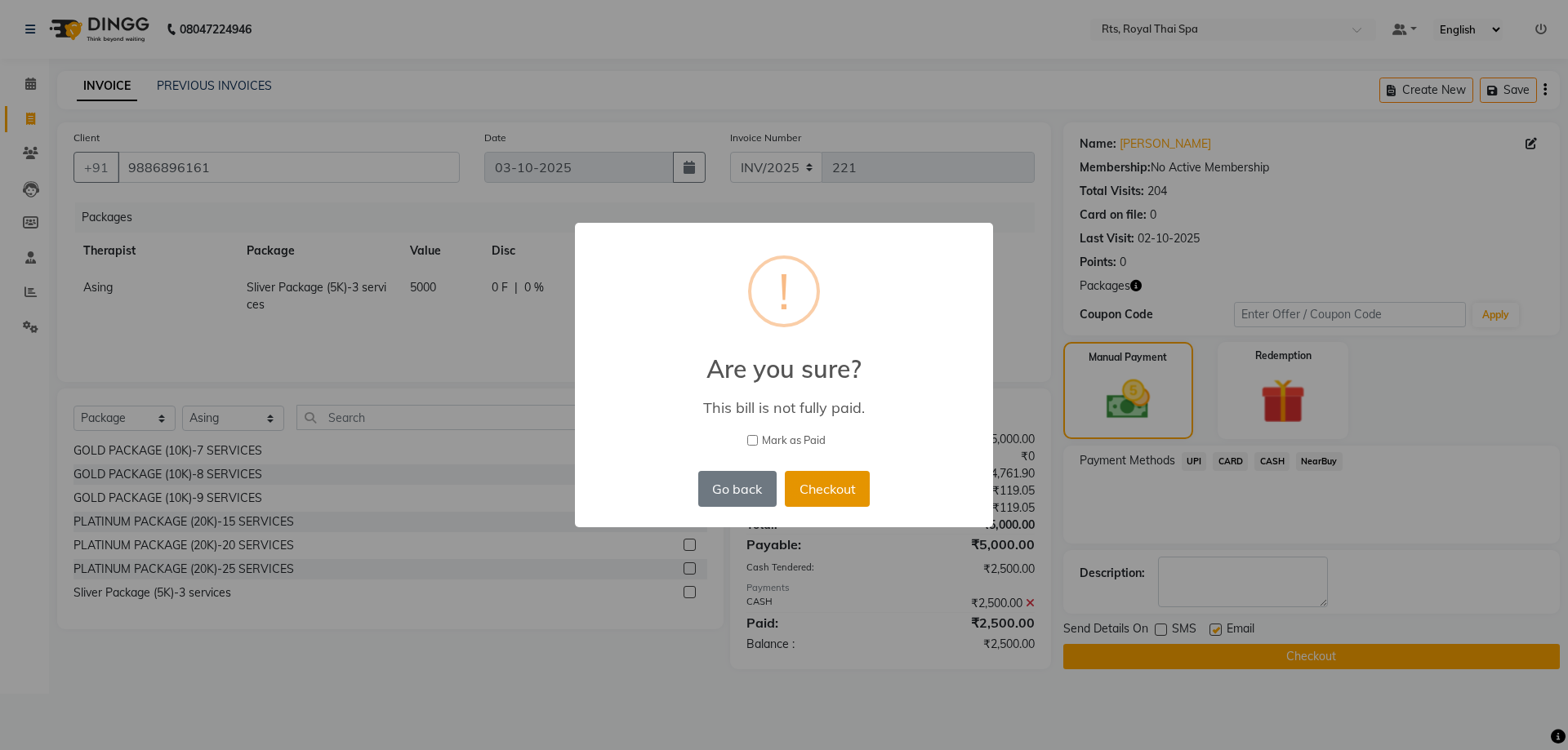
click at [833, 487] on button "Checkout" at bounding box center [827, 489] width 85 height 36
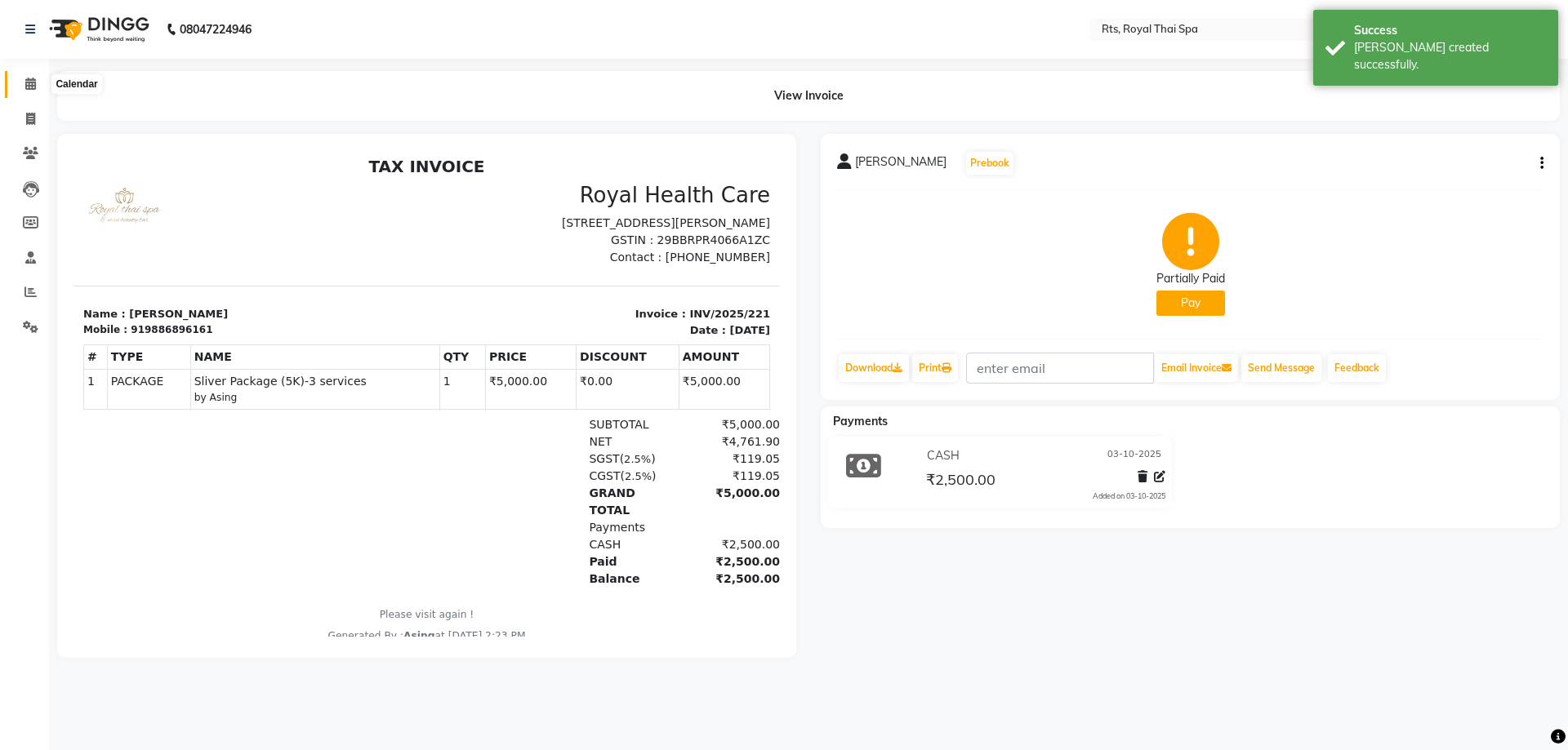
click at [35, 86] on icon at bounding box center [30, 83] width 10 height 12
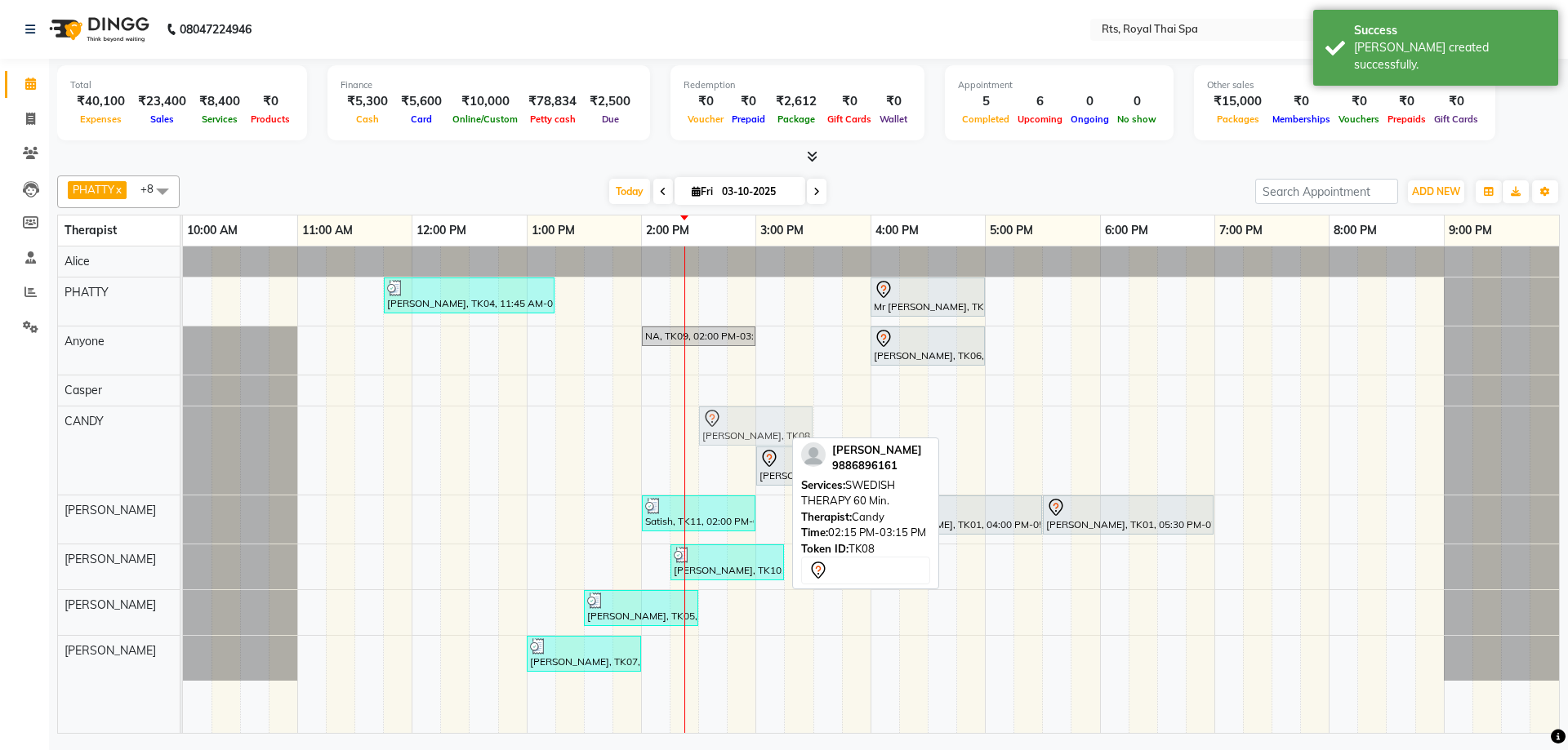
drag, startPoint x: 687, startPoint y: 428, endPoint x: 715, endPoint y: 427, distance: 28.0
click at [183, 427] on div "[PERSON_NAME], TK08, 02:15 PM-03:15 PM, SWEDISH THERAPY 60 Min. [PERSON_NAME], …" at bounding box center [183, 451] width 0 height 89
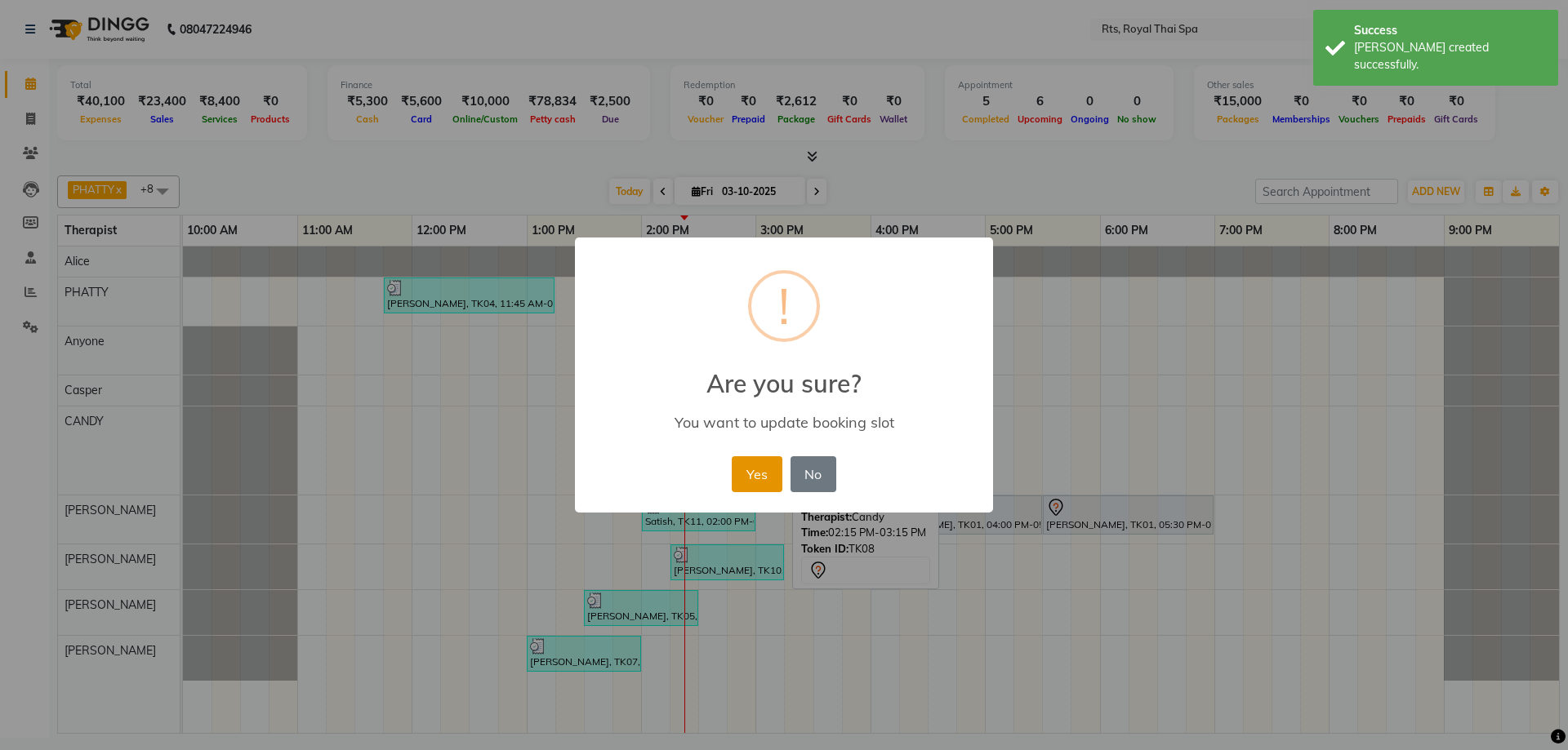
click at [751, 457] on button "Yes" at bounding box center [756, 474] width 49 height 36
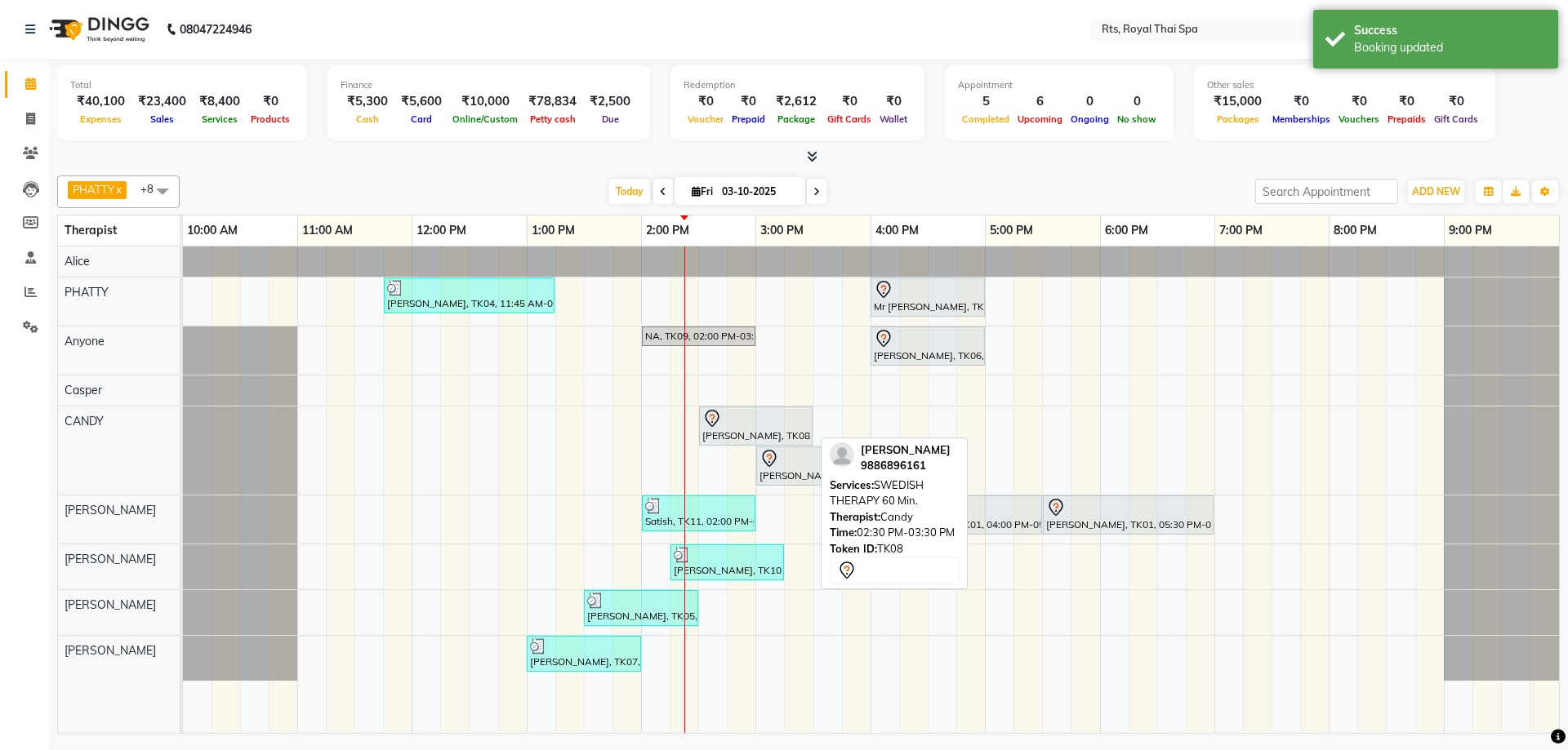
click at [741, 424] on div at bounding box center [755, 418] width 107 height 20
click at [741, 424] on div at bounding box center [755, 418] width 107 height 20
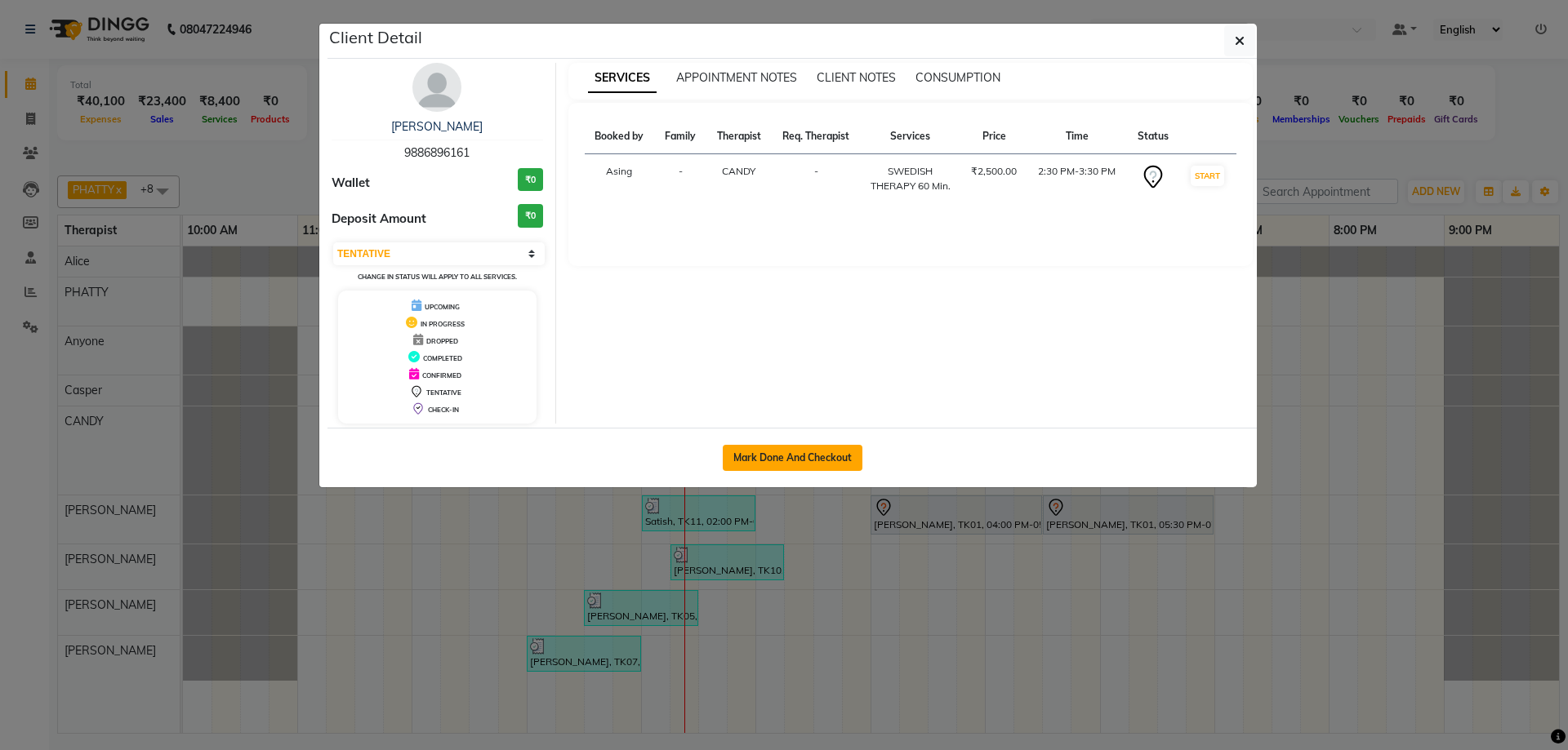
click at [778, 452] on button "Mark Done And Checkout" at bounding box center [792, 458] width 140 height 26
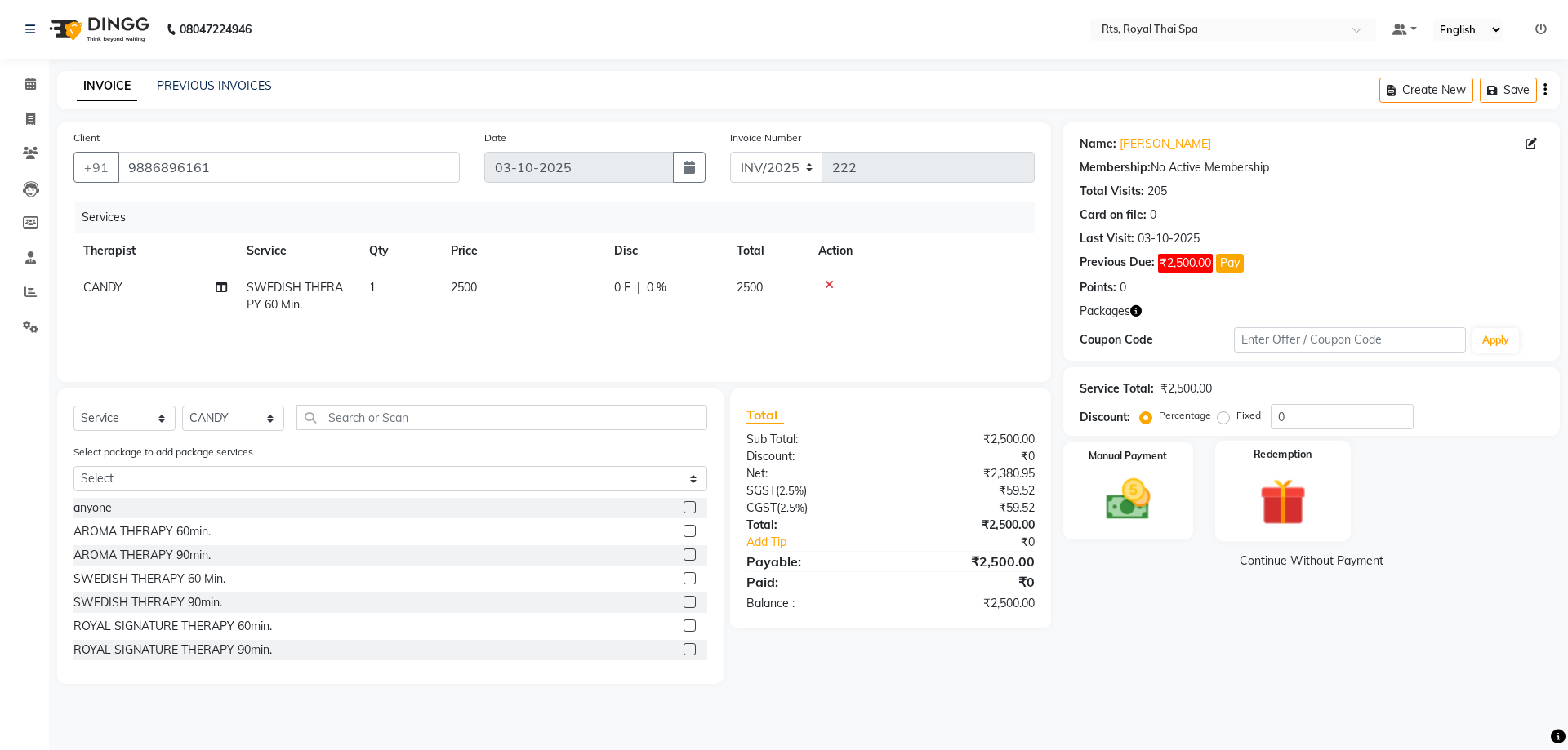
click at [1270, 495] on img at bounding box center [1281, 502] width 76 height 58
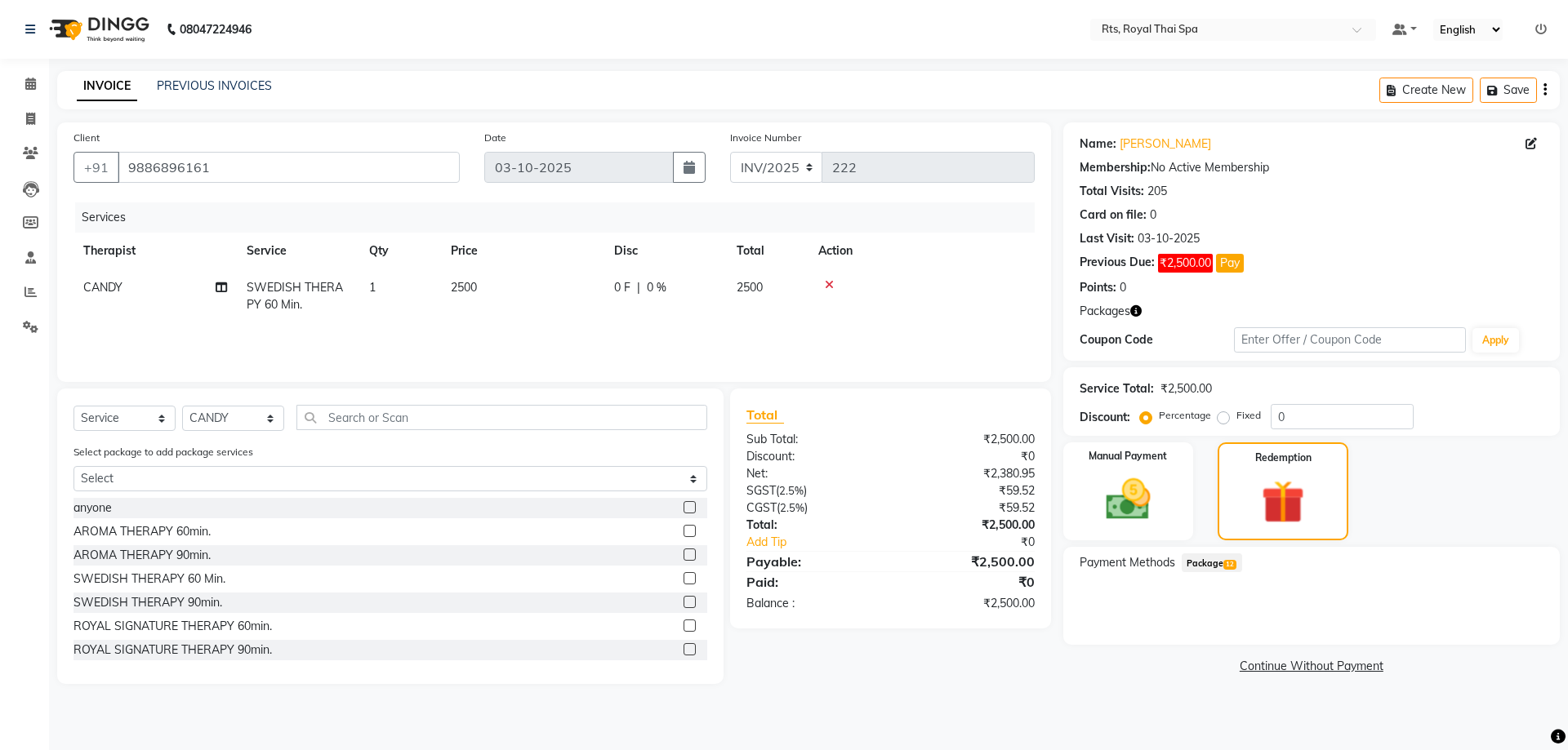
click at [1214, 563] on span "Package 12" at bounding box center [1212, 563] width 61 height 19
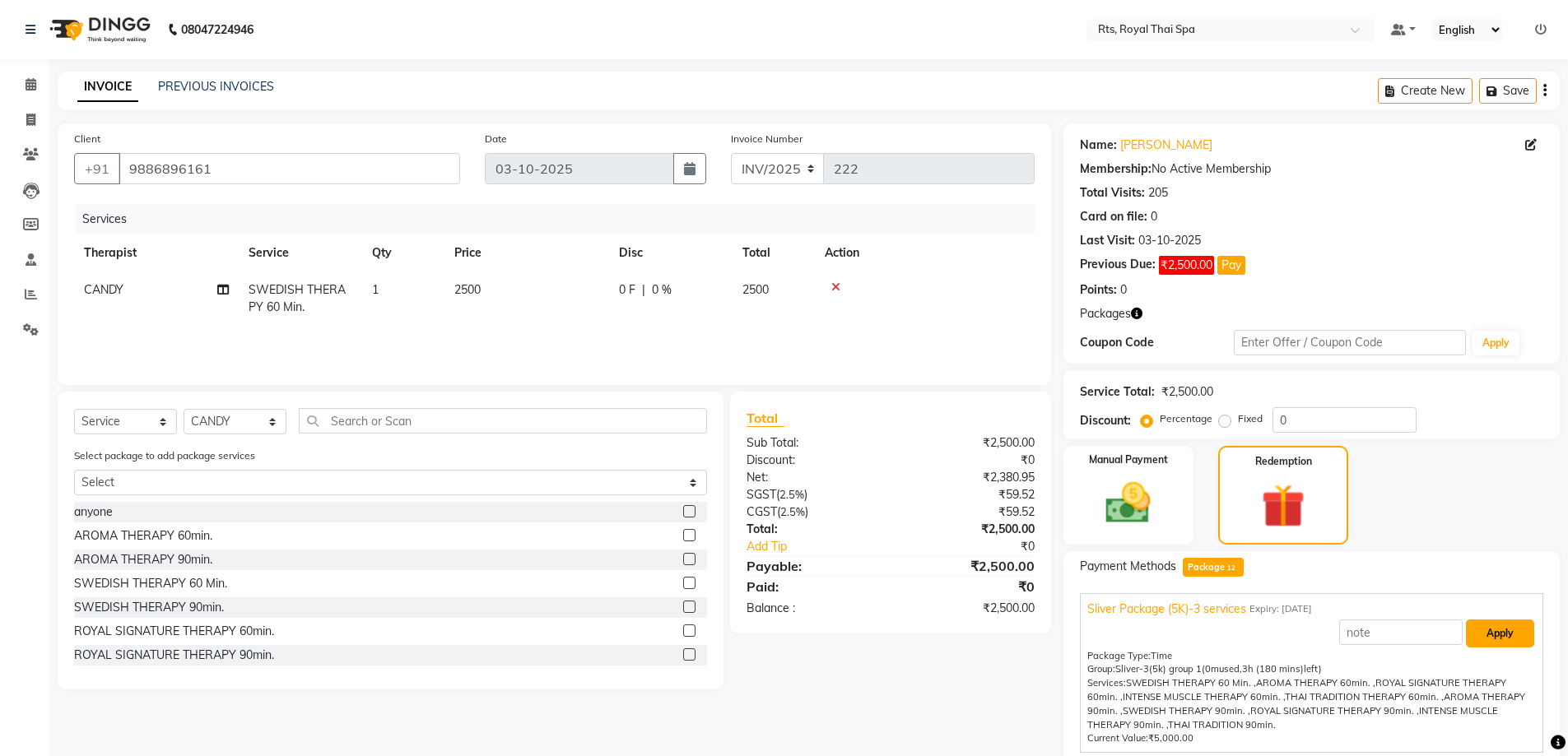
click at [1481, 634] on button "Apply" at bounding box center [1500, 634] width 68 height 28
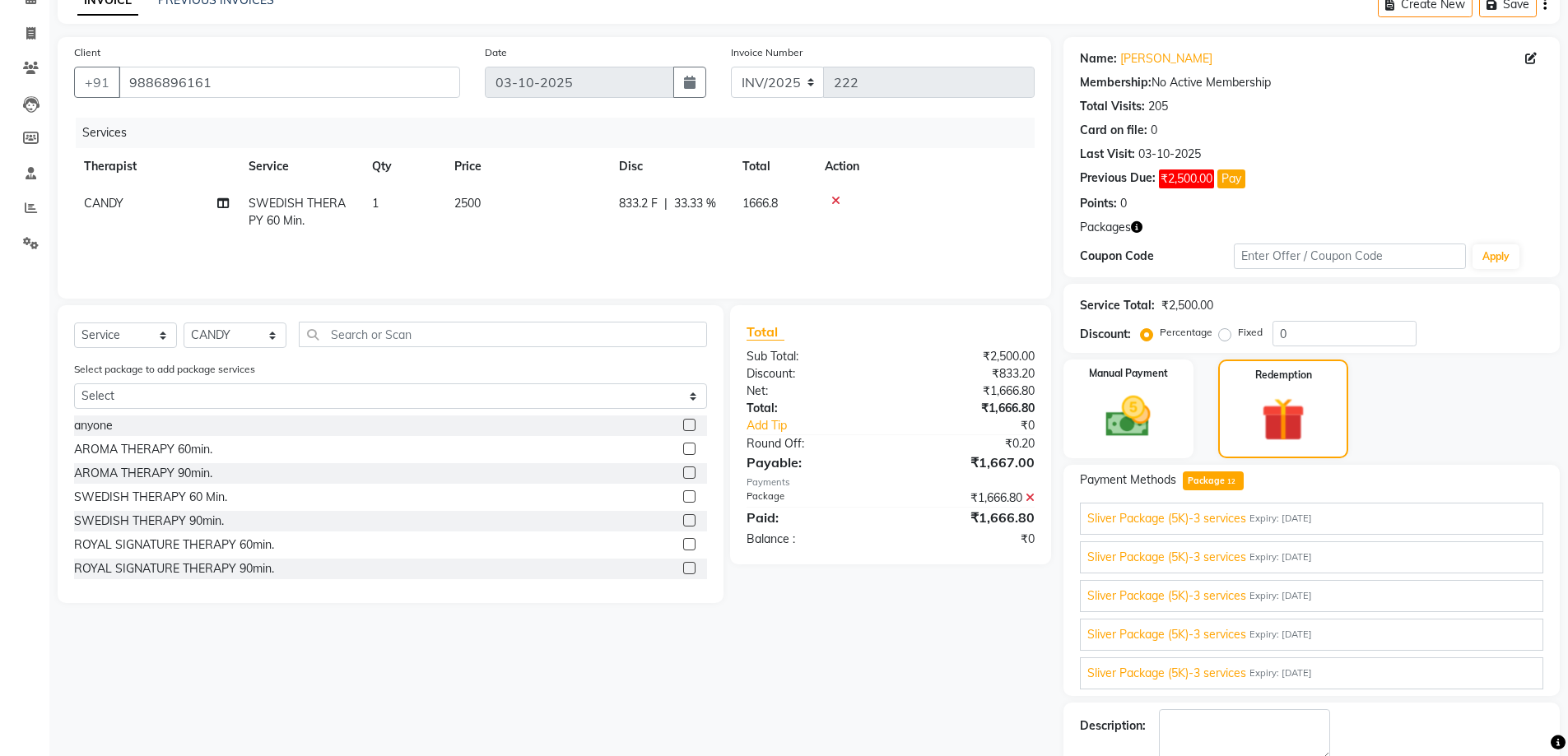
scroll to position [178, 0]
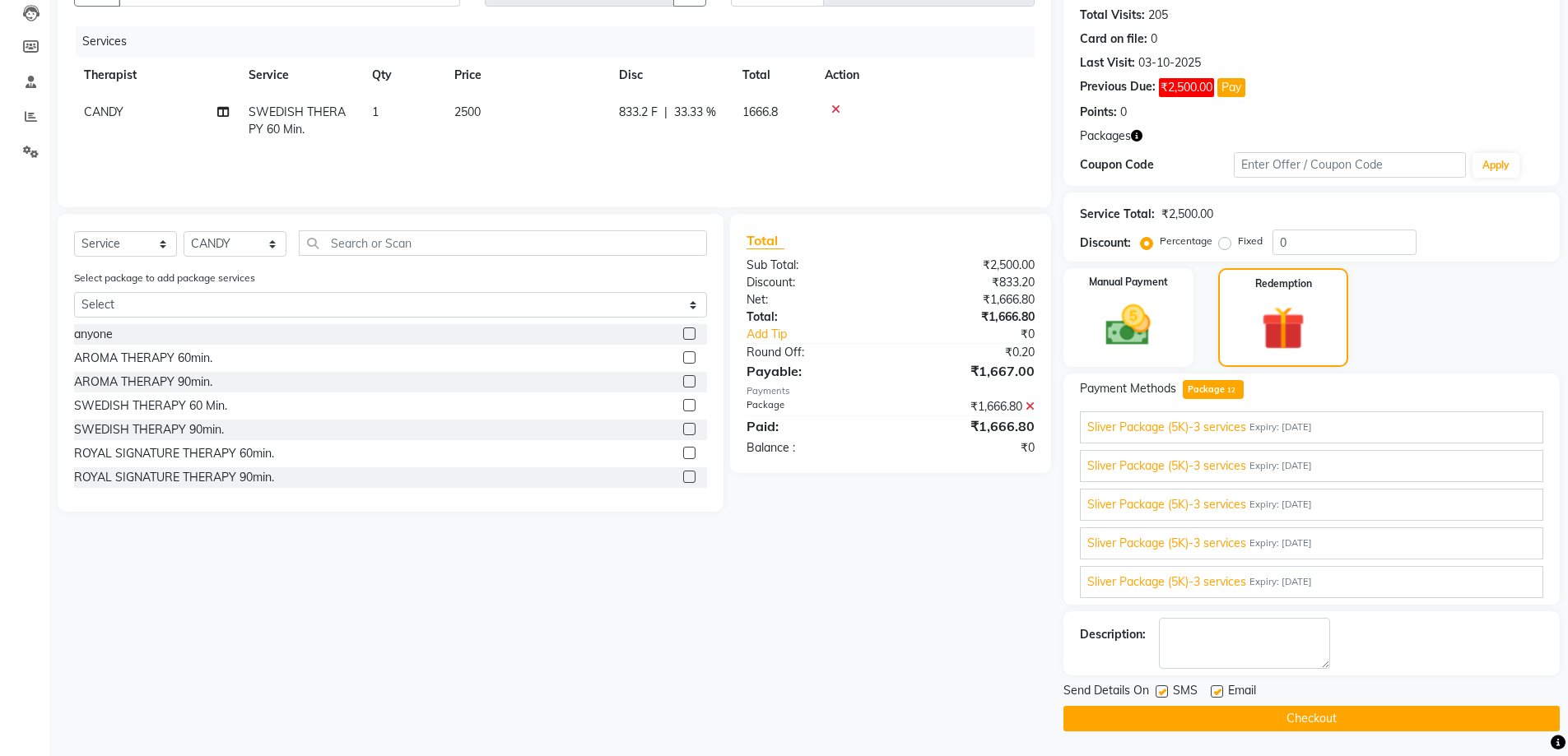
click at [1164, 691] on label at bounding box center [1161, 691] width 12 height 12
click at [1164, 691] on input "checkbox" at bounding box center [1160, 692] width 10 height 10
click at [1169, 714] on button "Checkout" at bounding box center [1311, 718] width 496 height 25
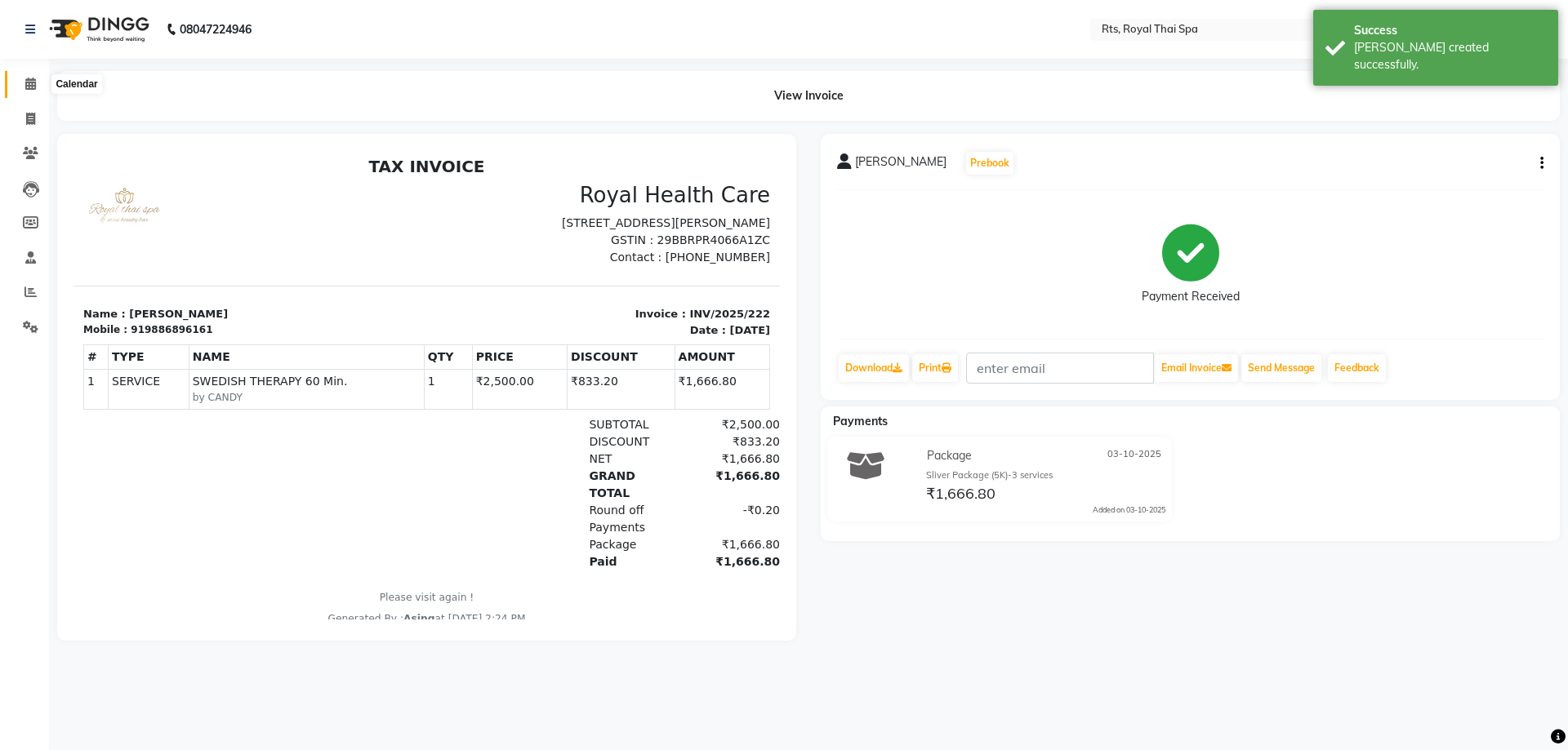
click at [24, 76] on span at bounding box center [30, 85] width 29 height 19
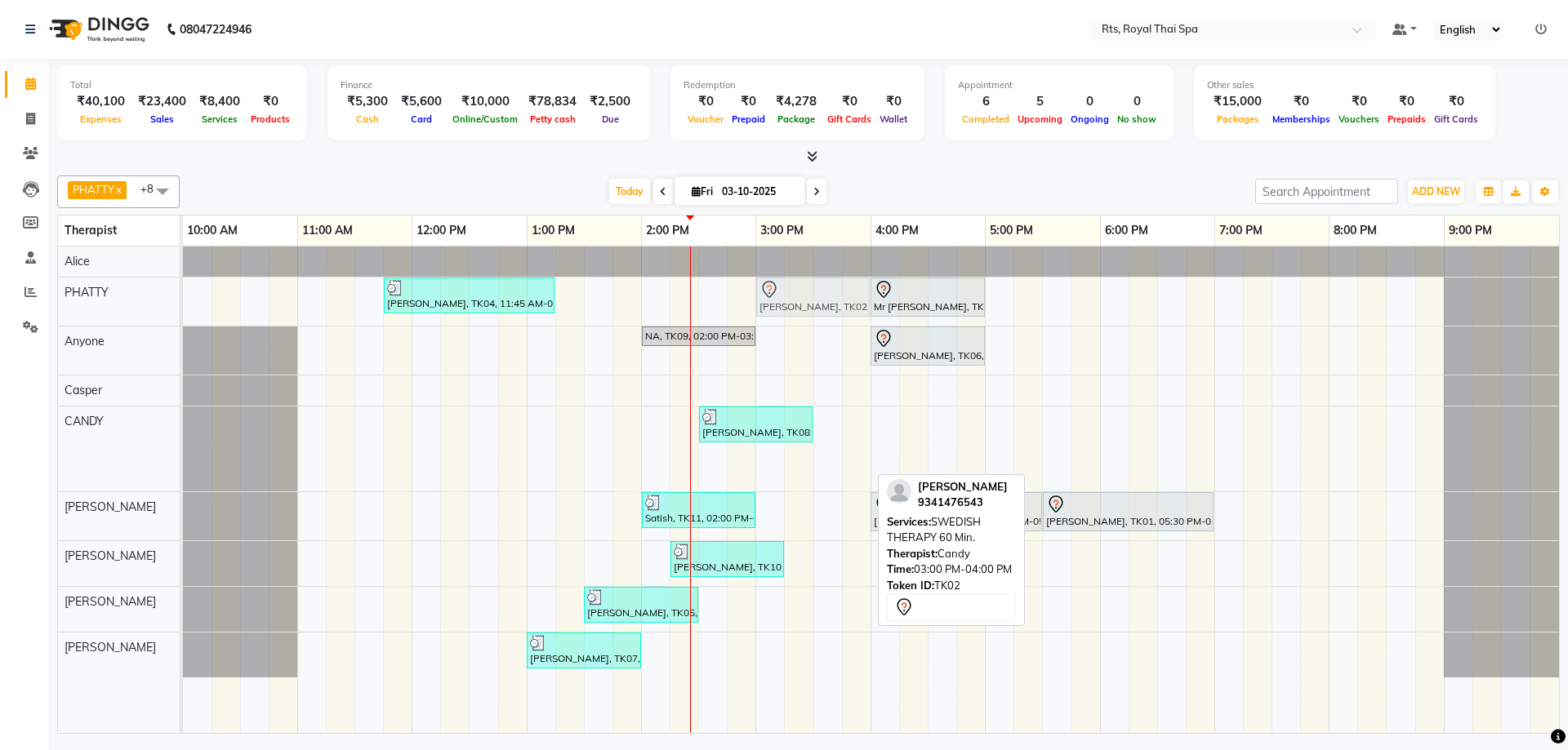
drag, startPoint x: 787, startPoint y: 472, endPoint x: 777, endPoint y: 294, distance: 178.3
click at [777, 294] on tbody "[PERSON_NAME], TK04, 11:45 AM-01:15 PM, ROYAL SIGNATURE THERAPY 90min. Mr [PERS…" at bounding box center [871, 462] width 1376 height 431
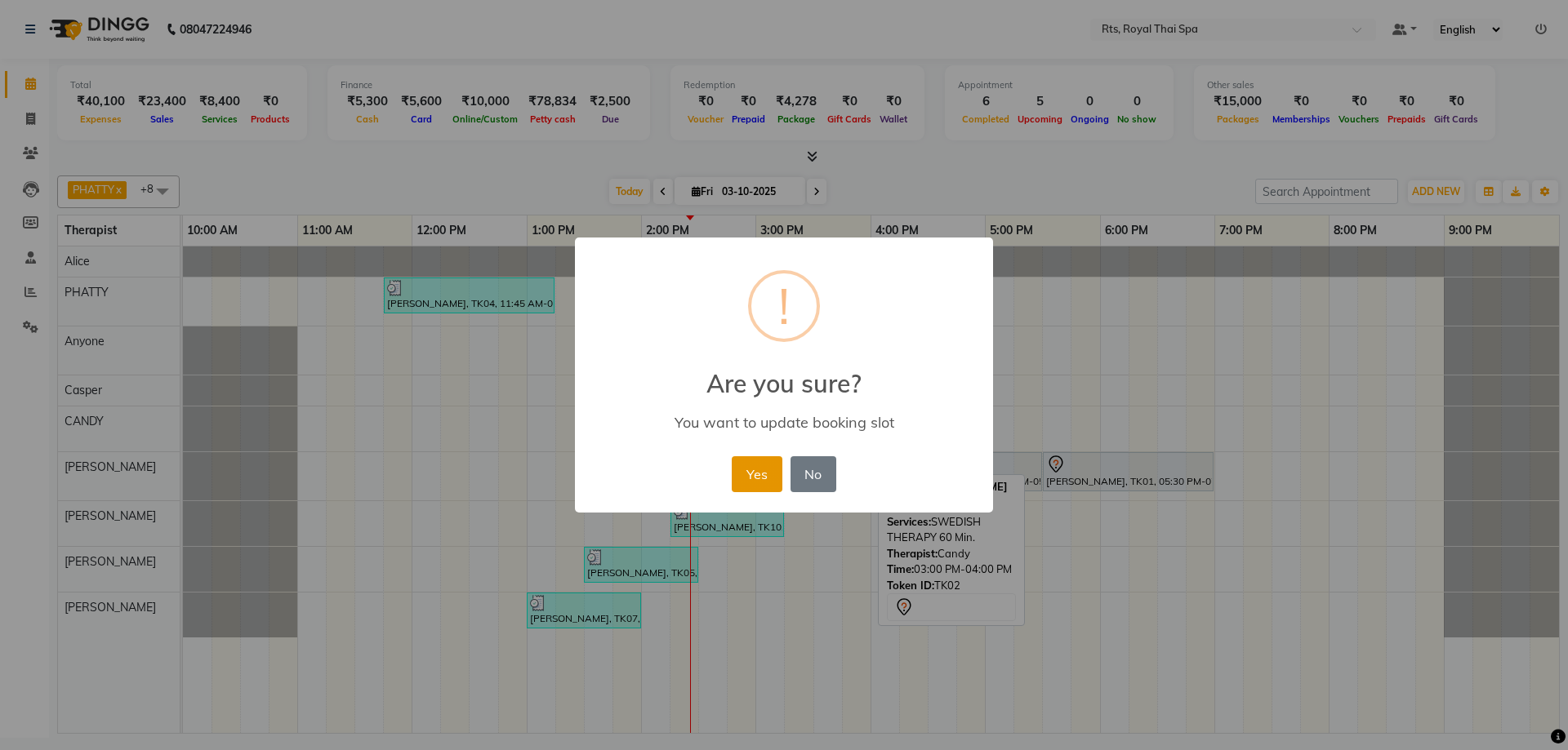
click at [754, 473] on button "Yes" at bounding box center [756, 474] width 49 height 36
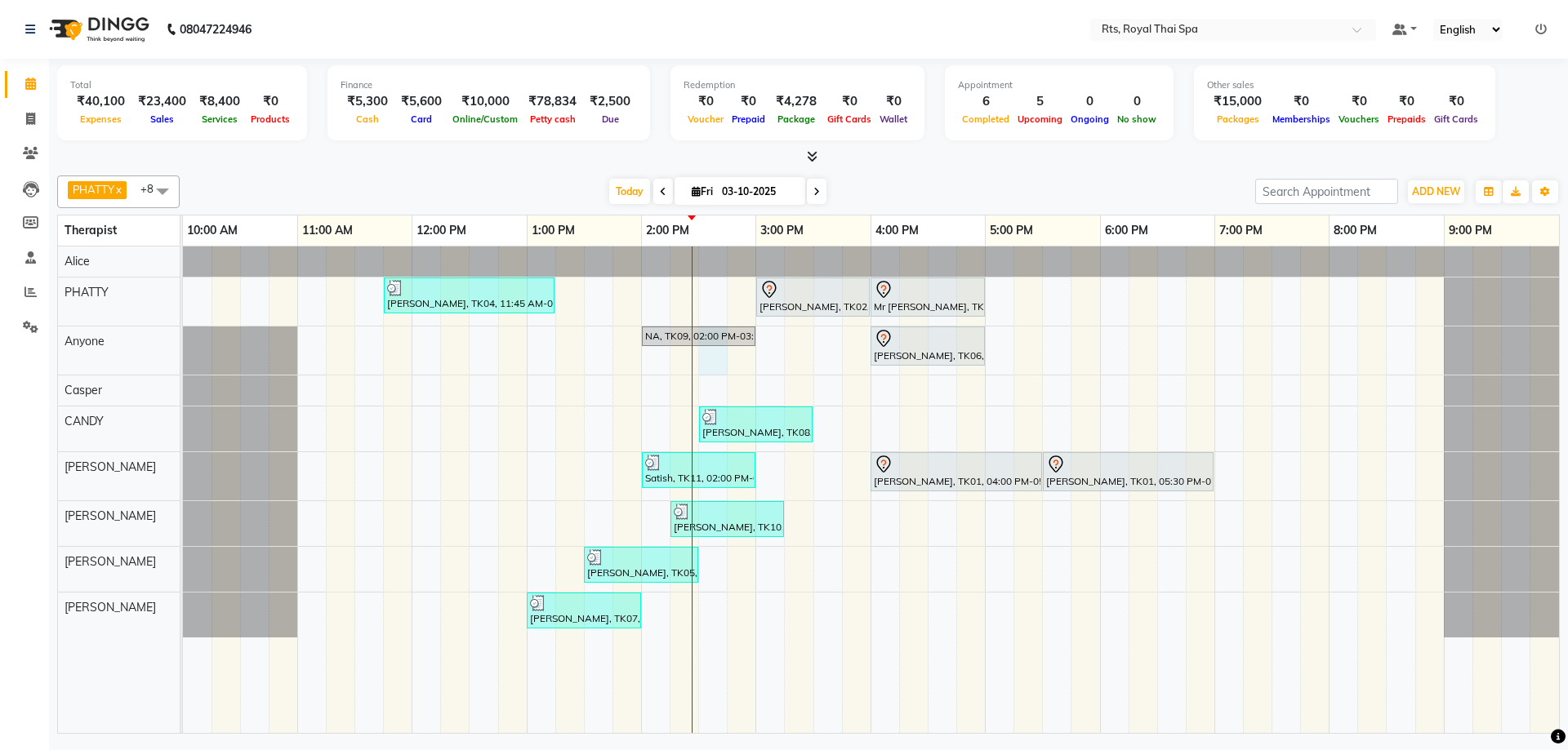
click at [714, 359] on div "[PERSON_NAME], TK04, 11:45 AM-01:15 PM, ROYAL SIGNATURE THERAPY 90min. [PERSON_…" at bounding box center [871, 490] width 1376 height 487
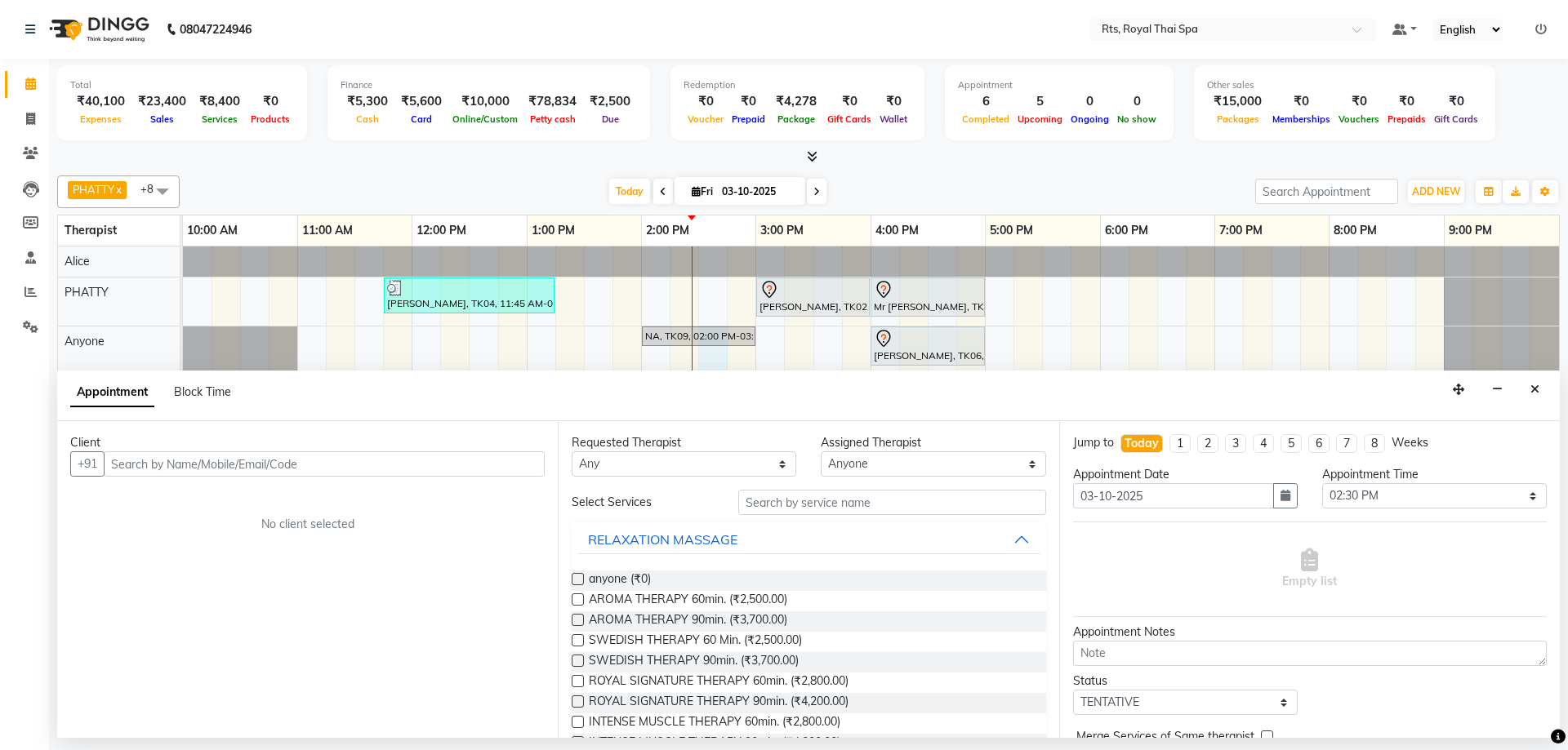
click at [324, 459] on input "text" at bounding box center [324, 464] width 441 height 25
click at [32, 114] on icon at bounding box center [30, 119] width 9 height 12
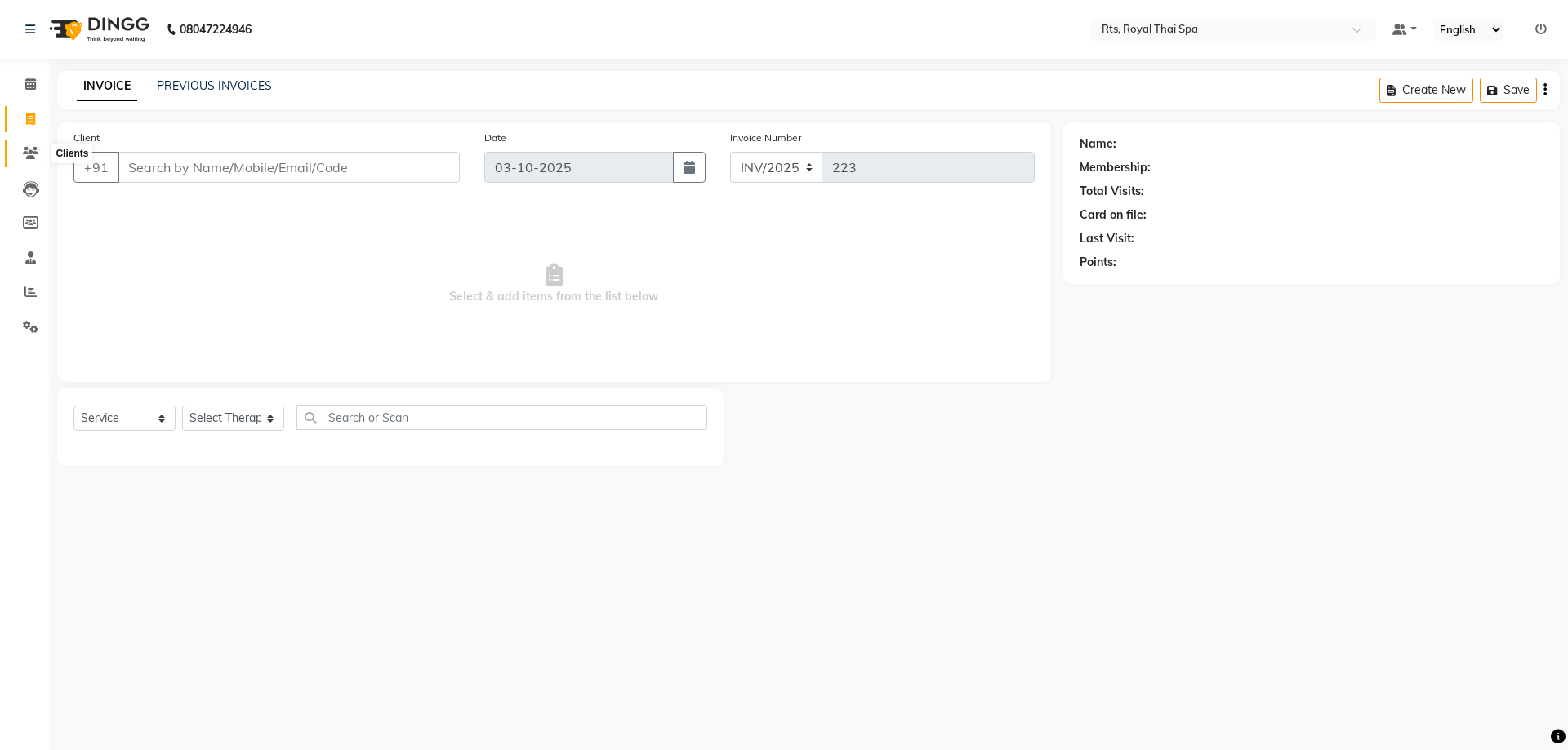
click at [36, 153] on icon at bounding box center [30, 153] width 16 height 12
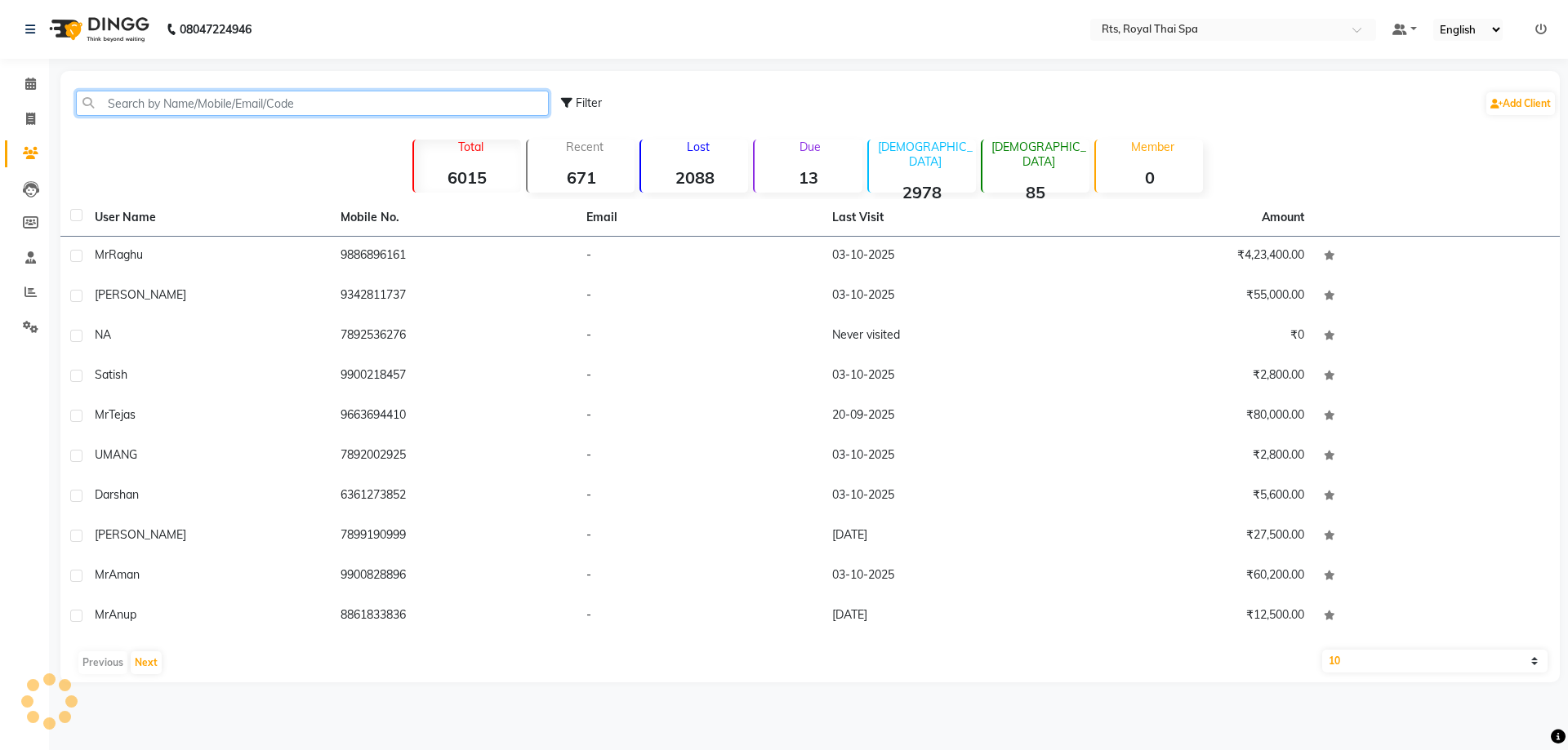
click at [185, 102] on input "text" at bounding box center [312, 102] width 473 height 25
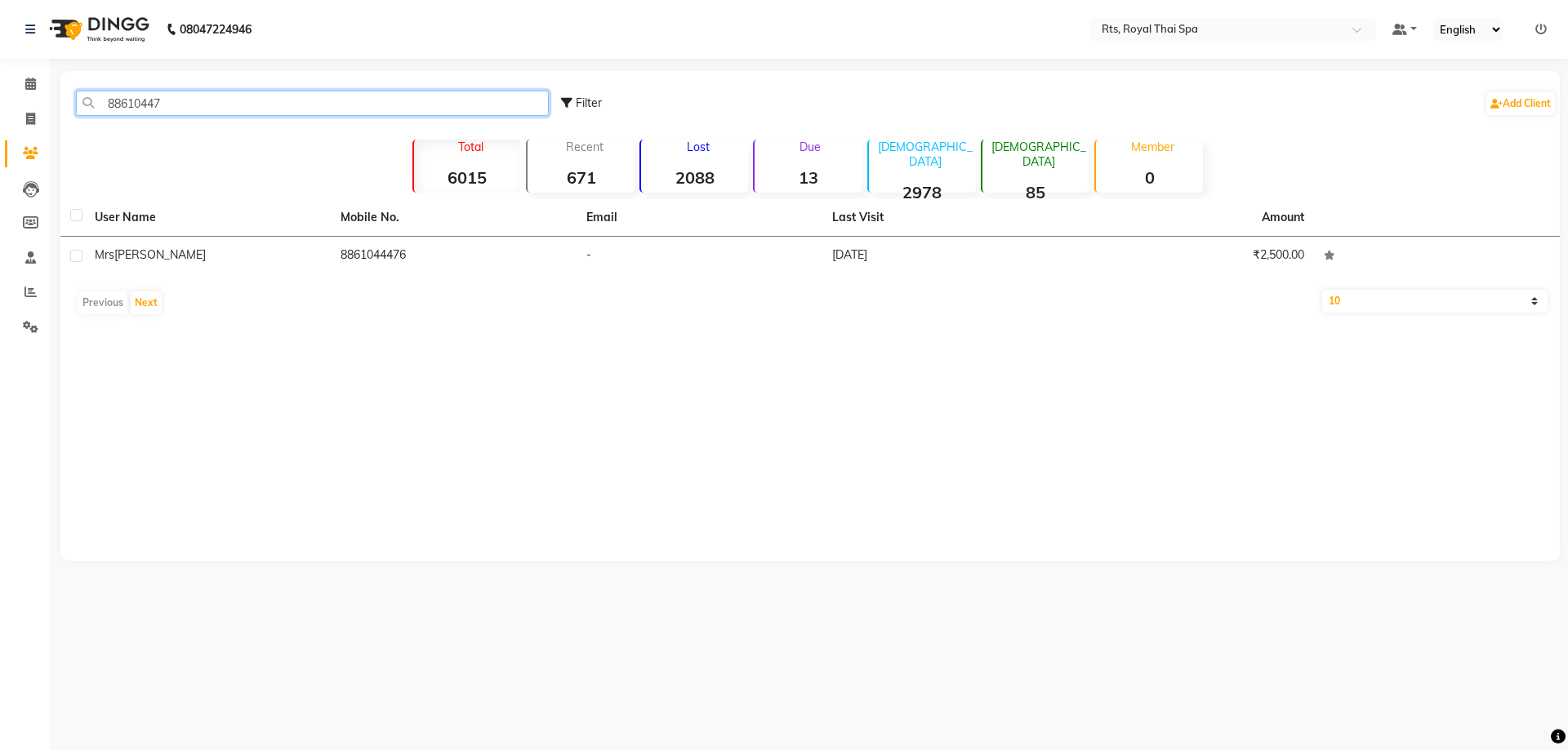
click at [141, 102] on input "88610447" at bounding box center [312, 102] width 473 height 25
click at [211, 102] on input "88613447" at bounding box center [312, 102] width 473 height 25
click at [144, 102] on input "88613447" at bounding box center [312, 102] width 473 height 25
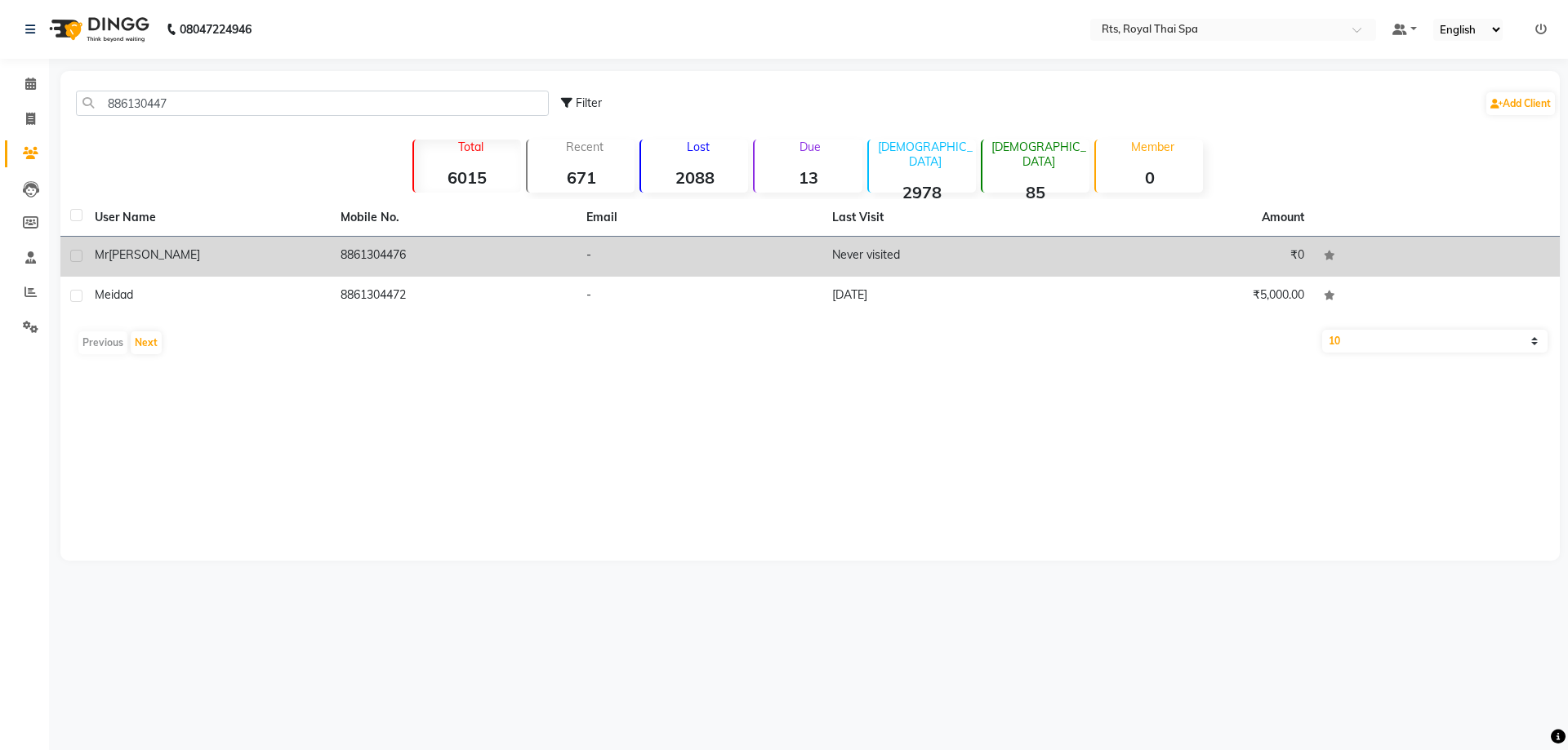
click at [899, 260] on td "Never visited" at bounding box center [945, 257] width 246 height 40
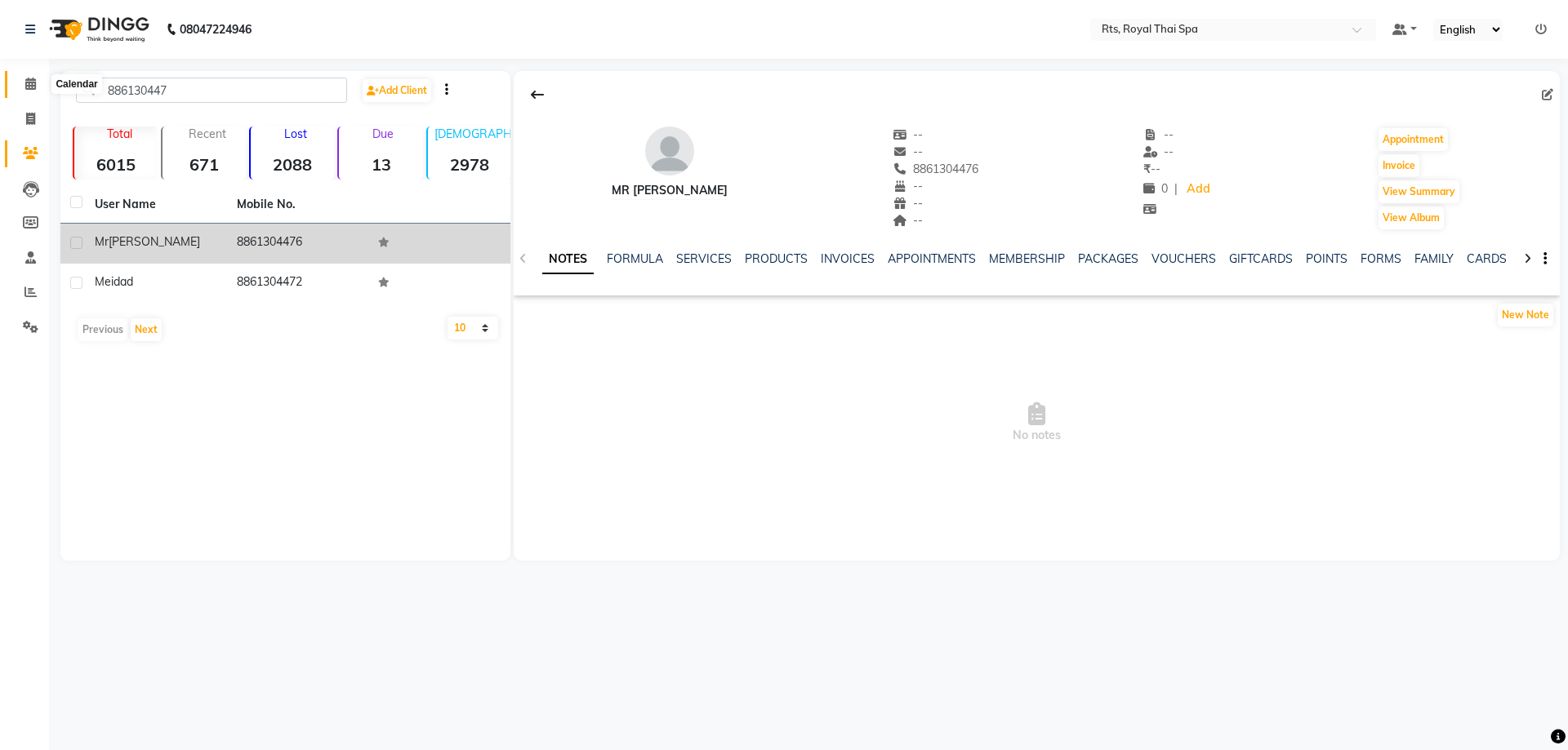
click at [25, 85] on icon at bounding box center [30, 83] width 10 height 12
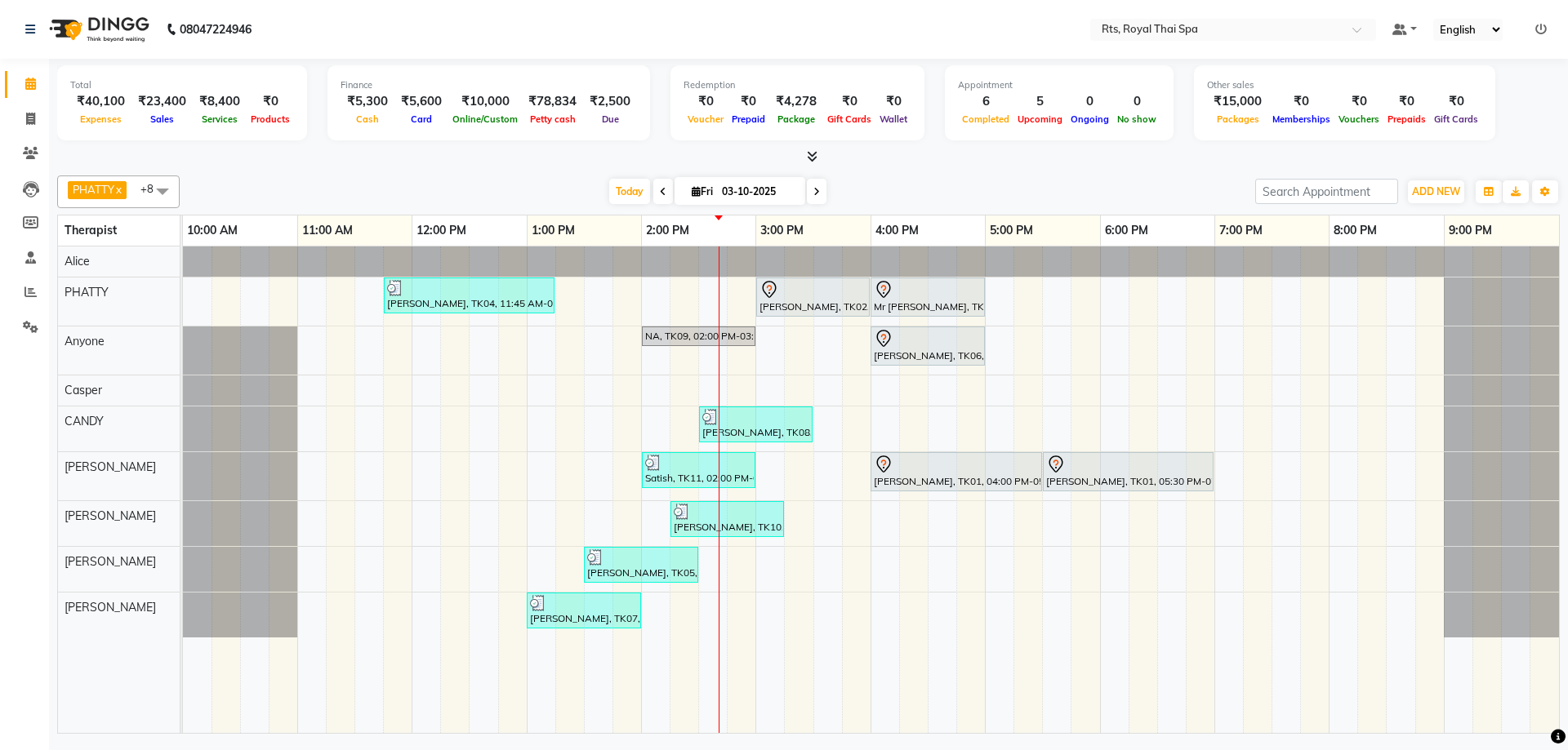
click at [1114, 309] on div "[PERSON_NAME], TK04, 11:45 AM-01:15 PM, ROYAL SIGNATURE THERAPY 90min. [PERSON_…" at bounding box center [871, 490] width 1376 height 487
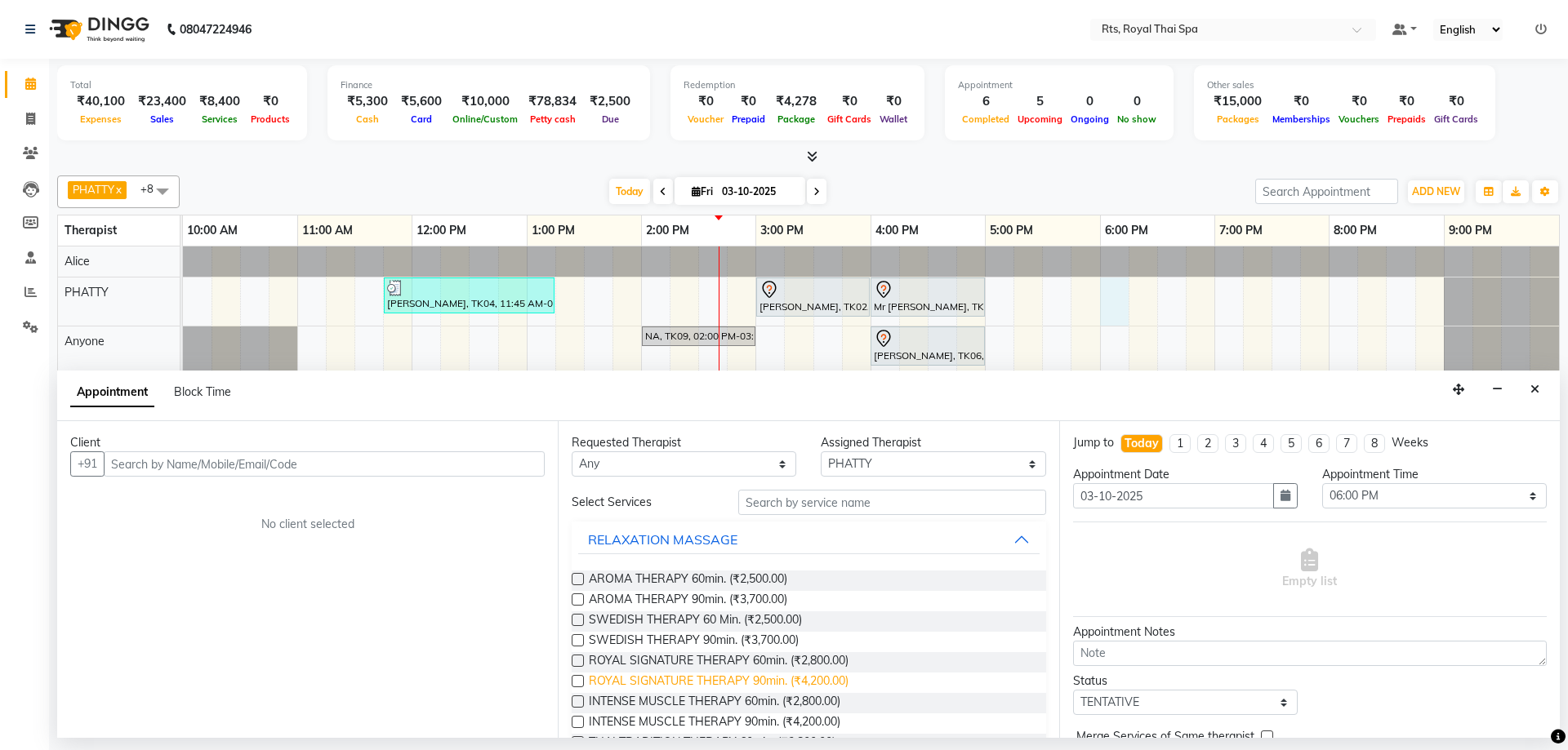
click at [804, 682] on span "ROYAL SIGNATURE THERAPY 90min. (₹4,200.00)" at bounding box center [718, 683] width 260 height 21
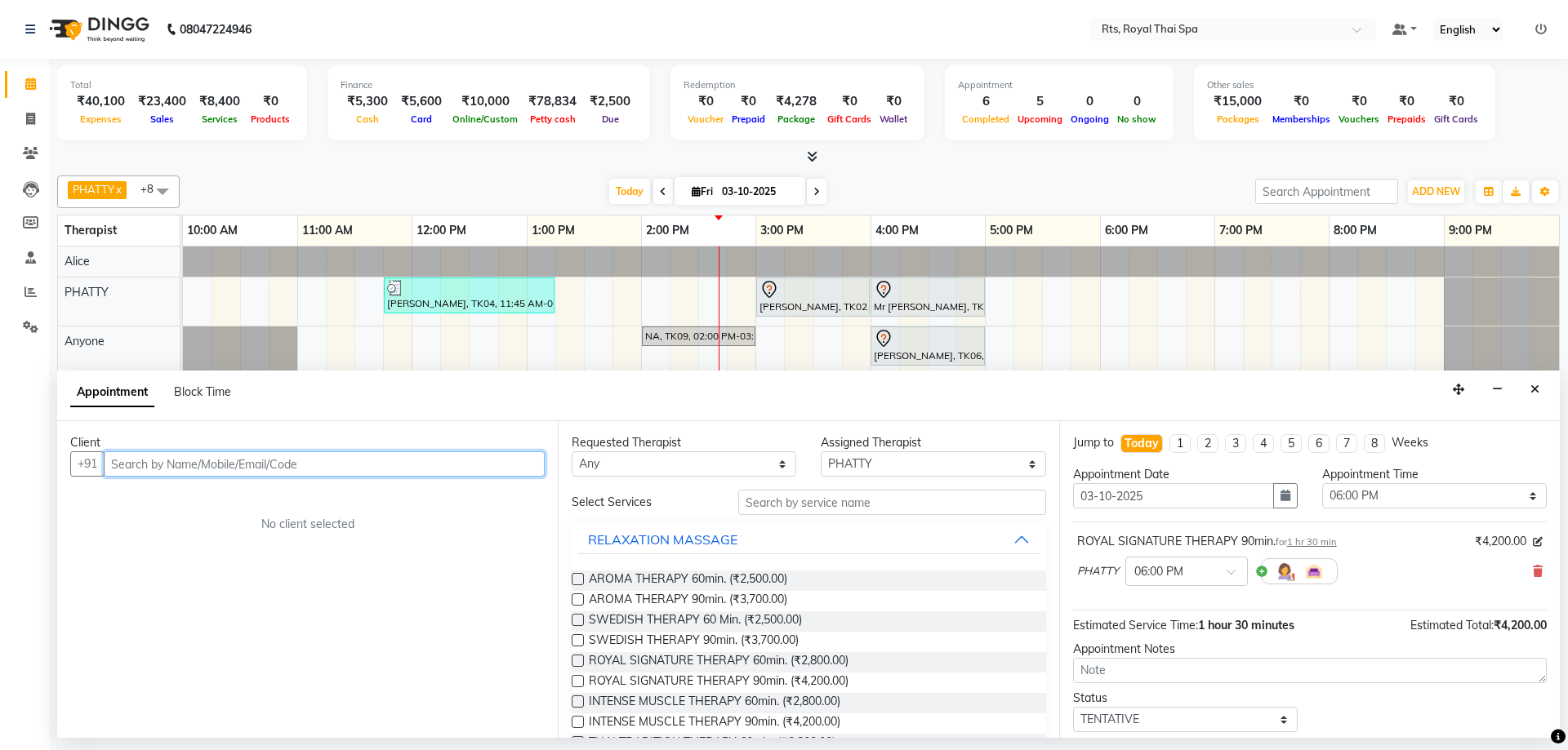
click at [355, 463] on input "text" at bounding box center [324, 464] width 441 height 25
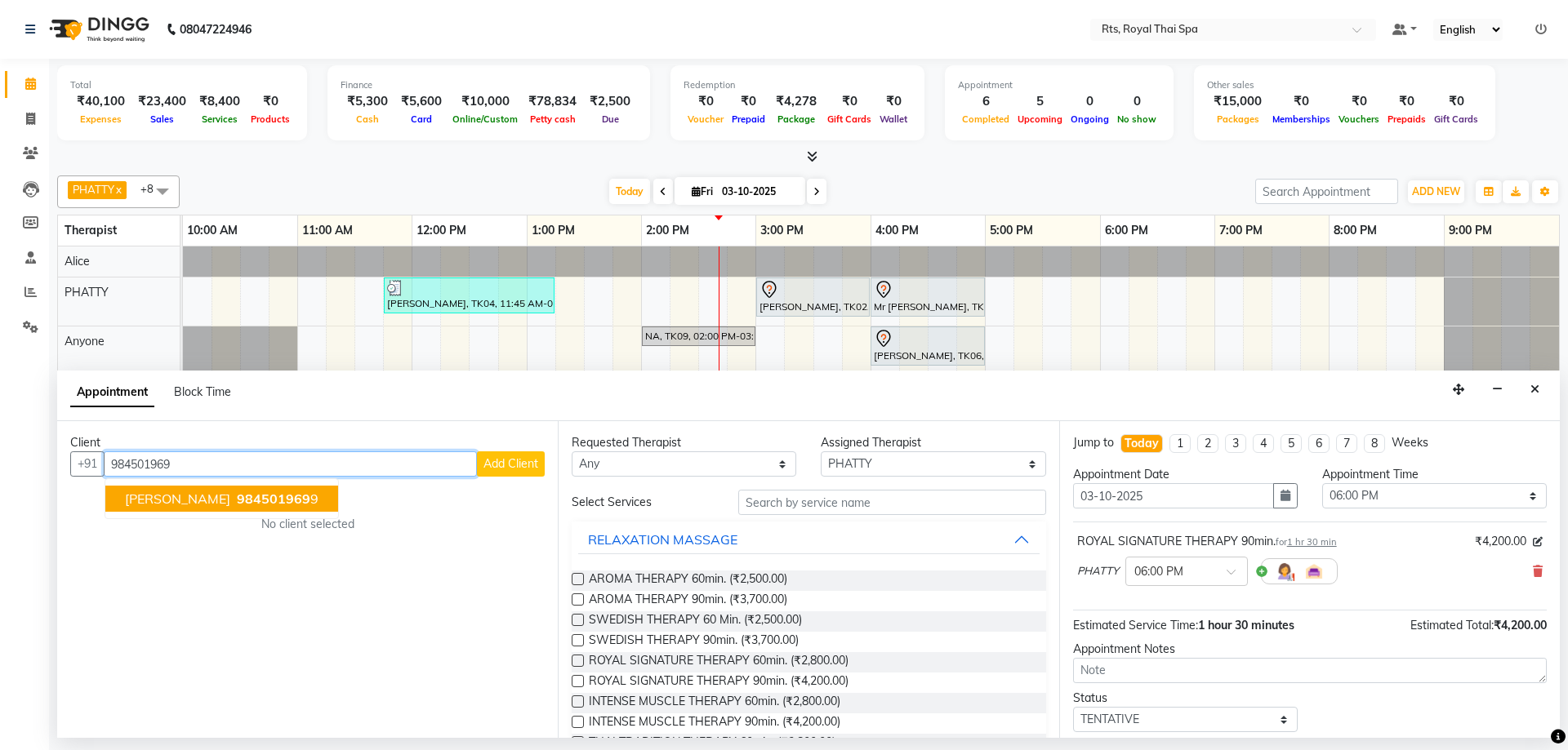
click at [241, 500] on span "984501969" at bounding box center [273, 498] width 74 height 16
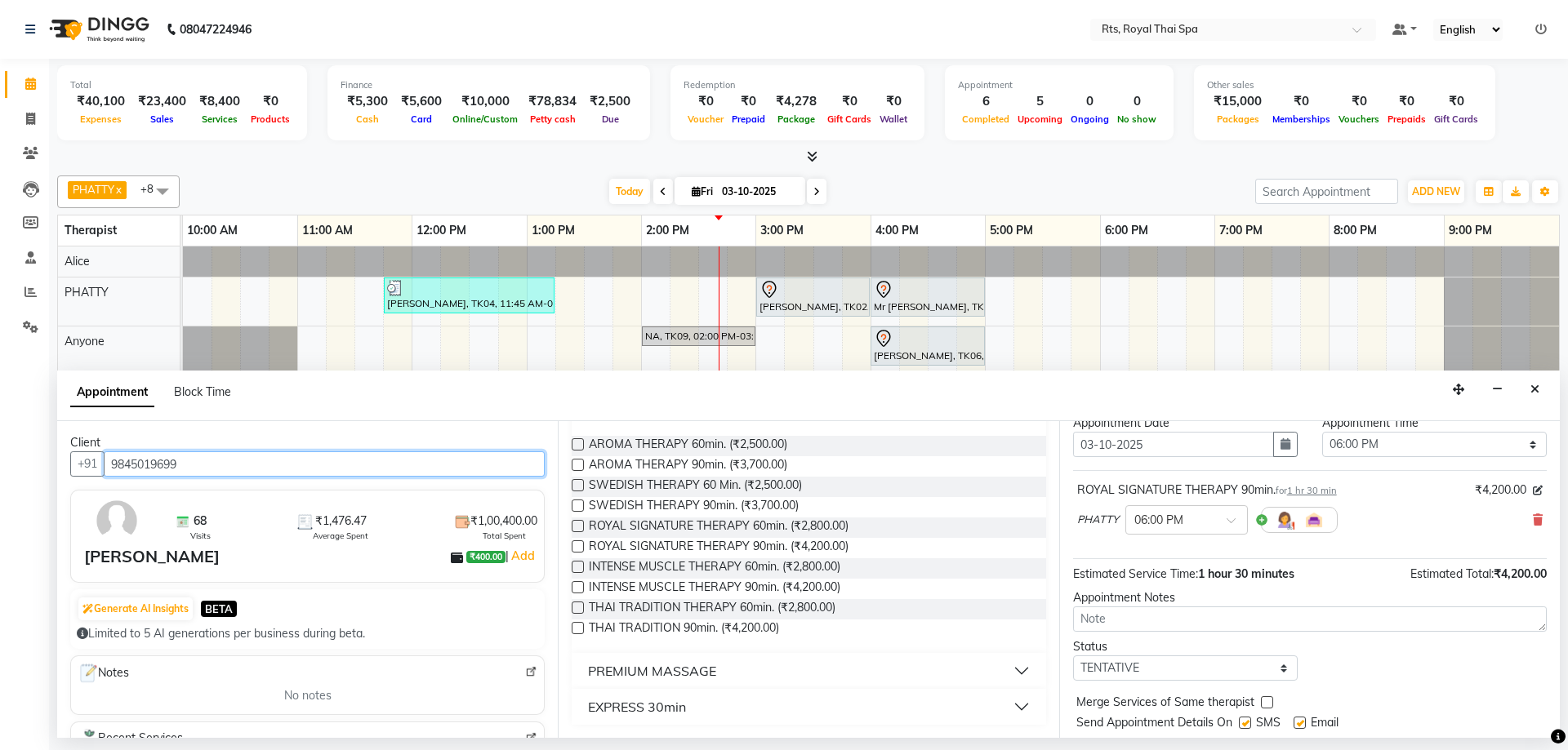
scroll to position [97, 0]
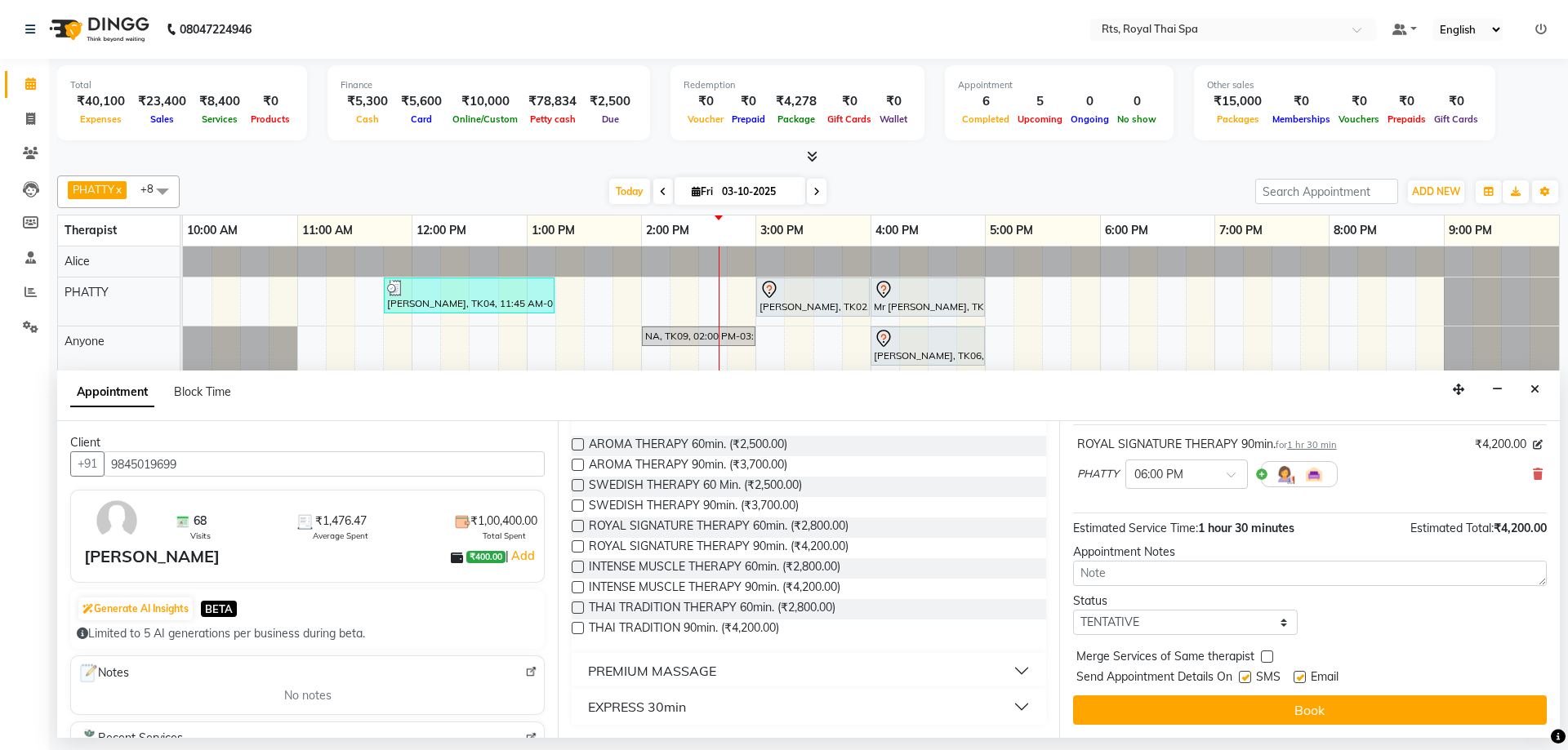
drag, startPoint x: 1245, startPoint y: 679, endPoint x: 1255, endPoint y: 687, distance: 12.8
click at [1251, 679] on label at bounding box center [1245, 677] width 12 height 12
click at [1249, 679] on input "checkbox" at bounding box center [1244, 679] width 10 height 10
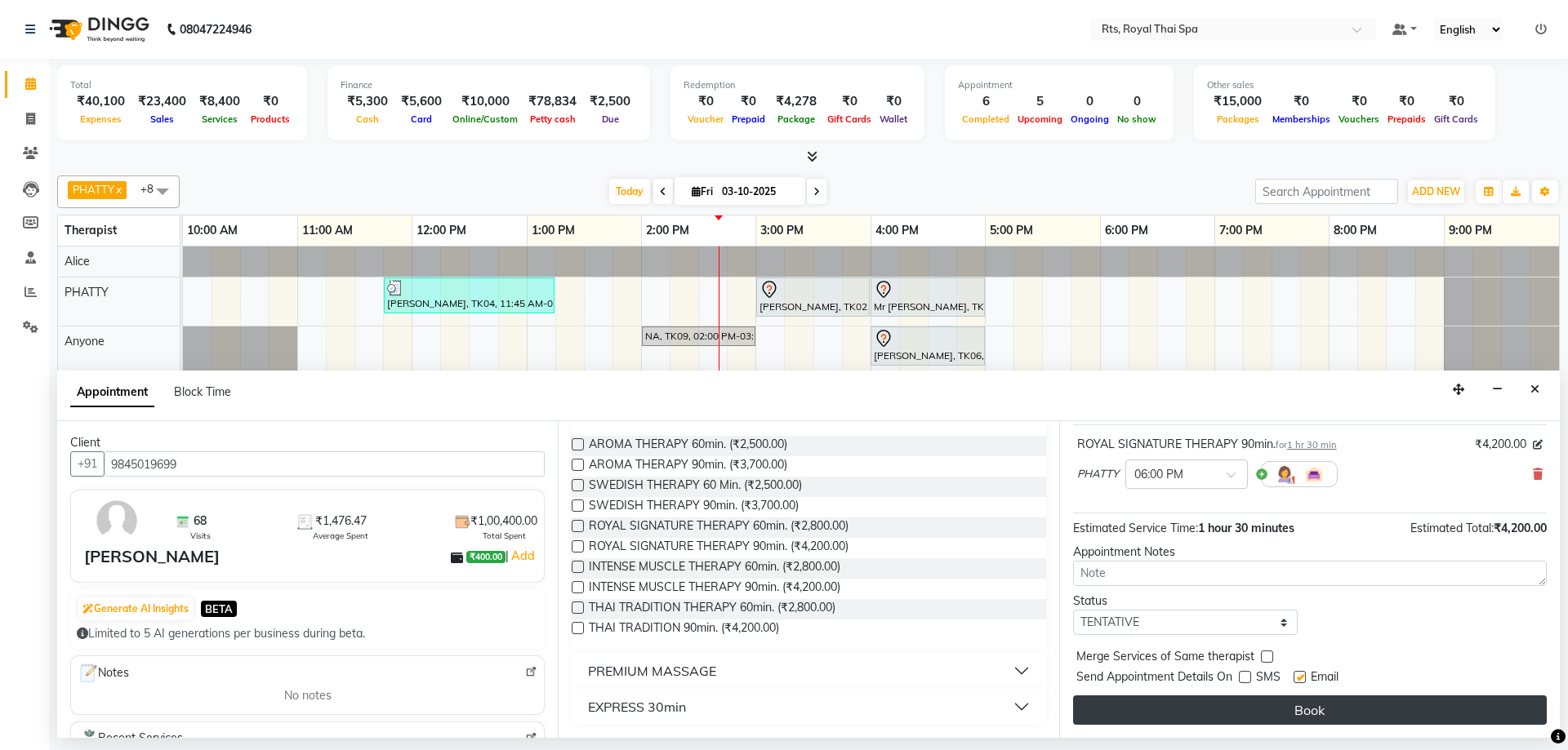
click at [1256, 703] on button "Book" at bounding box center [1309, 710] width 473 height 30
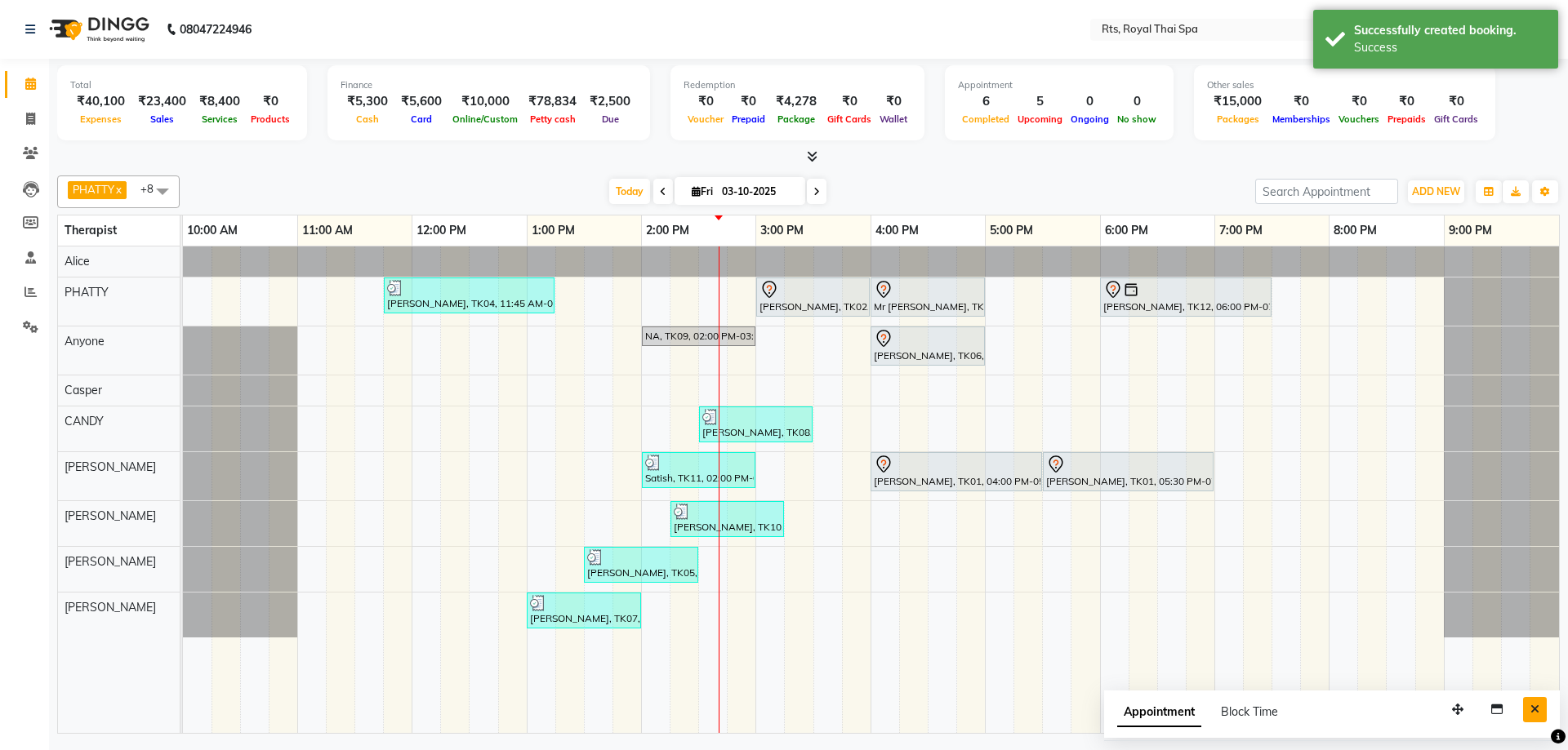
click at [1535, 711] on icon "Close" at bounding box center [1534, 709] width 9 height 11
